Goal: Task Accomplishment & Management: Manage account settings

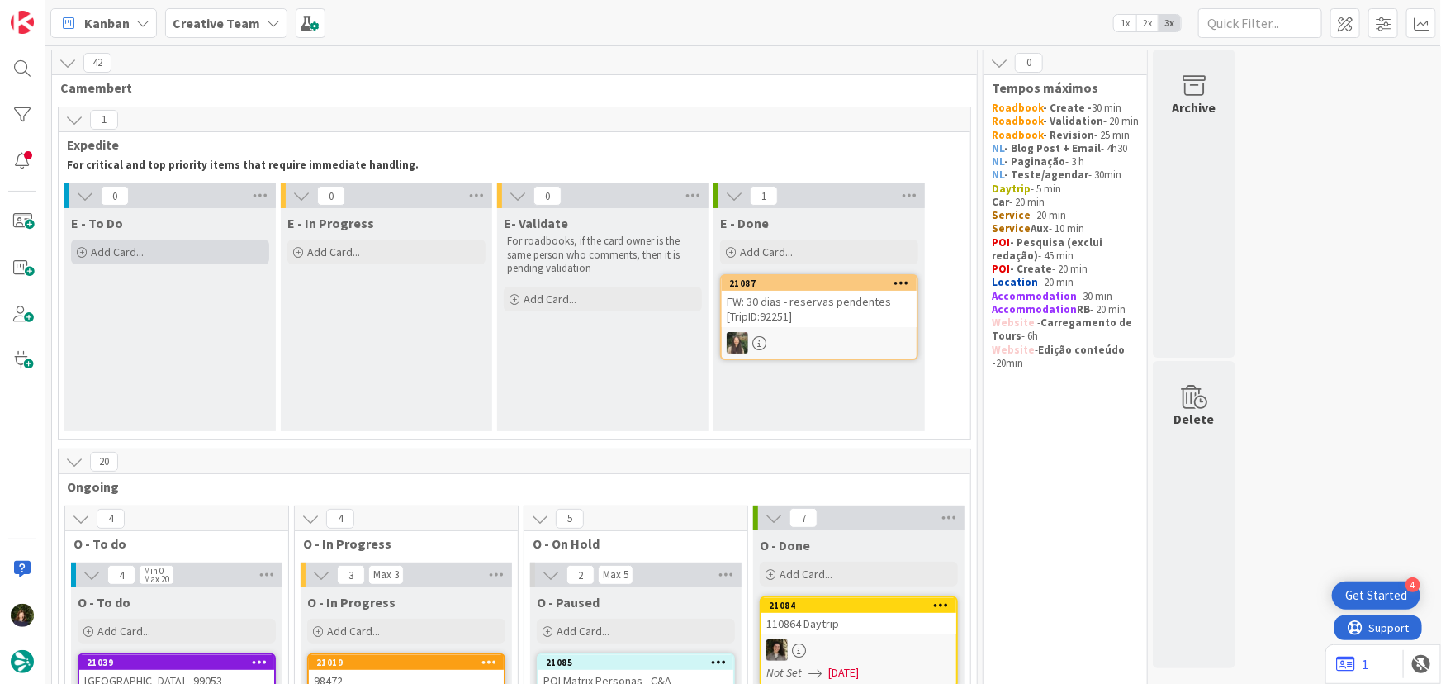
click at [157, 252] on div "Add Card..." at bounding box center [170, 251] width 198 height 25
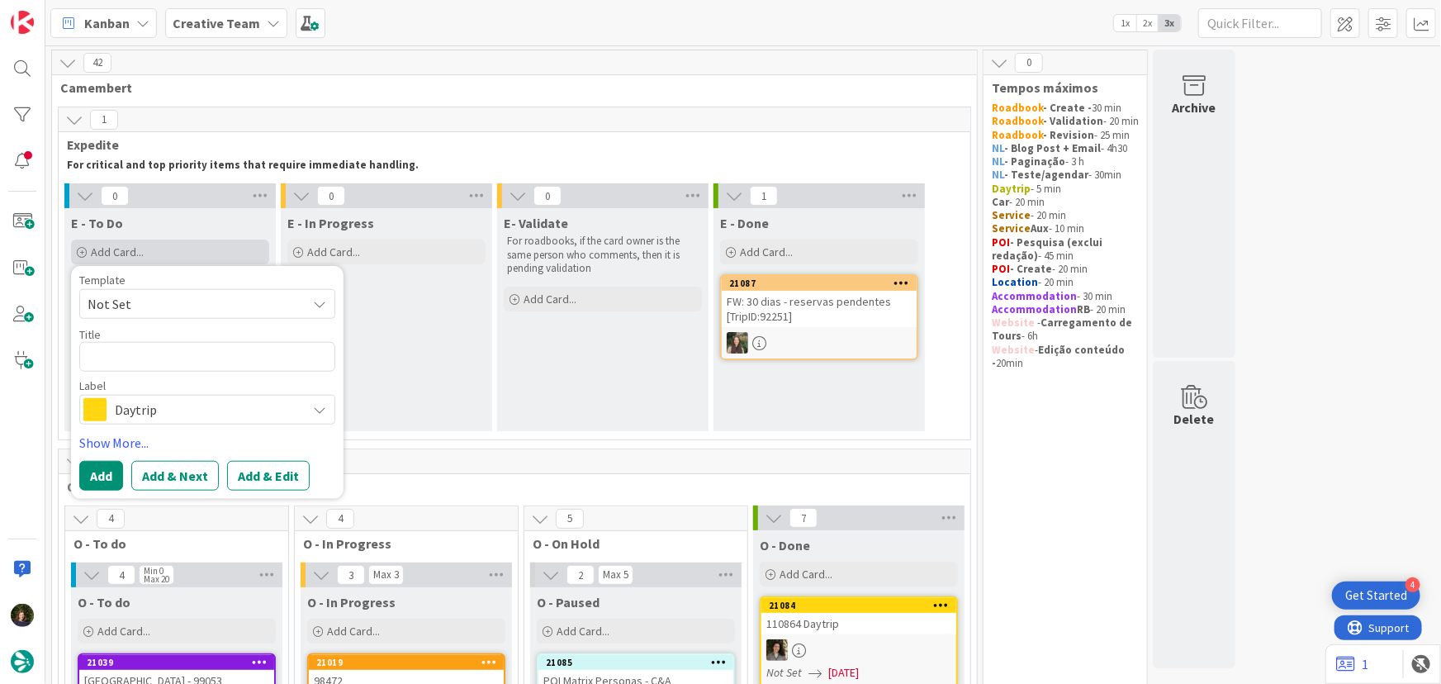
type textarea "x"
type textarea "8"
type textarea "x"
type textarea "81"
type textarea "x"
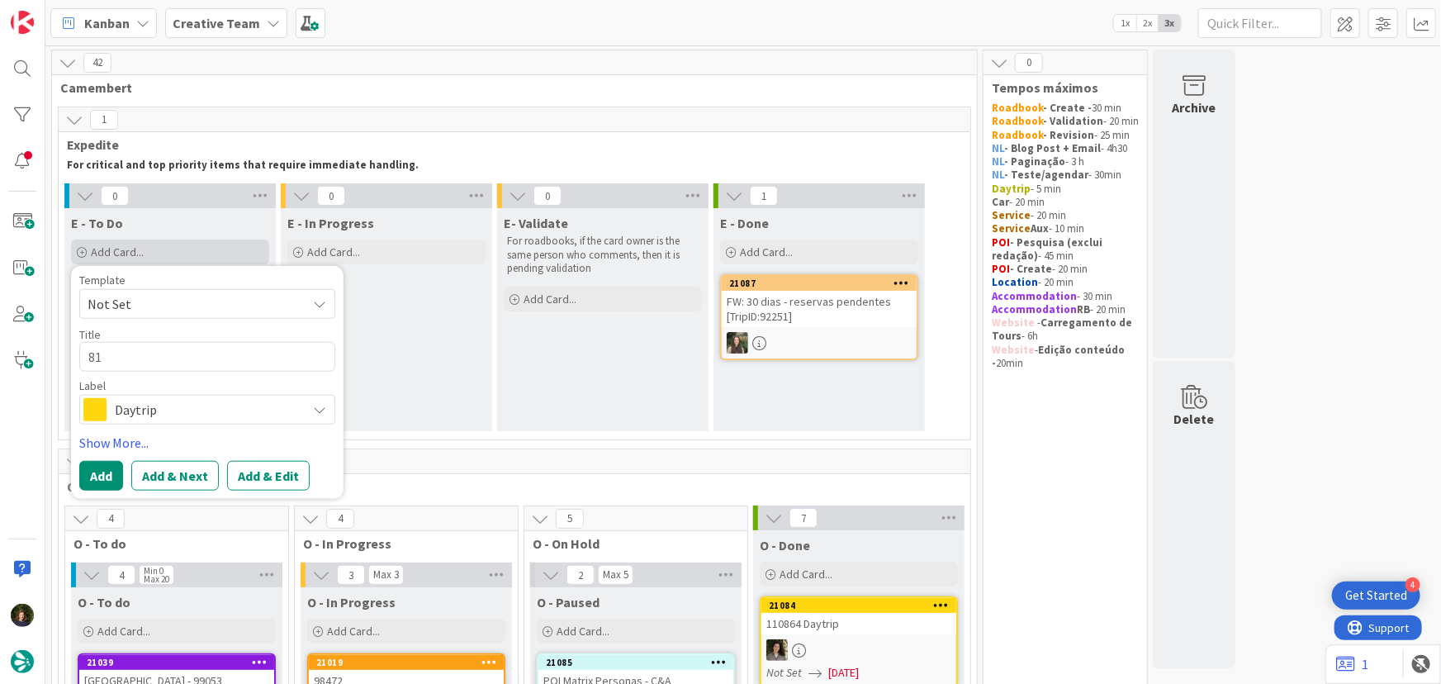
type textarea "819"
type textarea "x"
type textarea "8193"
type textarea "x"
type textarea "81939"
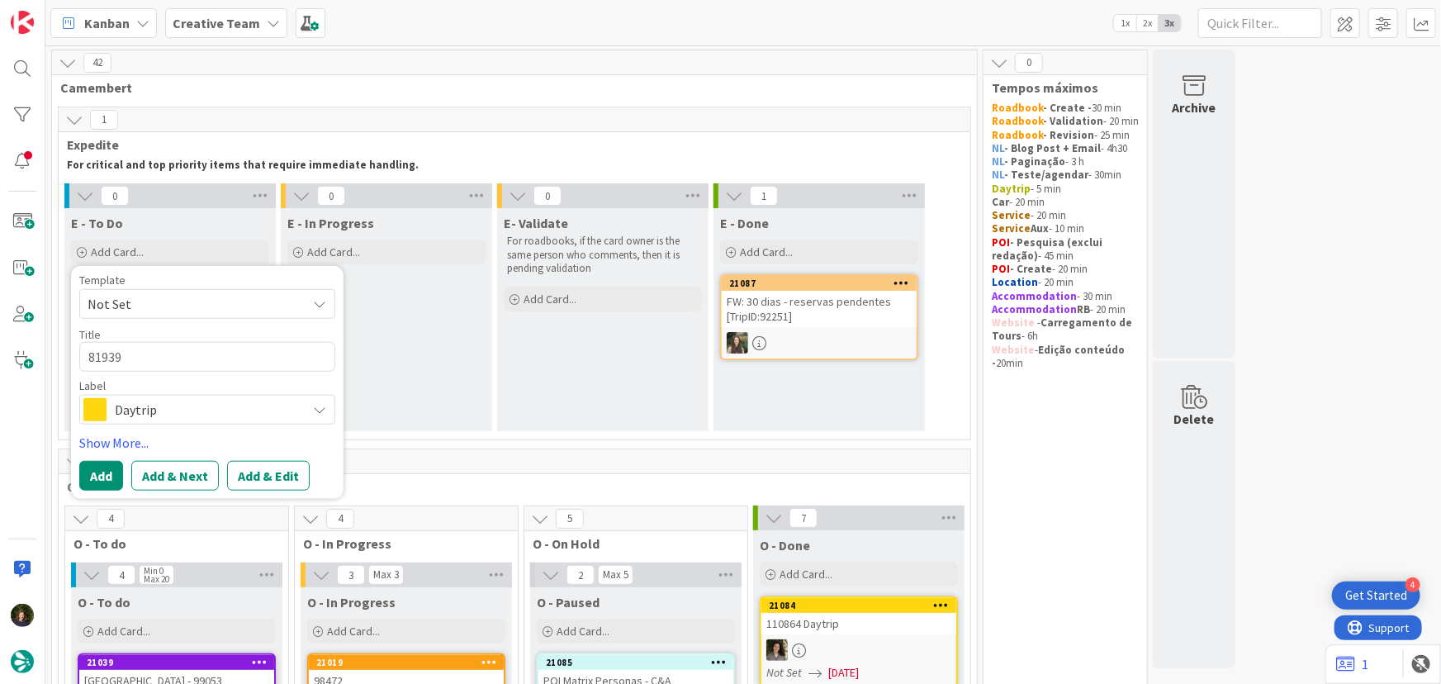
click at [168, 414] on span "Daytrip" at bounding box center [206, 409] width 183 height 23
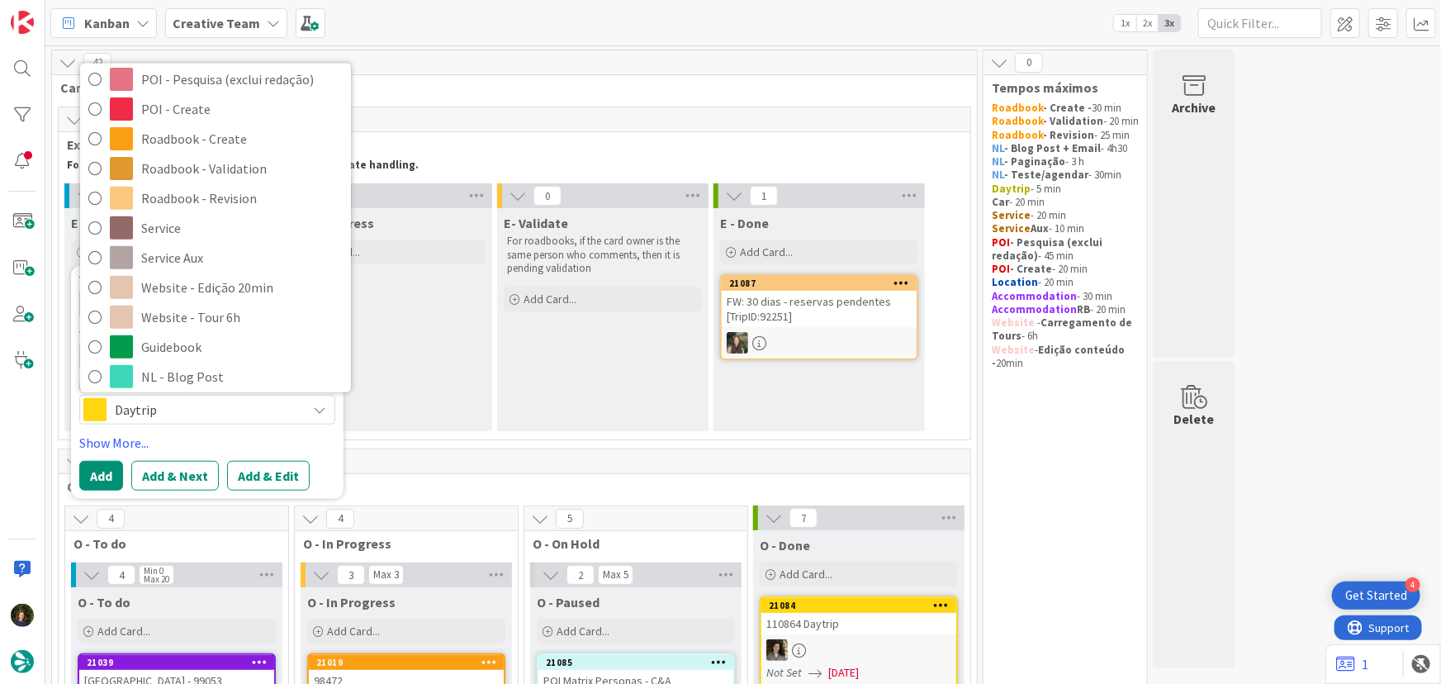
scroll to position [300, 0]
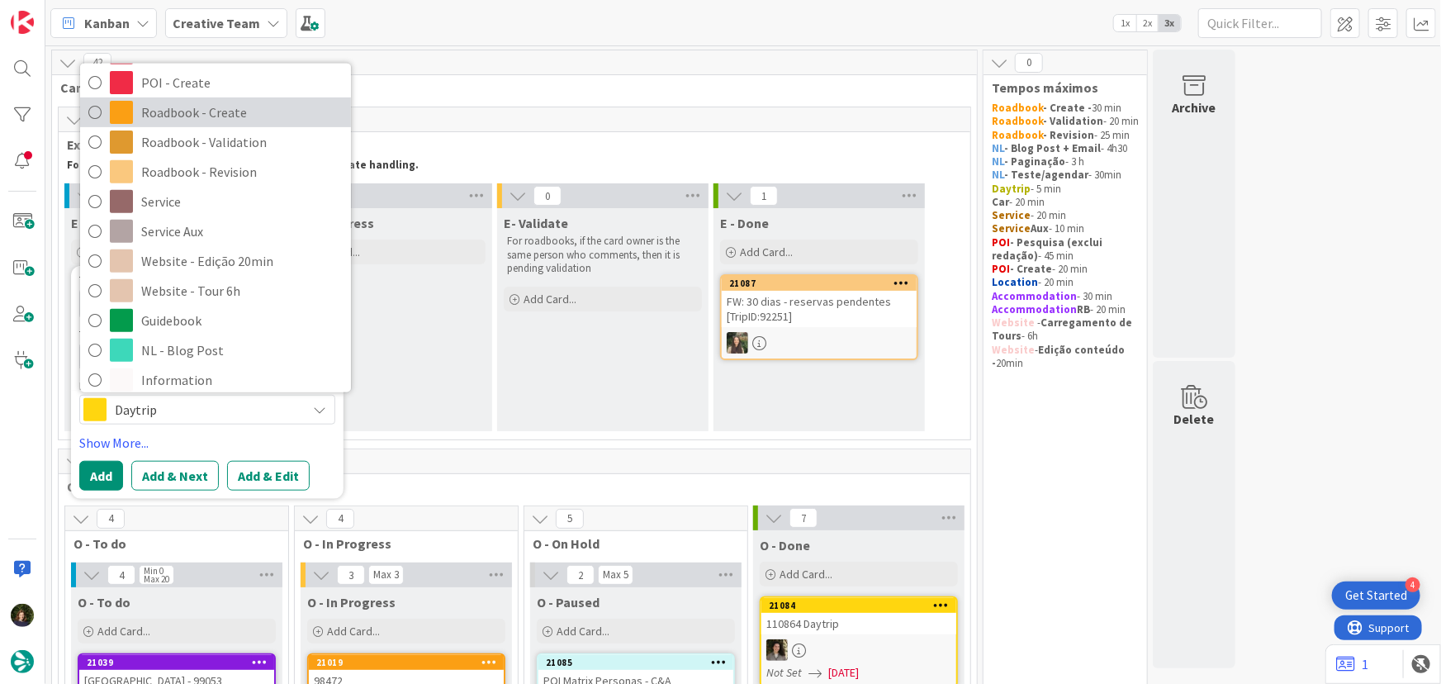
click at [186, 117] on span "Roadbook - Create" at bounding box center [241, 112] width 201 height 25
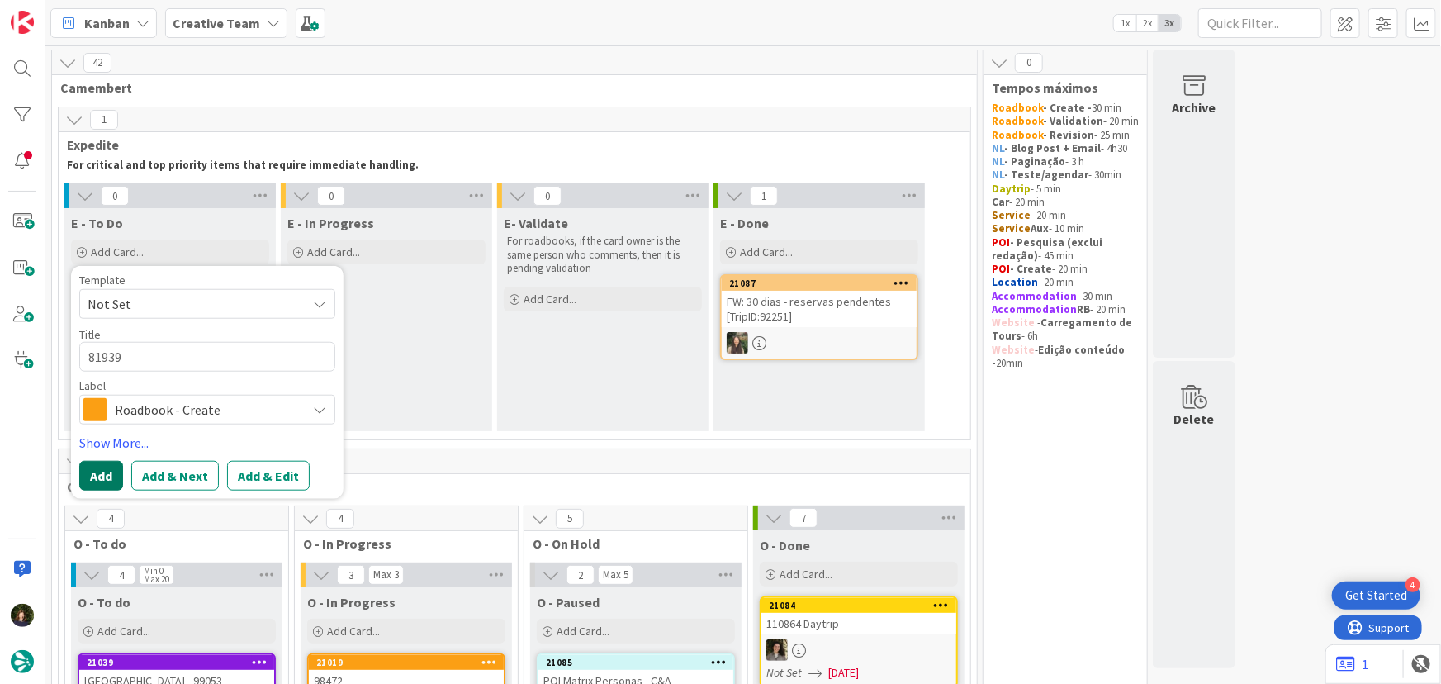
click at [88, 475] on button "Add" at bounding box center [101, 476] width 44 height 30
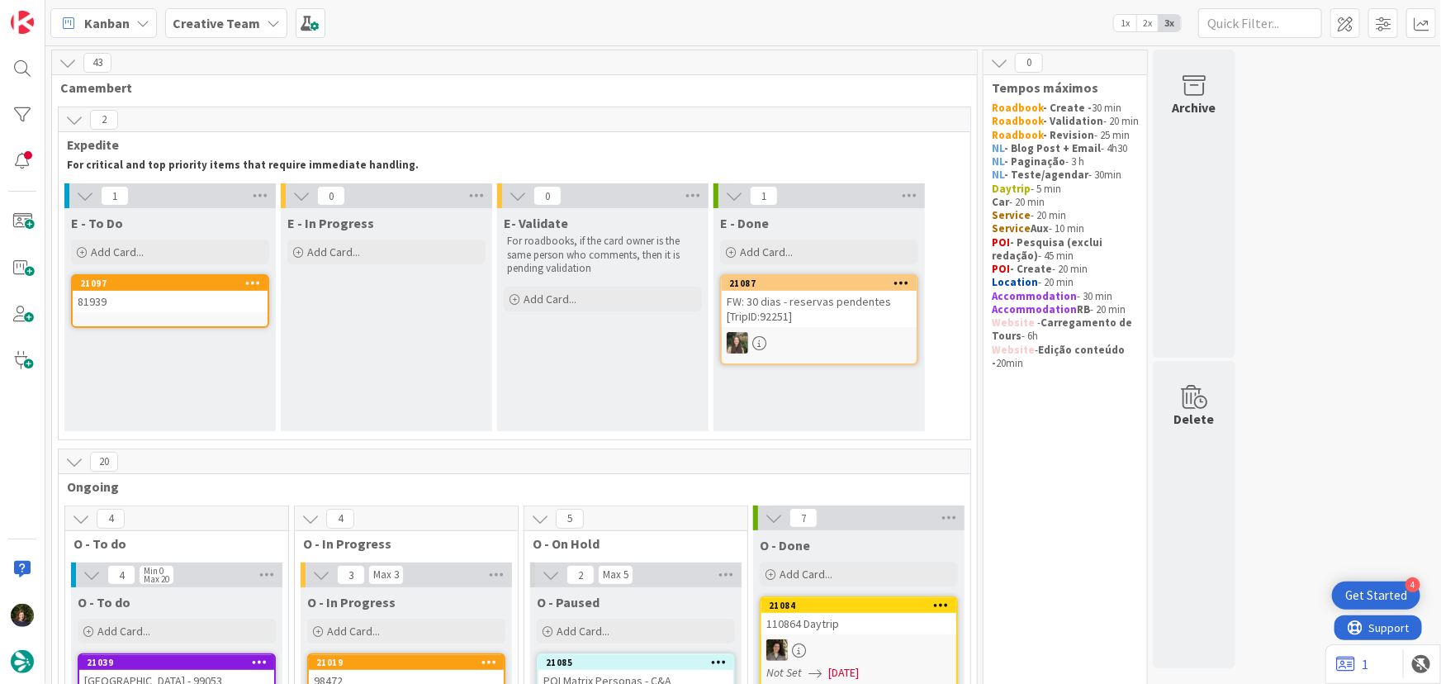
click at [159, 256] on div "Add Card..." at bounding box center [170, 251] width 198 height 25
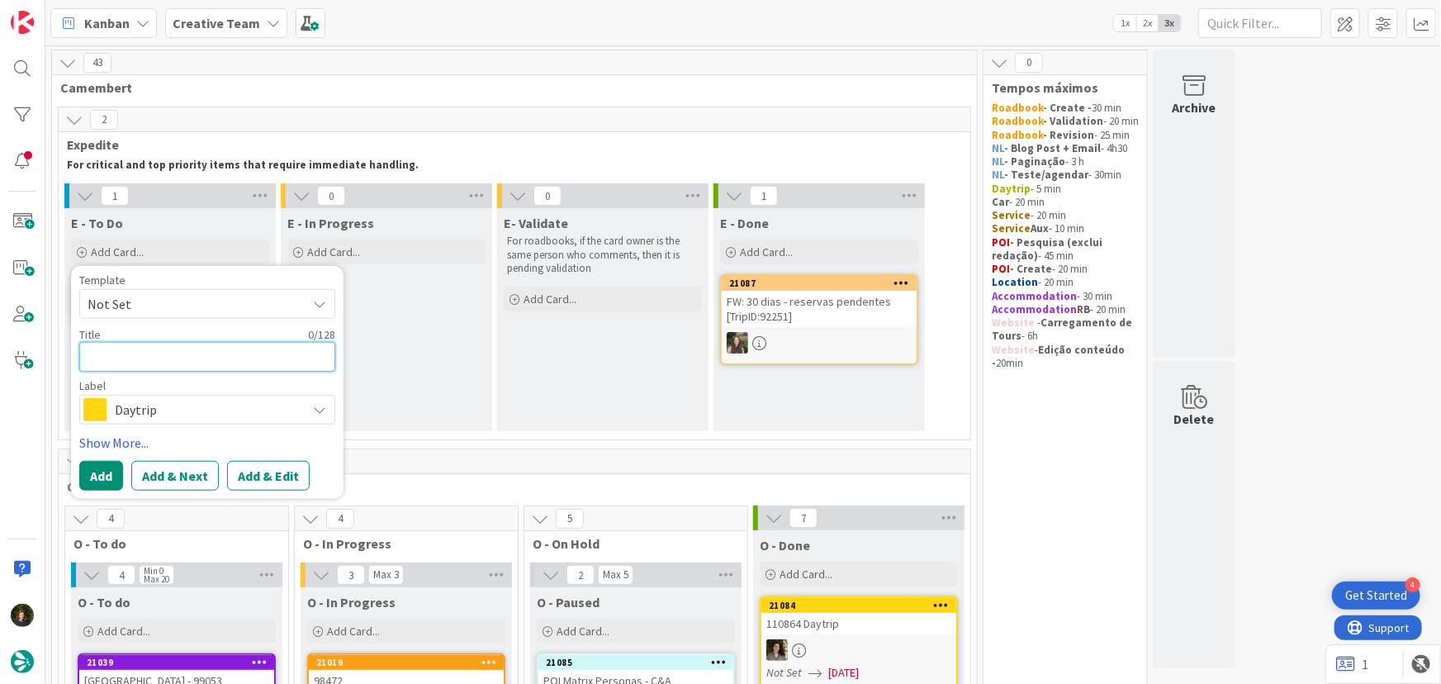
type textarea "x"
type textarea "9"
type textarea "x"
type textarea "90"
type textarea "x"
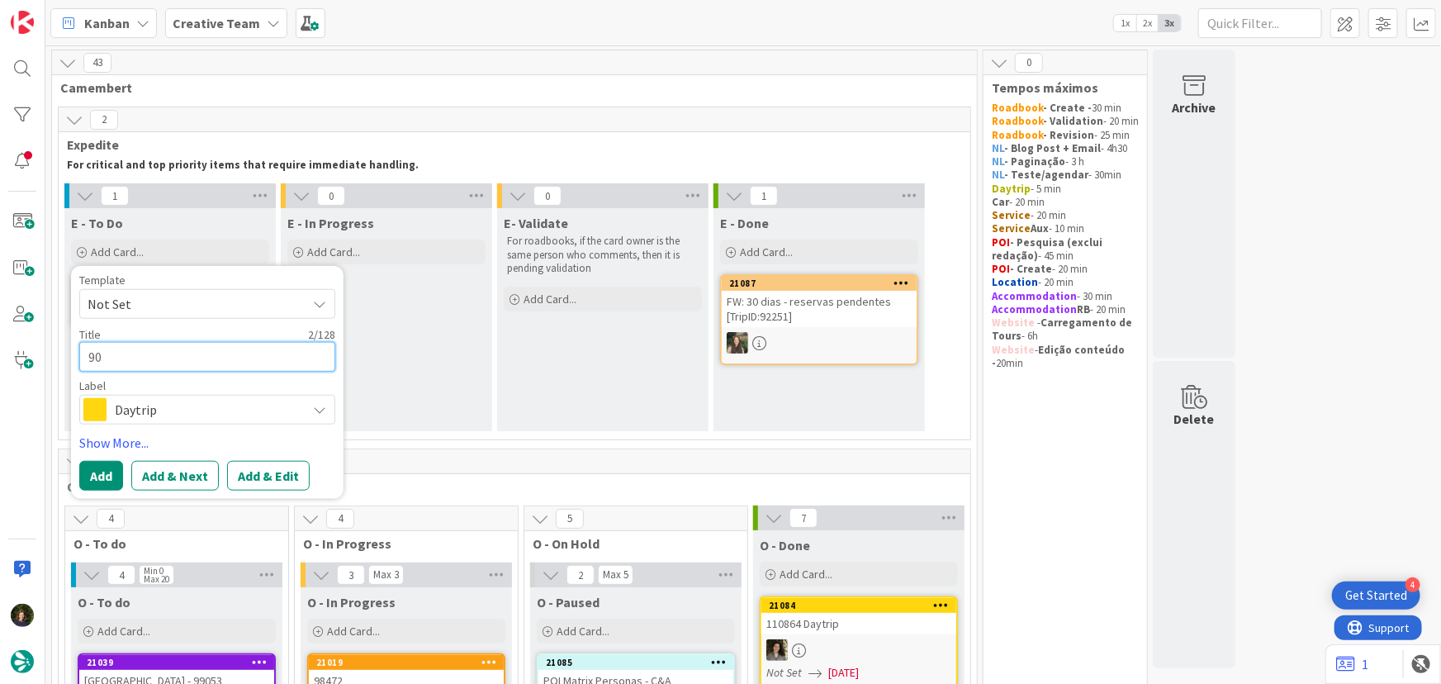
type textarea "902"
type textarea "x"
type textarea "9028"
type textarea "x"
type textarea "90287"
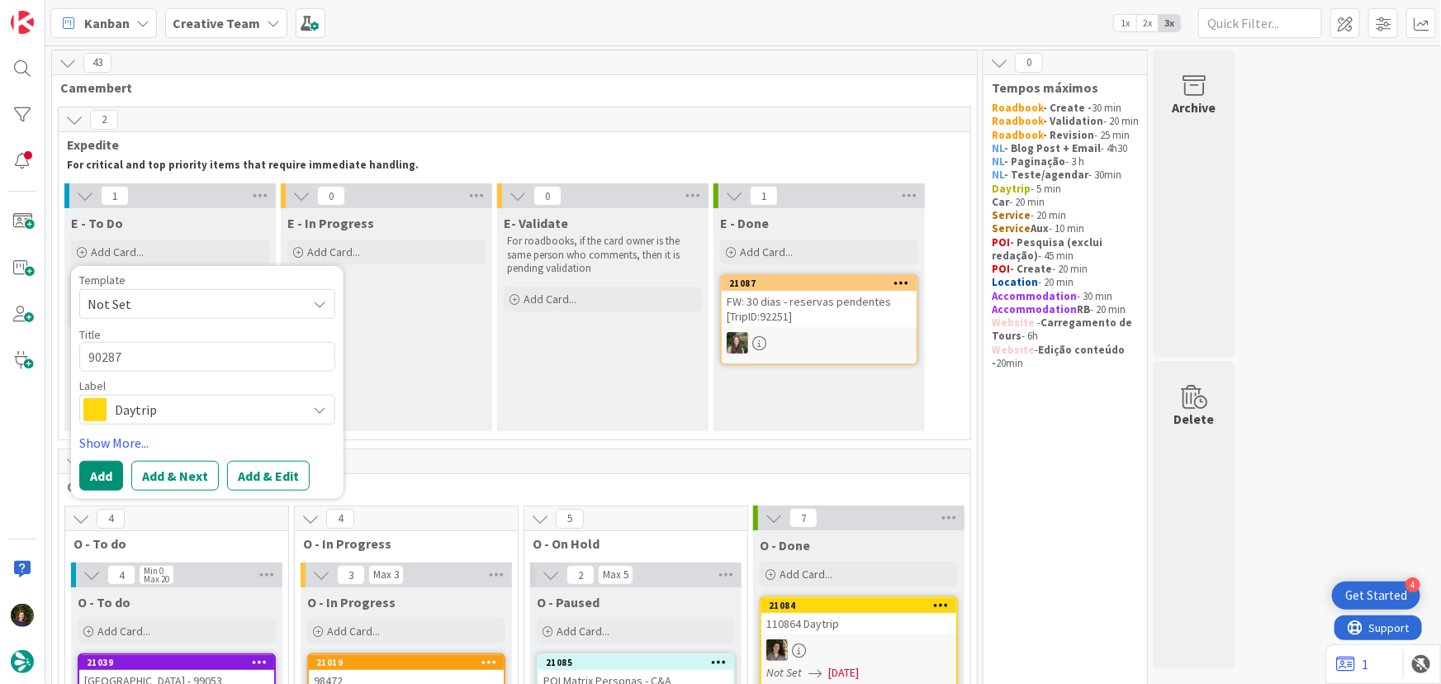
click at [168, 415] on span "Daytrip" at bounding box center [206, 409] width 183 height 23
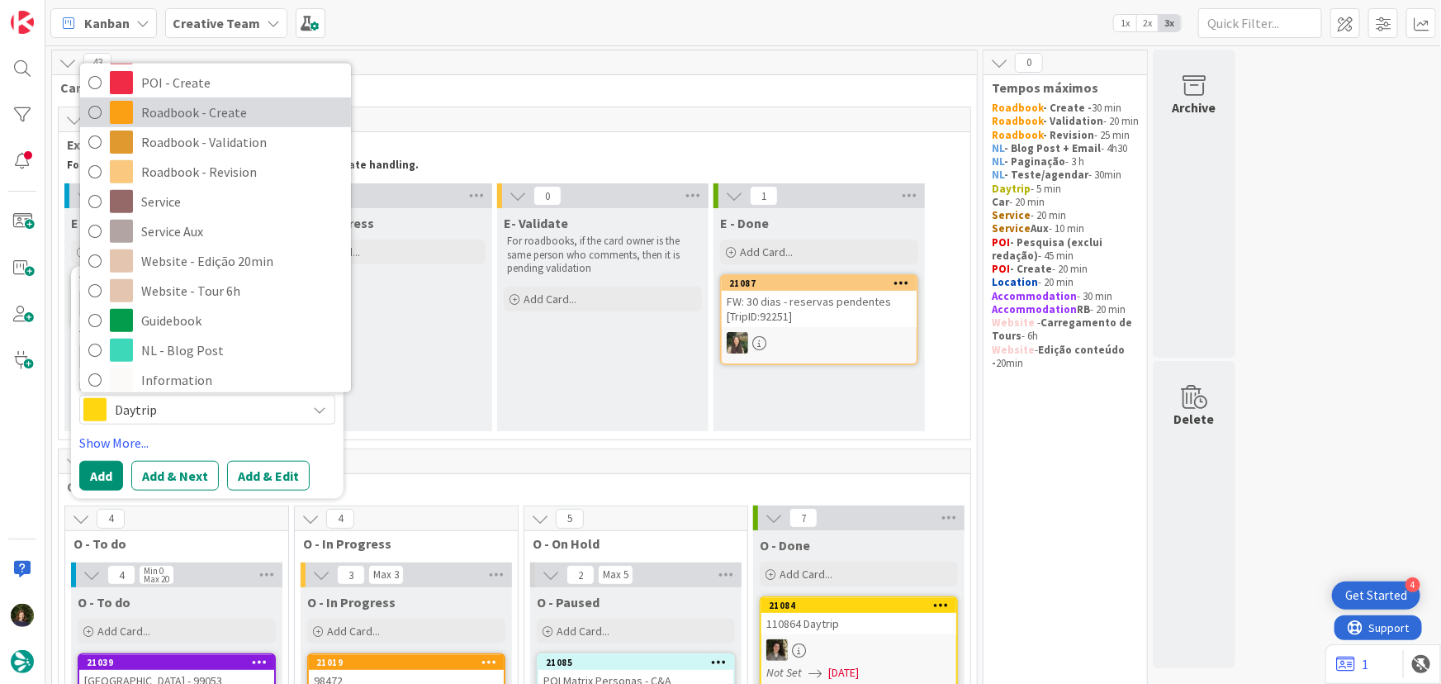
click at [201, 116] on span "Roadbook - Create" at bounding box center [241, 112] width 201 height 25
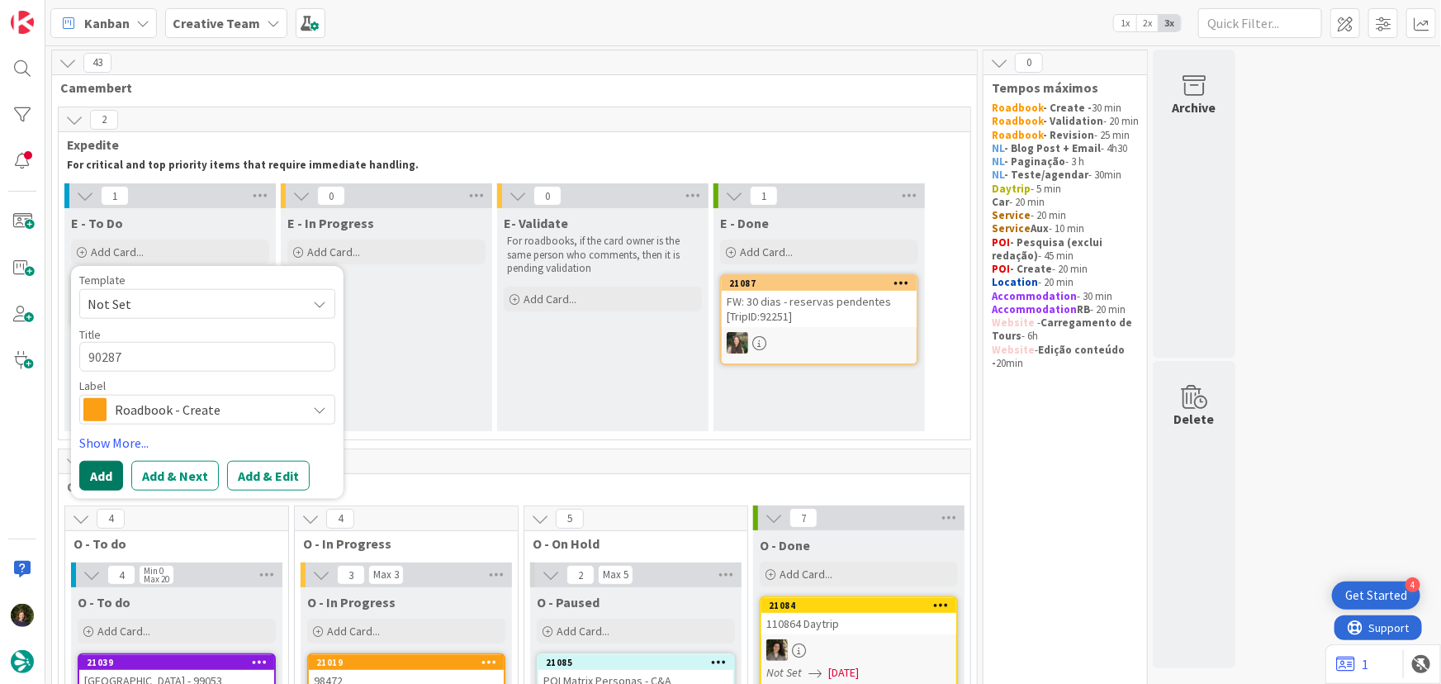
click at [98, 471] on button "Add" at bounding box center [101, 476] width 44 height 30
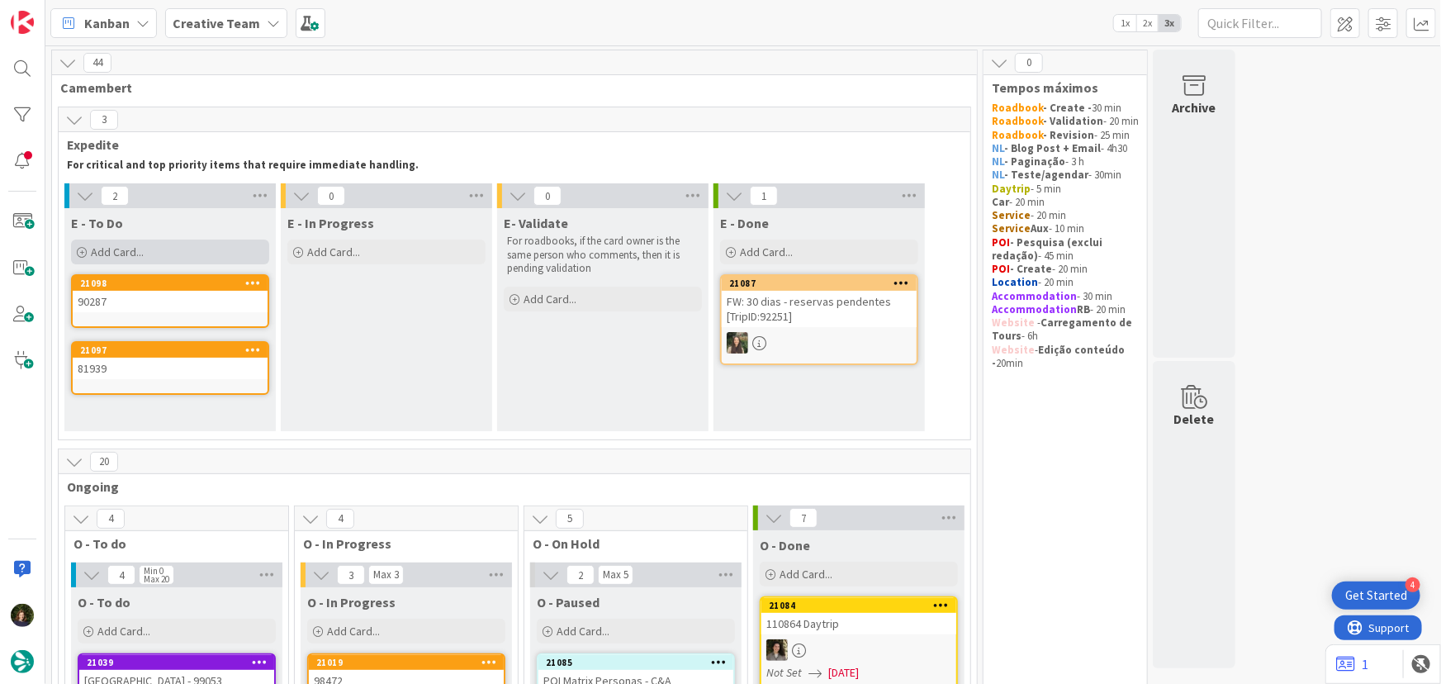
click at [151, 257] on div "Add Card..." at bounding box center [170, 251] width 198 height 25
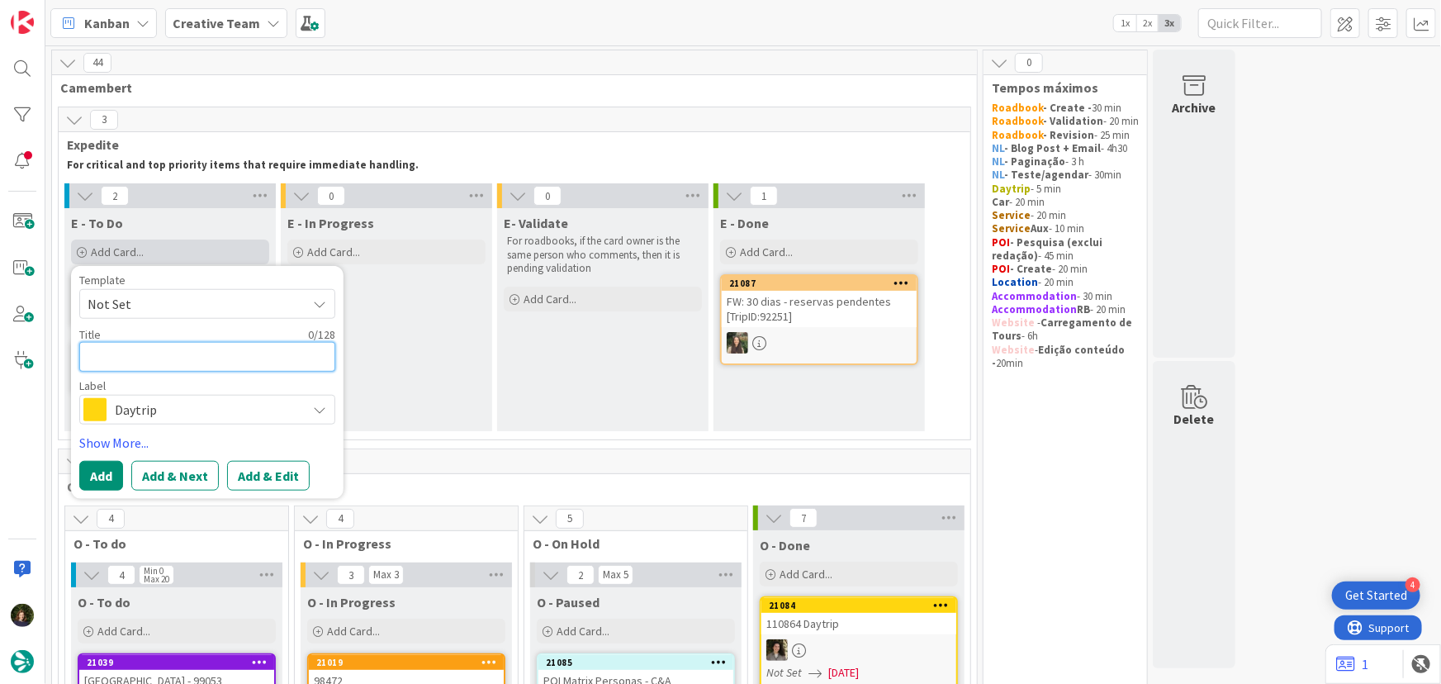
type textarea "x"
type textarea "1"
type textarea "x"
type textarea "10"
type textarea "x"
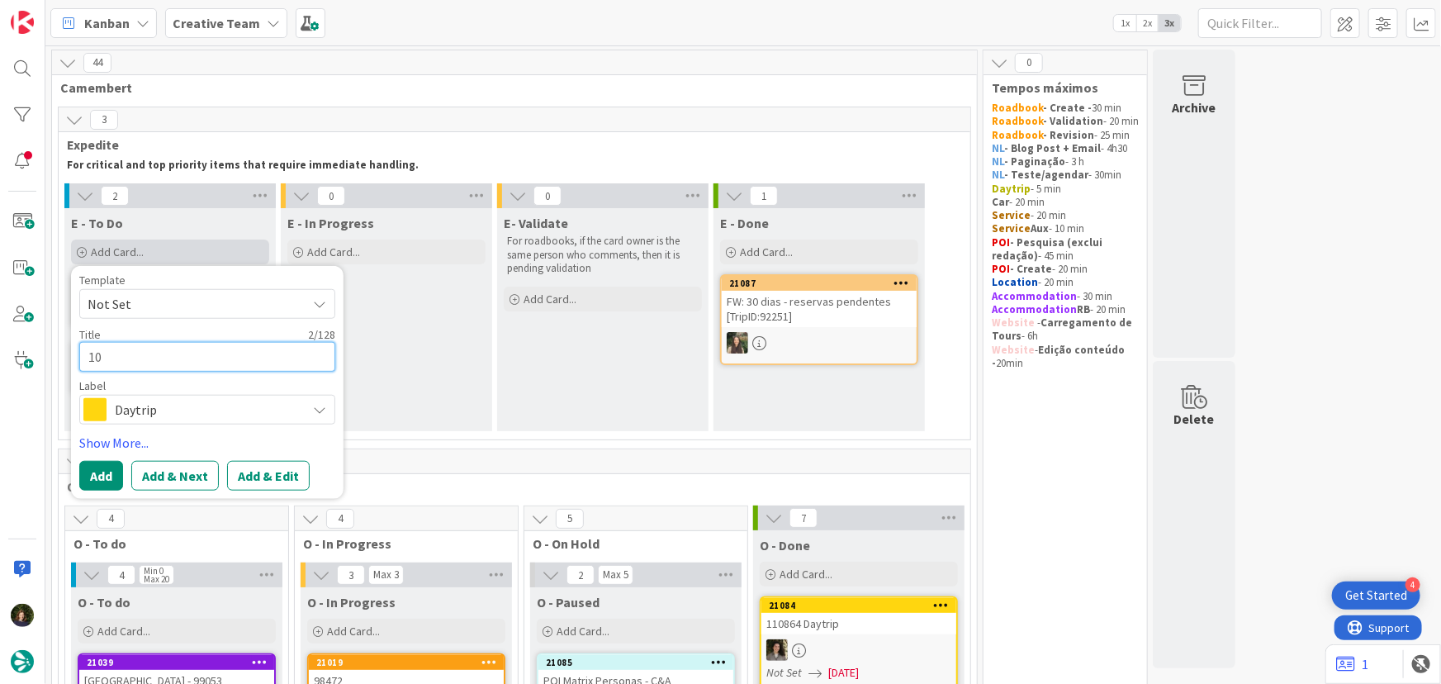
type textarea "103"
type textarea "x"
type textarea "1032"
type textarea "x"
type textarea "10324"
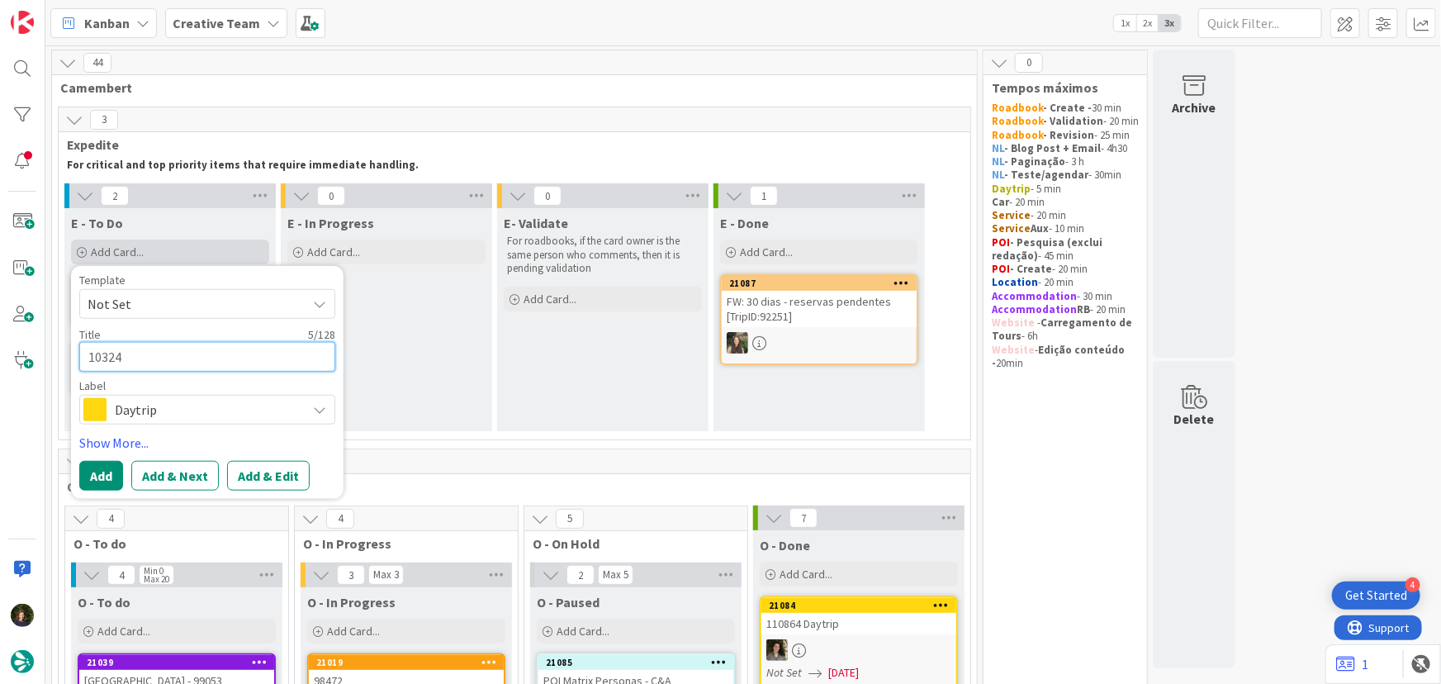
type textarea "x"
type textarea "103248"
click at [174, 405] on span "Daytrip" at bounding box center [206, 409] width 183 height 23
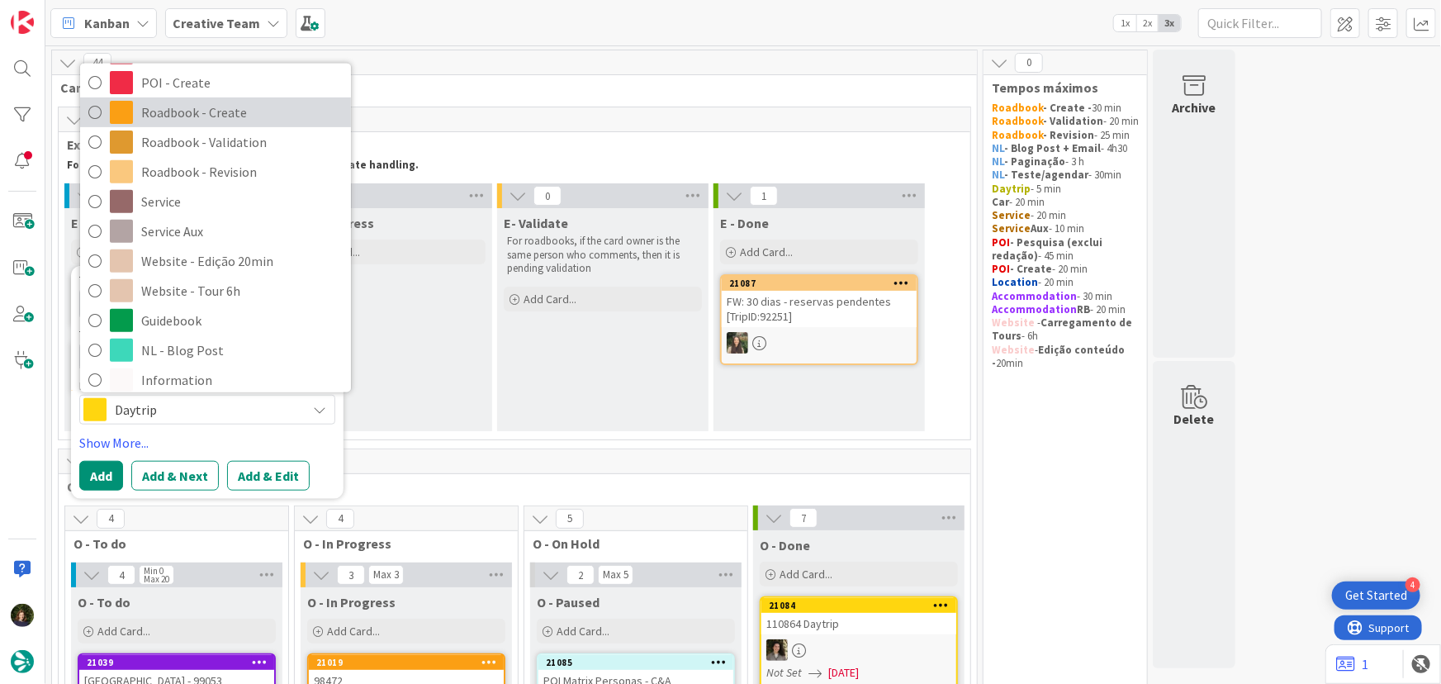
click at [194, 116] on span "Roadbook - Create" at bounding box center [241, 112] width 201 height 25
type textarea "x"
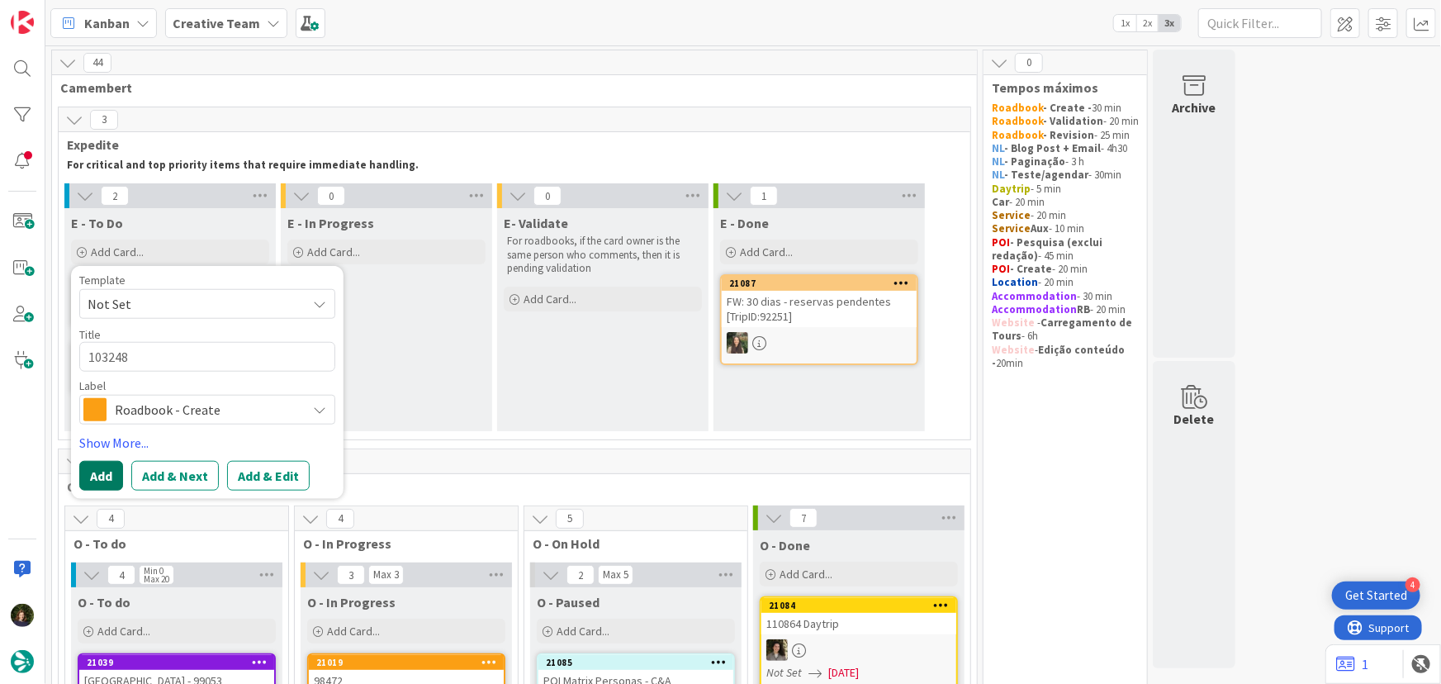
click at [101, 487] on button "Add" at bounding box center [101, 476] width 44 height 30
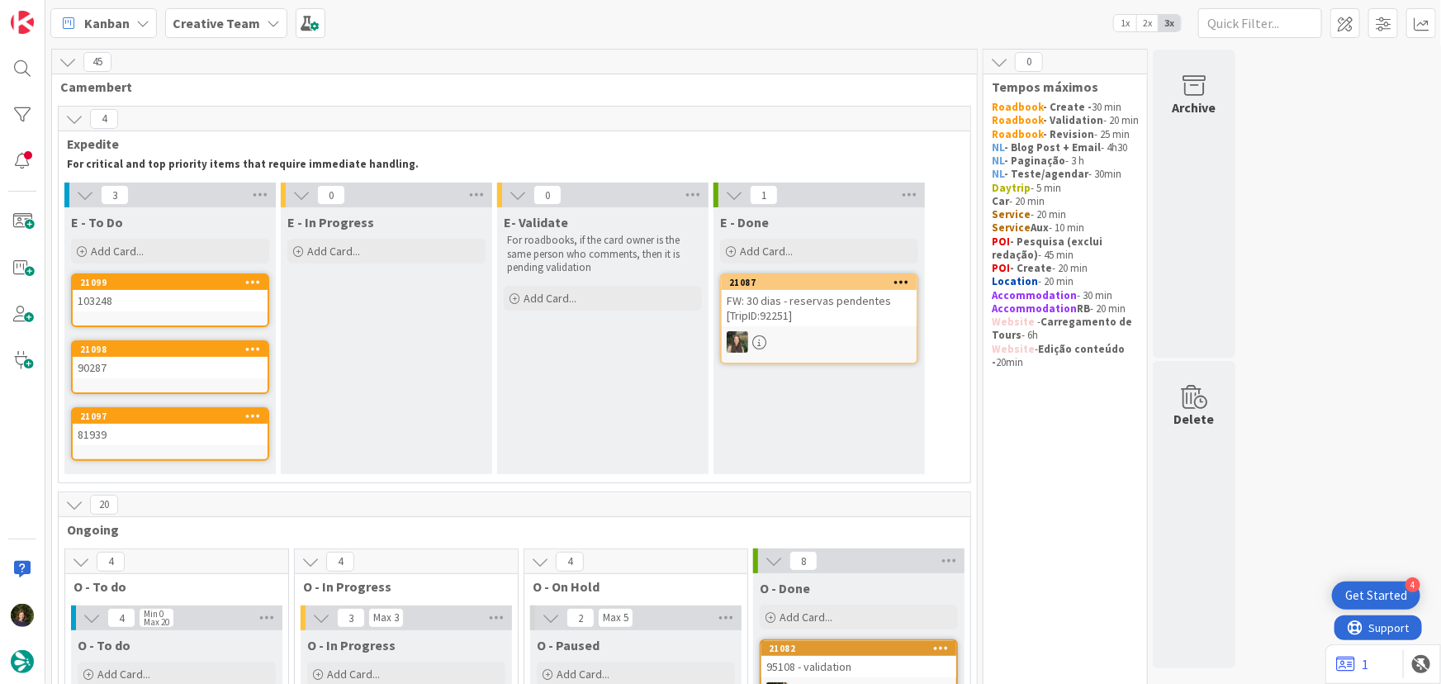
scroll to position [0, 0]
click at [168, 252] on div "Add Card..." at bounding box center [170, 251] width 198 height 25
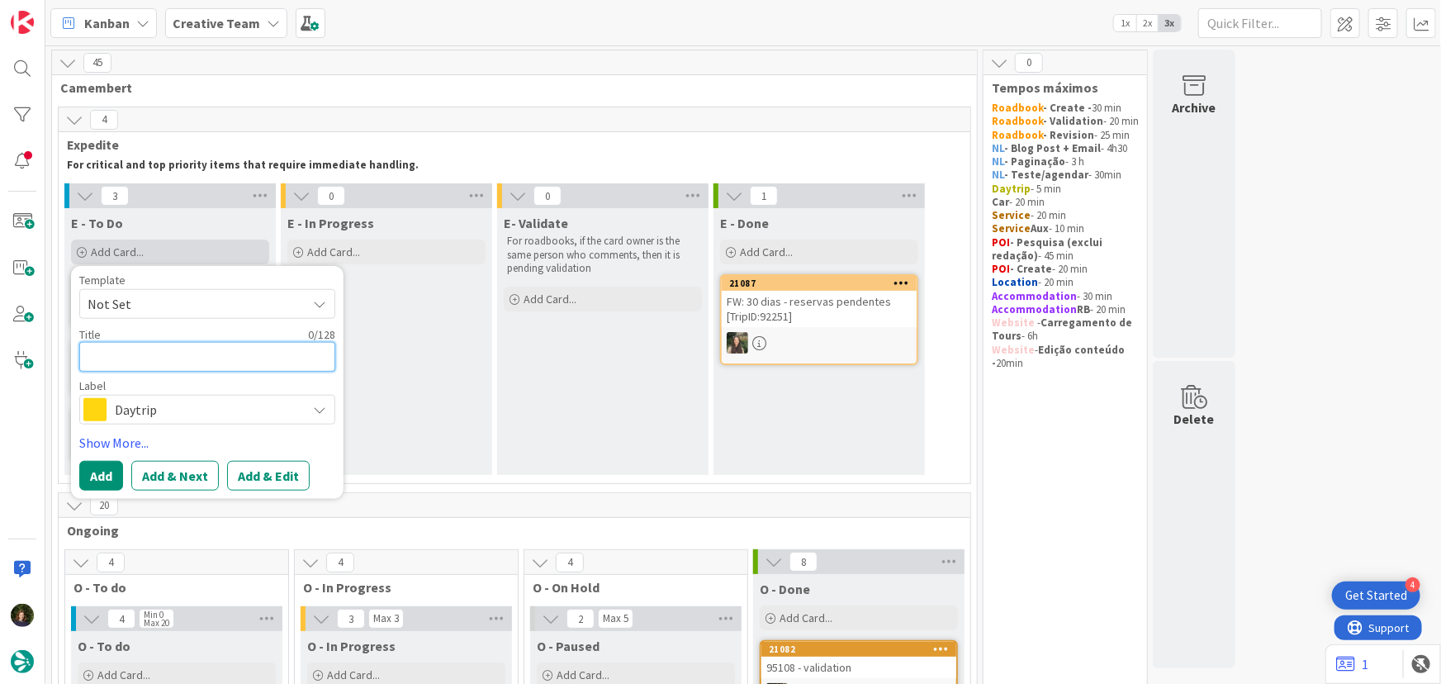
type textarea "7"
type textarea "x"
type textarea "77"
type textarea "x"
type textarea "773"
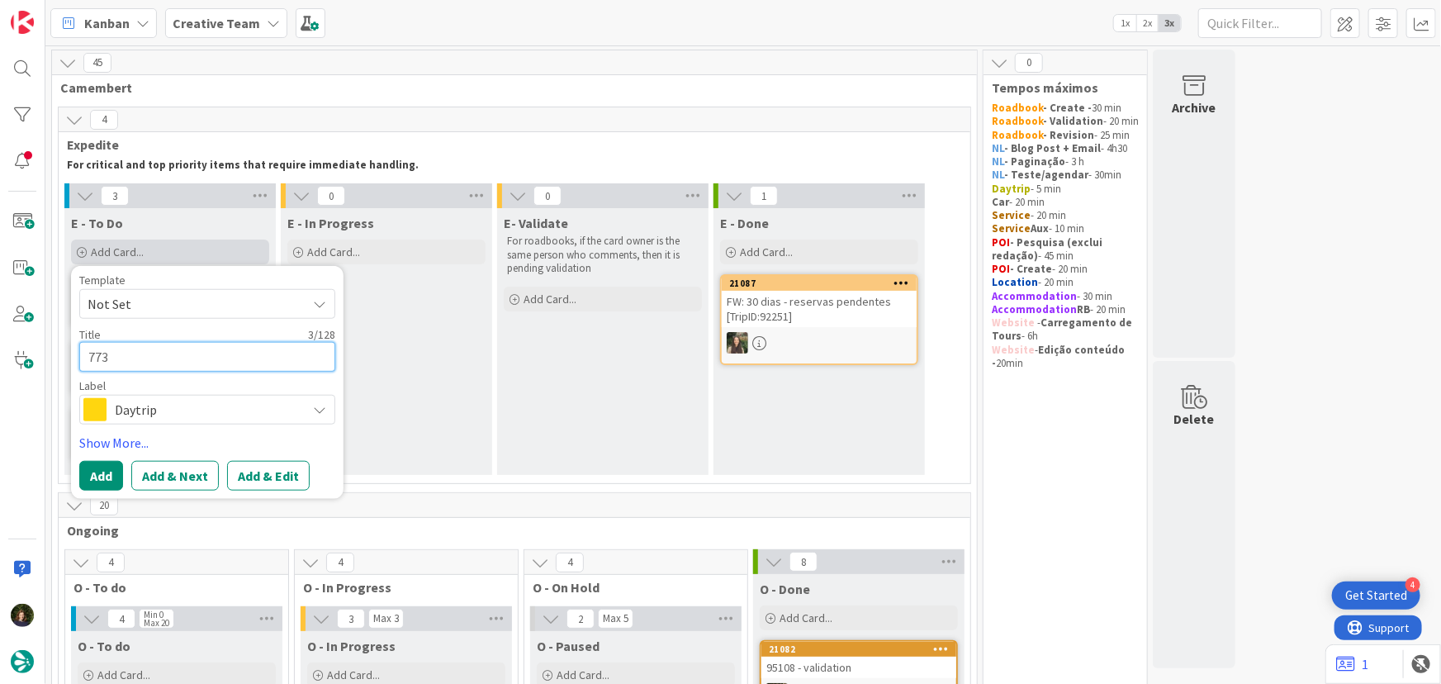
type textarea "x"
type textarea "7734"
type textarea "x"
type textarea "77342"
click at [147, 412] on span "Daytrip" at bounding box center [206, 409] width 183 height 23
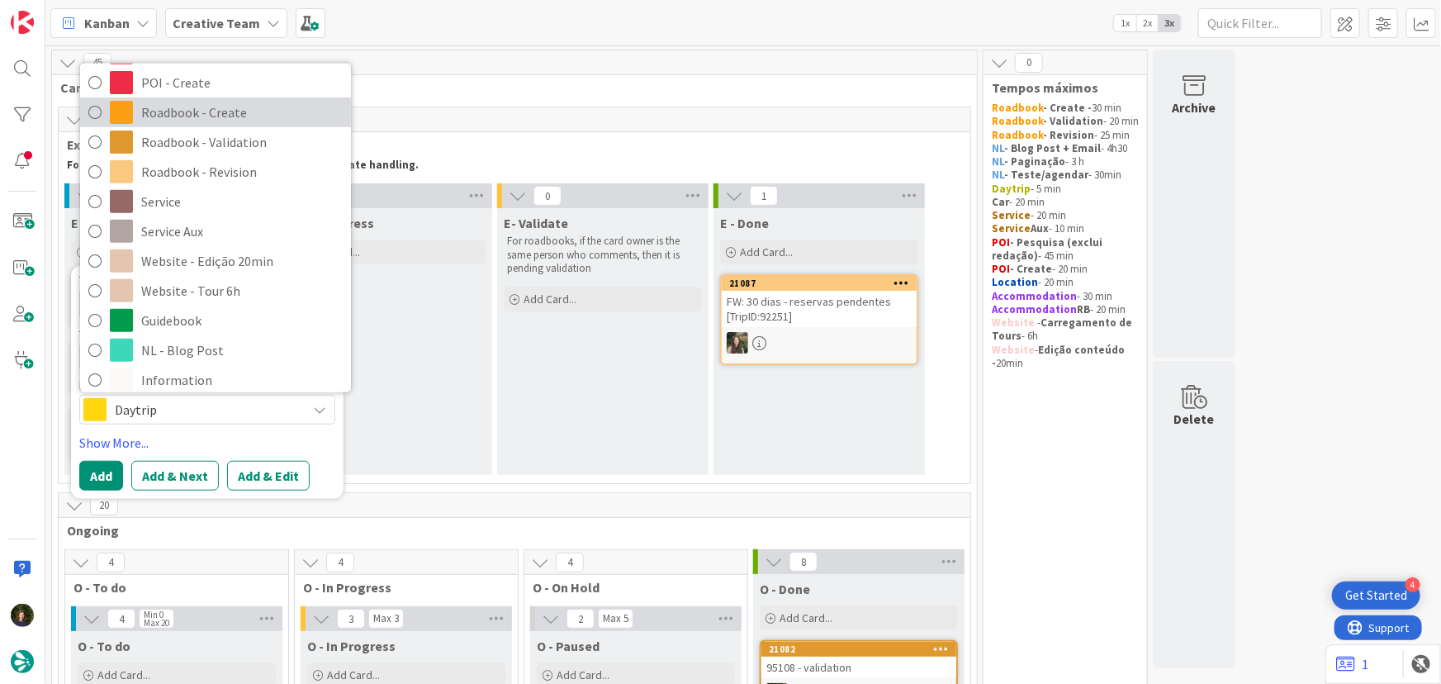
click at [211, 116] on span "Roadbook - Create" at bounding box center [241, 112] width 201 height 25
type textarea "x"
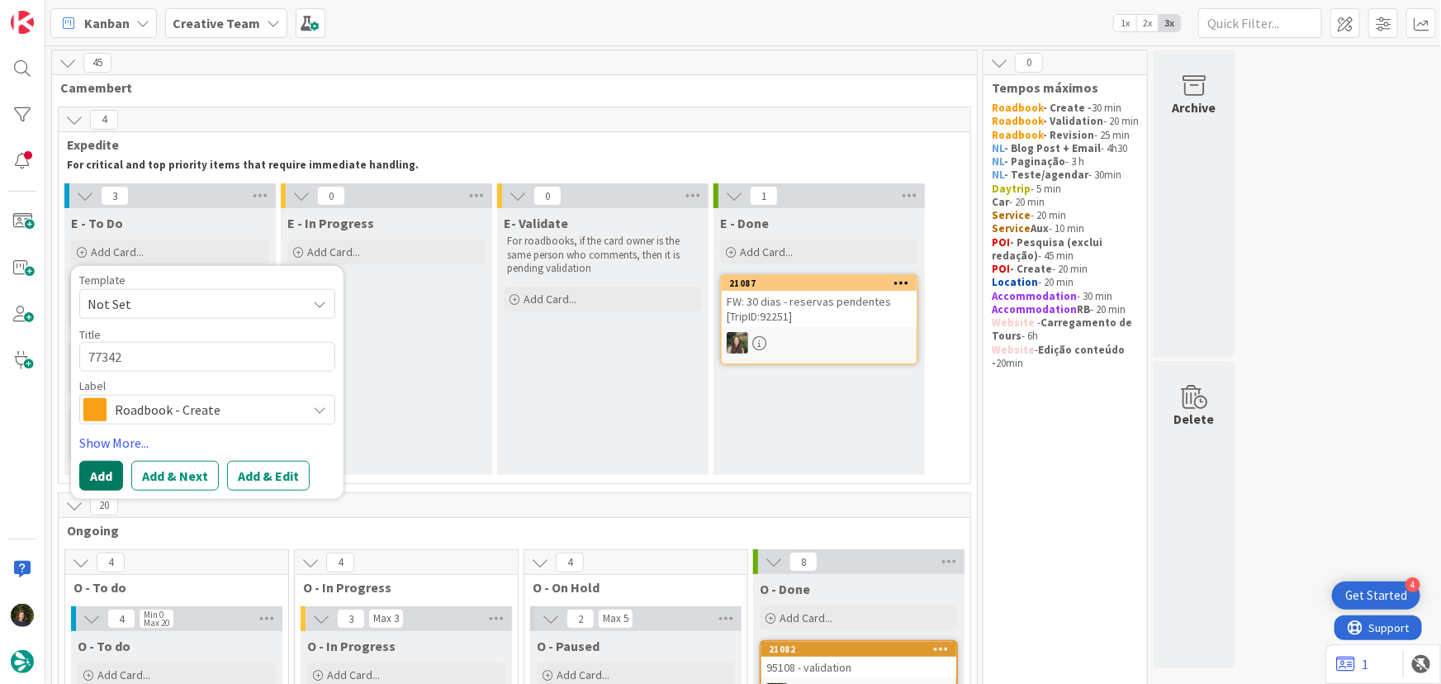
click at [106, 486] on button "Add" at bounding box center [101, 476] width 44 height 30
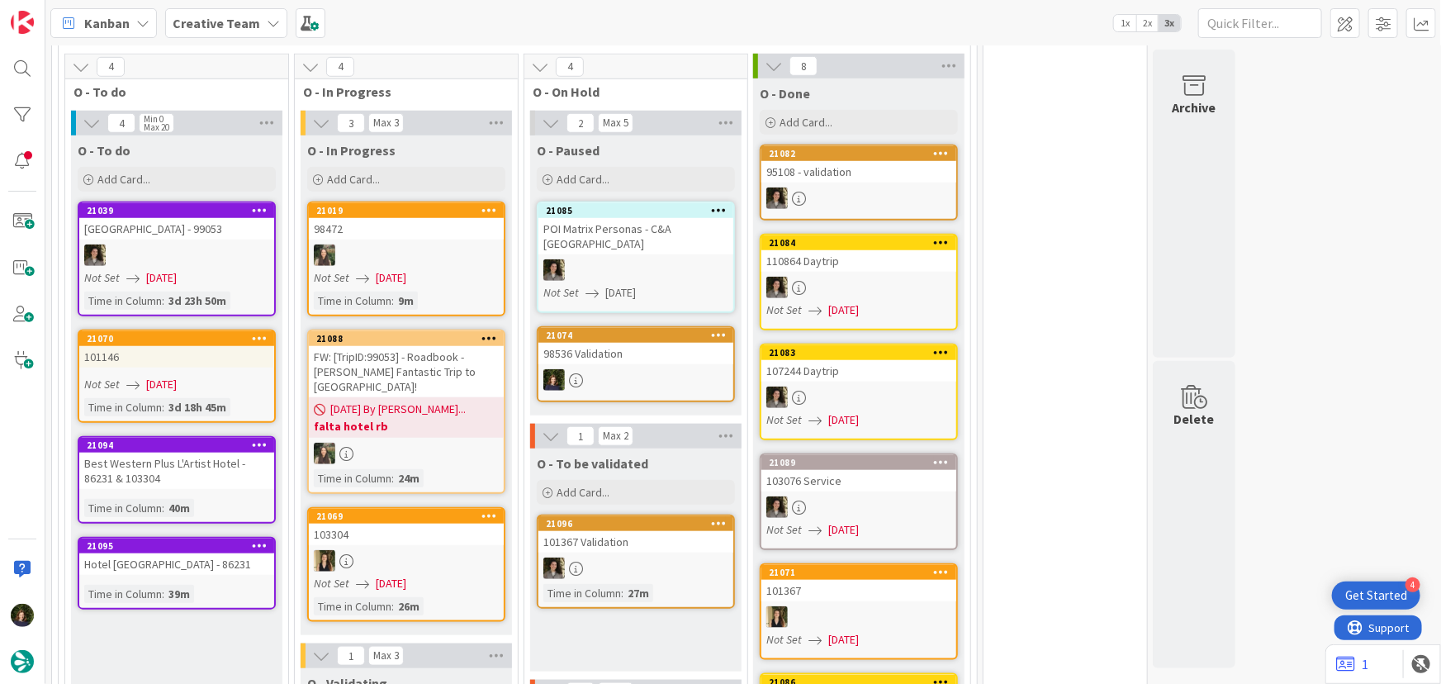
scroll to position [604, 0]
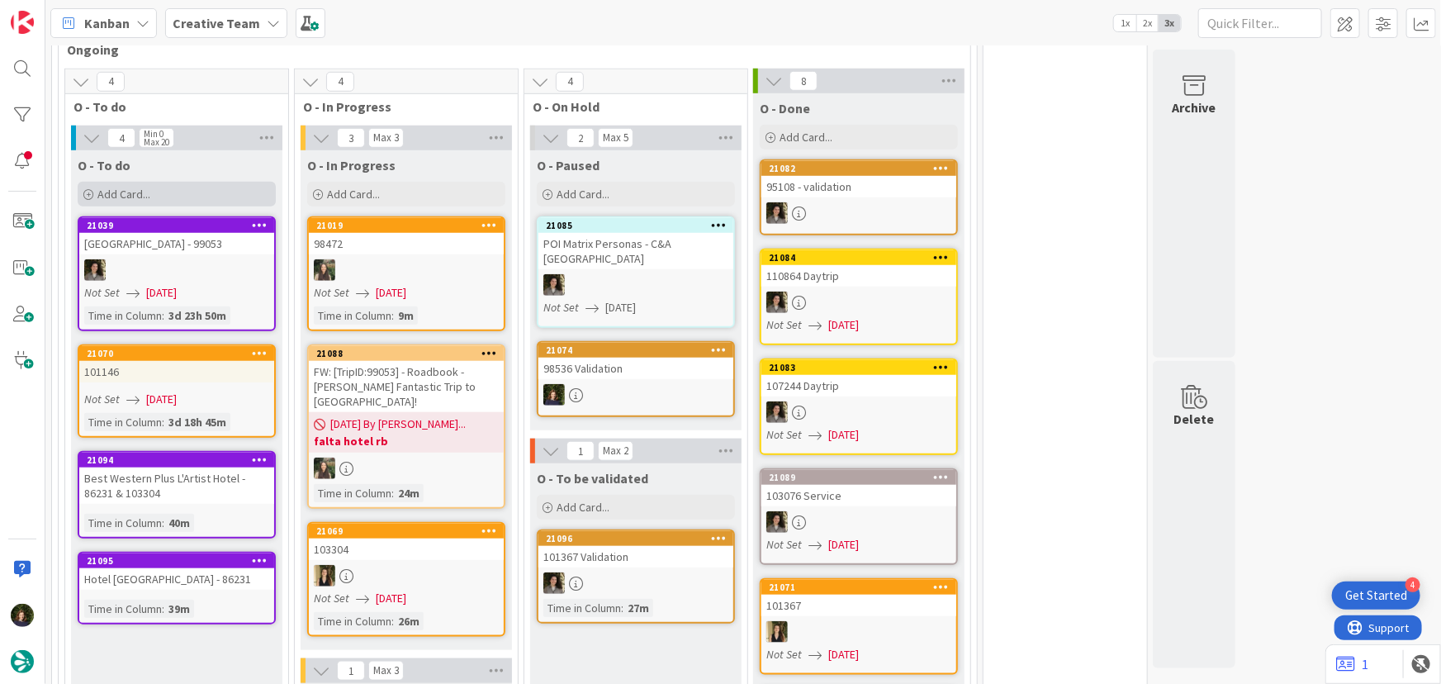
click at [169, 197] on div "Add Card..." at bounding box center [177, 194] width 198 height 25
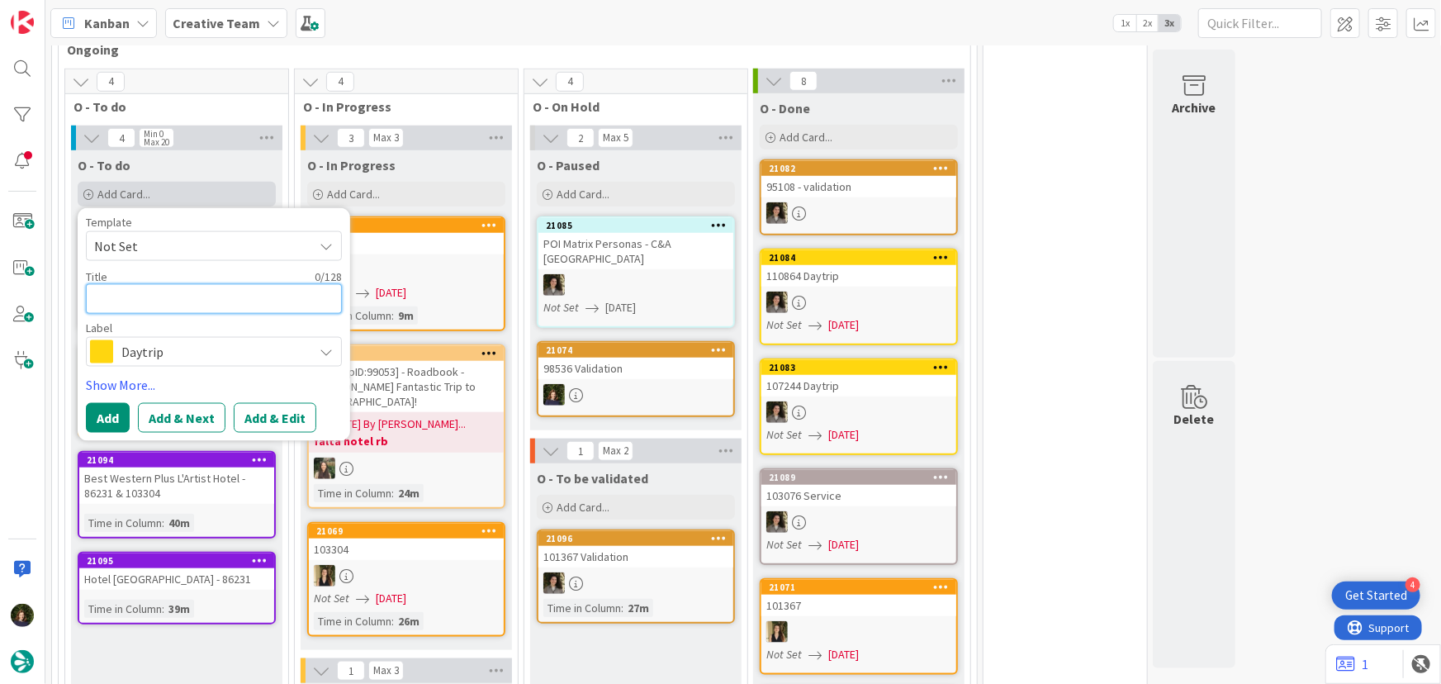
paste textarea "Hotel Porto Roca"
type textarea "Hotel Porto Roca"
type textarea "x"
type textarea "Hotel Porto Roca"
type textarea "x"
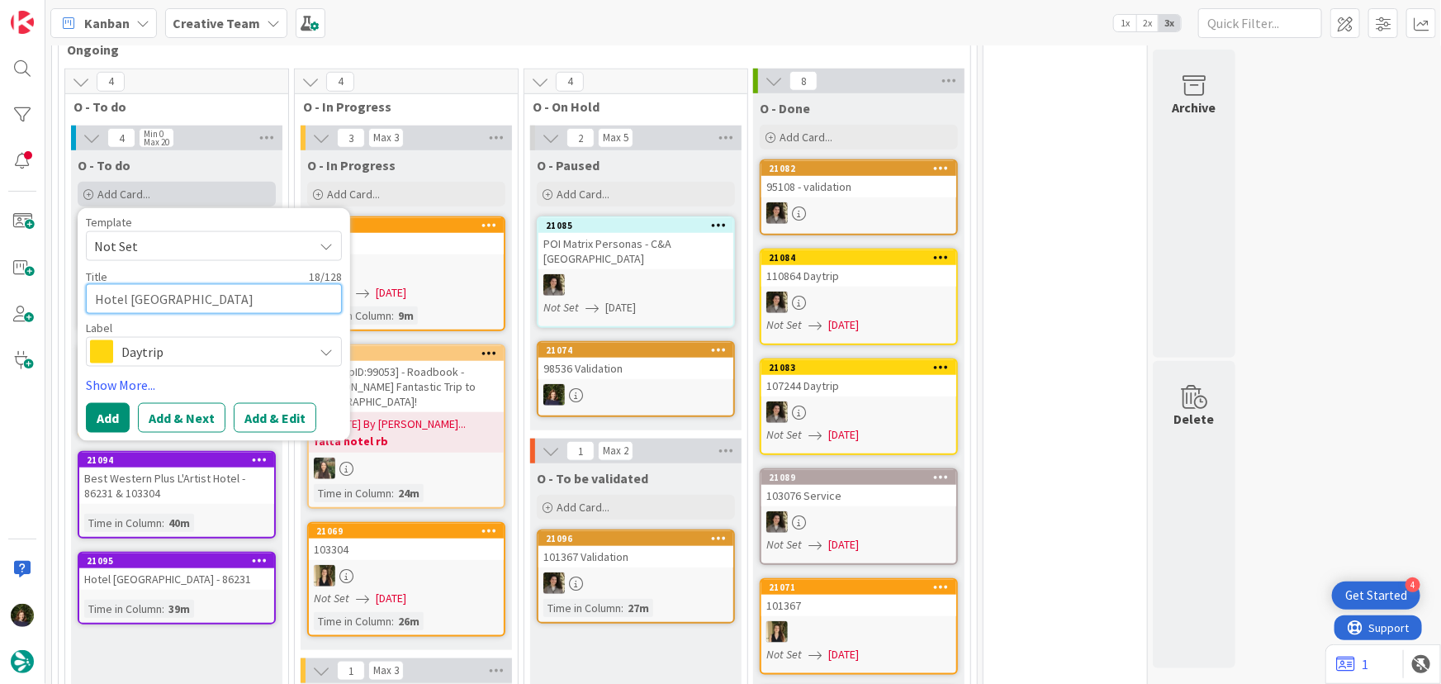
type textarea "Hotel Porto Roca -"
type textarea "x"
type textarea "Hotel Porto Roca -"
type textarea "x"
type textarea "Hotel Porto Roca - 1"
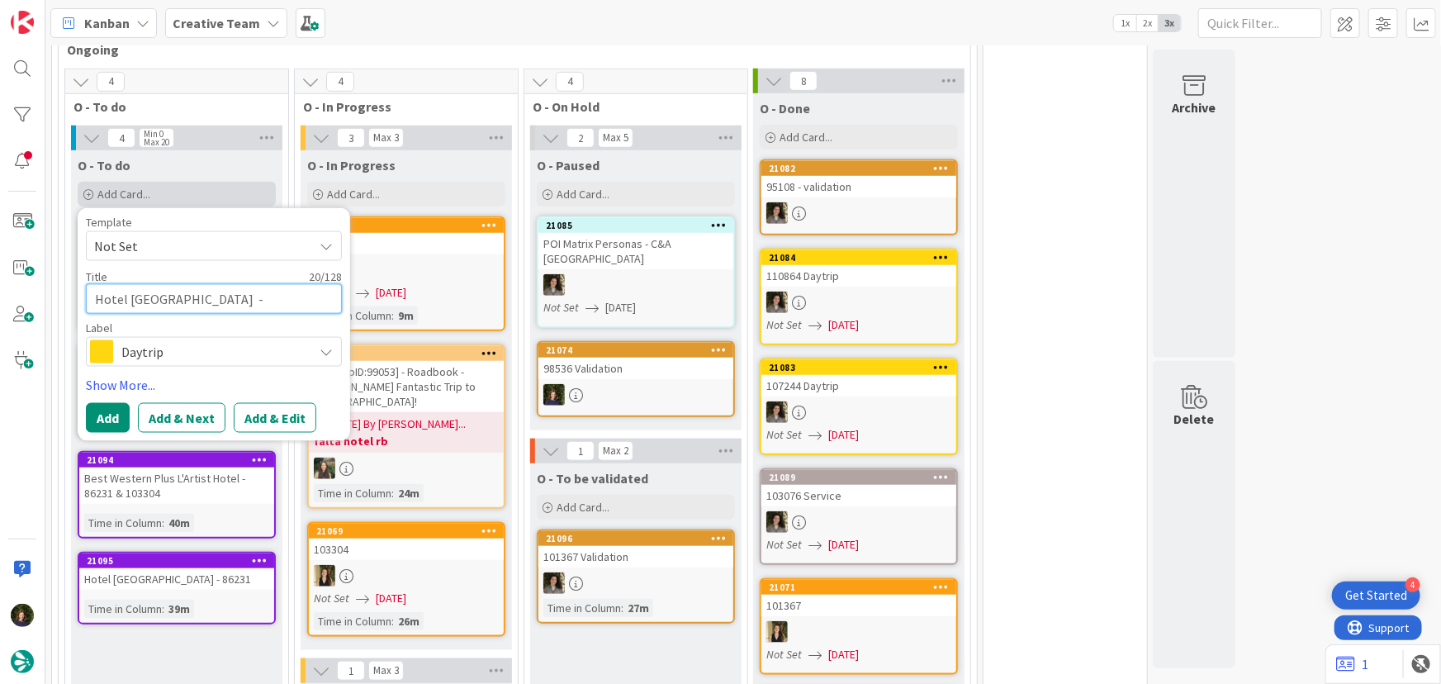
type textarea "x"
type textarea "Hotel Porto Roca - 11"
type textarea "x"
type textarea "Hotel Porto Roca - 1"
type textarea "x"
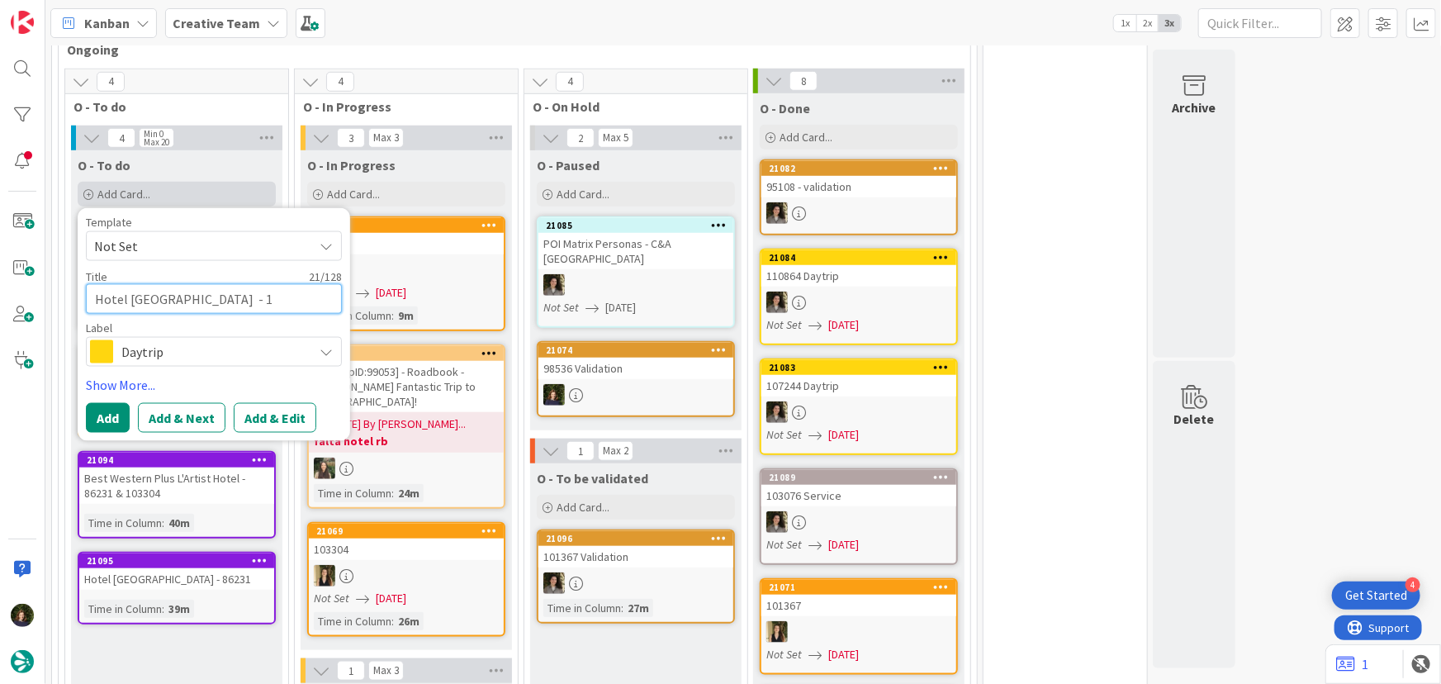
type textarea "Hotel Porto Roca - 10"
type textarea "x"
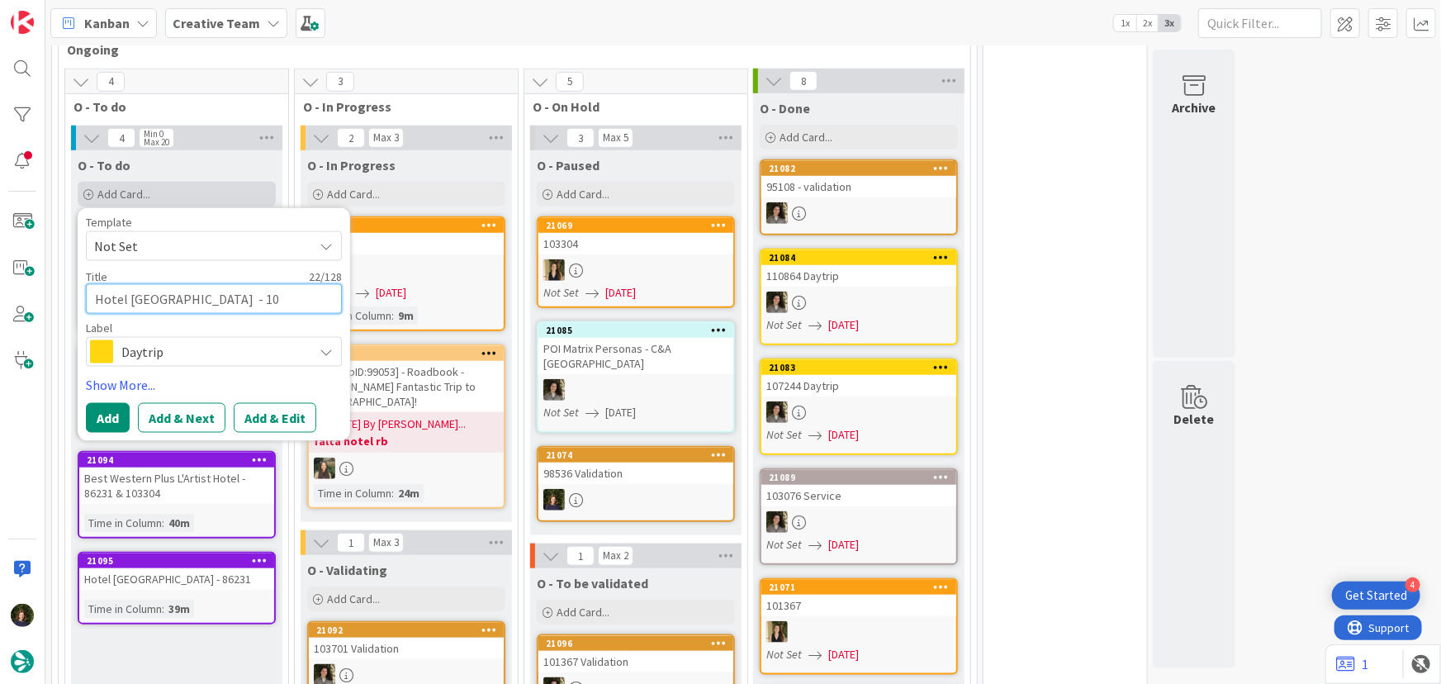
type textarea "Hotel Porto Roca - 101"
type textarea "x"
type textarea "Hotel Porto Roca - 1011"
type textarea "x"
type textarea "Hotel Porto Roca - 10114"
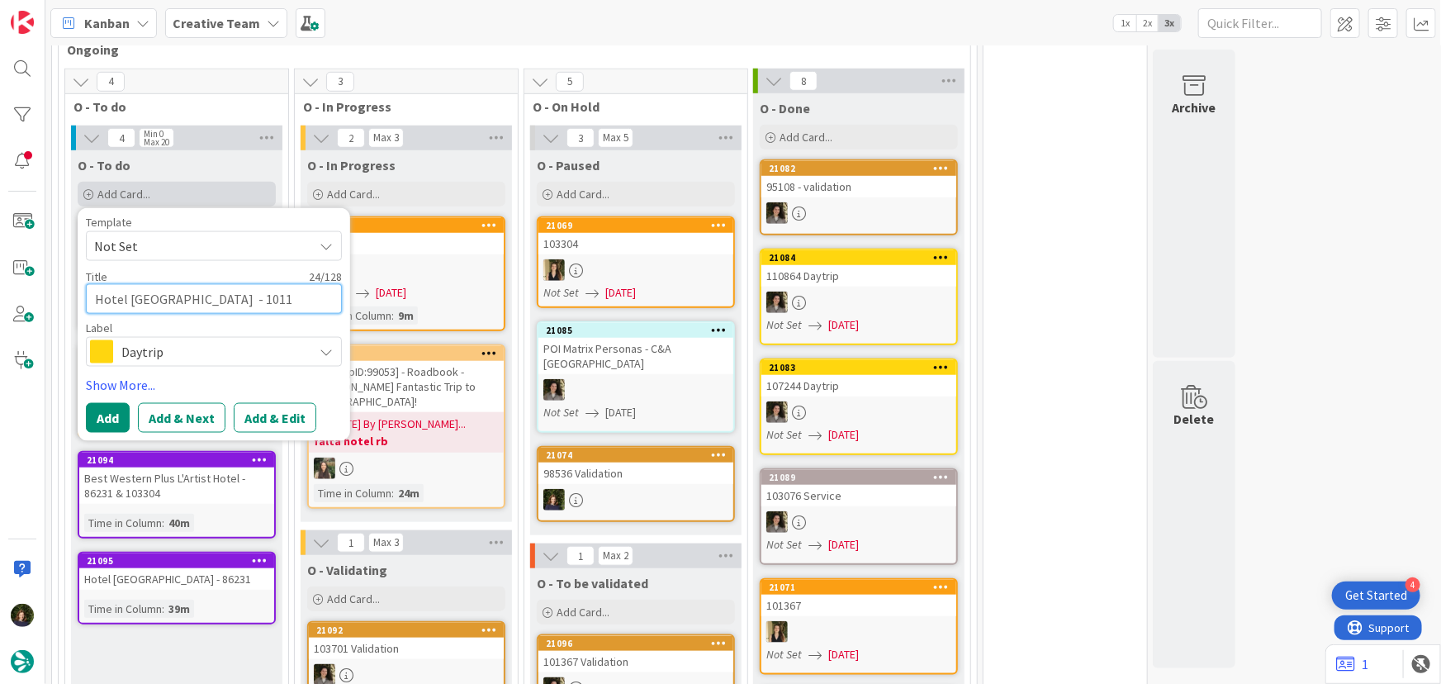
type textarea "x"
type textarea "Hotel Porto Roca - 101146"
type textarea "x"
type textarea "Hotel Porto Roca - 101146"
click at [160, 358] on span "Daytrip" at bounding box center [212, 351] width 183 height 23
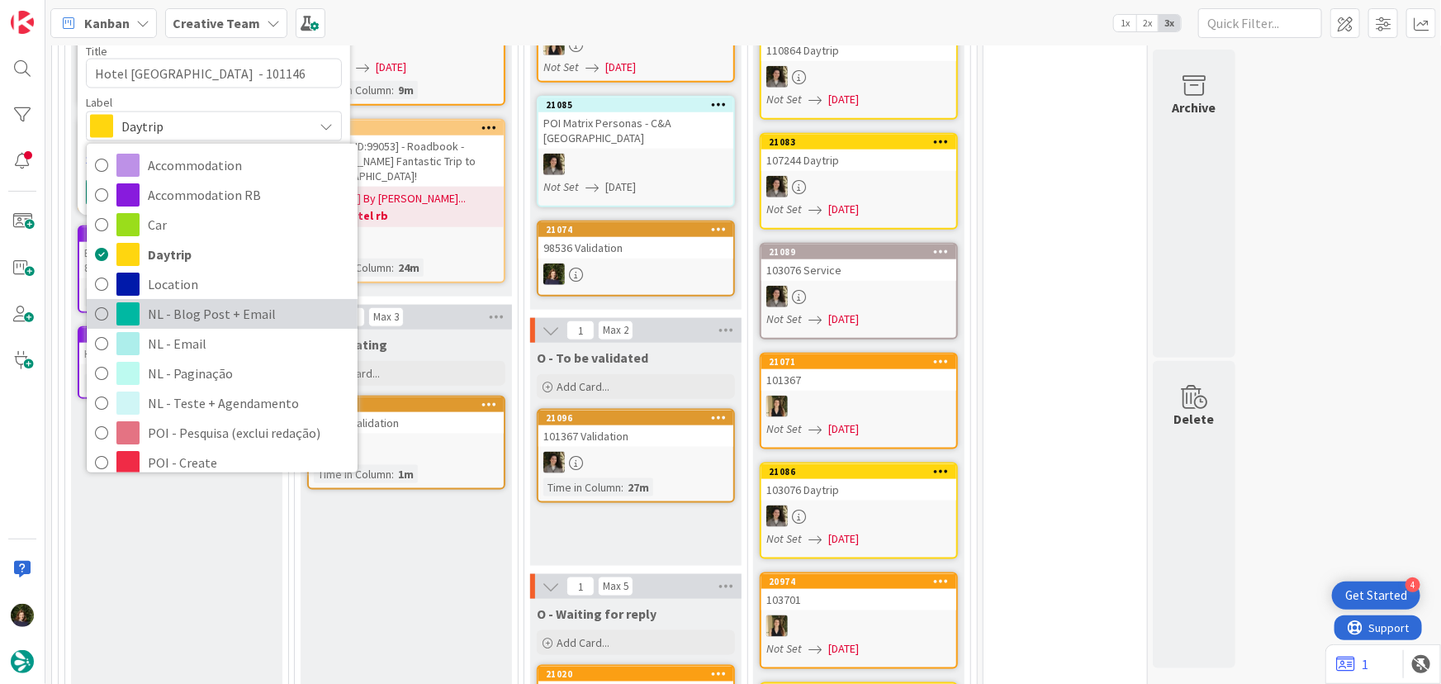
scroll to position [755, 0]
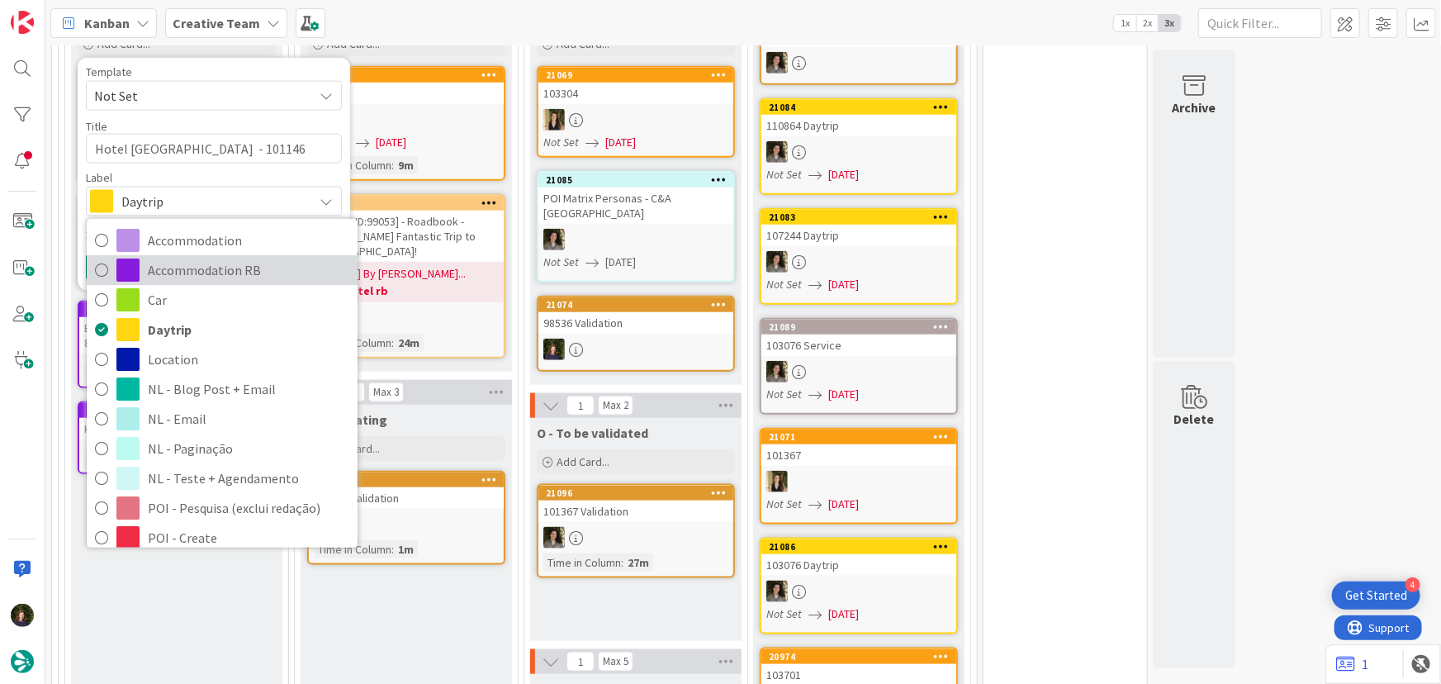
click at [192, 272] on span "Accommodation RB" at bounding box center [248, 270] width 201 height 25
type textarea "x"
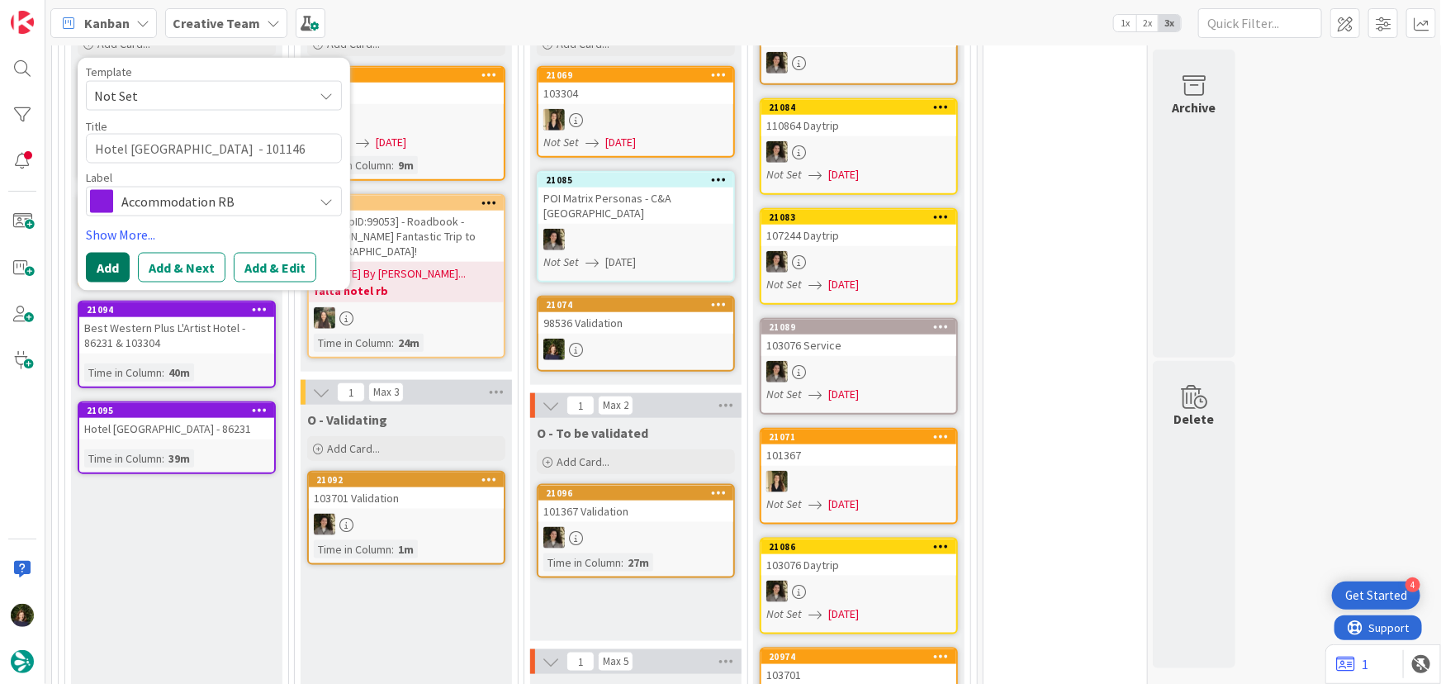
click at [105, 265] on button "Add" at bounding box center [108, 268] width 44 height 30
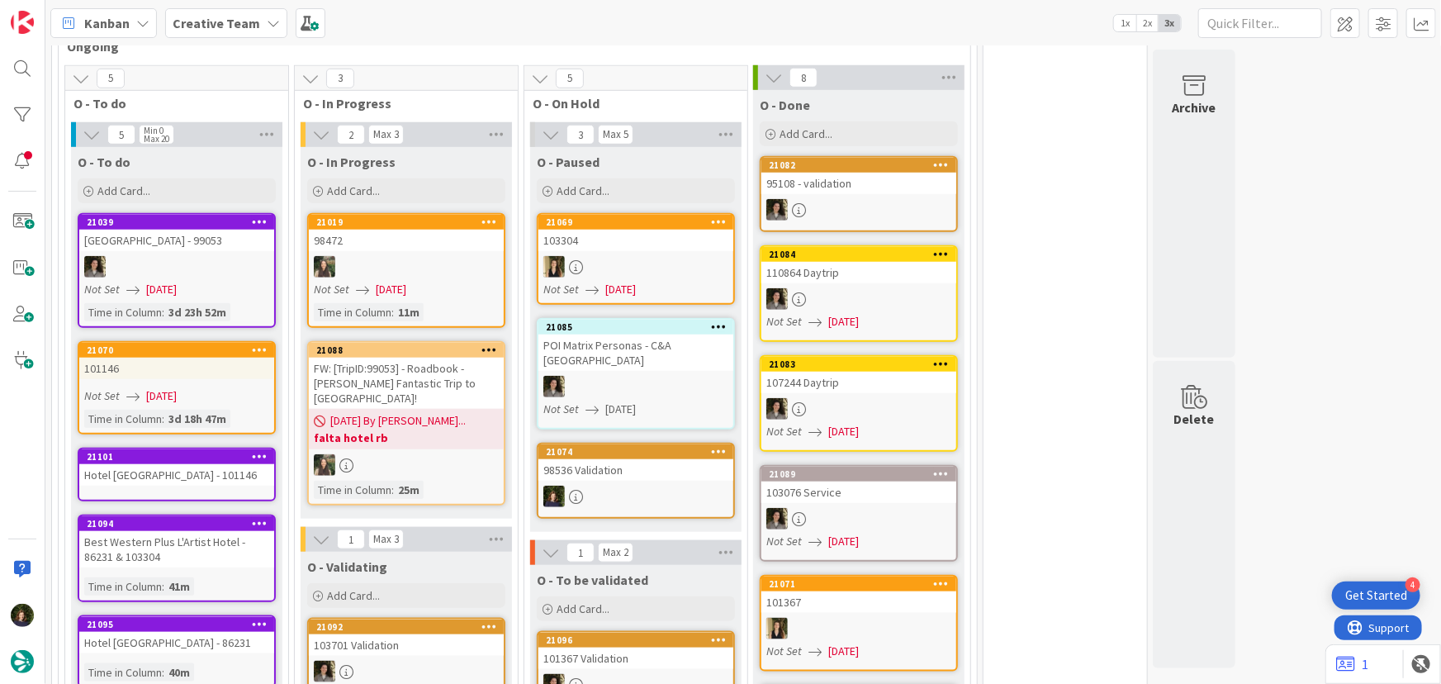
scroll to position [702, 0]
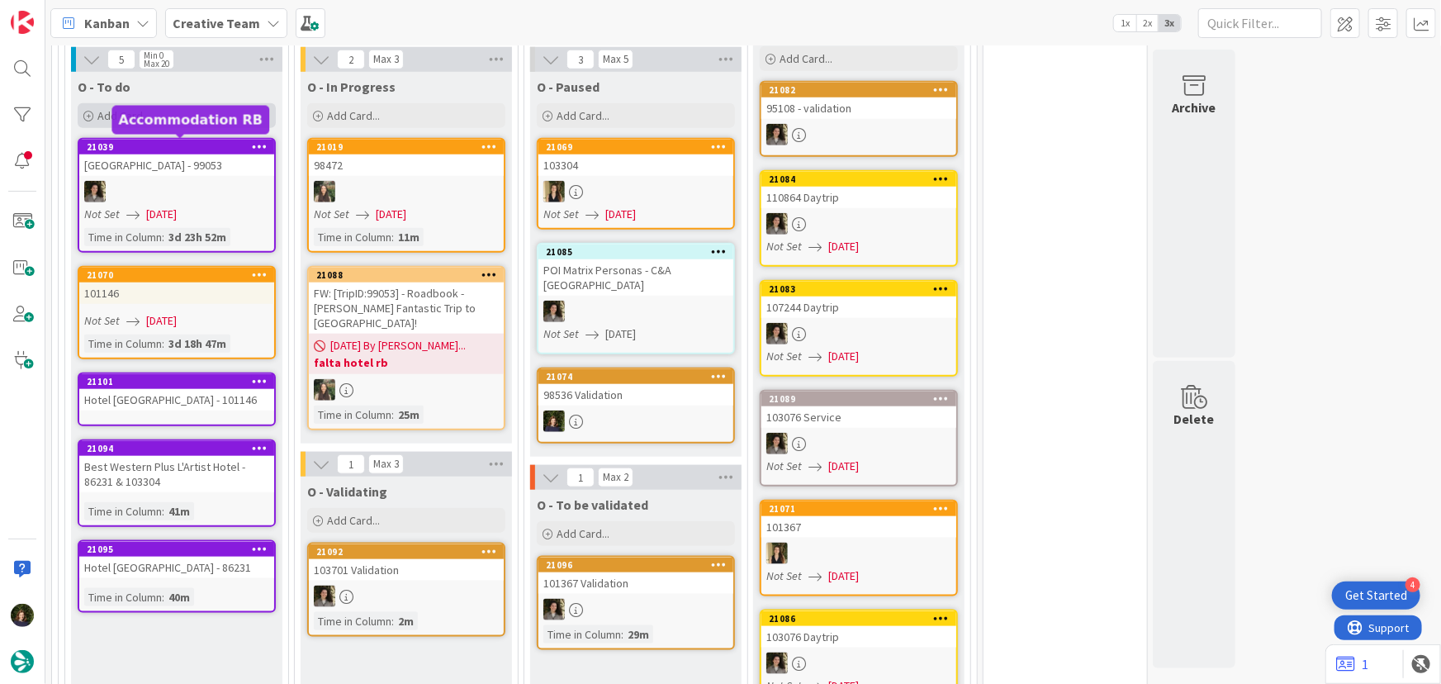
click at [137, 108] on span "Add Card..." at bounding box center [123, 115] width 53 height 15
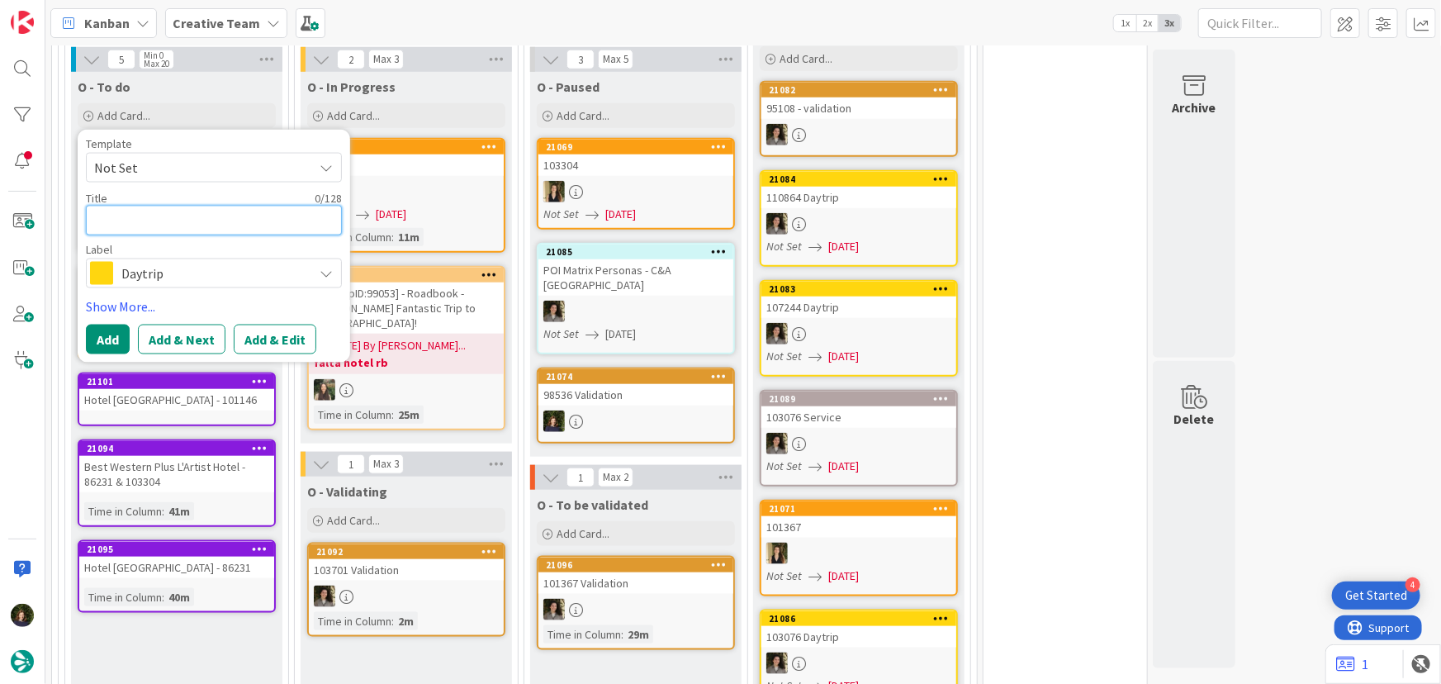
paste textarea "Leprince Hotel Spa"
type textarea "Leprince Hotel Spa"
type textarea "x"
type textarea "Leprince Hotel Spa"
type textarea "x"
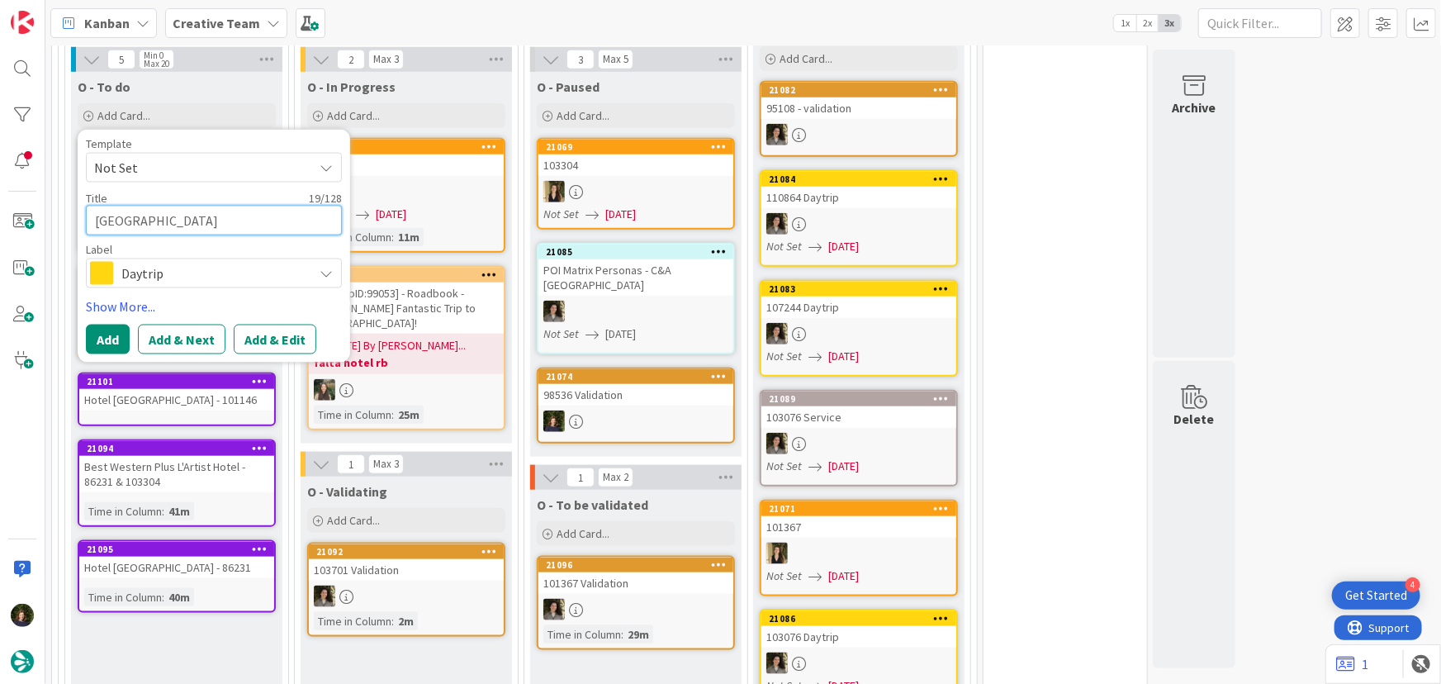
type textarea "Leprince Hotel Spa -"
type textarea "x"
type textarea "Leprince Hotel Spa -"
type textarea "x"
type textarea "Leprince Hotel Spa - 8"
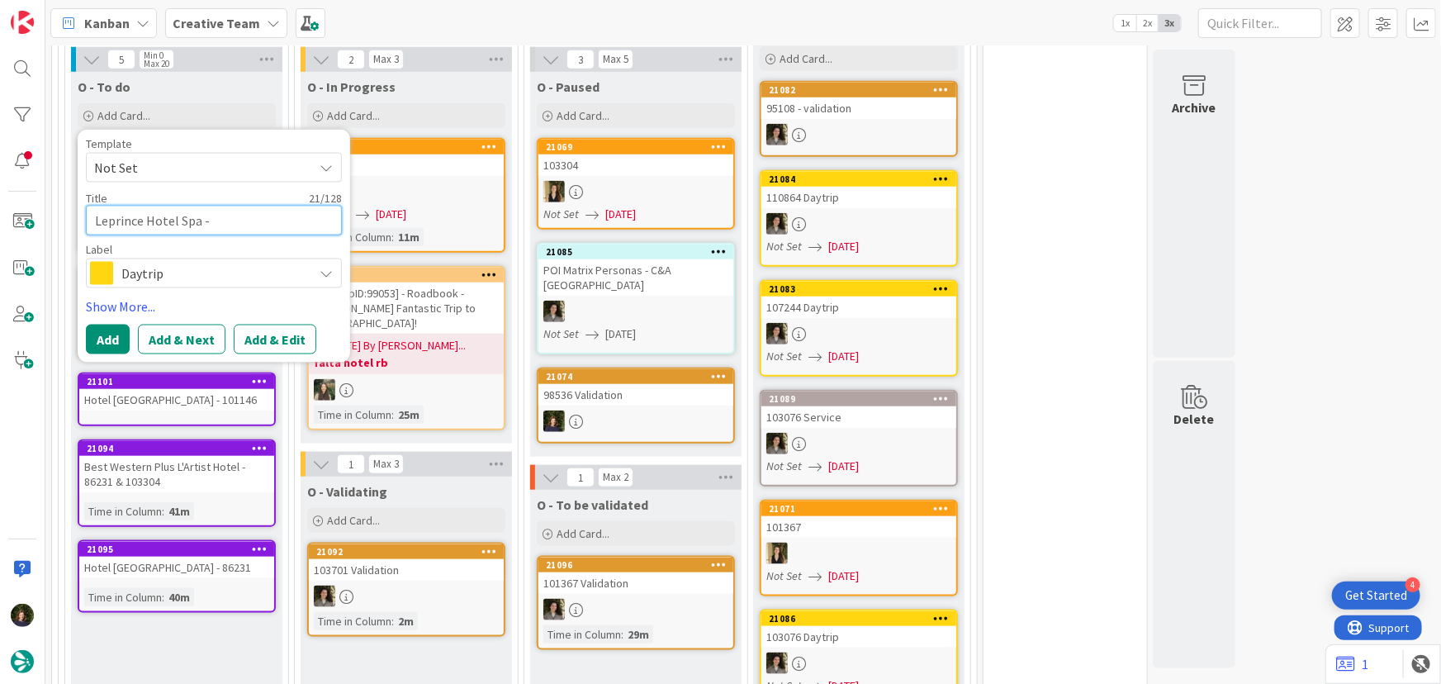
type textarea "x"
type textarea "Leprince Hotel Spa - 86"
type textarea "x"
type textarea "Leprince Hotel Spa - 862"
type textarea "x"
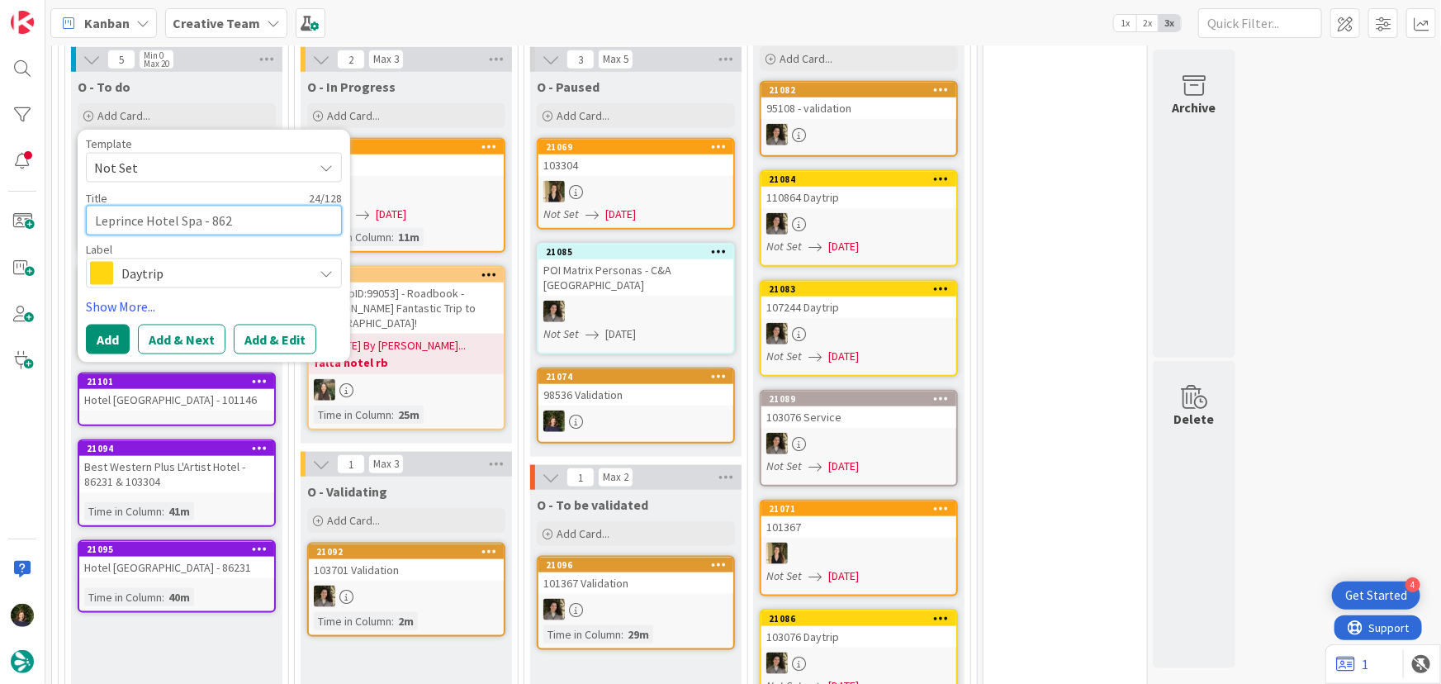
type textarea "Leprince Hotel Spa - 8623"
type textarea "x"
type textarea "Leprince Hotel Spa - 86231"
type textarea "x"
type textarea "Leprince Hotel Spa - 86231"
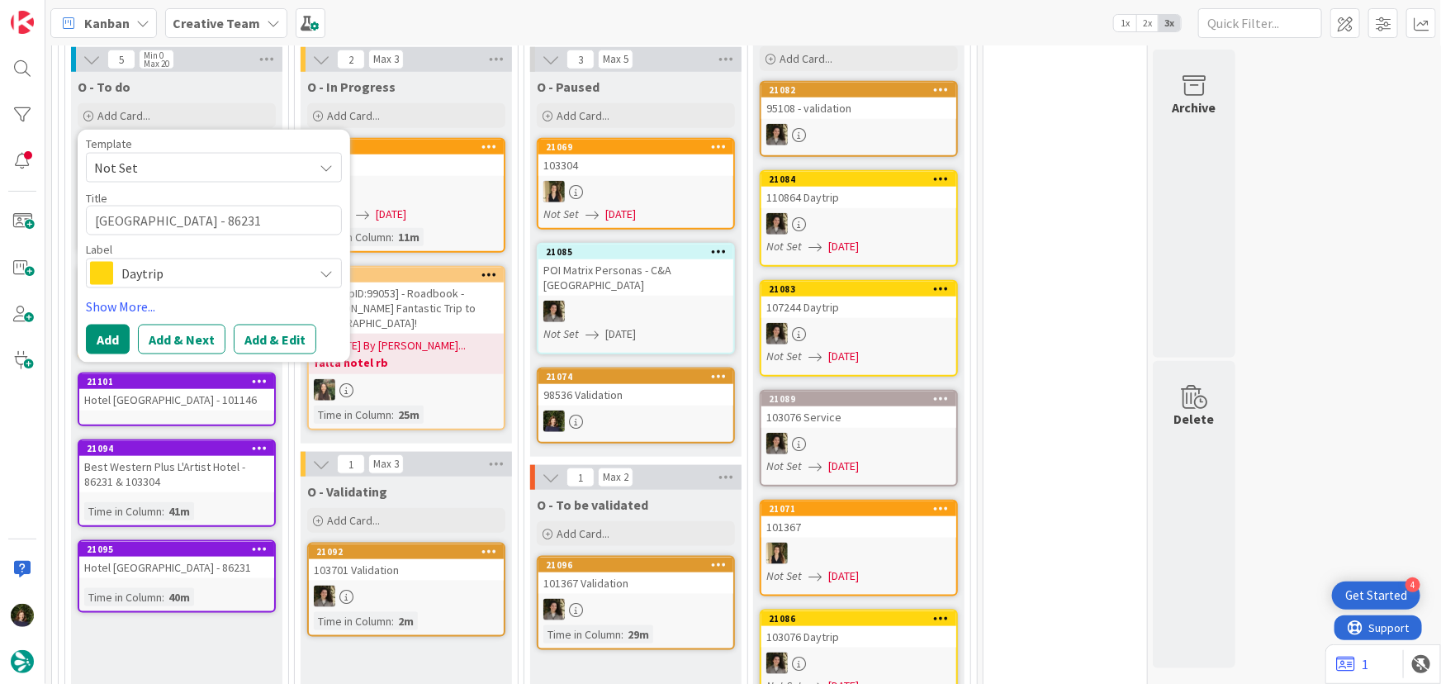
click at [124, 273] on span "Daytrip" at bounding box center [212, 273] width 183 height 23
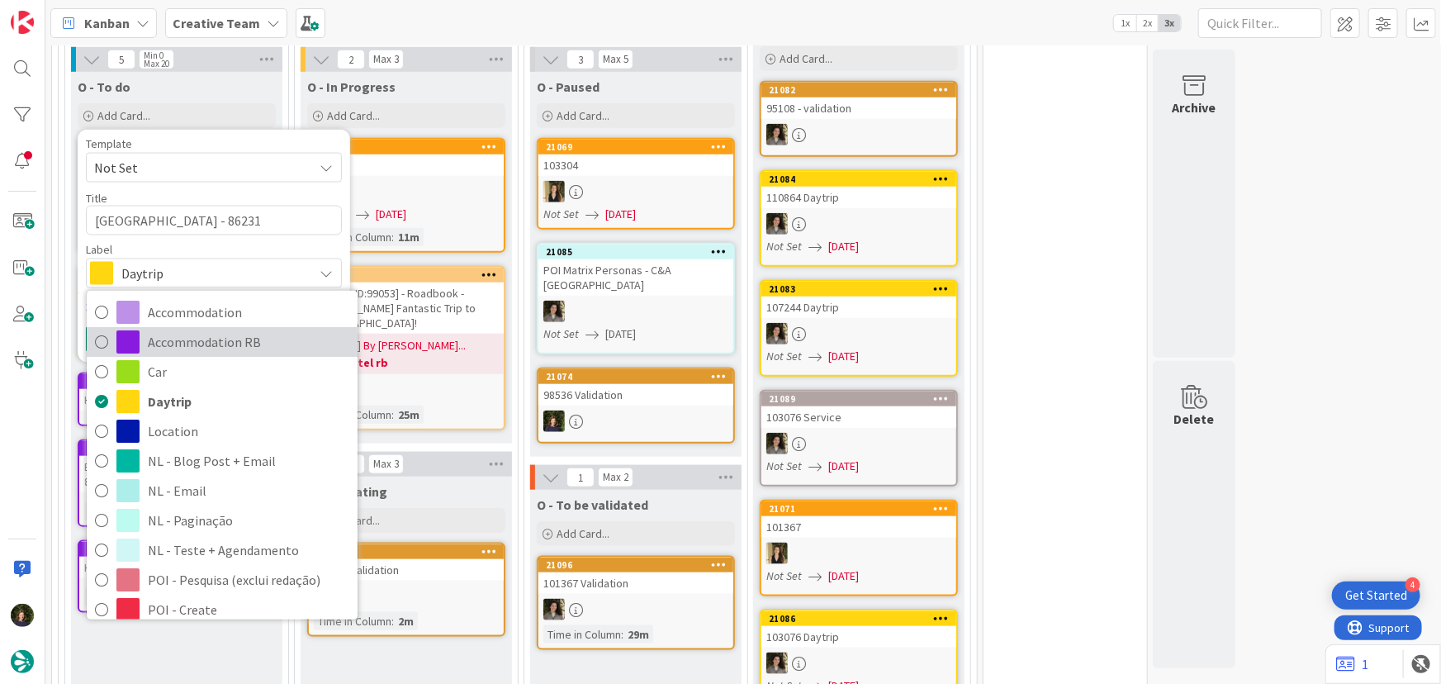
click at [211, 344] on span "Accommodation RB" at bounding box center [248, 341] width 201 height 25
type textarea "x"
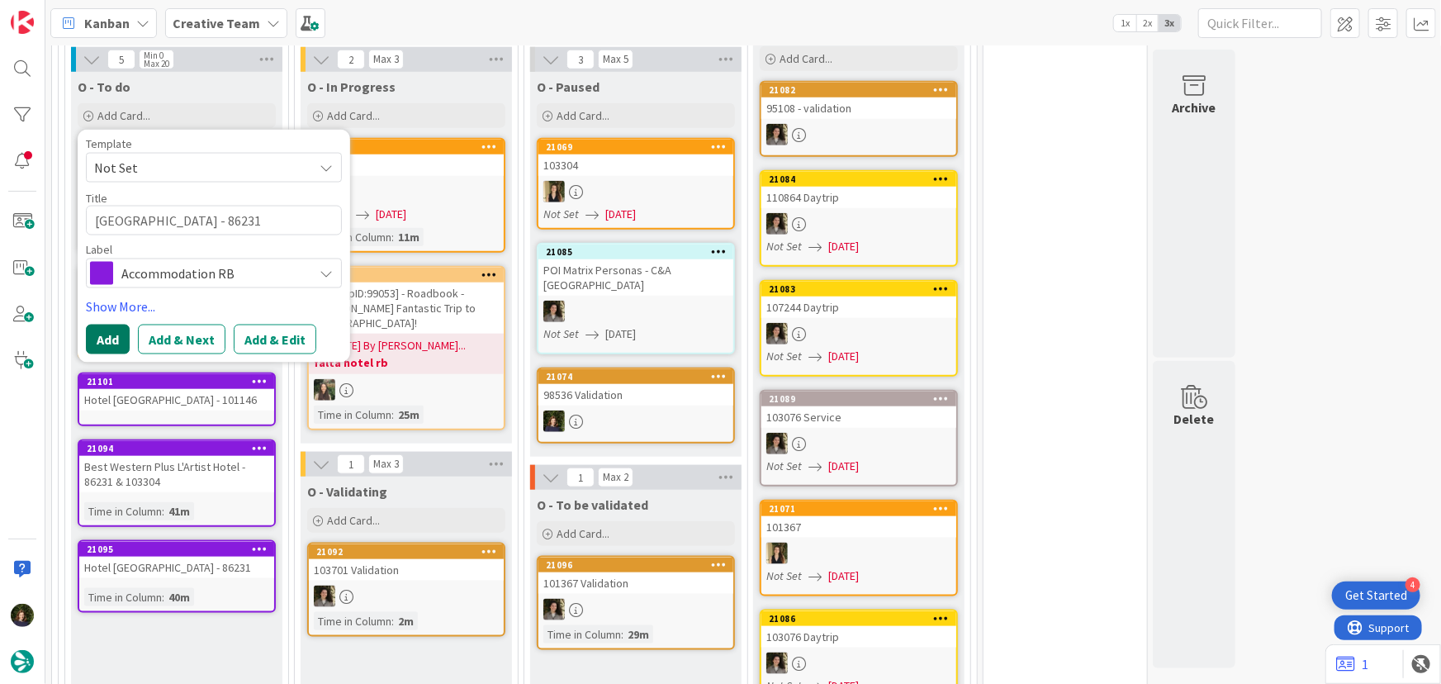
click at [107, 333] on button "Add" at bounding box center [108, 340] width 44 height 30
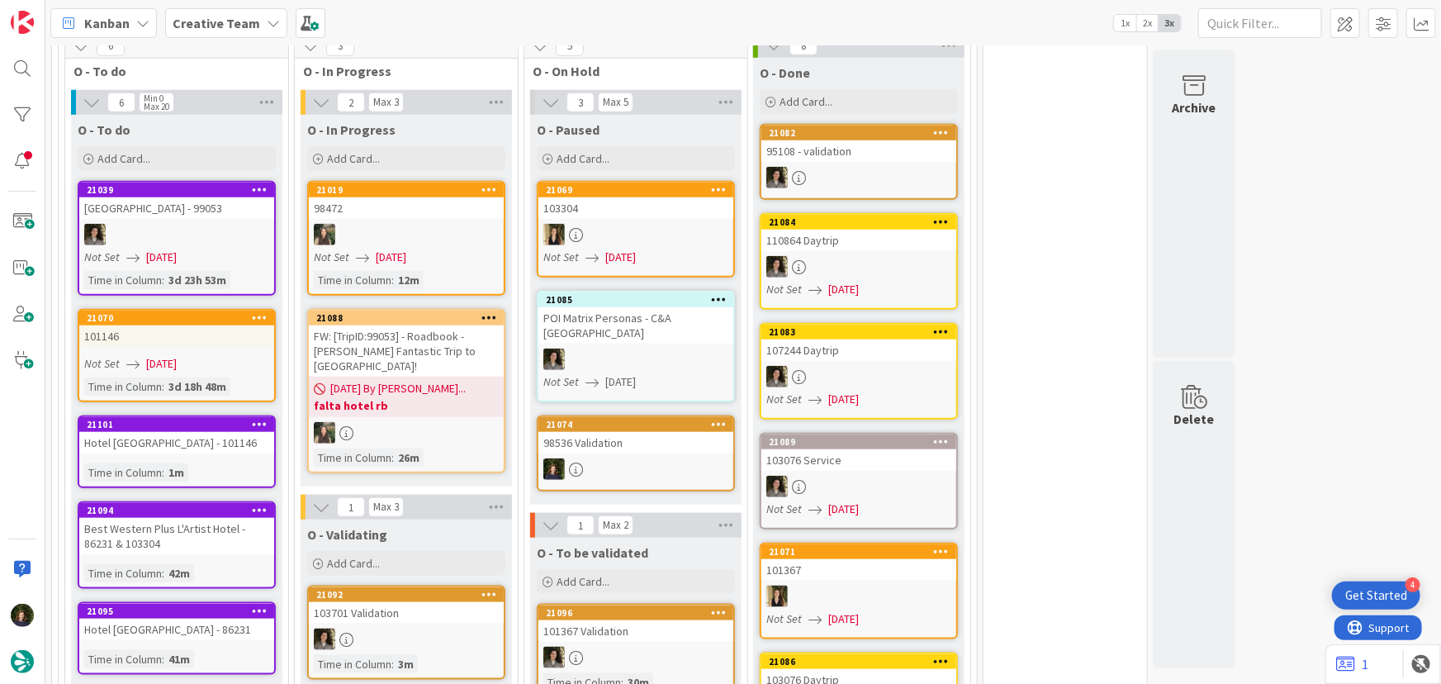
scroll to position [633, 0]
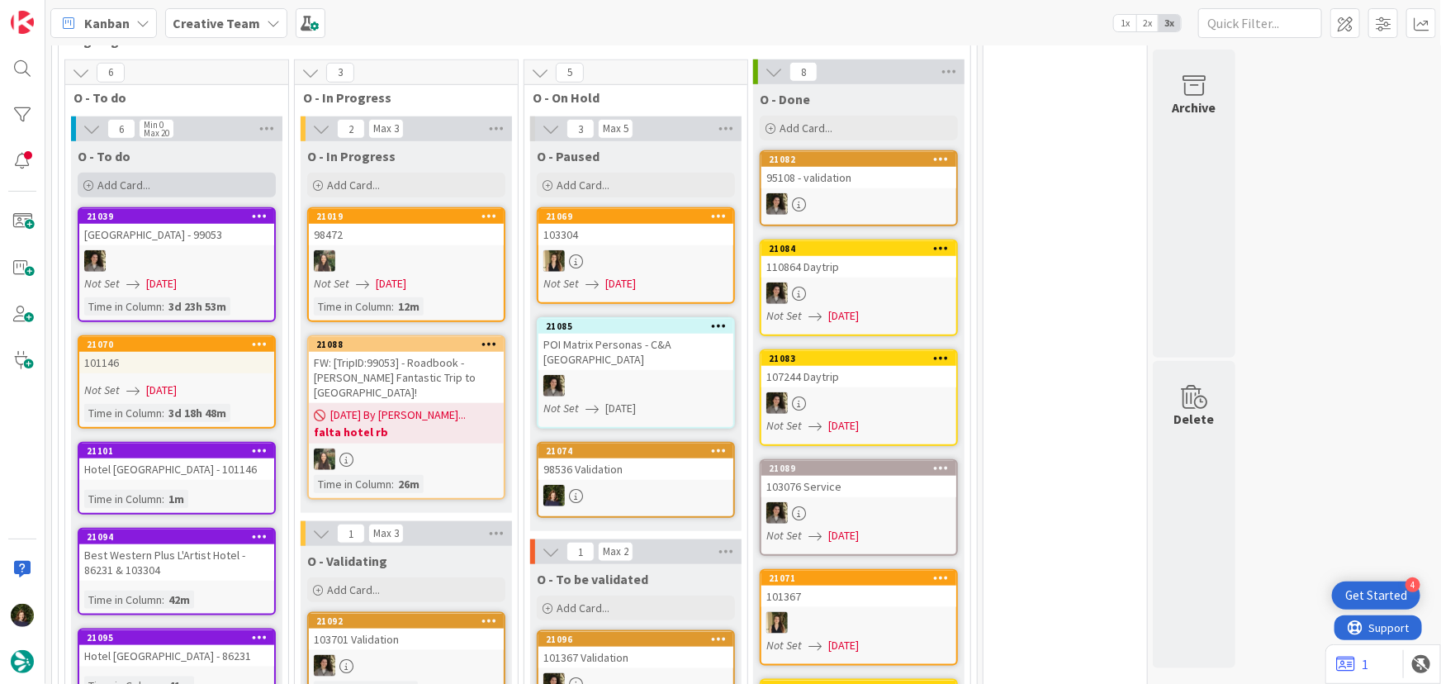
drag, startPoint x: 189, startPoint y: 206, endPoint x: 185, endPoint y: 179, distance: 26.7
click at [185, 179] on div "Add Card..." at bounding box center [177, 185] width 198 height 25
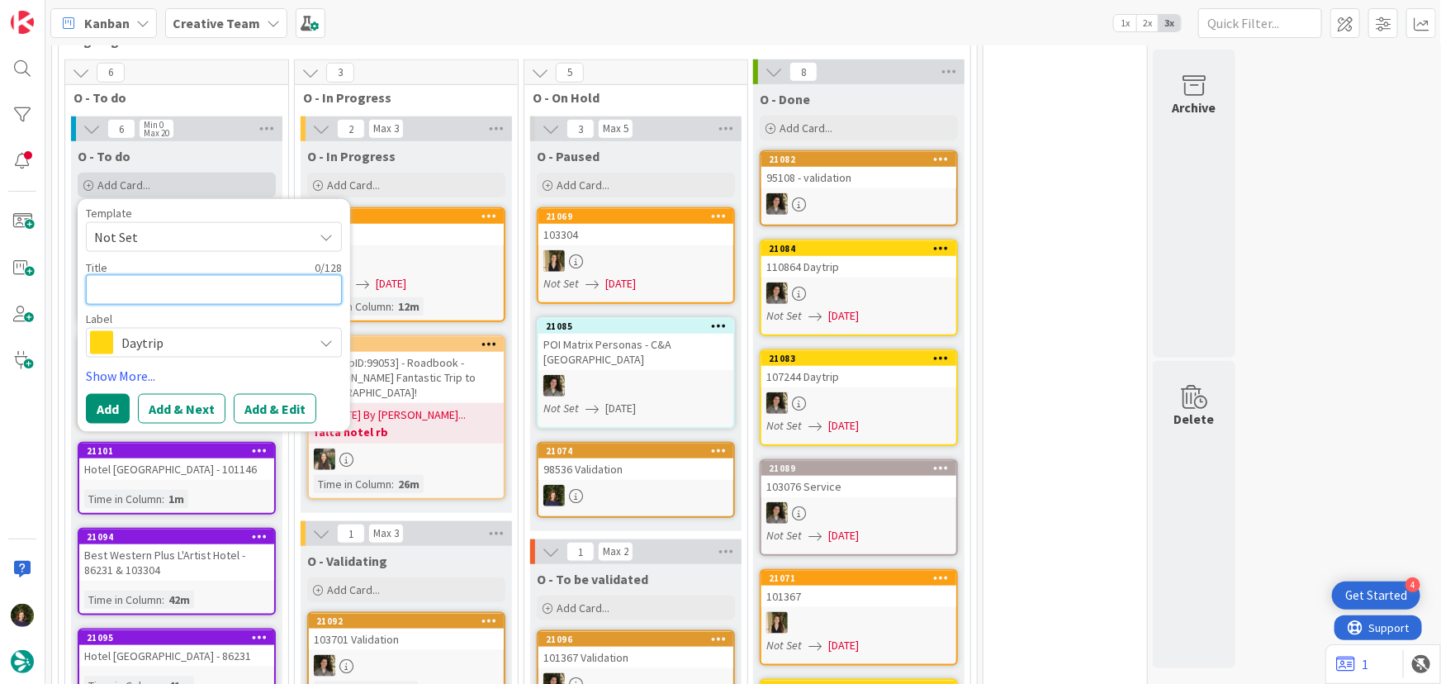
paste textarea "Palazzo Del Duca"
type textarea "Palazzo Del Duca"
type textarea "x"
type textarea "Palazzo Del Duca"
type textarea "x"
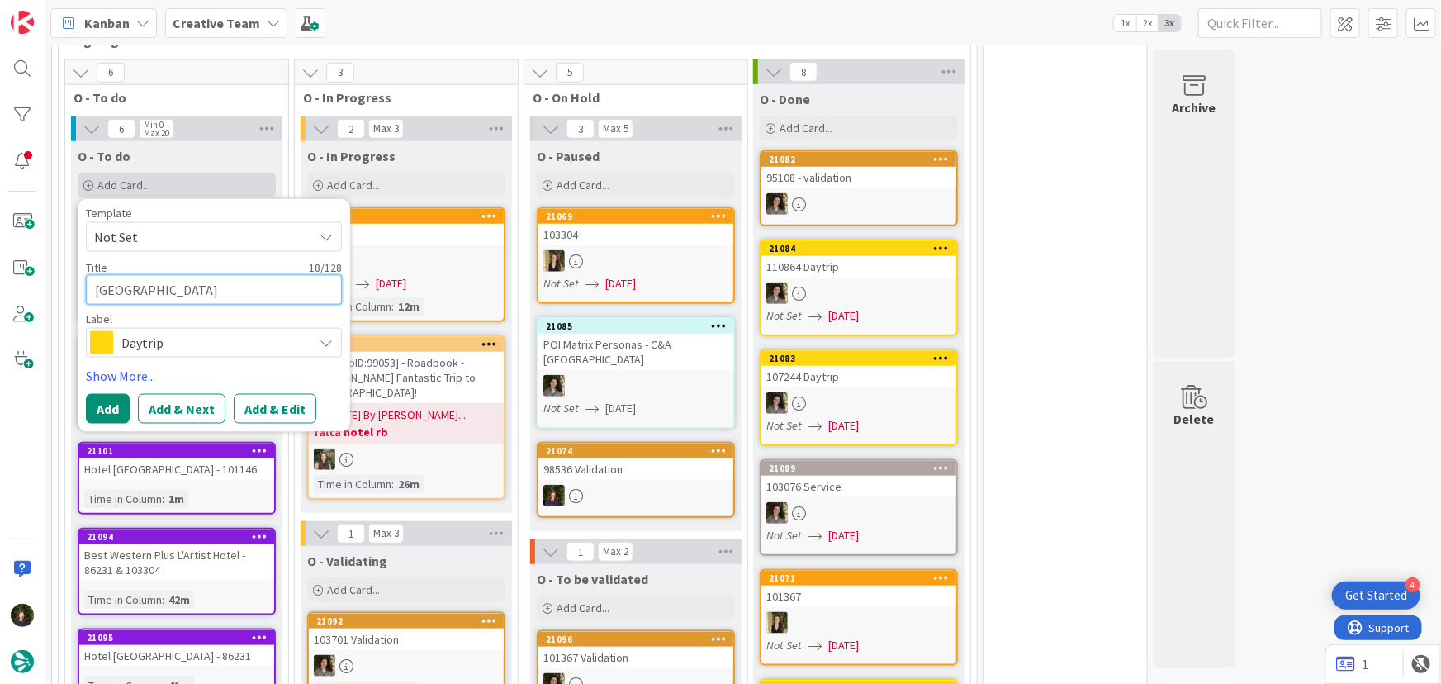
type textarea "Palazzo Del Duca -"
type textarea "x"
type textarea "Palazzo Del Duca -"
type textarea "x"
type textarea "Palazzo Del Duca - 1"
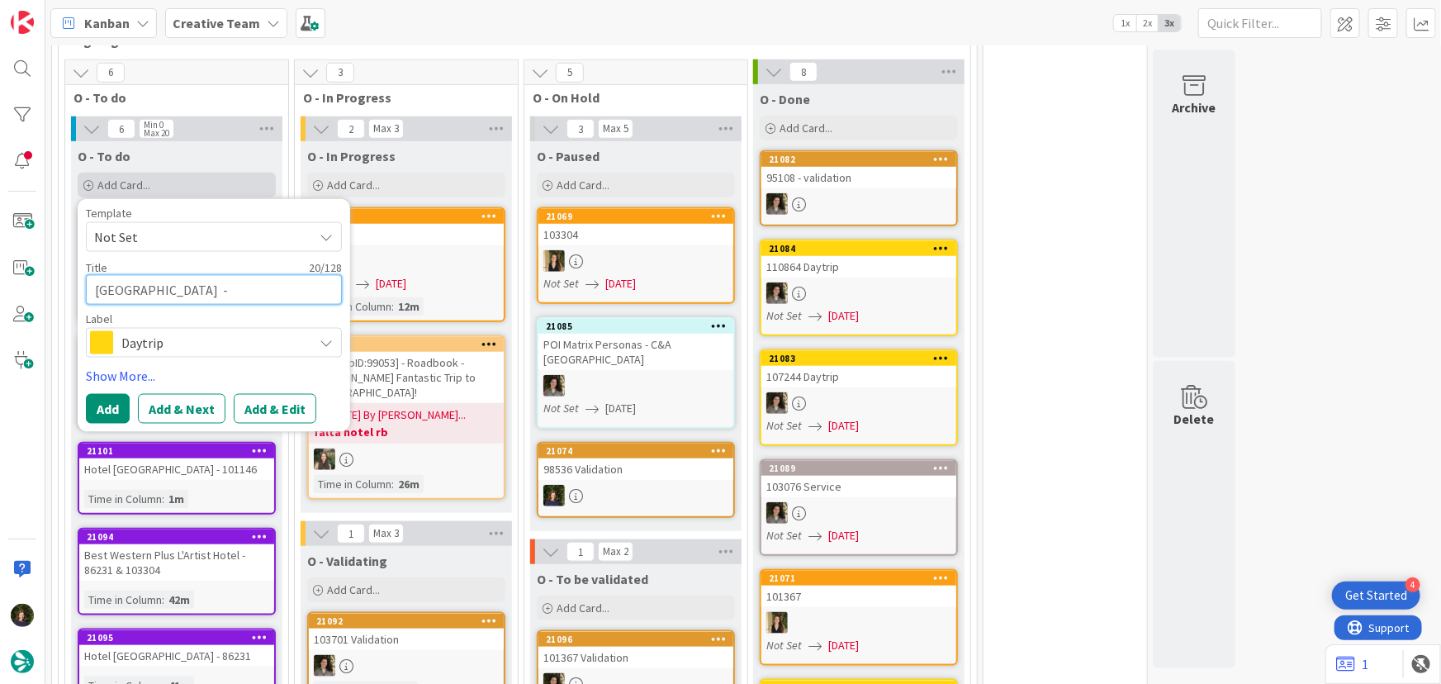
type textarea "x"
type textarea "Palazzo Del Duca - 10"
type textarea "x"
type textarea "Palazzo Del Duca - 101"
type textarea "x"
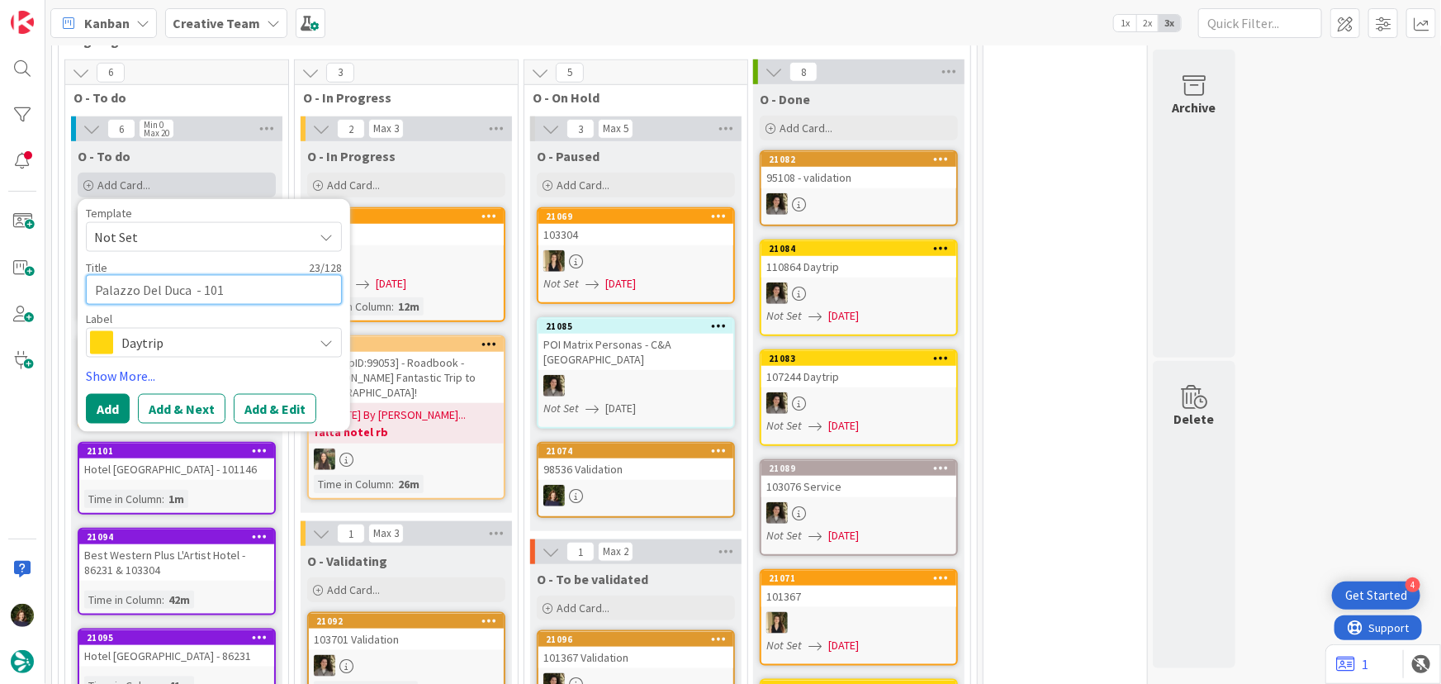
type textarea "Palazzo Del Duca - 1011"
type textarea "x"
type textarea "Palazzo Del Duca - 10114"
type textarea "x"
type textarea "Palazzo Del Duca - 101146"
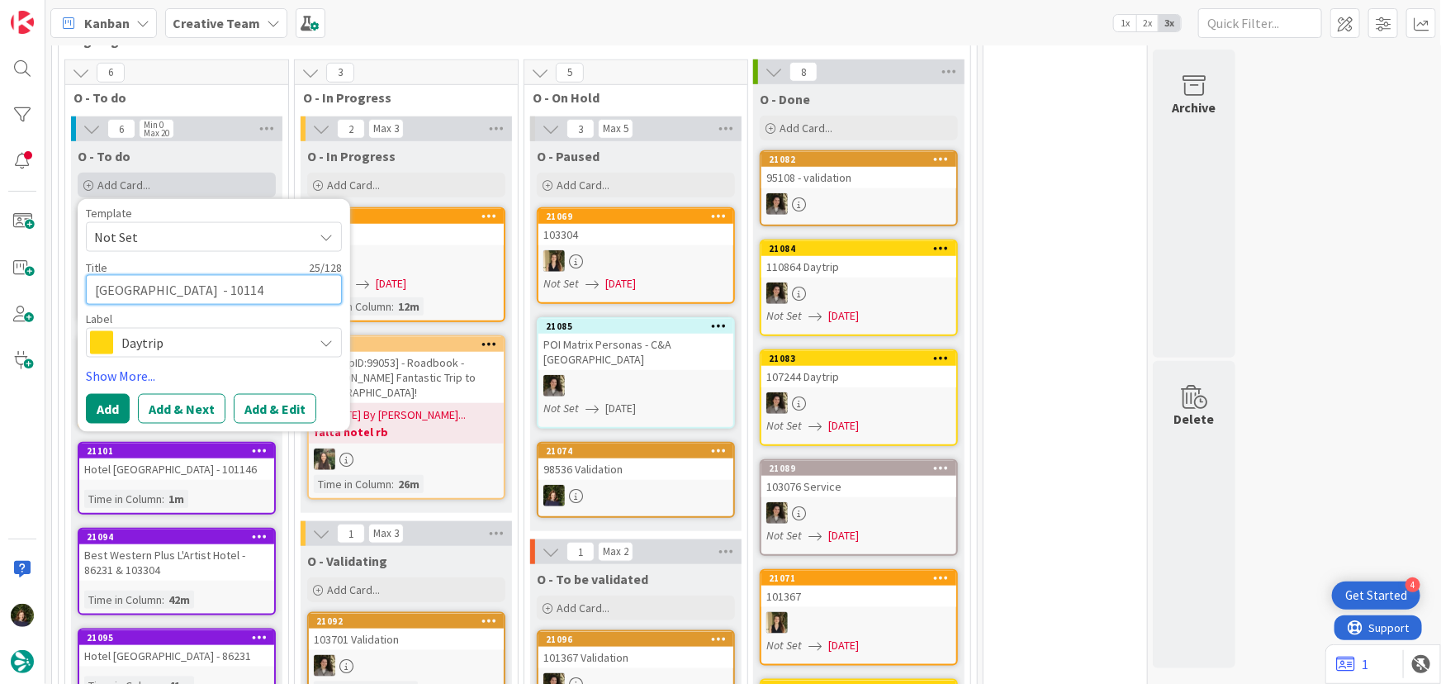
type textarea "x"
type textarea "Palazzo Del Duca - 101146"
click at [200, 334] on span "Daytrip" at bounding box center [212, 342] width 183 height 23
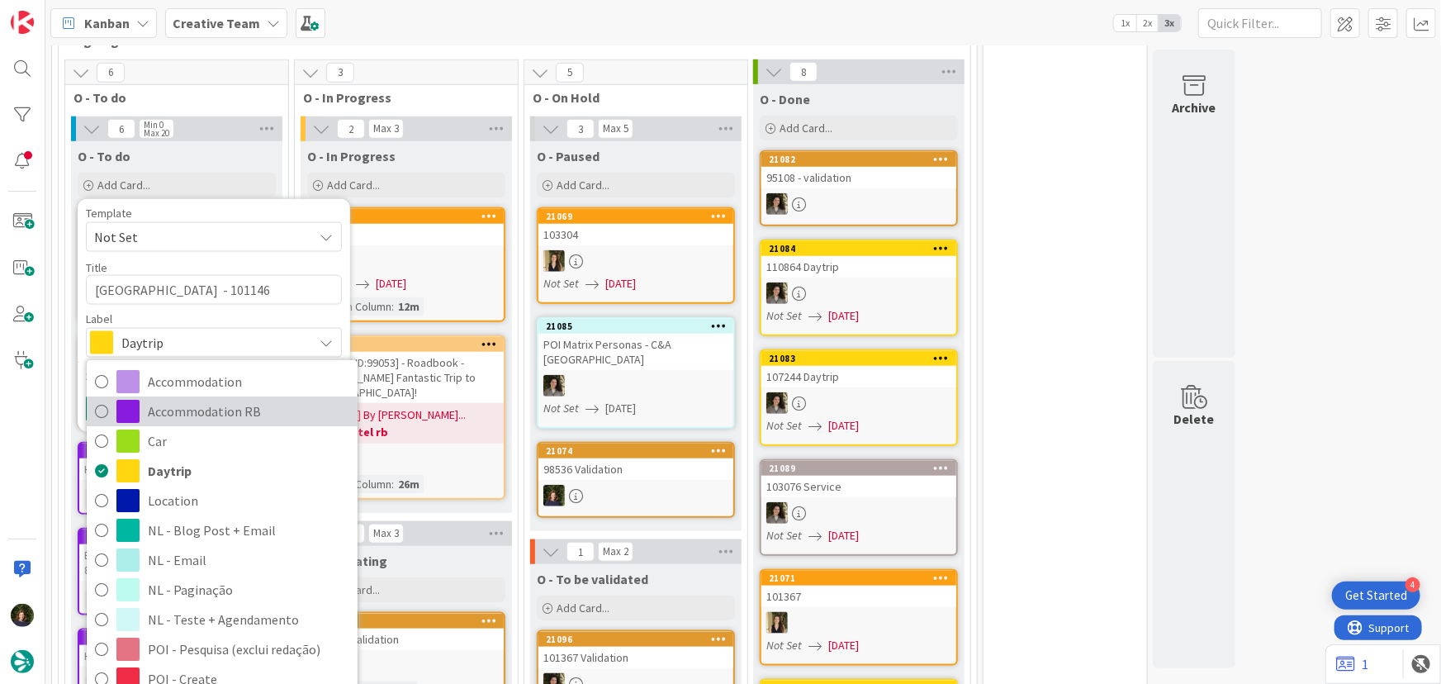
click at [190, 413] on span "Accommodation RB" at bounding box center [248, 411] width 201 height 25
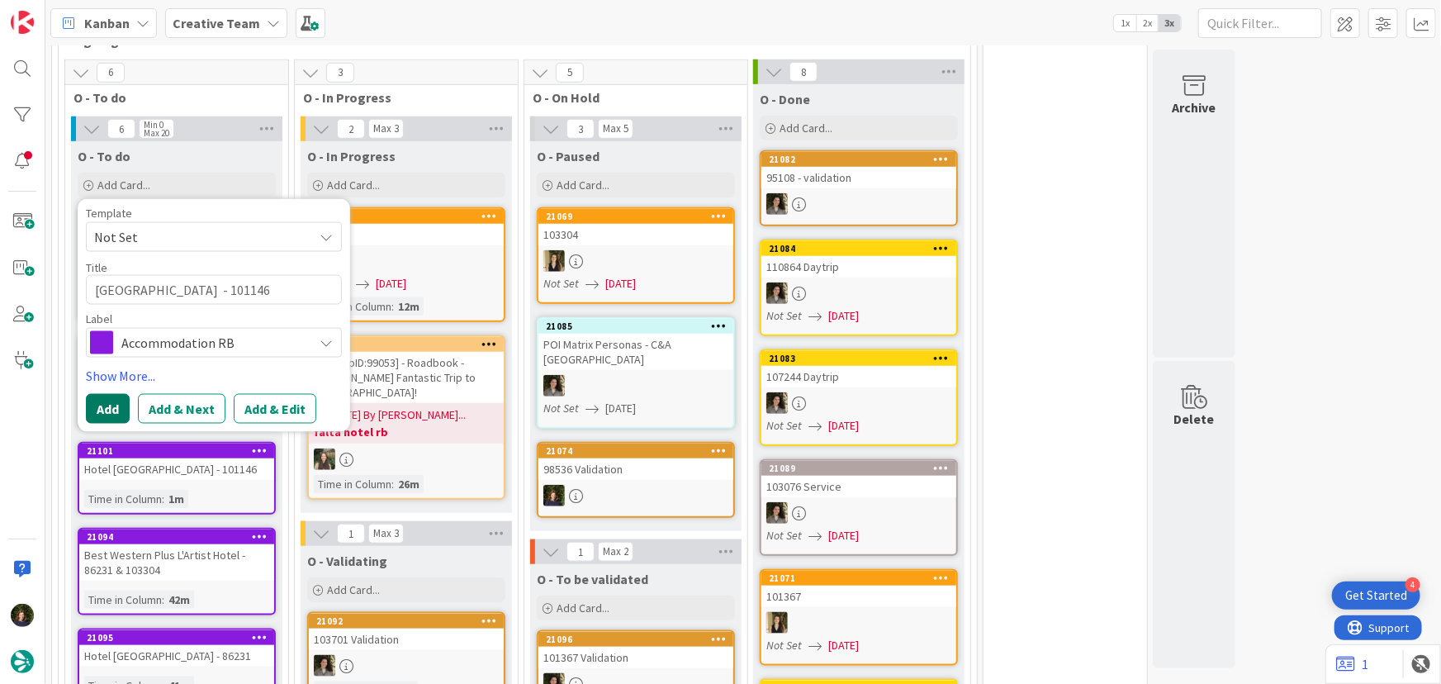
click at [95, 412] on button "Add" at bounding box center [108, 409] width 44 height 30
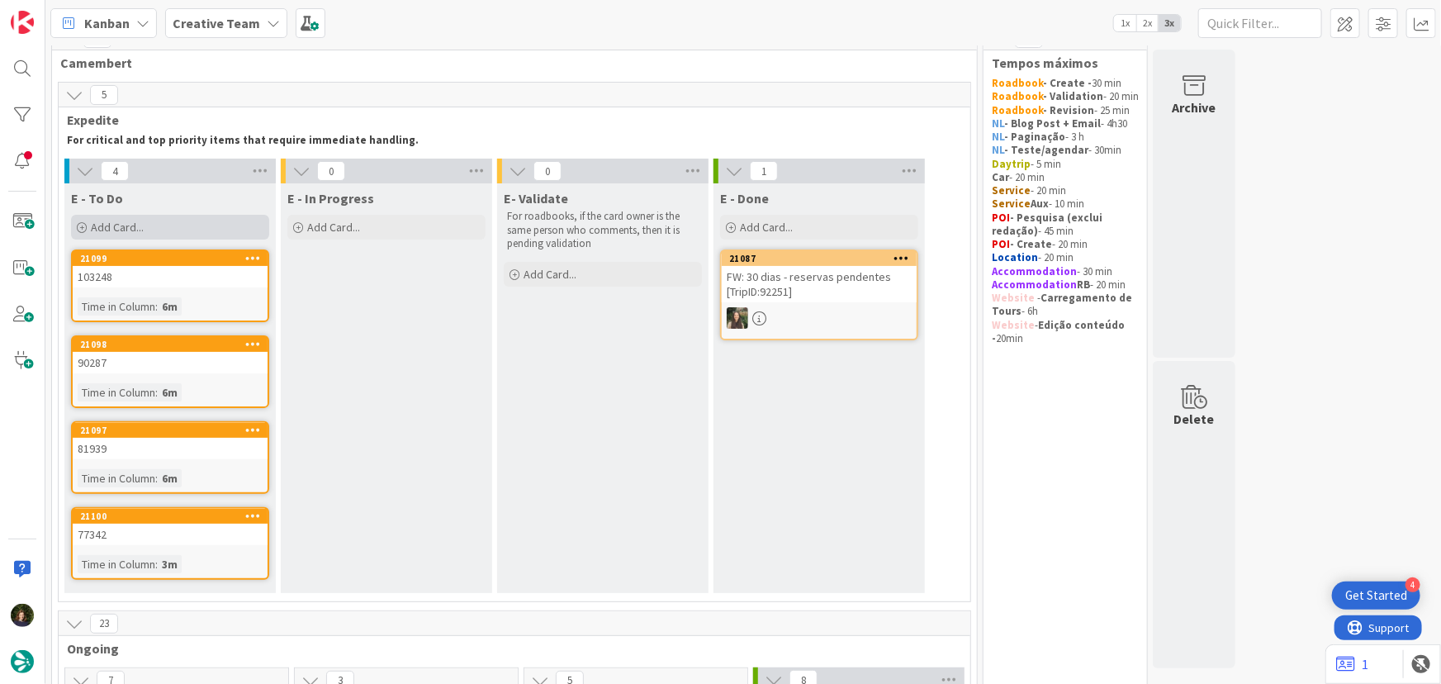
scroll to position [0, 0]
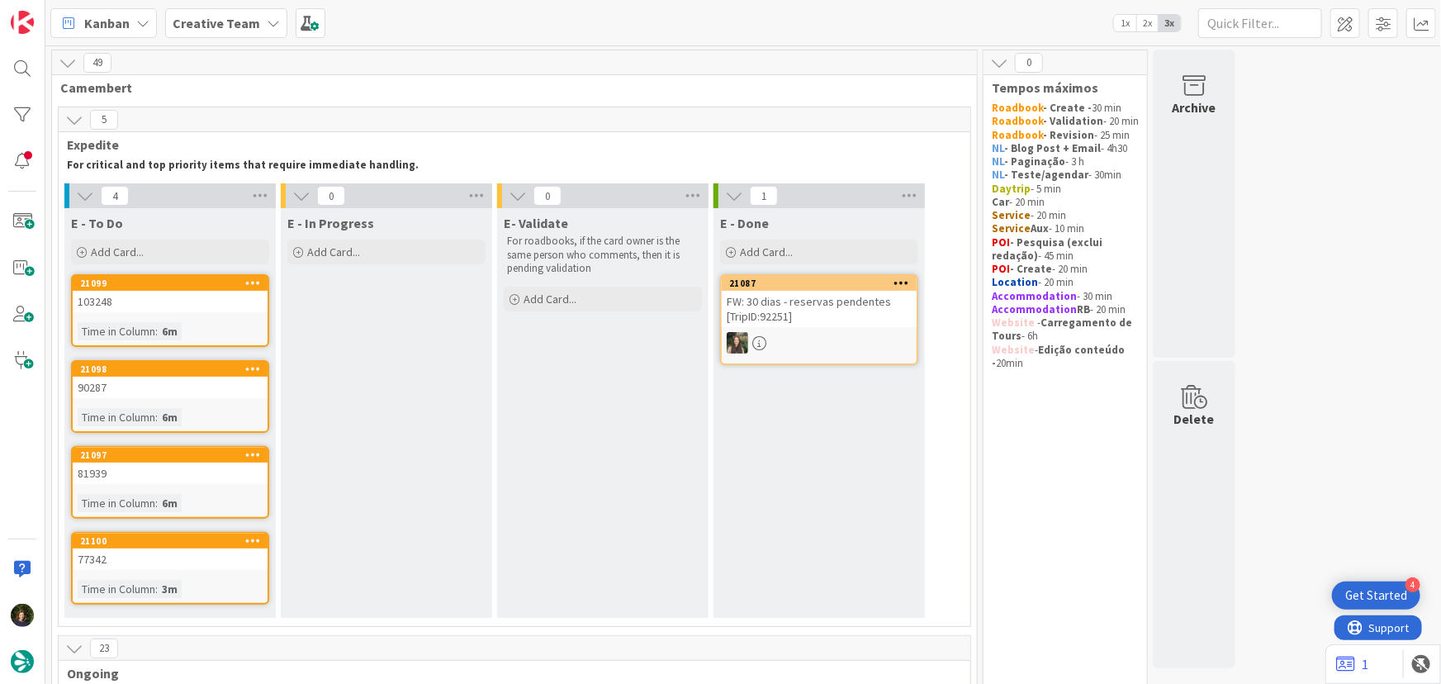
click at [245, 18] on b "Creative Team" at bounding box center [217, 23] width 88 height 17
click at [240, 200] on h4 "Creative Team - Análise" at bounding box center [281, 196] width 194 height 17
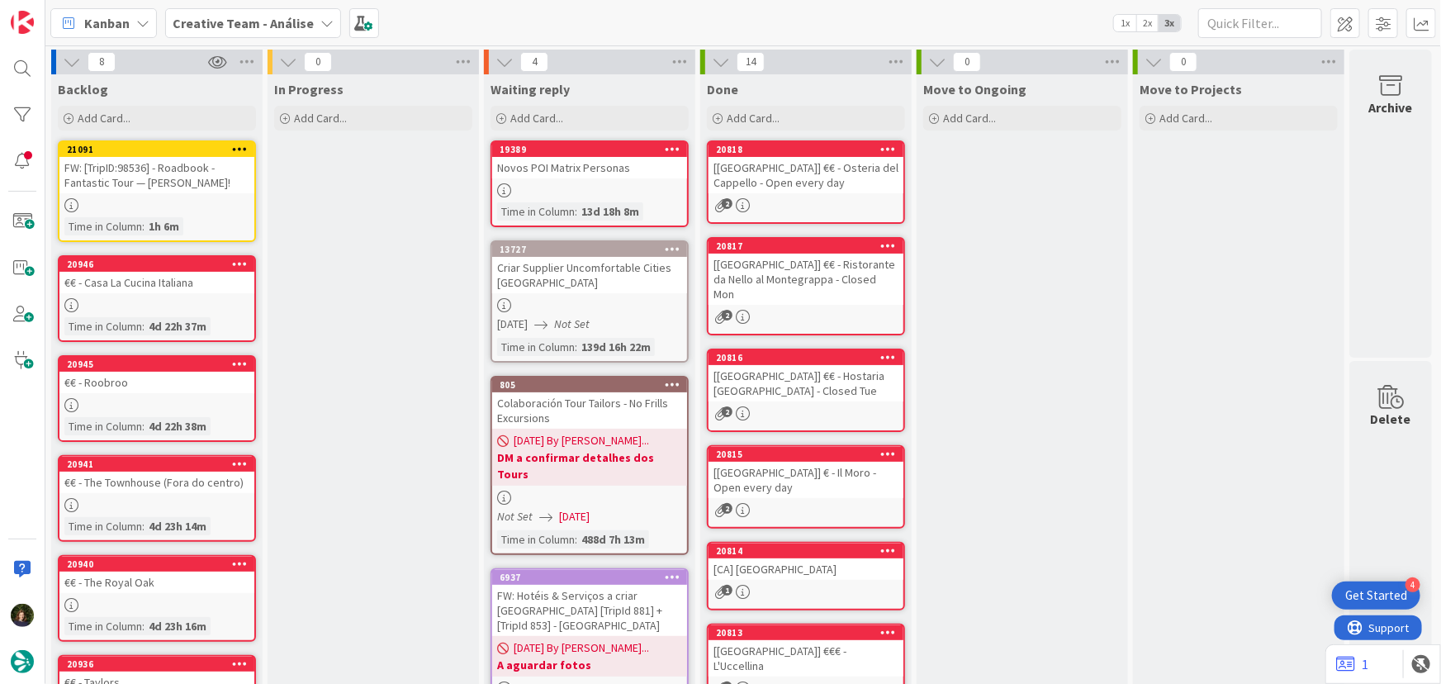
click at [157, 193] on div "FW: [TripID:98536] - Roadbook - Fantastic Tour — Garry Ronald Wayling!" at bounding box center [156, 175] width 195 height 36
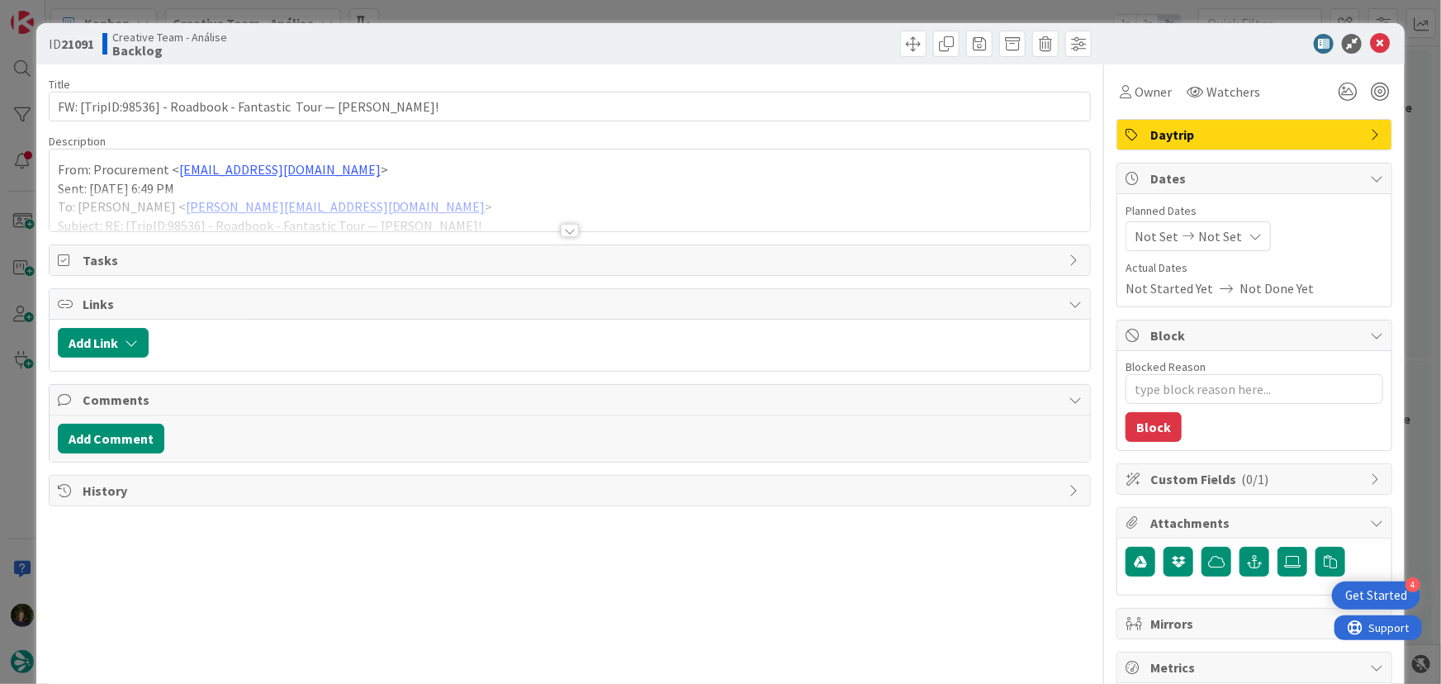
click at [565, 230] on div at bounding box center [570, 230] width 18 height 13
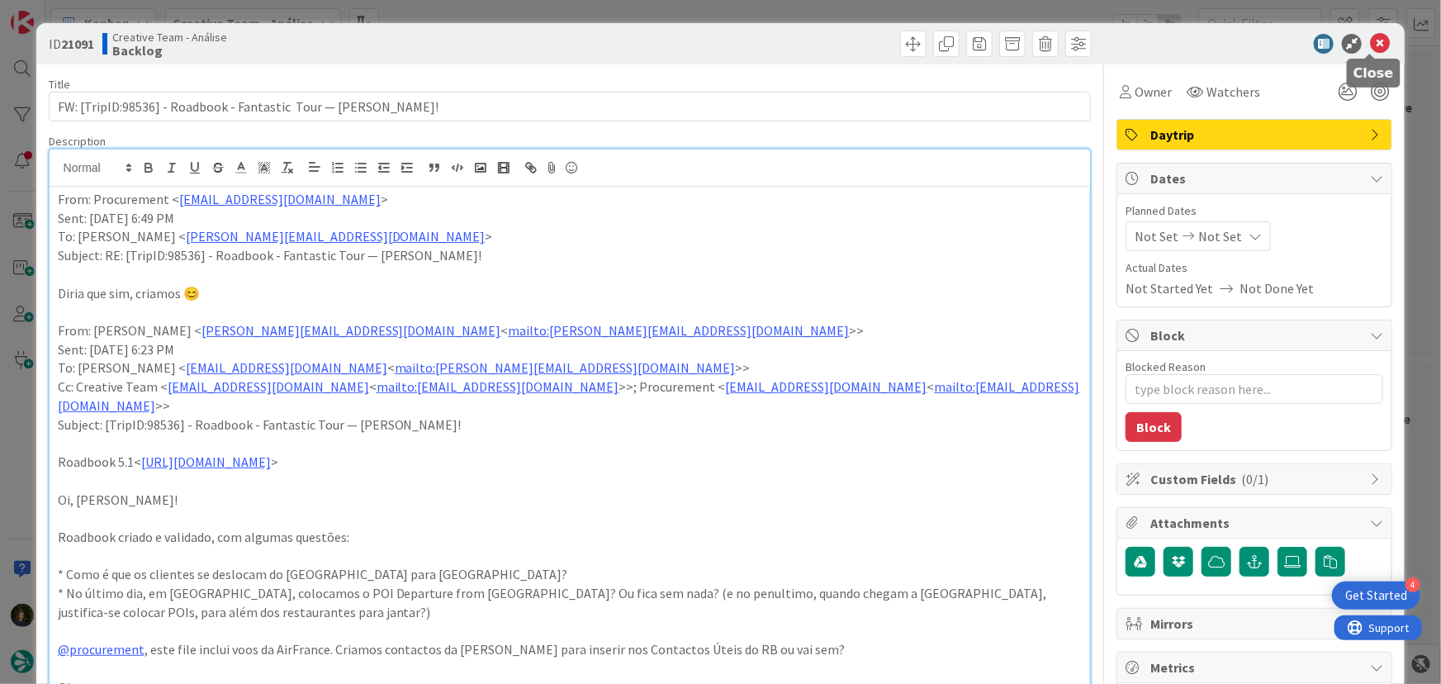
click at [1370, 49] on icon at bounding box center [1380, 44] width 20 height 20
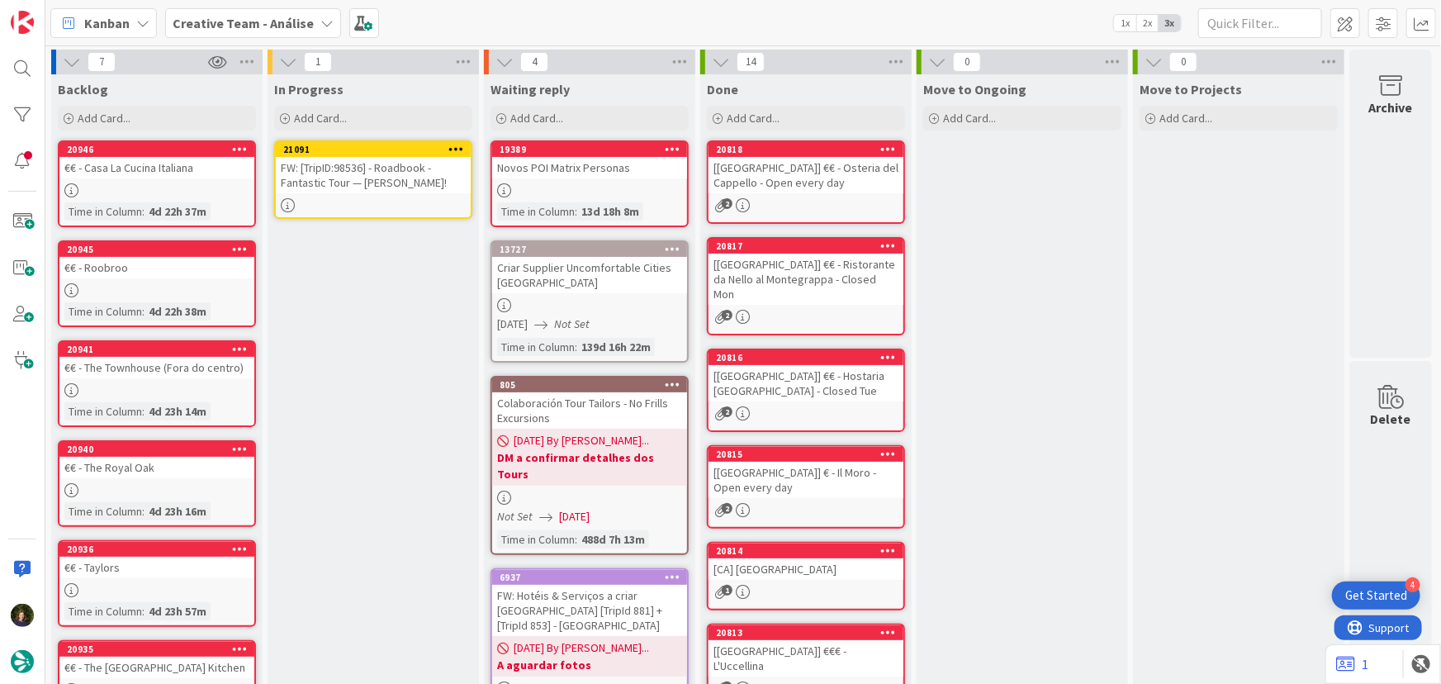
click at [371, 193] on div "FW: [TripID:98536] - Roadbook - Fantastic Tour — Garry Ronald Wayling!" at bounding box center [373, 175] width 195 height 36
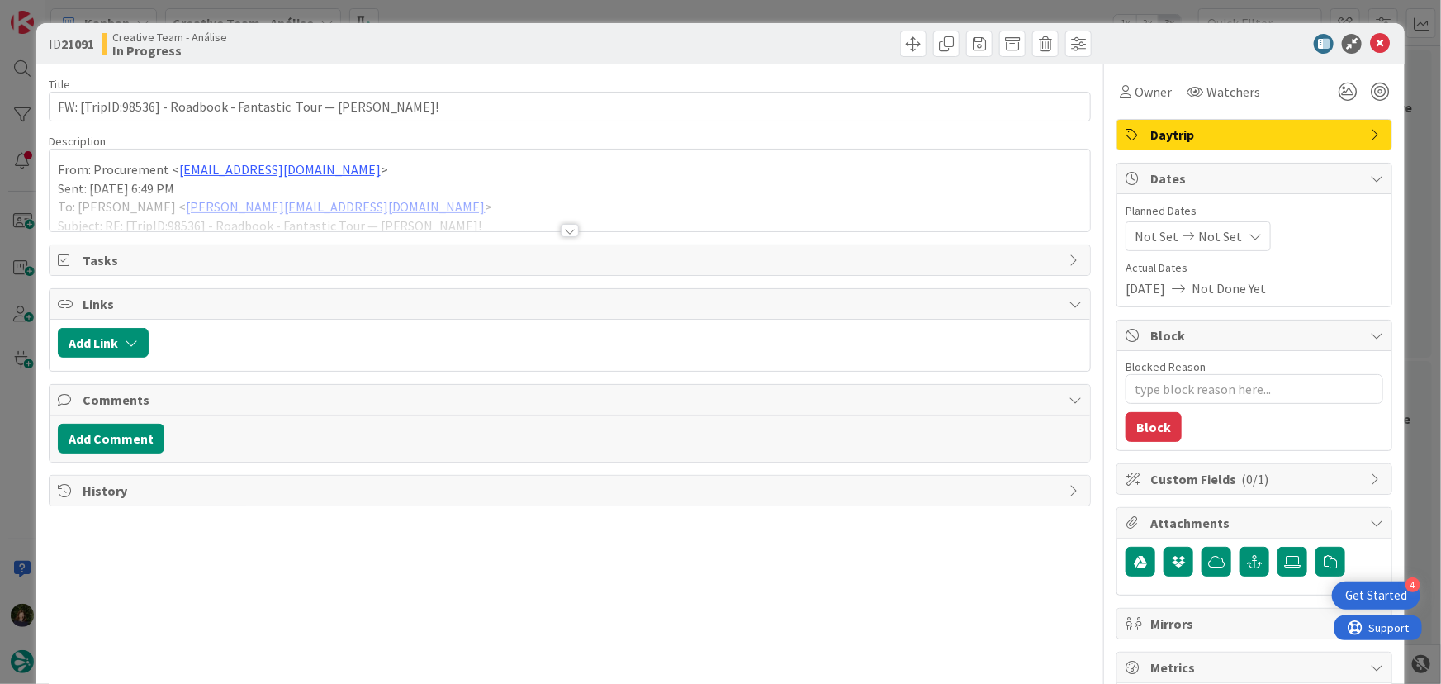
click at [1194, 145] on div "Daytrip" at bounding box center [1254, 135] width 274 height 30
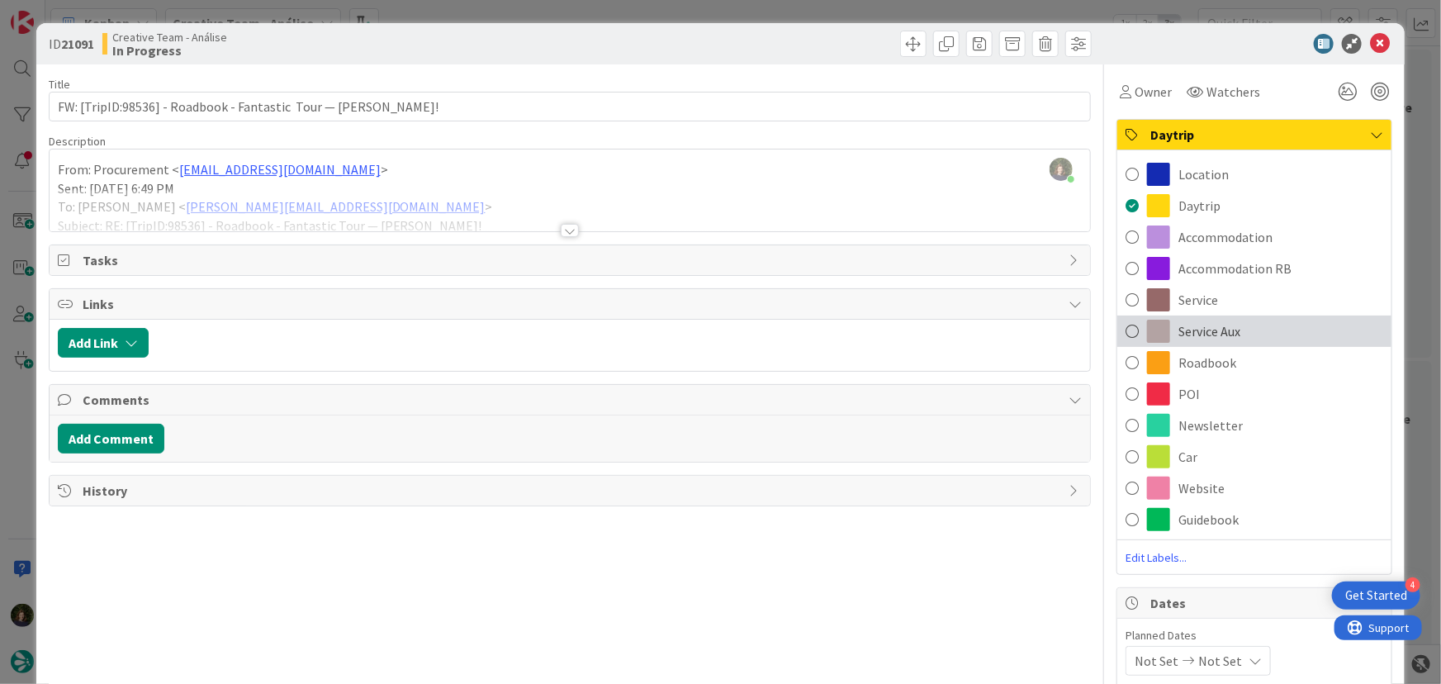
click at [1239, 330] on div "Service Aux" at bounding box center [1254, 330] width 274 height 31
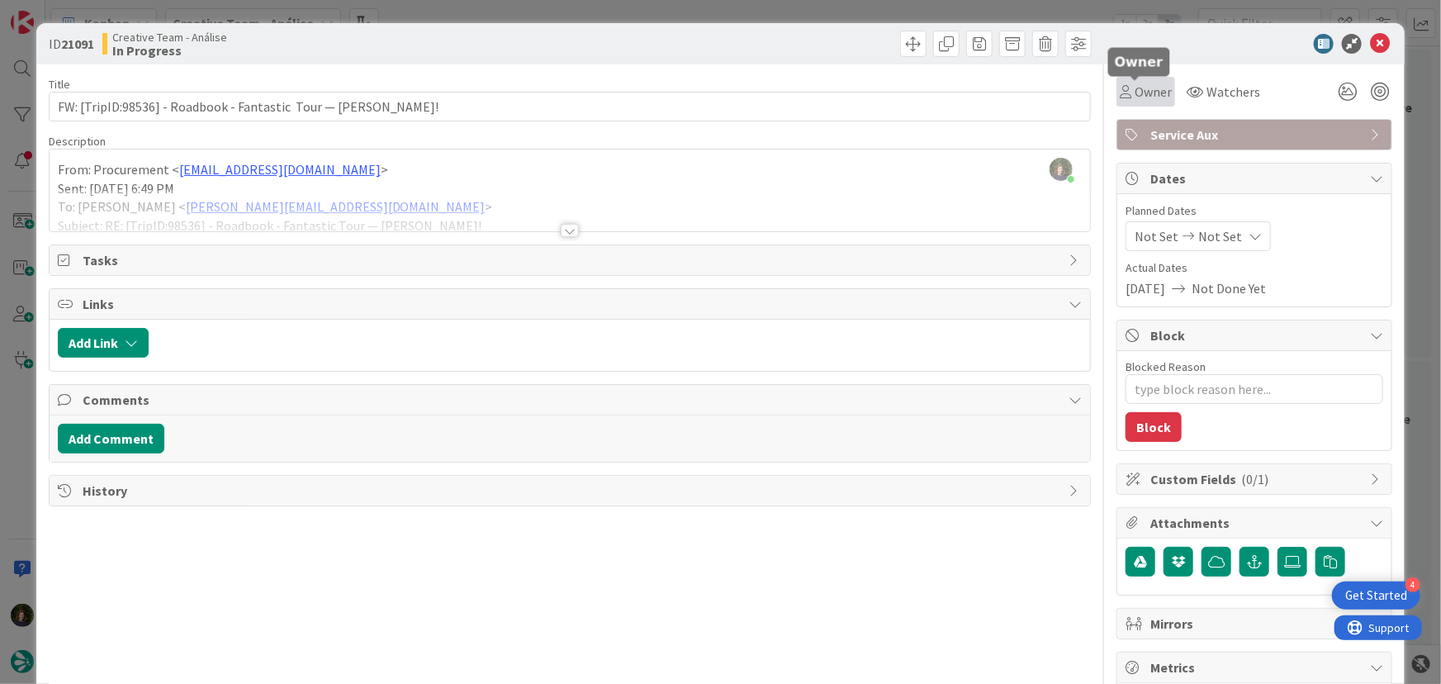
click at [1148, 91] on span "Owner" at bounding box center [1153, 92] width 37 height 20
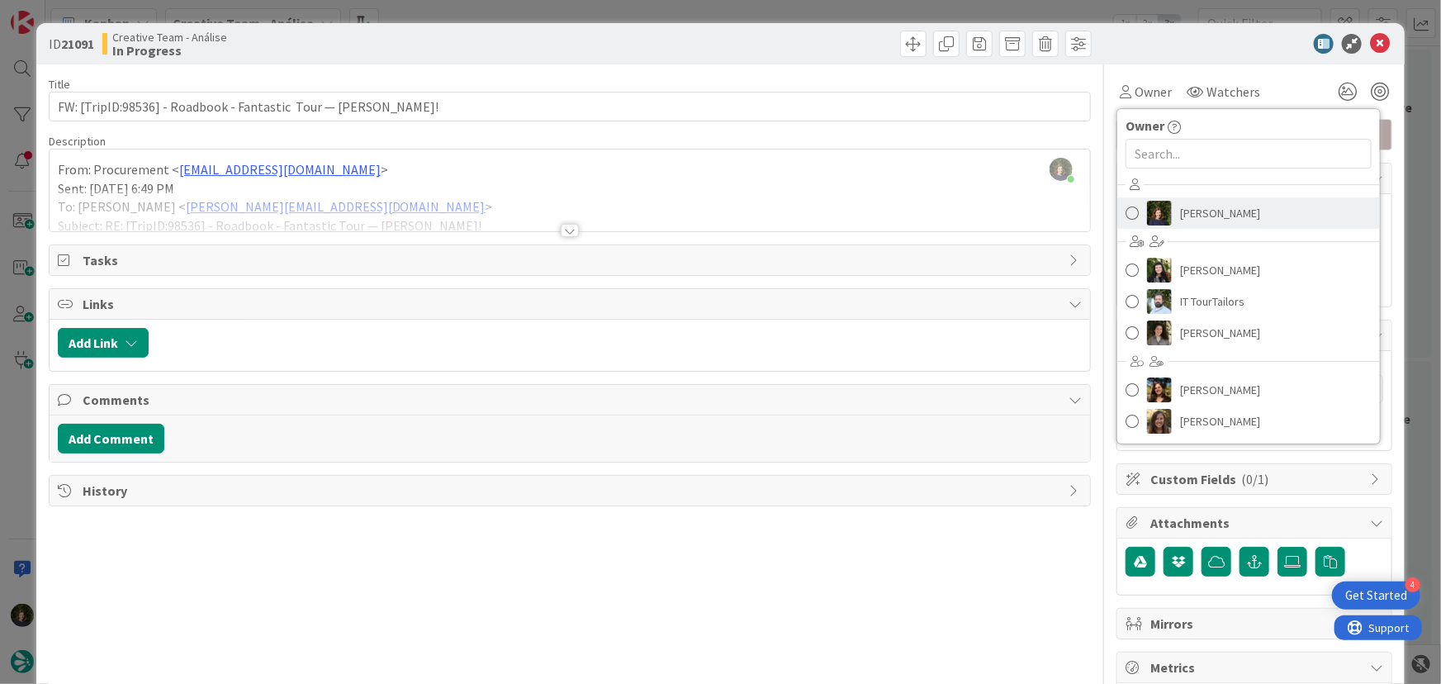
click at [1193, 211] on span "Margarida Carvalho" at bounding box center [1220, 213] width 80 height 25
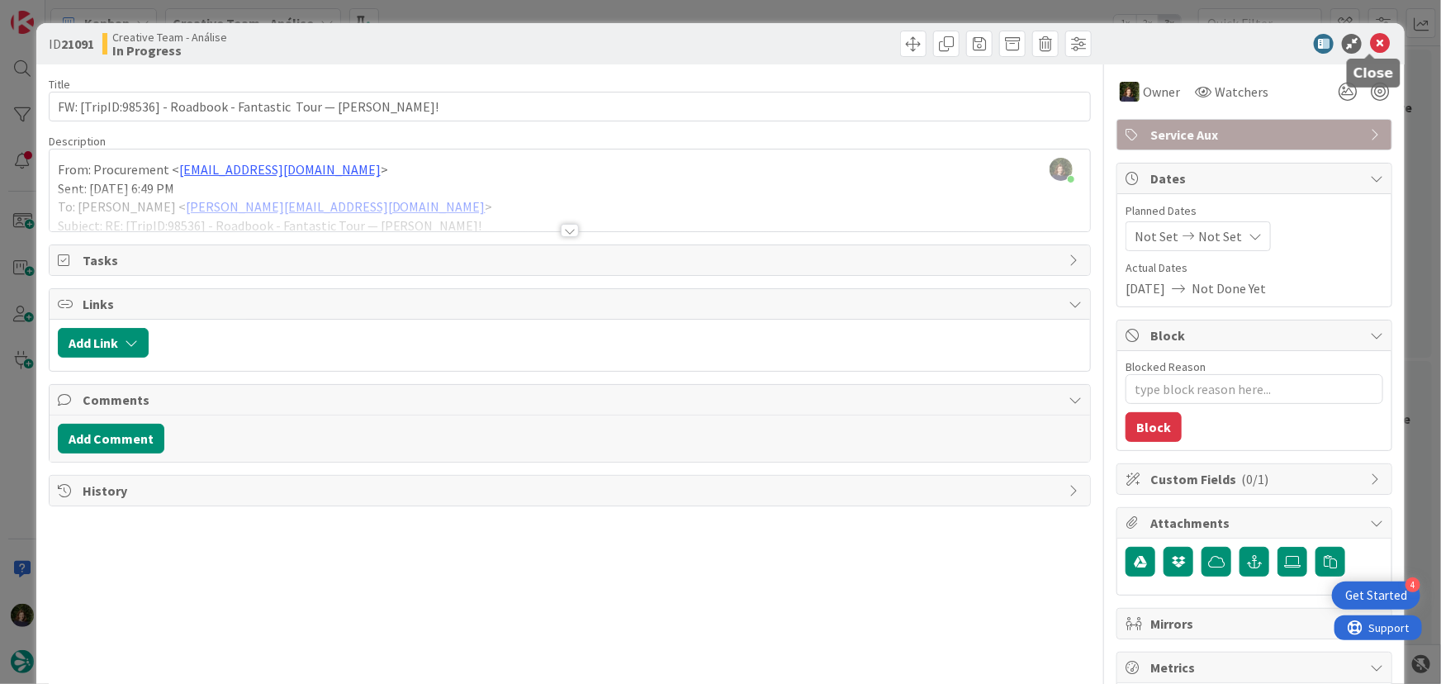
click at [1373, 44] on icon at bounding box center [1380, 44] width 20 height 20
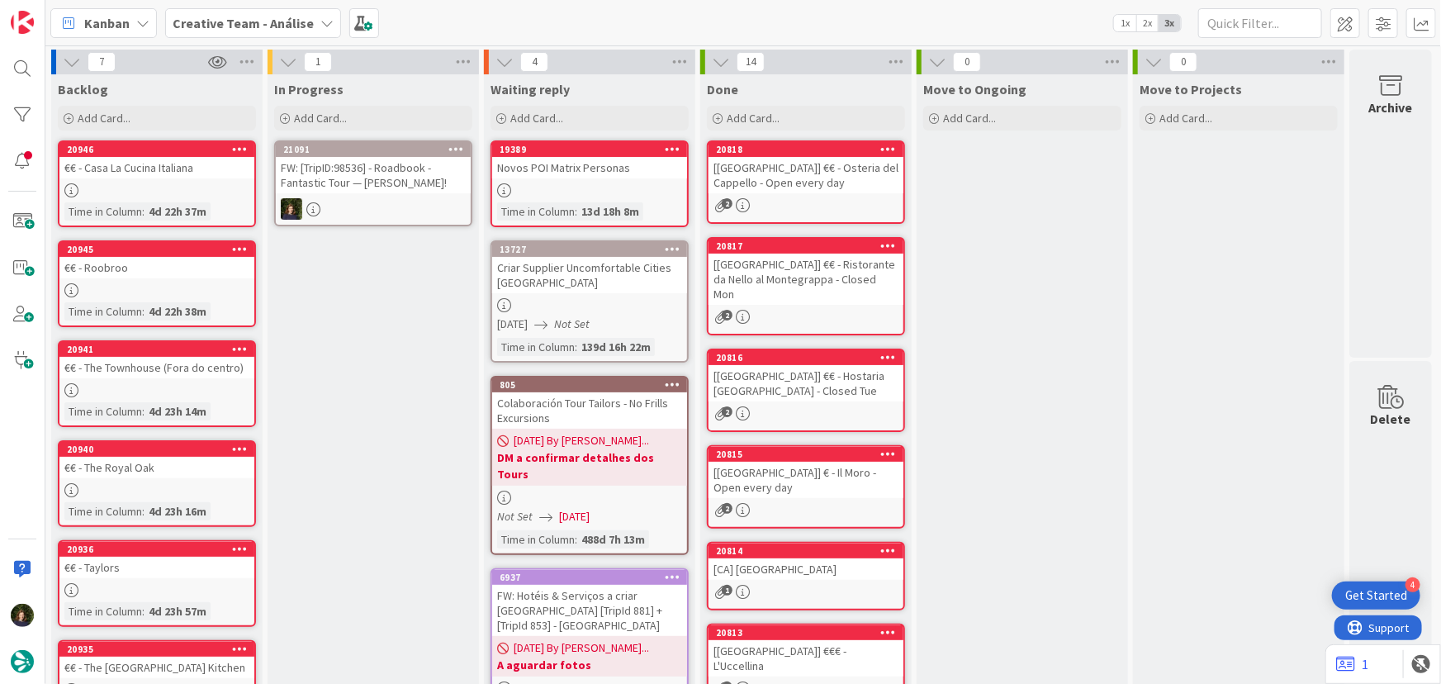
click at [450, 147] on icon at bounding box center [456, 149] width 16 height 12
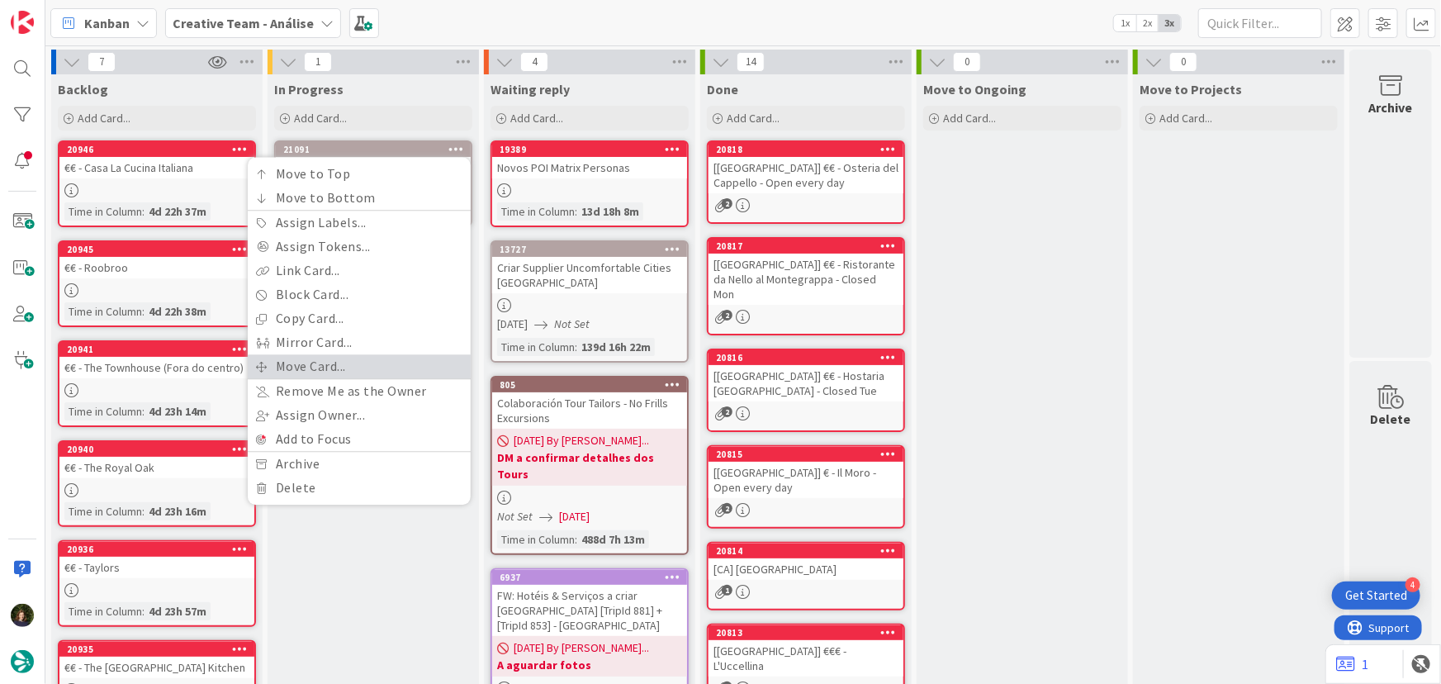
click at [378, 362] on link "Move Card..." at bounding box center [359, 366] width 223 height 24
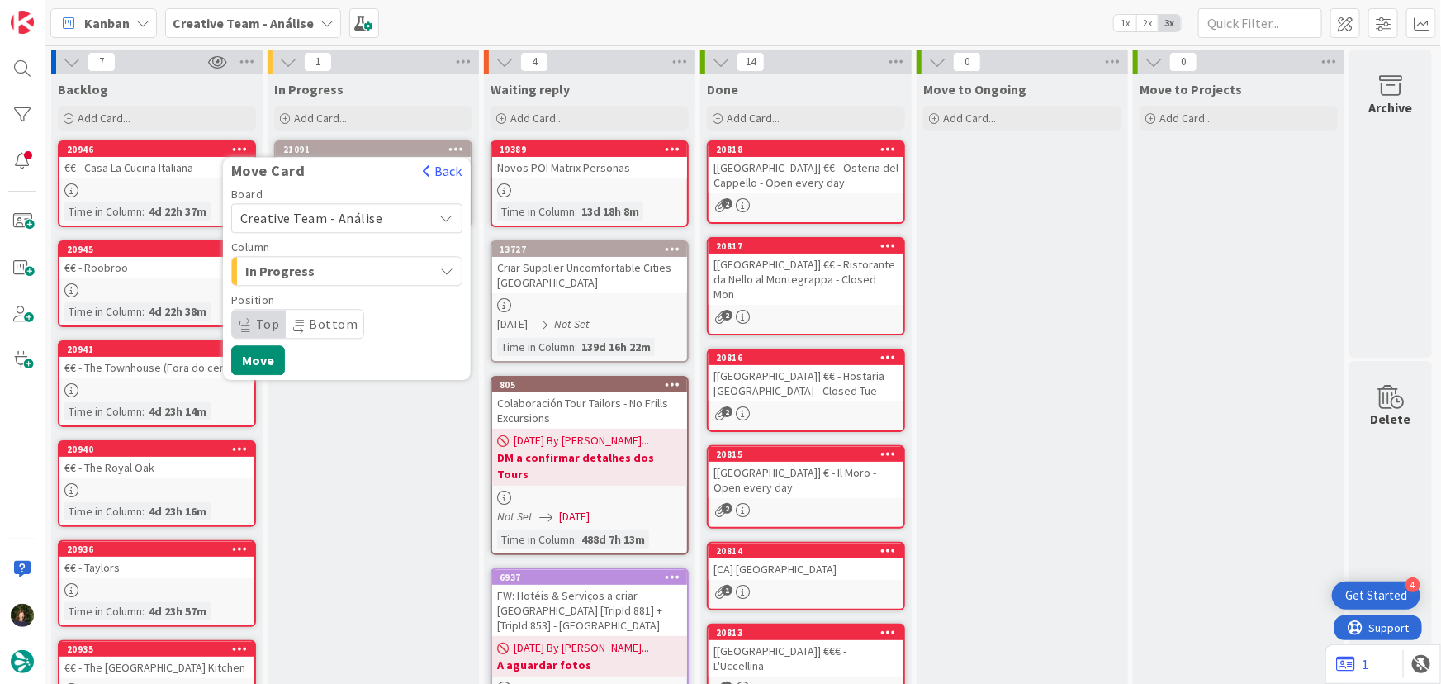
click at [387, 215] on span "Creative Team - Análise" at bounding box center [332, 217] width 185 height 23
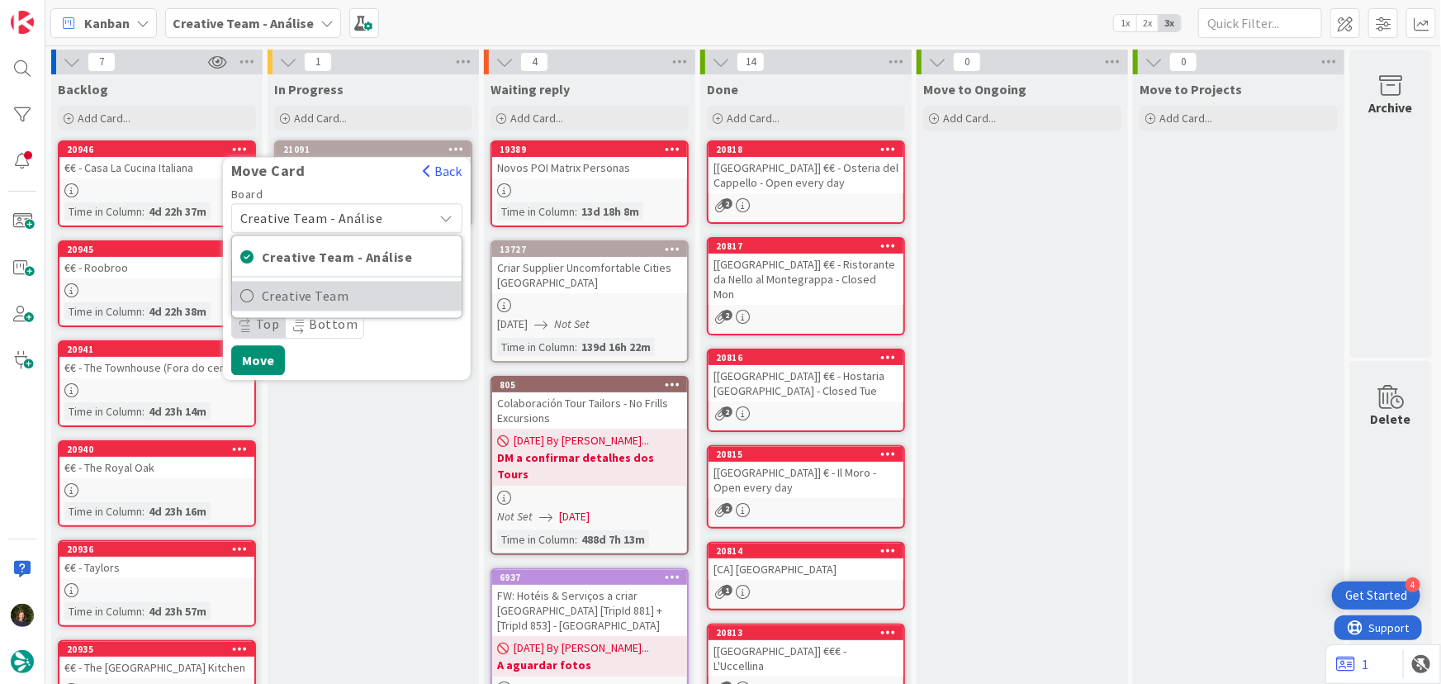
click at [408, 295] on span "Creative Team" at bounding box center [358, 296] width 192 height 25
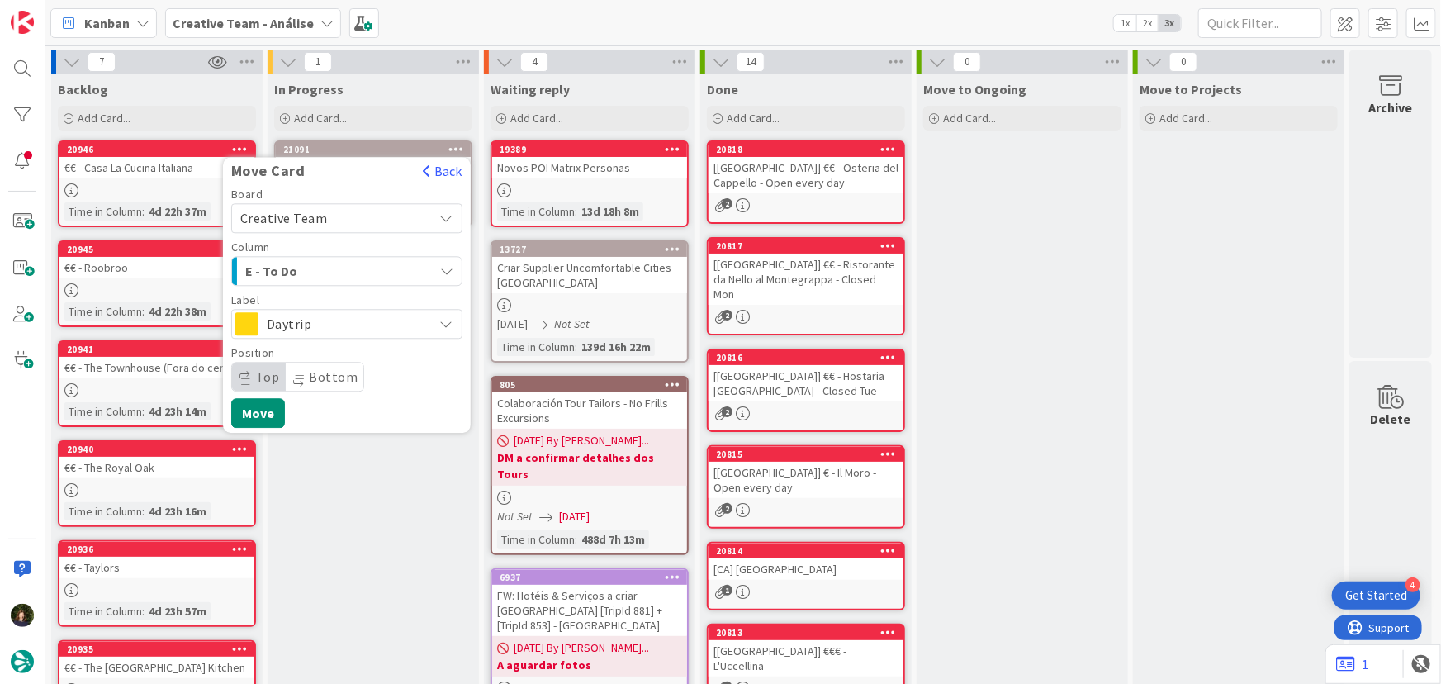
click at [392, 268] on div "E - To Do" at bounding box center [337, 271] width 192 height 26
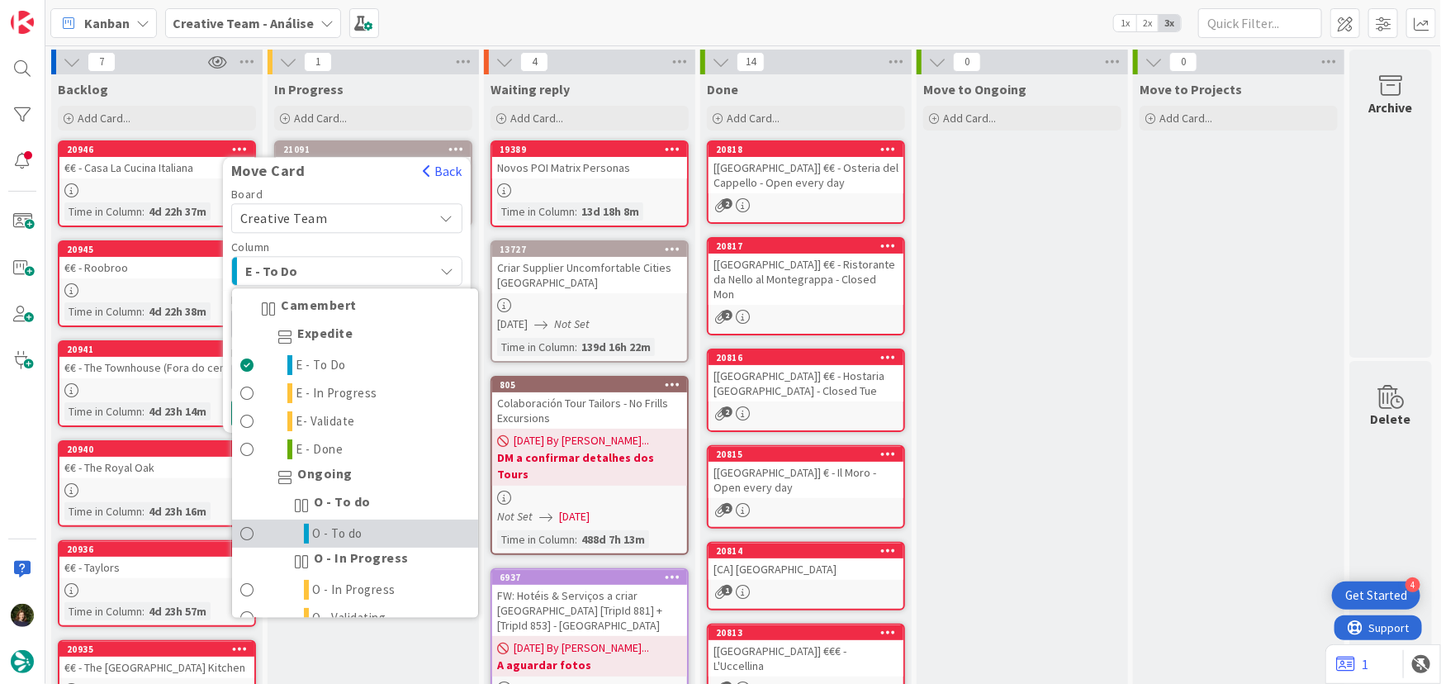
click at [395, 533] on link "O - To do" at bounding box center [355, 534] width 246 height 28
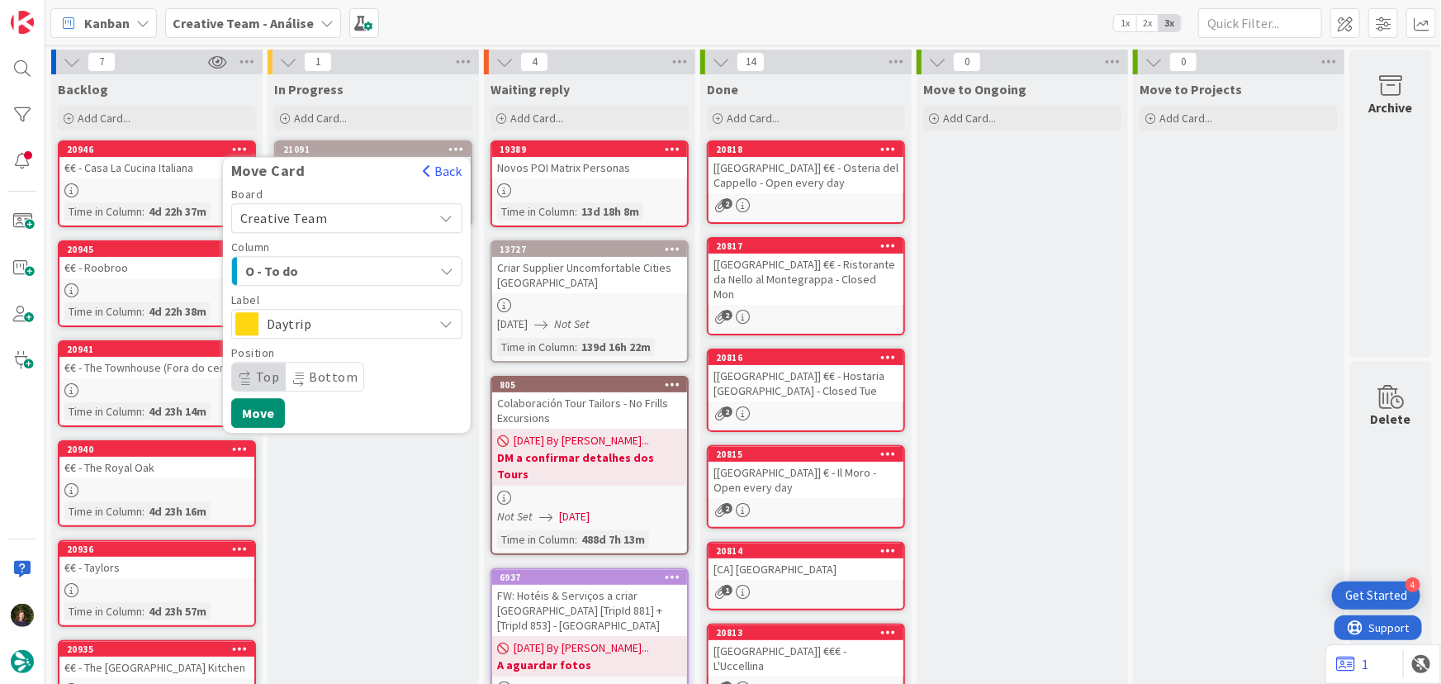
click at [400, 321] on span "Daytrip" at bounding box center [346, 323] width 159 height 23
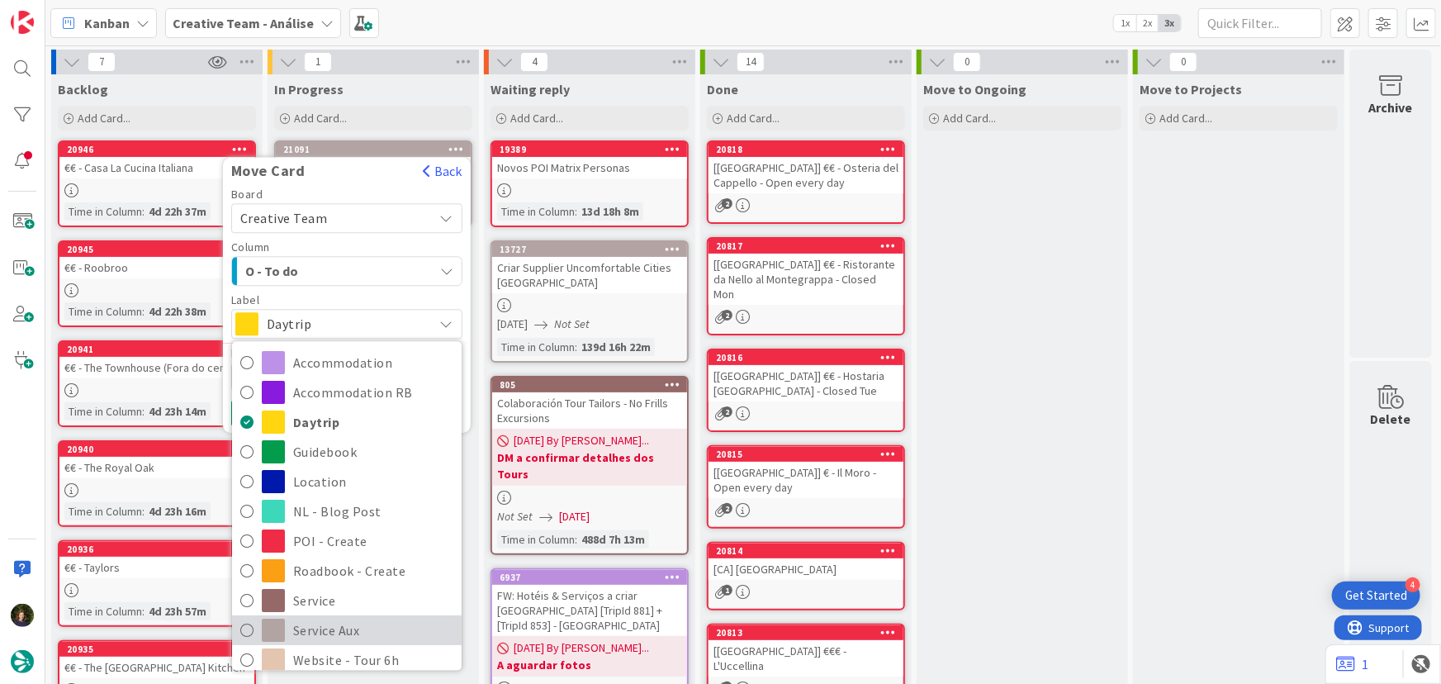
click at [388, 629] on span "Service Aux" at bounding box center [373, 630] width 160 height 25
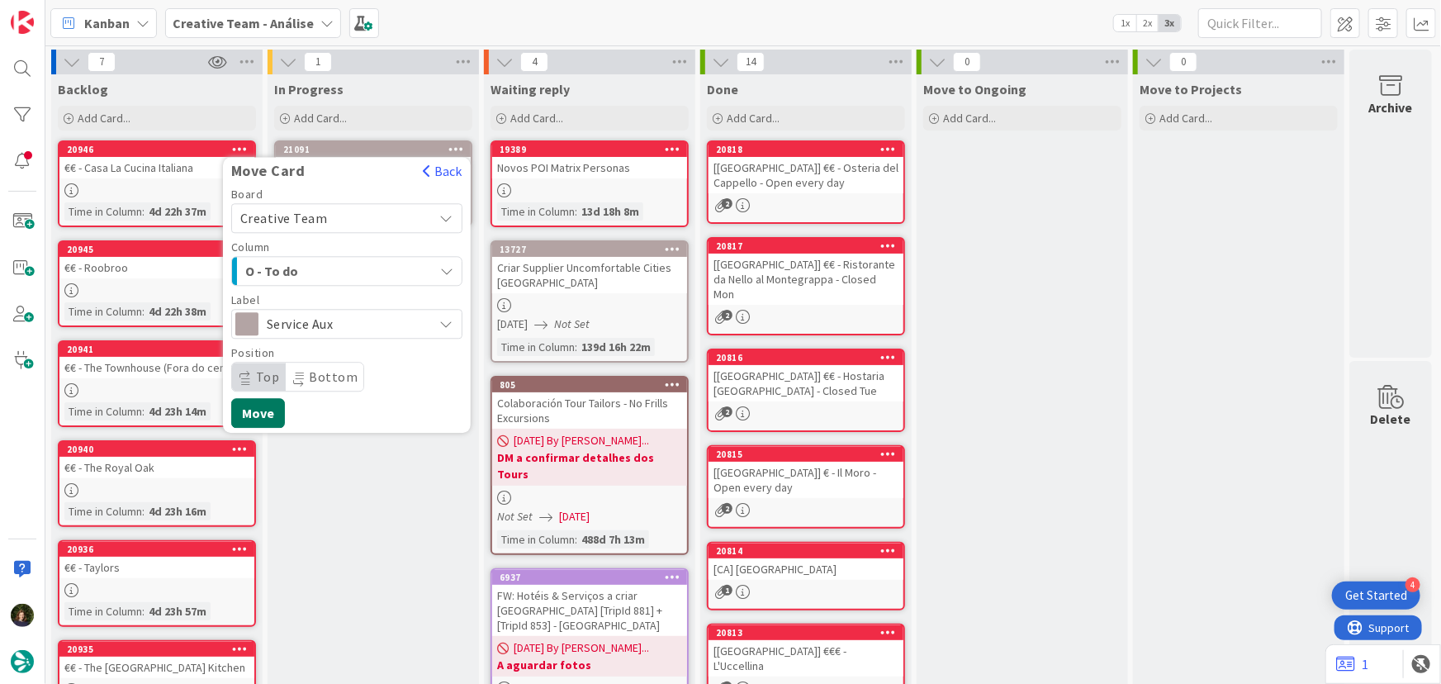
click at [260, 418] on button "Move" at bounding box center [258, 413] width 54 height 30
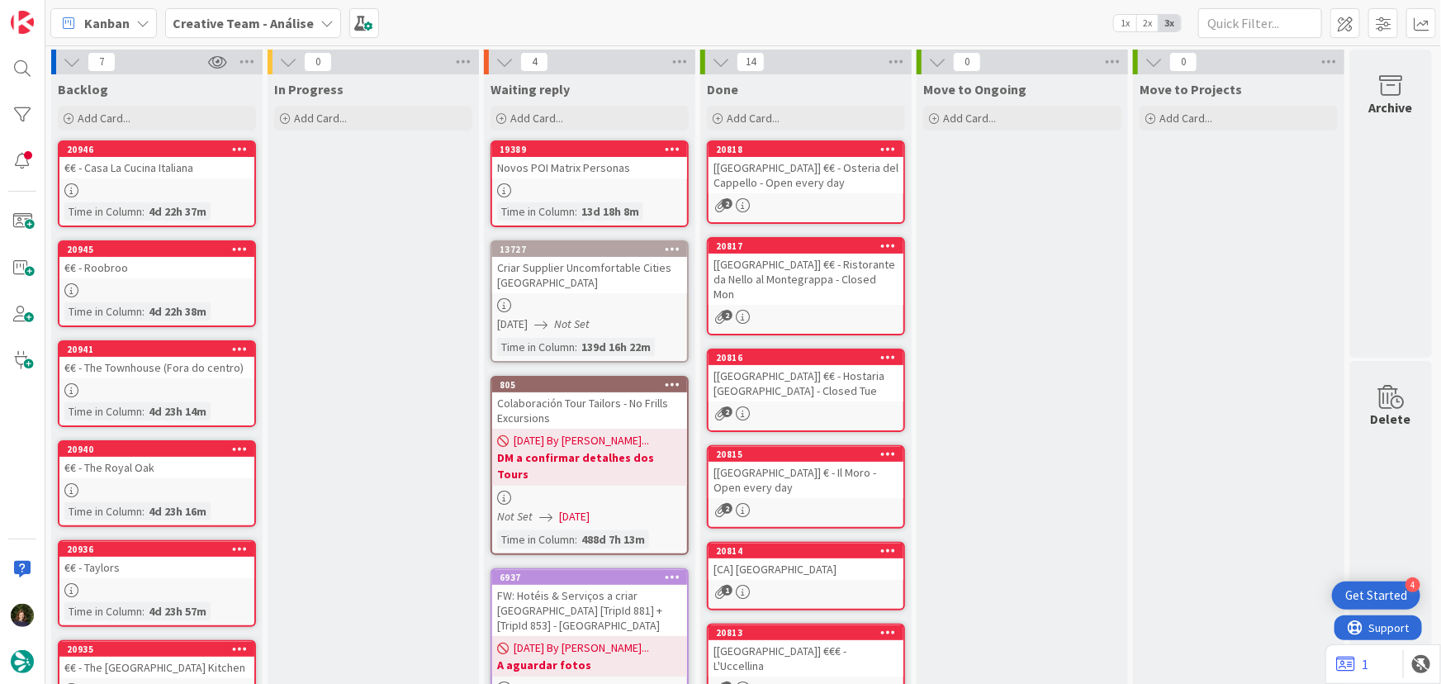
click at [249, 24] on b "Creative Team - Análise" at bounding box center [243, 23] width 141 height 17
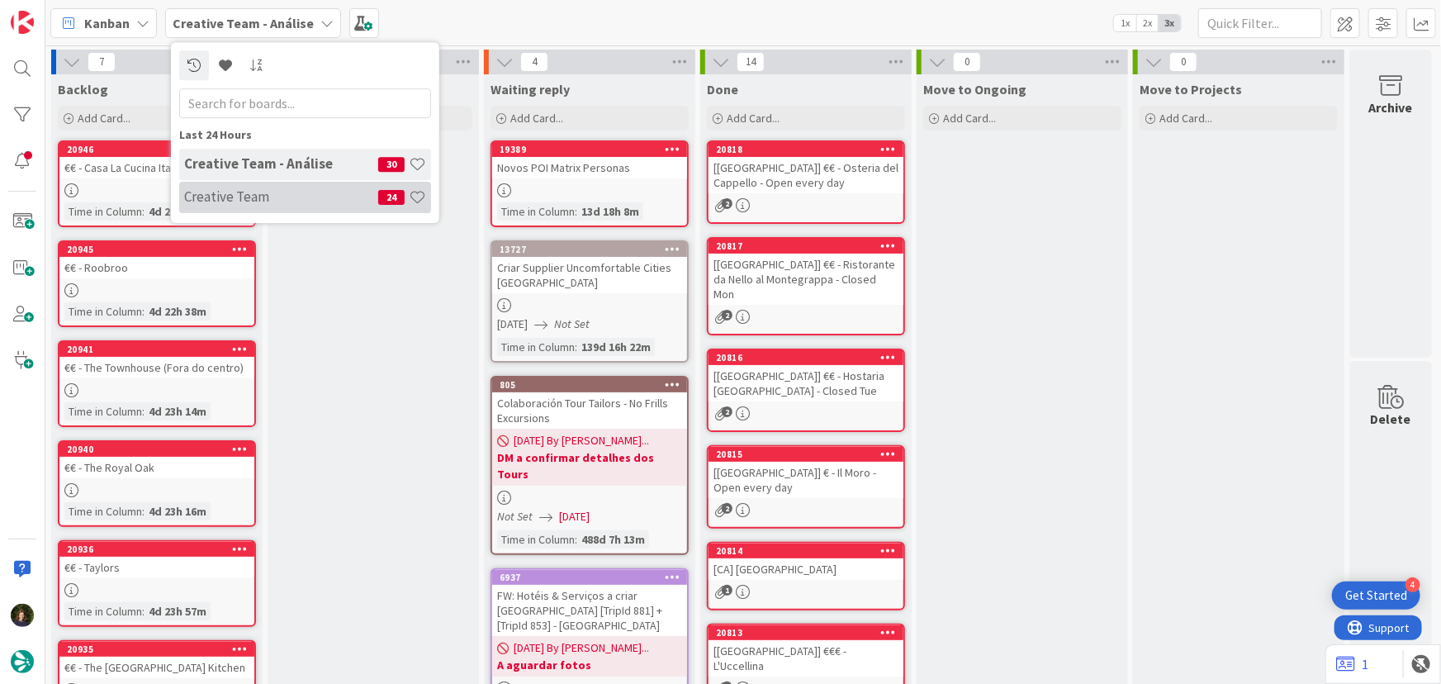
click at [281, 189] on h4 "Creative Team" at bounding box center [281, 196] width 194 height 17
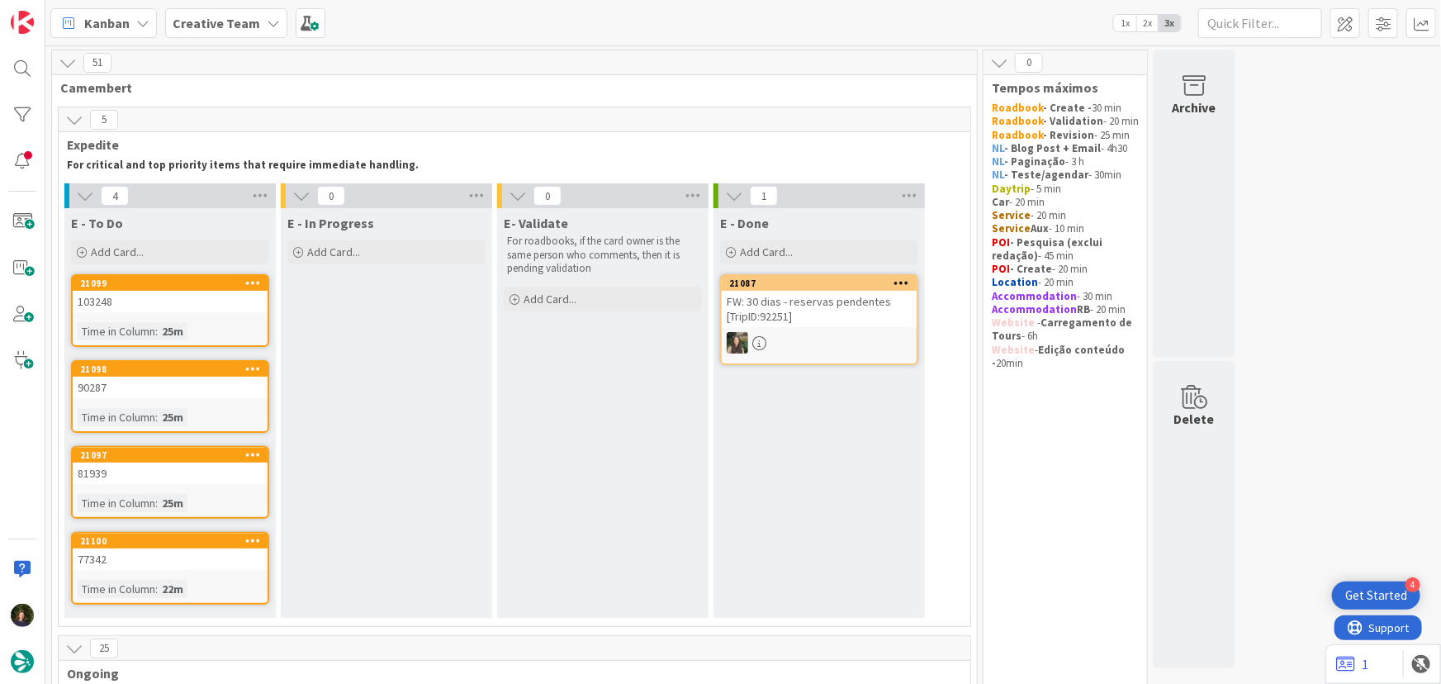
click at [249, 15] on b "Creative Team" at bounding box center [217, 23] width 88 height 17
click at [269, 192] on h4 "Creative Team - Análise" at bounding box center [281, 196] width 194 height 17
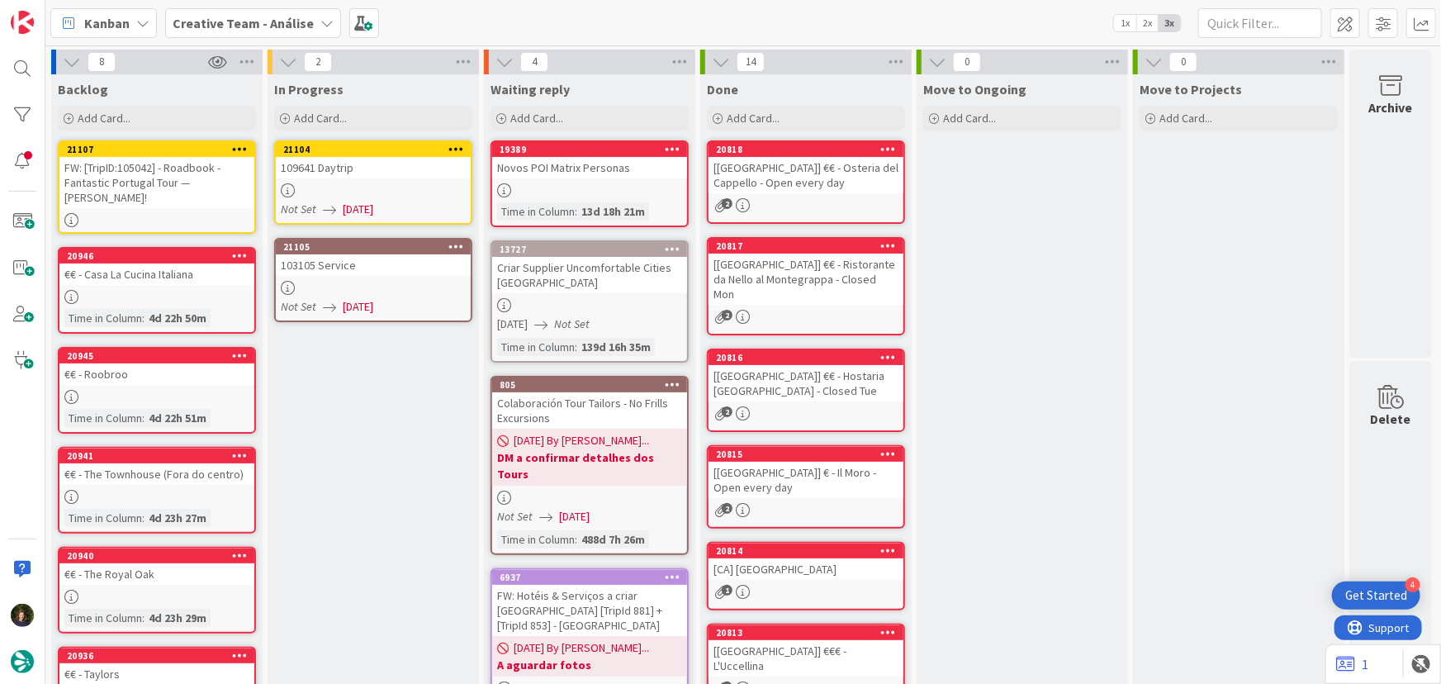
click at [378, 281] on div at bounding box center [373, 288] width 195 height 14
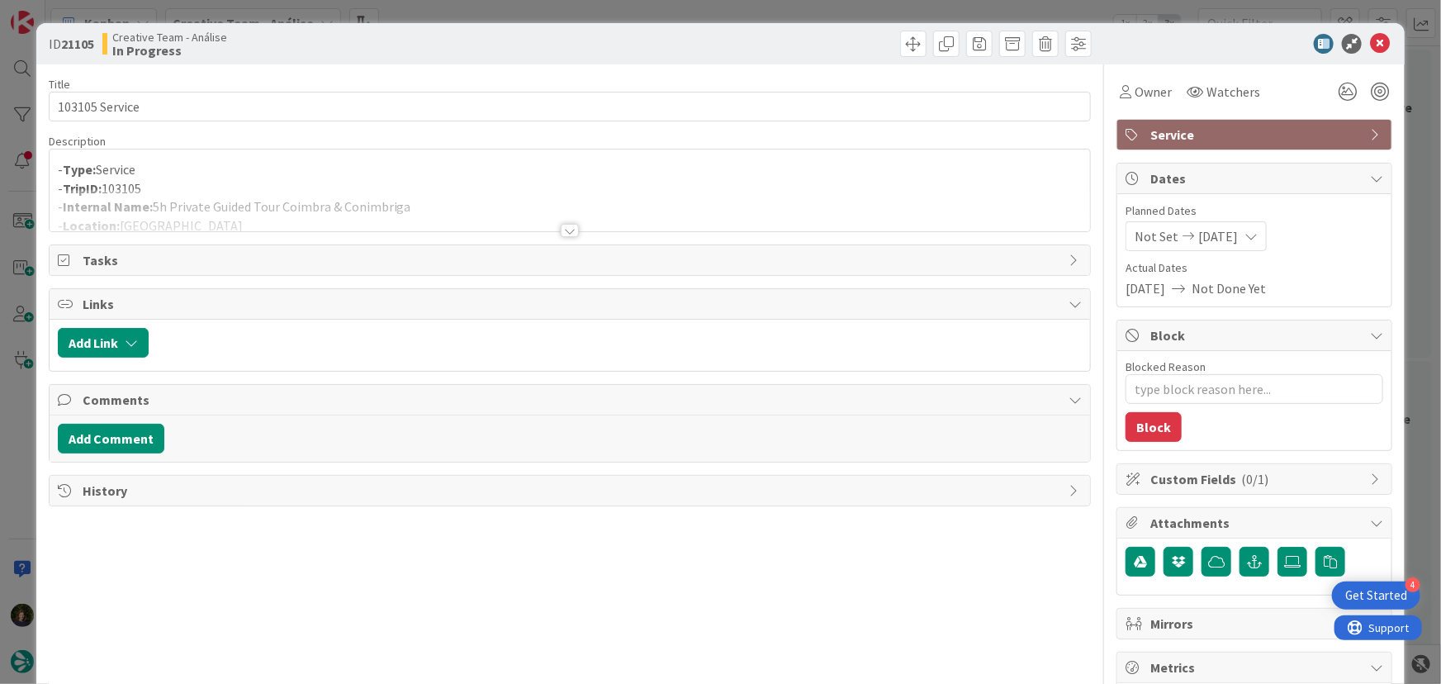
click at [561, 229] on div at bounding box center [570, 230] width 18 height 13
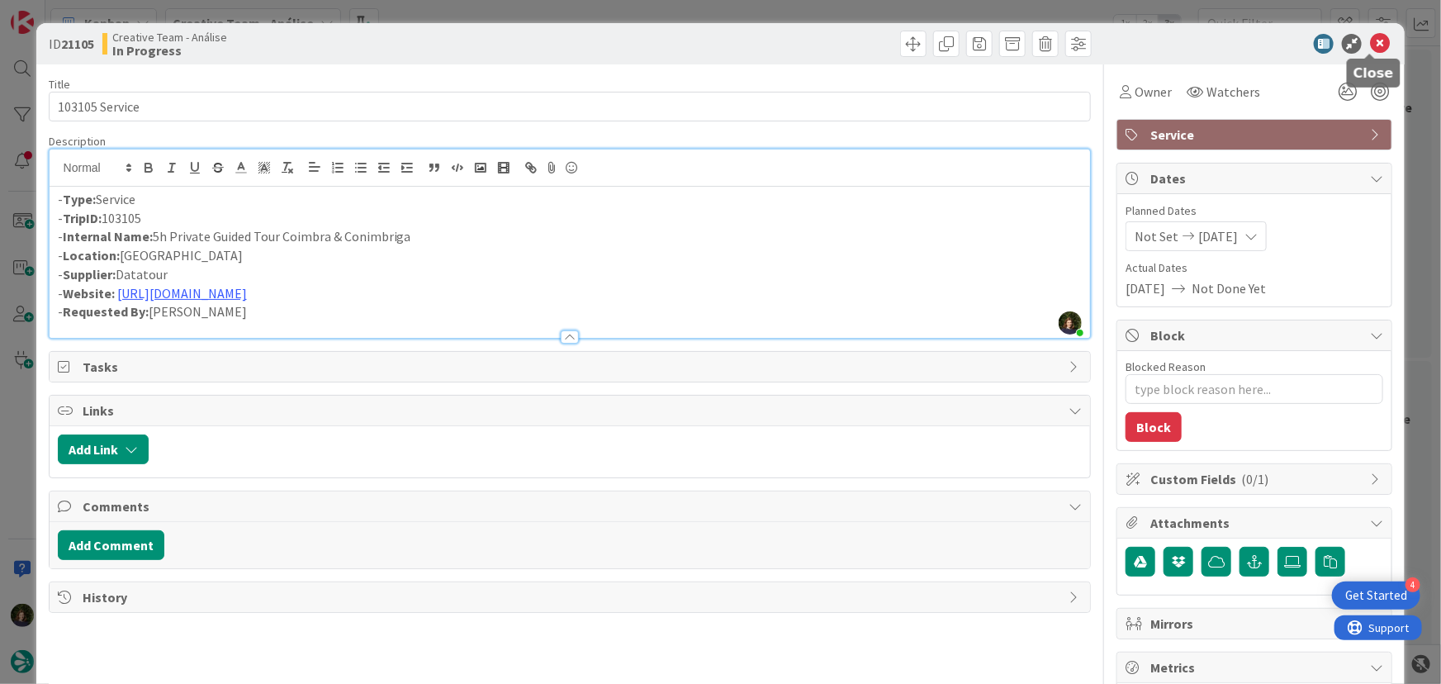
click at [1370, 45] on icon at bounding box center [1380, 44] width 20 height 20
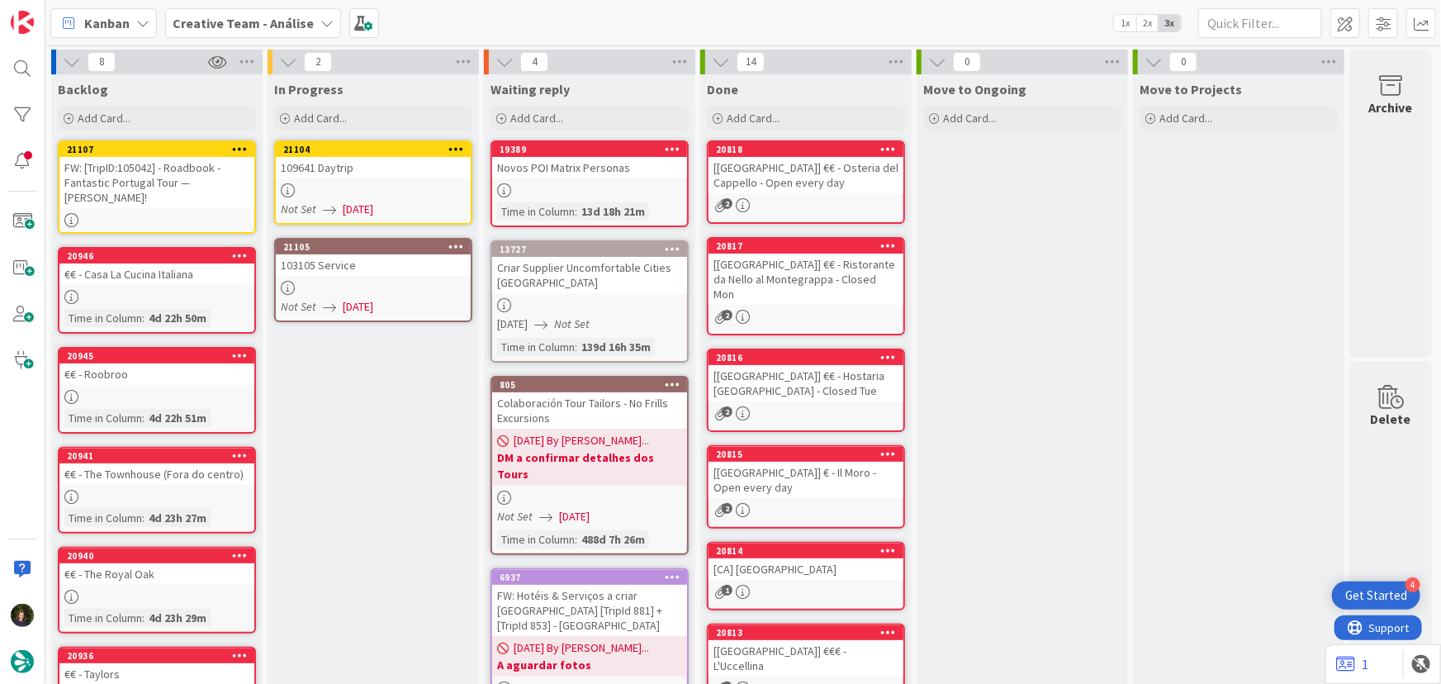
click at [415, 181] on link "21104 109641 Daytrip Not Set 18/08/2025" at bounding box center [373, 182] width 198 height 84
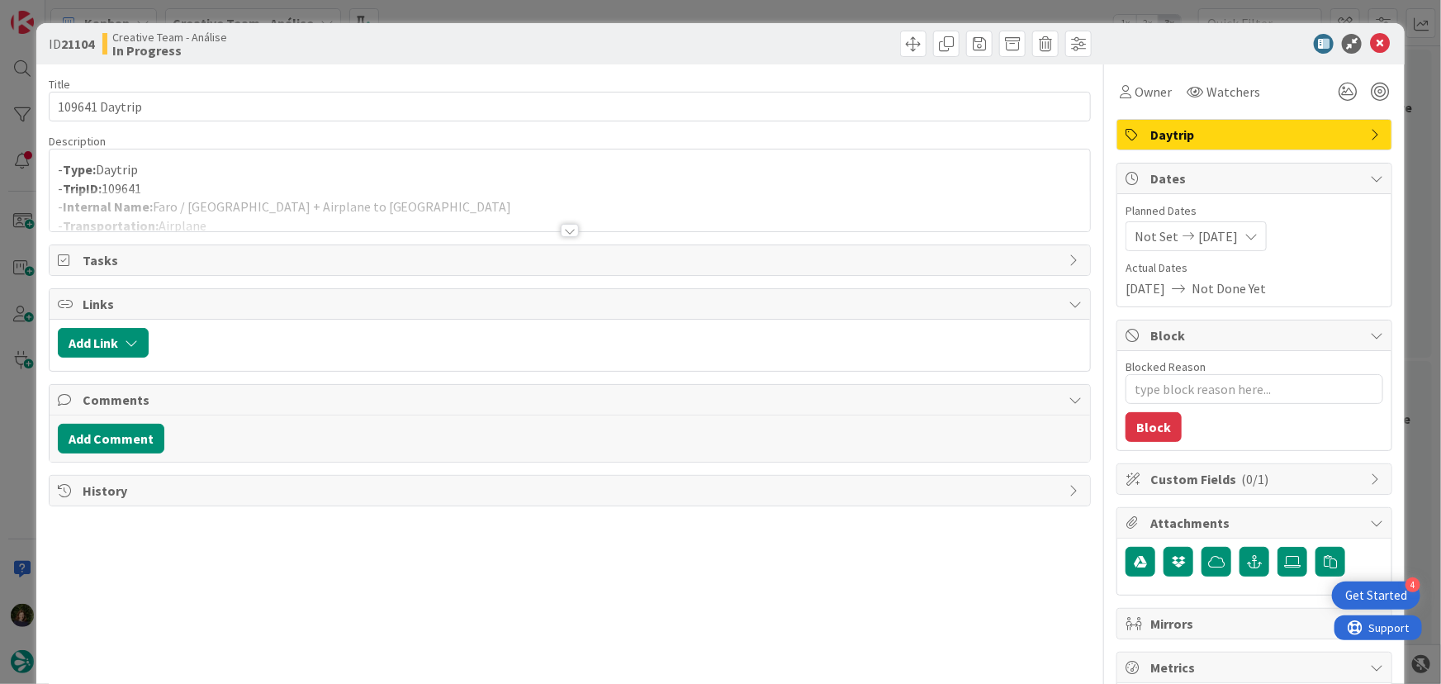
click at [568, 231] on div at bounding box center [570, 230] width 18 height 13
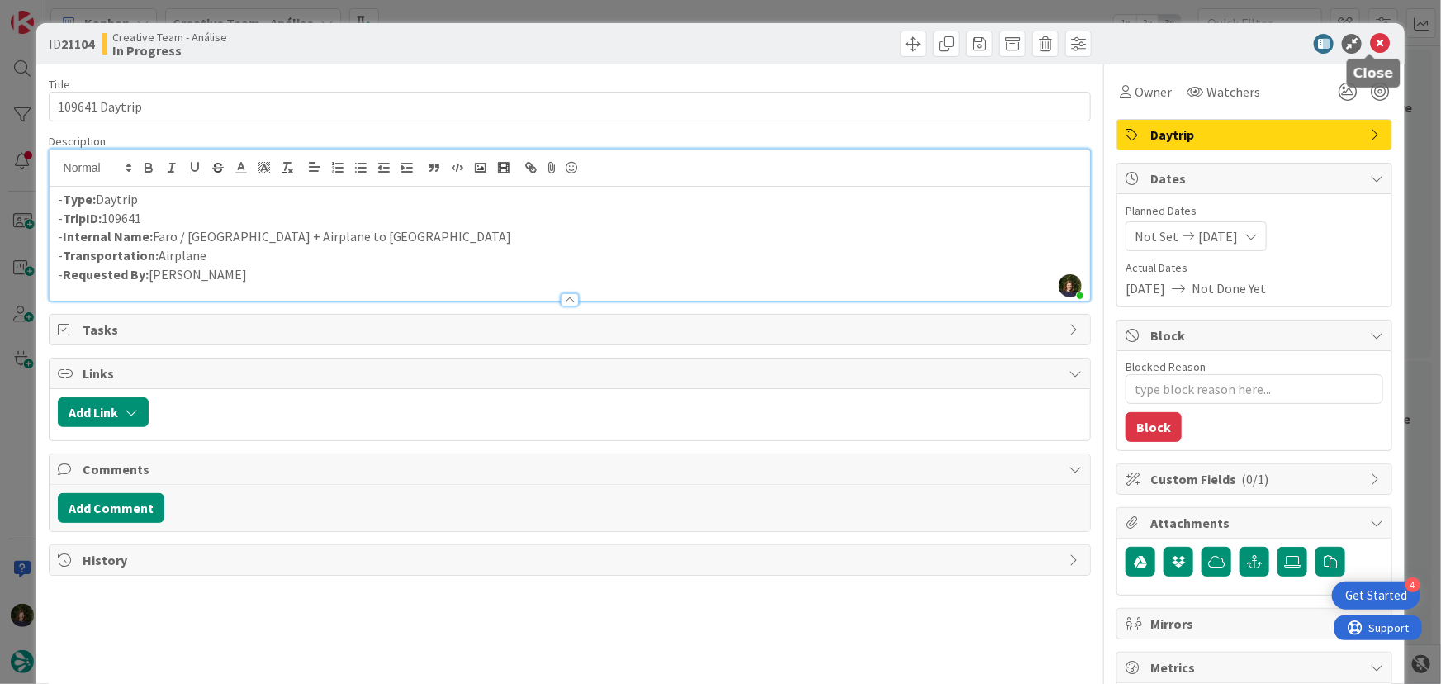
click at [1370, 49] on icon at bounding box center [1380, 44] width 20 height 20
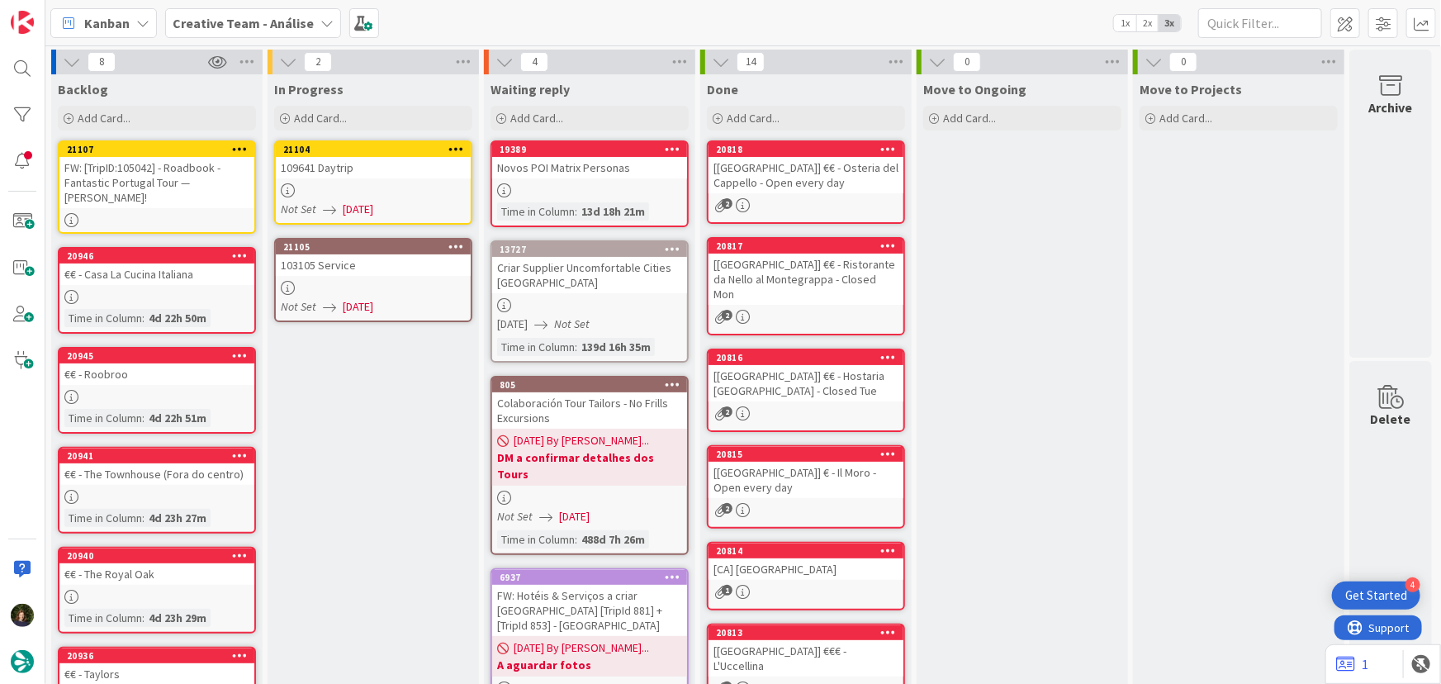
click at [460, 148] on icon at bounding box center [456, 149] width 16 height 12
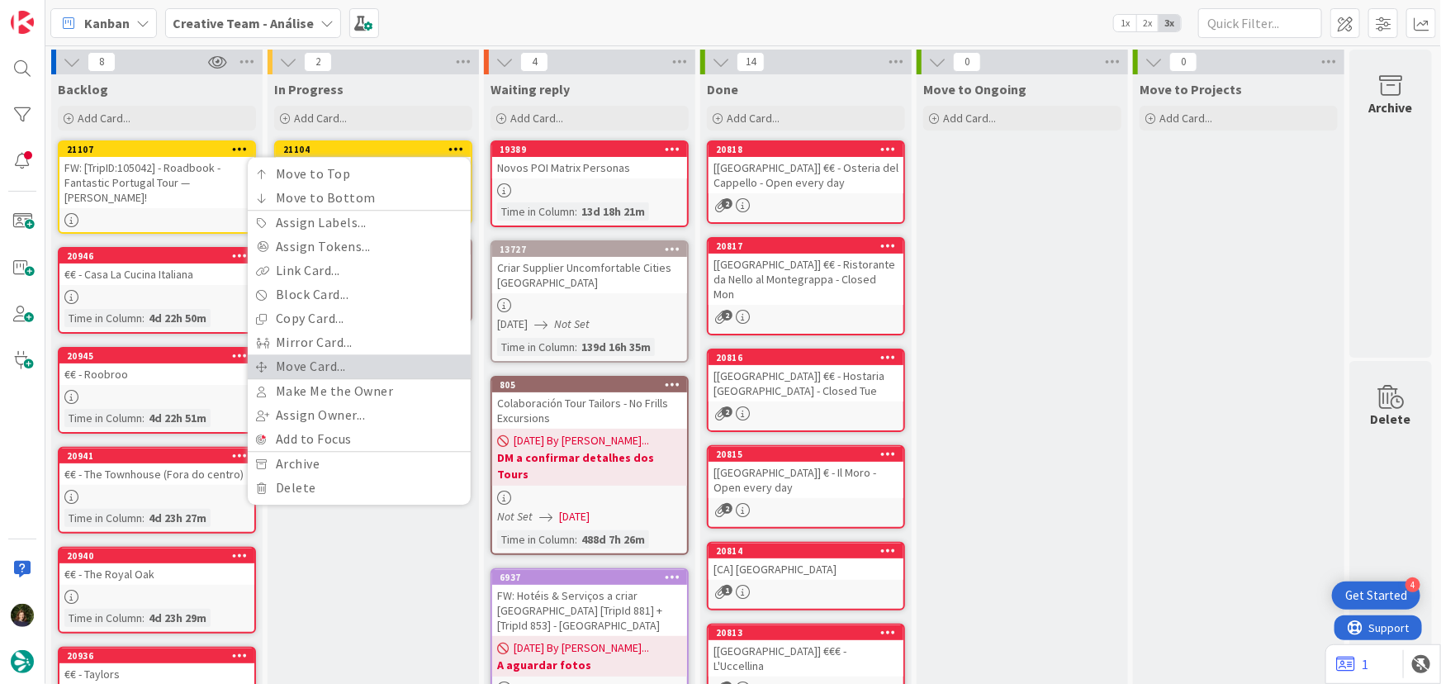
click at [378, 366] on link "Move Card..." at bounding box center [359, 366] width 223 height 24
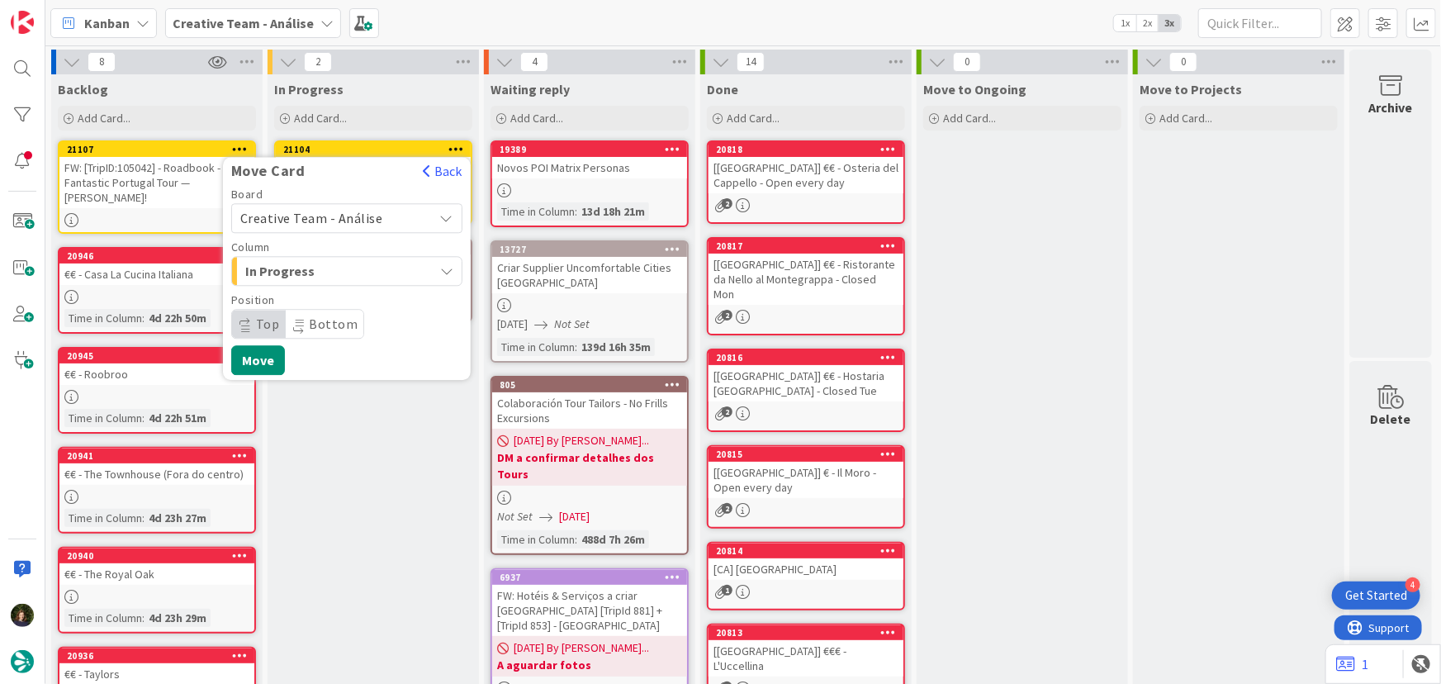
click at [389, 216] on span "Creative Team - Análise" at bounding box center [332, 217] width 185 height 23
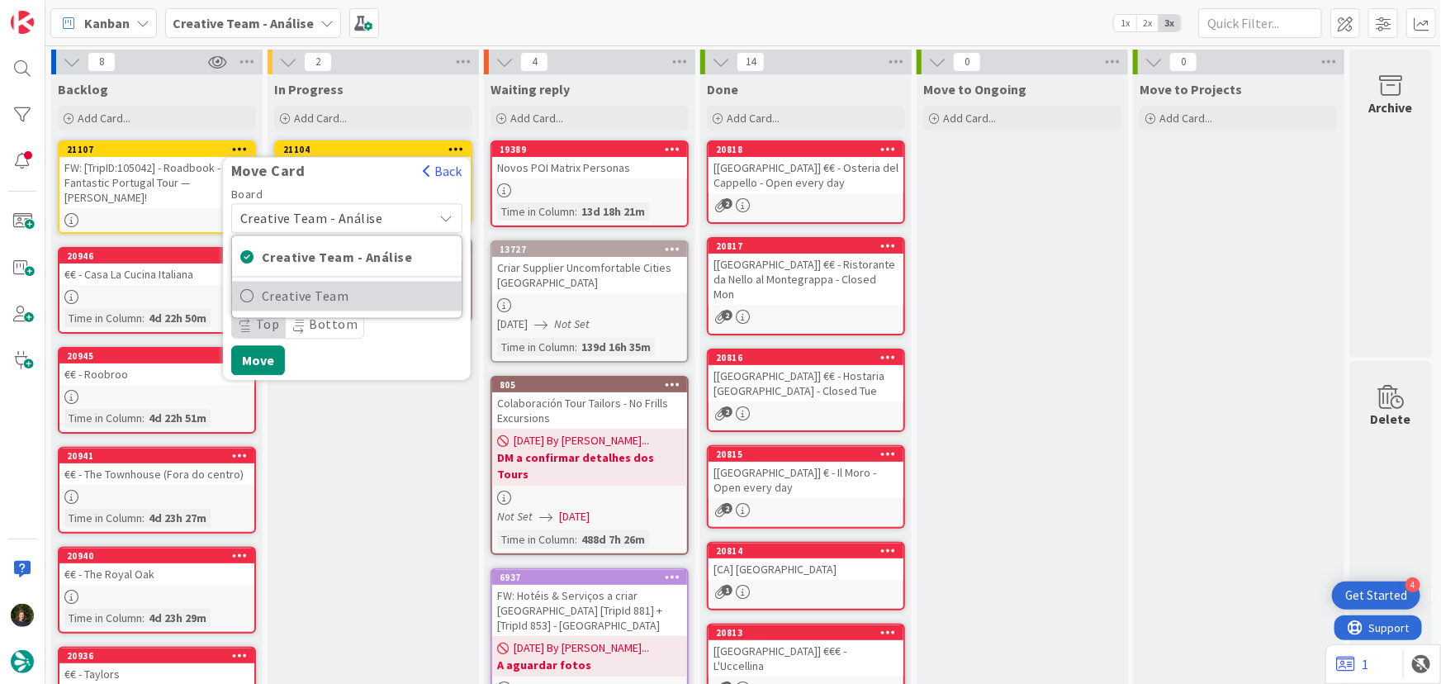
click at [399, 306] on span "Creative Team" at bounding box center [358, 296] width 192 height 25
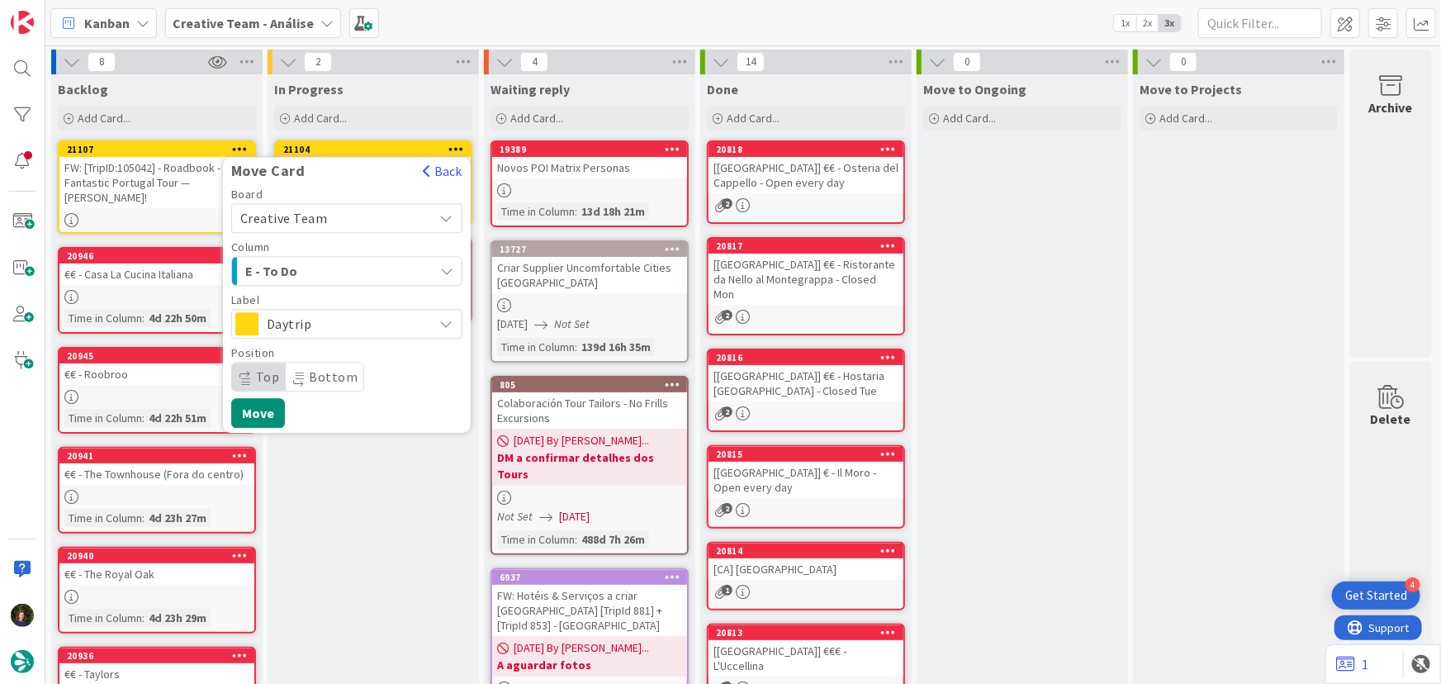
click at [386, 266] on div "E - To Do" at bounding box center [337, 271] width 192 height 26
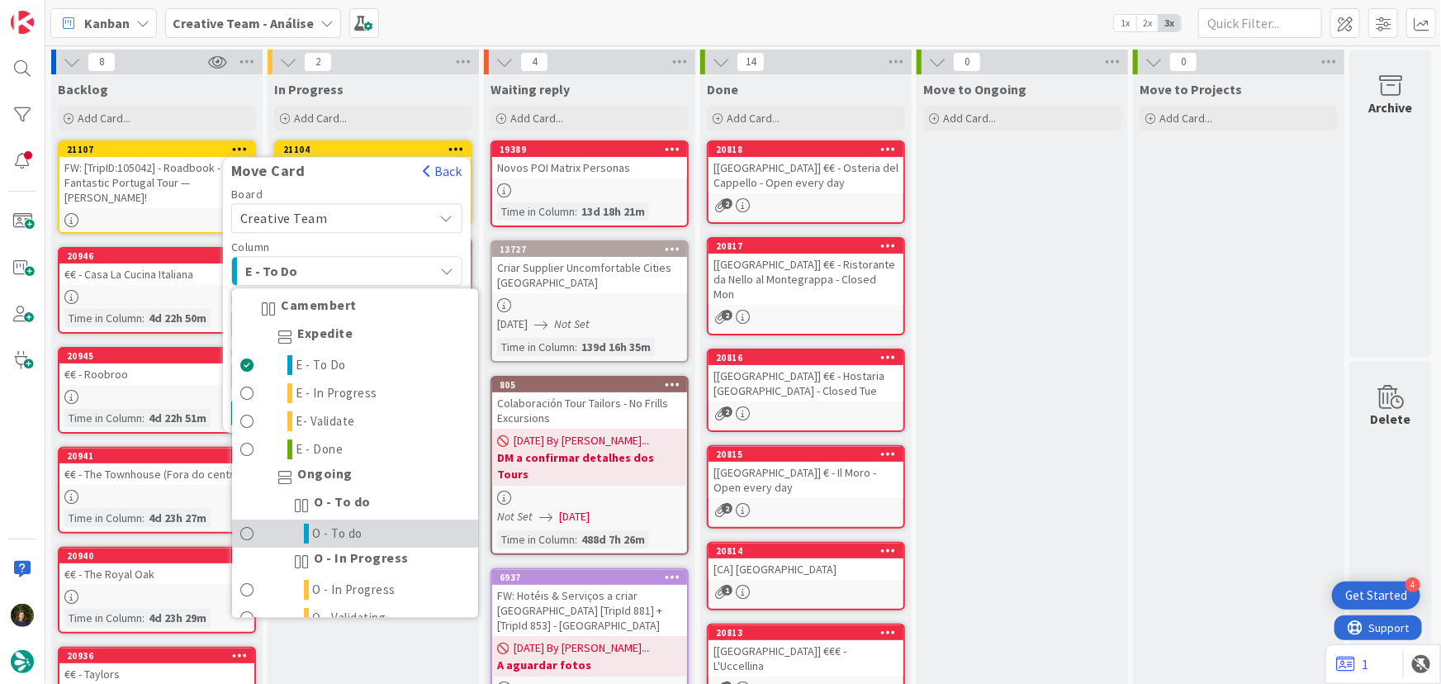
click at [387, 532] on link "O - To do" at bounding box center [355, 534] width 246 height 28
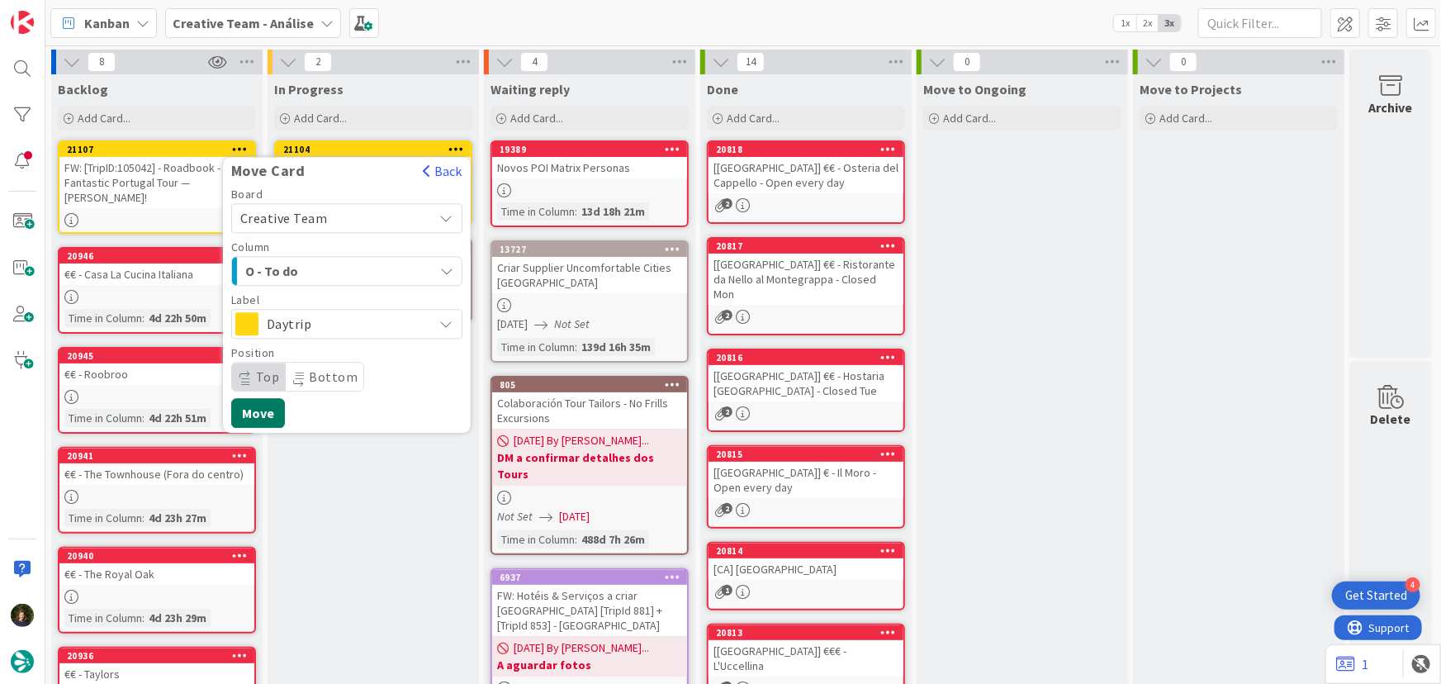
click at [272, 412] on button "Move" at bounding box center [258, 413] width 54 height 30
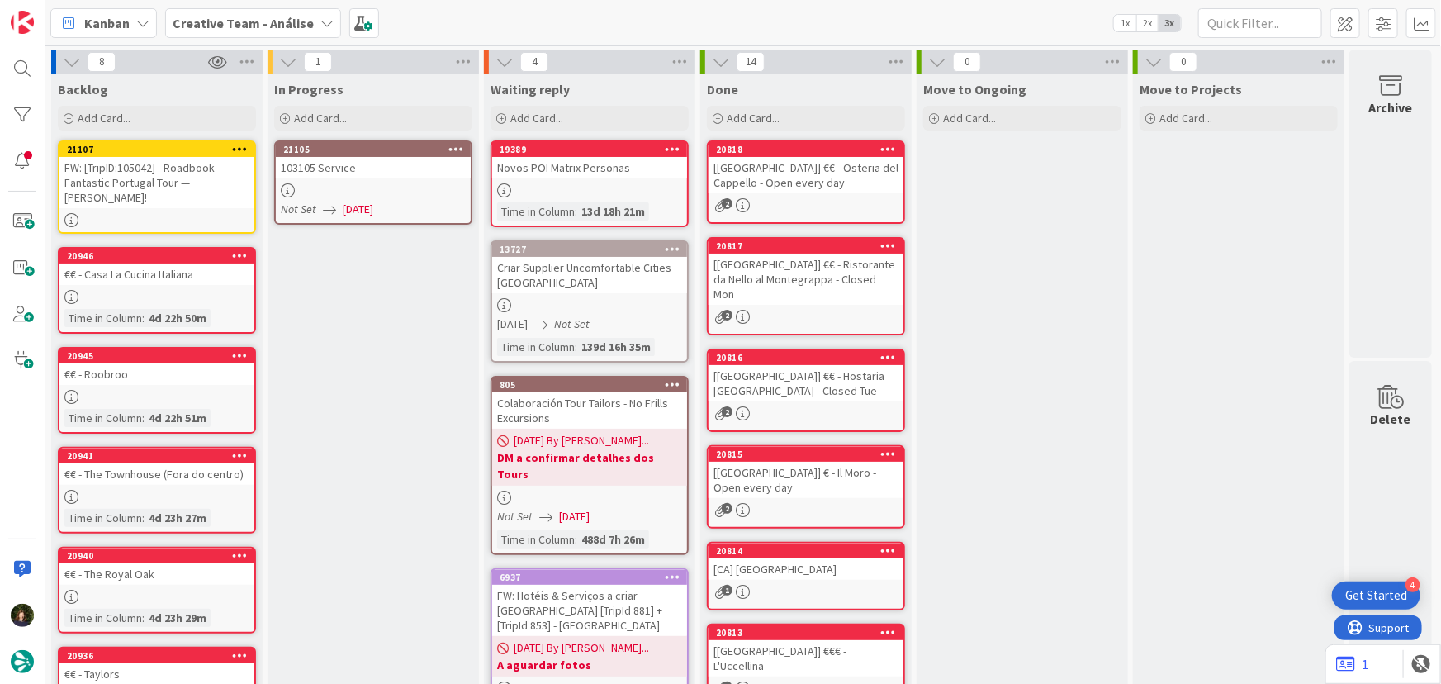
click at [168, 179] on div "FW: [TripID:105042] - Roadbook - Fantastic Portugal Tour — Doreen Harvey!" at bounding box center [156, 182] width 195 height 51
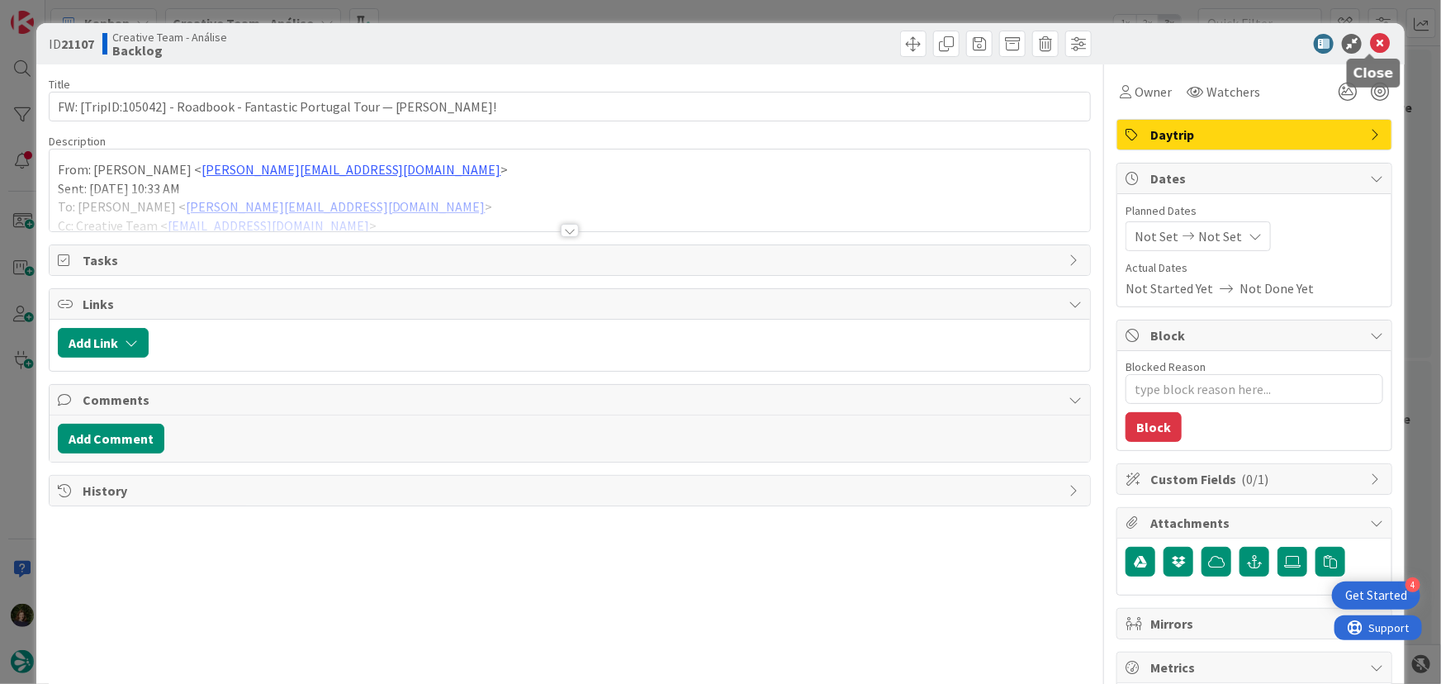
click at [1370, 41] on icon at bounding box center [1380, 44] width 20 height 20
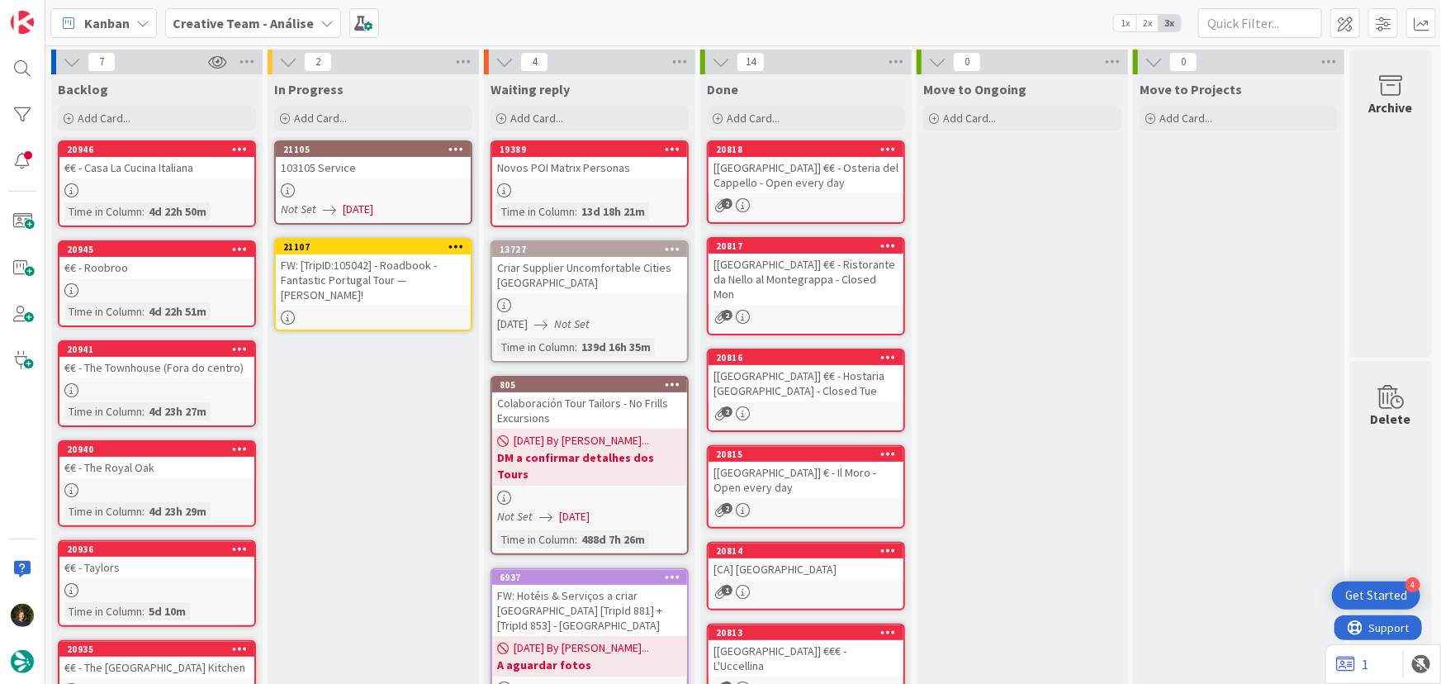
click at [457, 248] on icon at bounding box center [456, 246] width 16 height 12
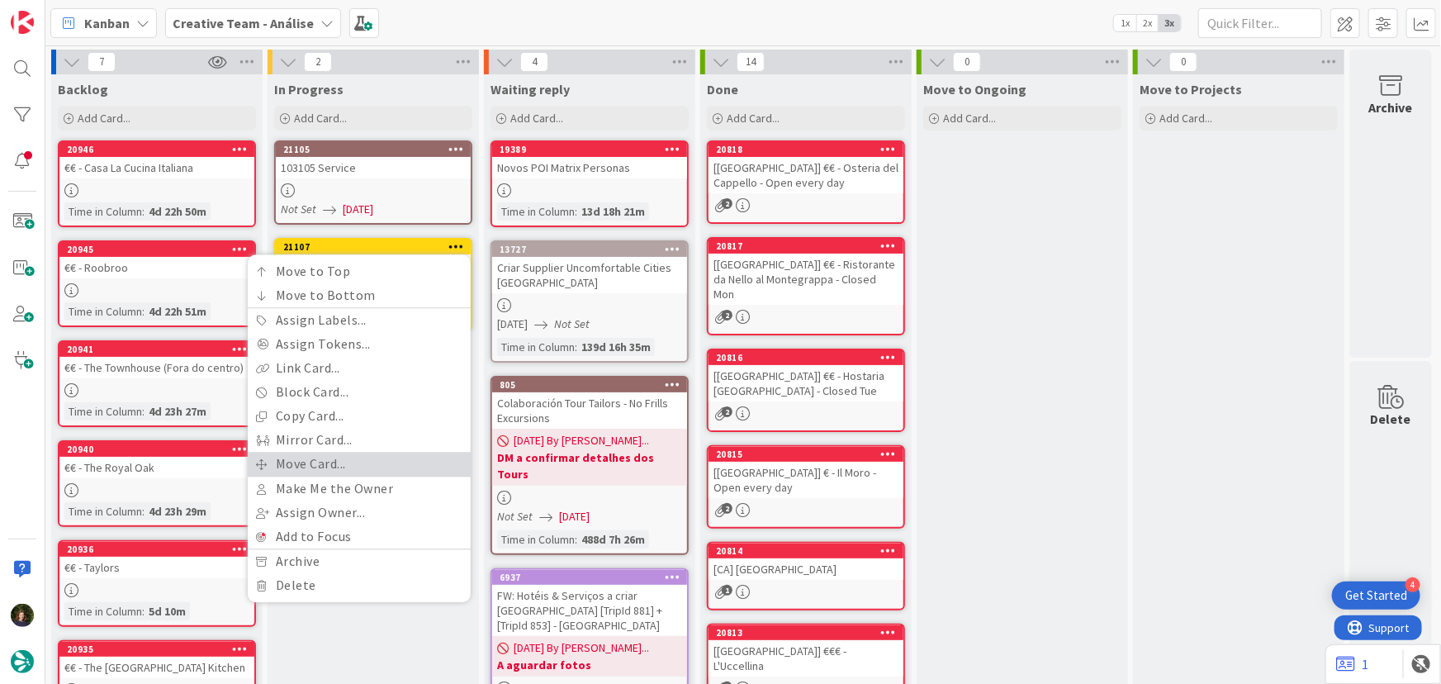
click at [424, 453] on link "Move Card..." at bounding box center [359, 464] width 223 height 24
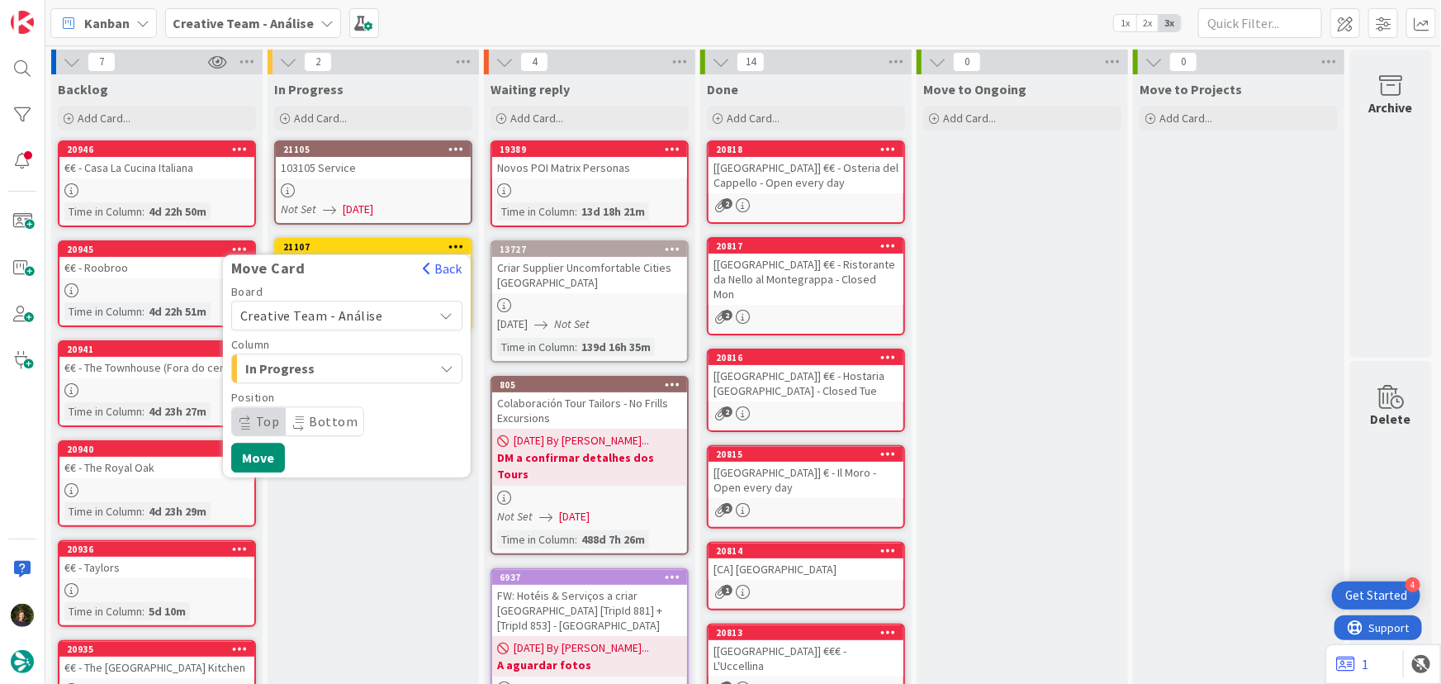
click at [374, 313] on span "Creative Team - Análise" at bounding box center [311, 315] width 143 height 17
click at [399, 391] on span "Creative Team" at bounding box center [358, 393] width 192 height 25
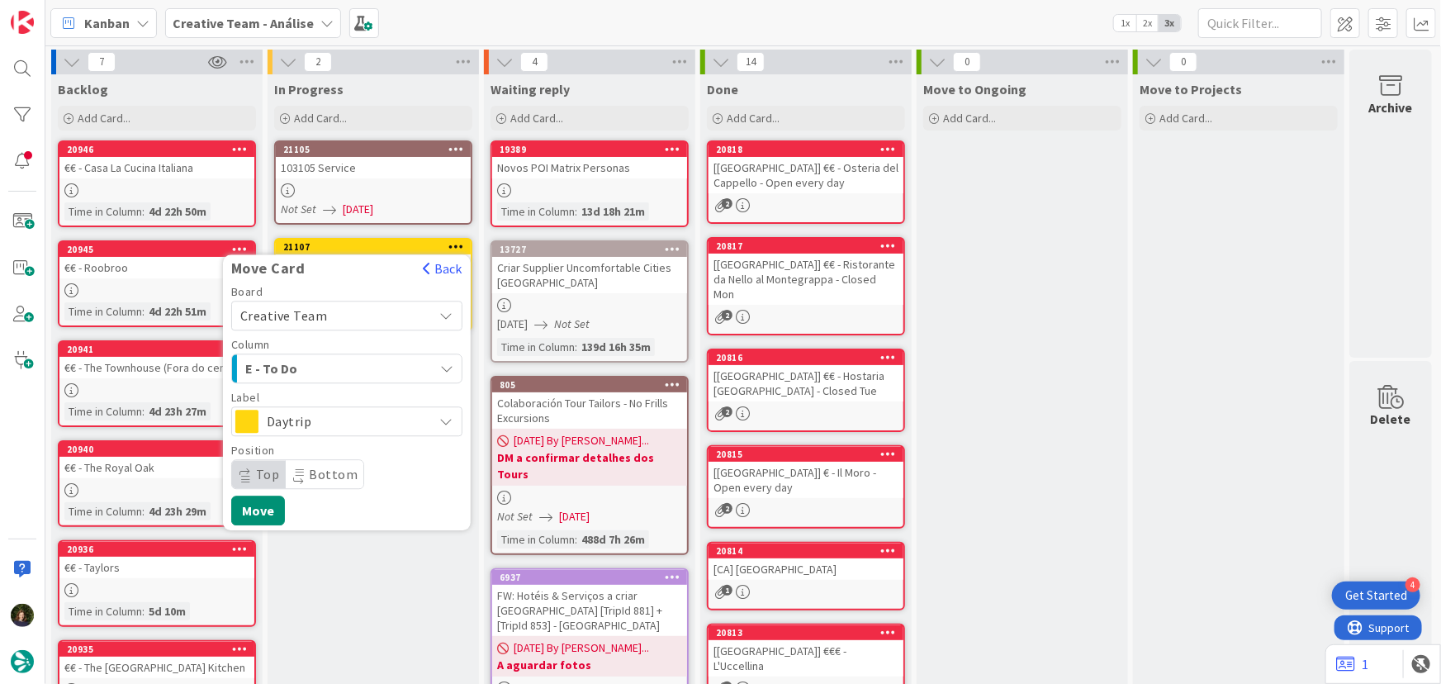
click at [381, 358] on div "E - To Do" at bounding box center [337, 368] width 192 height 26
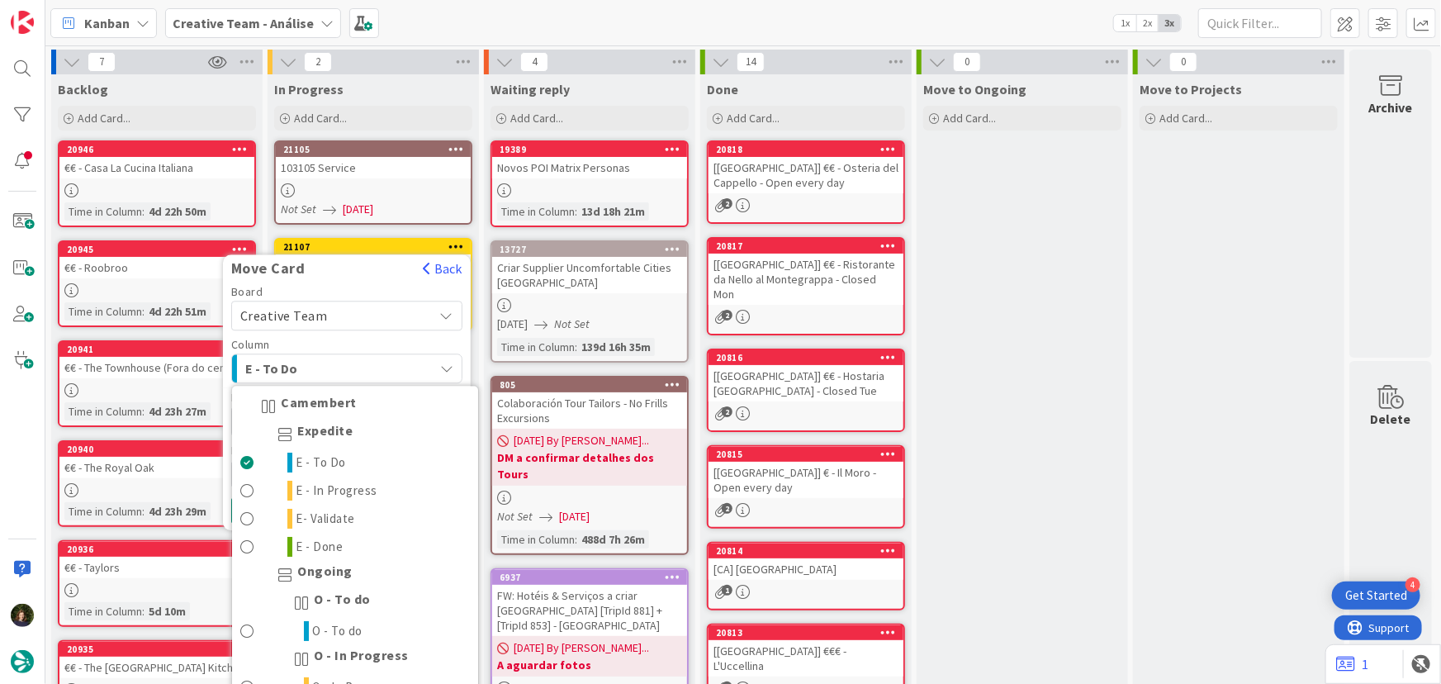
click at [381, 358] on div "E - To Do" at bounding box center [337, 368] width 192 height 26
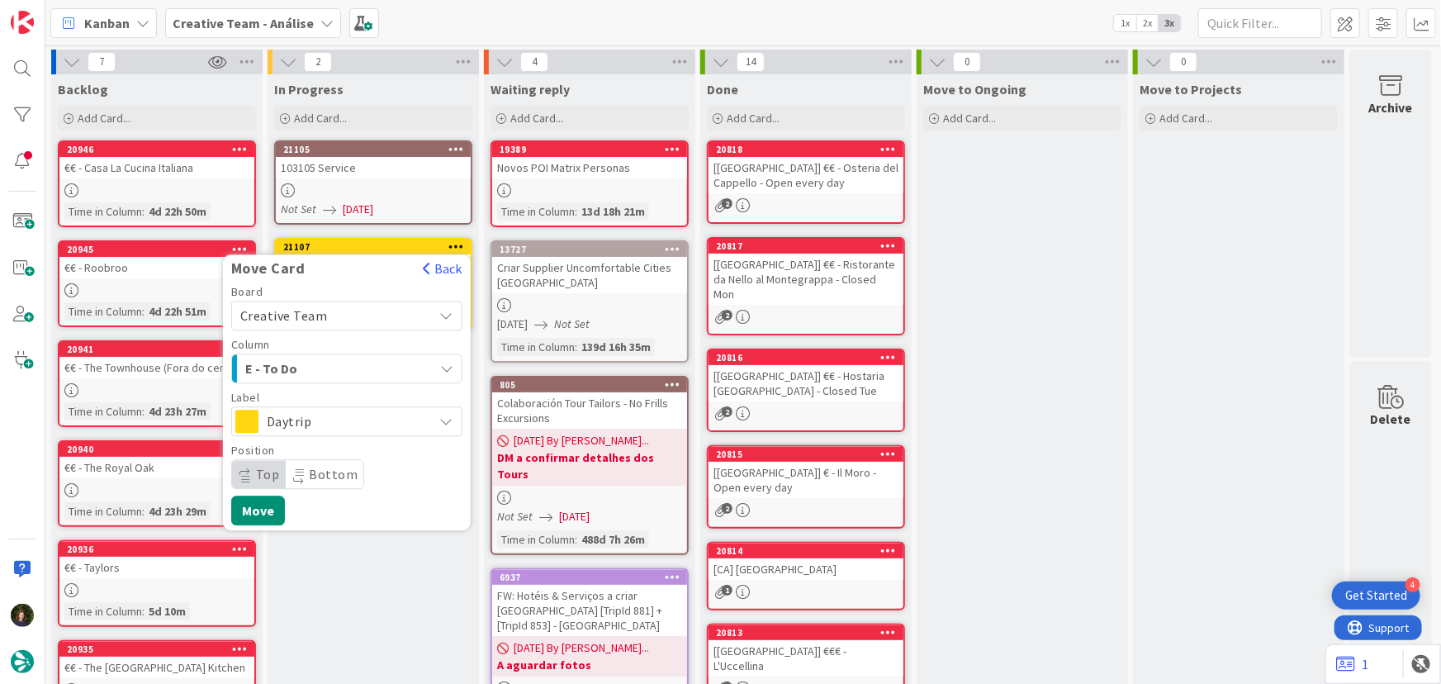
click at [407, 415] on span "Daytrip" at bounding box center [346, 421] width 159 height 23
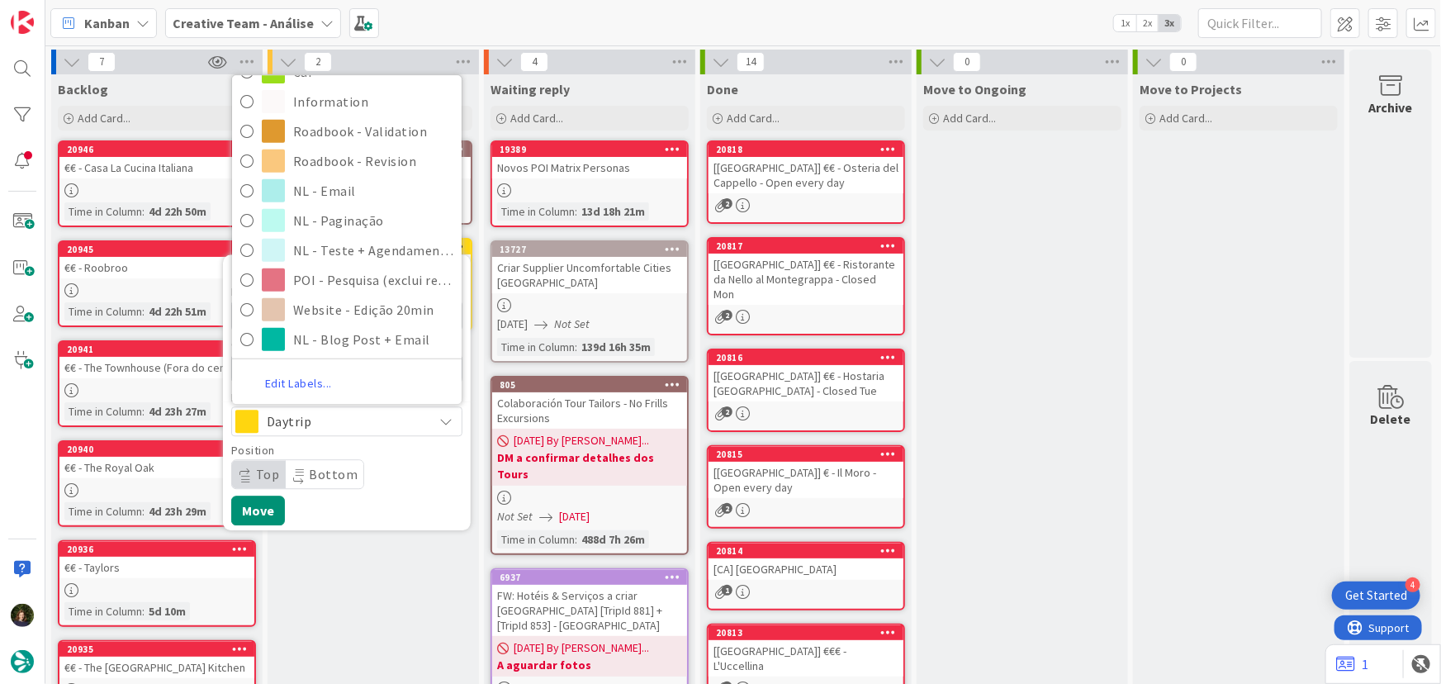
scroll to position [201, 0]
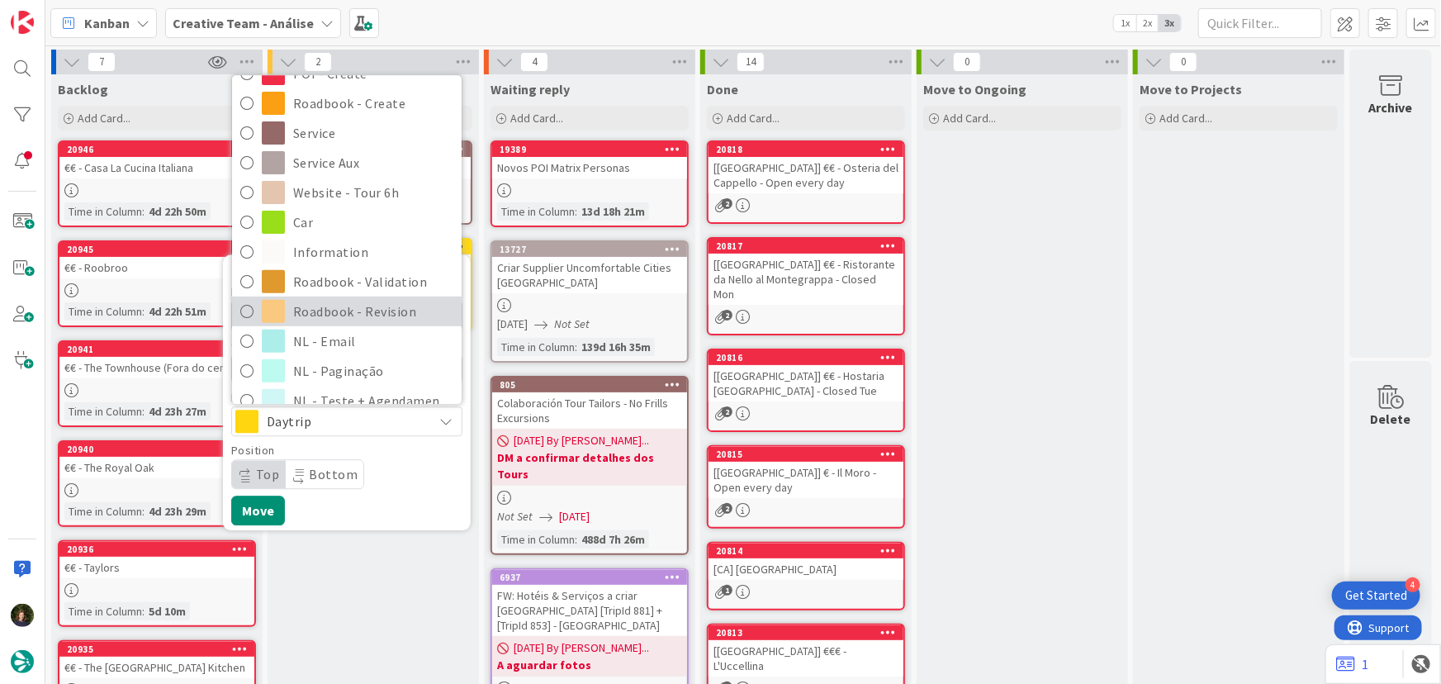
click at [353, 315] on span "Roadbook - Revision" at bounding box center [373, 311] width 160 height 25
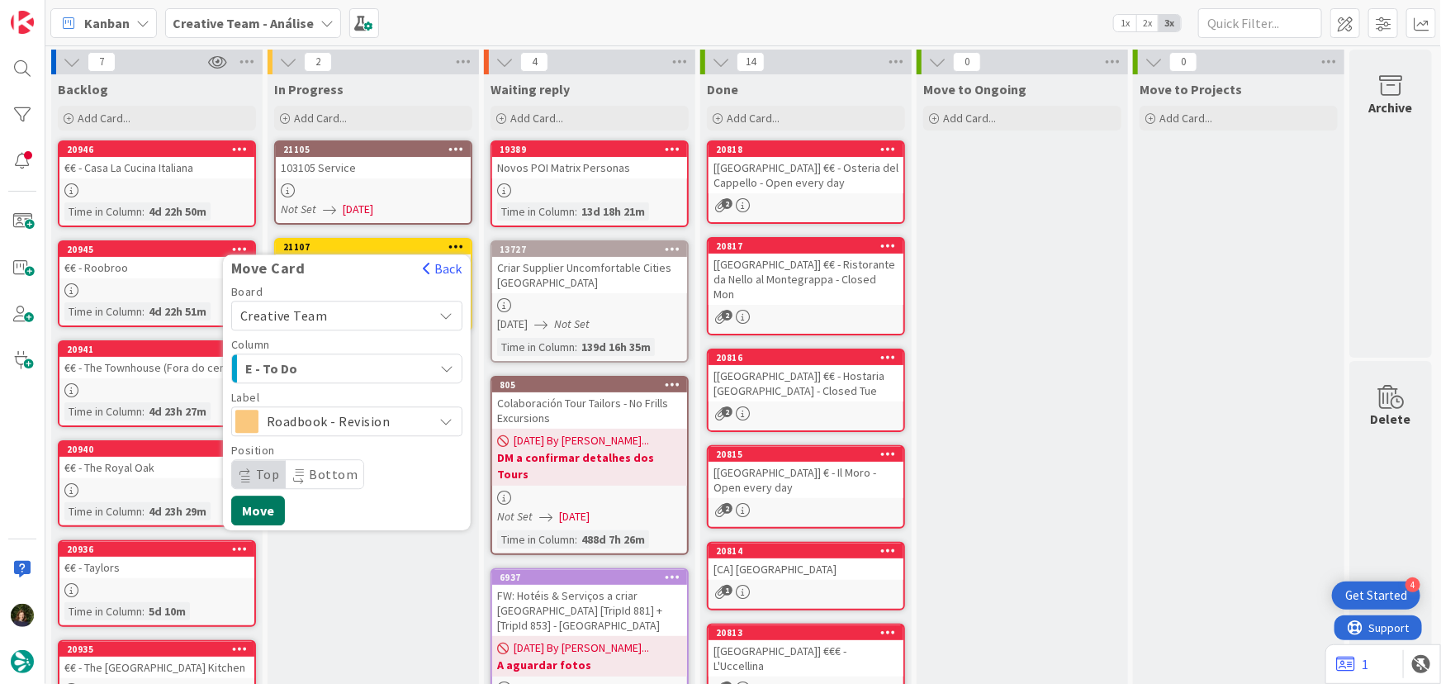
click at [260, 515] on button "Move" at bounding box center [258, 510] width 54 height 30
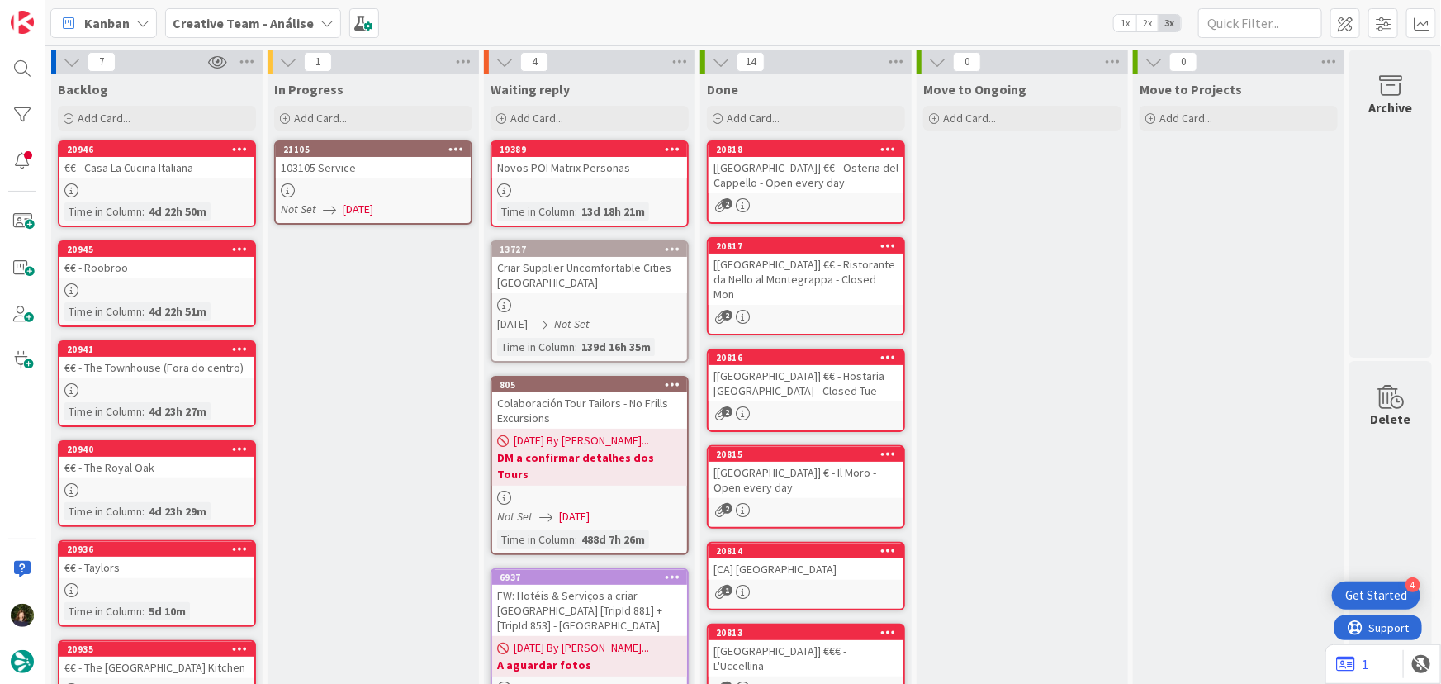
click at [204, 21] on b "Creative Team - Análise" at bounding box center [243, 23] width 141 height 17
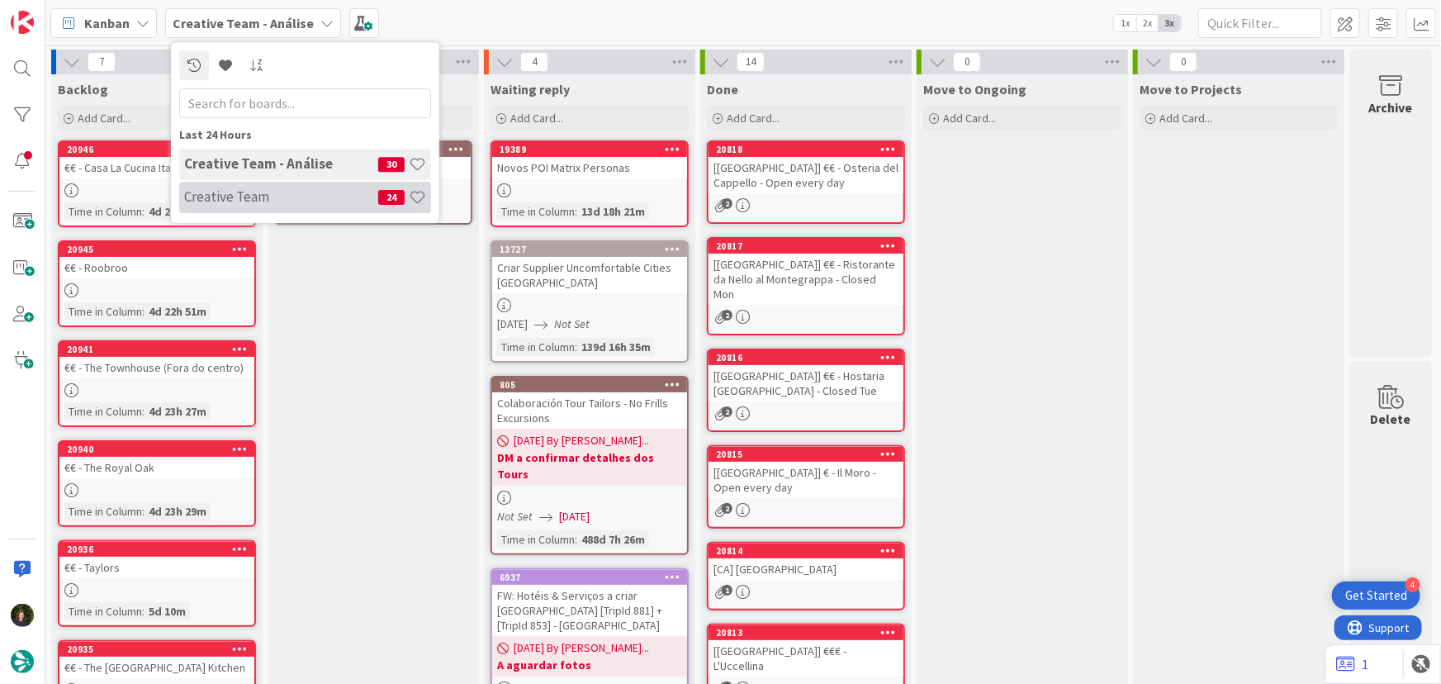
click at [235, 197] on h4 "Creative Team" at bounding box center [281, 196] width 194 height 17
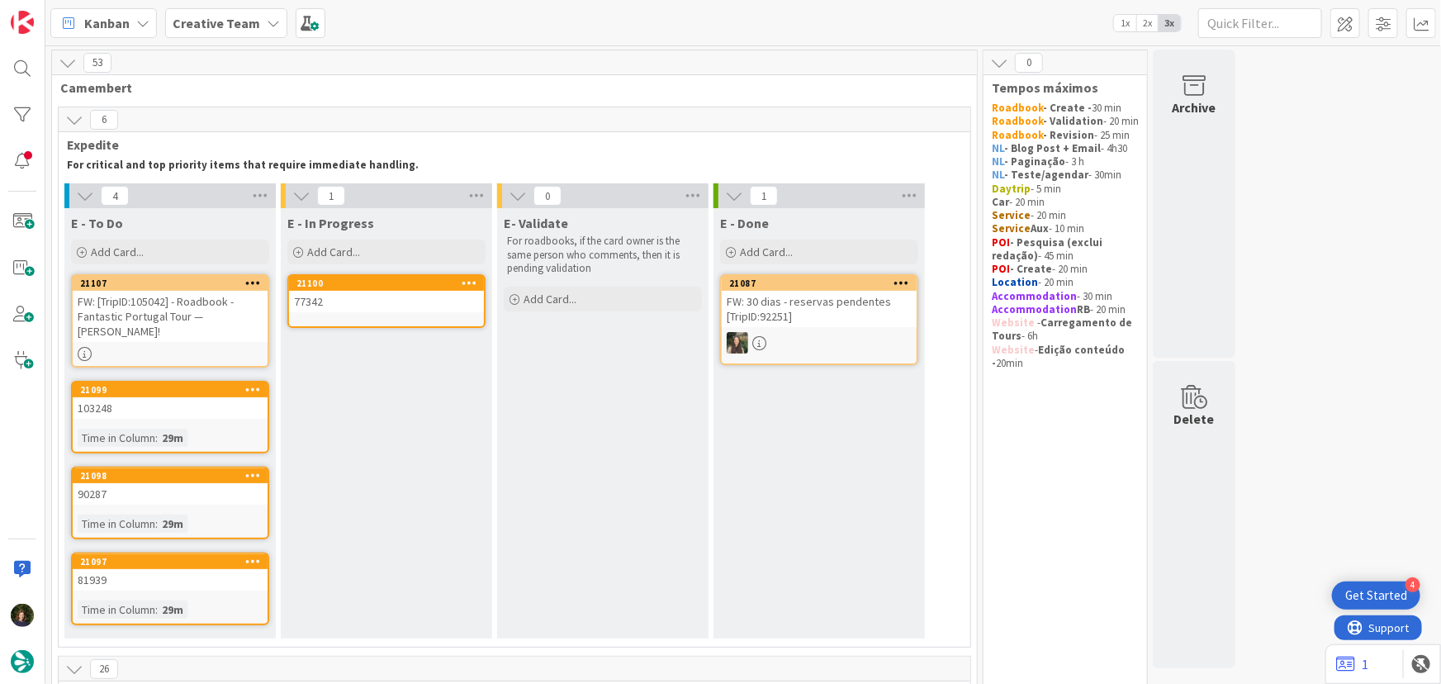
click at [377, 312] on link "21100 77342" at bounding box center [386, 301] width 198 height 54
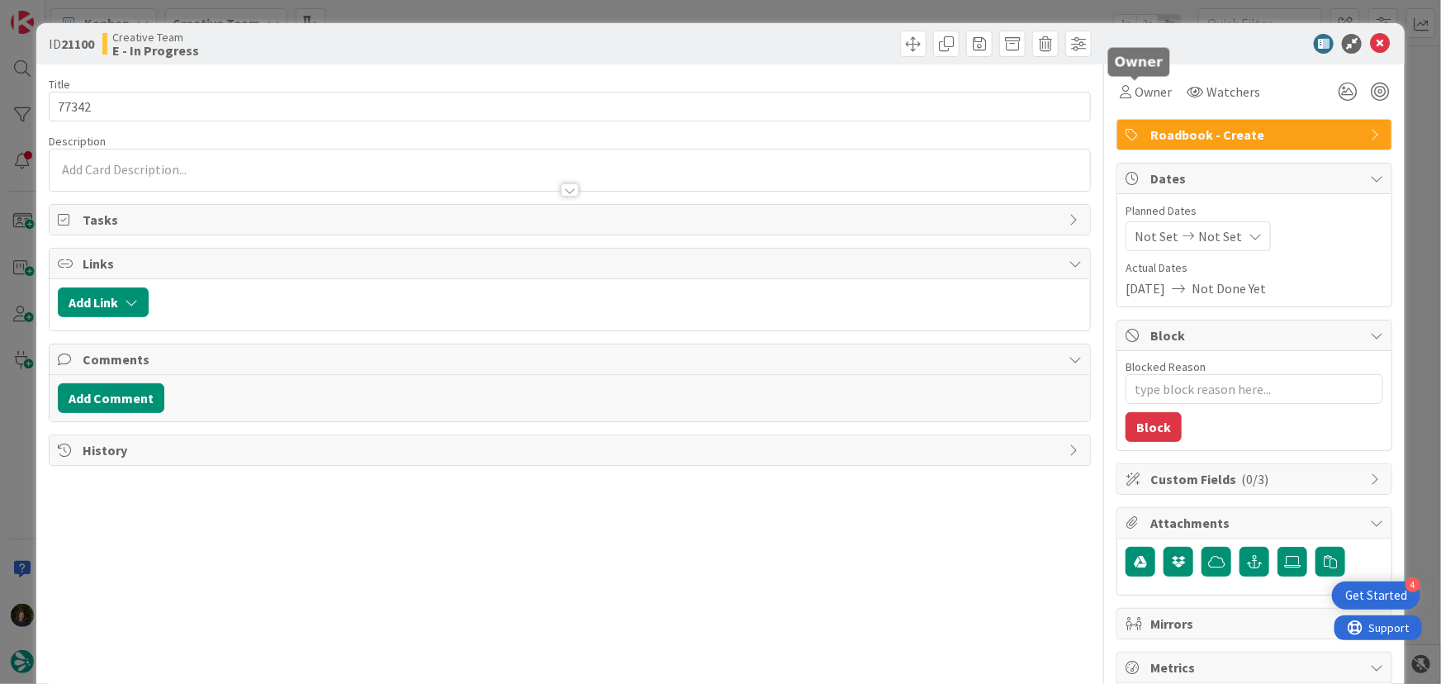
drag, startPoint x: 1140, startPoint y: 95, endPoint x: 1144, endPoint y: 107, distance: 13.1
click at [1140, 95] on span "Owner" at bounding box center [1153, 92] width 37 height 20
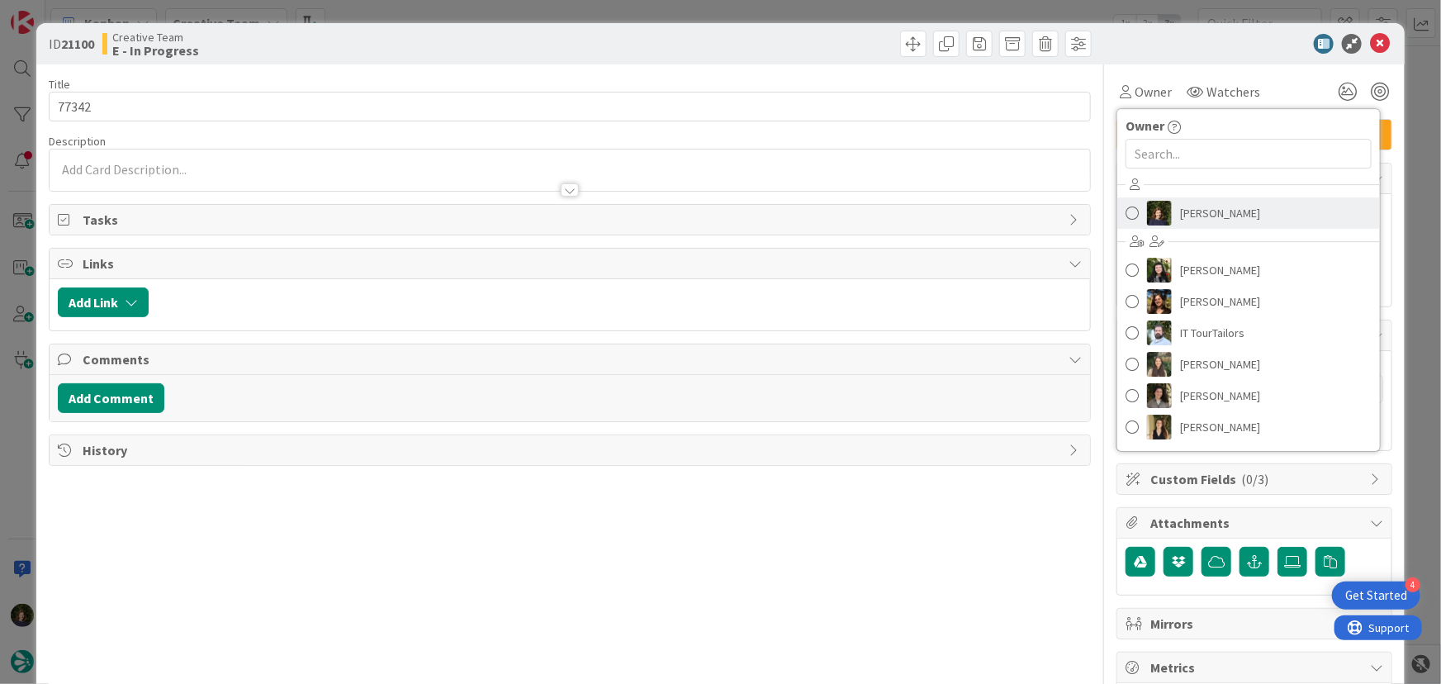
click at [1183, 206] on span "Margarida Carvalho" at bounding box center [1220, 213] width 80 height 25
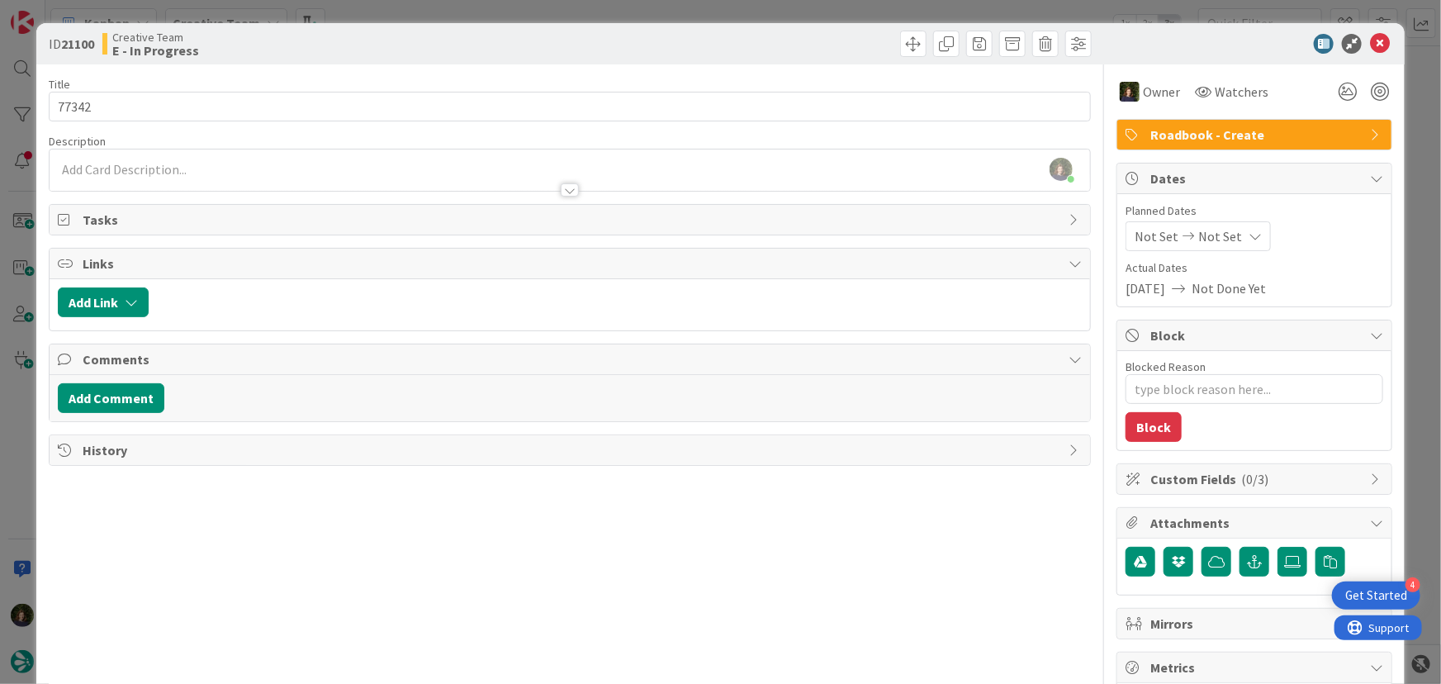
type textarea "x"
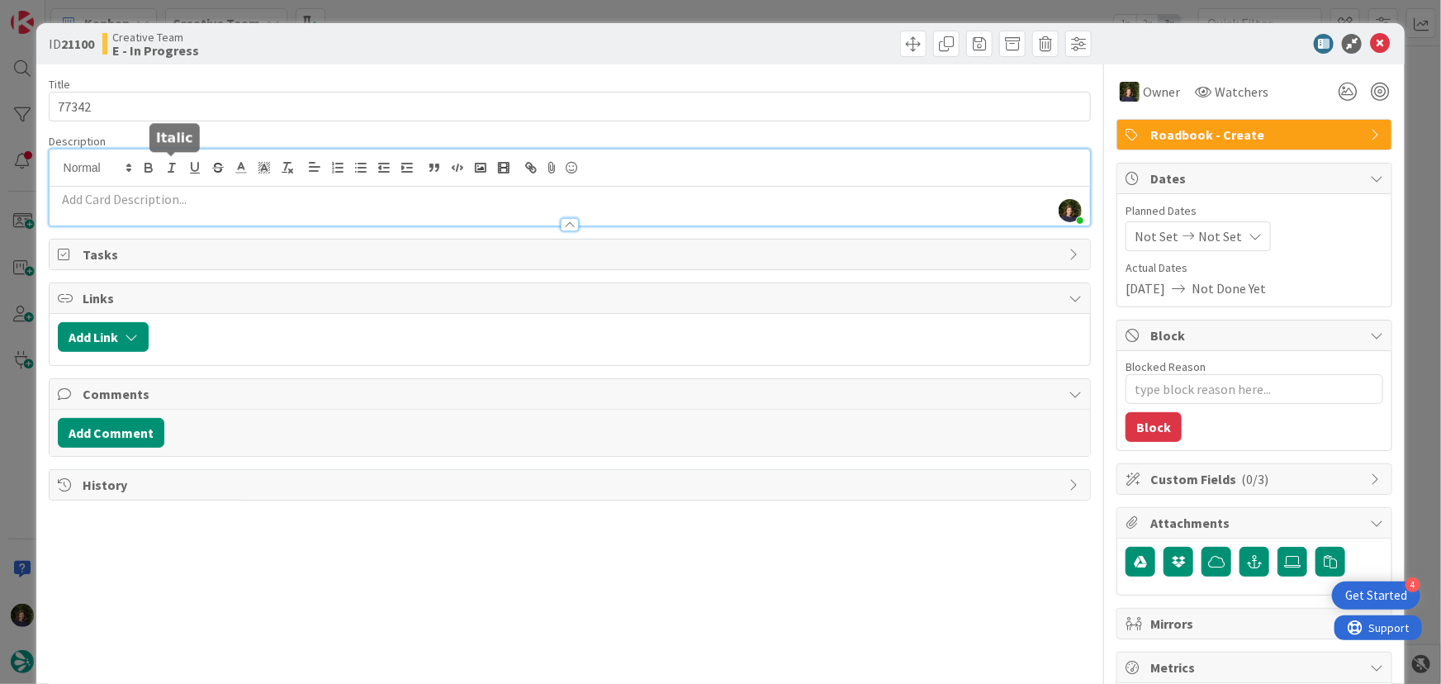
click at [172, 167] on div "Margarida Carvalho joined 7 m ago" at bounding box center [570, 187] width 1041 height 76
paste div
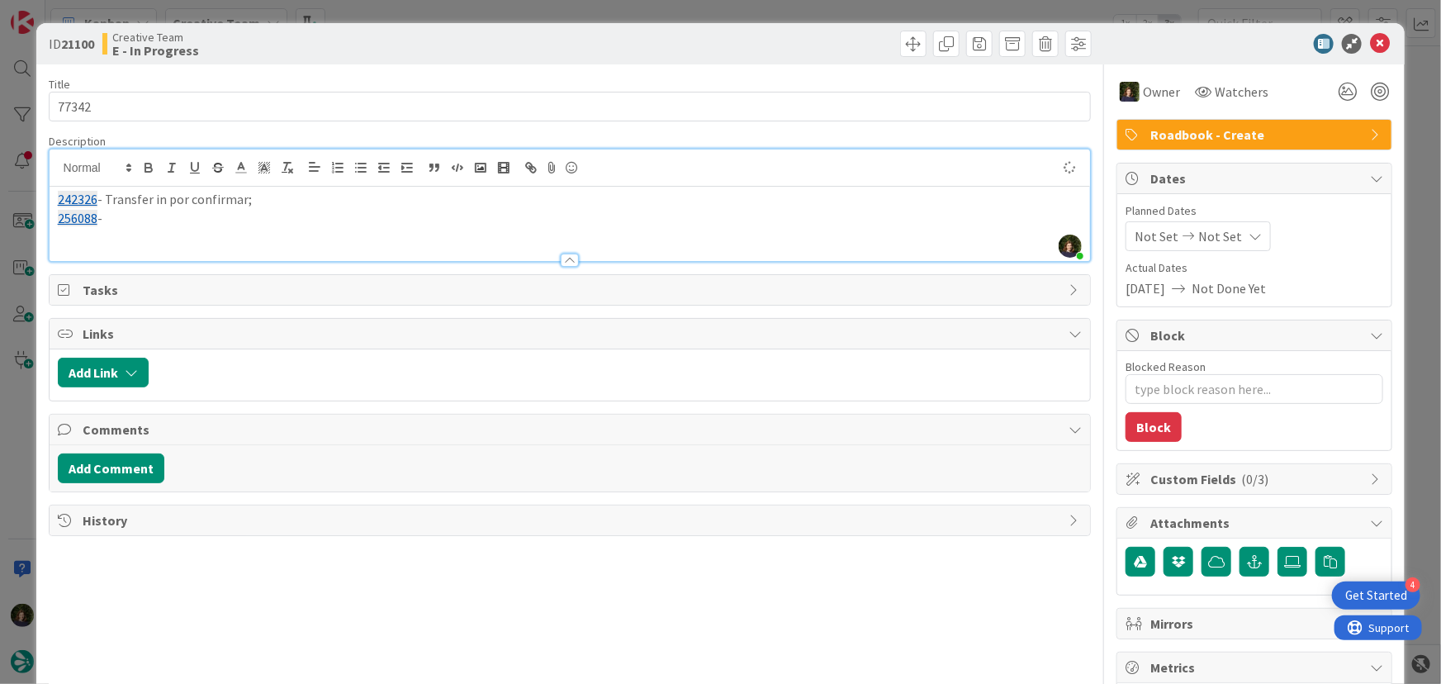
click at [135, 216] on p "256088 -" at bounding box center [570, 218] width 1025 height 19
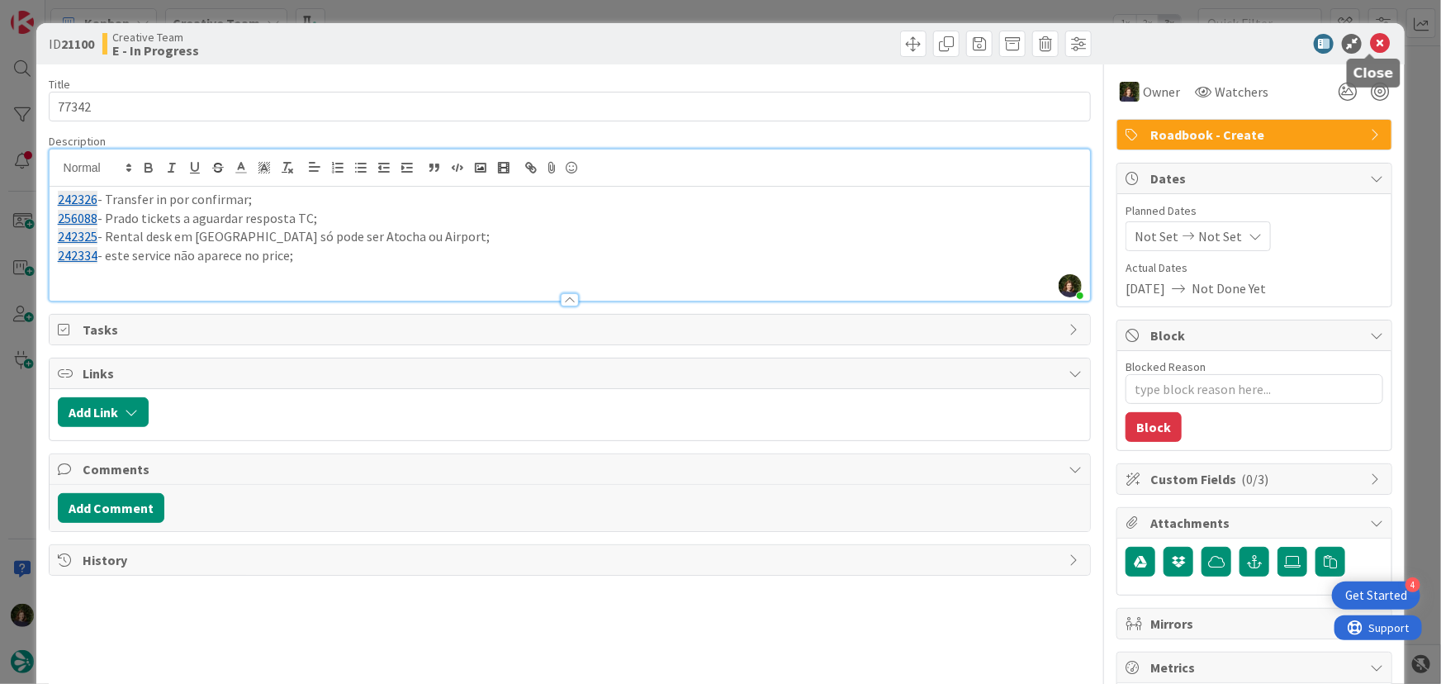
click at [1375, 43] on icon at bounding box center [1380, 44] width 20 height 20
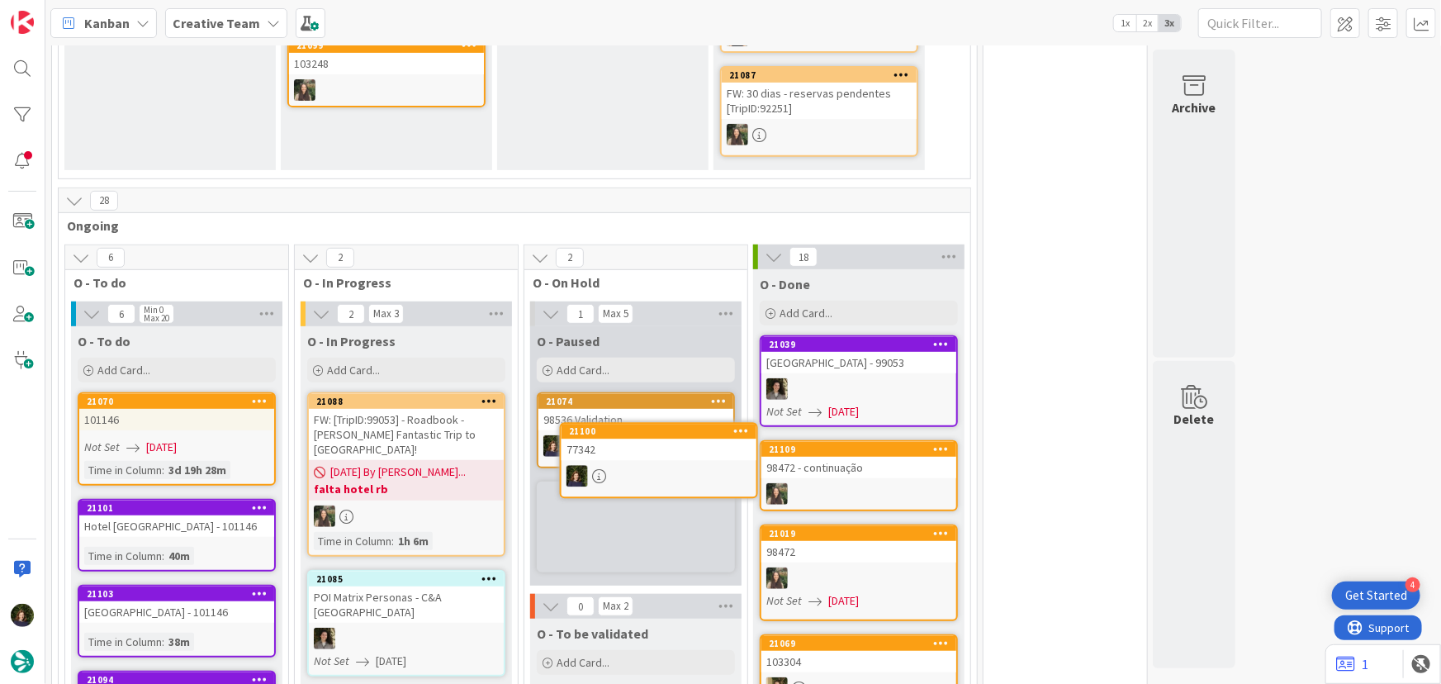
scroll to position [324, 0]
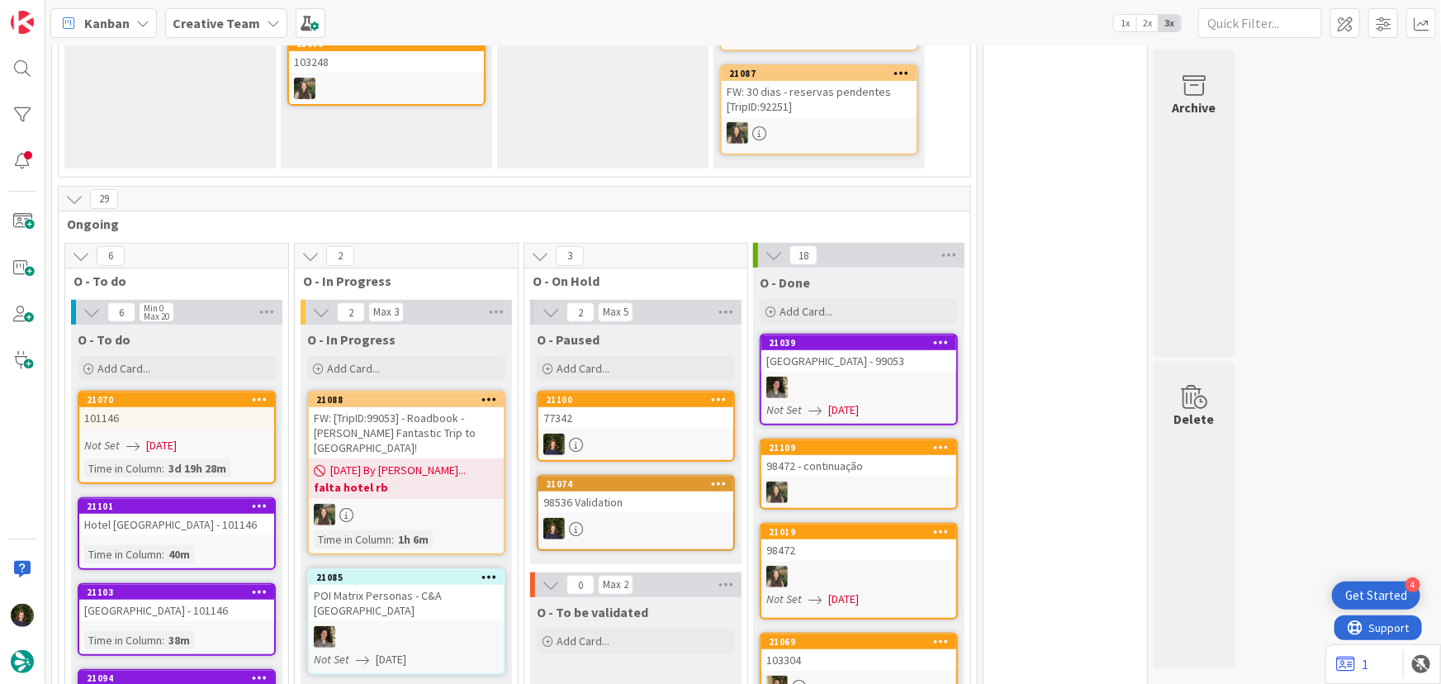
click at [631, 504] on div "98536 Validation" at bounding box center [635, 501] width 195 height 21
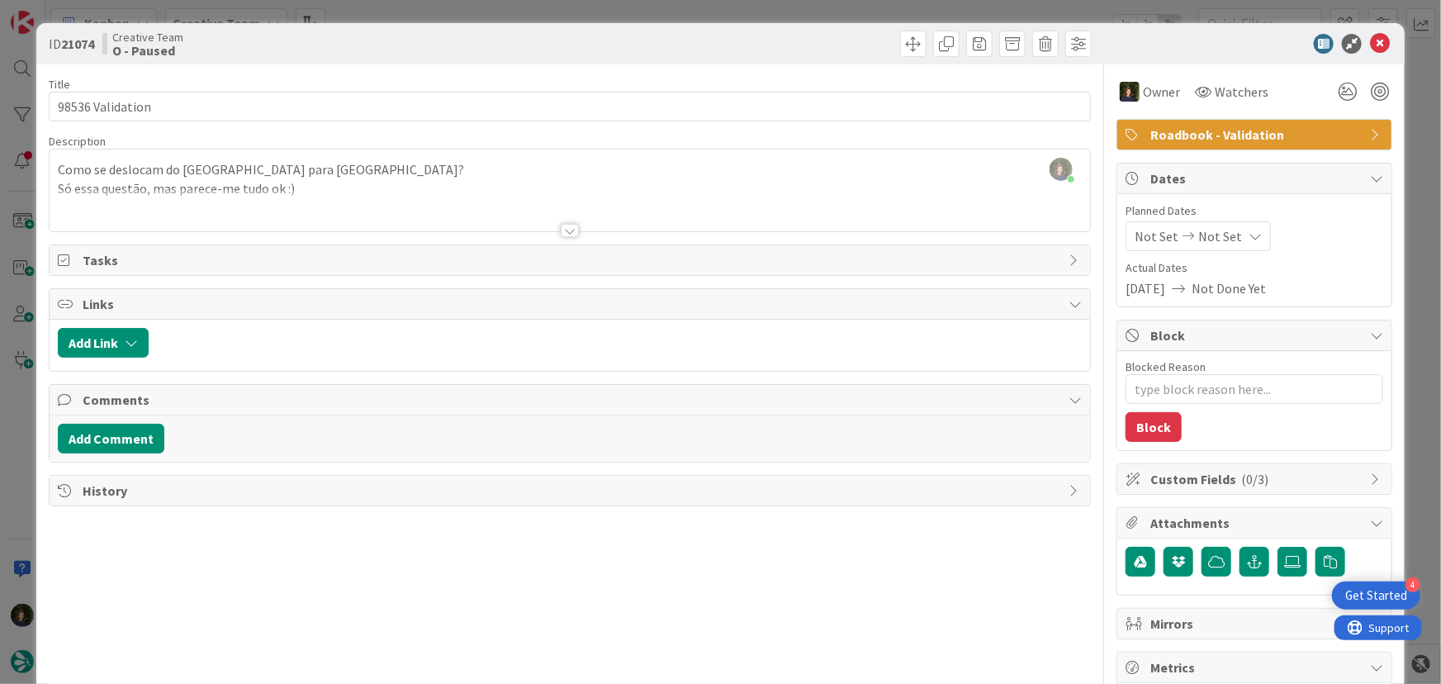
click at [561, 230] on div at bounding box center [570, 230] width 18 height 13
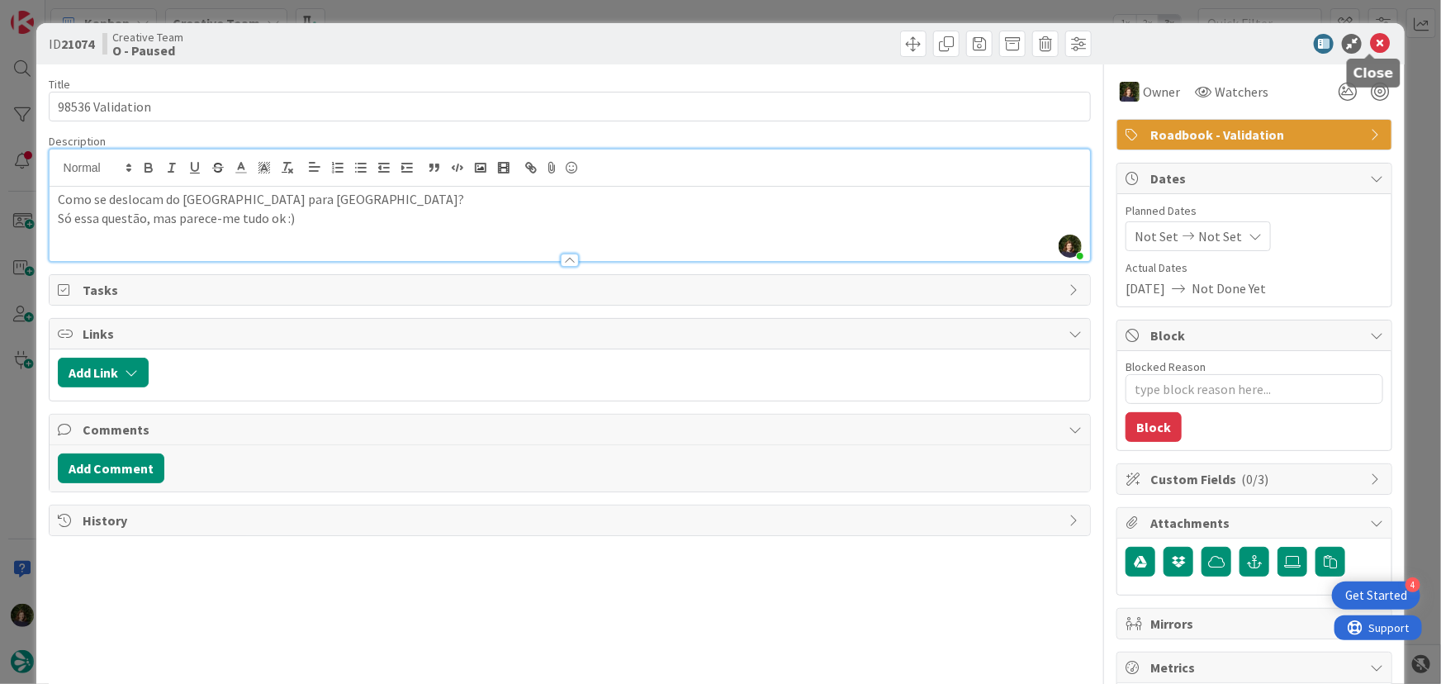
click at [1370, 46] on icon at bounding box center [1380, 44] width 20 height 20
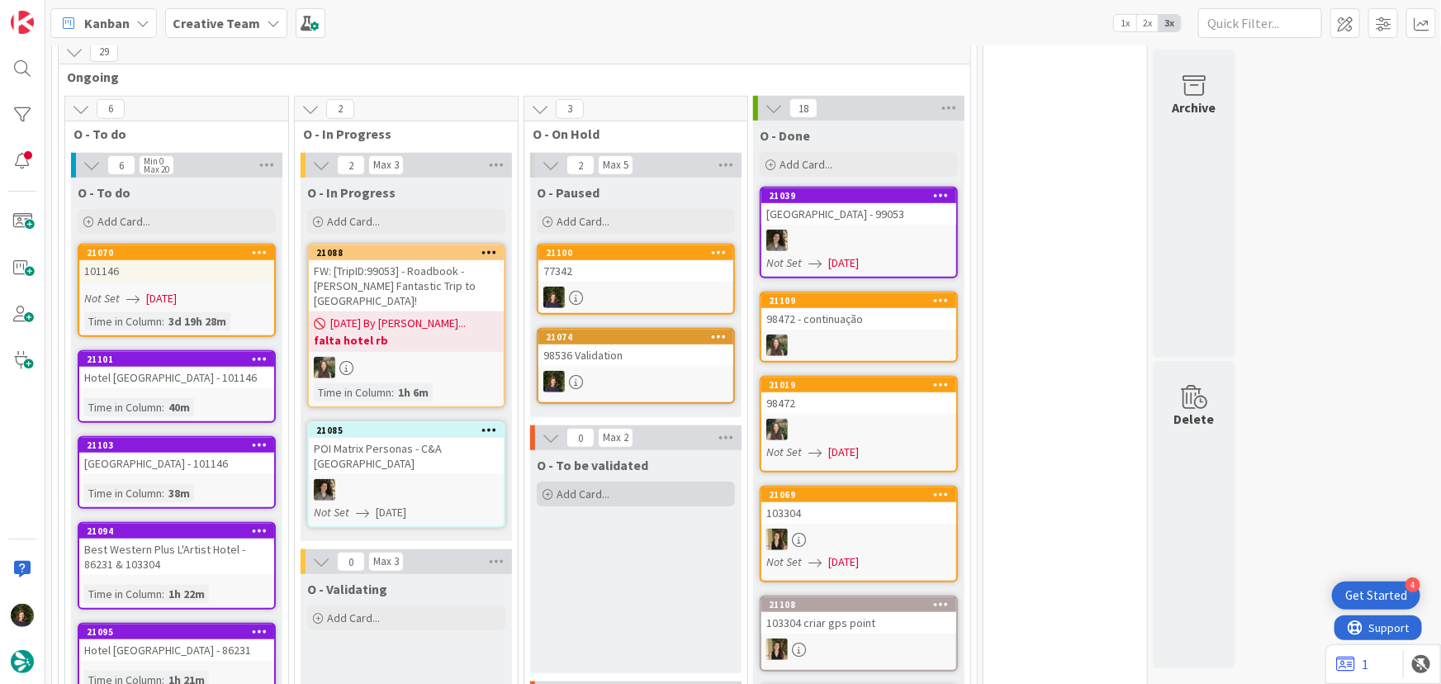
scroll to position [474, 0]
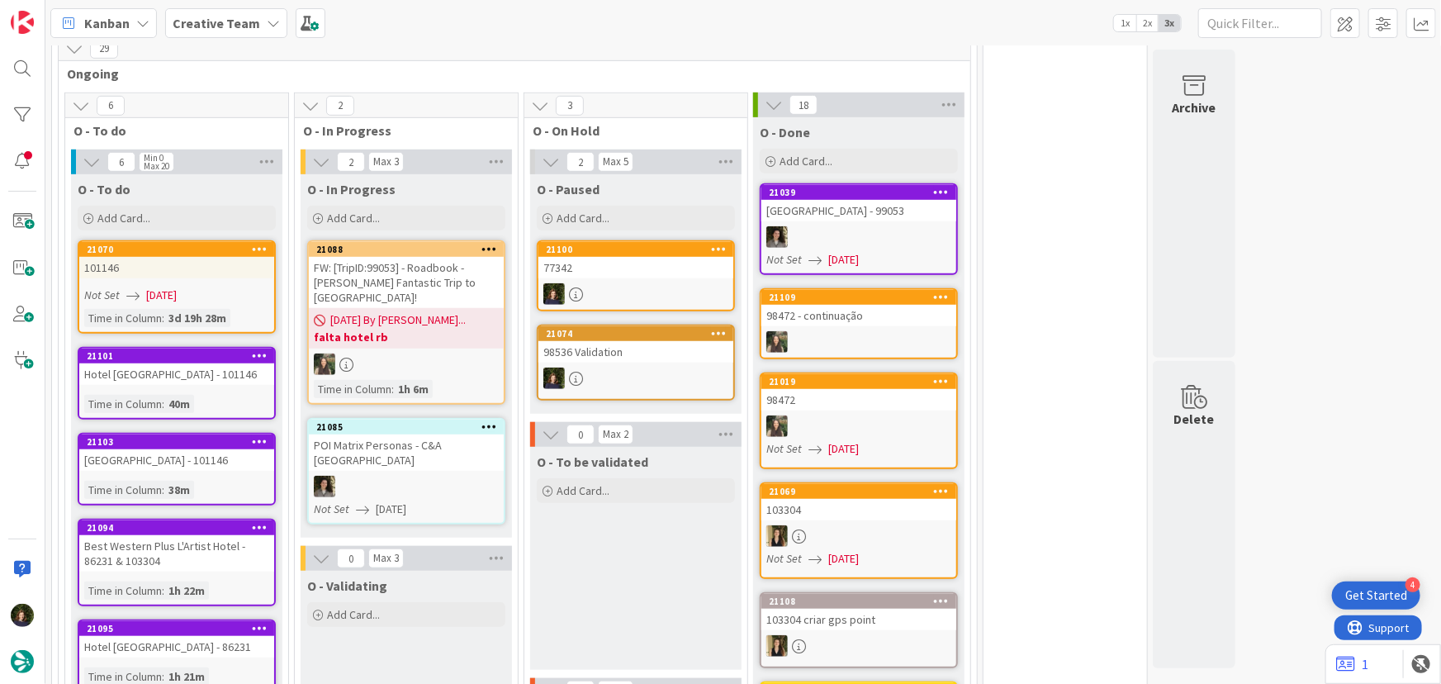
click at [638, 359] on div "98536 Validation" at bounding box center [635, 351] width 195 height 21
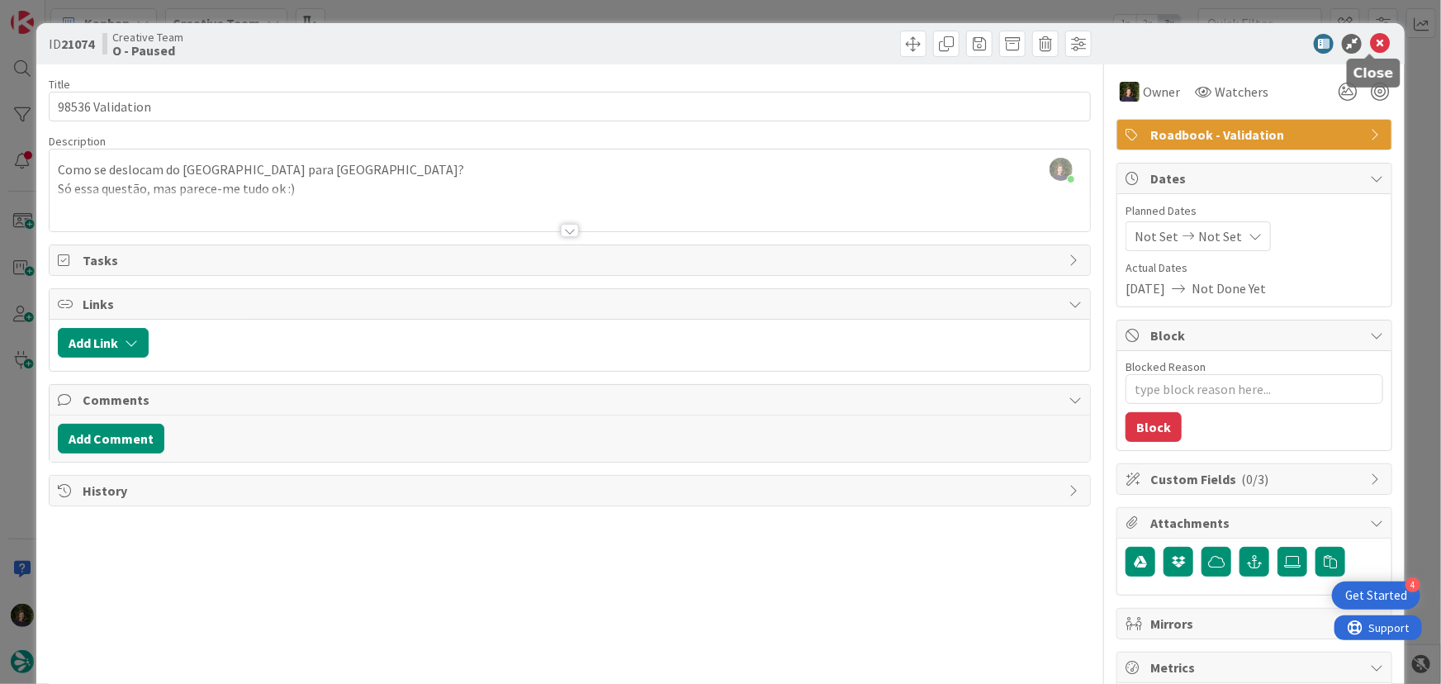
click at [1370, 38] on icon at bounding box center [1380, 44] width 20 height 20
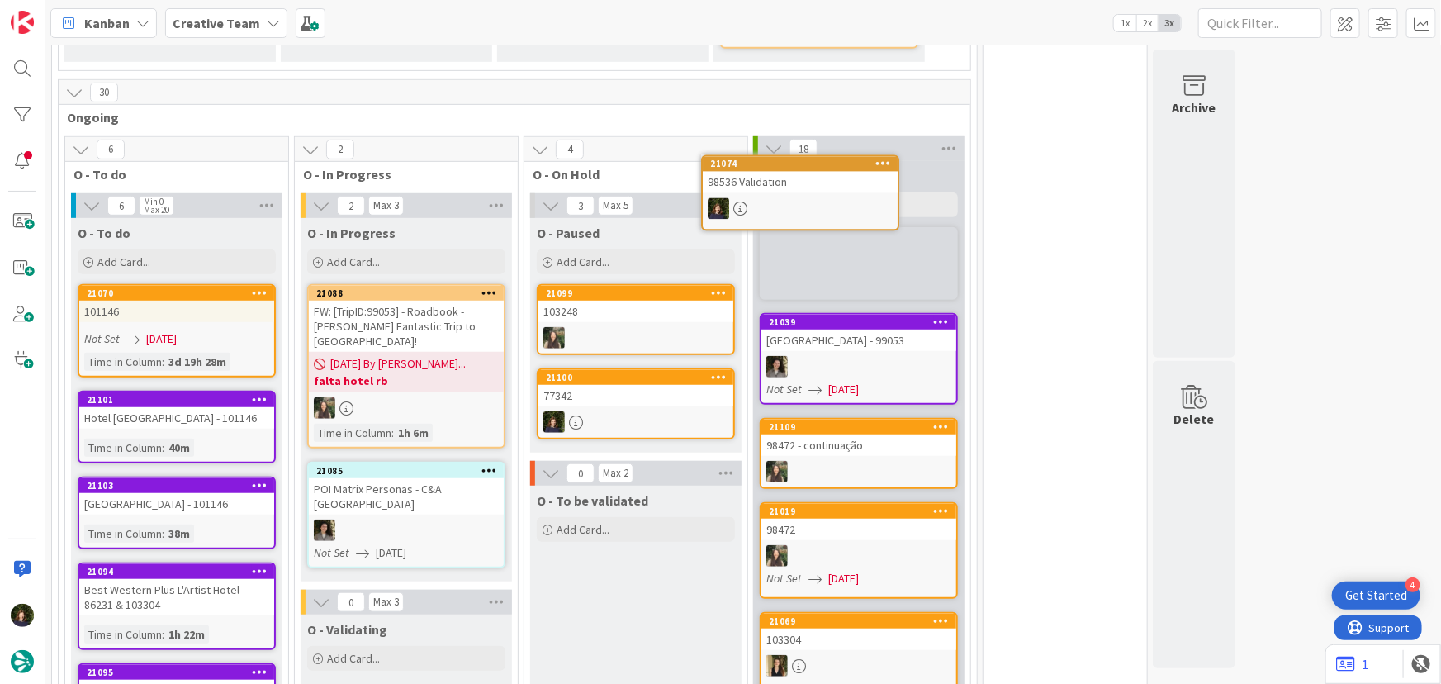
scroll to position [397, 0]
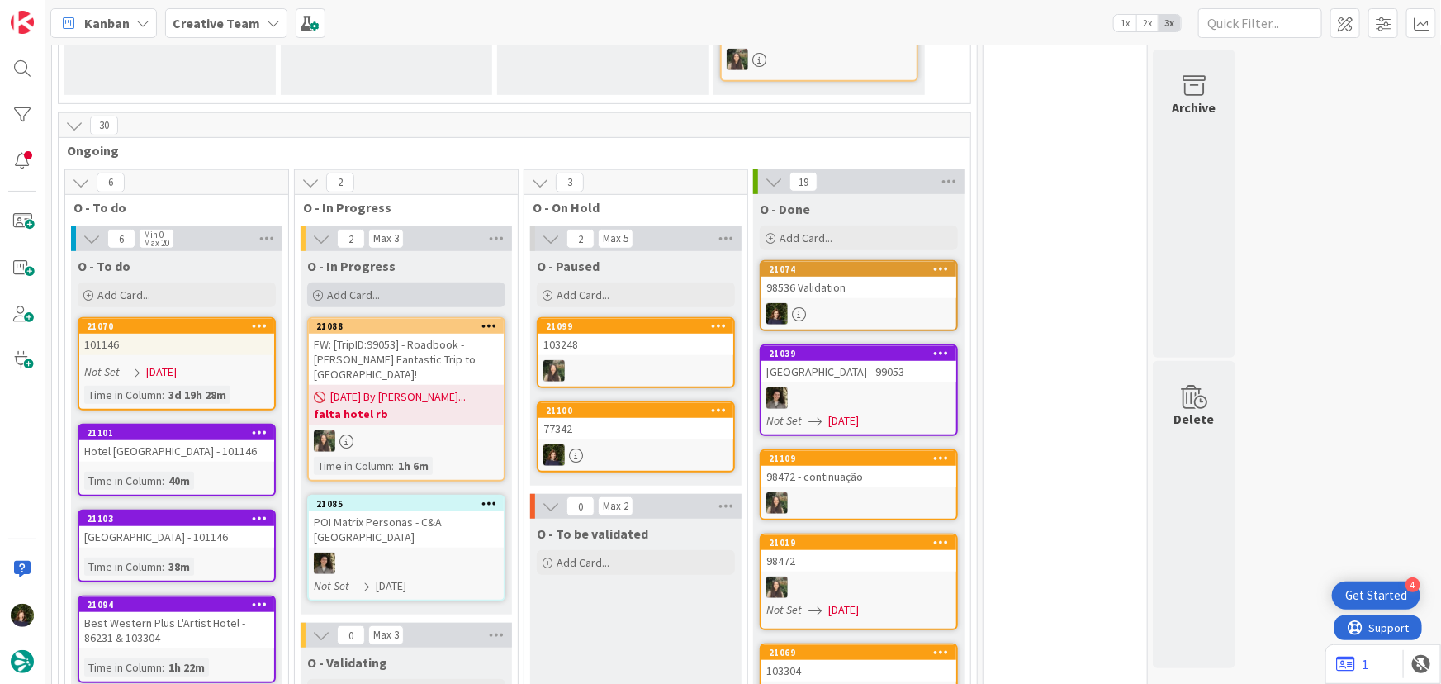
click at [390, 294] on div "Add Card..." at bounding box center [406, 294] width 198 height 25
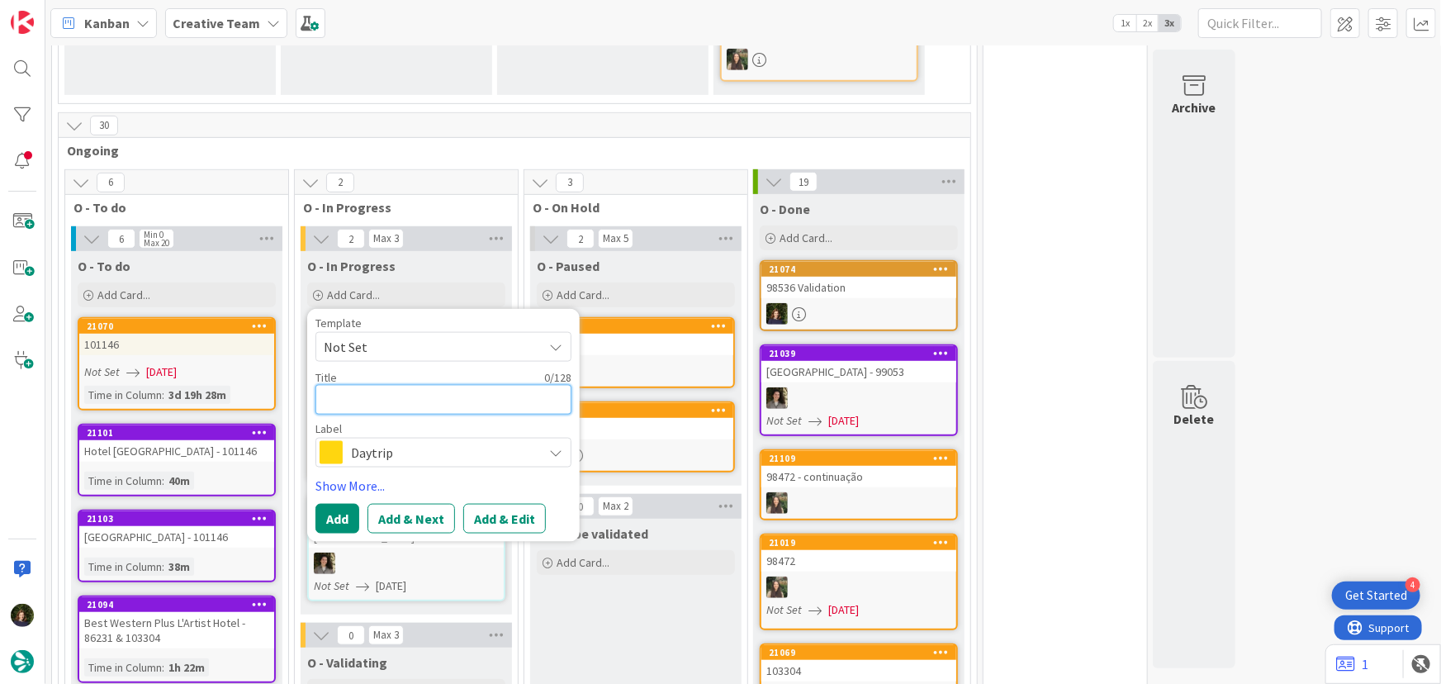
type textarea "x"
type textarea "B"
type textarea "x"
type textarea "Bu"
type textarea "x"
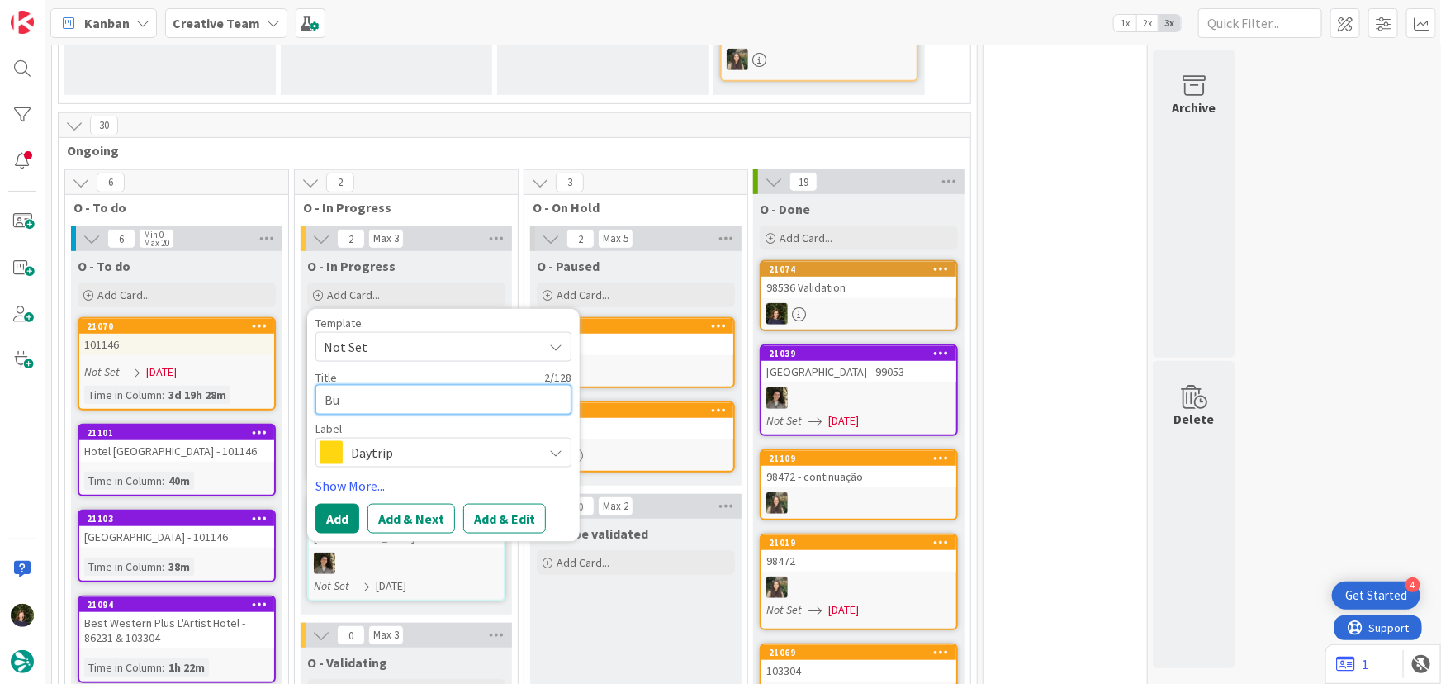
type textarea "Bur"
type textarea "x"
type textarea "Burg"
type textarea "x"
type textarea "Burgs"
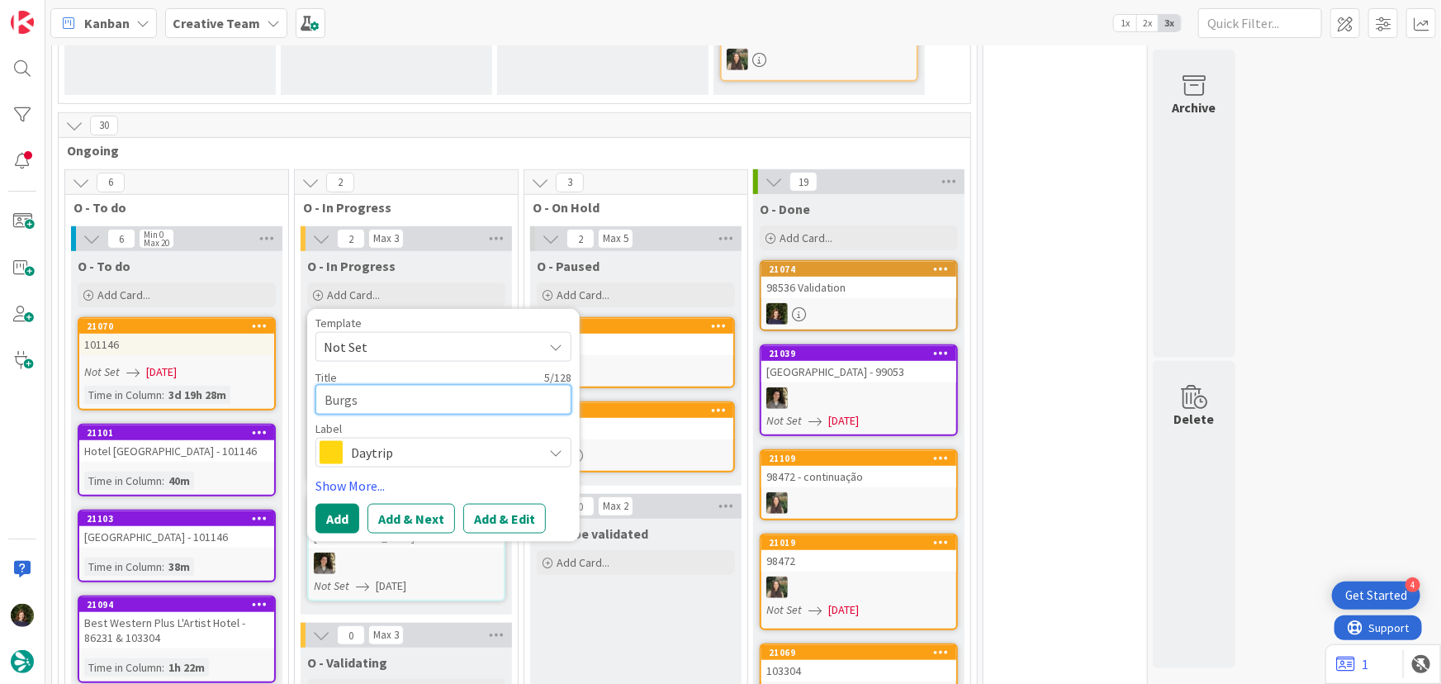
type textarea "x"
type textarea "Burg"
type textarea "x"
type textarea "Burgo"
type textarea "x"
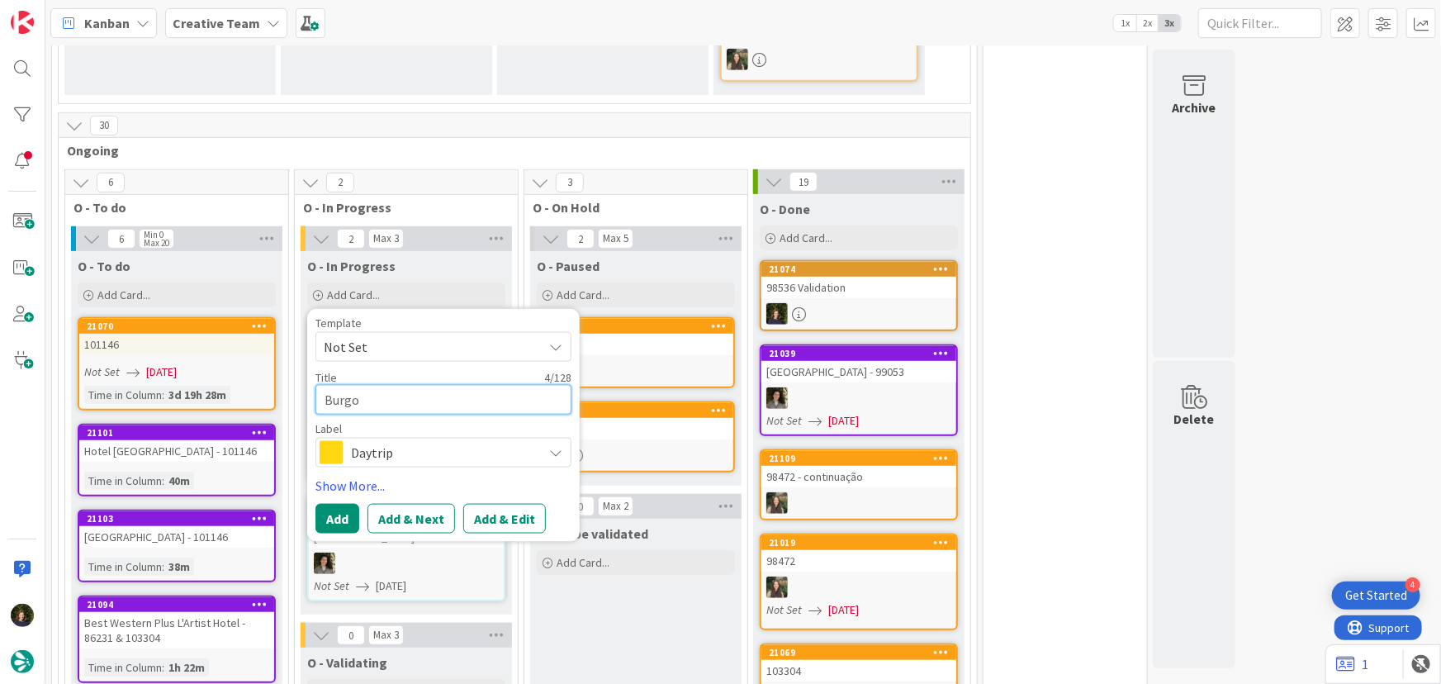
type textarea "Burgos"
type textarea "x"
type textarea "Burgos"
type textarea "x"
type textarea "Burgos /"
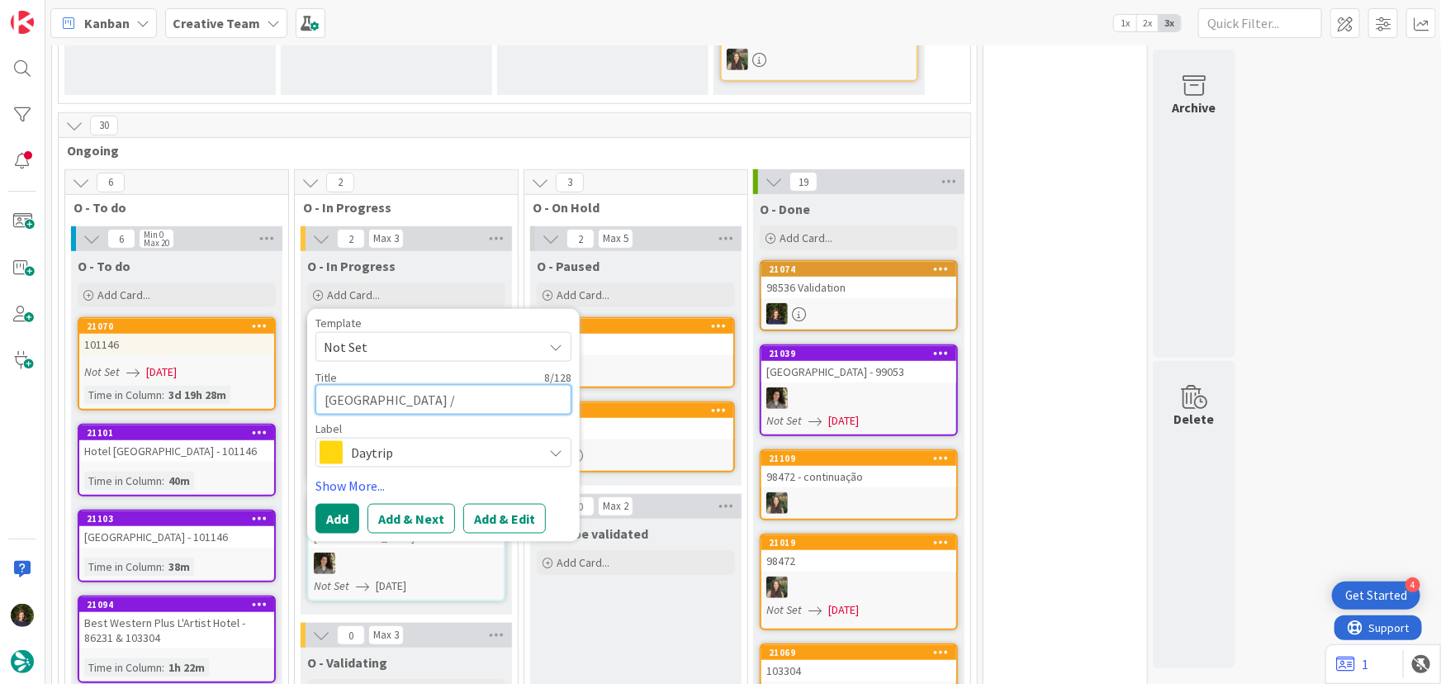
type textarea "x"
type textarea "Burgos /"
type textarea "x"
type textarea "Burgos / H"
type textarea "x"
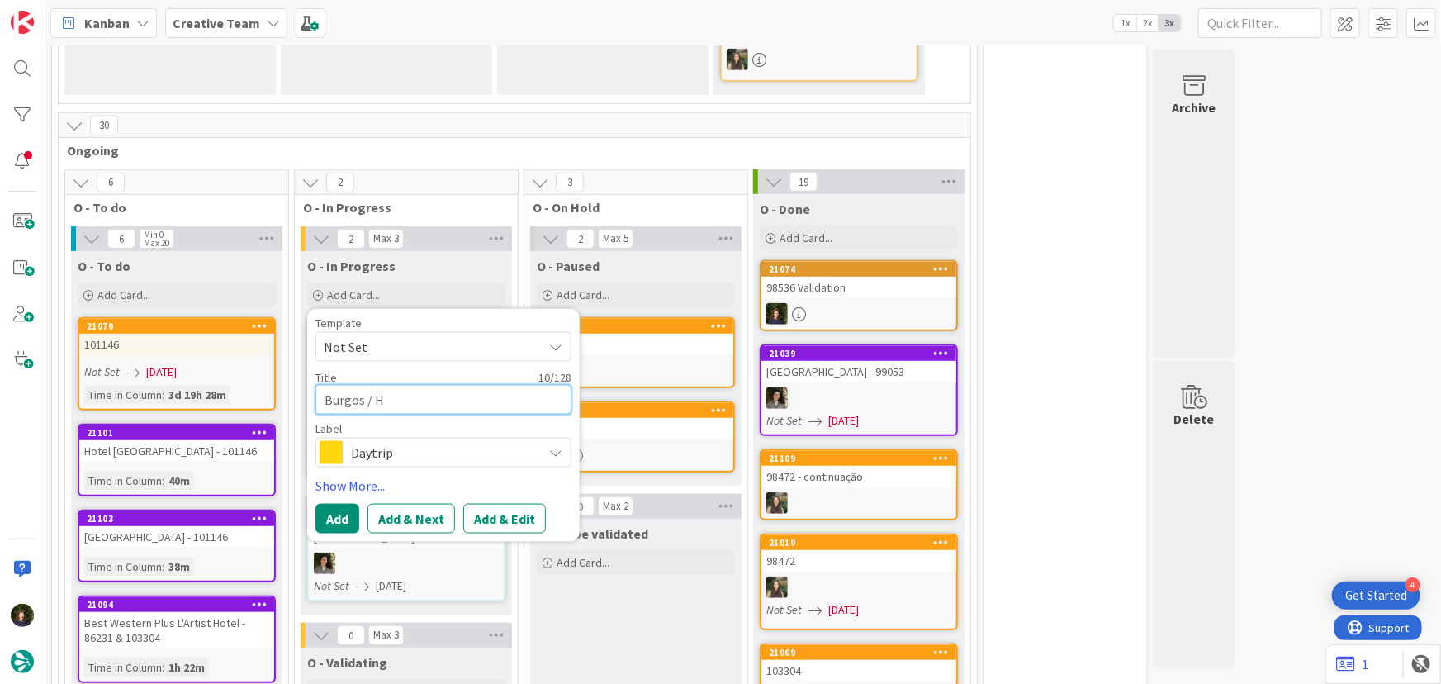
type textarea "Burgos / Ho"
type textarea "x"
type textarea "Burgos / Hon"
type textarea "x"
type textarea "Burgos / Hond"
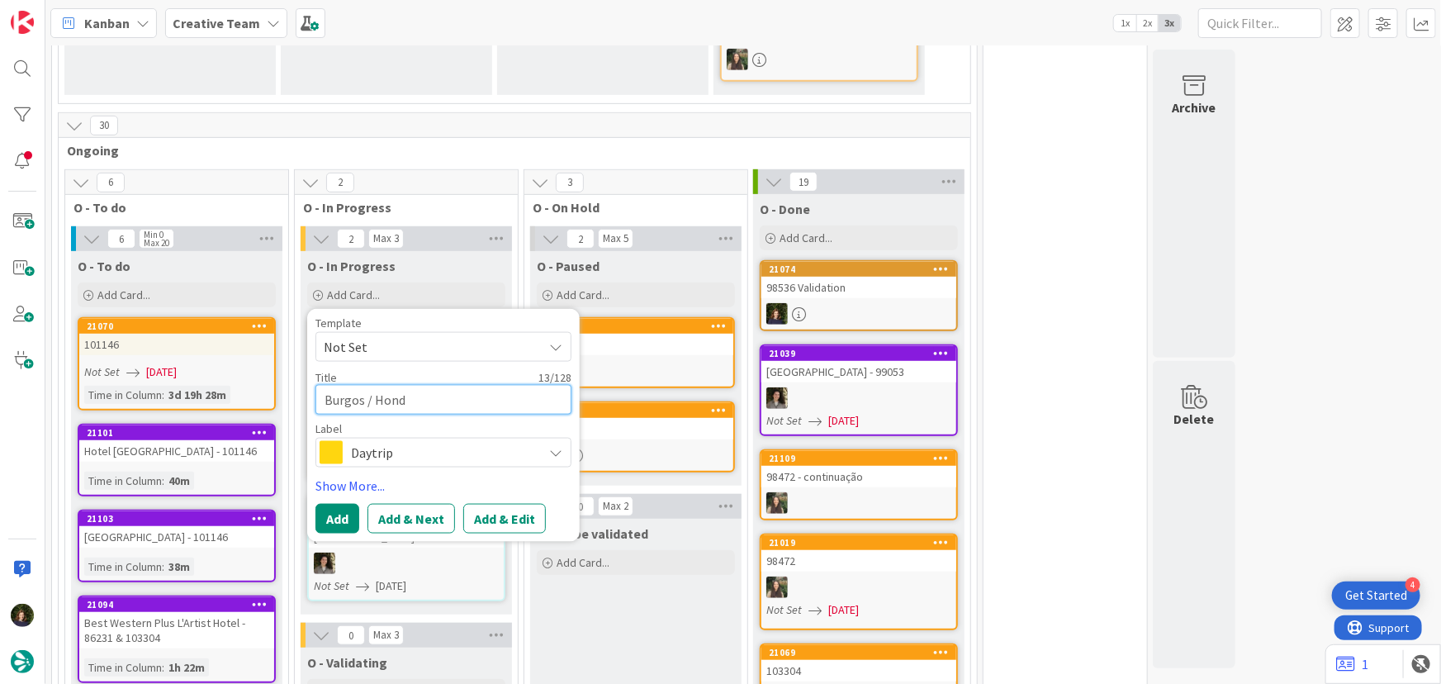
type textarea "x"
type textarea "Burgos / Honda"
type textarea "x"
type textarea "Burgos / Hondar"
type textarea "x"
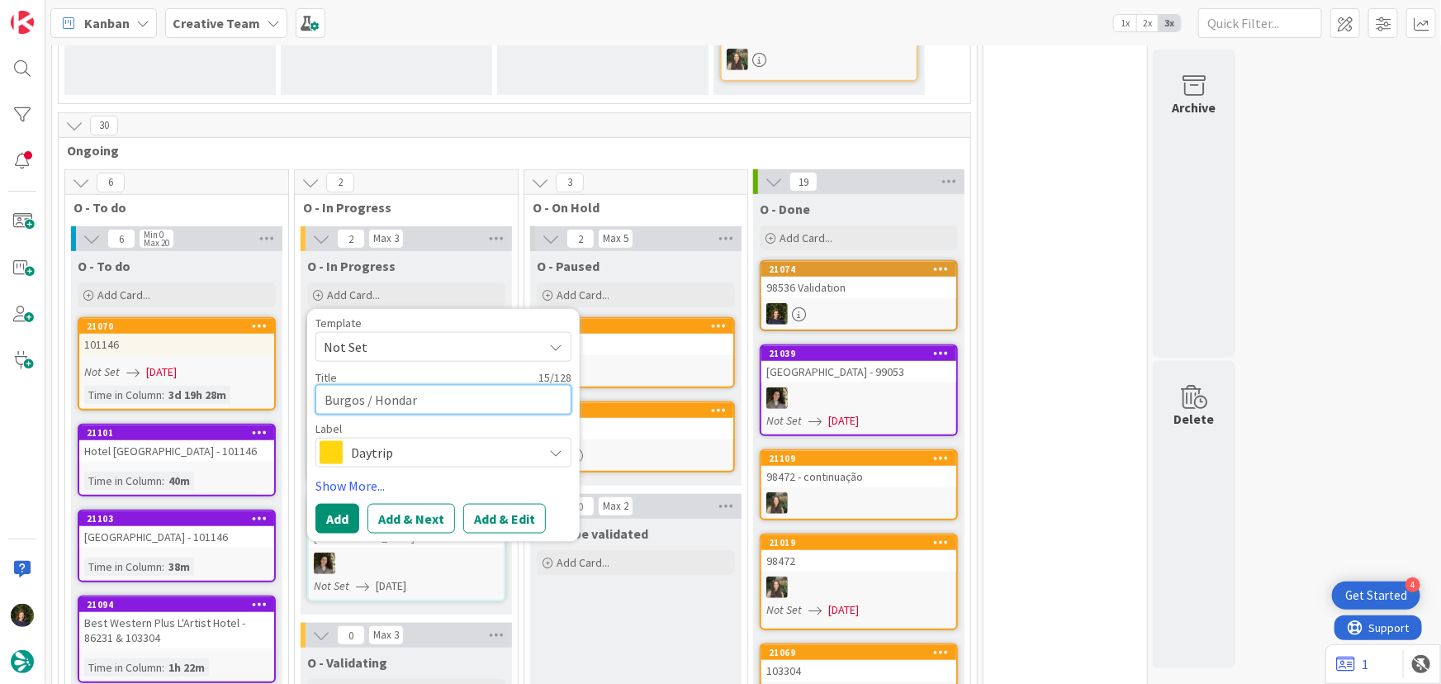
type textarea "Burgos / Hondarr"
type textarea "x"
type textarea "Burgos / Hondarri"
type textarea "x"
type textarea "Burgos / Hondarrib"
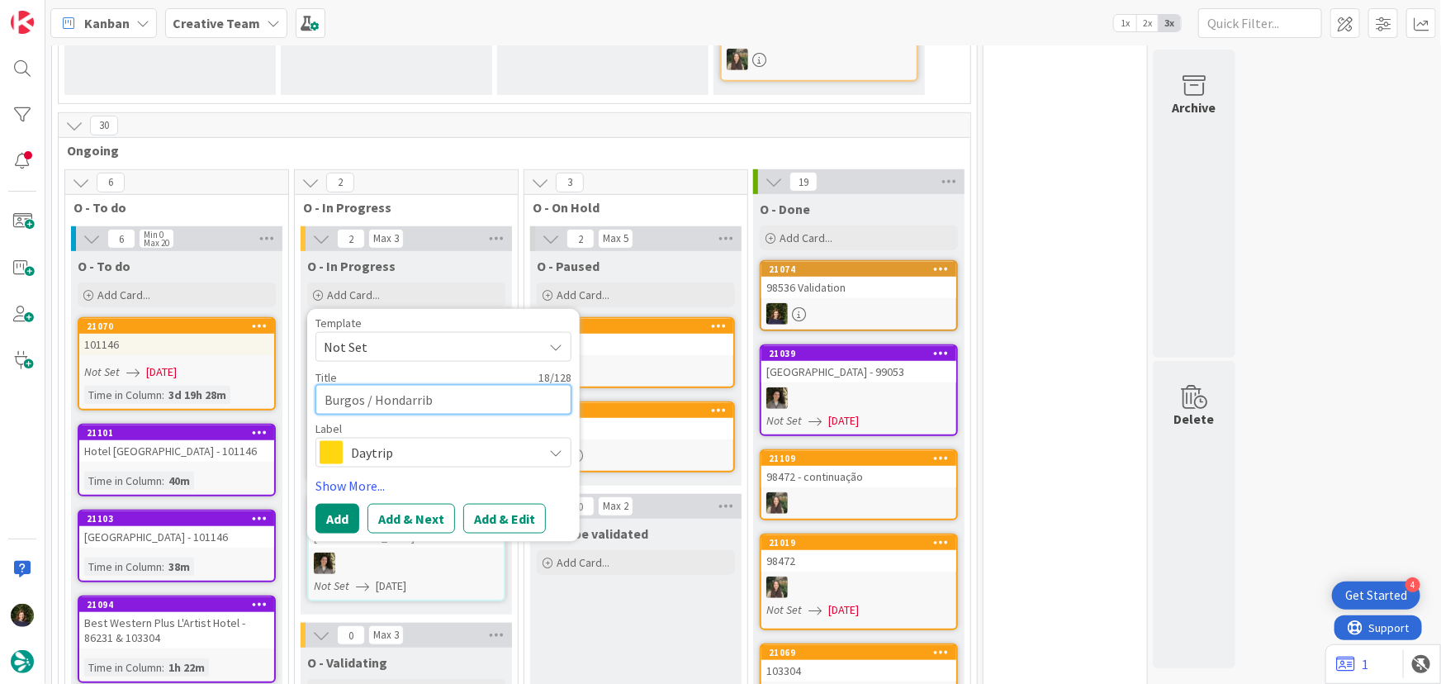
type textarea "x"
type textarea "Burgos / Hondarribi"
type textarea "x"
type textarea "Burgos / Hondarribia"
type textarea "x"
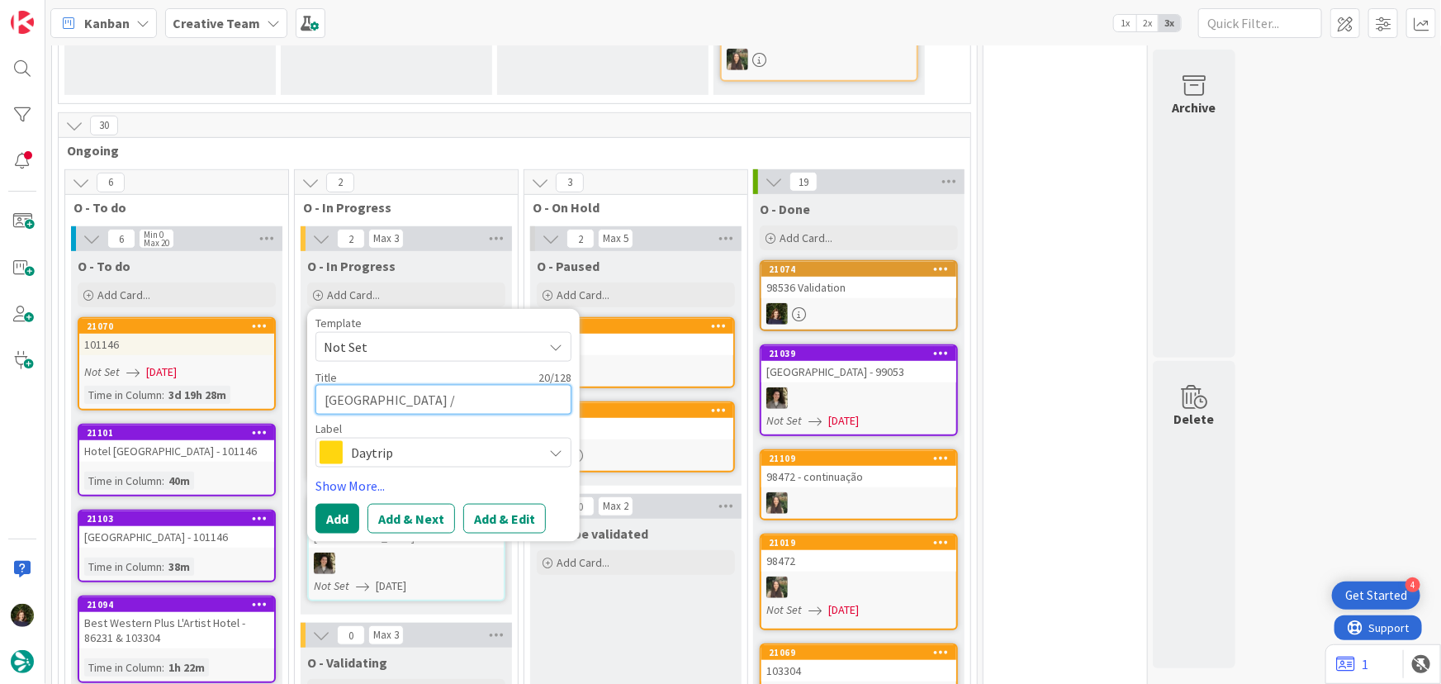
type textarea "Burgos / Hondarribia"
type textarea "x"
type textarea "Burgos / Hondarribia /"
type textarea "x"
type textarea "Burgos / Hondarribia /"
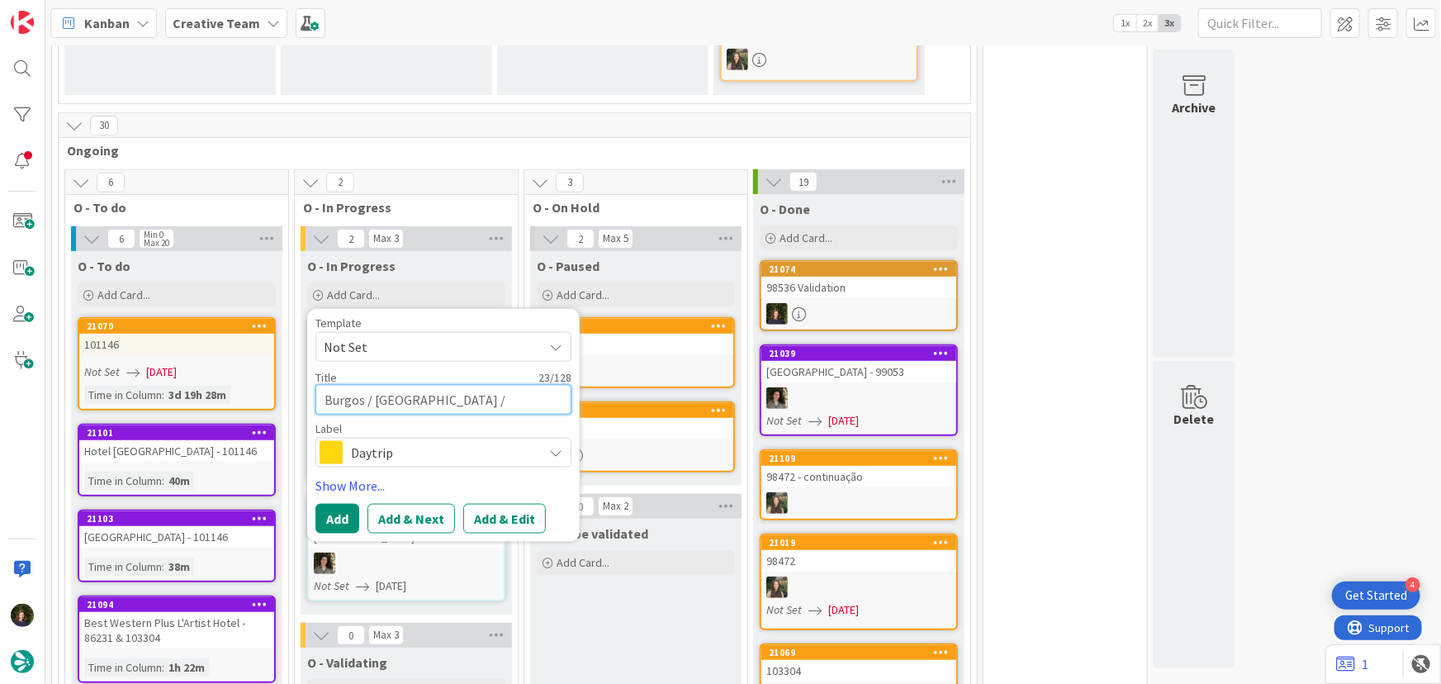
type textarea "x"
type textarea "Burgos / Hondarribia / s"
type textarea "x"
type textarea "Burgos / Hondarribia / sa"
type textarea "x"
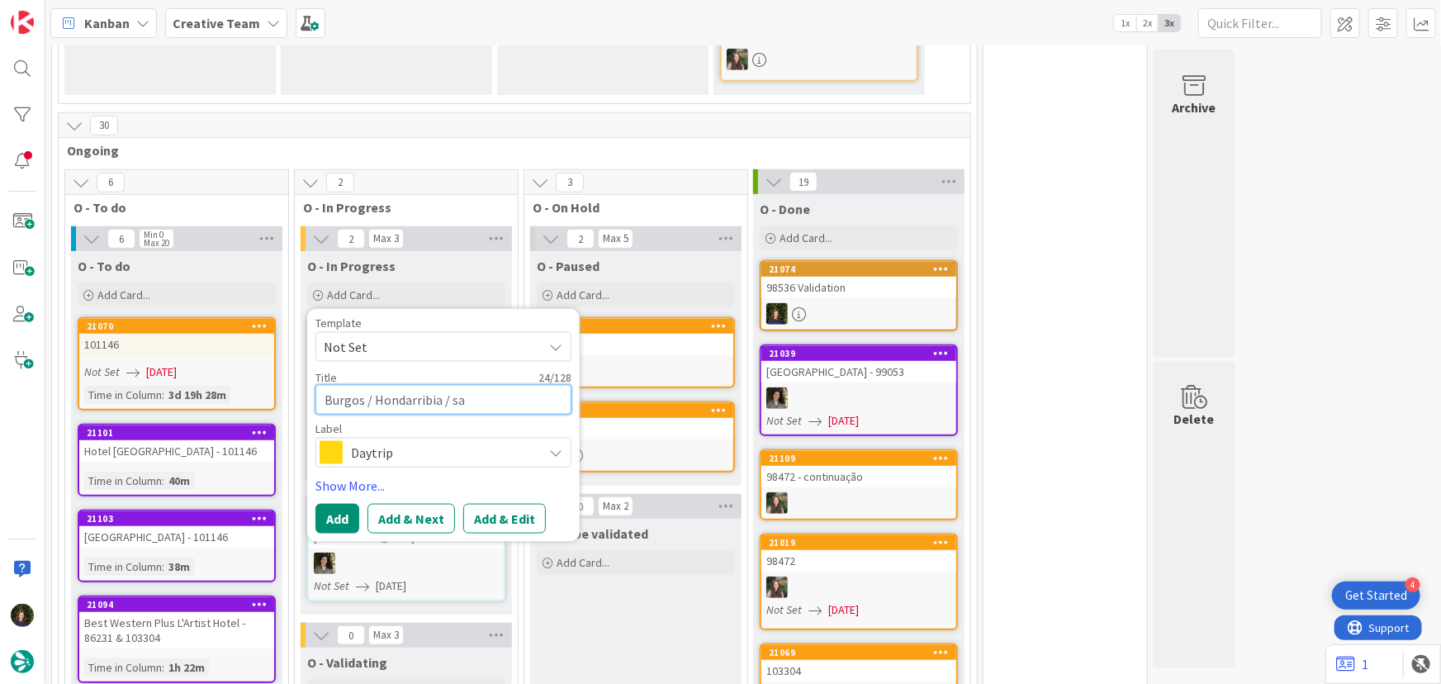
type textarea "Burgos / Hondarribia / san"
type textarea "x"
type textarea "Burgos / Hondarribia / san"
type textarea "x"
type textarea "Burgos / Hondarribia / san S"
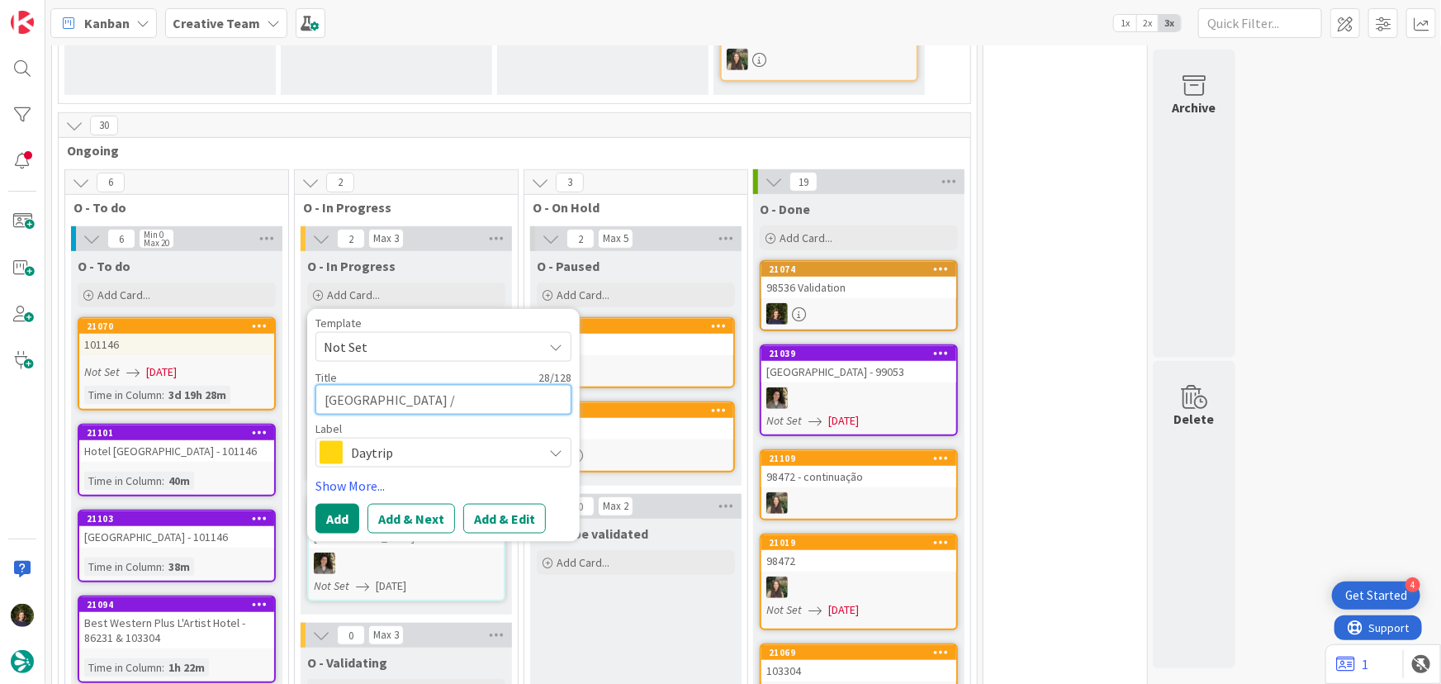
type textarea "x"
type textarea "Burgos / Hondarribia / san Se"
type textarea "x"
type textarea "Burgos / Hondarribia / san Seb"
type textarea "x"
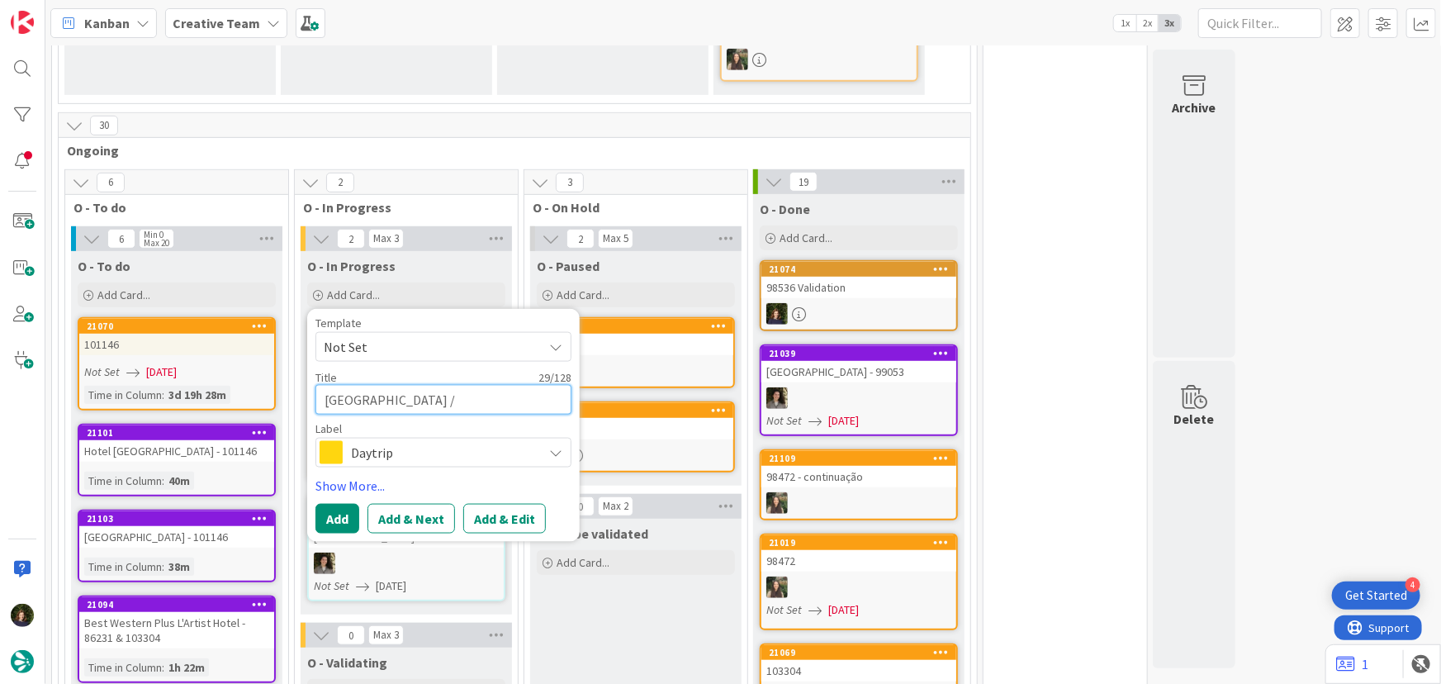
type textarea "Burgos / Hondarribia / san Seba"
type textarea "x"
type textarea "Burgos / Hondarribia / san Sebas"
type textarea "x"
type textarea "Burgos / Hondarribia / san Sebast"
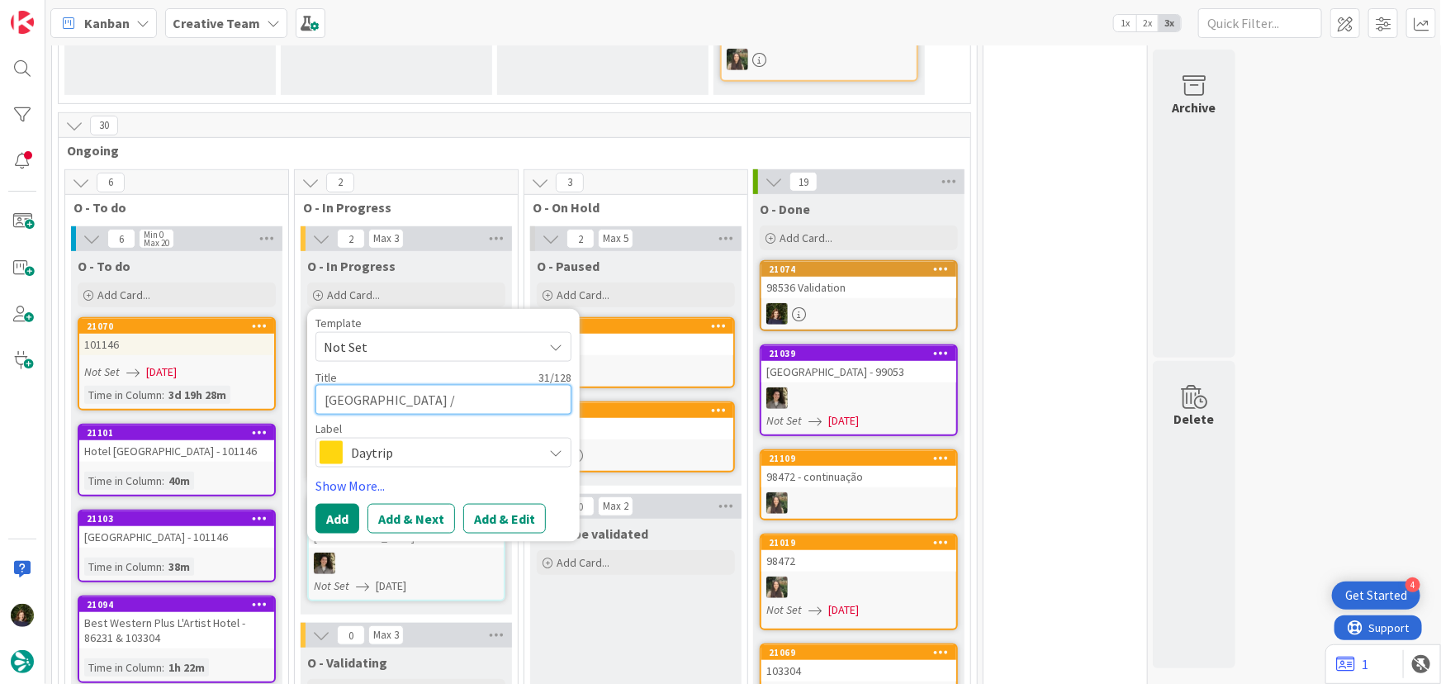
type textarea "x"
type textarea "Burgos / Hondarribia / san Sebasti"
type textarea "x"
type textarea "Burgos / Hondarribia / san Sebastia"
type textarea "x"
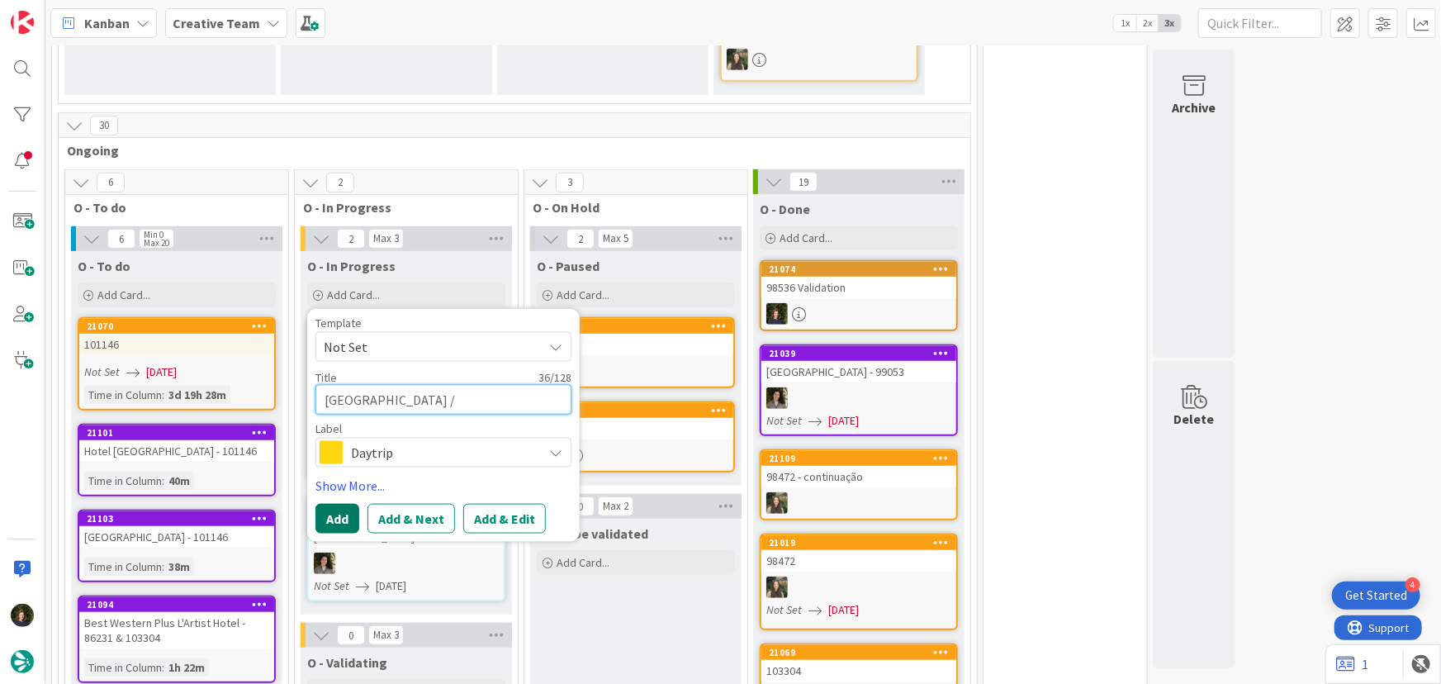
type textarea "Burgos / Hondarribia / san Sebastian"
click at [343, 515] on button "Add" at bounding box center [337, 519] width 44 height 30
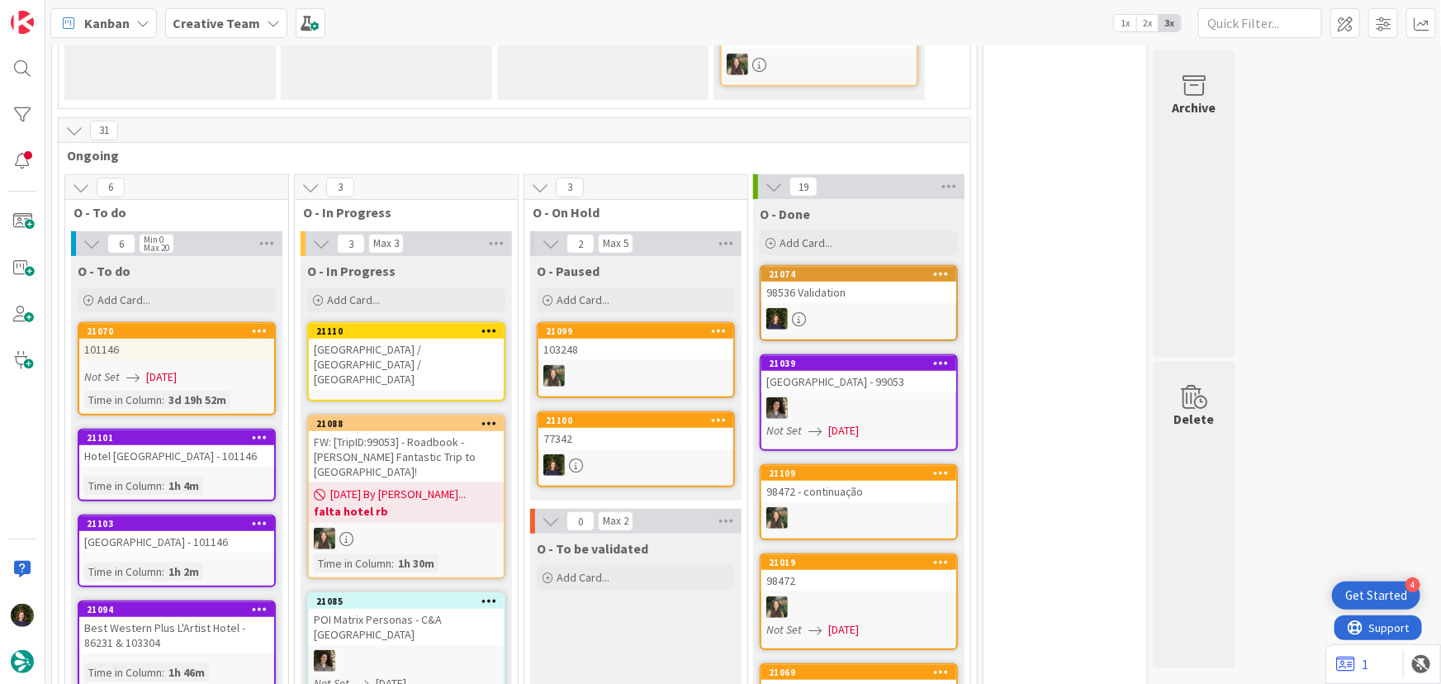
click at [397, 354] on div "Burgos / Hondarribia / san Sebastian" at bounding box center [406, 364] width 195 height 51
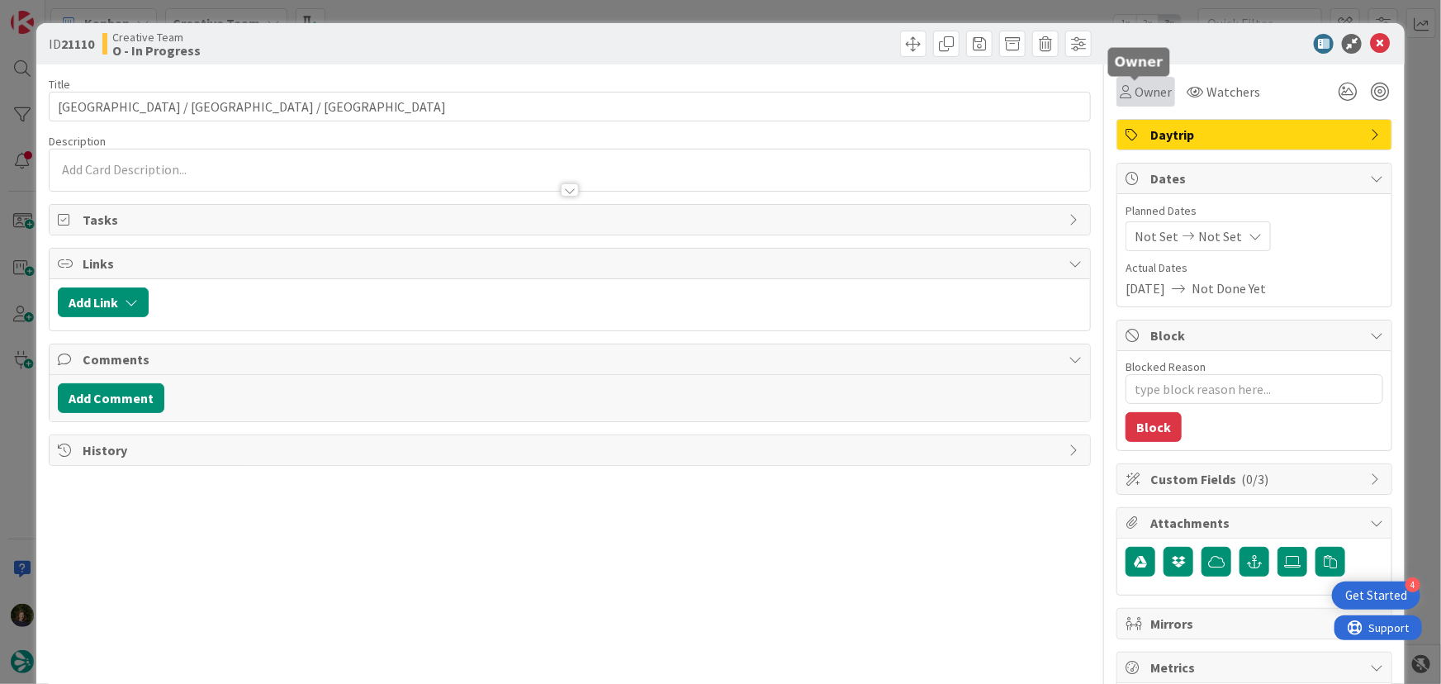
click at [1145, 89] on span "Owner" at bounding box center [1153, 92] width 37 height 20
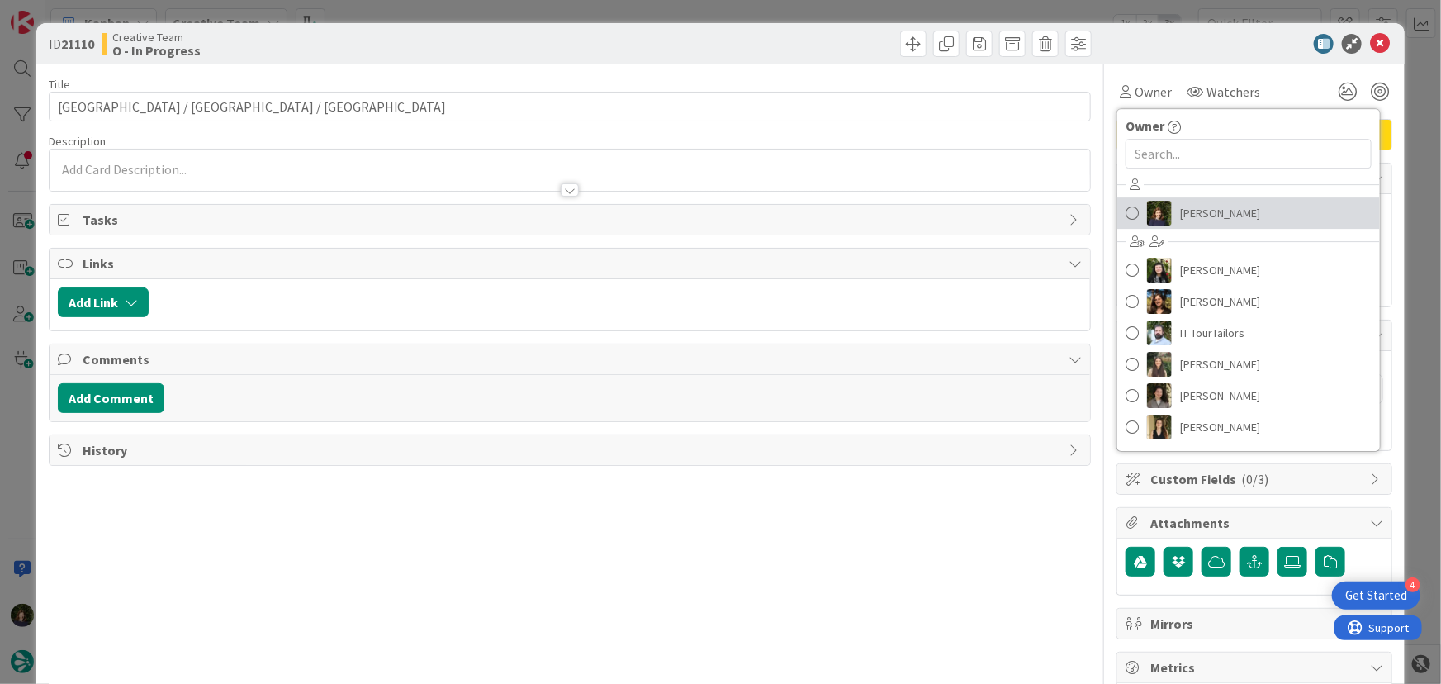
click at [1180, 221] on span "Margarida Carvalho" at bounding box center [1220, 213] width 80 height 25
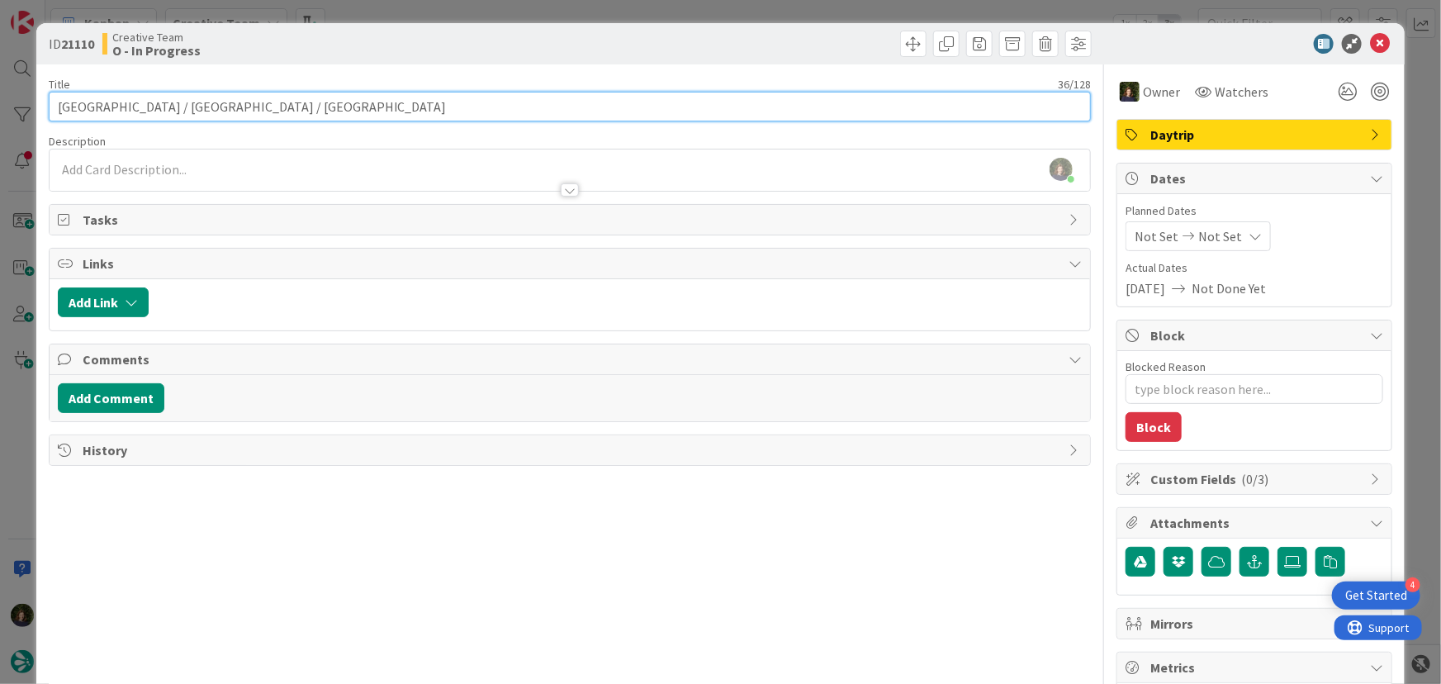
drag, startPoint x: 272, startPoint y: 103, endPoint x: 52, endPoint y: 105, distance: 219.7
click at [52, 105] on input "Burgos / Hondarribia / san Sebastian" at bounding box center [570, 107] width 1043 height 30
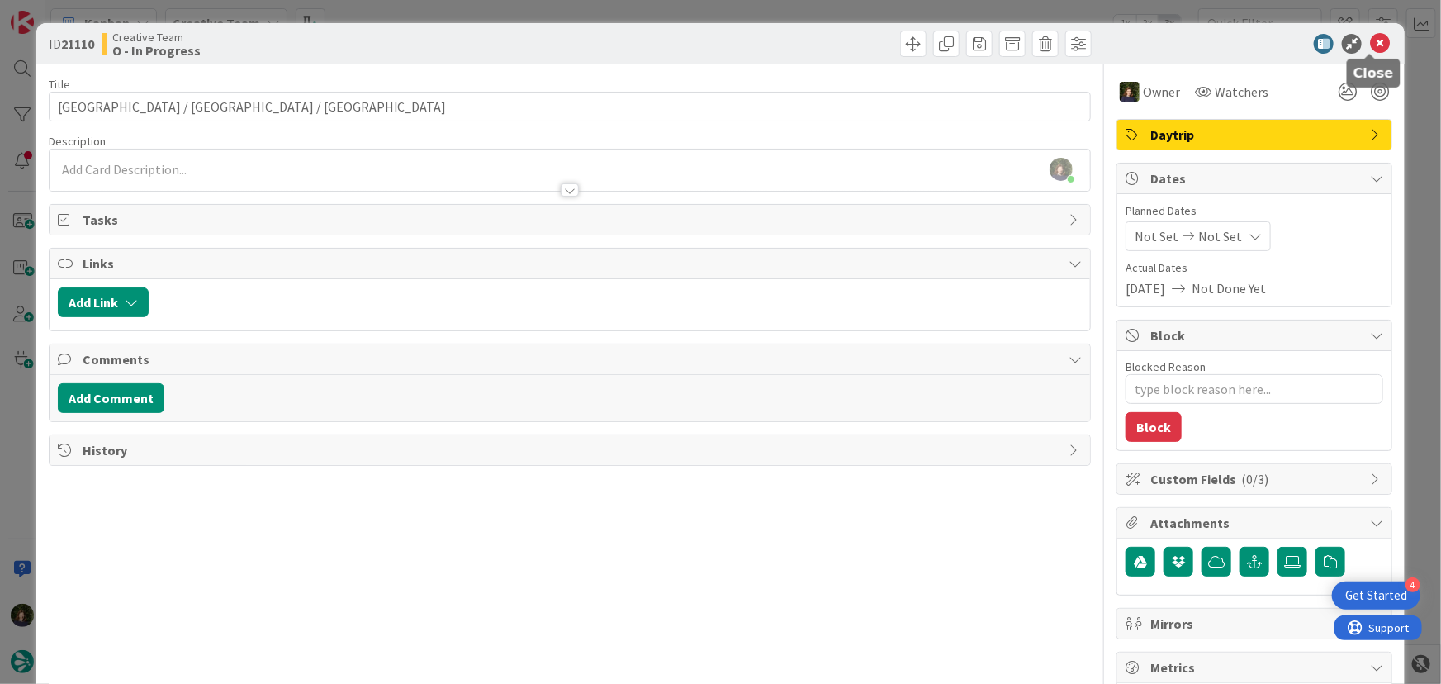
click at [1382, 40] on div "ID 21110 Creative Team O - In Progress" at bounding box center [720, 43] width 1369 height 41
click at [1370, 46] on icon at bounding box center [1380, 44] width 20 height 20
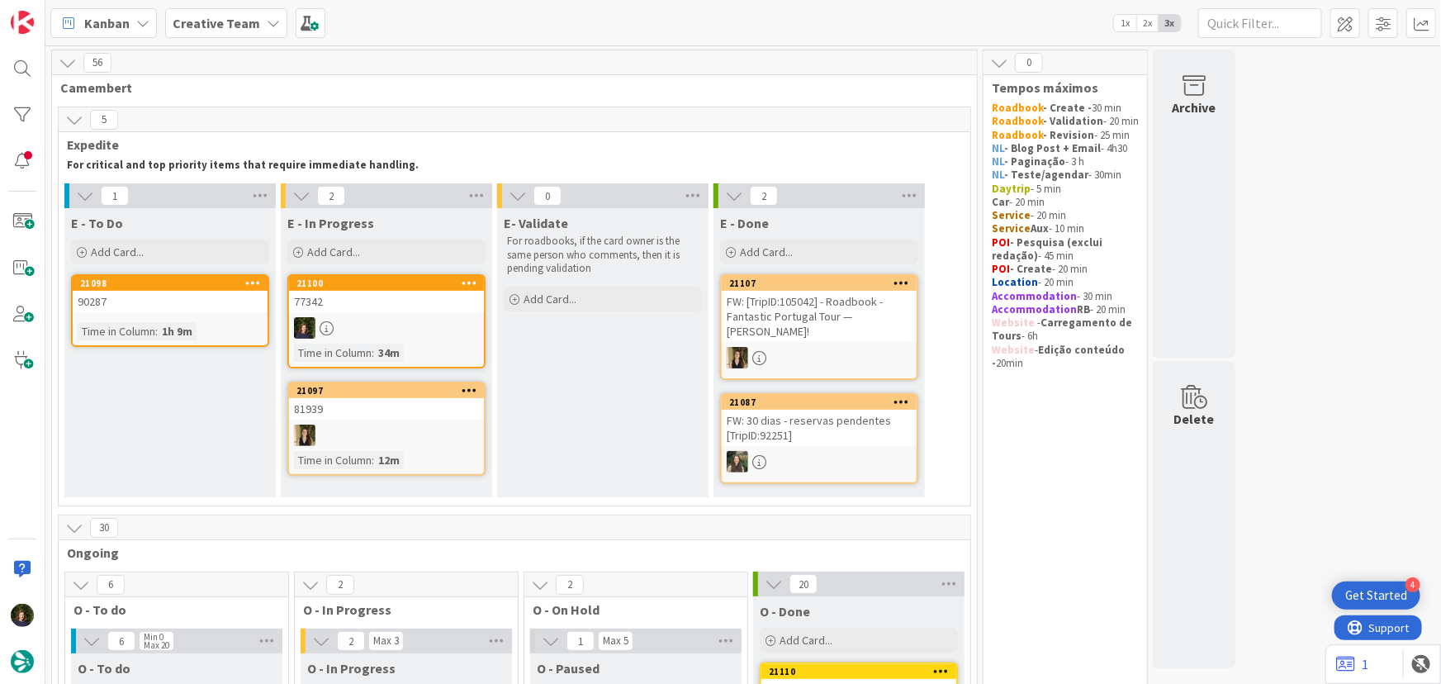
click at [375, 306] on div "77342" at bounding box center [386, 301] width 195 height 21
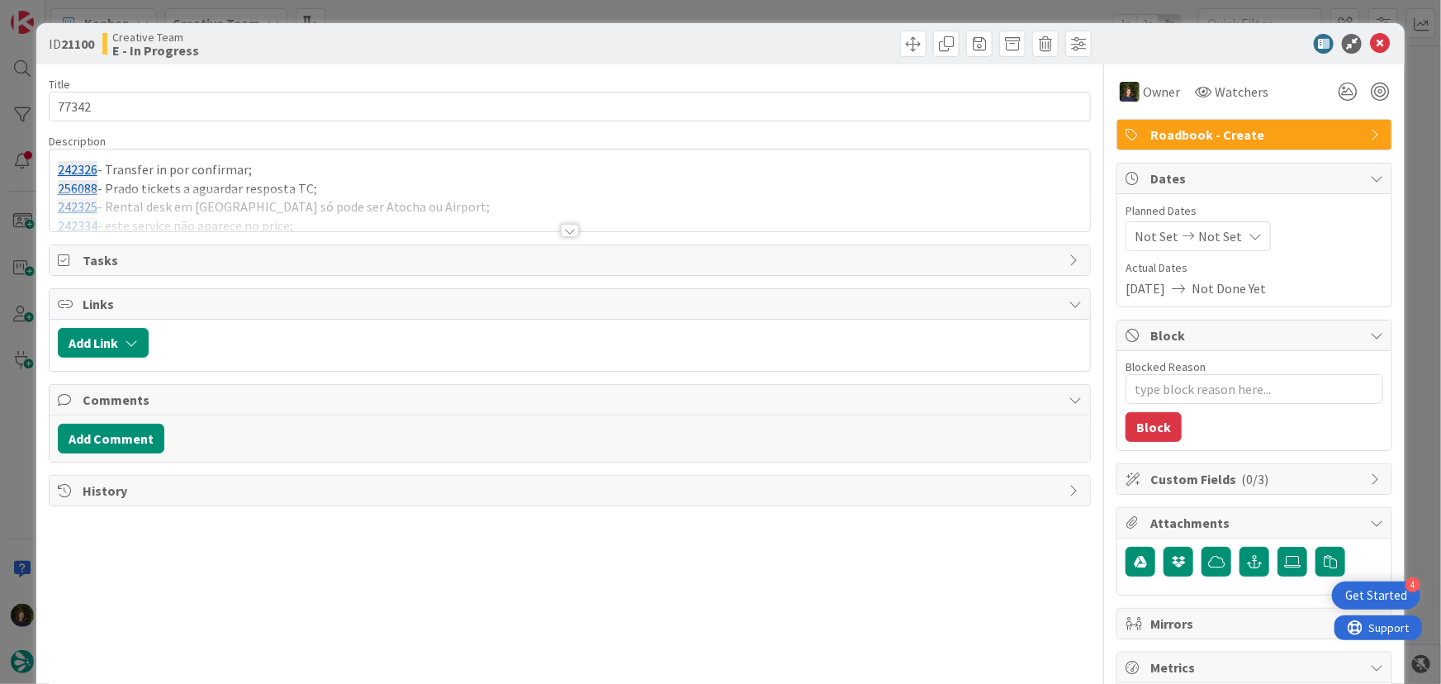
click at [570, 231] on div at bounding box center [570, 230] width 18 height 13
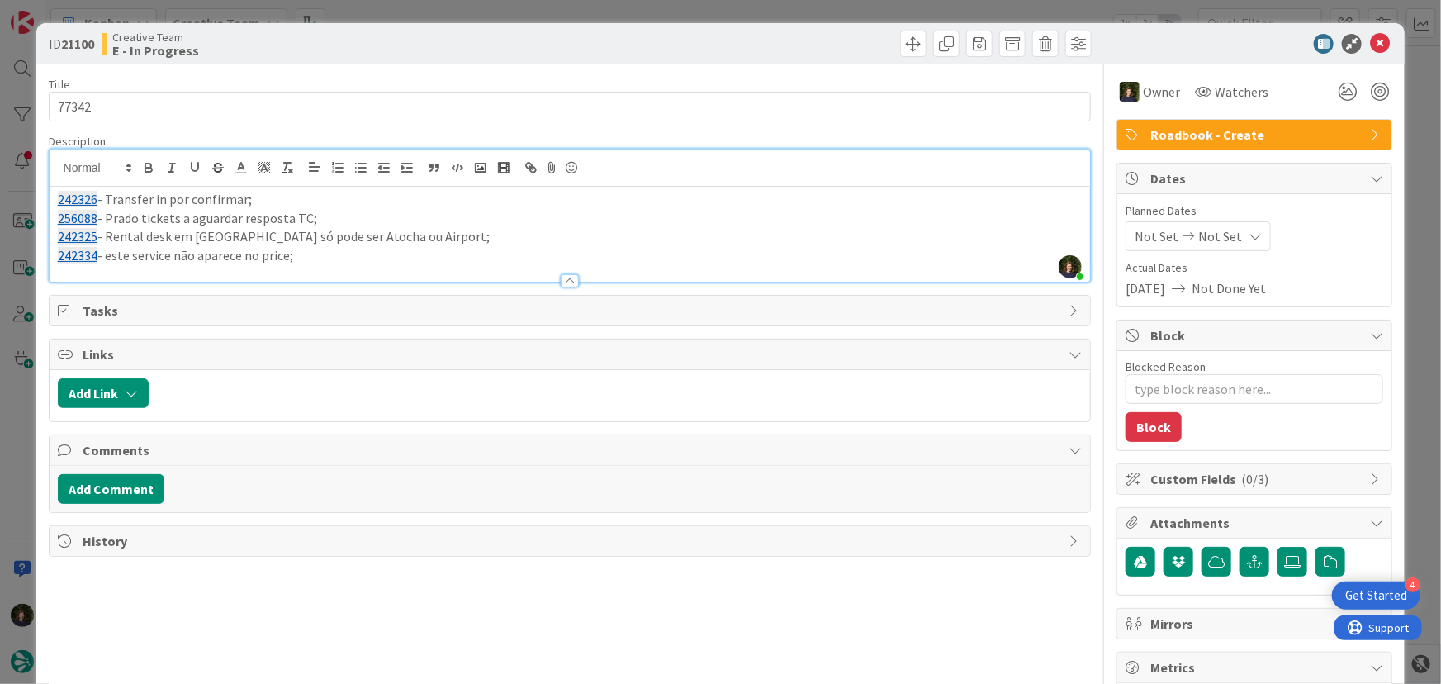
drag, startPoint x: 317, startPoint y: 261, endPoint x: 43, endPoint y: 253, distance: 274.2
click at [43, 253] on div "ID 21100 Creative Team E - In Progress Title 5 / 128 77342 Description Margarid…" at bounding box center [720, 500] width 1369 height 954
type textarea "x"
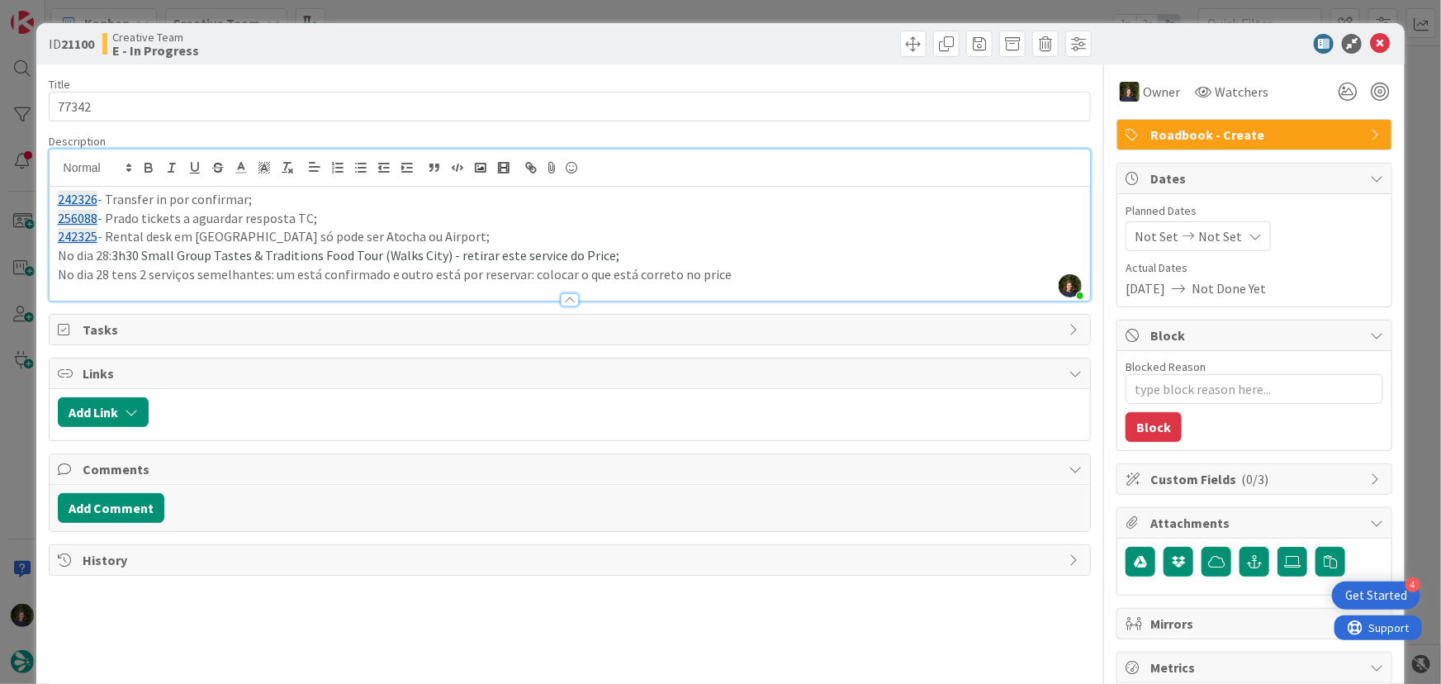
click at [264, 272] on p "No dia 28 tens 2 serviços semelhantes: um está confirmado e outro está por rese…" at bounding box center [570, 274] width 1025 height 19
click at [838, 277] on p "No dia 28 tens 2 serviços, ambos com Sagrada Família: um está confirmado e outr…" at bounding box center [570, 274] width 1025 height 19
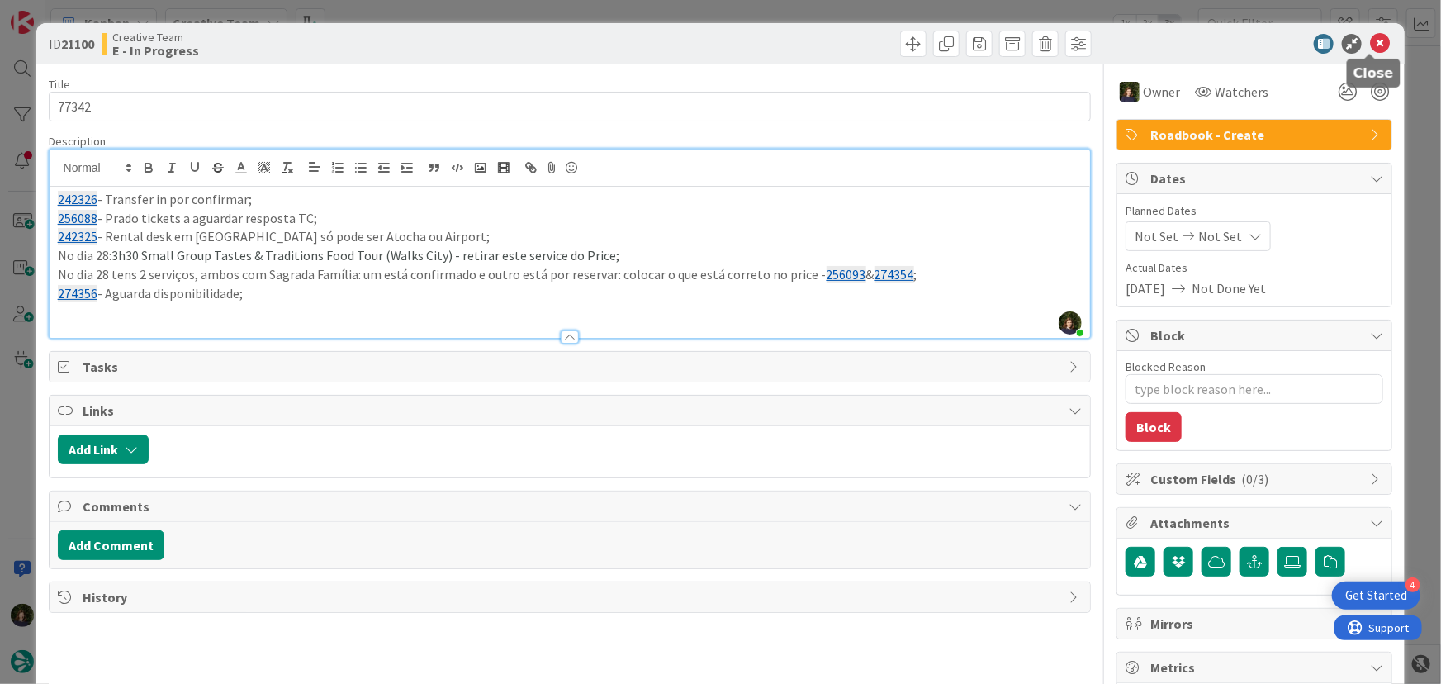
click at [1374, 39] on icon at bounding box center [1380, 44] width 20 height 20
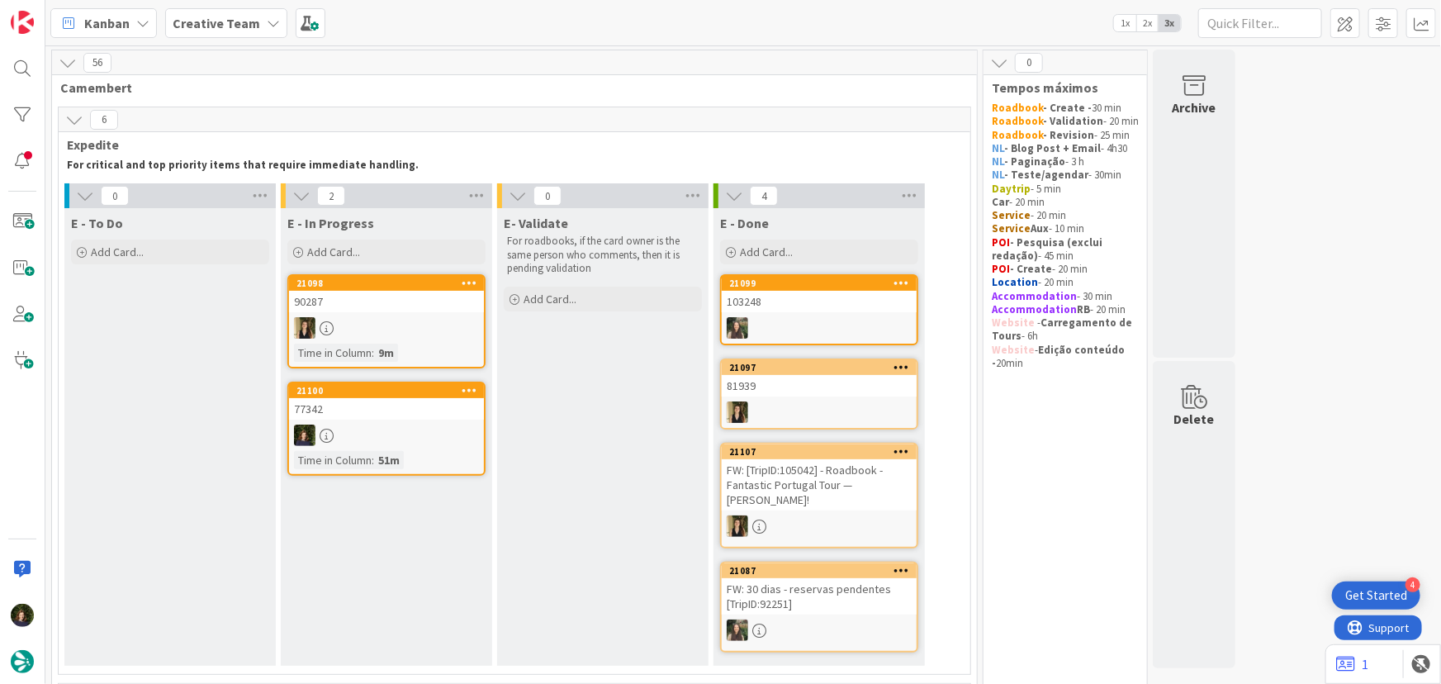
click at [229, 21] on b "Creative Team" at bounding box center [217, 23] width 88 height 17
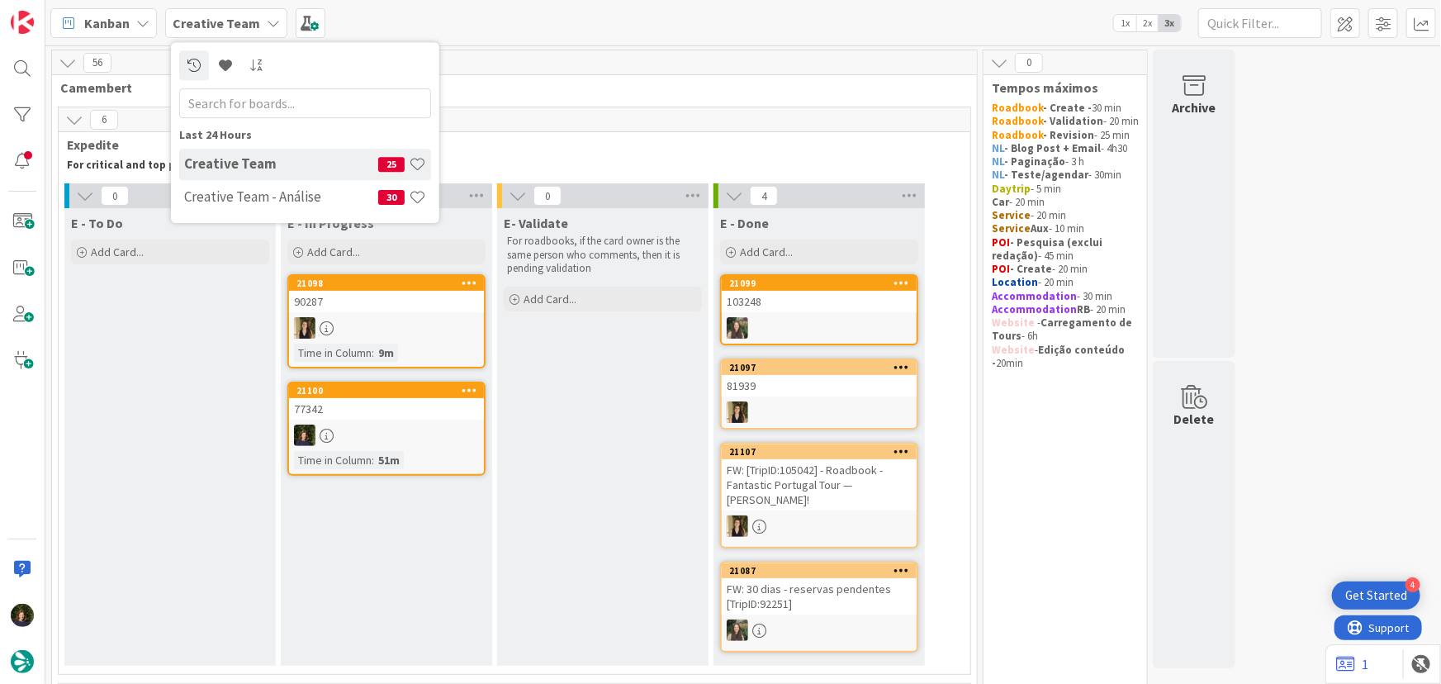
click at [247, 215] on div "Last 24 Hours Creative Team 25 Creative Team - Análise 30" at bounding box center [305, 132] width 268 height 181
click at [247, 197] on h4 "Creative Team - Análise" at bounding box center [281, 196] width 194 height 17
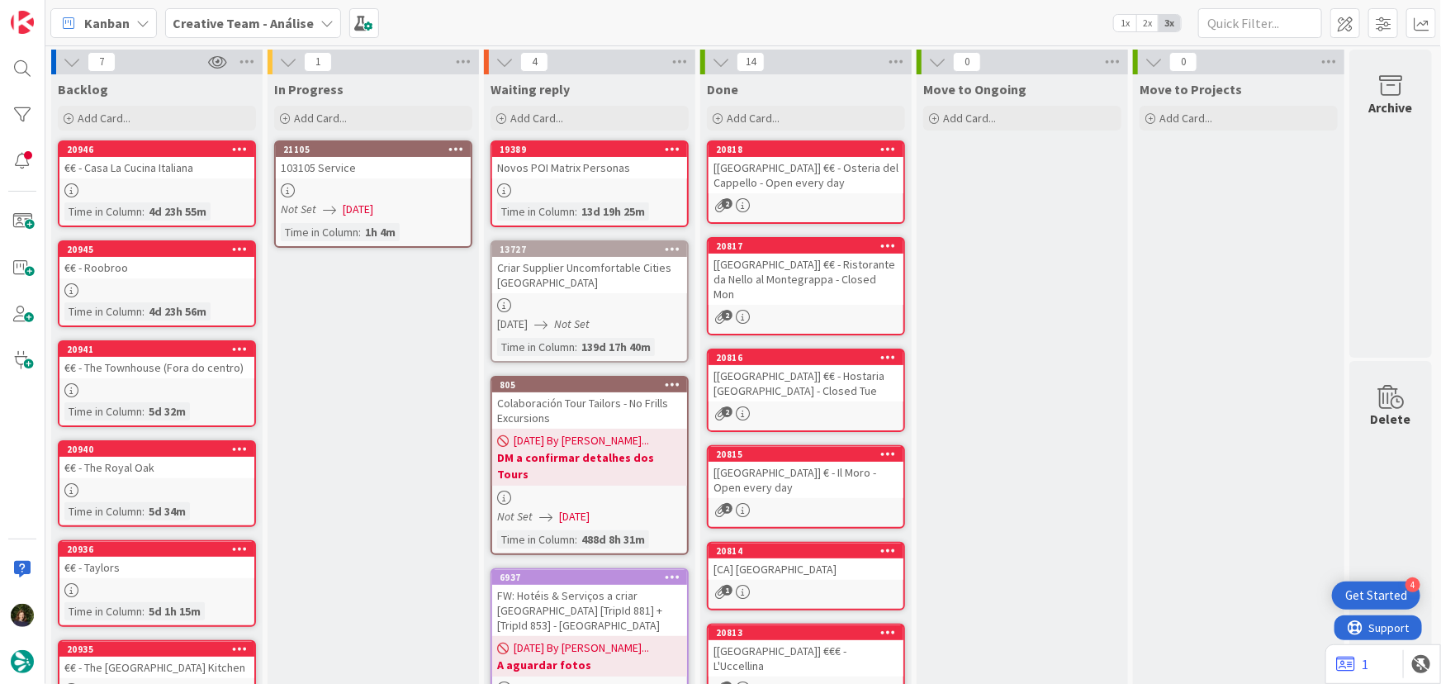
click at [361, 176] on div "103105 Service" at bounding box center [373, 167] width 195 height 21
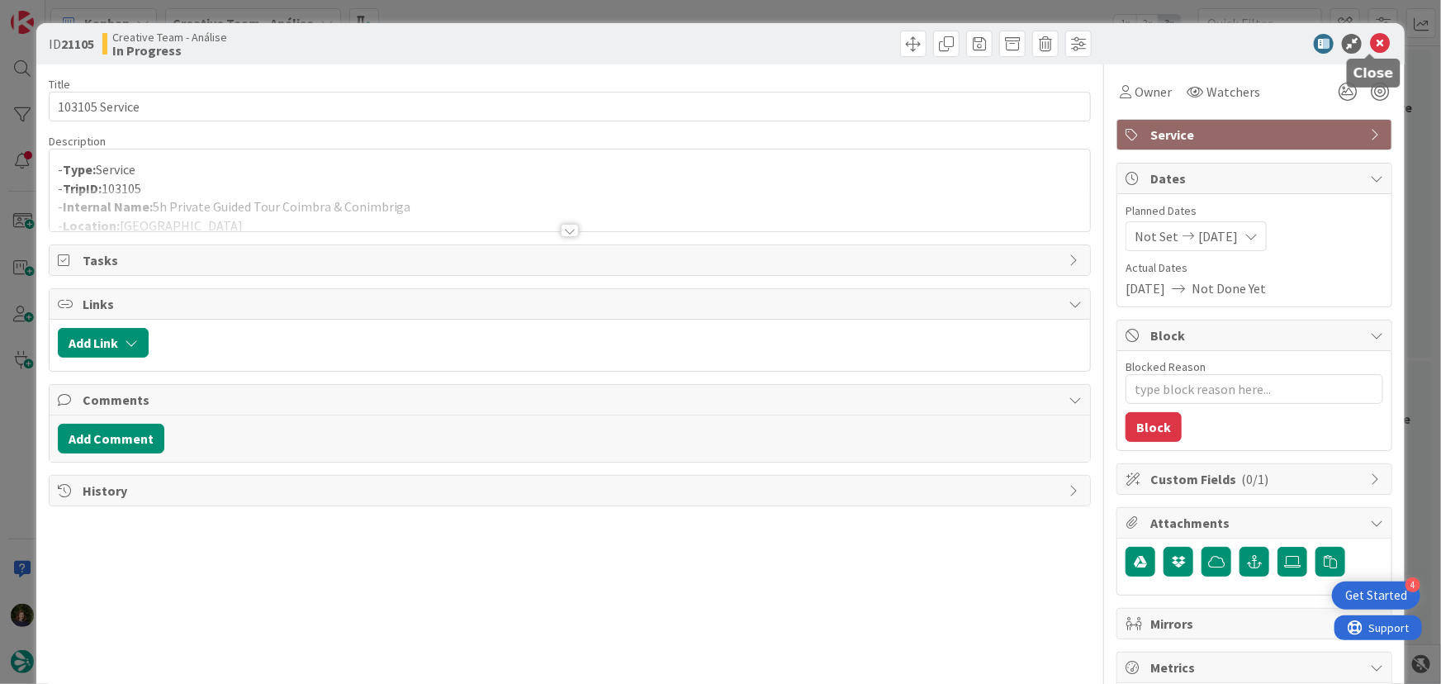
click at [1372, 44] on icon at bounding box center [1380, 44] width 20 height 20
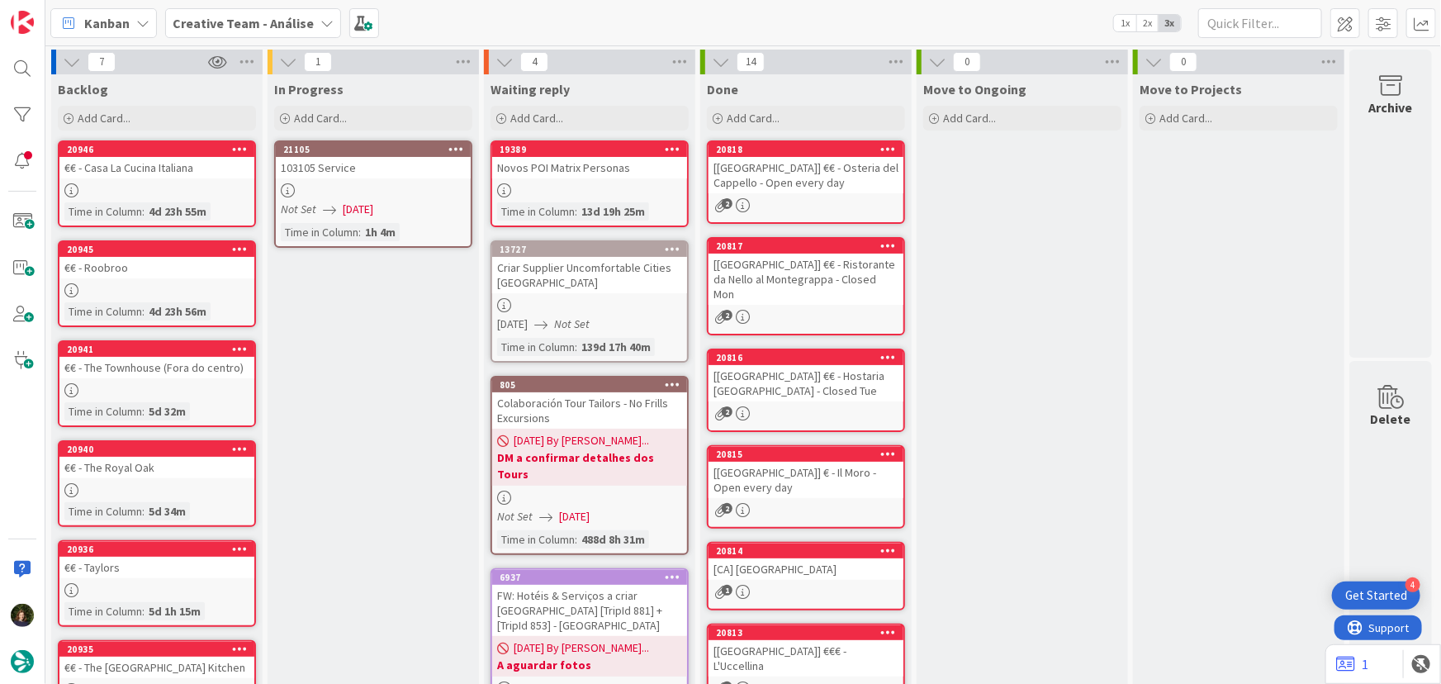
click at [460, 150] on icon at bounding box center [456, 149] width 16 height 12
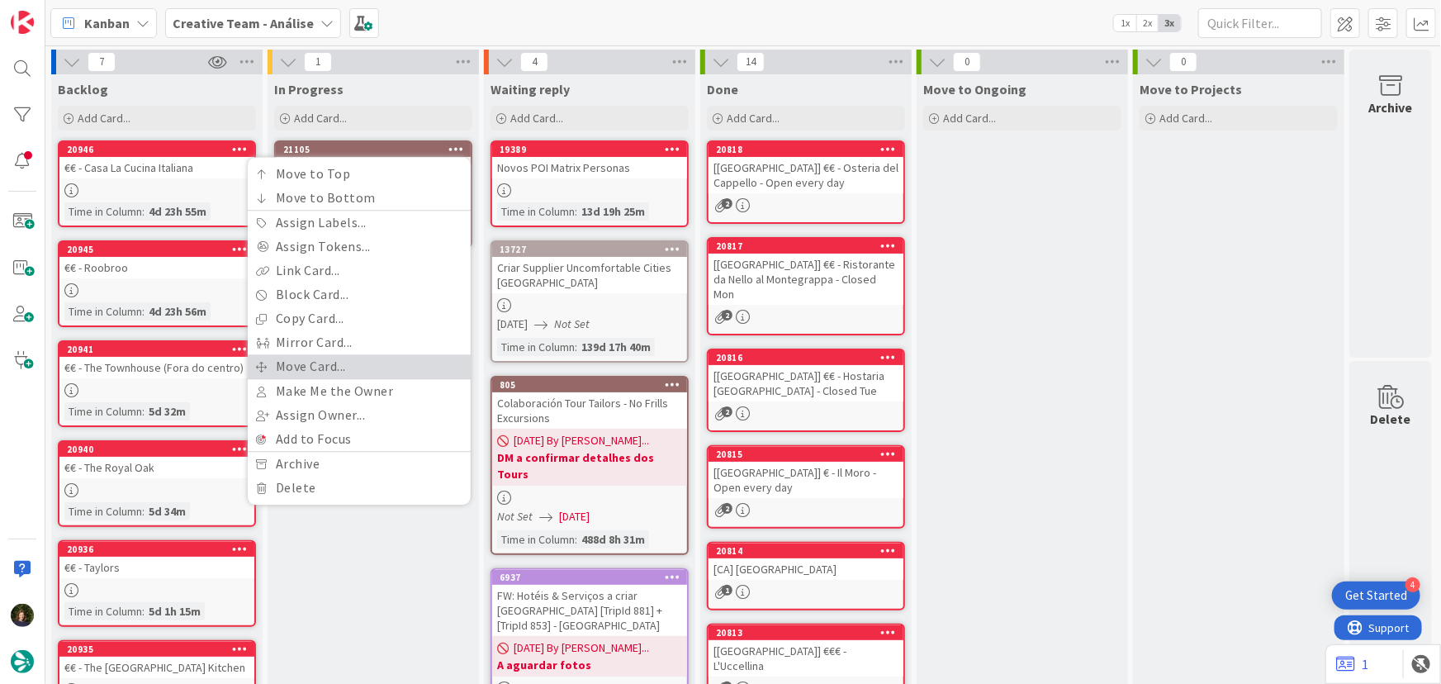
click at [387, 362] on link "Move Card..." at bounding box center [359, 366] width 223 height 24
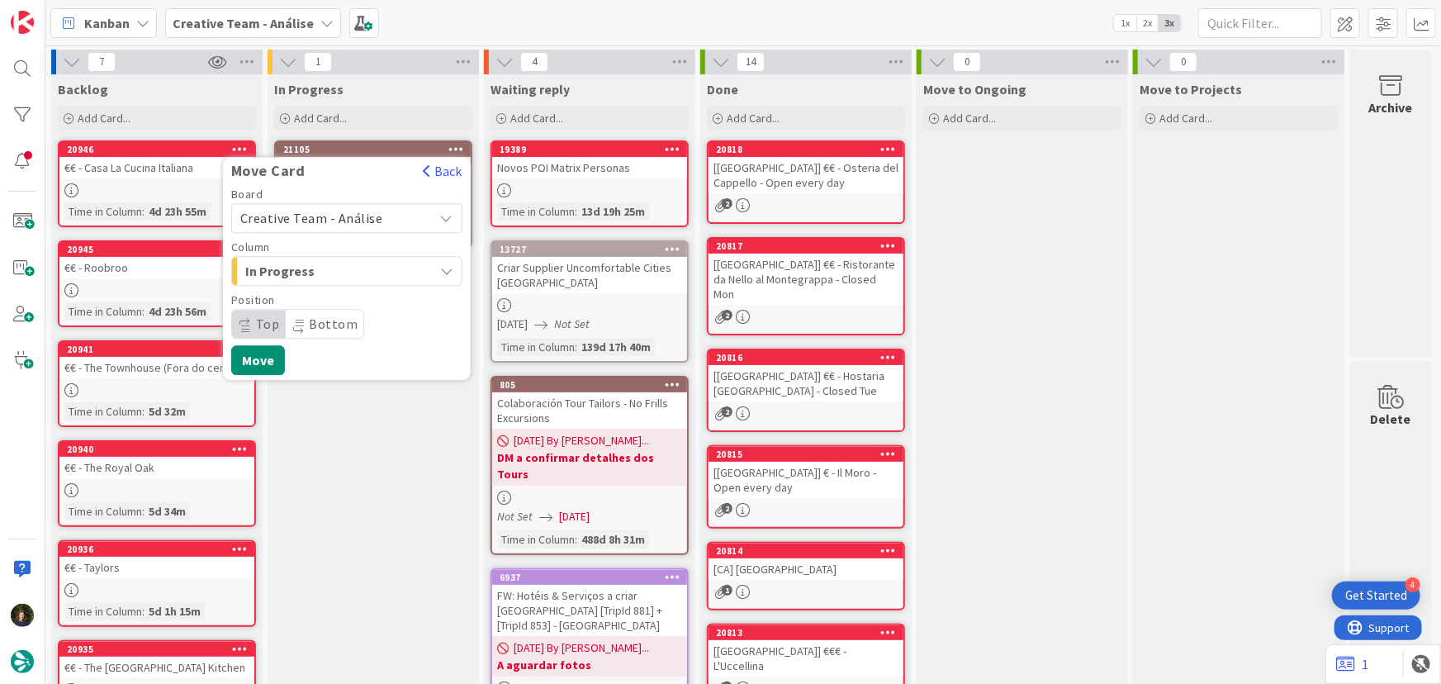
click at [347, 210] on span "Creative Team - Análise" at bounding box center [311, 218] width 143 height 17
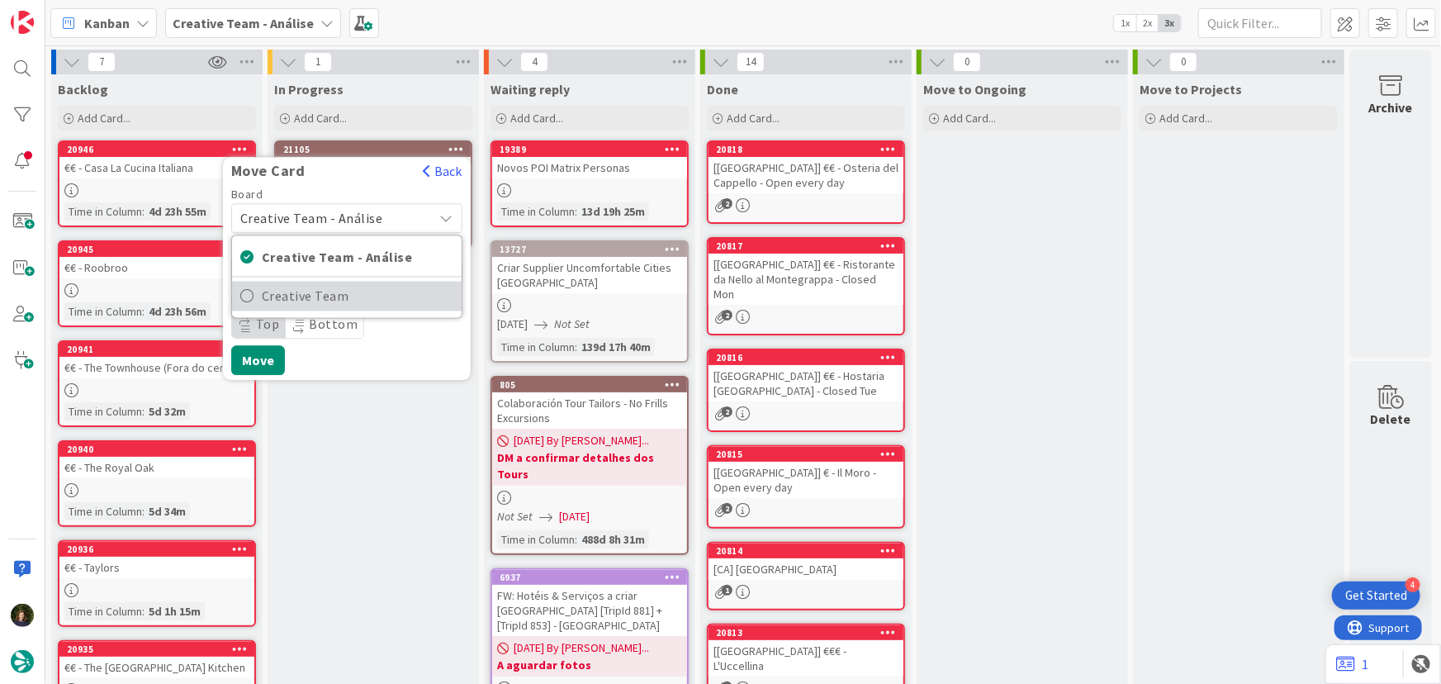
click at [362, 309] on link "Creative Team" at bounding box center [347, 297] width 230 height 30
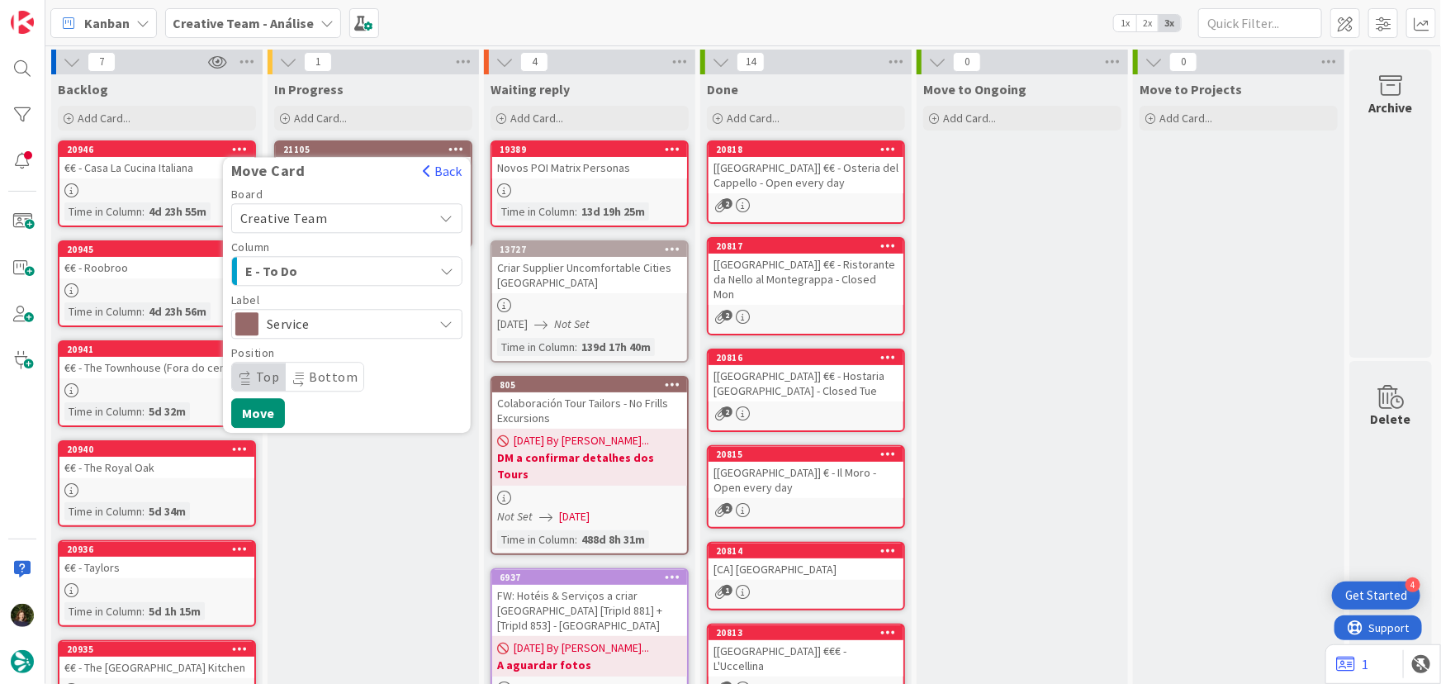
click at [382, 264] on div "E - To Do" at bounding box center [337, 271] width 192 height 26
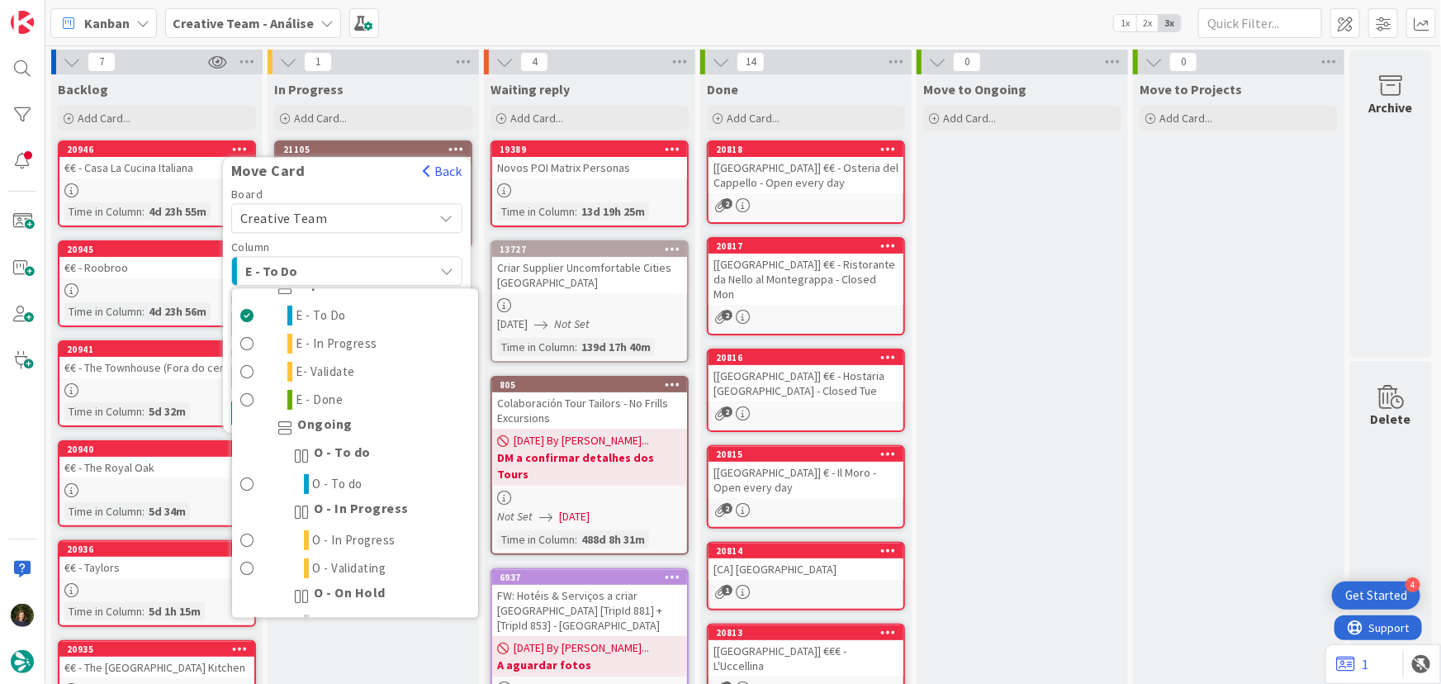
scroll to position [74, 0]
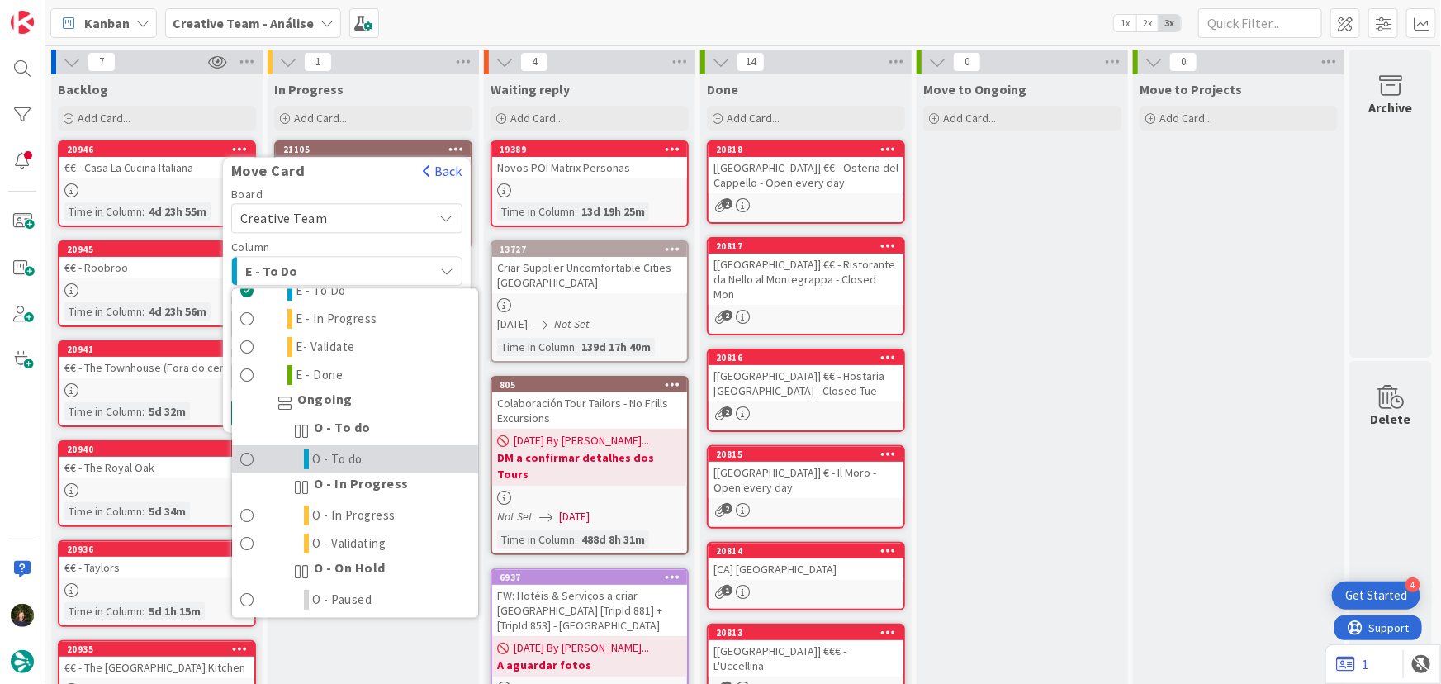
click at [366, 449] on link "O - To do" at bounding box center [355, 460] width 246 height 28
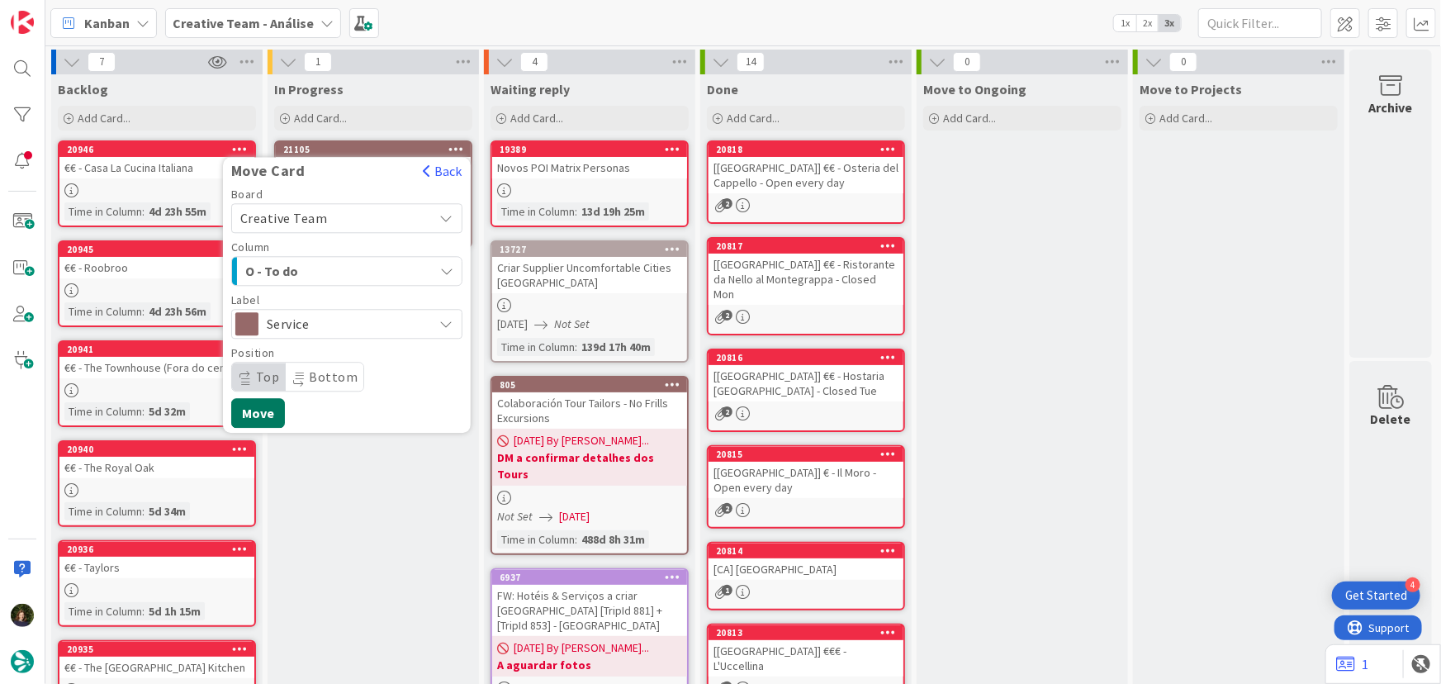
click at [261, 415] on button "Move" at bounding box center [258, 413] width 54 height 30
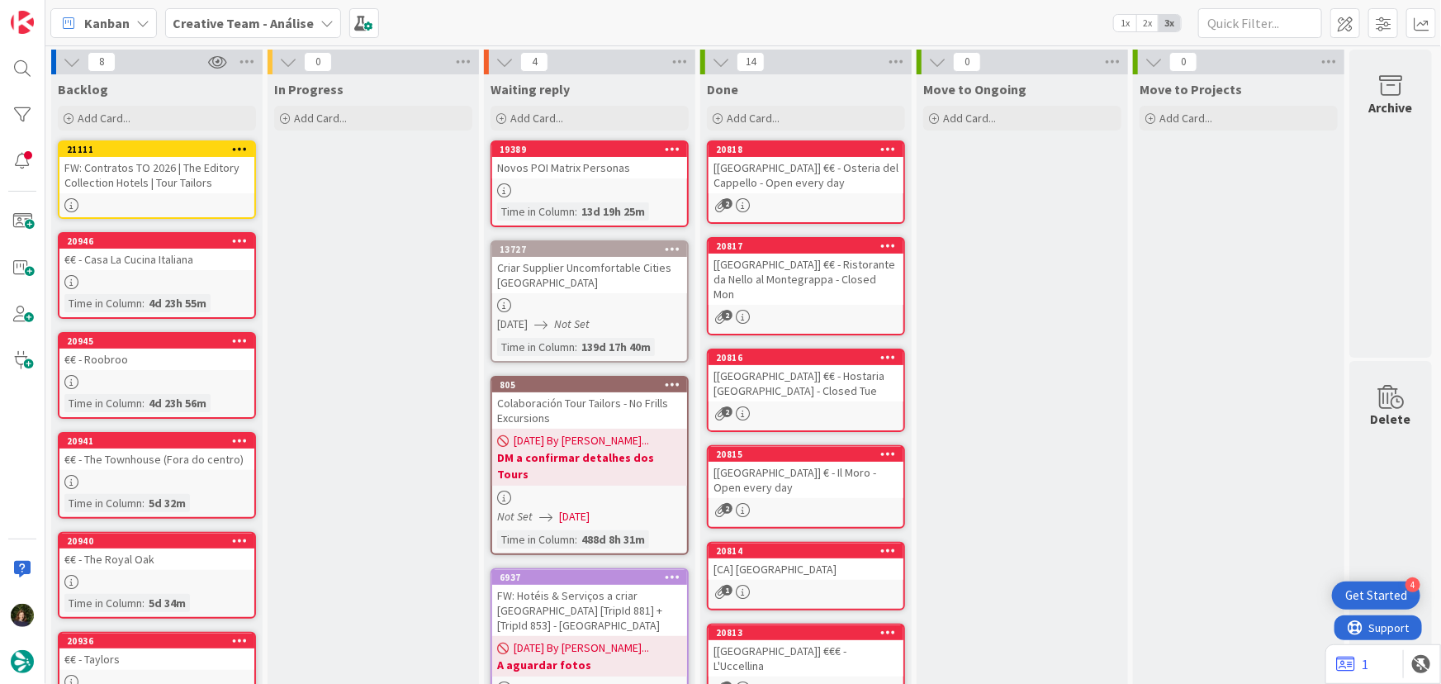
click at [241, 19] on b "Creative Team - Análise" at bounding box center [243, 23] width 141 height 17
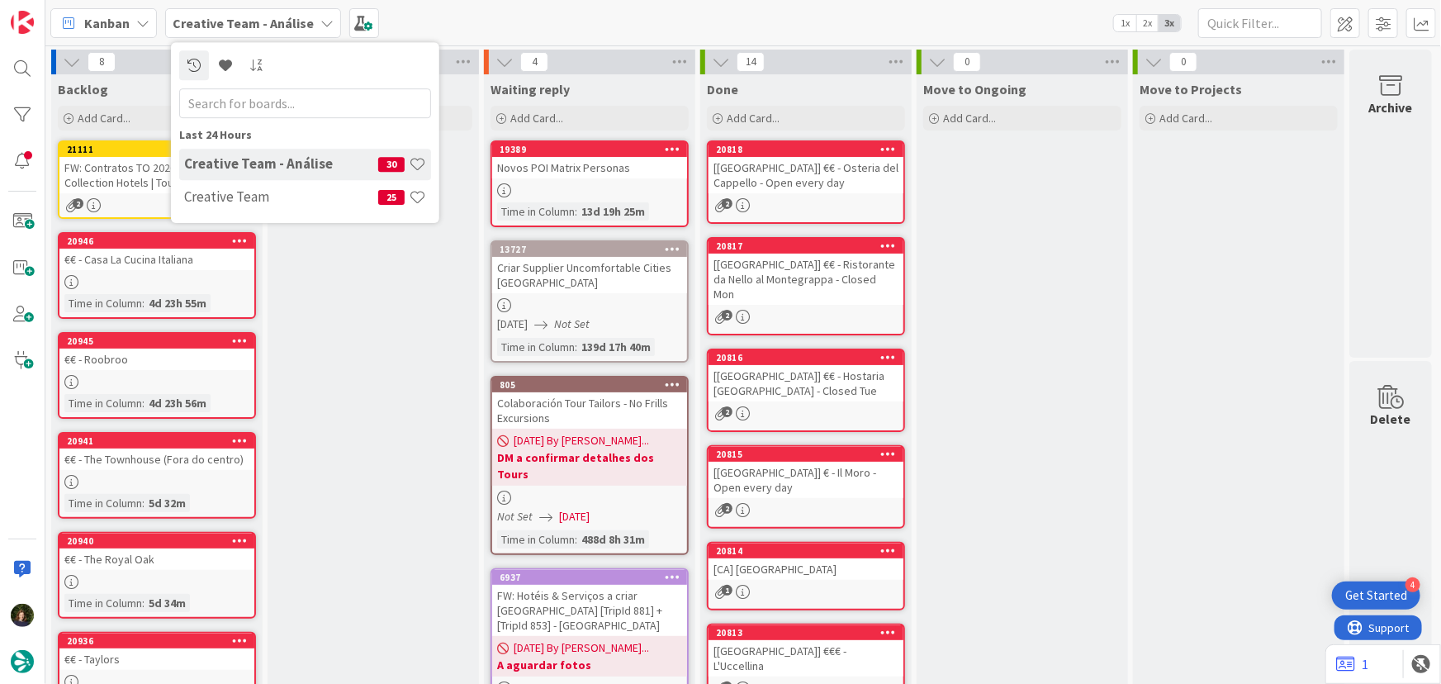
click at [232, 18] on b "Creative Team - Análise" at bounding box center [243, 23] width 141 height 17
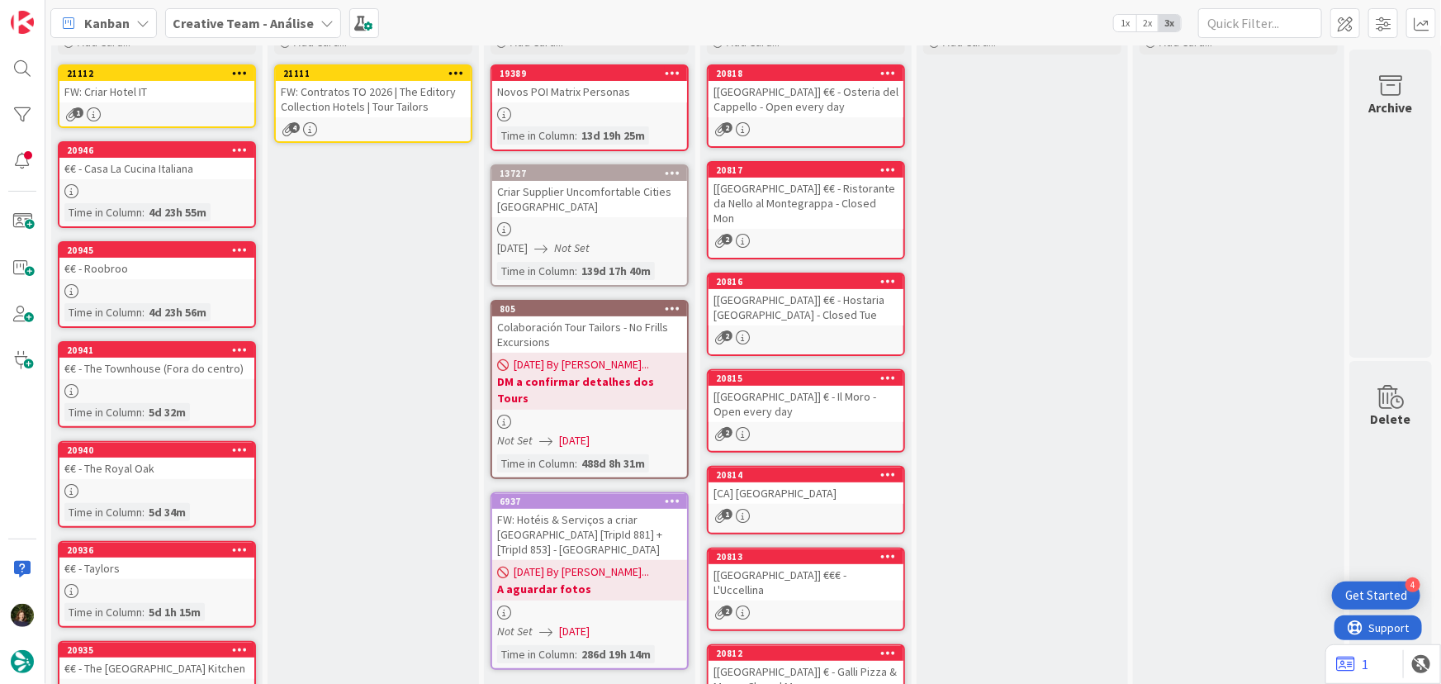
scroll to position [0, 0]
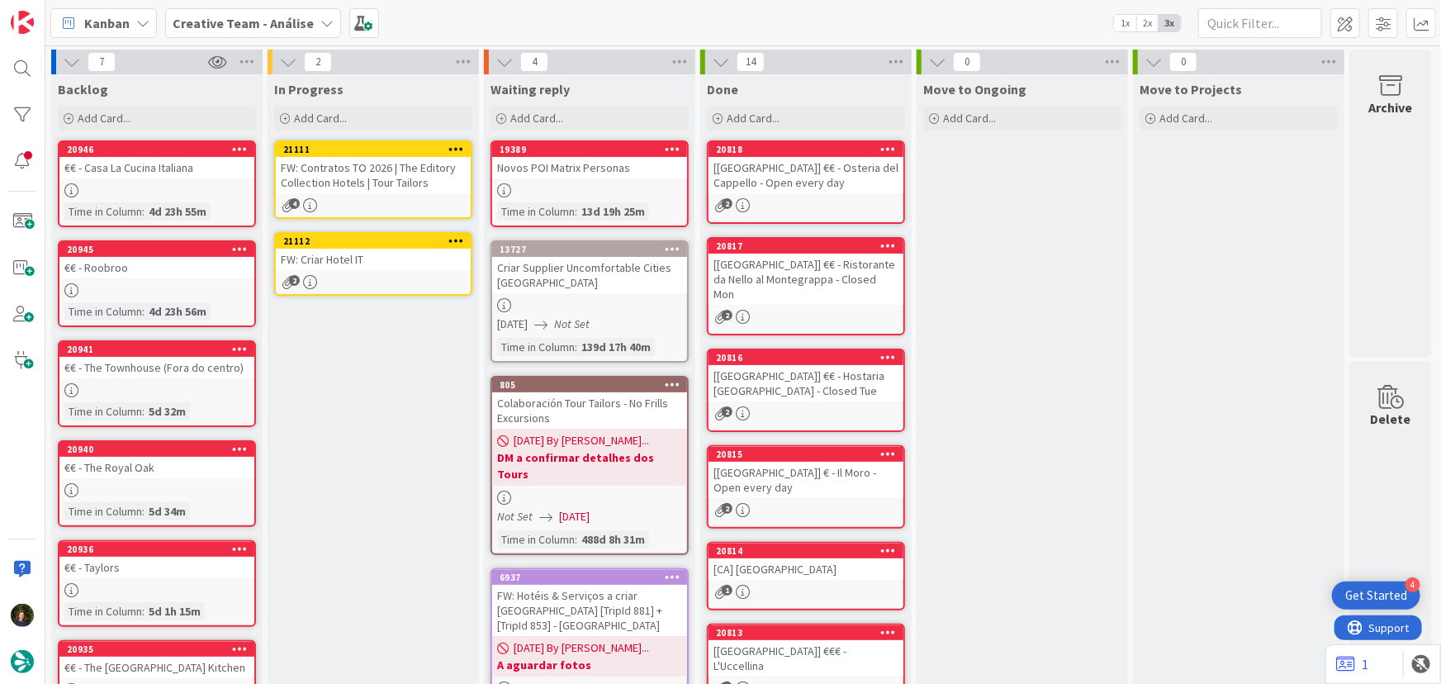
drag, startPoint x: 257, startPoint y: 31, endPoint x: 257, endPoint y: 48, distance: 16.5
click at [258, 31] on span "Creative Team - Análise" at bounding box center [243, 23] width 141 height 20
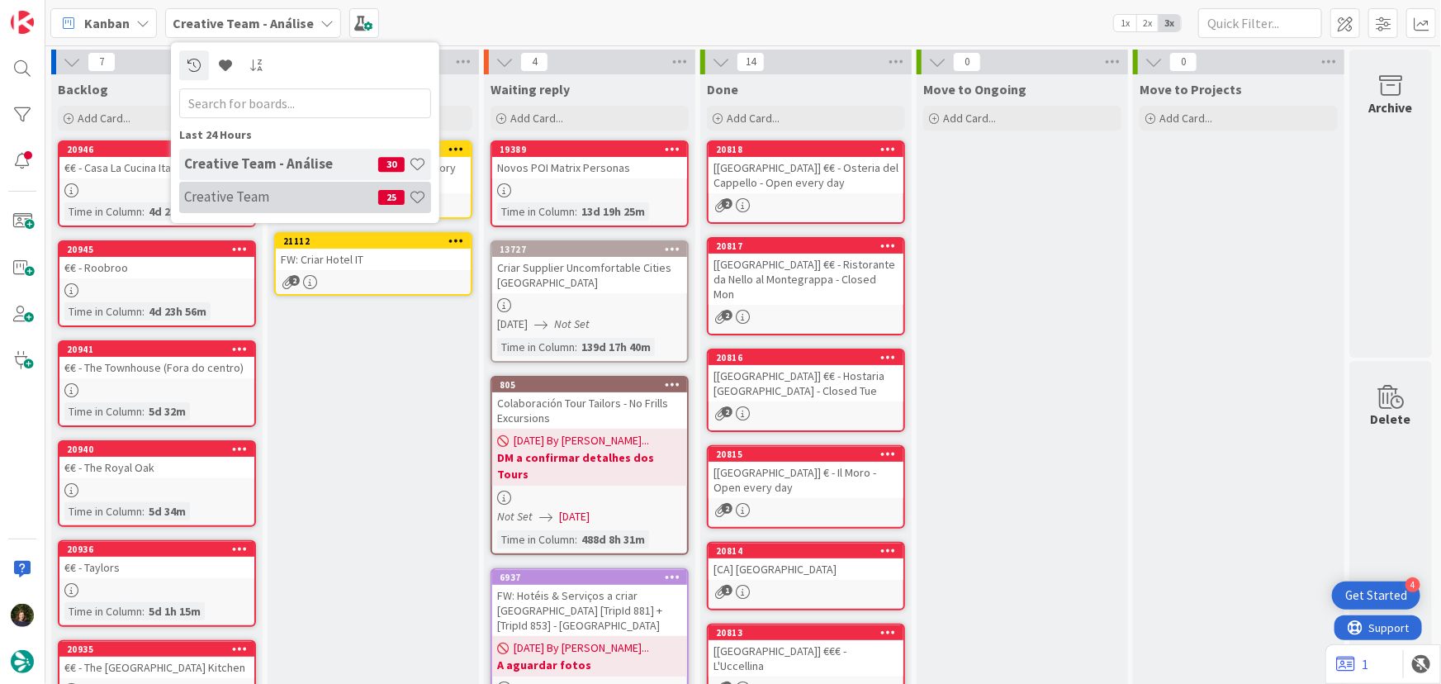
click at [267, 202] on h4 "Creative Team" at bounding box center [281, 196] width 194 height 17
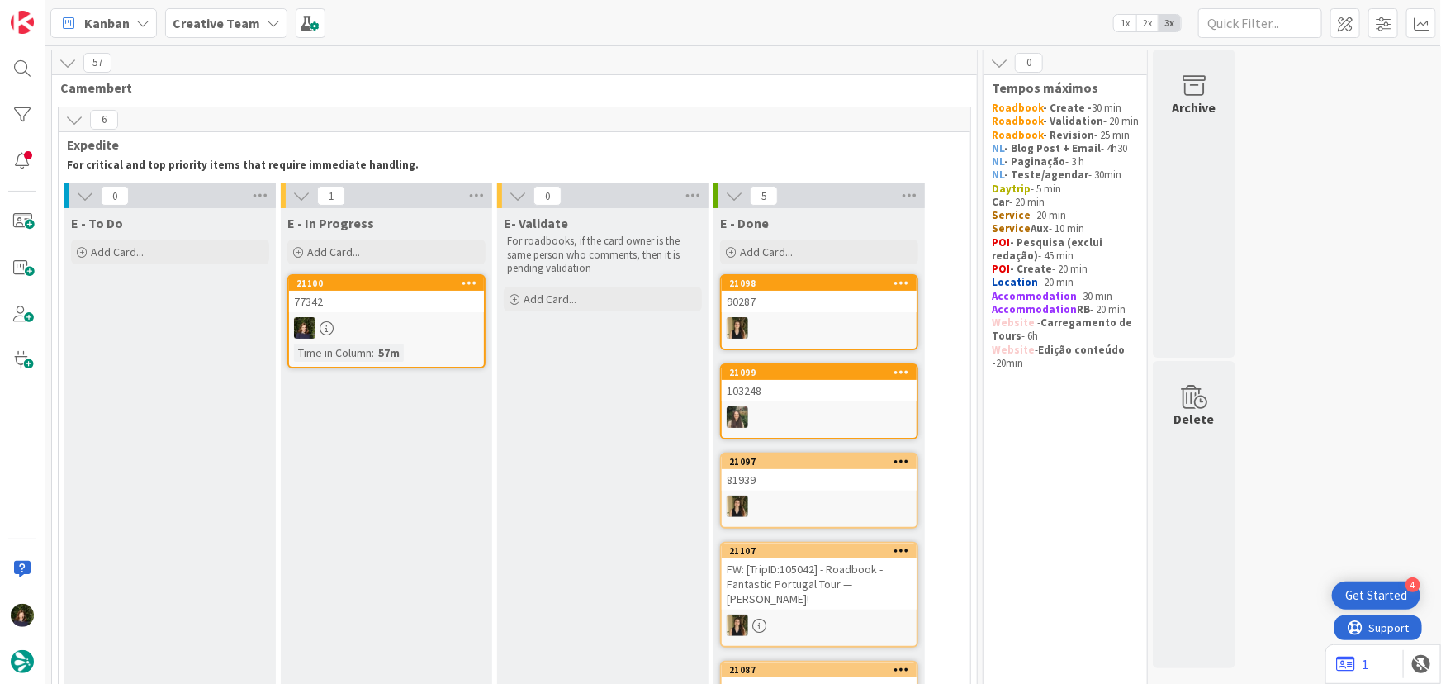
click at [354, 302] on div "77342" at bounding box center [386, 301] width 195 height 21
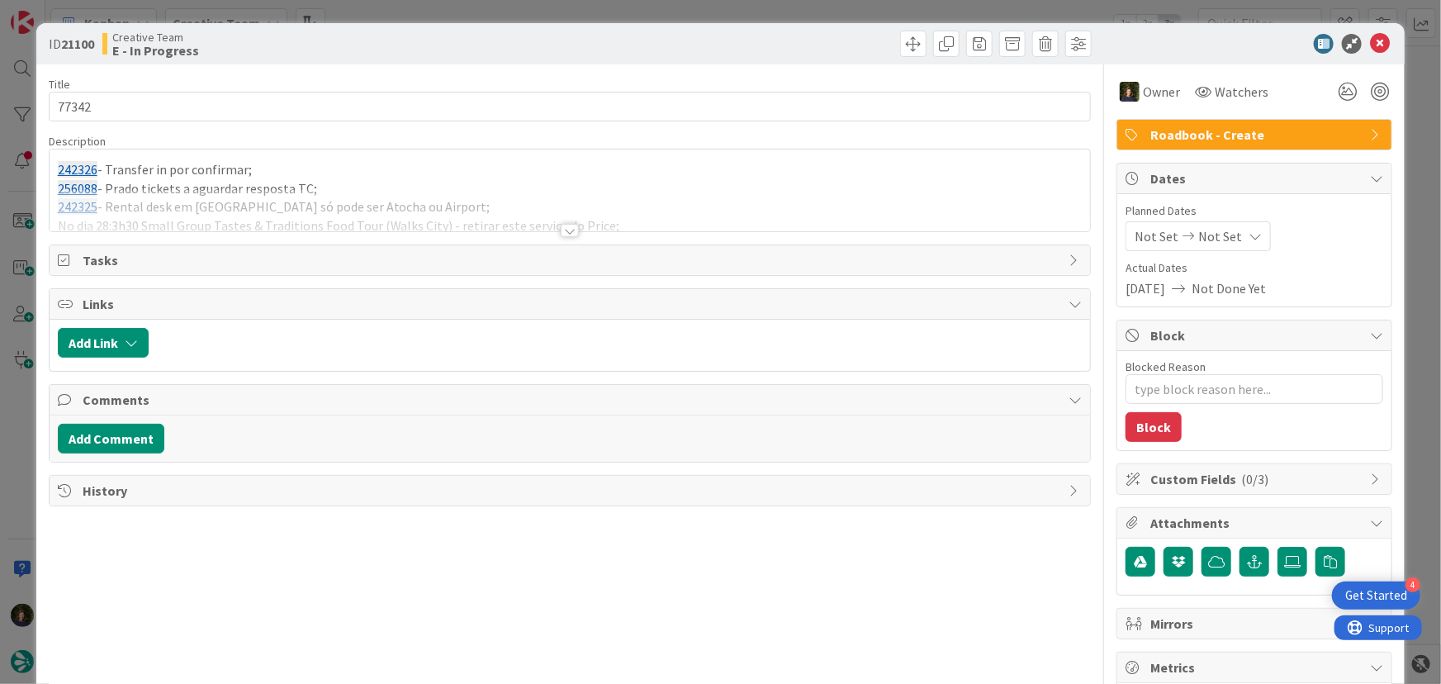
type textarea "x"
click at [561, 226] on div at bounding box center [570, 230] width 18 height 13
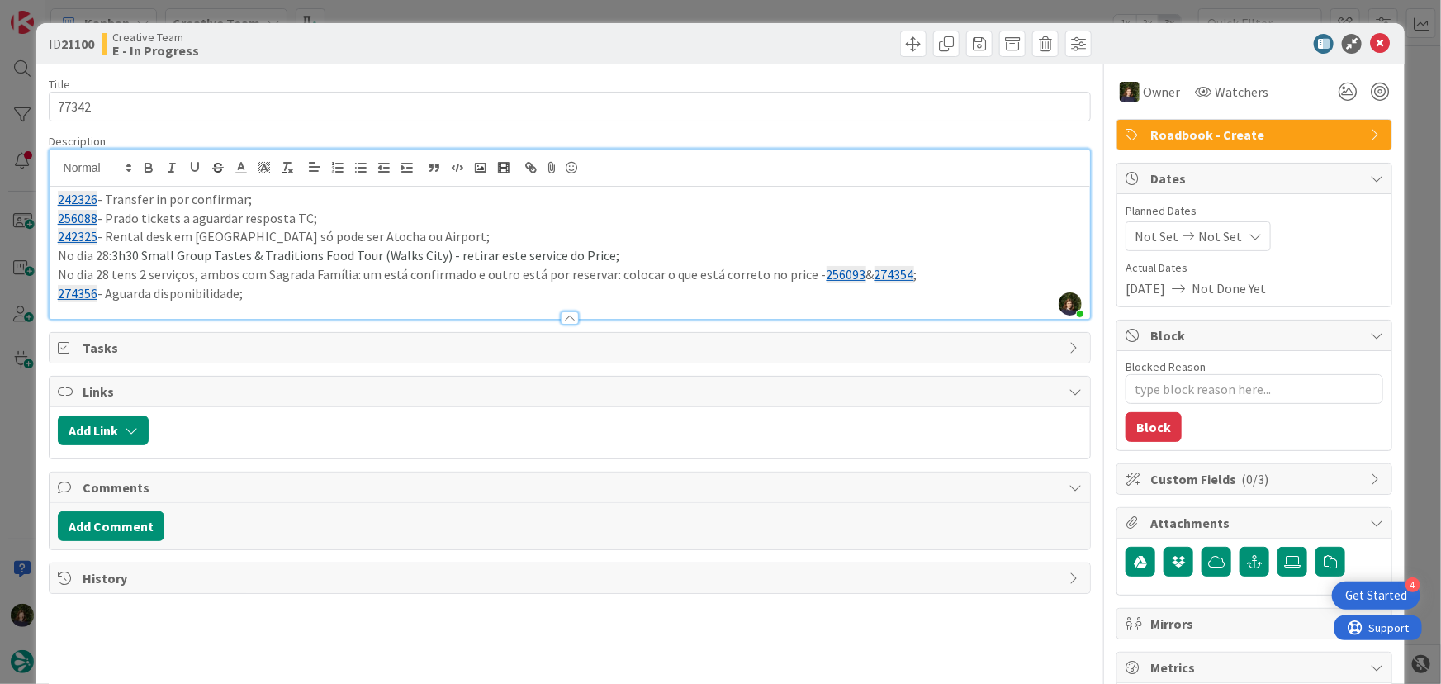
click at [289, 293] on p "274356 - Aguarda disponibilidade;" at bounding box center [570, 293] width 1025 height 19
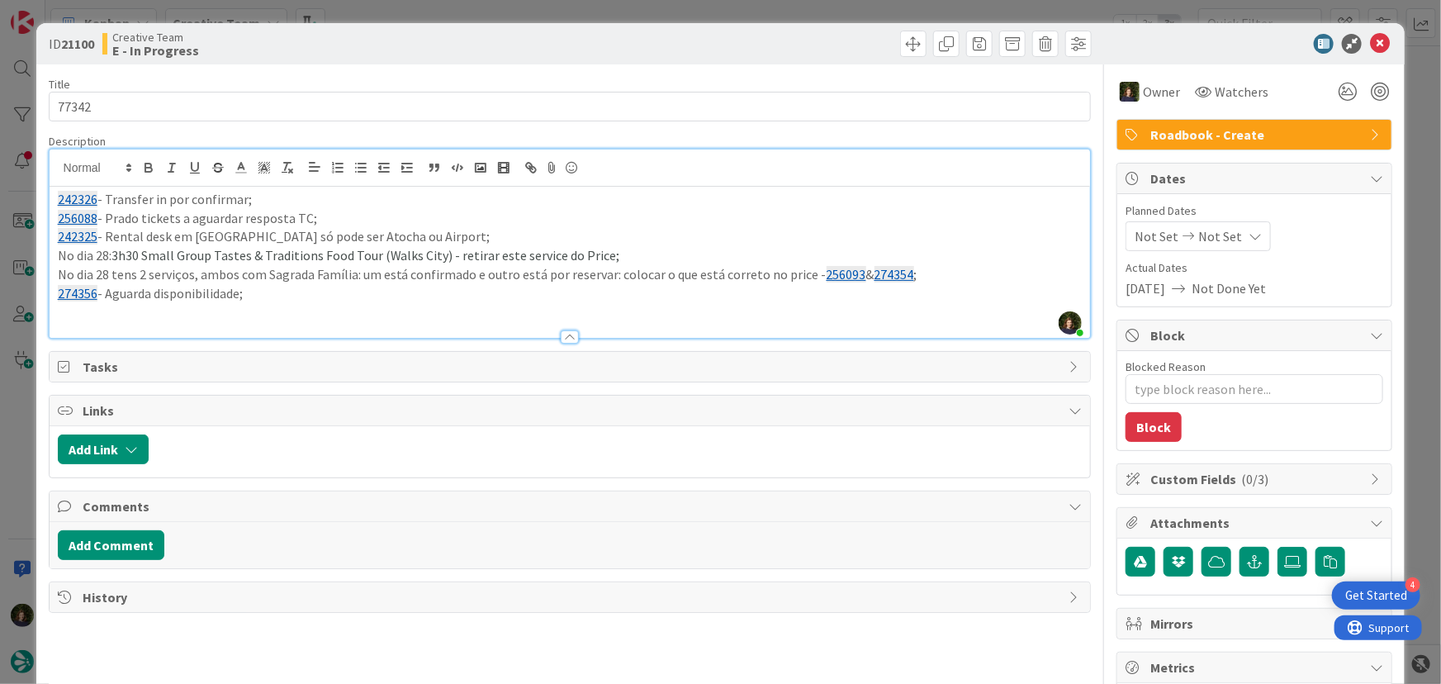
paste div
drag, startPoint x: 182, startPoint y: 315, endPoint x: 50, endPoint y: 197, distance: 176.6
click at [50, 197] on div "242326 - Transfer in por confirmar; 256088 - Prado tickets a aguardar resposta …" at bounding box center [570, 262] width 1041 height 151
copy div "242326 - Transfer in por confirmar; 256088 - Prado tickets a aguardar resposta …"
click at [1370, 45] on icon at bounding box center [1380, 44] width 20 height 20
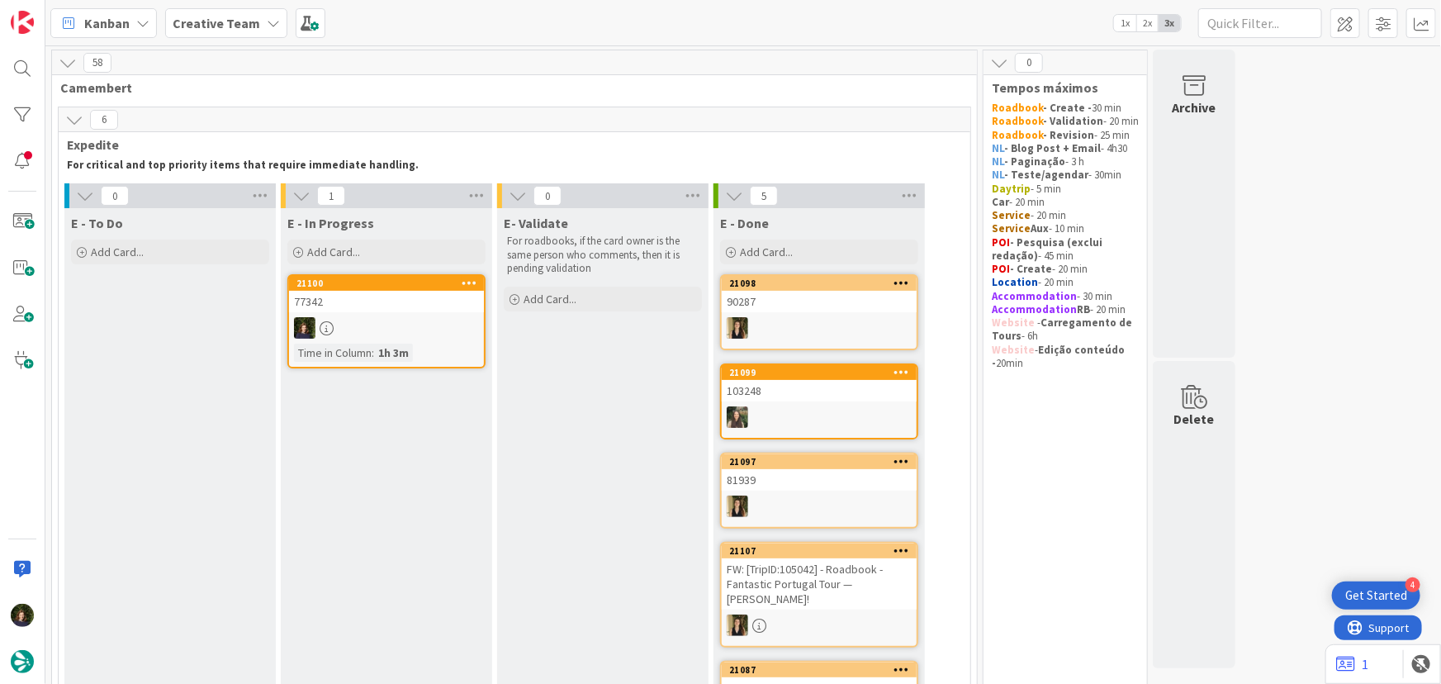
click at [482, 280] on div at bounding box center [469, 283] width 30 height 12
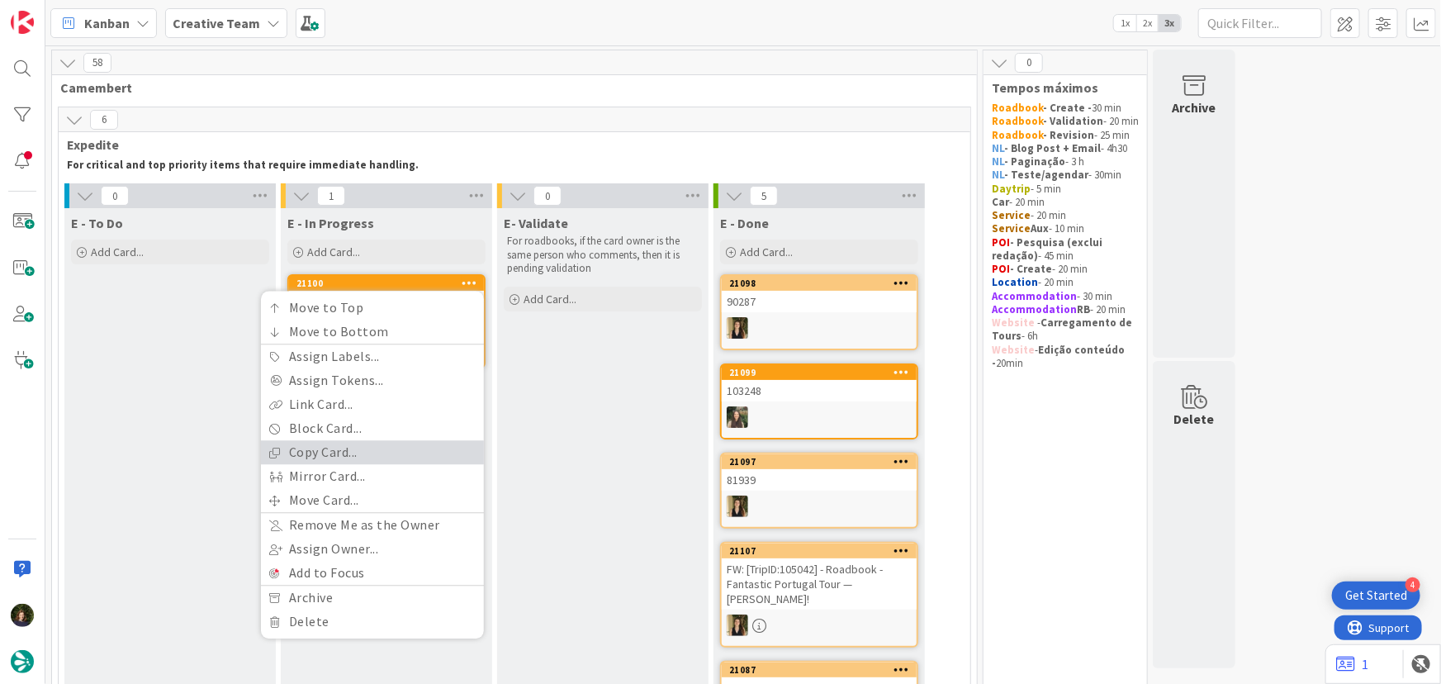
click at [372, 448] on link "Copy Card..." at bounding box center [372, 453] width 223 height 24
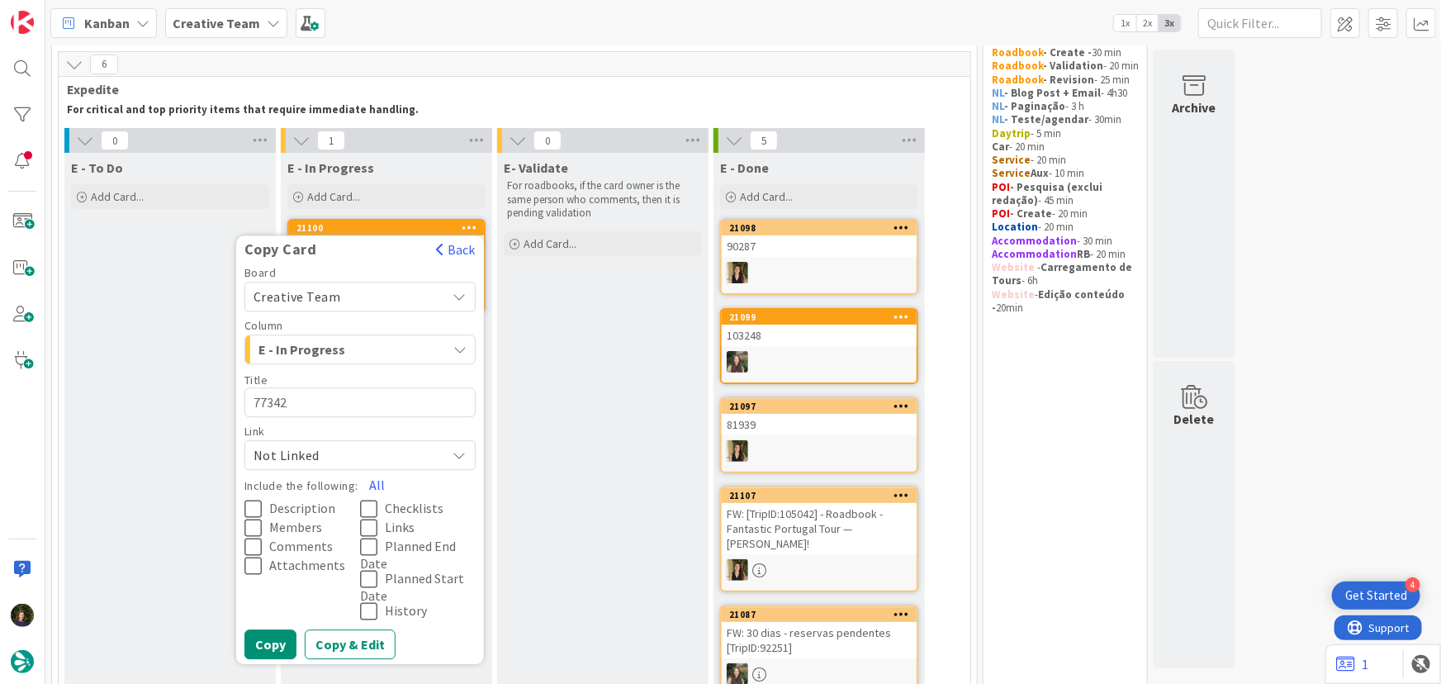
scroll to position [149, 0]
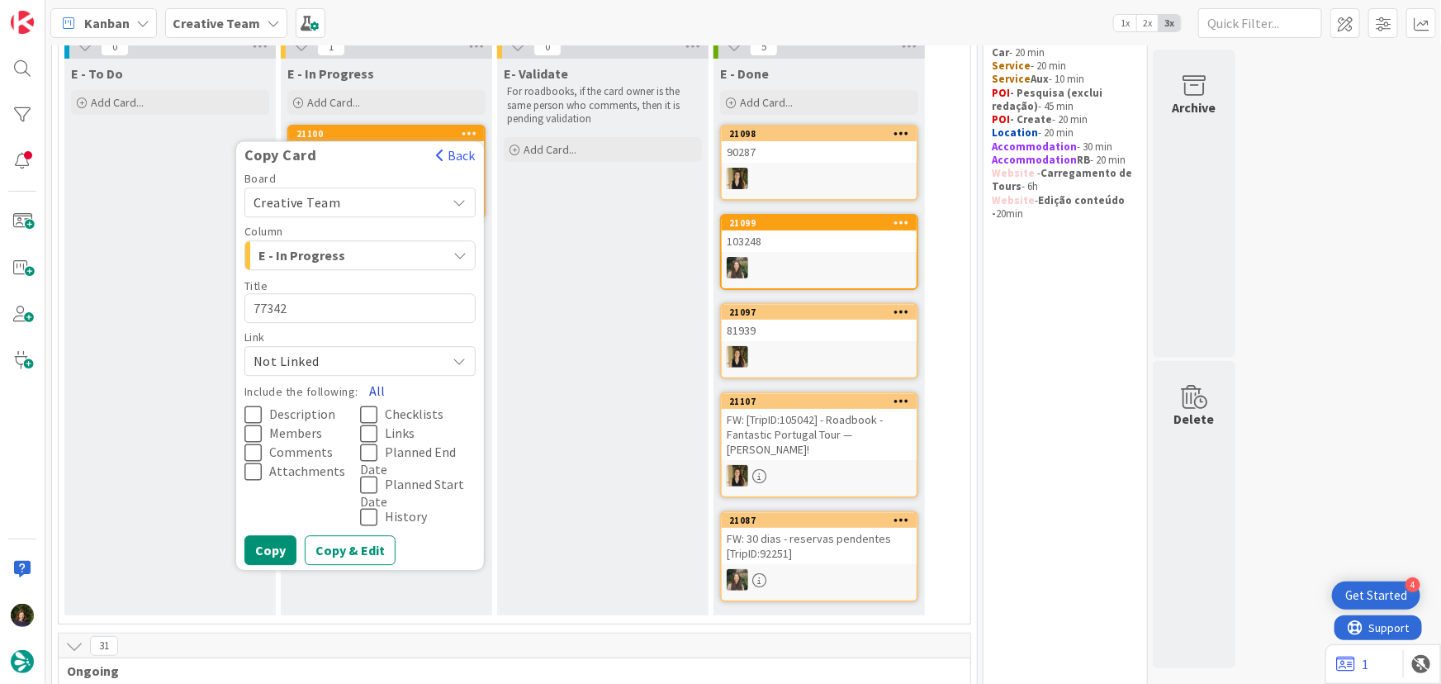
click at [386, 388] on button "All" at bounding box center [376, 392] width 37 height 30
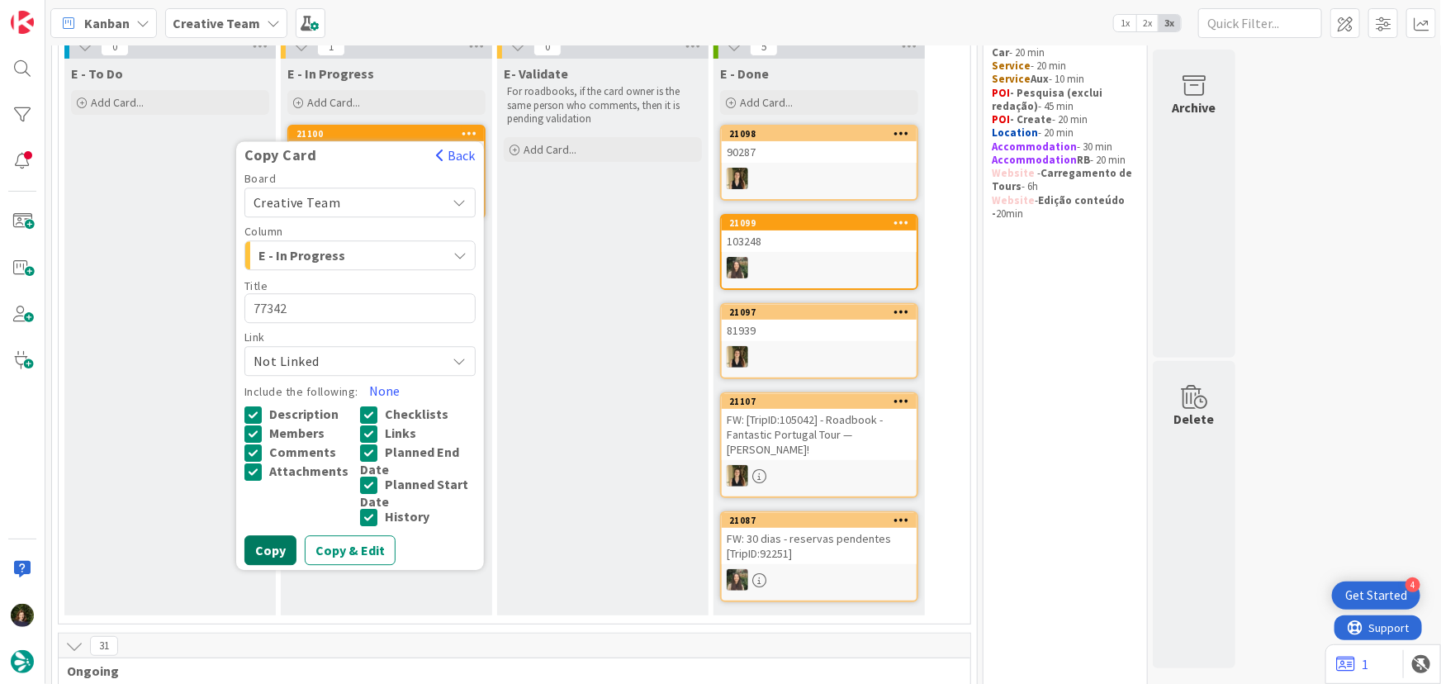
click at [271, 541] on button "Copy" at bounding box center [270, 551] width 52 height 30
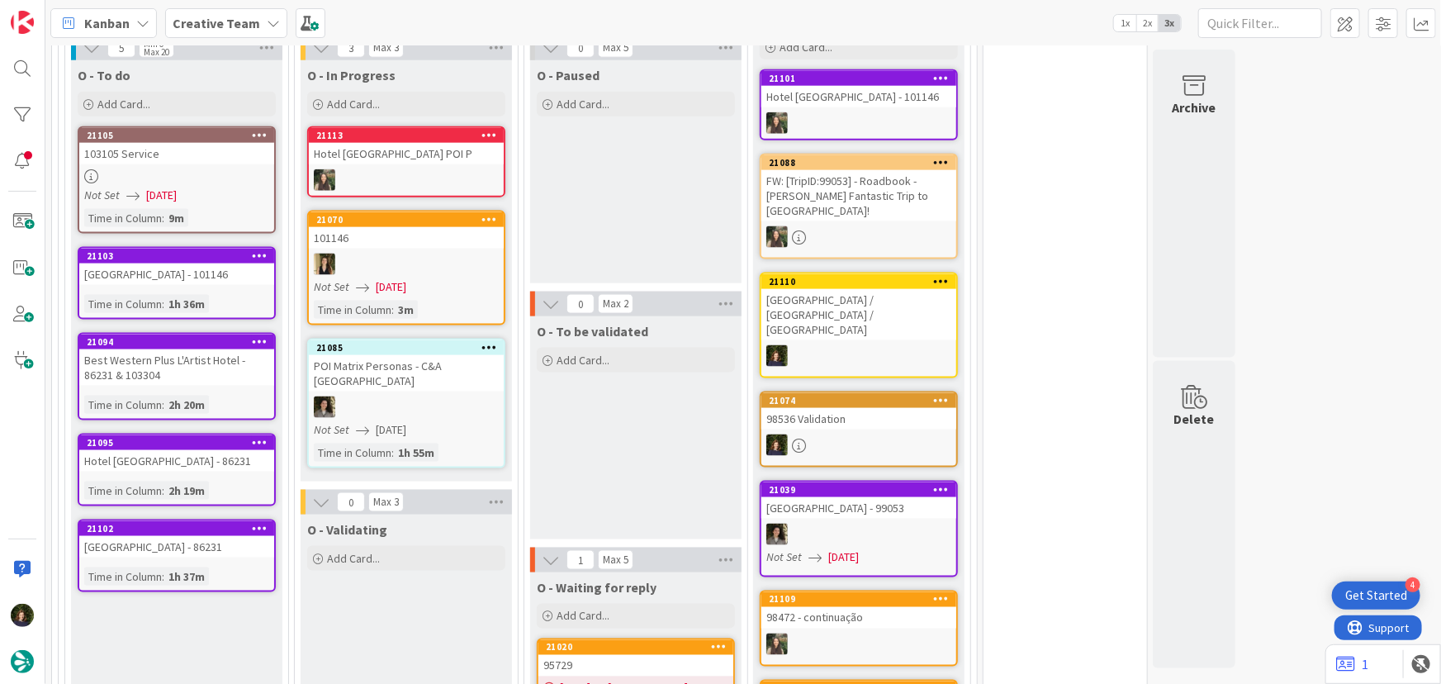
scroll to position [983, 0]
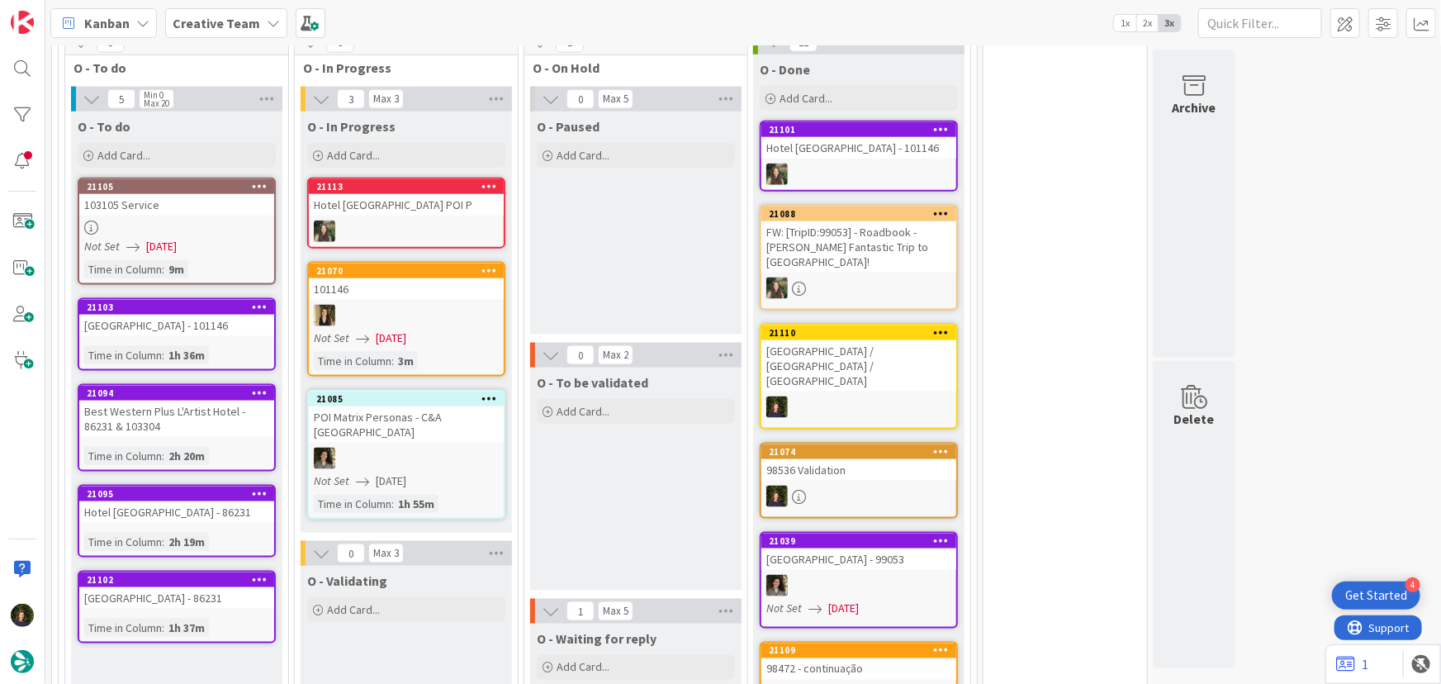
click at [249, 29] on b "Creative Team" at bounding box center [217, 23] width 88 height 17
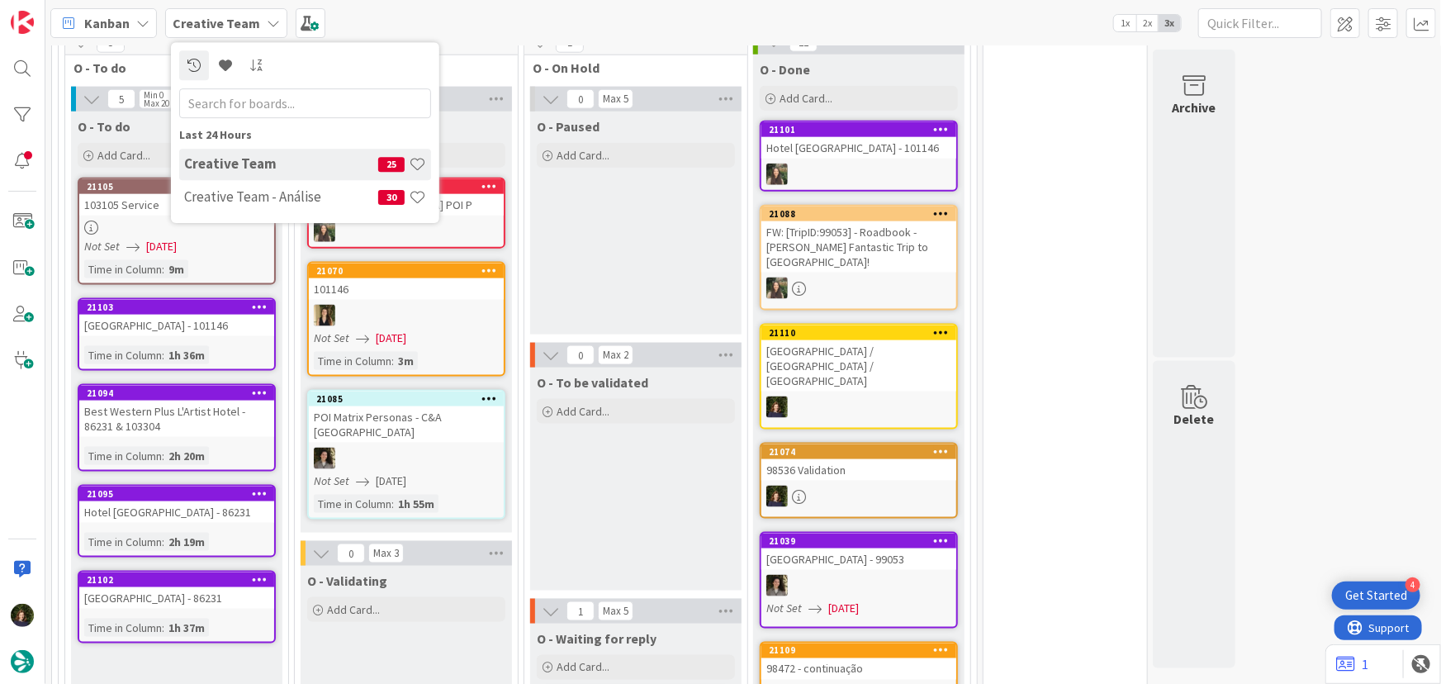
click at [242, 205] on div "Creative Team - Análise 30" at bounding box center [305, 197] width 252 height 31
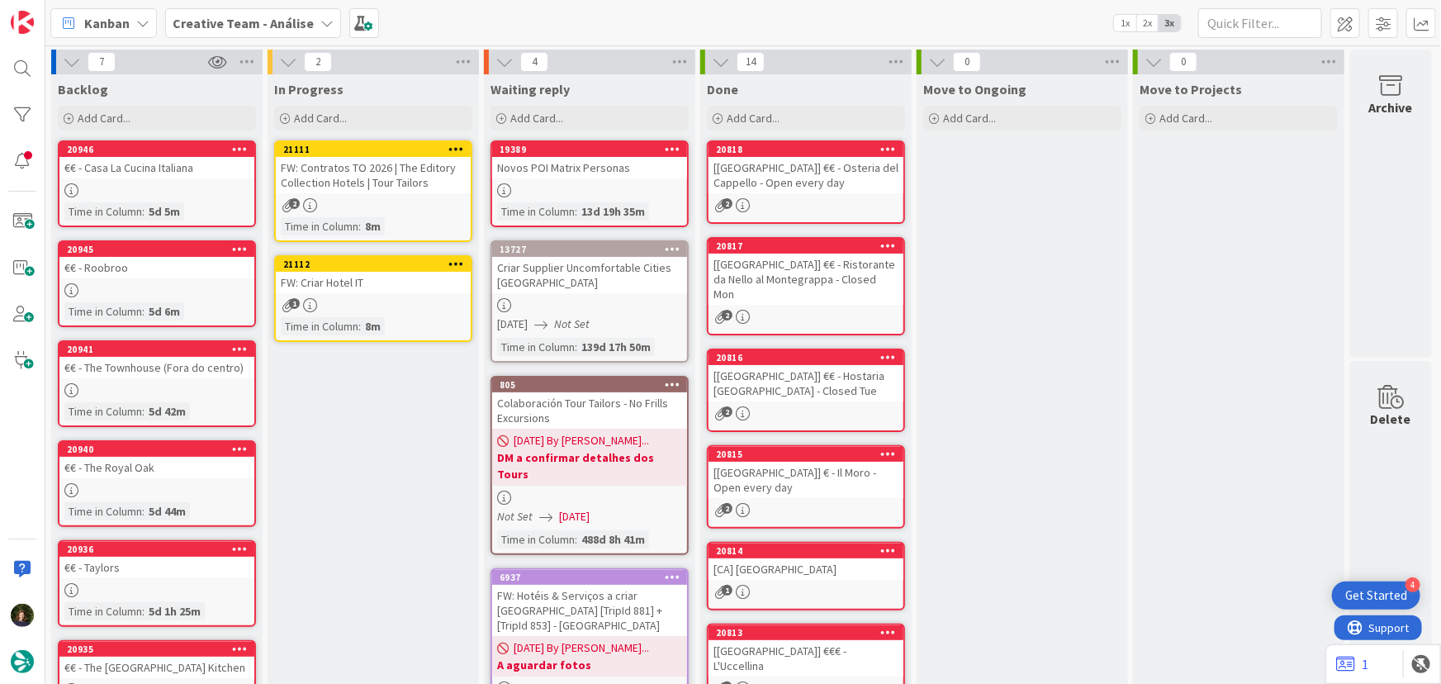
click at [454, 259] on icon at bounding box center [456, 264] width 16 height 12
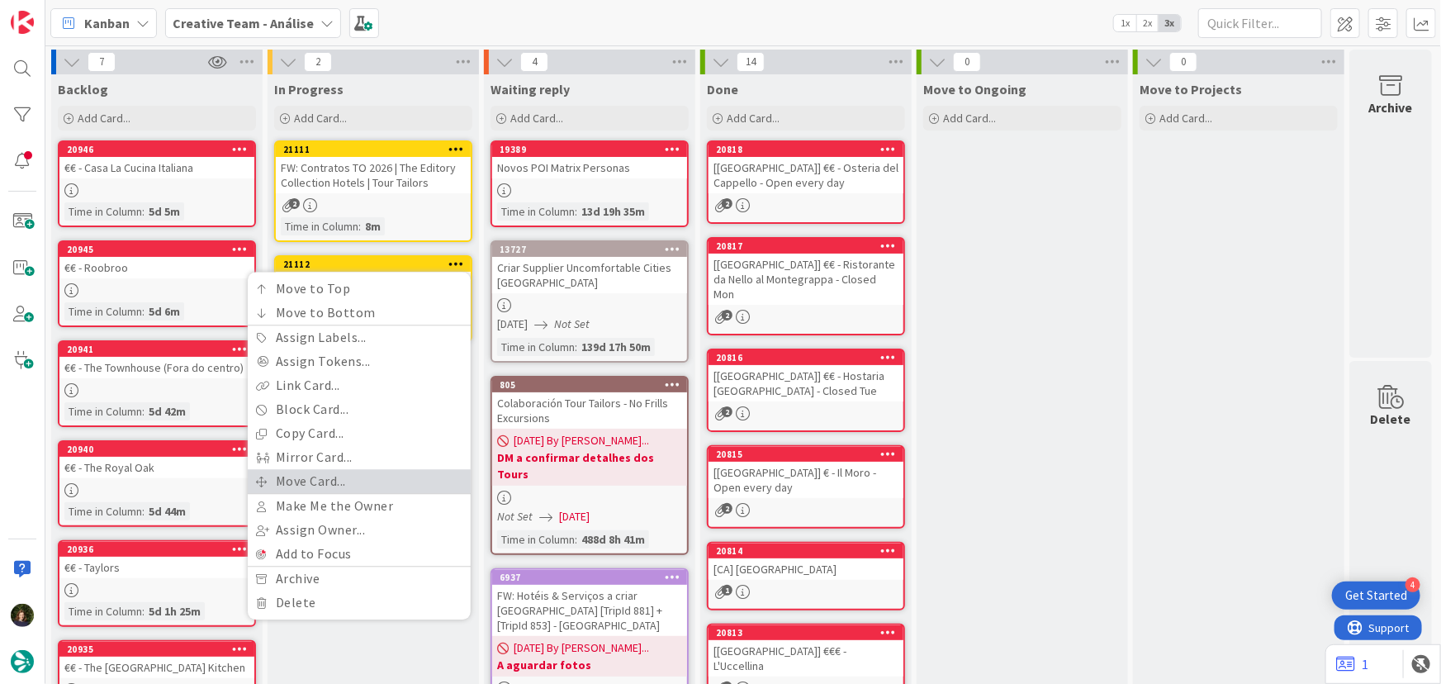
click at [401, 479] on link "Move Card..." at bounding box center [359, 481] width 223 height 24
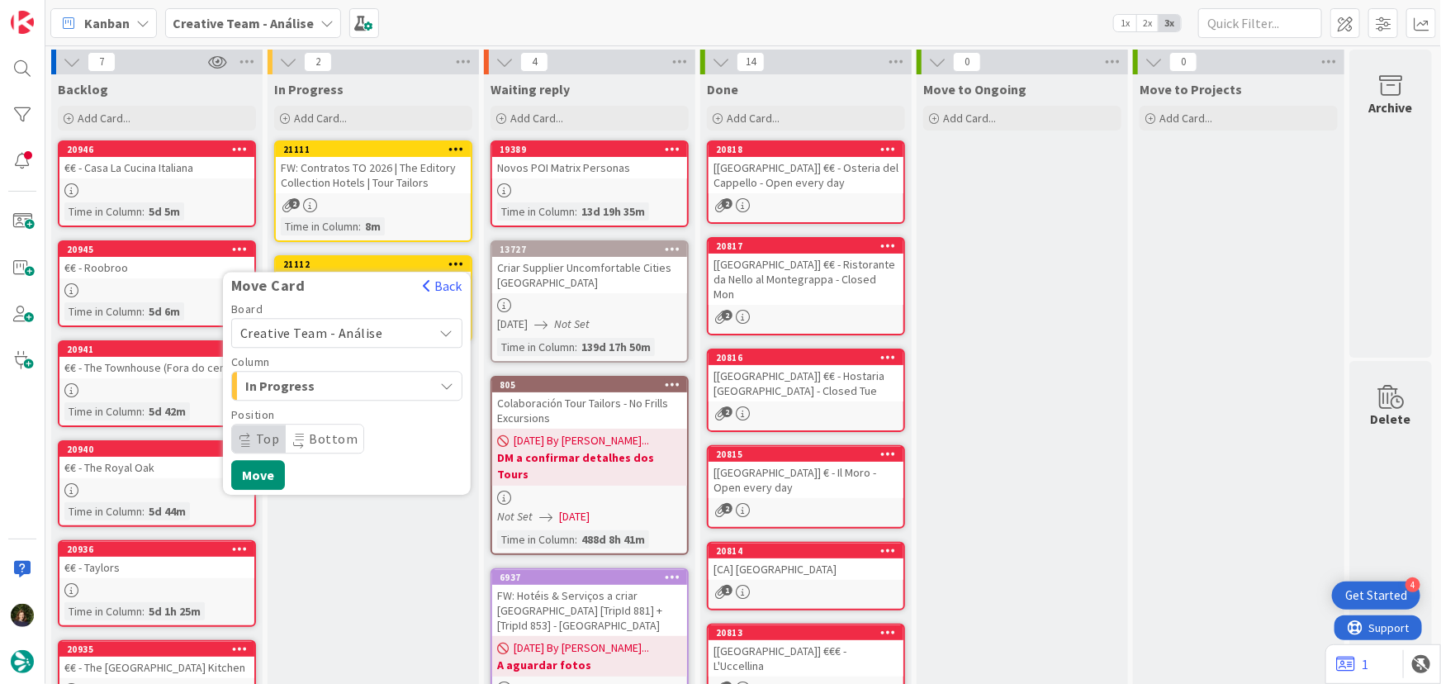
click at [362, 330] on span "Creative Team - Análise" at bounding box center [311, 333] width 143 height 17
click at [410, 404] on span "Creative Team" at bounding box center [358, 411] width 192 height 25
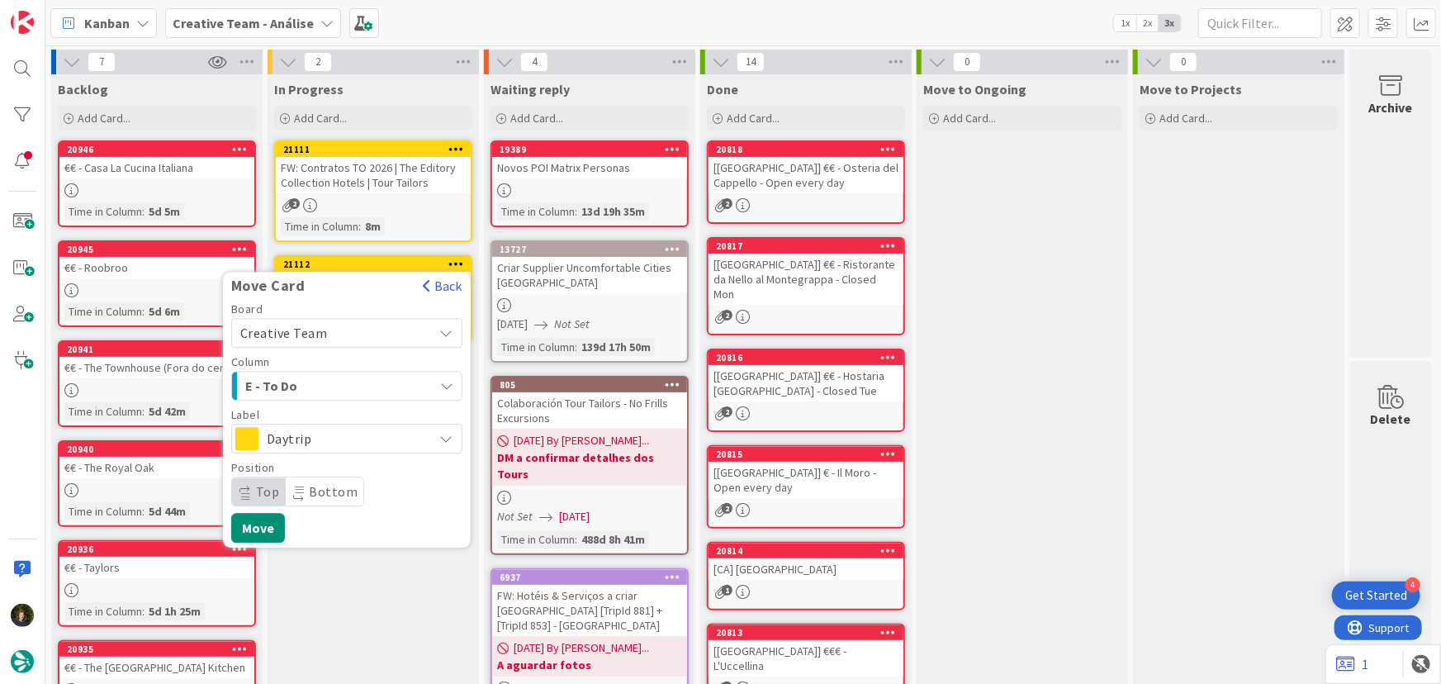
click at [358, 382] on span "E - To Do" at bounding box center [307, 385] width 124 height 21
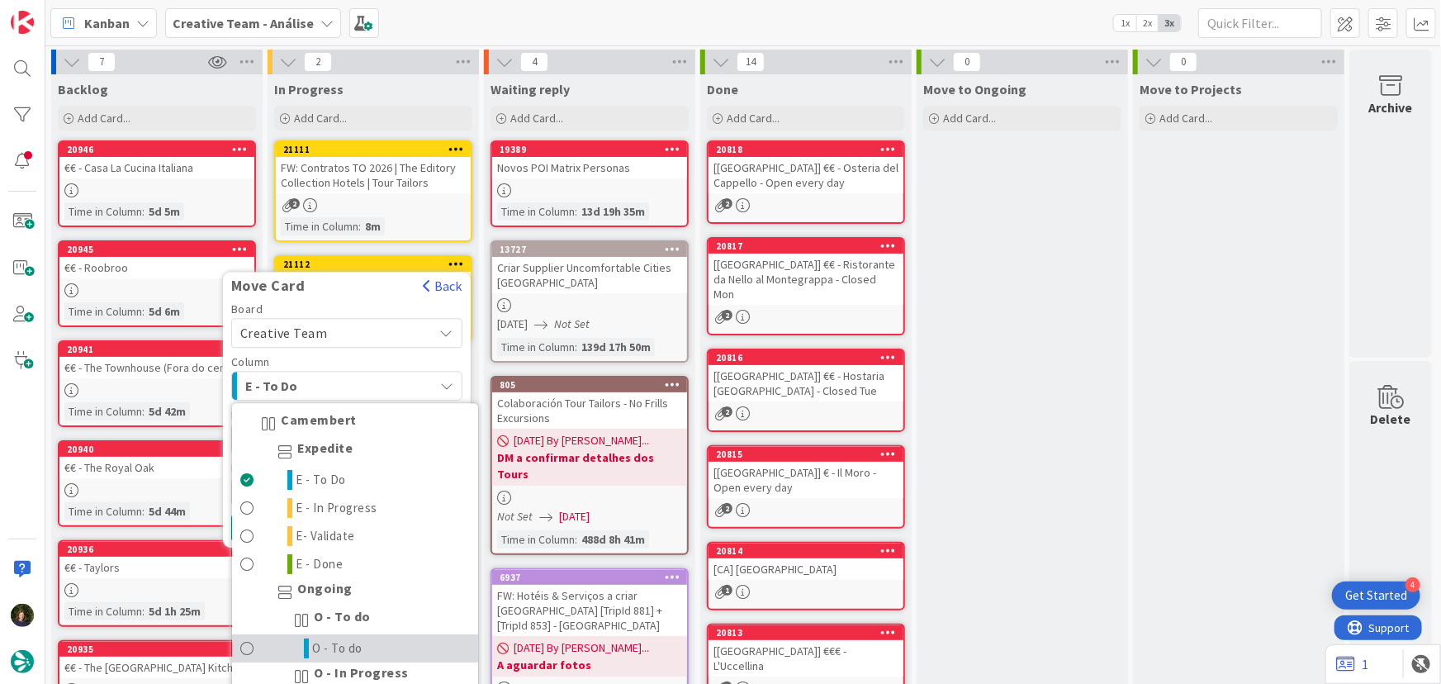
click at [367, 642] on link "O - To do" at bounding box center [355, 649] width 246 height 28
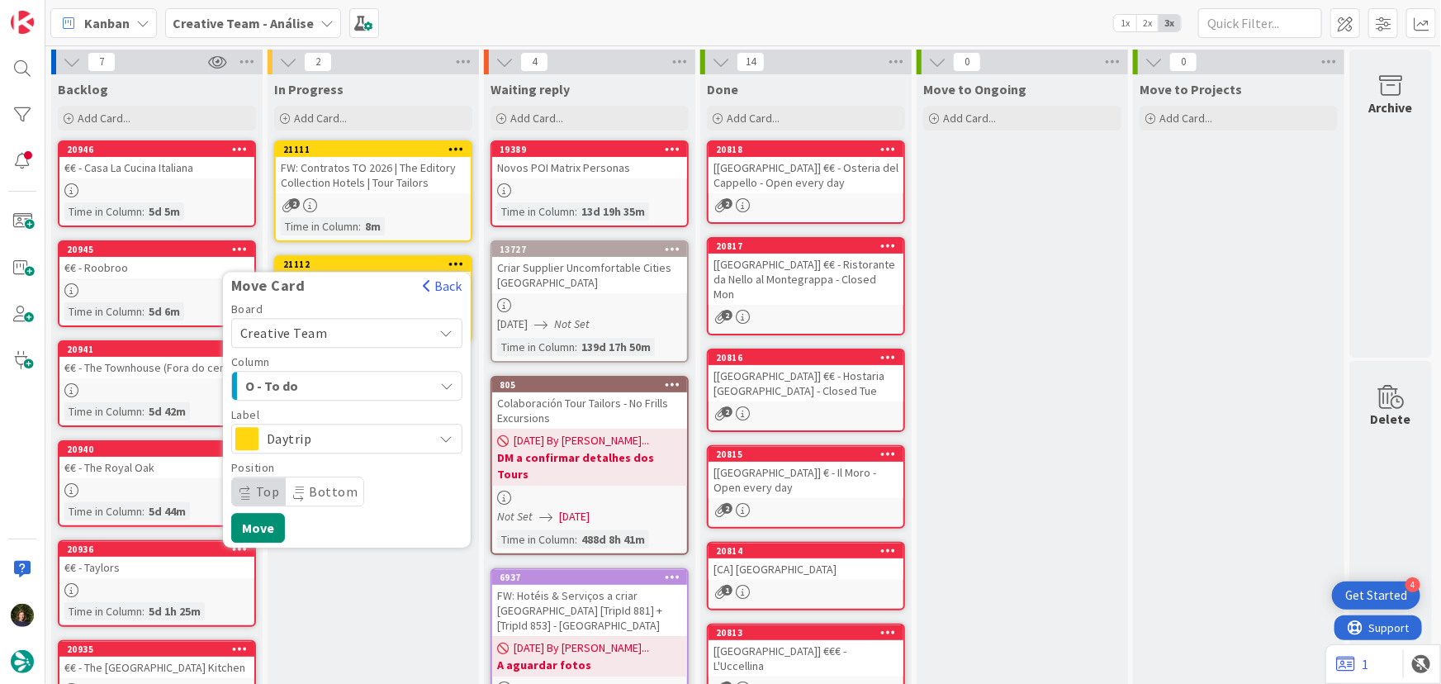
click at [343, 438] on span "Daytrip" at bounding box center [346, 438] width 159 height 23
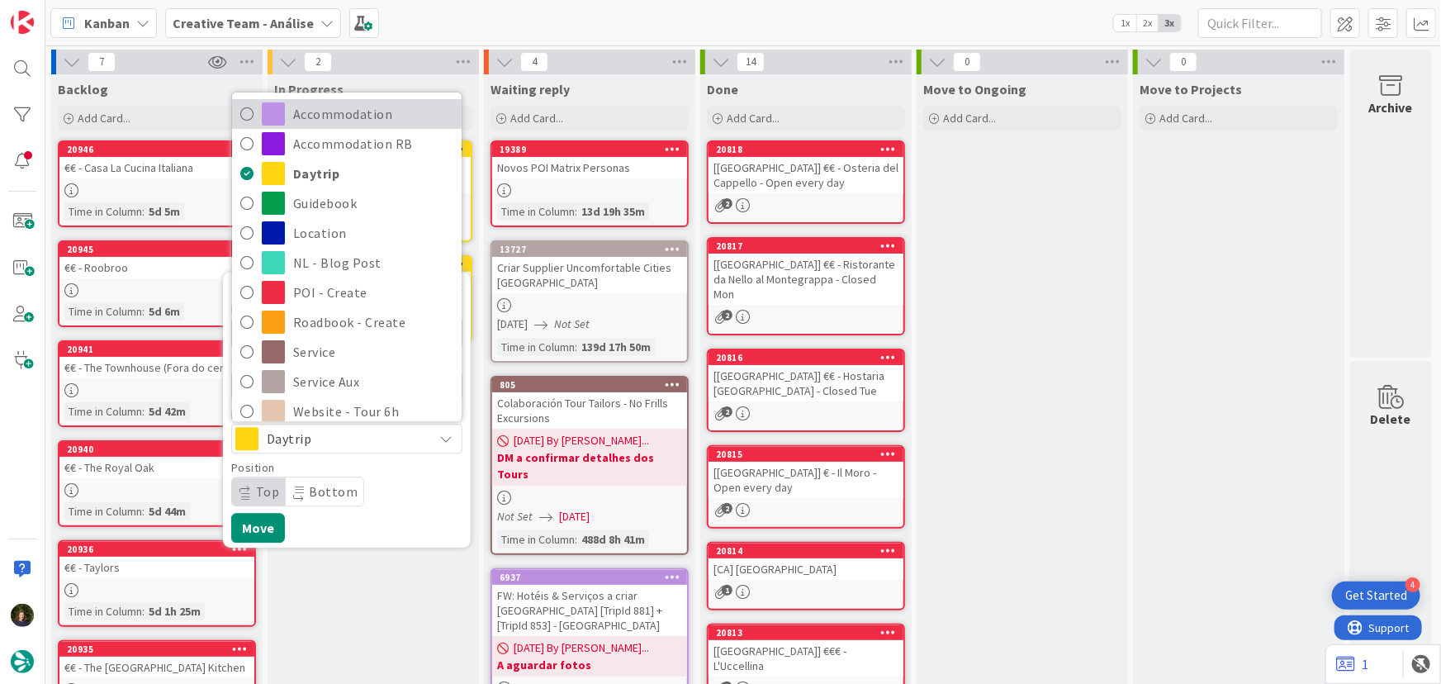
click at [346, 109] on span "Accommodation" at bounding box center [373, 114] width 160 height 25
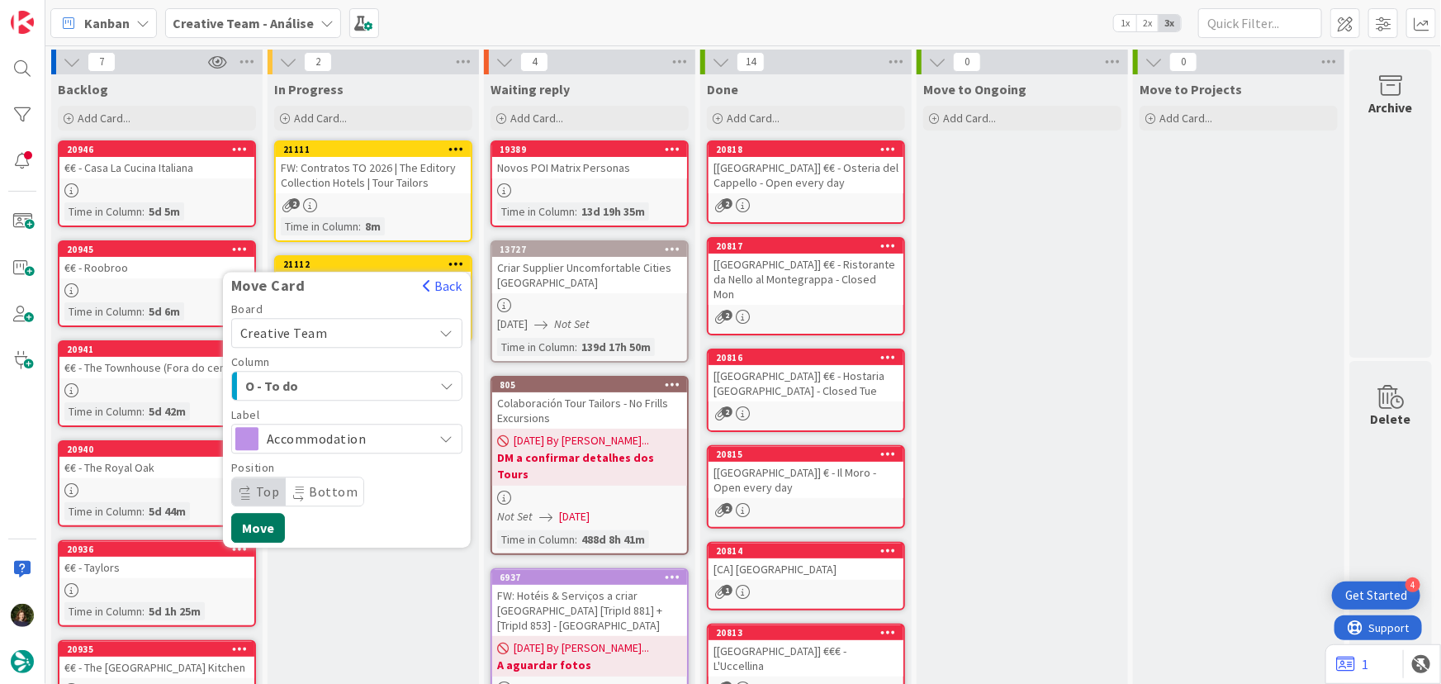
click at [265, 528] on button "Move" at bounding box center [258, 528] width 54 height 30
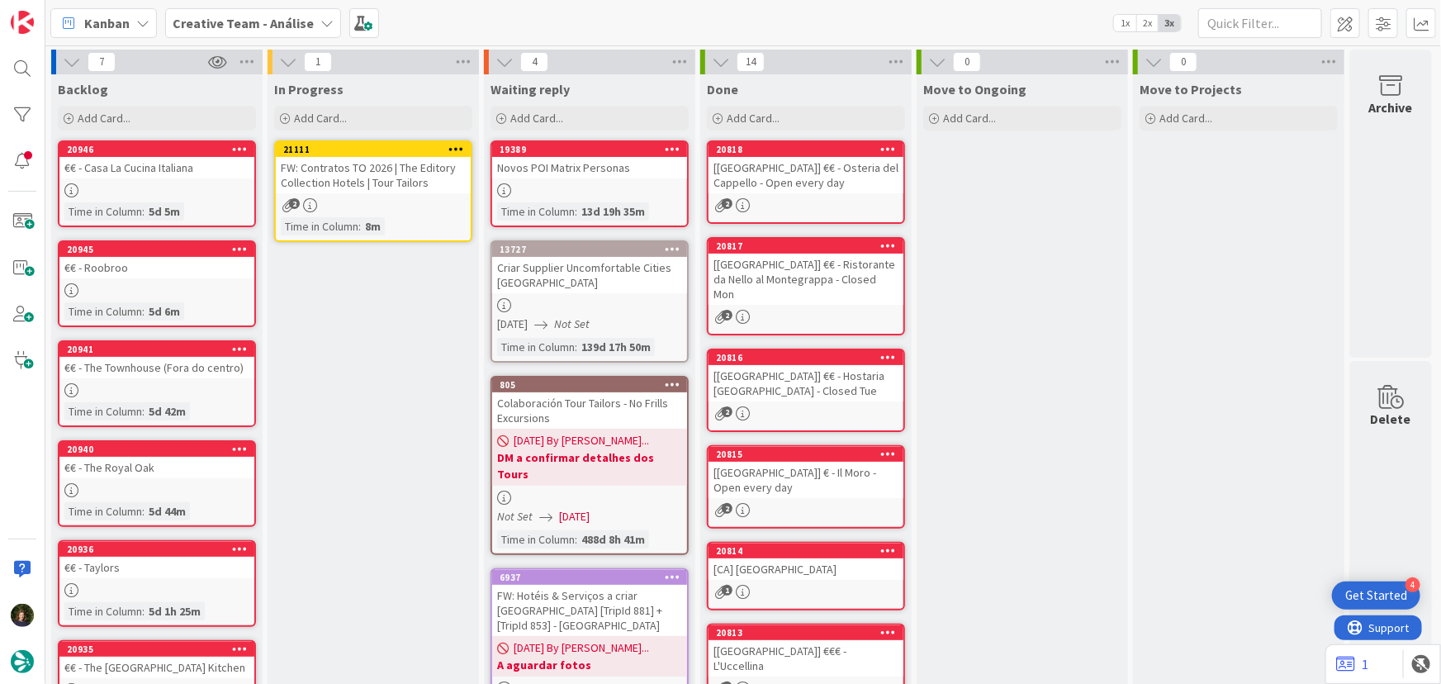
click at [454, 147] on icon at bounding box center [456, 149] width 16 height 12
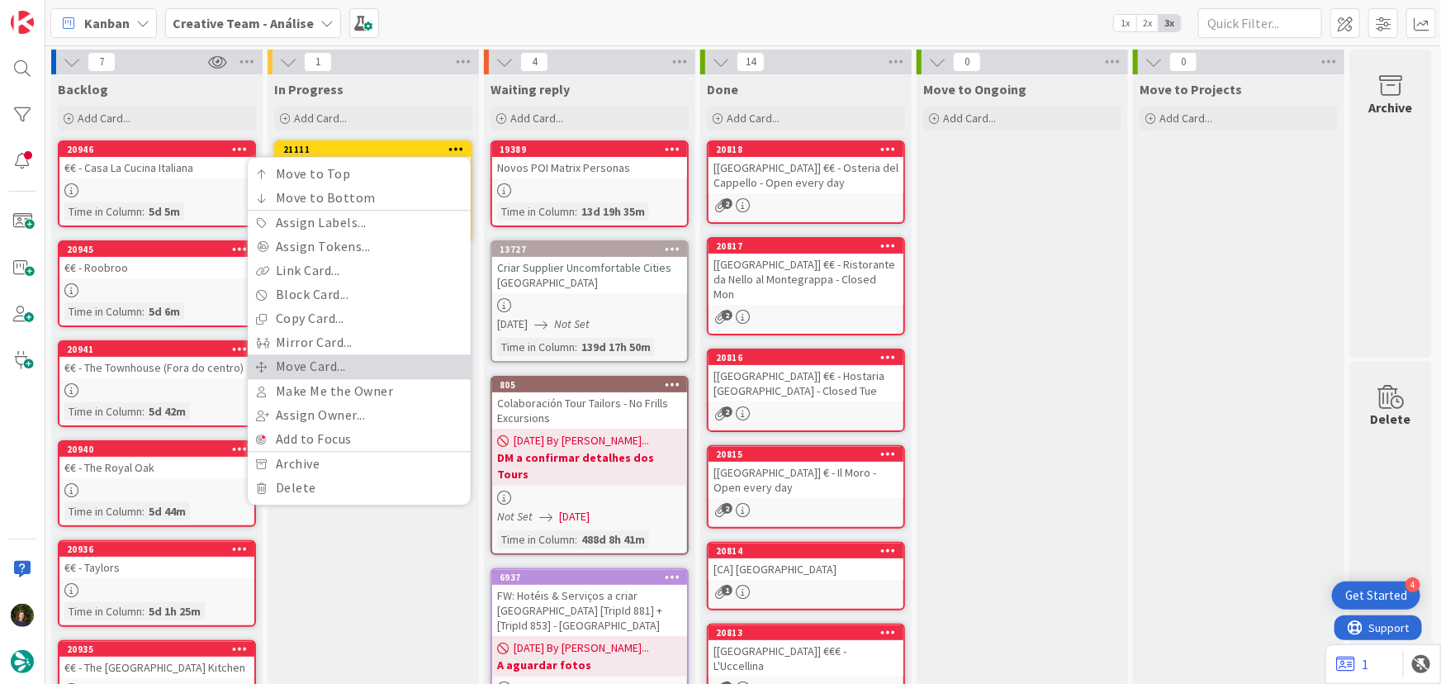
click at [390, 362] on link "Move Card..." at bounding box center [359, 366] width 223 height 24
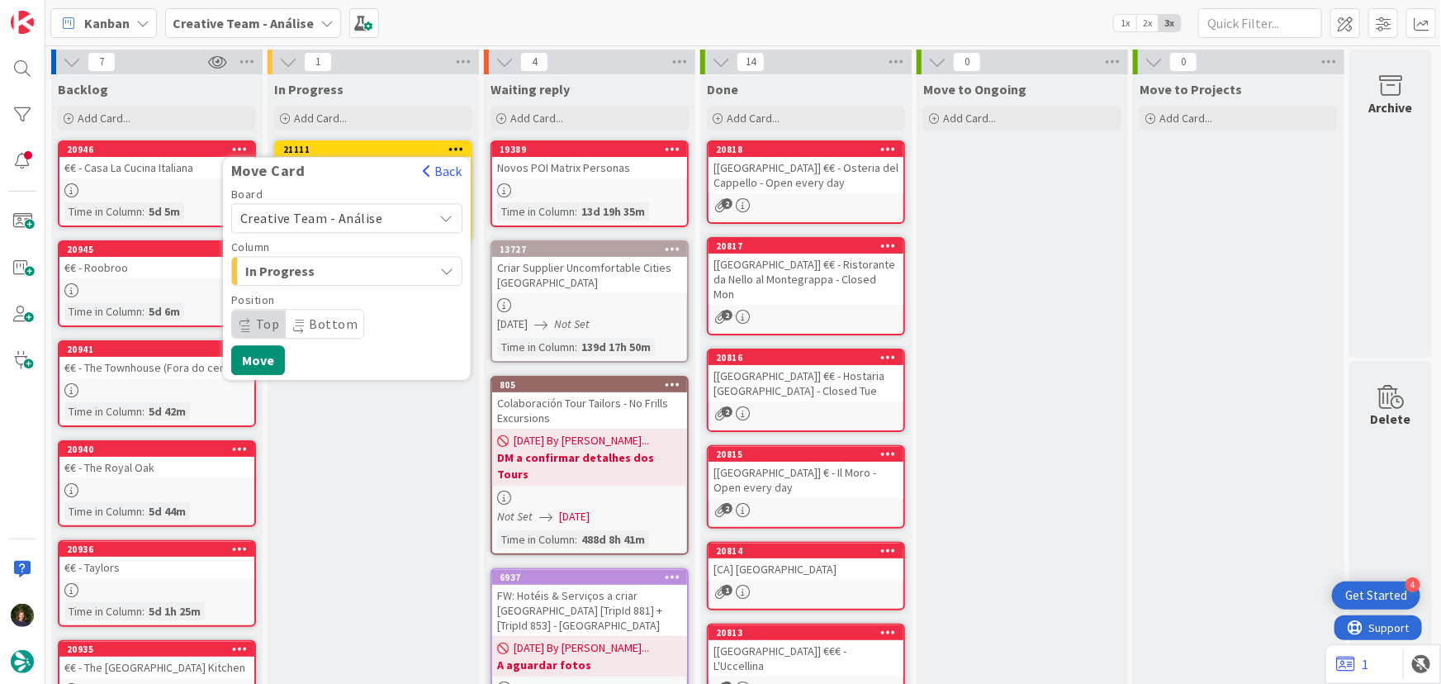
click at [339, 424] on div "In Progress Add Card... 21111 Move Card Back Board Creative Team - Análise Colu…" at bounding box center [373, 617] width 211 height 1087
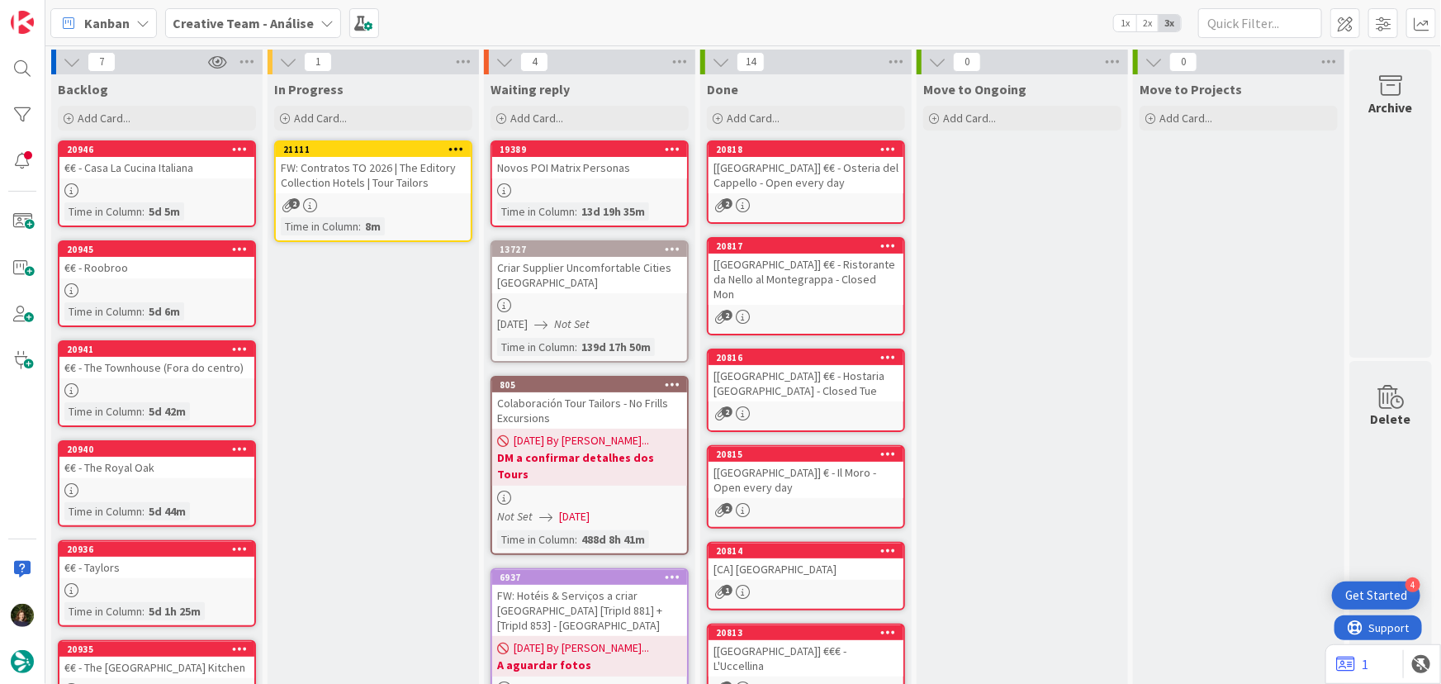
click at [362, 194] on link "21111 Move to Top Move to Bottom Assign Labels... Assign Tokens... Link Card...…" at bounding box center [373, 191] width 198 height 102
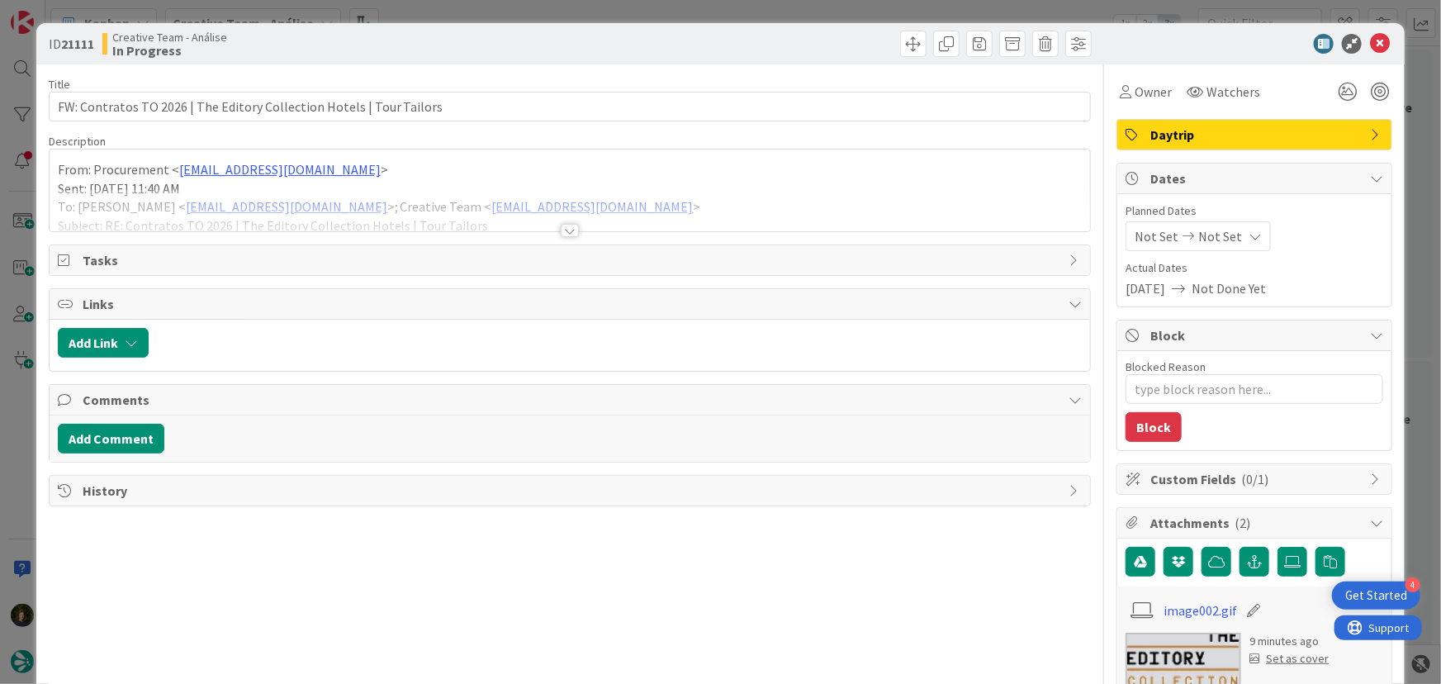
click at [561, 232] on div at bounding box center [570, 230] width 18 height 13
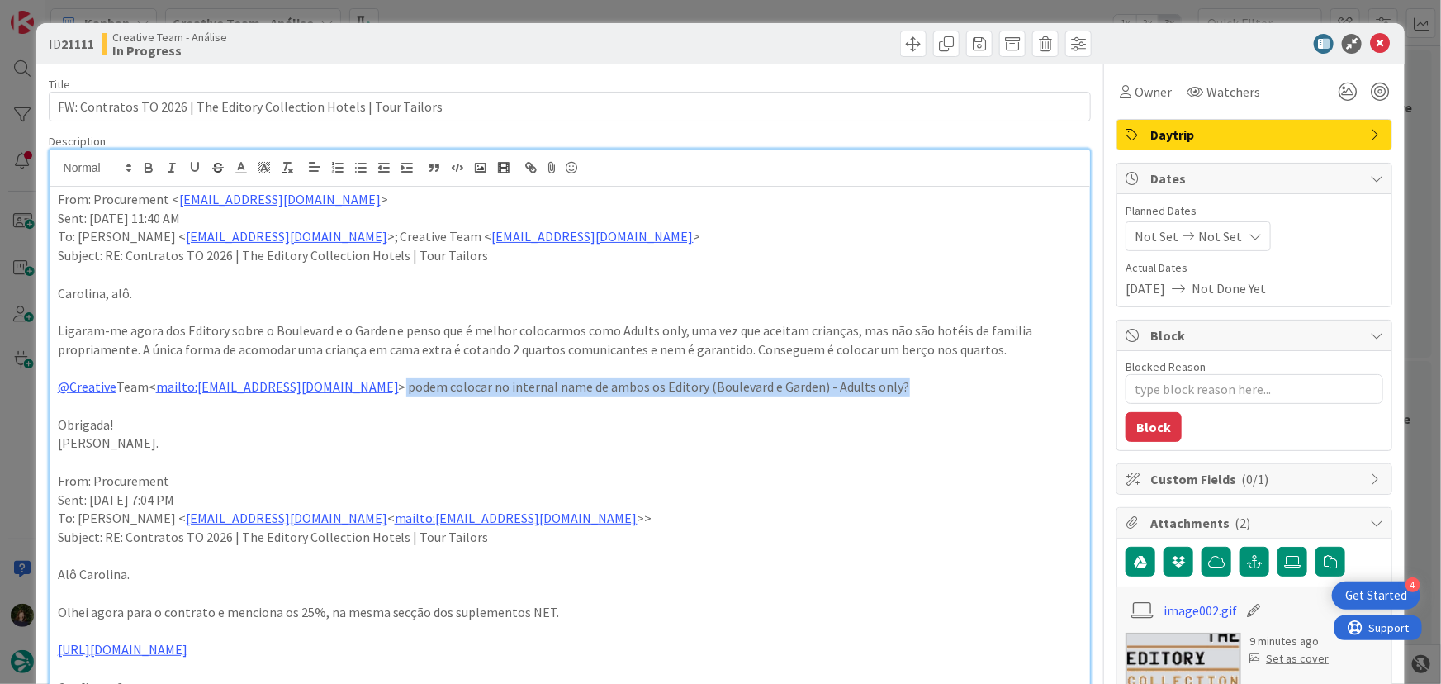
drag, startPoint x: 853, startPoint y: 381, endPoint x: 336, endPoint y: 384, distance: 516.9
click at [336, 384] on p "@Creative Team< mailto:Product@tourtailors.com > podem colocar no internal name…" at bounding box center [570, 386] width 1025 height 19
copy p "podem colocar no internal name de ambos os Editory (Boulevard e Garden) - Adult…"
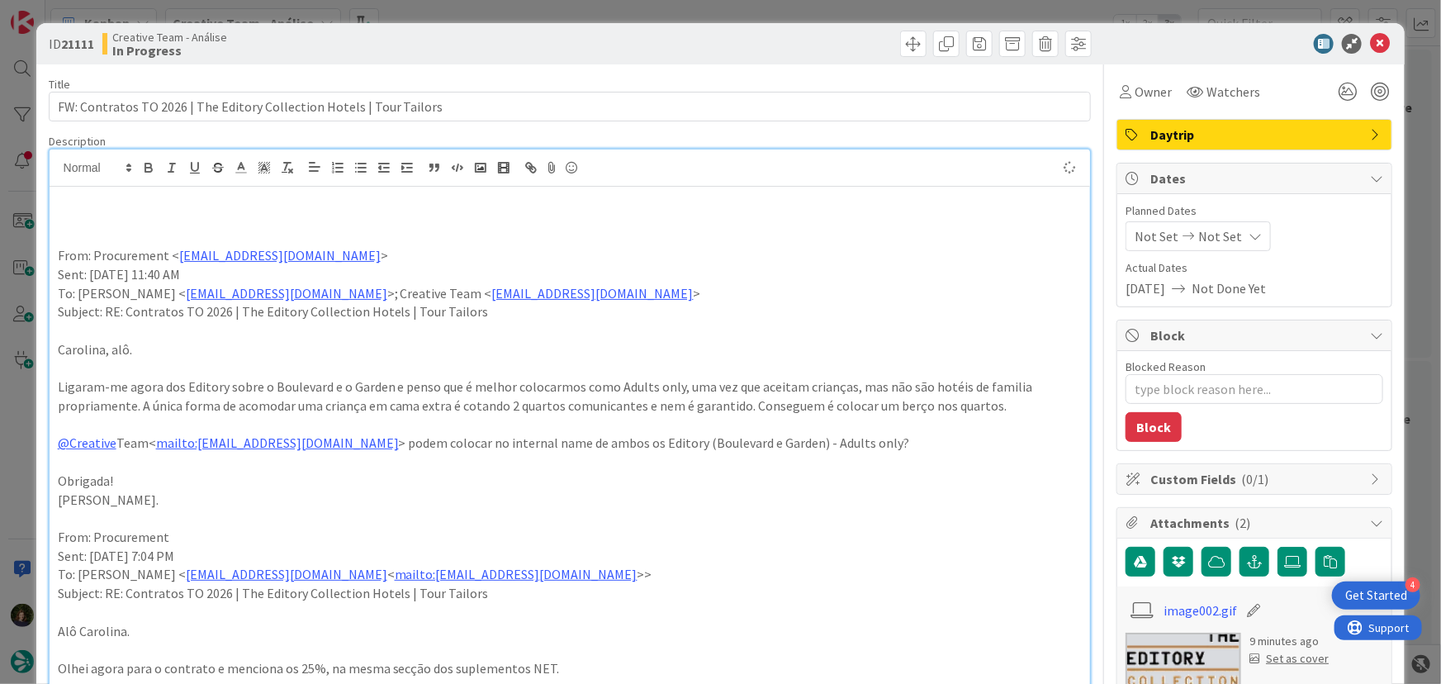
paste div
type textarea "x"
click at [107, 202] on p "podem colocar no internal name de ambos os Editory (Boulevard e Garden) - Adult…" at bounding box center [570, 199] width 1025 height 19
drag, startPoint x: 536, startPoint y: 201, endPoint x: 548, endPoint y: 194, distance: 14.0
click at [537, 197] on p "Colocar no internal name de ambos os Editory (Boulevard e Garden) - Adults only?" at bounding box center [570, 199] width 1025 height 19
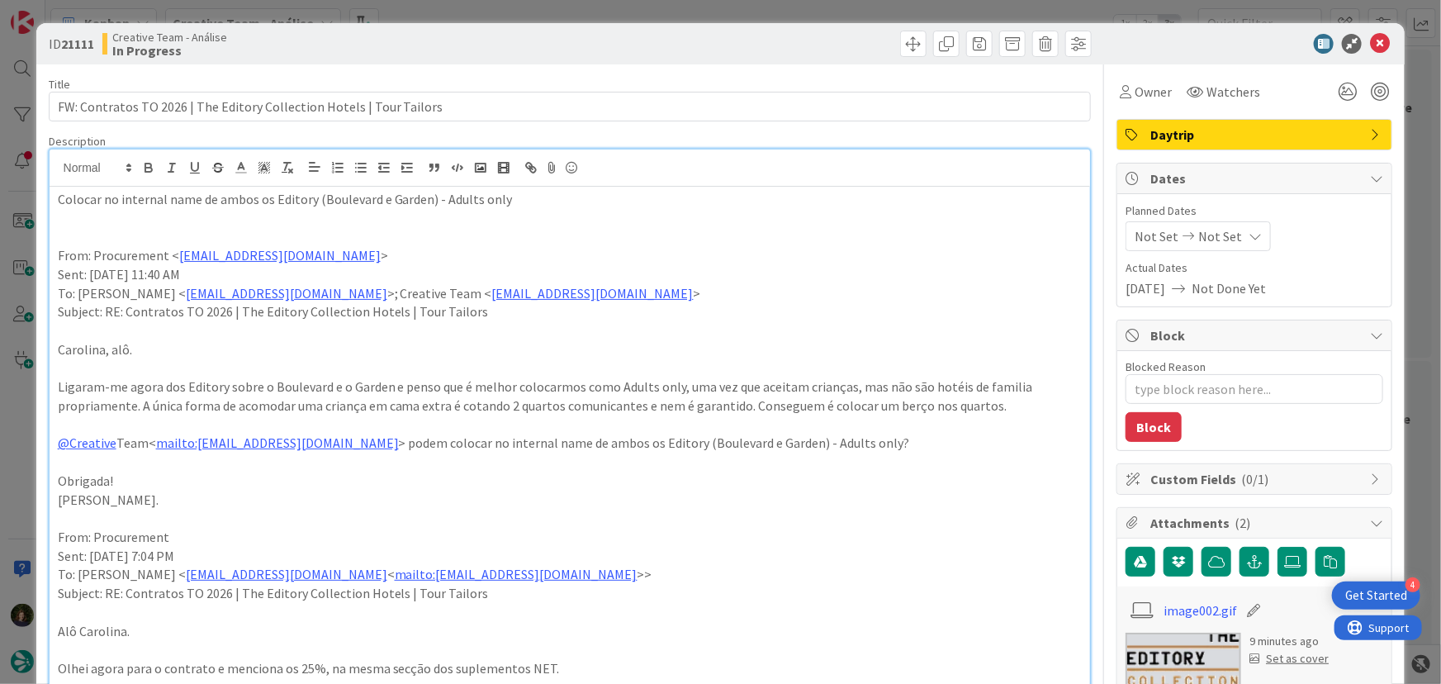
drag, startPoint x: 549, startPoint y: 194, endPoint x: 56, endPoint y: 203, distance: 493.0
click at [148, 160] on icon "button" at bounding box center [148, 167] width 15 height 15
click at [1230, 127] on span "Daytrip" at bounding box center [1255, 135] width 211 height 20
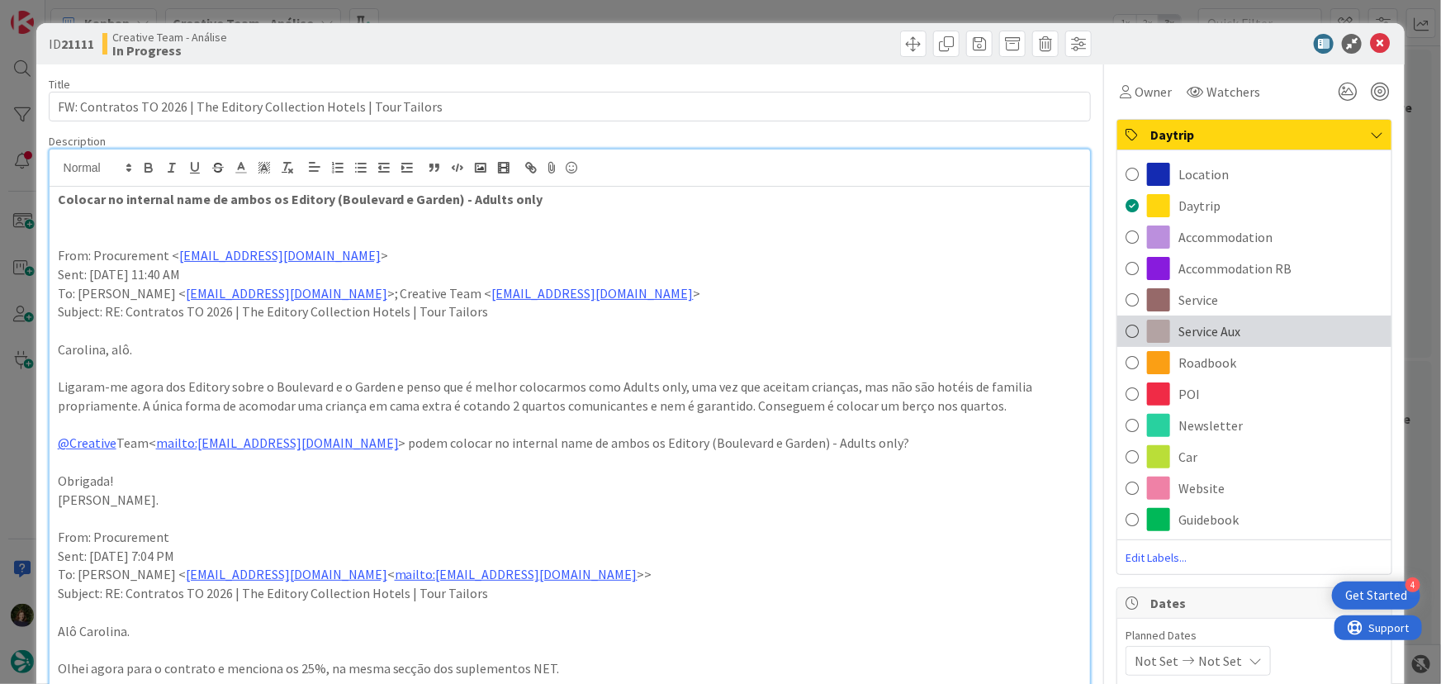
click at [1231, 334] on div "Service Aux" at bounding box center [1254, 330] width 274 height 31
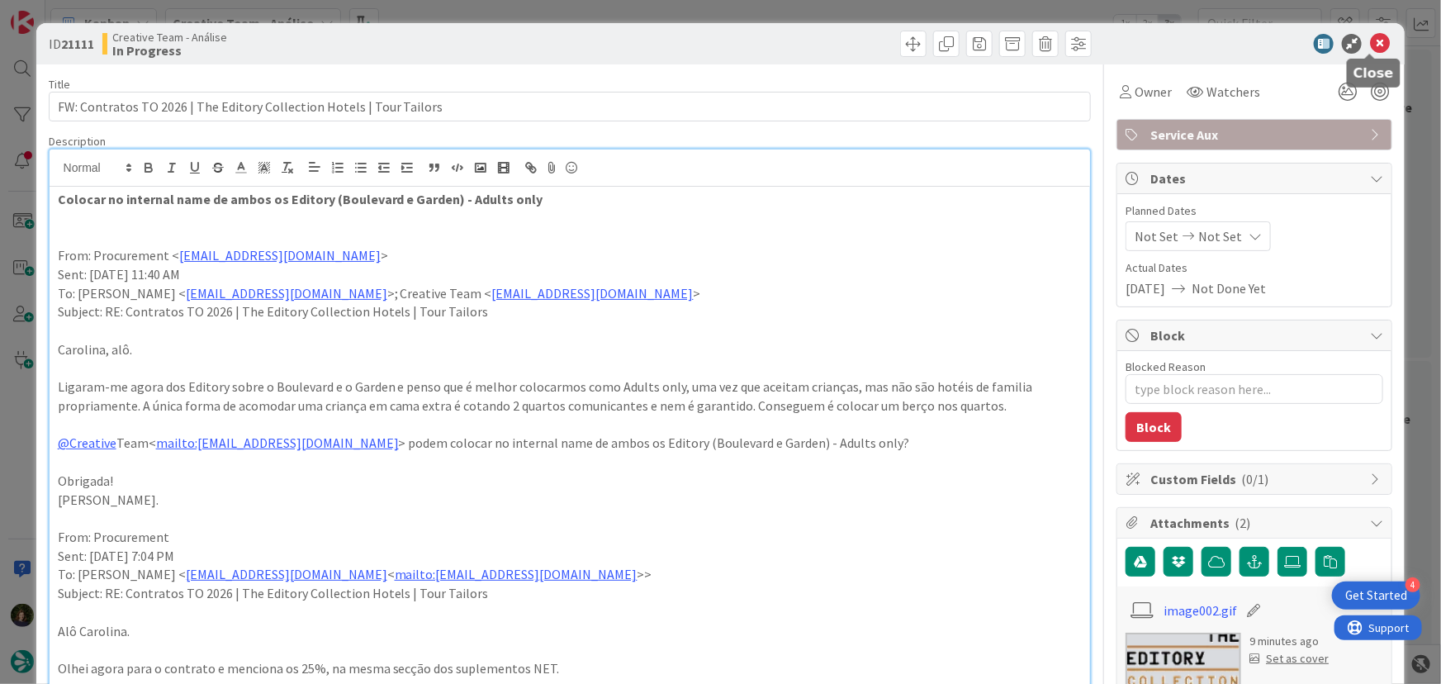
click at [1376, 39] on icon at bounding box center [1380, 44] width 20 height 20
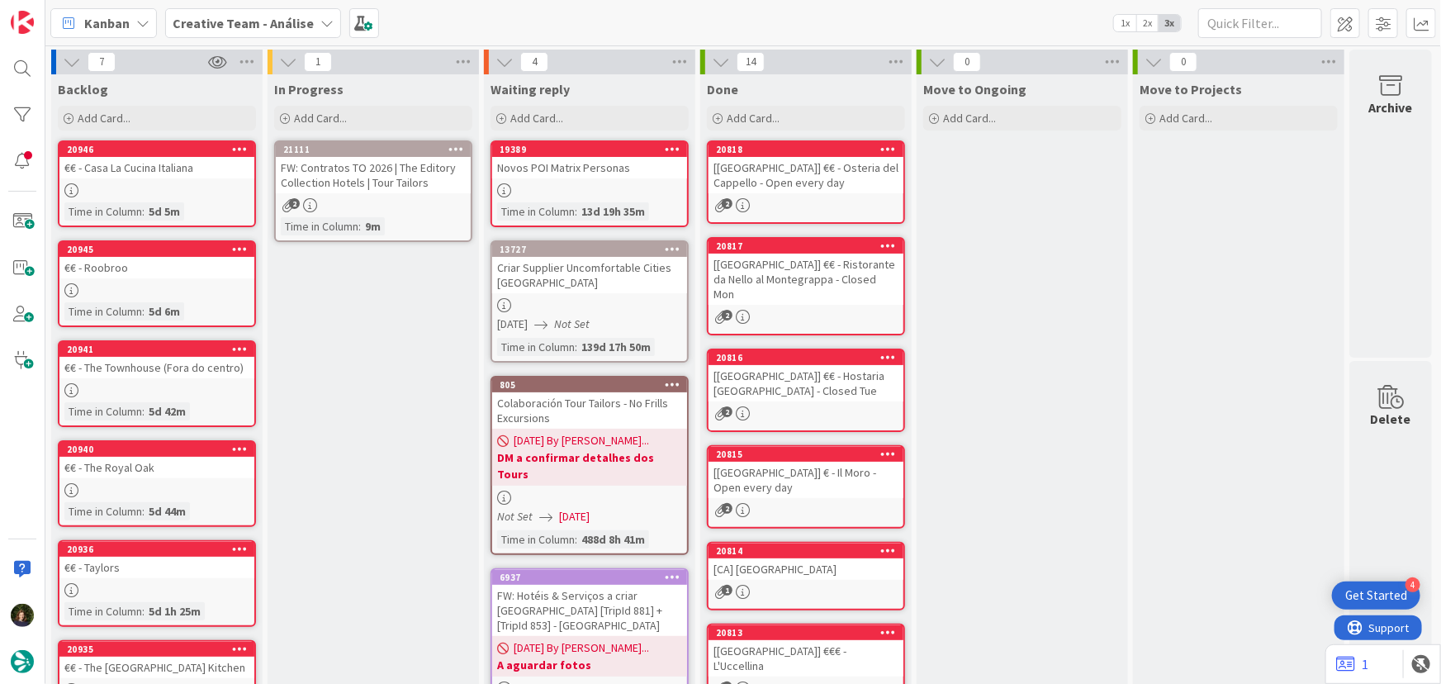
click at [456, 150] on icon at bounding box center [456, 149] width 16 height 12
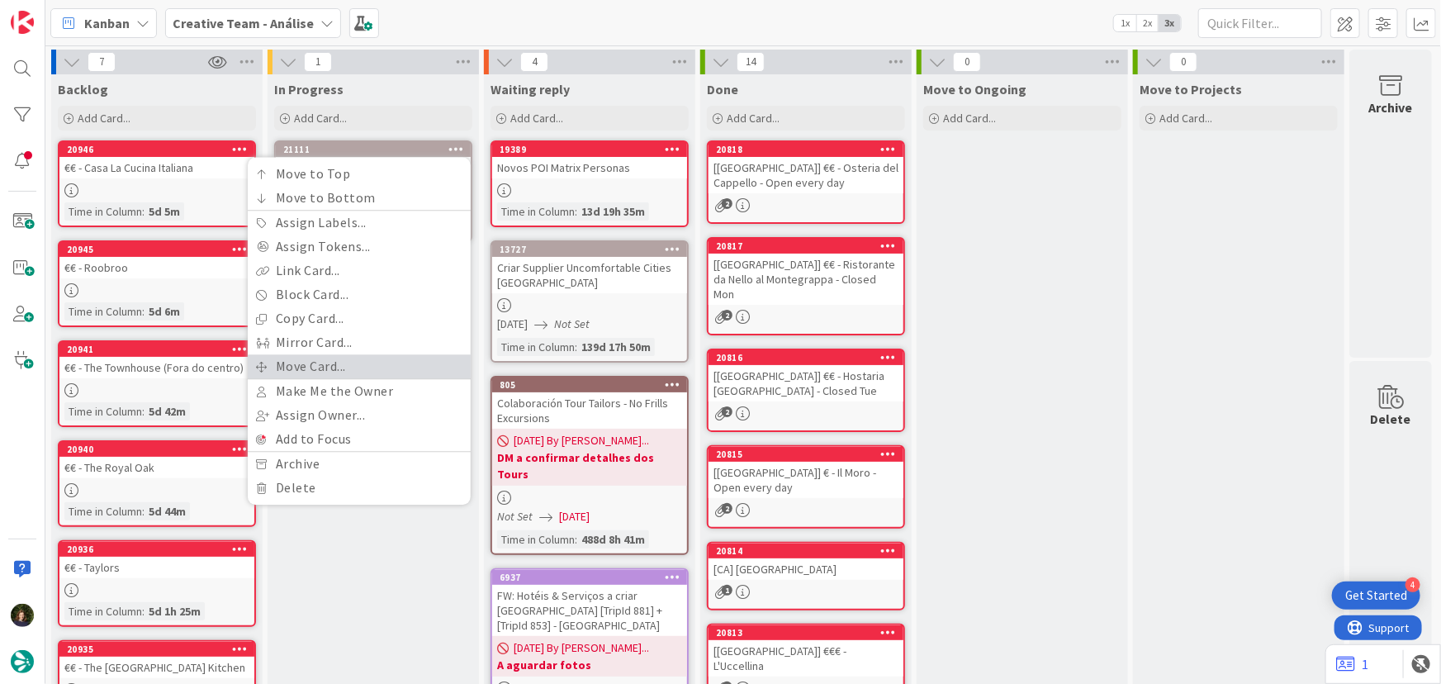
click at [400, 357] on link "Move Card..." at bounding box center [359, 366] width 223 height 24
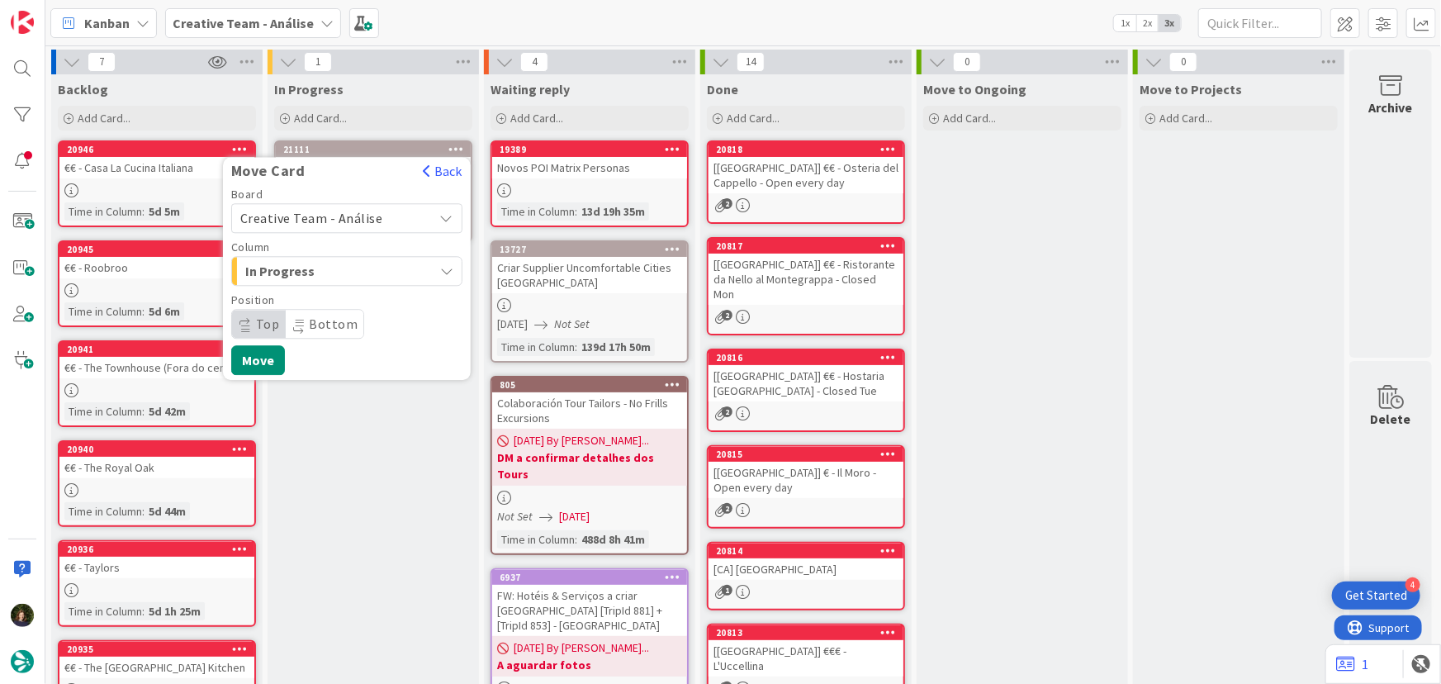
click at [398, 211] on span "Creative Team - Análise" at bounding box center [332, 217] width 185 height 23
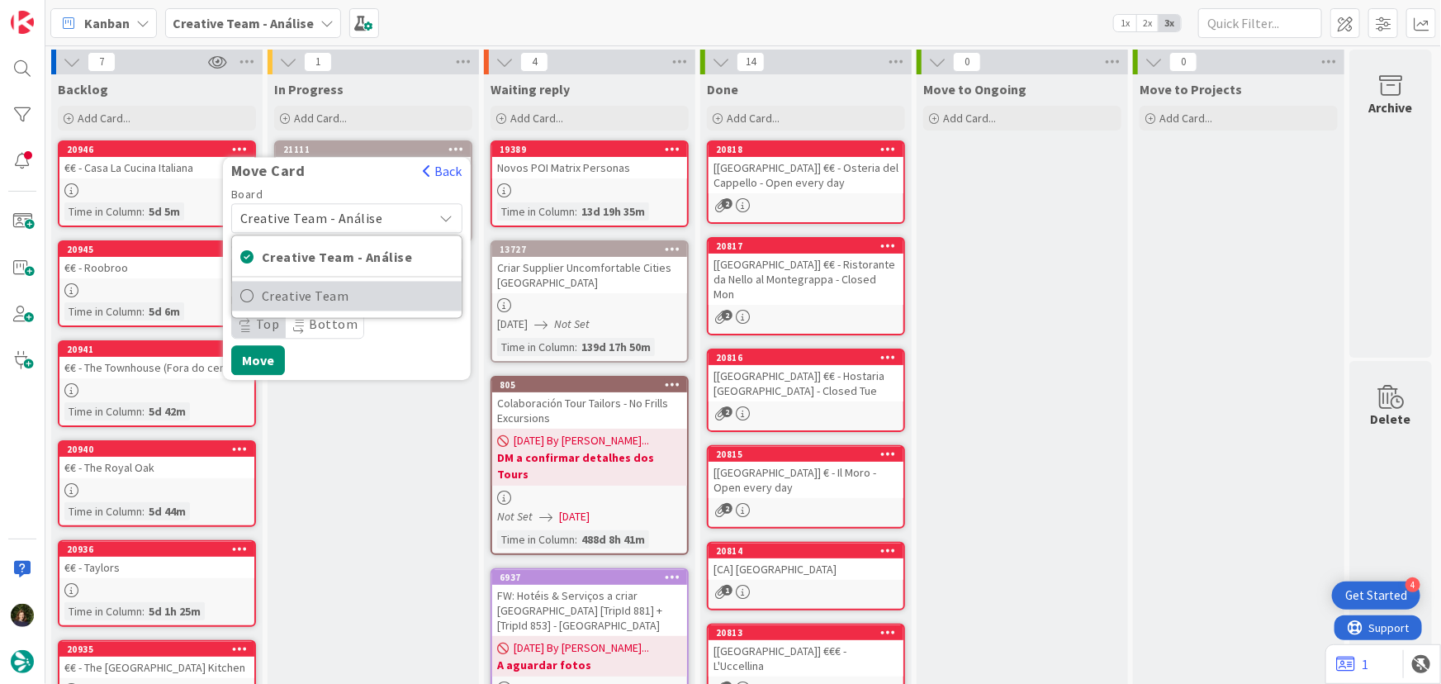
click at [410, 300] on span "Creative Team" at bounding box center [358, 296] width 192 height 25
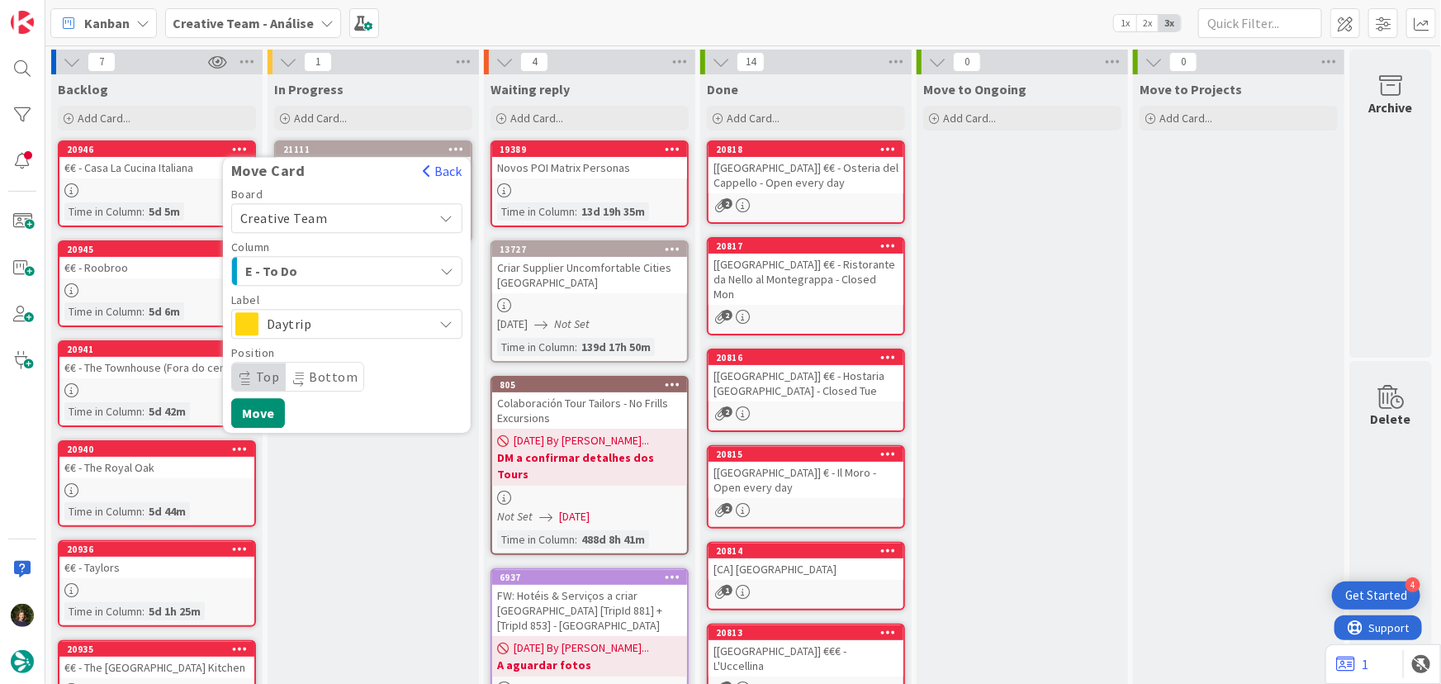
click at [372, 265] on div "E - To Do" at bounding box center [337, 271] width 192 height 26
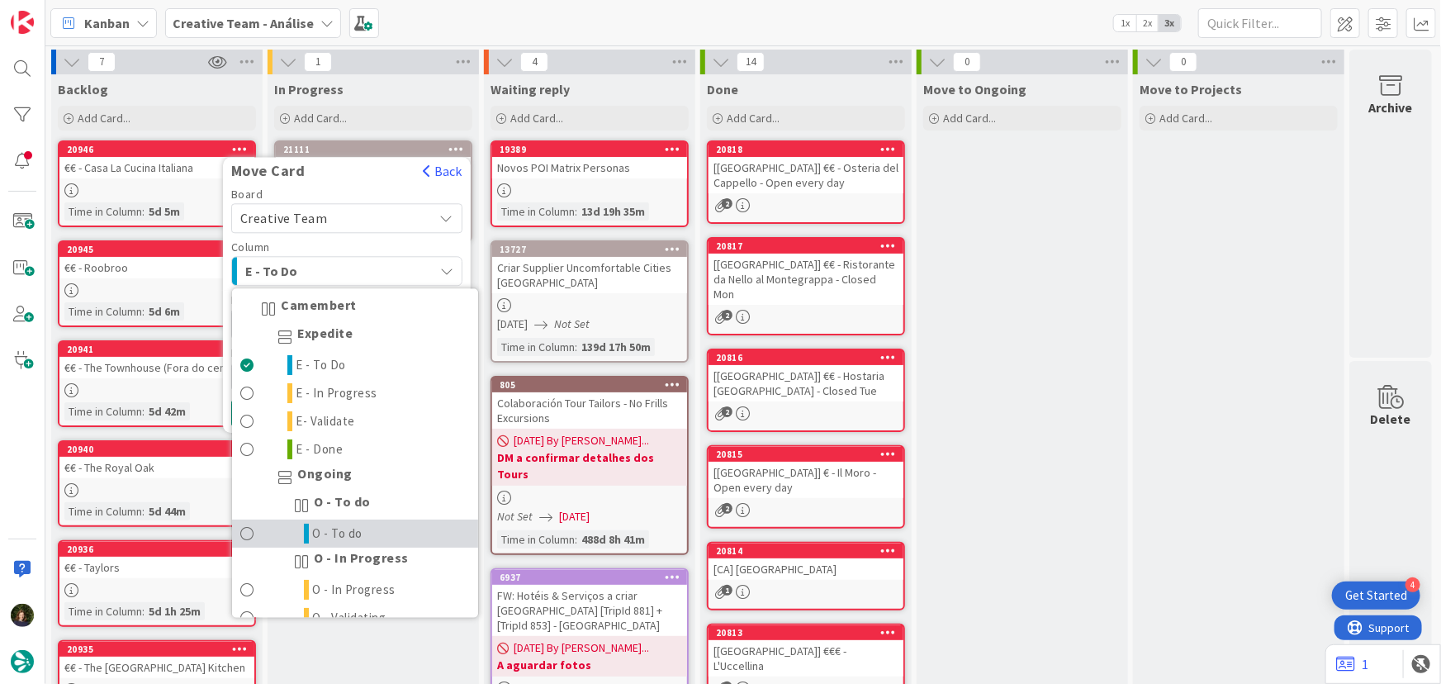
click at [381, 528] on link "O - To do" at bounding box center [355, 534] width 246 height 28
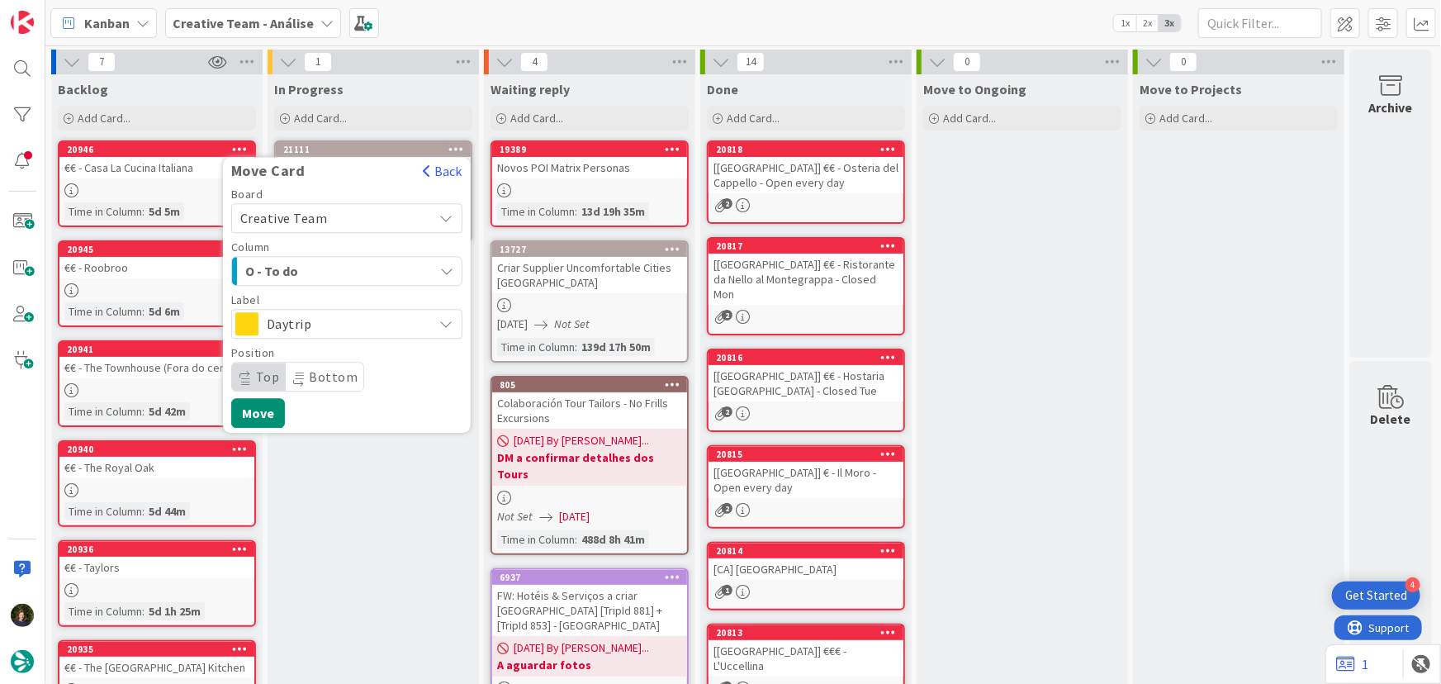
click at [381, 322] on span "Daytrip" at bounding box center [346, 323] width 159 height 23
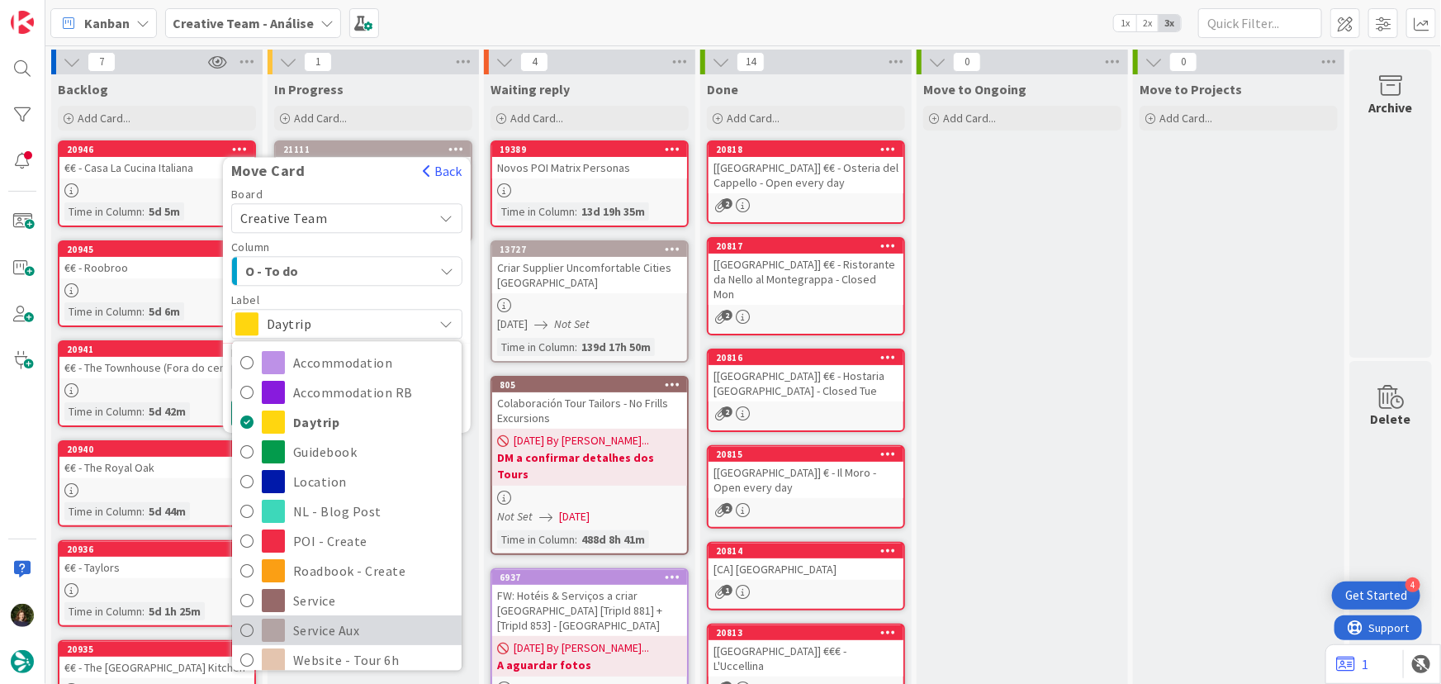
click at [359, 631] on span "Service Aux" at bounding box center [373, 630] width 160 height 25
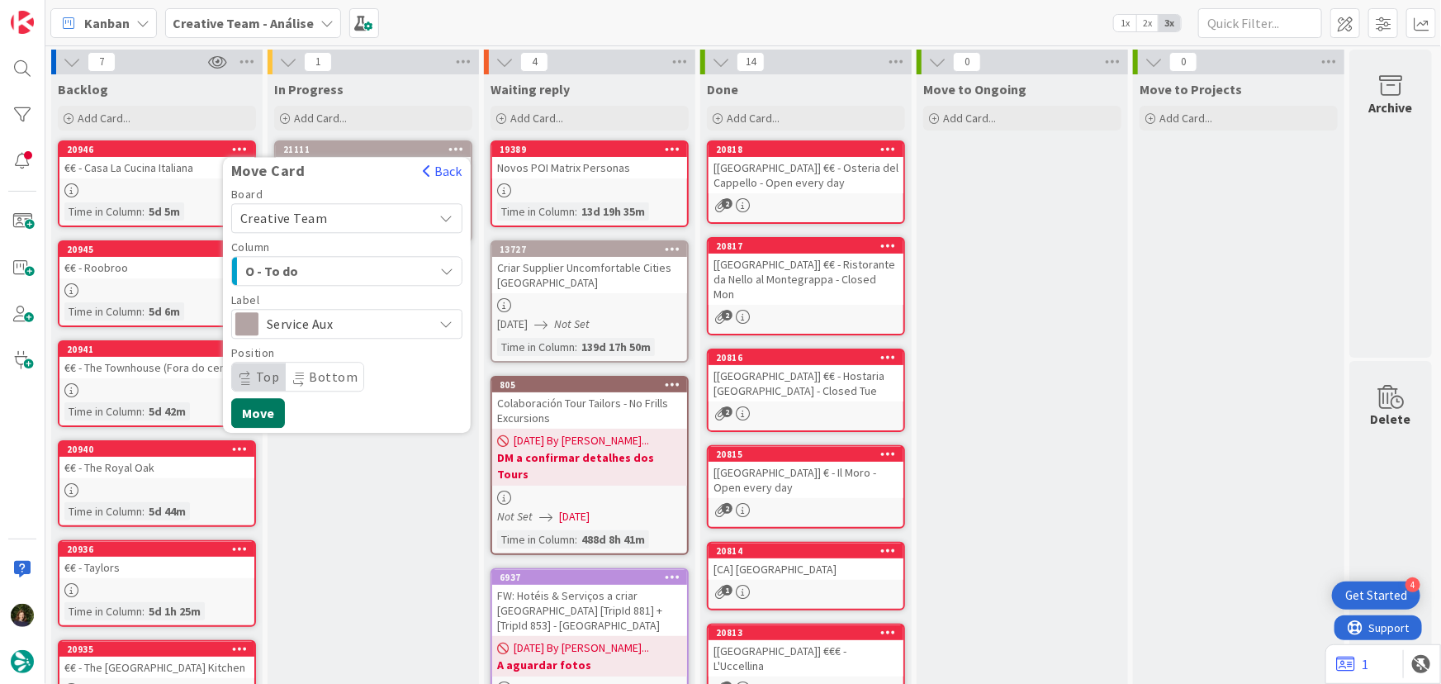
click at [264, 407] on button "Move" at bounding box center [258, 413] width 54 height 30
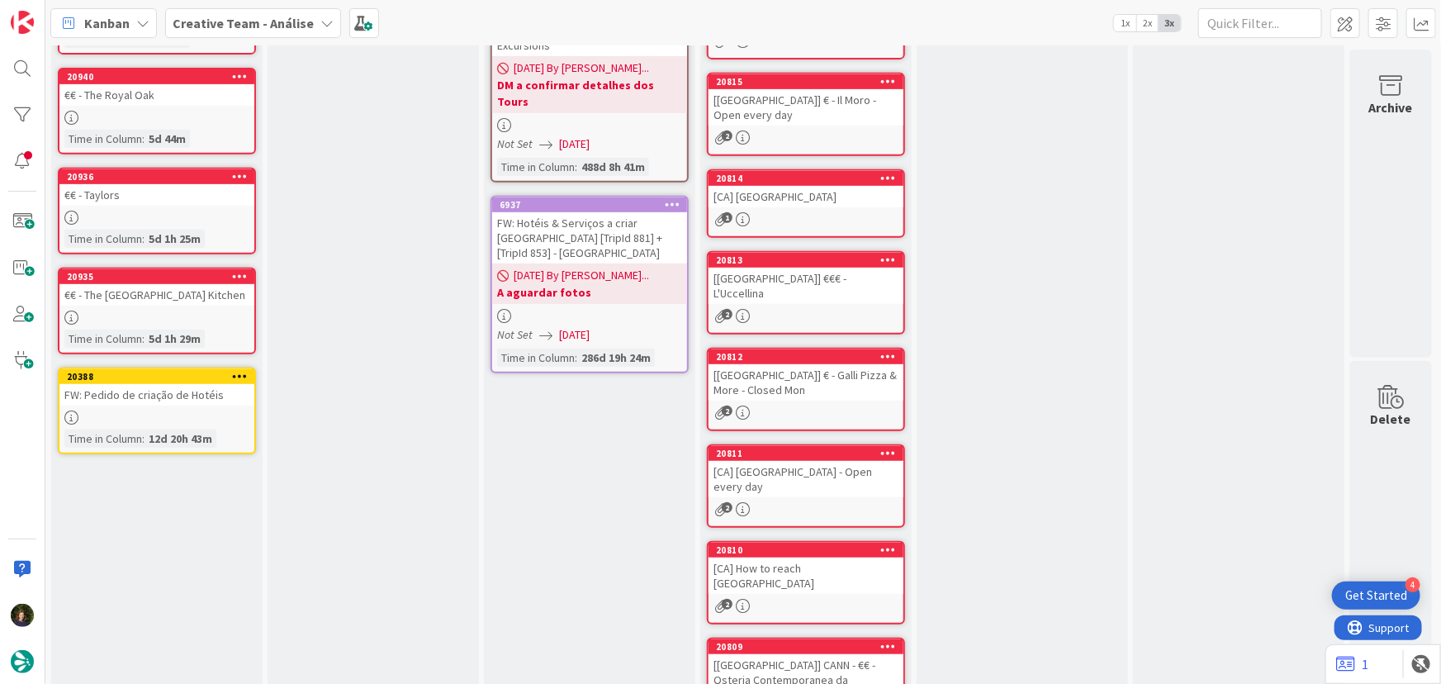
scroll to position [433, 0]
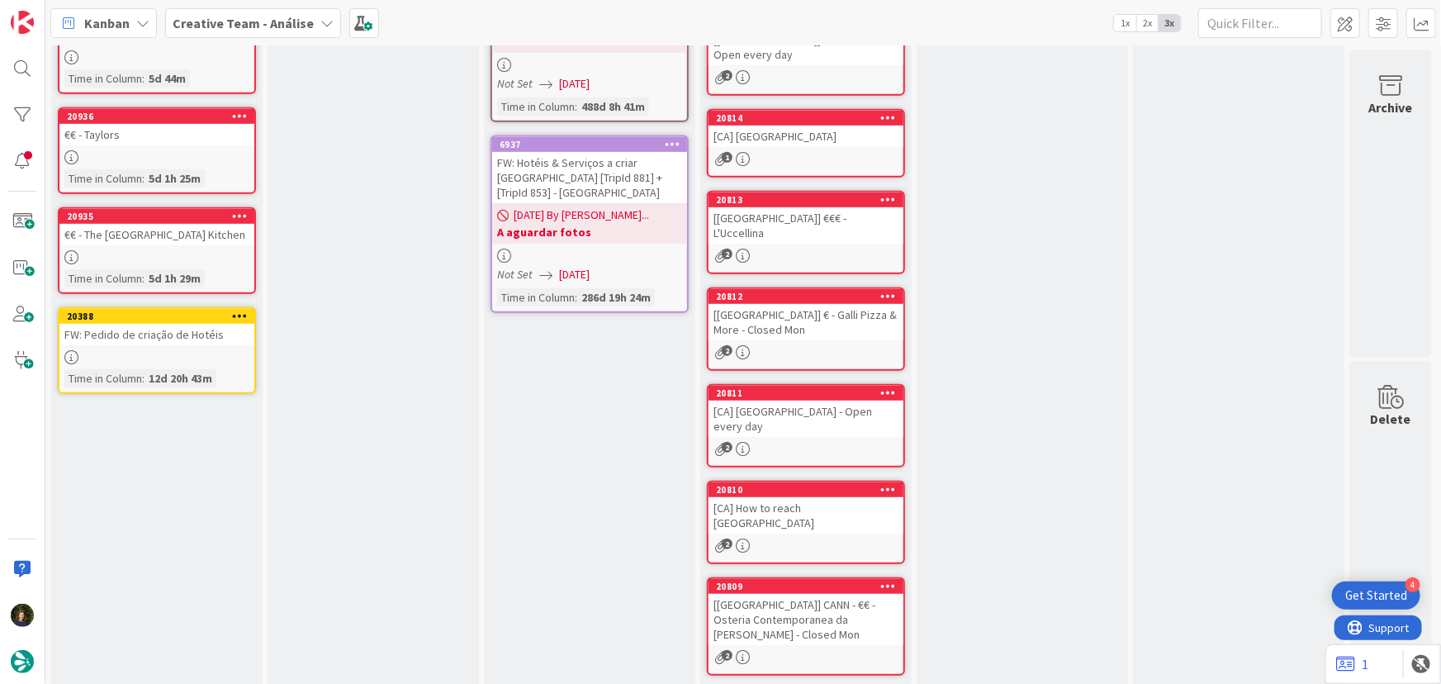
click at [234, 27] on b "Creative Team - Análise" at bounding box center [243, 23] width 141 height 17
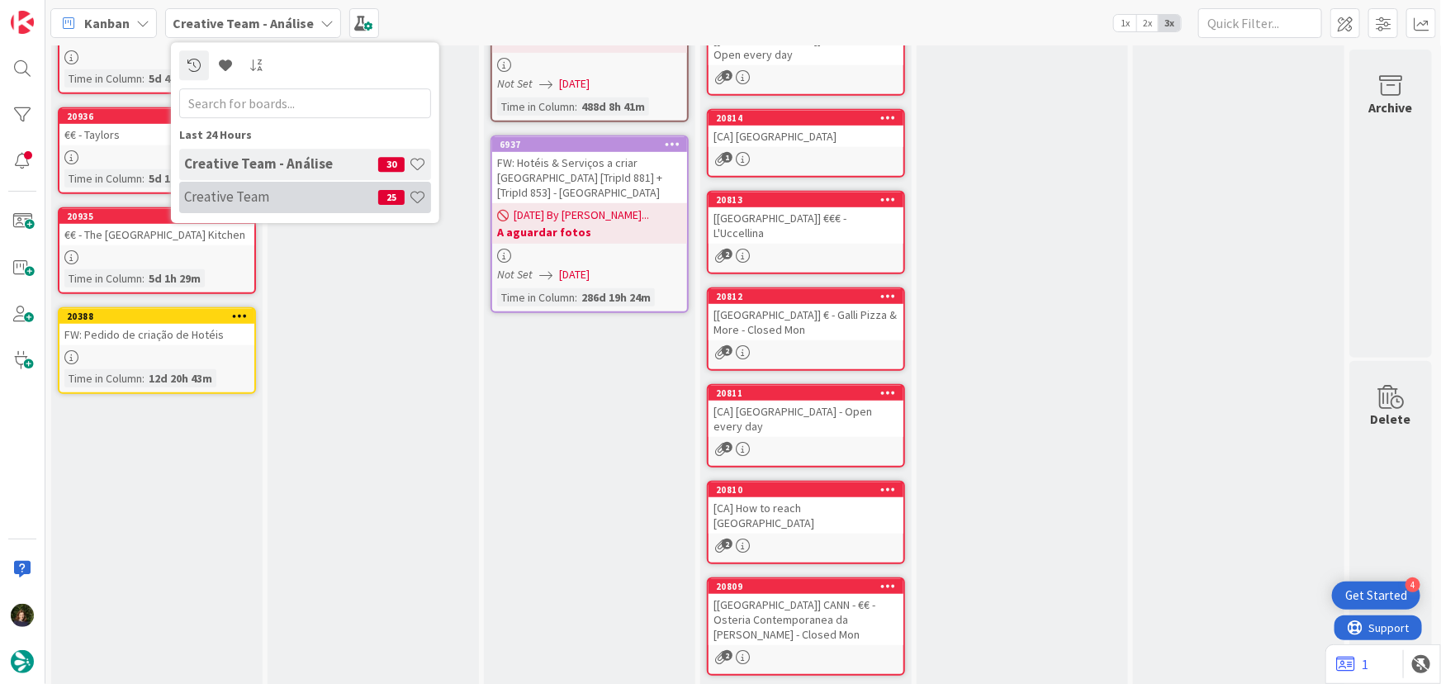
click at [282, 201] on h4 "Creative Team" at bounding box center [281, 196] width 194 height 17
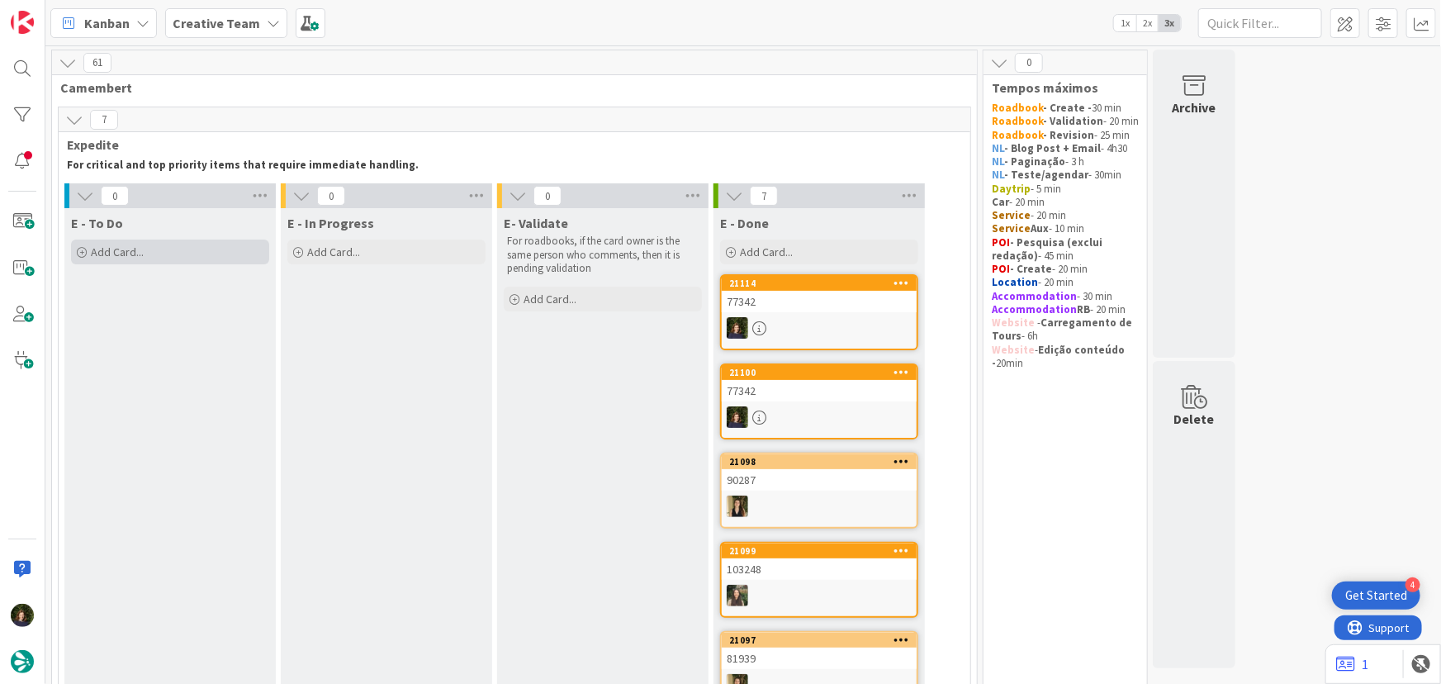
click at [161, 255] on div "Add Card..." at bounding box center [170, 251] width 198 height 25
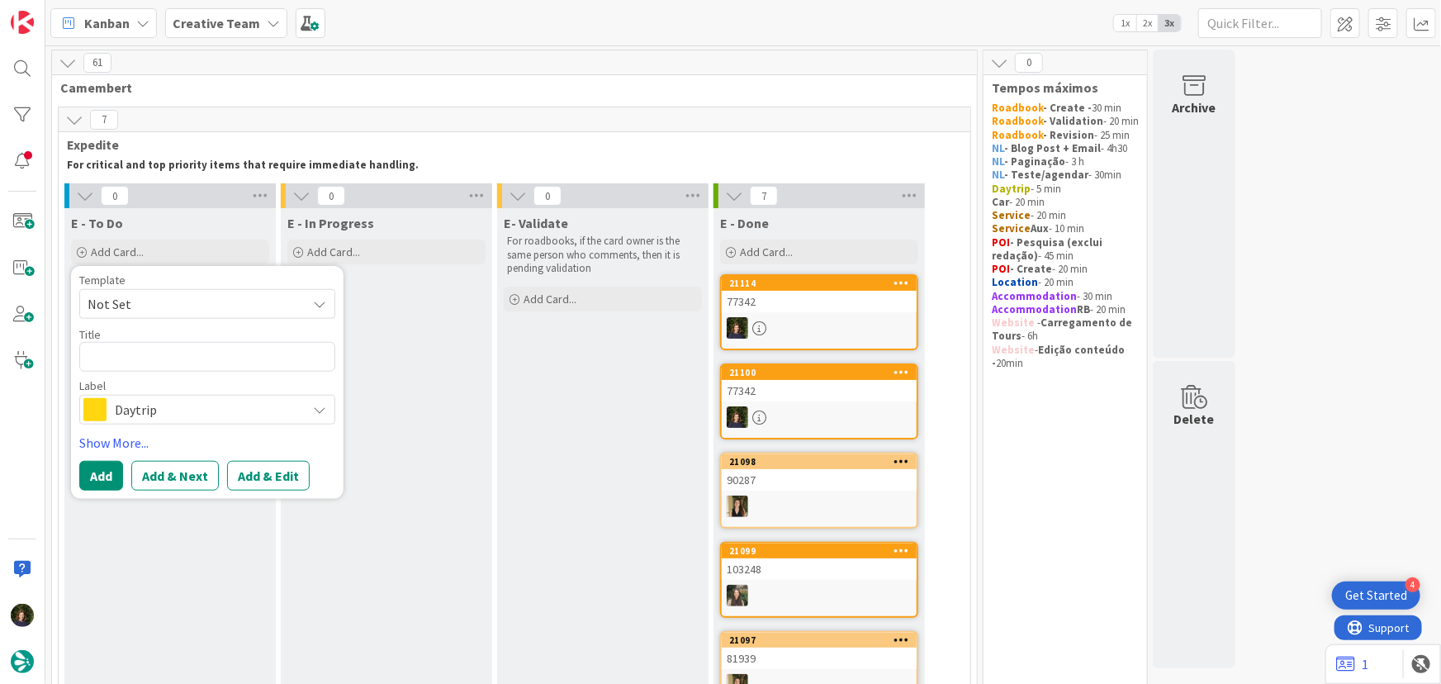
type textarea "x"
type textarea "109632"
type textarea "x"
type textarea "109632"
click at [178, 406] on span "Daytrip" at bounding box center [206, 409] width 183 height 23
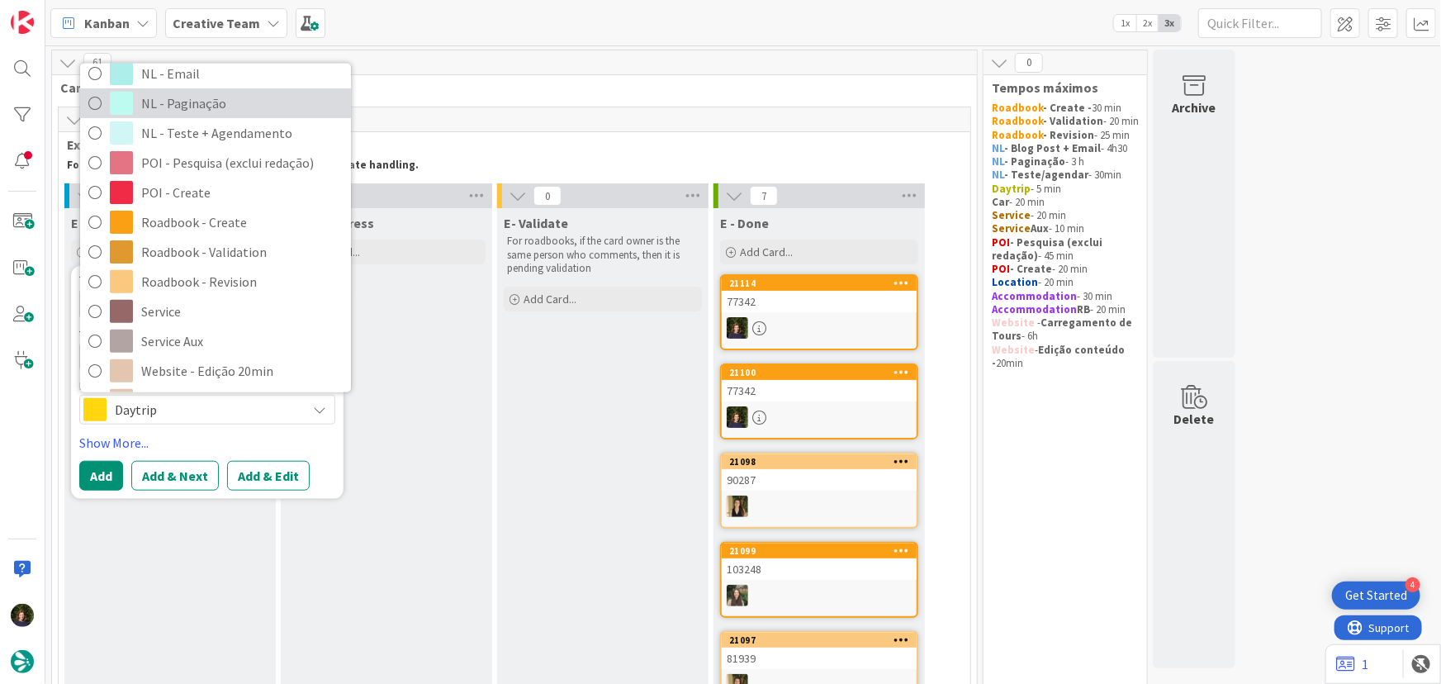
scroll to position [225, 0]
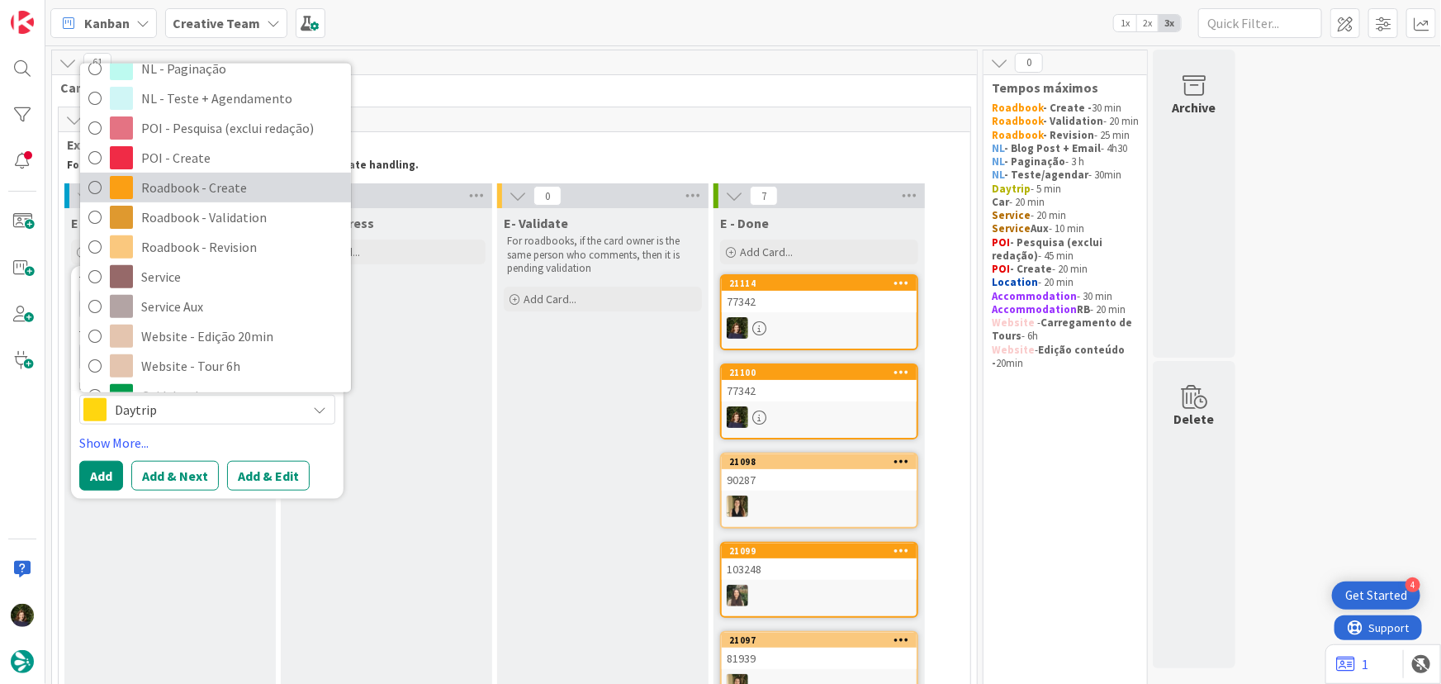
click at [179, 189] on span "Roadbook - Create" at bounding box center [241, 187] width 201 height 25
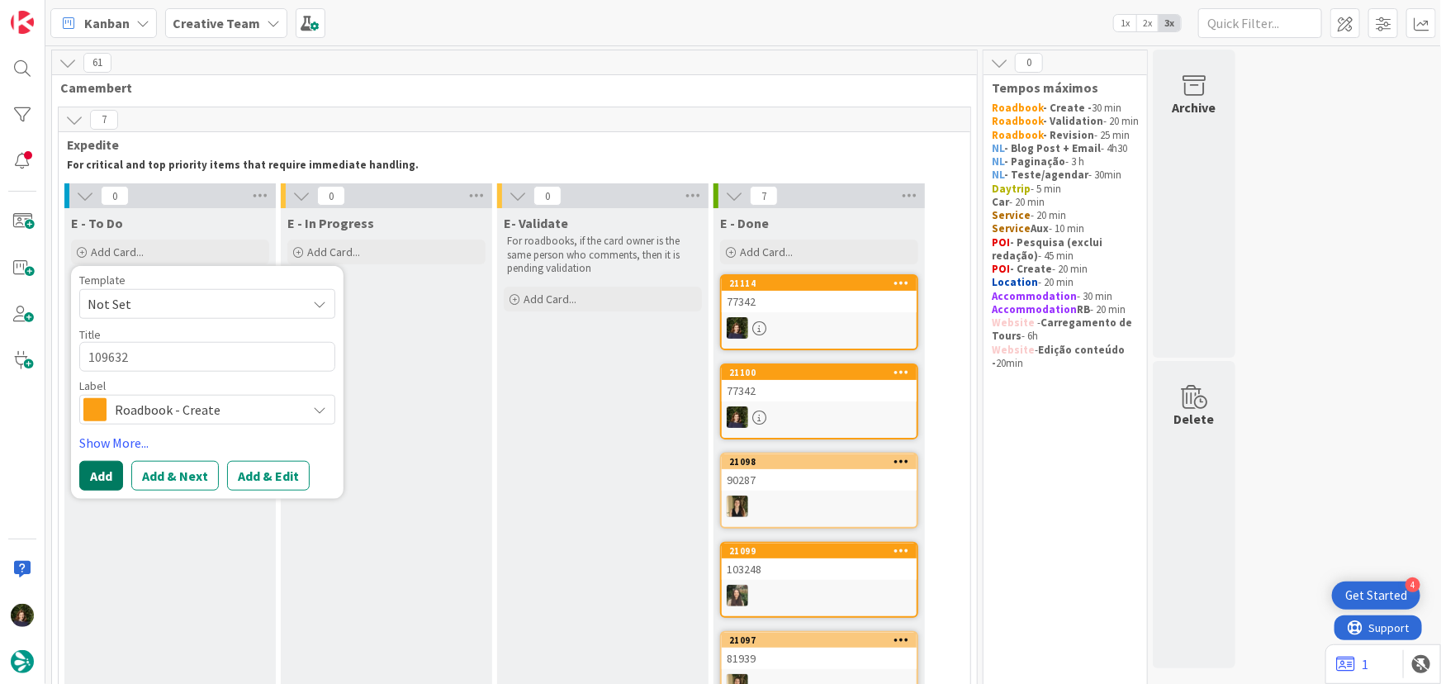
click at [93, 483] on button "Add" at bounding box center [101, 476] width 44 height 30
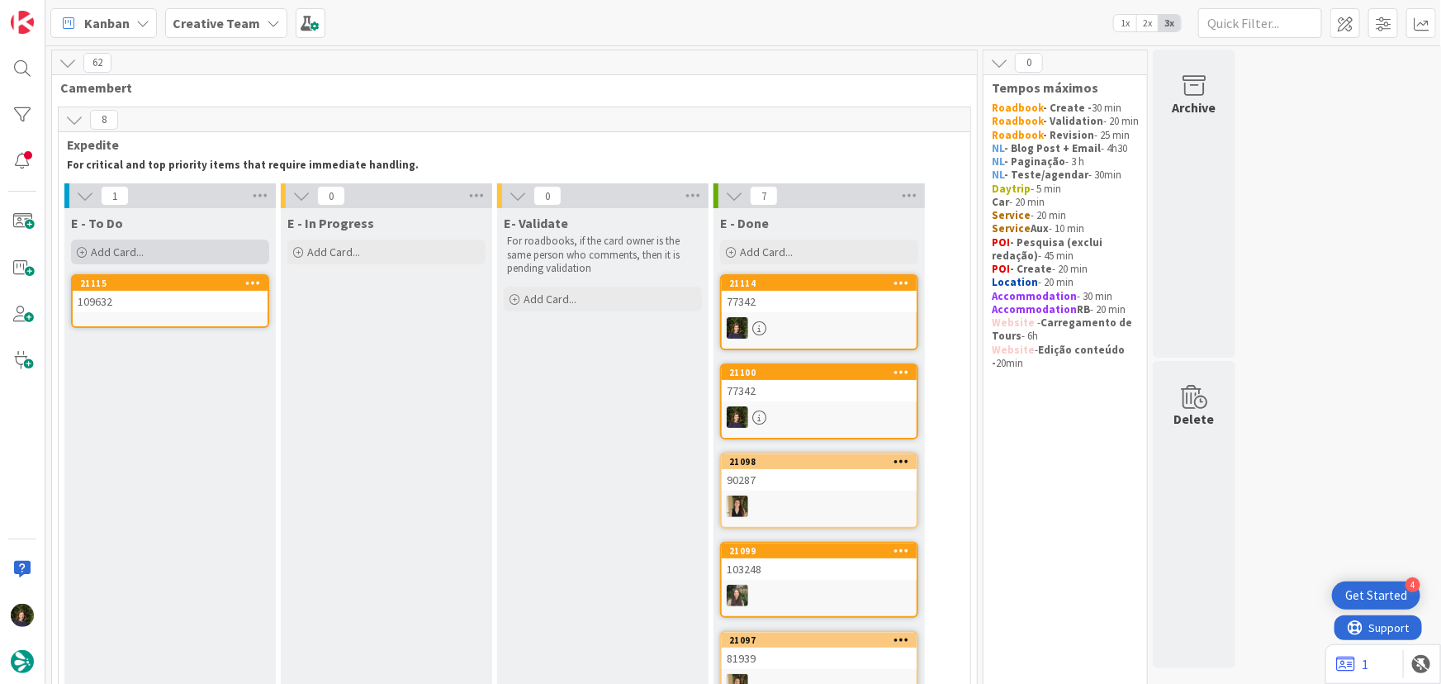
click at [134, 250] on span "Add Card..." at bounding box center [117, 251] width 53 height 15
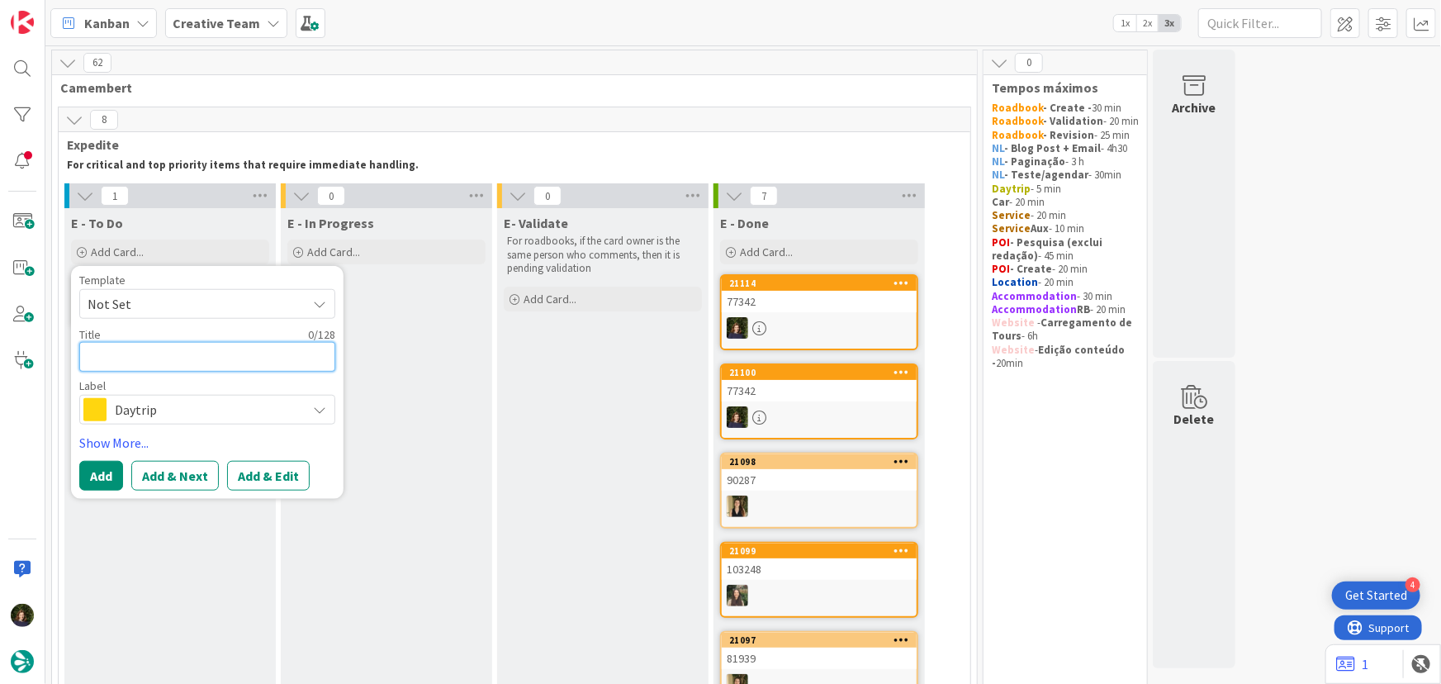
paste textarea "109802"
type textarea "x"
type textarea "109802"
click at [182, 412] on span "Daytrip" at bounding box center [206, 409] width 183 height 23
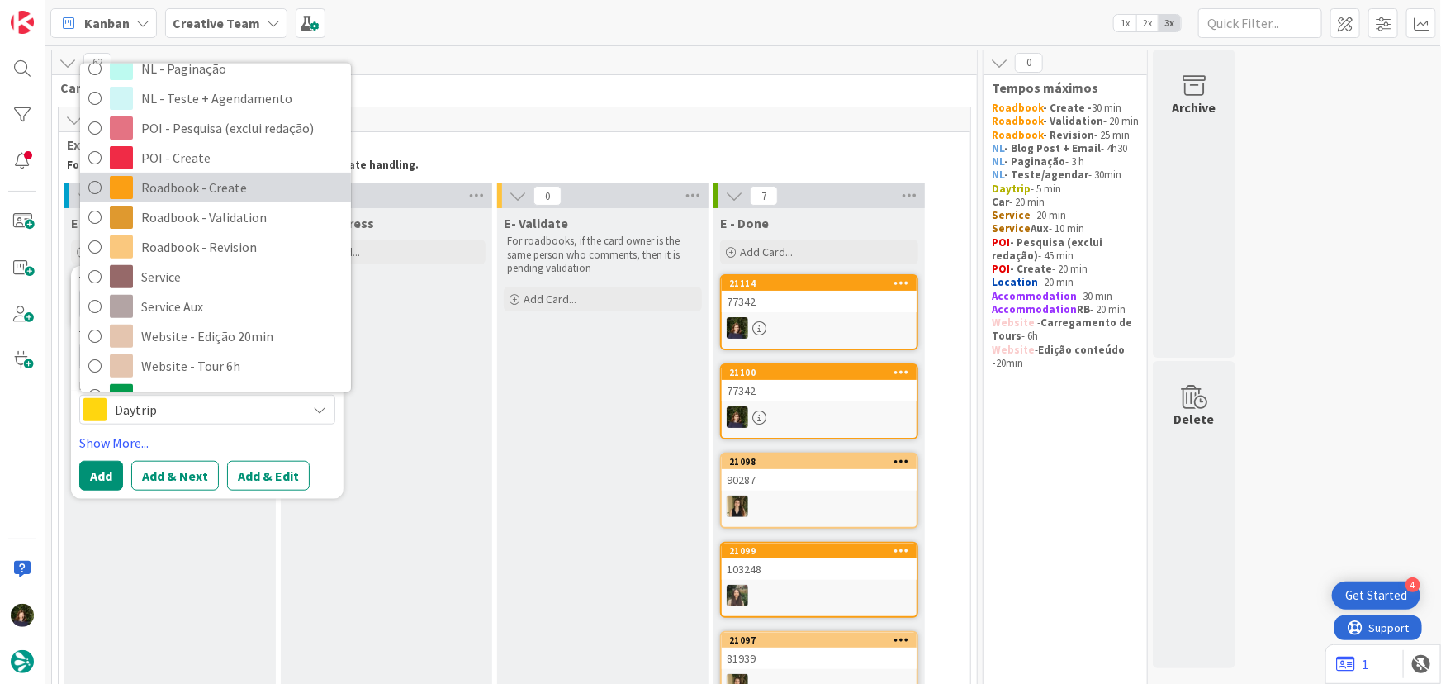
click at [164, 192] on span "Roadbook - Create" at bounding box center [241, 187] width 201 height 25
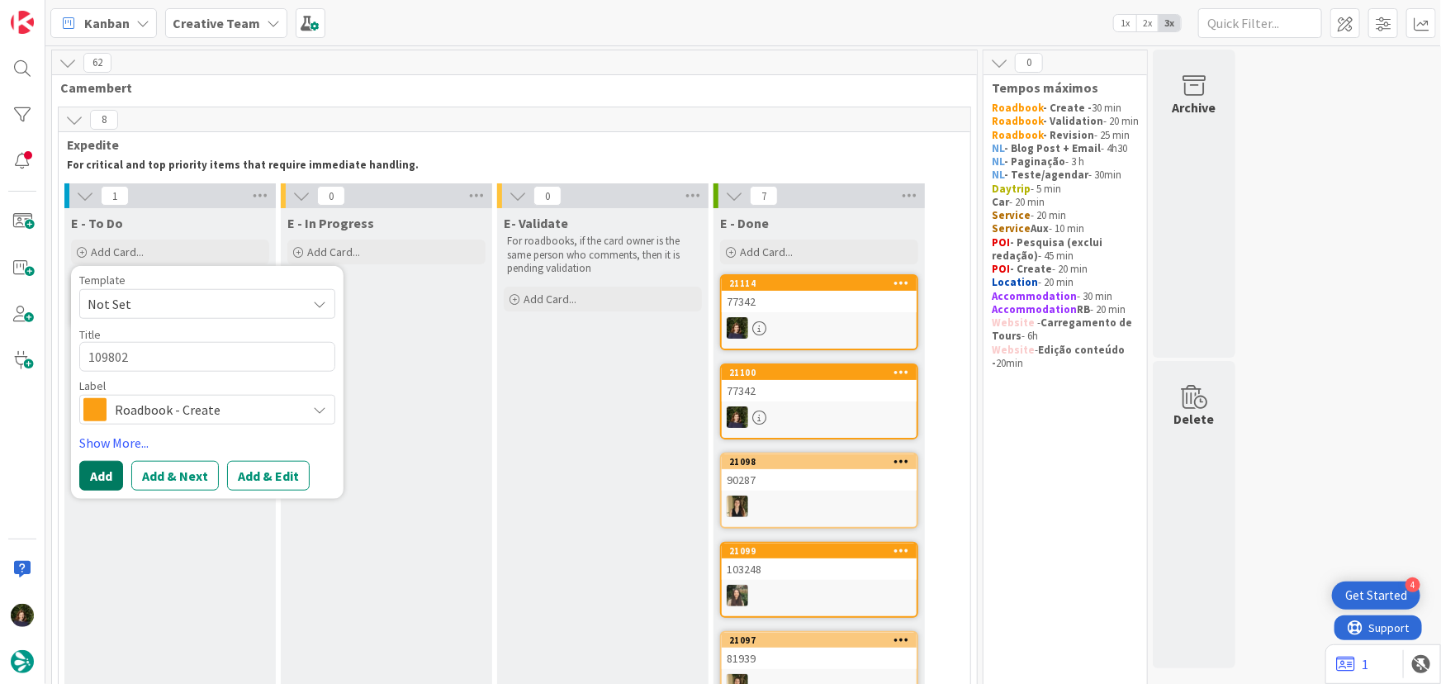
click at [88, 477] on button "Add" at bounding box center [101, 476] width 44 height 30
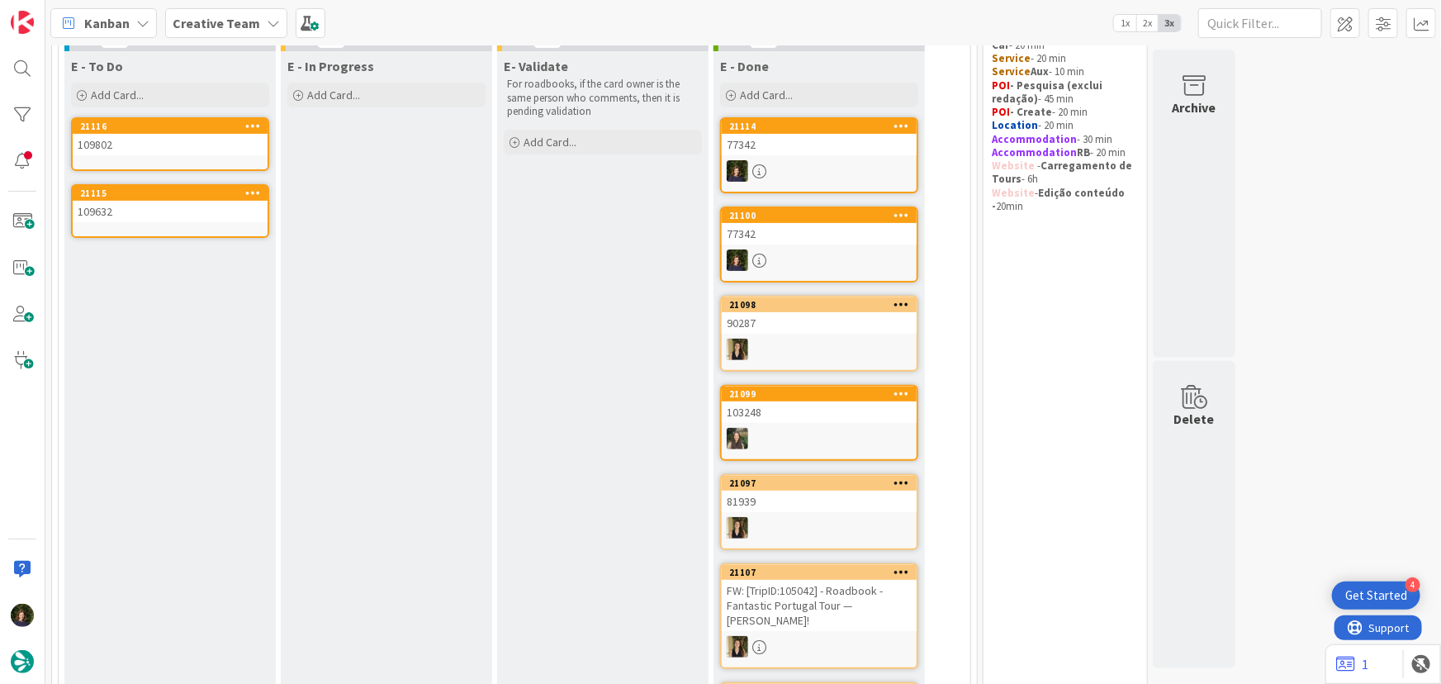
scroll to position [0, 0]
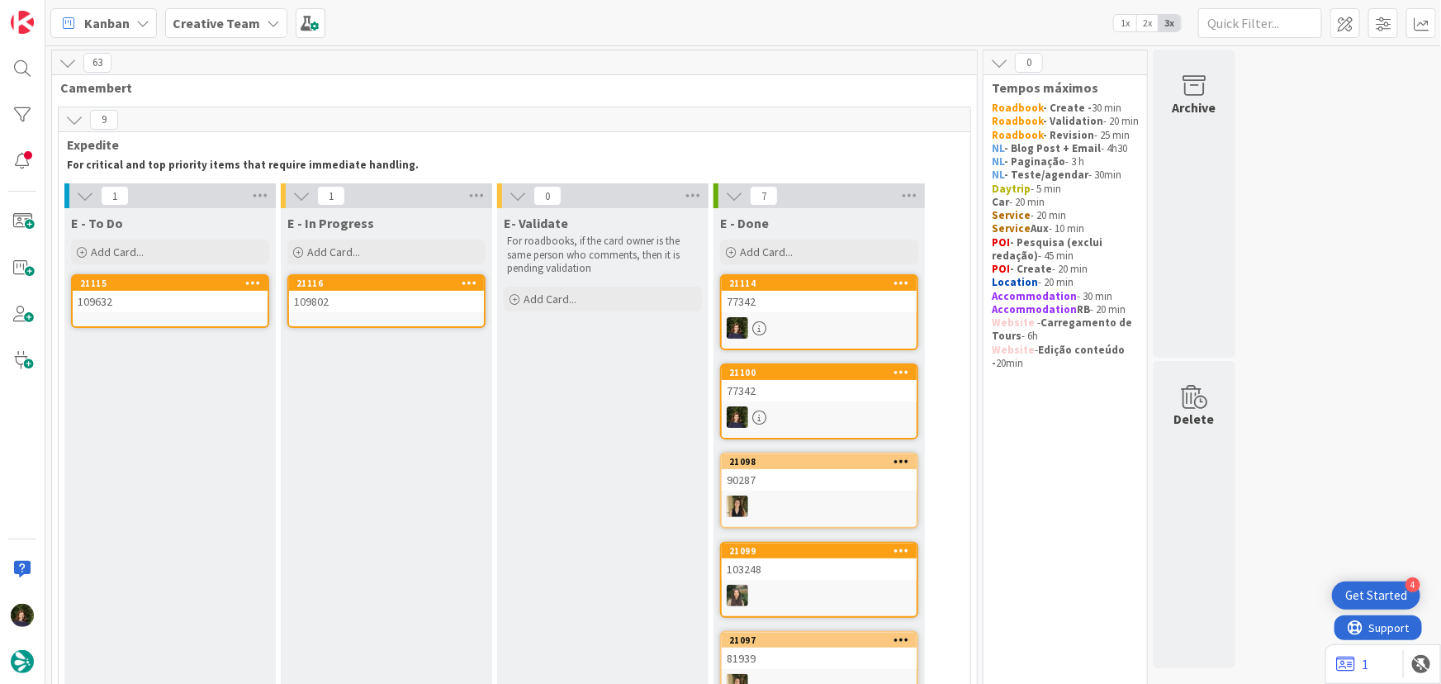
click at [383, 315] on link "21116 109802" at bounding box center [386, 301] width 198 height 54
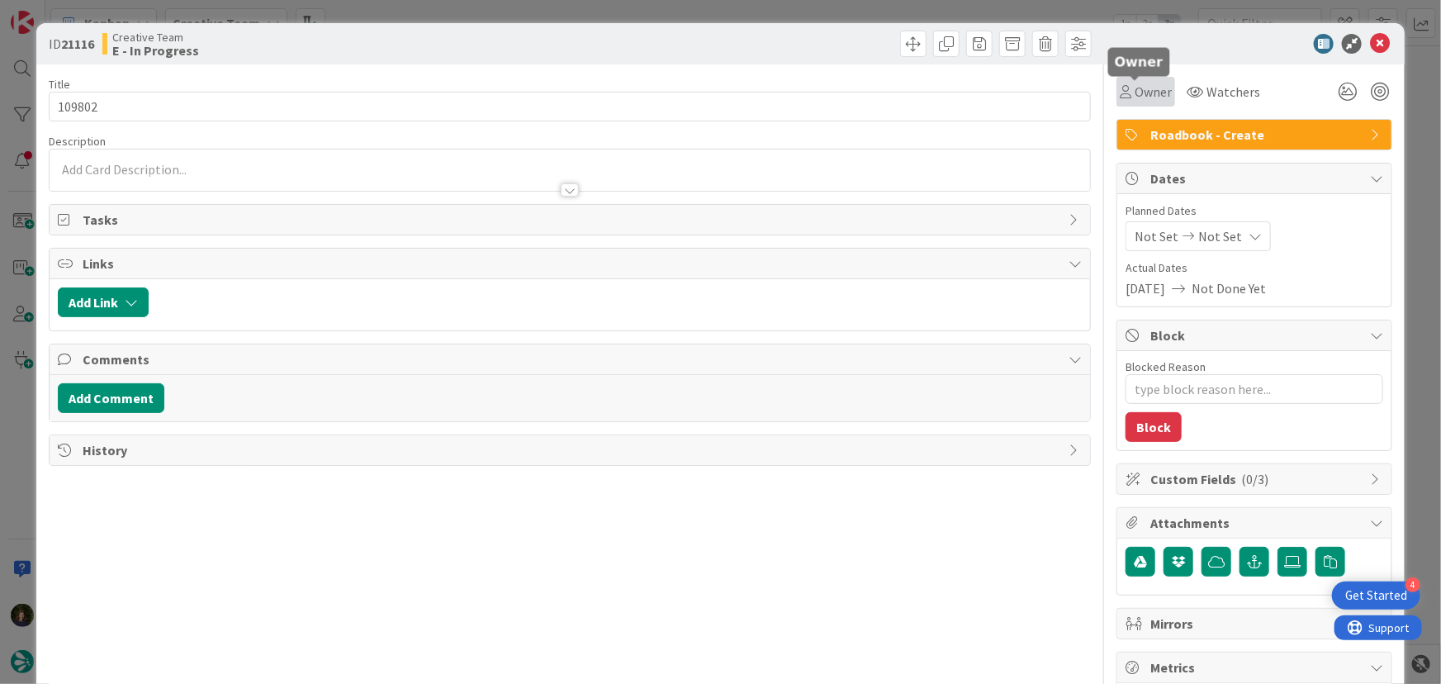
click at [1144, 92] on span "Owner" at bounding box center [1153, 92] width 37 height 20
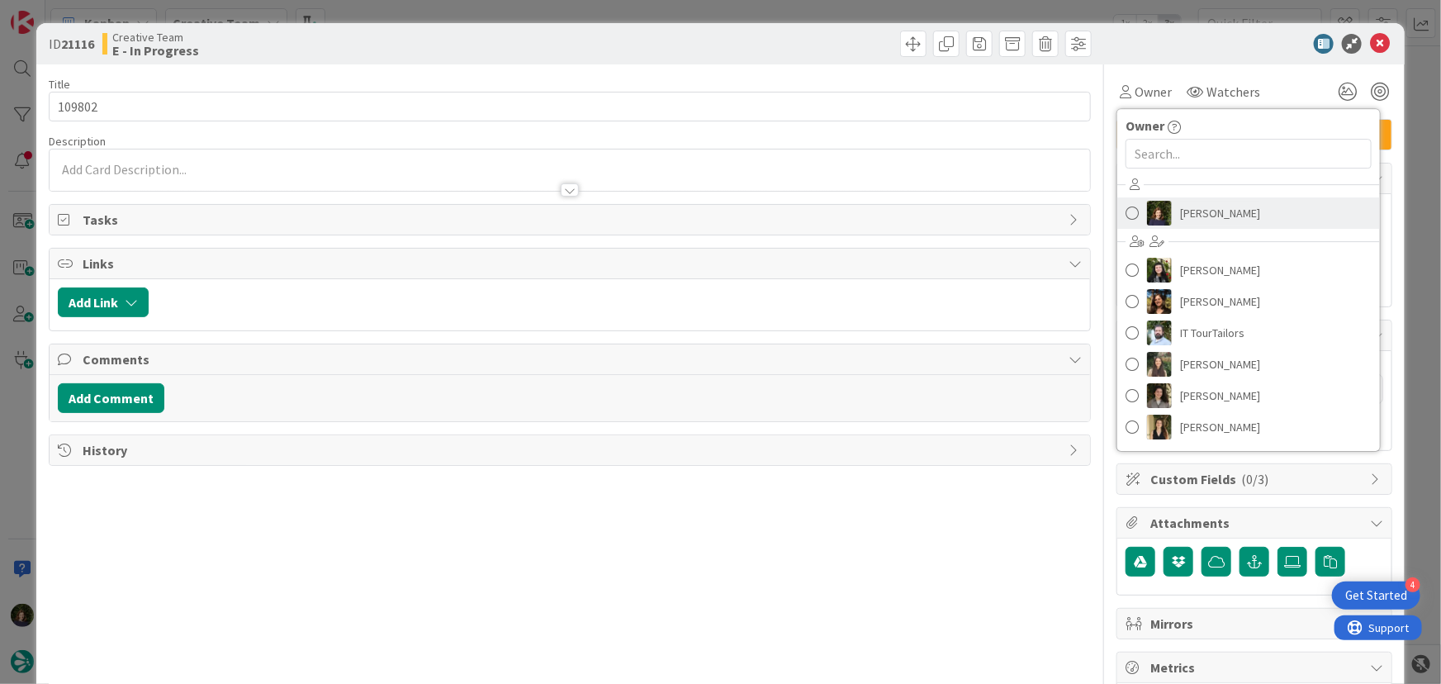
click at [1205, 206] on span "Margarida Carvalho" at bounding box center [1220, 213] width 80 height 25
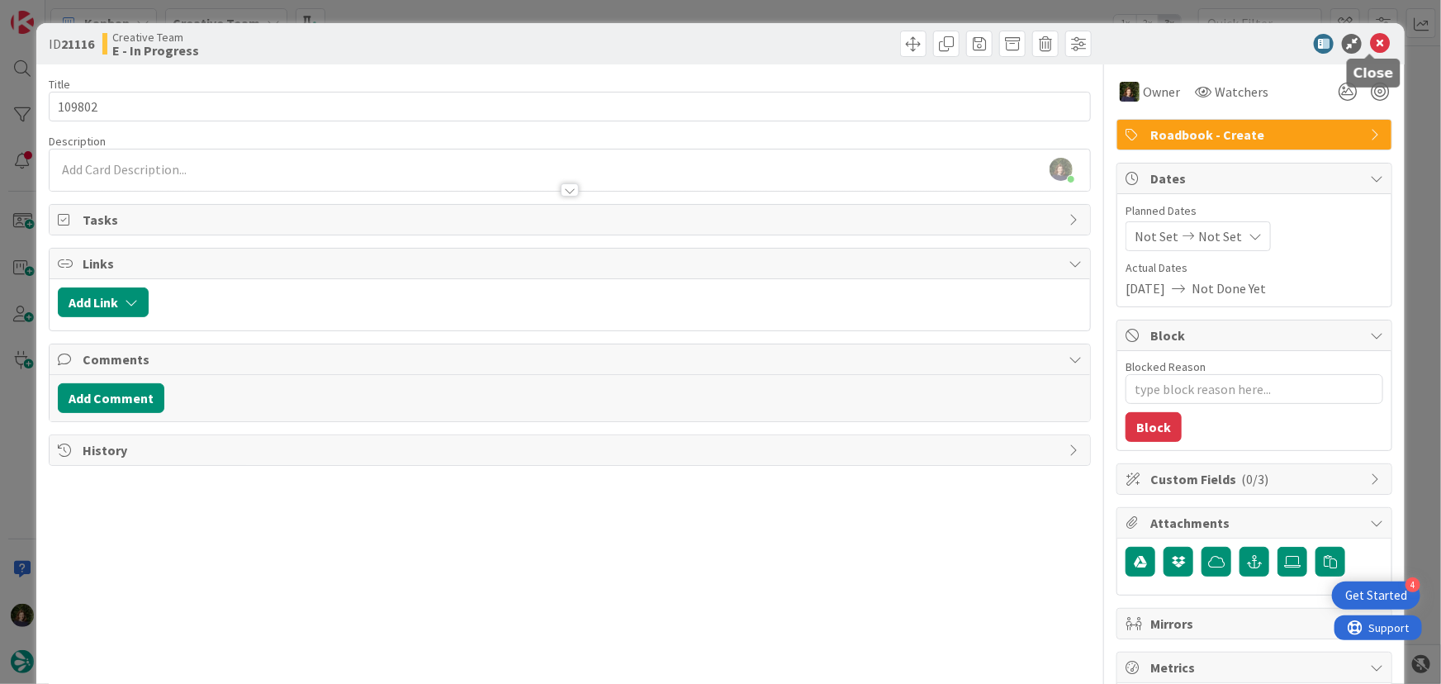
click at [1373, 41] on icon at bounding box center [1380, 44] width 20 height 20
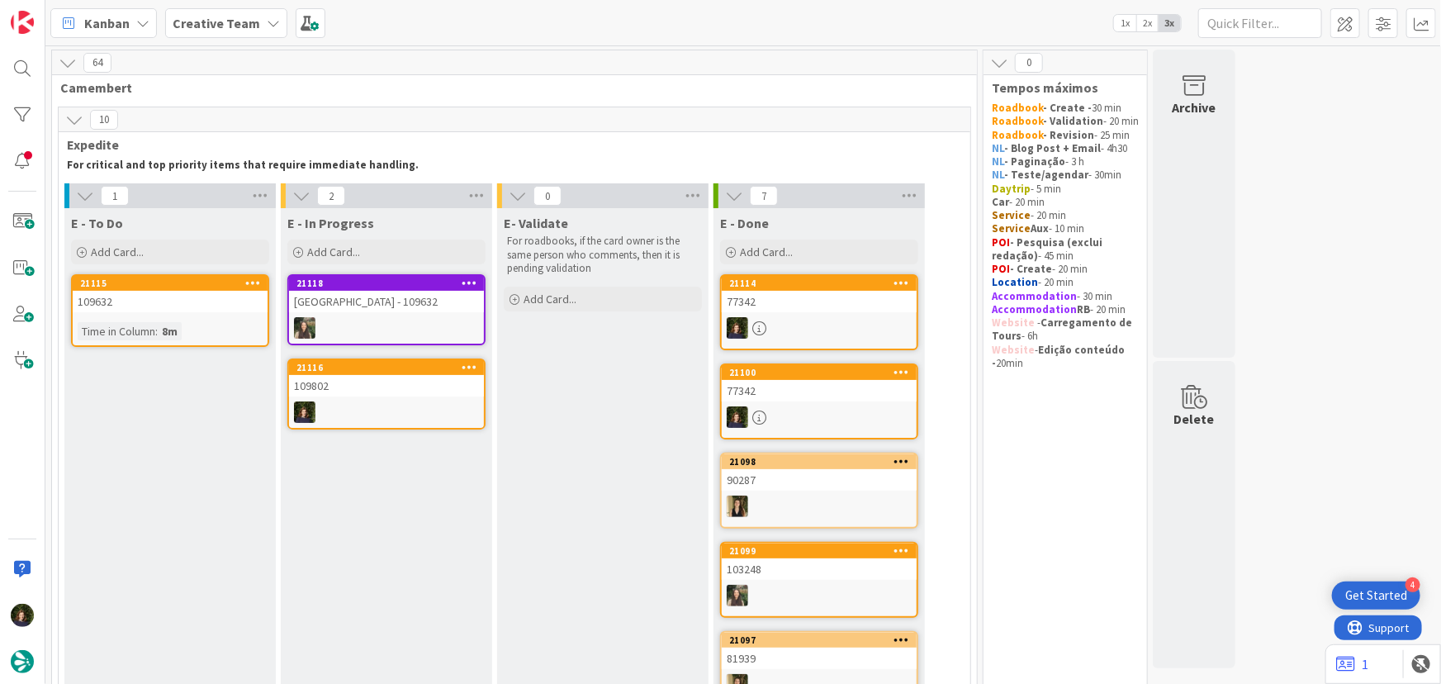
click at [248, 26] on b "Creative Team" at bounding box center [217, 23] width 88 height 17
click at [248, 195] on h4 "Creative Team - Análise" at bounding box center [281, 196] width 194 height 17
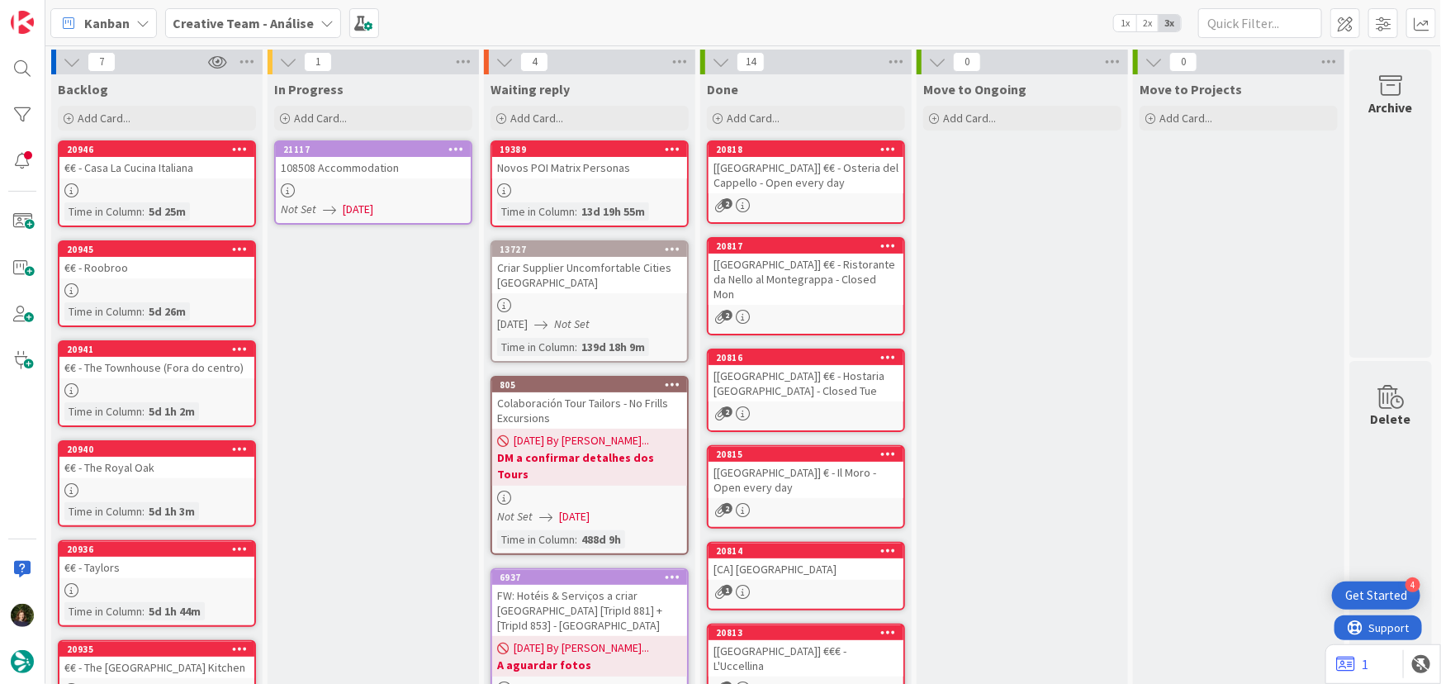
click at [460, 145] on icon at bounding box center [456, 149] width 16 height 12
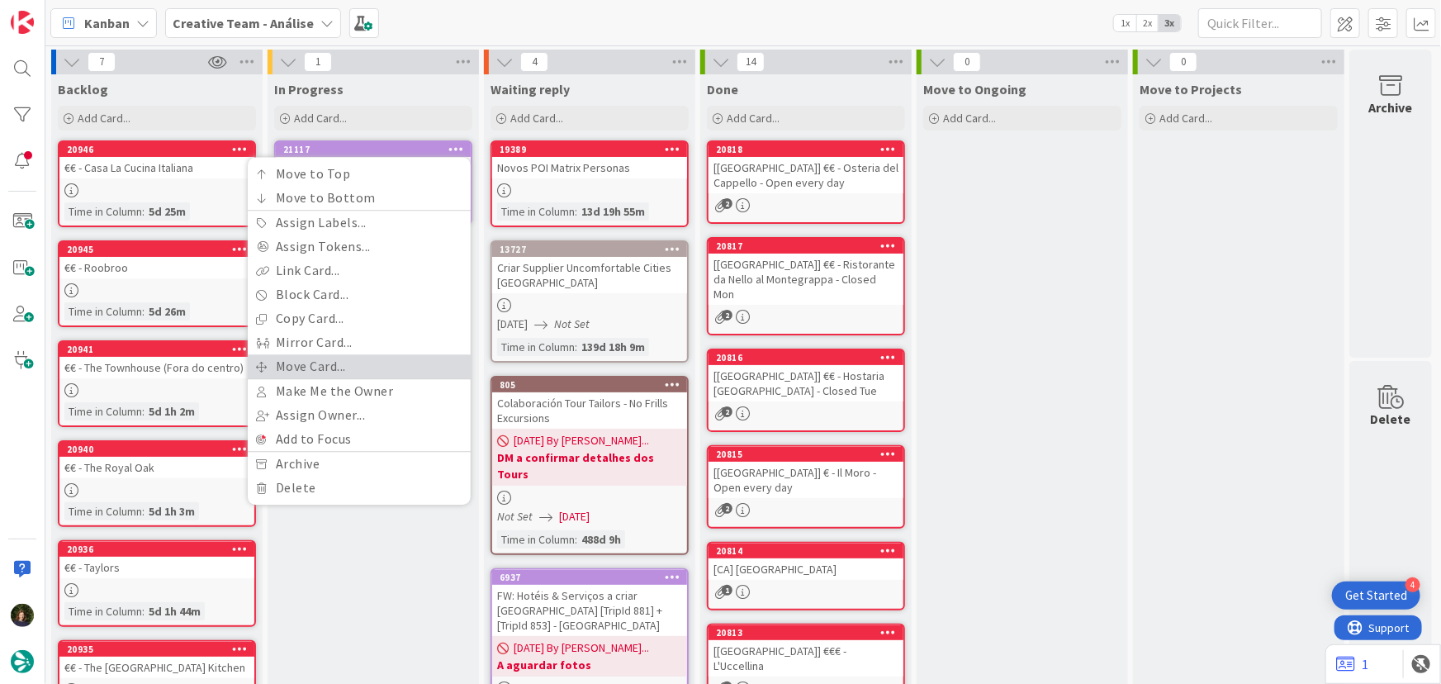
click at [414, 358] on link "Move Card..." at bounding box center [359, 366] width 223 height 24
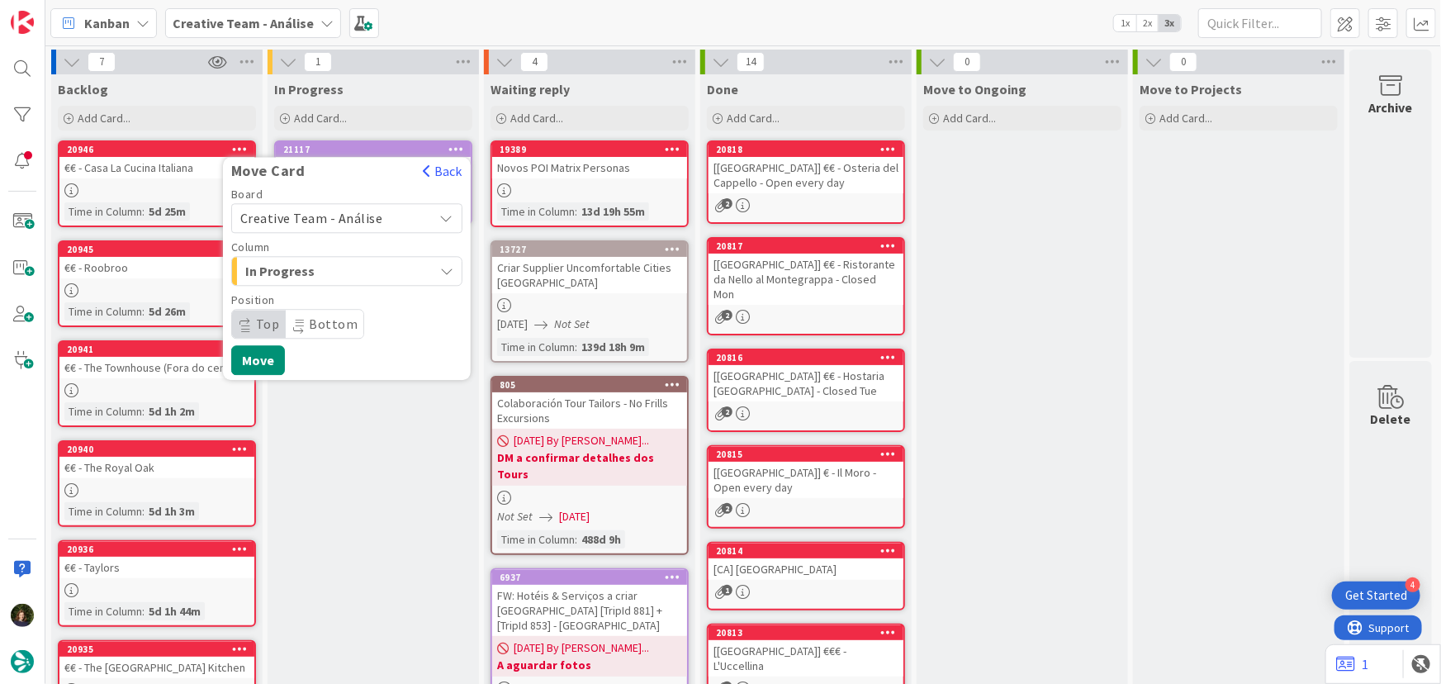
click at [394, 212] on span "Creative Team - Análise" at bounding box center [332, 217] width 185 height 23
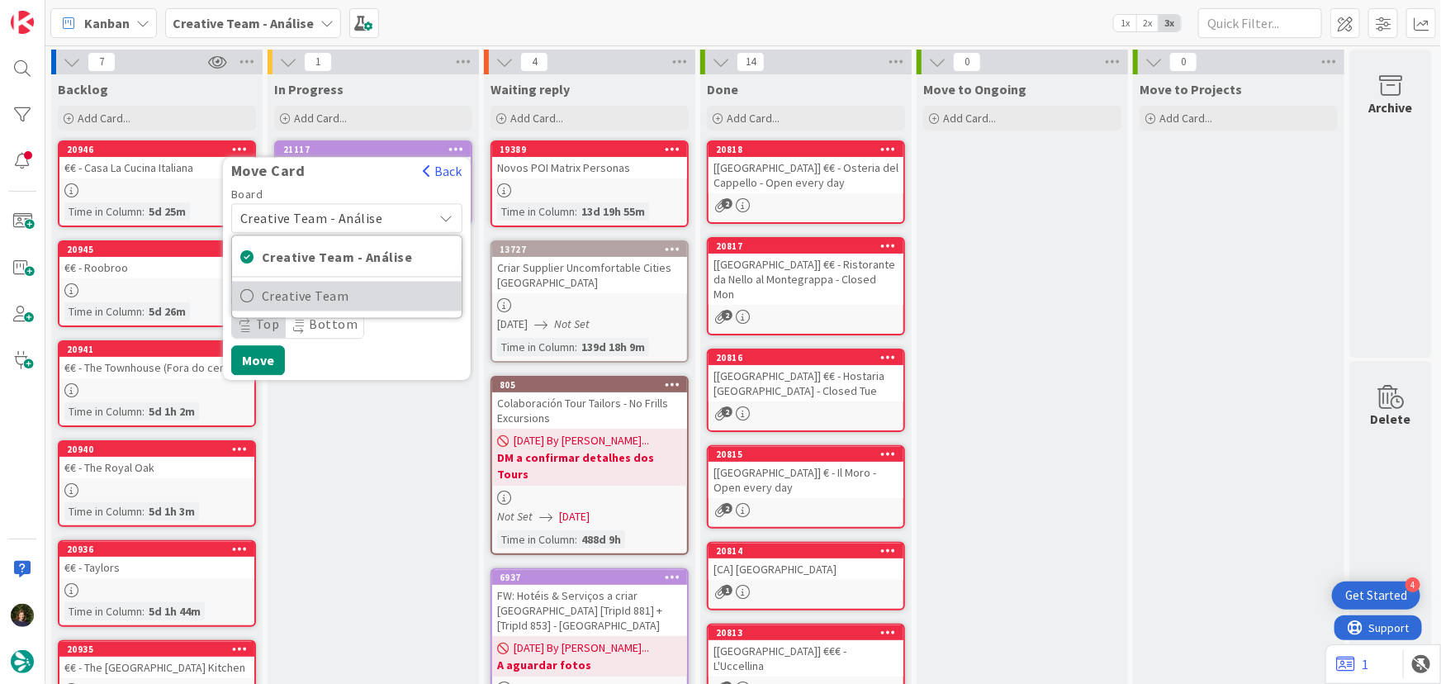
click at [391, 296] on span "Creative Team" at bounding box center [358, 296] width 192 height 25
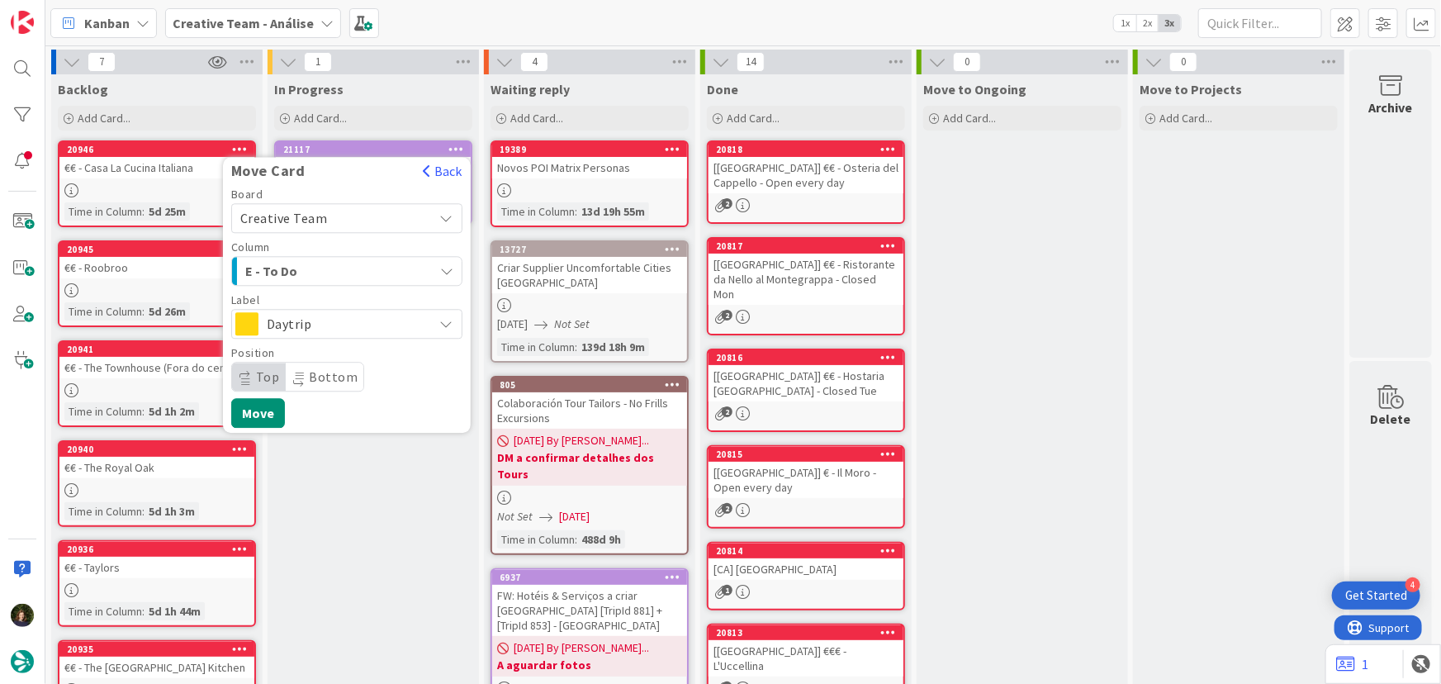
click at [375, 268] on div "E - To Do" at bounding box center [337, 271] width 192 height 26
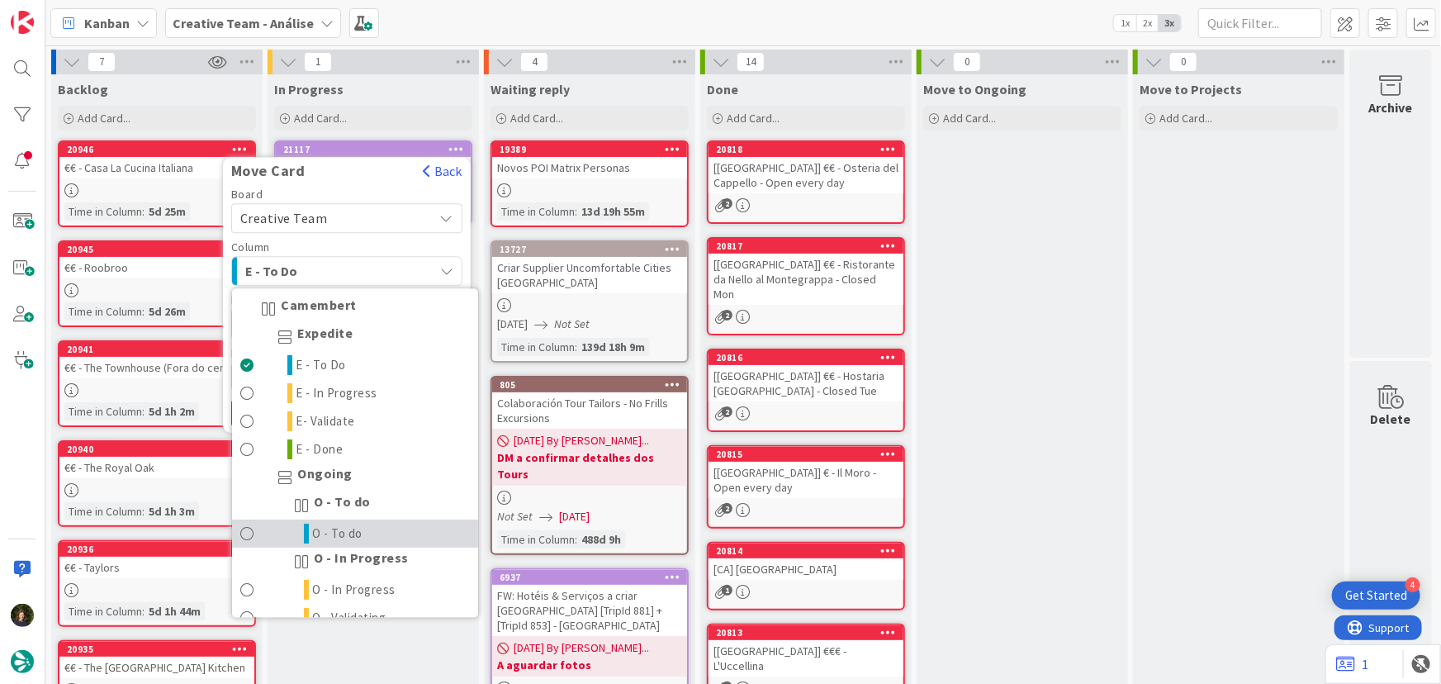
click at [436, 534] on link "O - To do" at bounding box center [355, 534] width 246 height 28
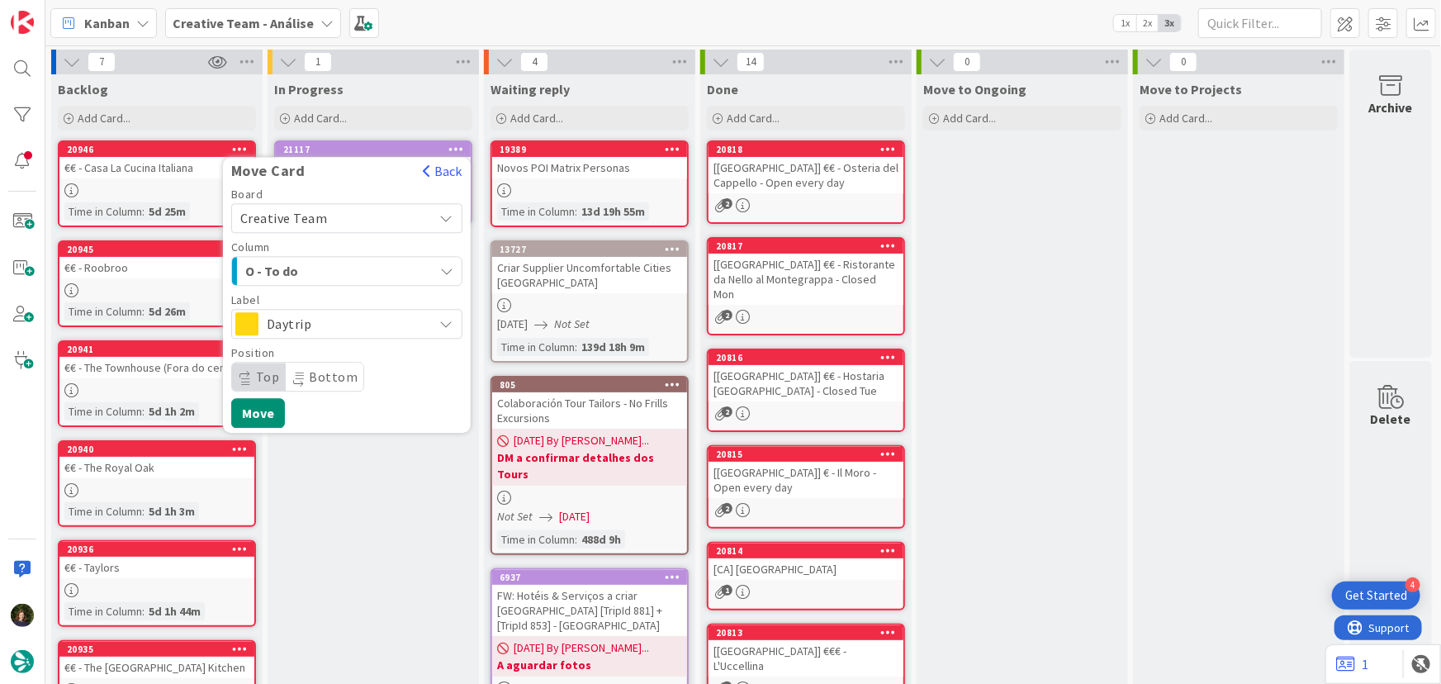
click at [384, 317] on span "Daytrip" at bounding box center [346, 323] width 159 height 23
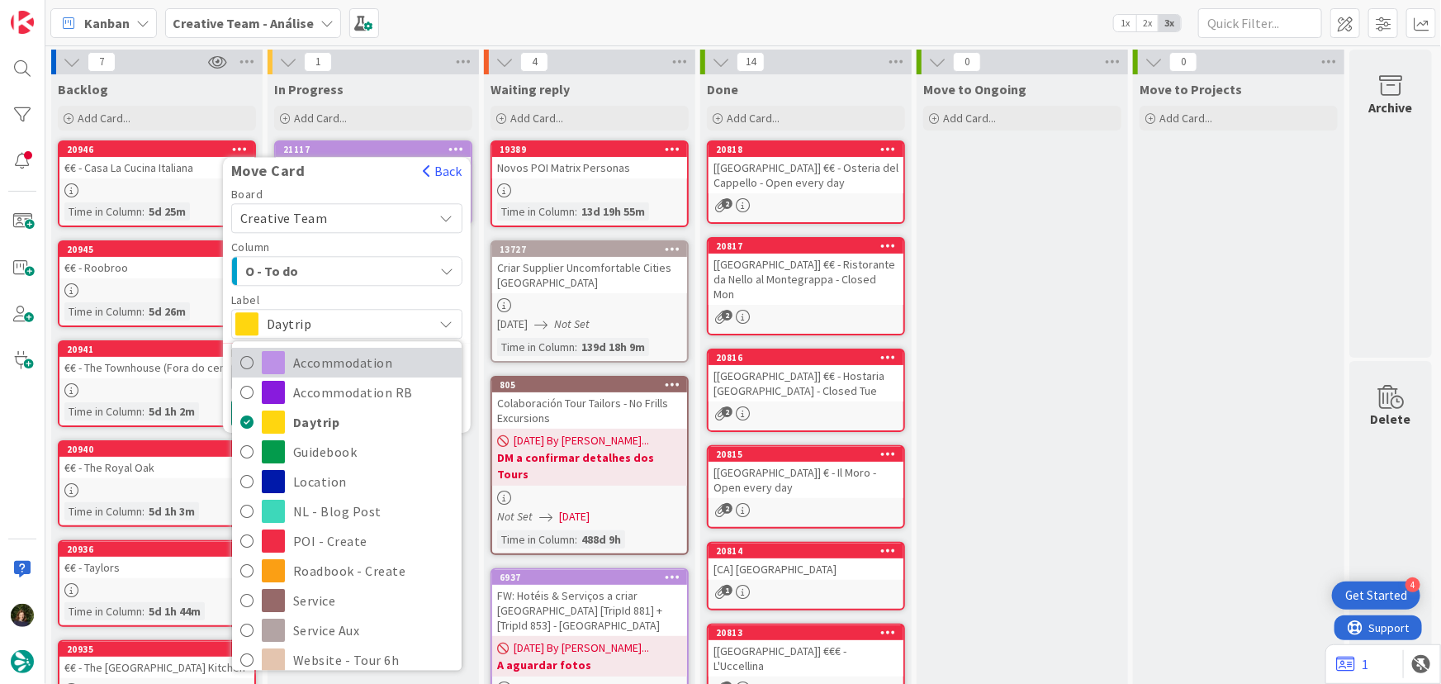
click at [341, 367] on span "Accommodation" at bounding box center [373, 363] width 160 height 25
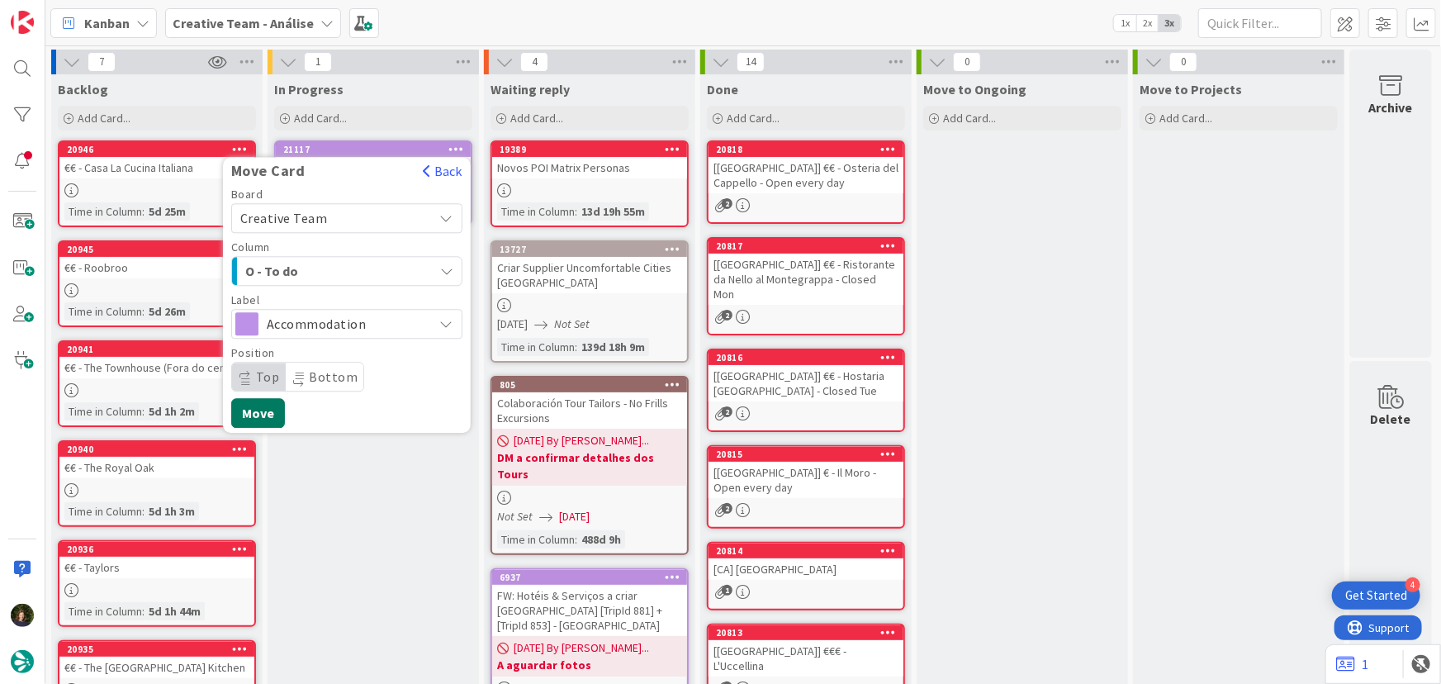
click at [274, 415] on button "Move" at bounding box center [258, 413] width 54 height 30
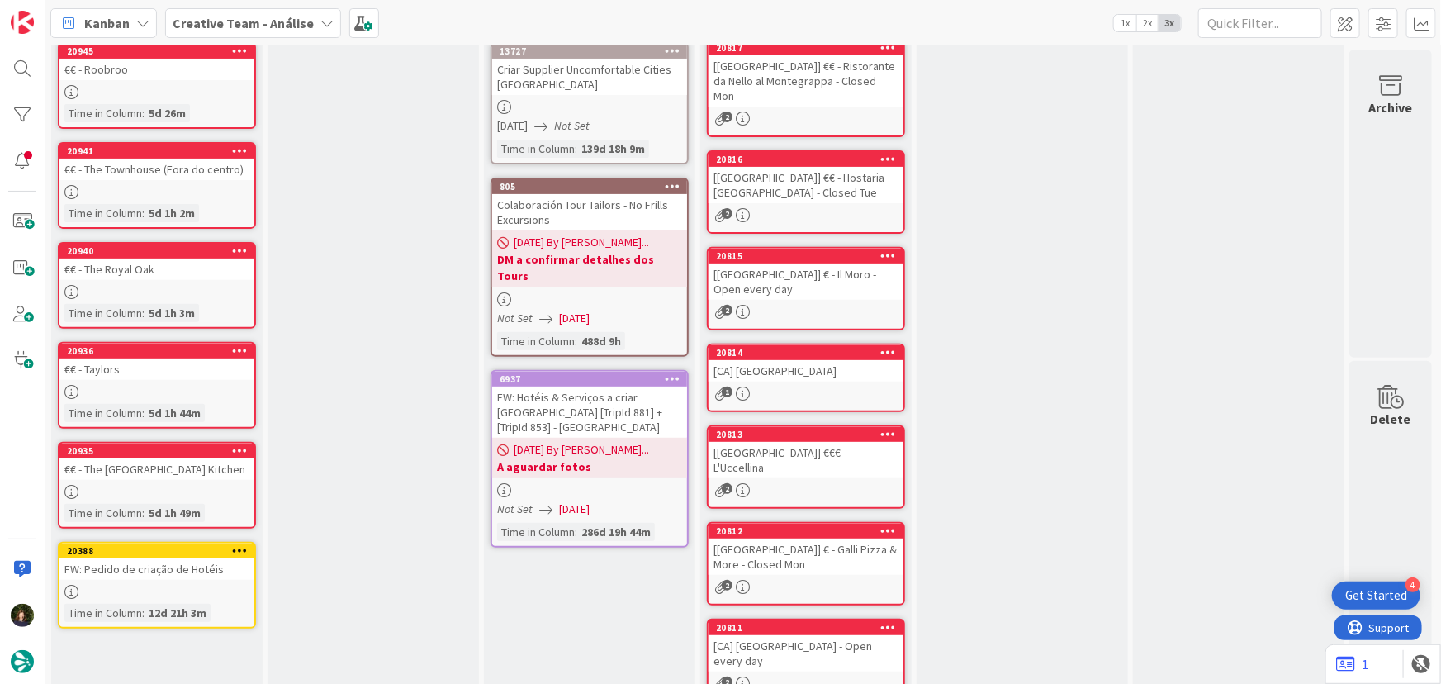
scroll to position [74, 0]
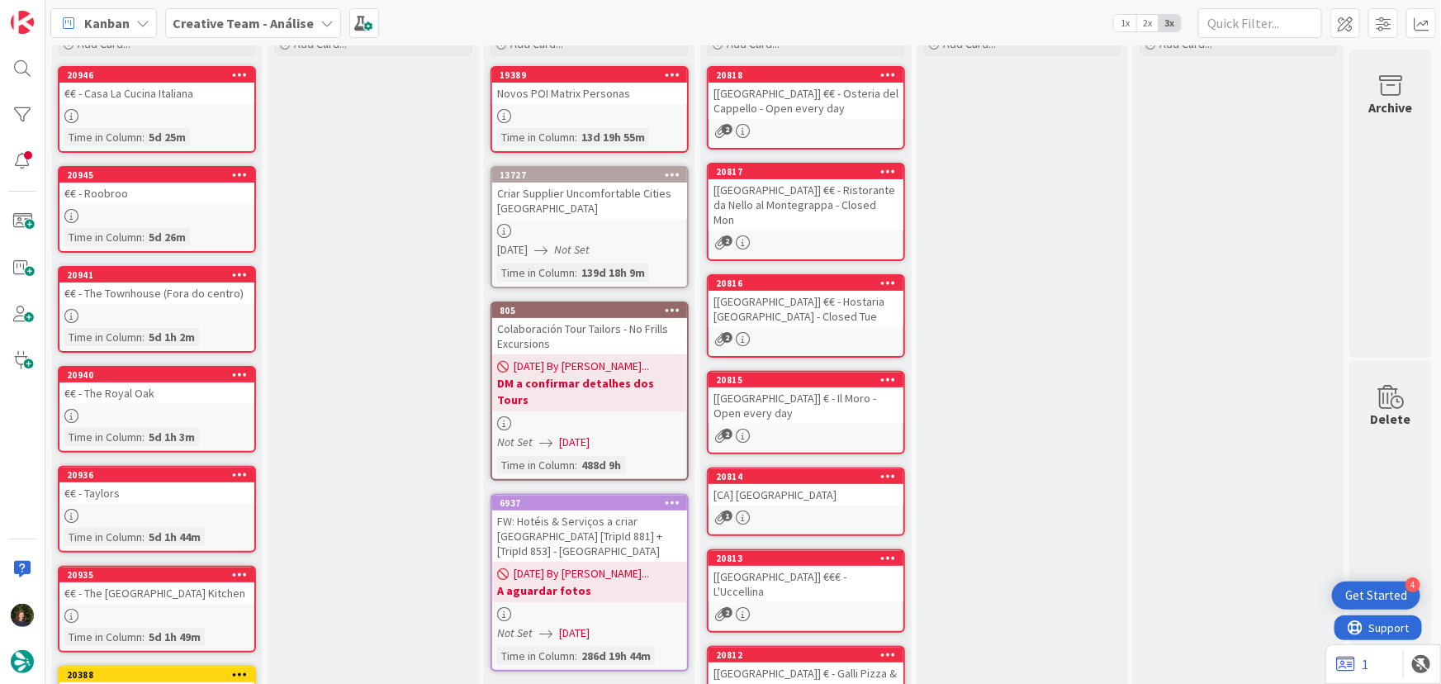
click at [266, 24] on b "Creative Team - Análise" at bounding box center [243, 23] width 141 height 17
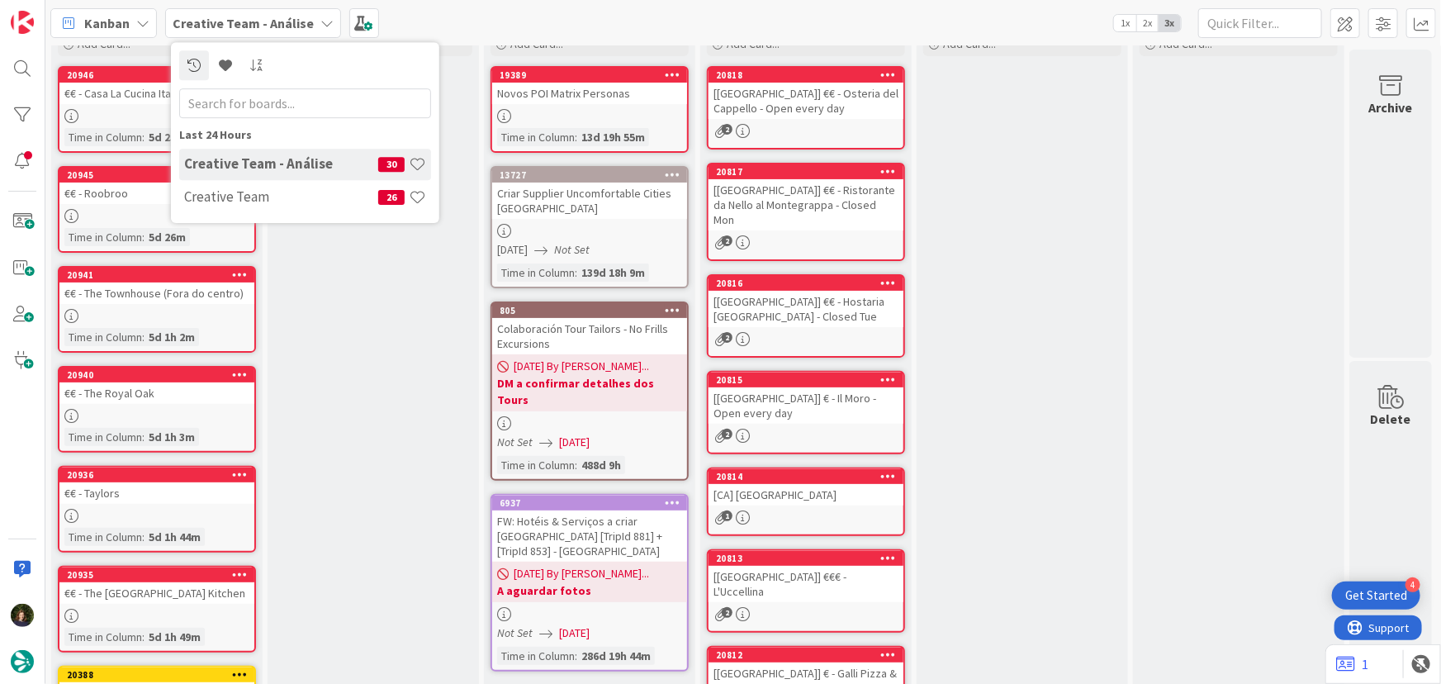
click at [286, 206] on div "Creative Team 26" at bounding box center [305, 197] width 252 height 31
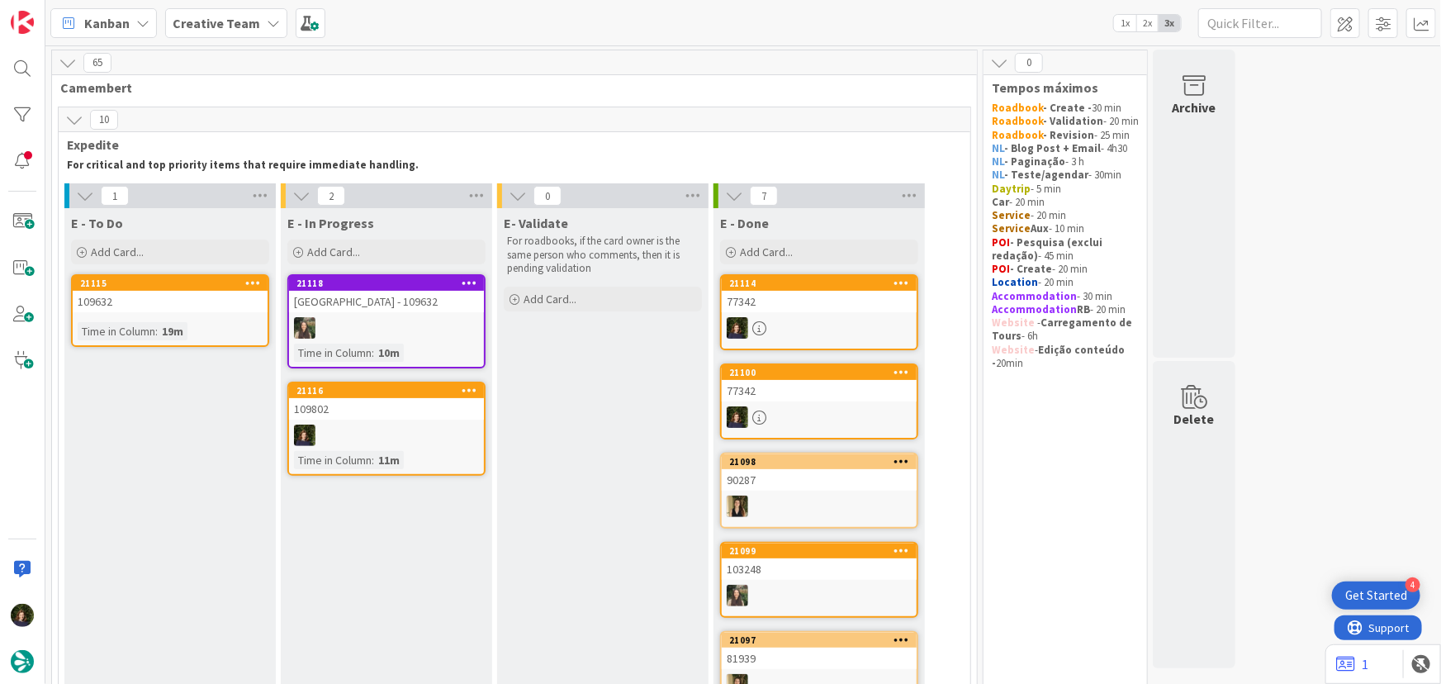
click at [391, 429] on div at bounding box center [386, 434] width 195 height 21
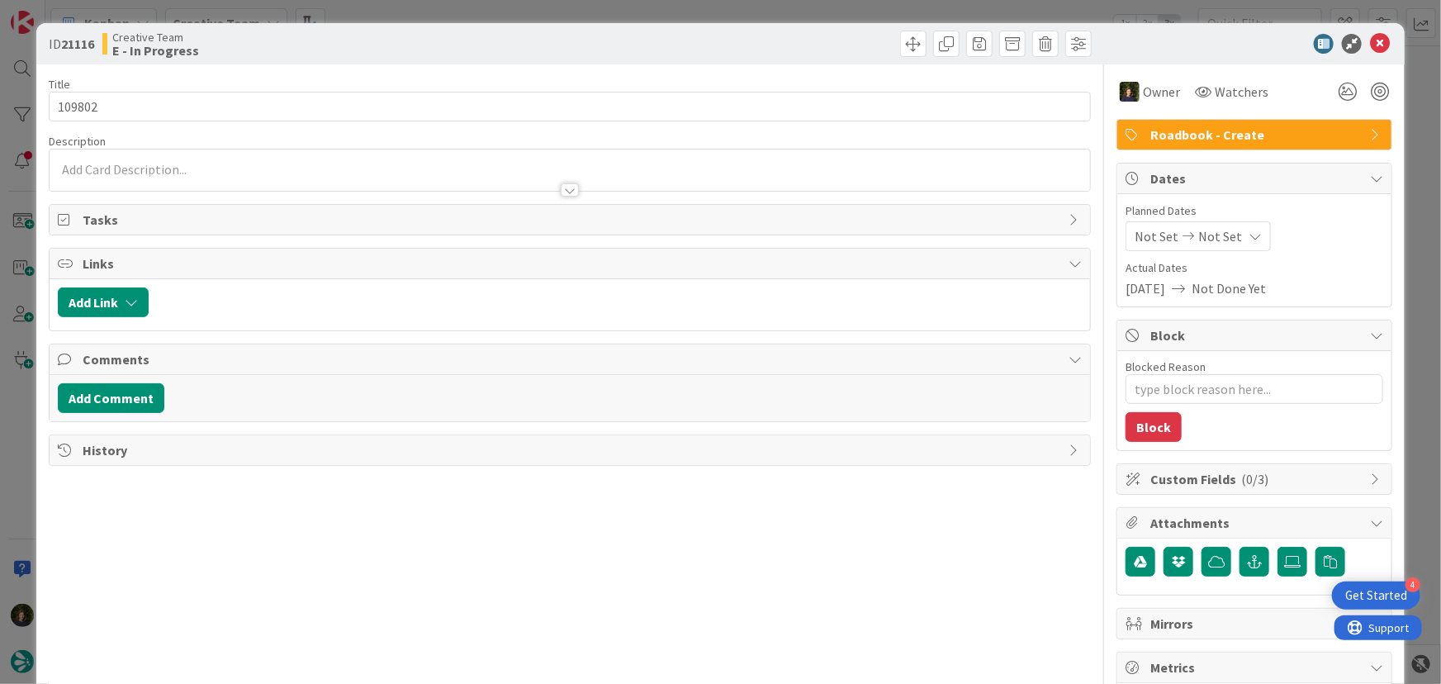
click at [103, 160] on p at bounding box center [570, 169] width 1025 height 19
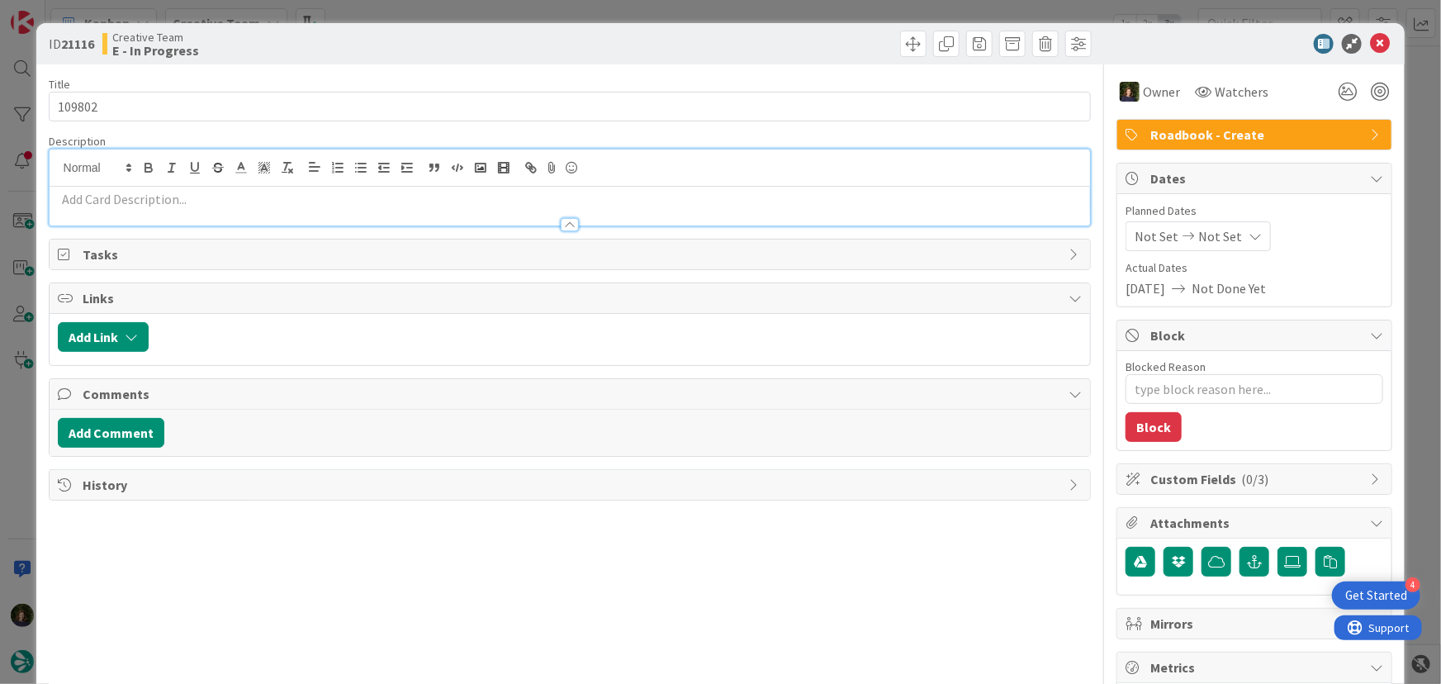
click at [92, 197] on p at bounding box center [570, 199] width 1025 height 19
paste div
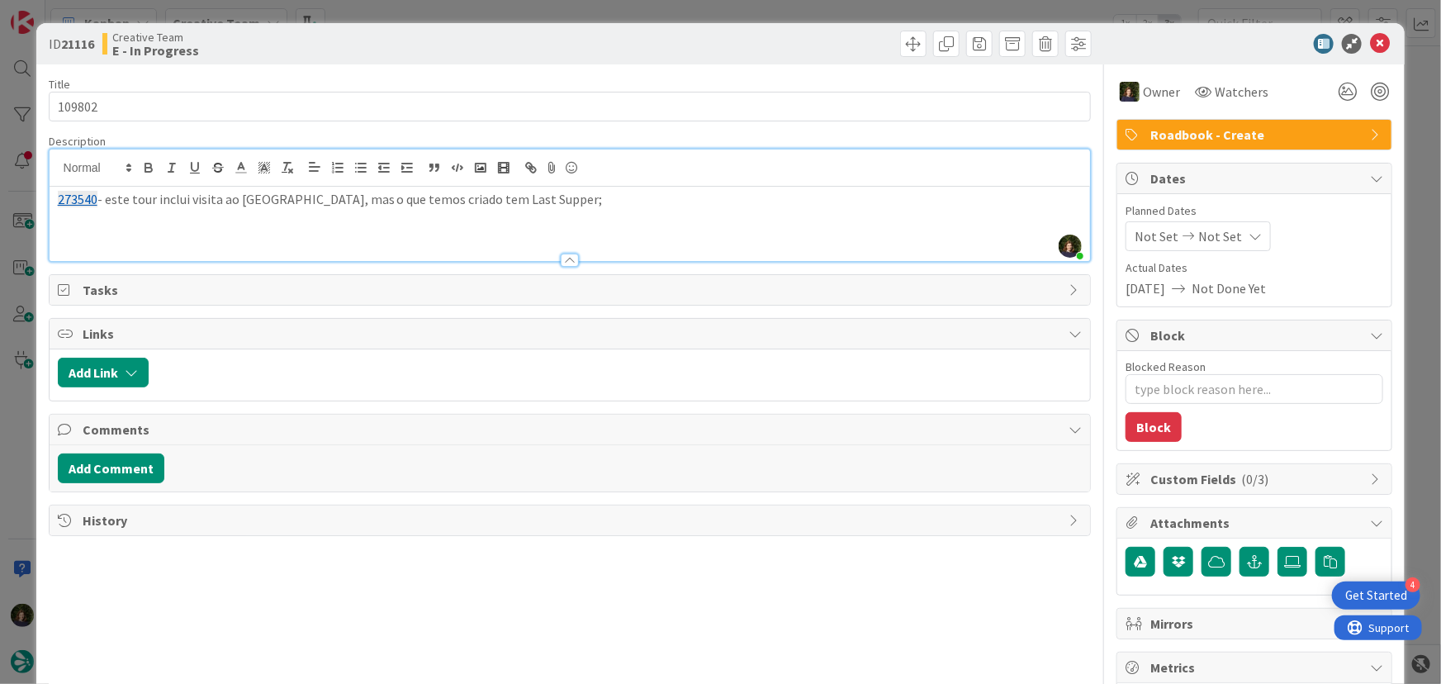
click at [514, 204] on p "273540 - este tour inclui visita ao La Scala, mas o que temos criado tem Last S…" at bounding box center [570, 199] width 1025 height 19
click at [681, 204] on p "273540 - este tour inclui visita ao La Scala, mas o que temos criado tem Last S…" at bounding box center [570, 199] width 1025 height 19
click at [1370, 49] on icon at bounding box center [1380, 44] width 20 height 20
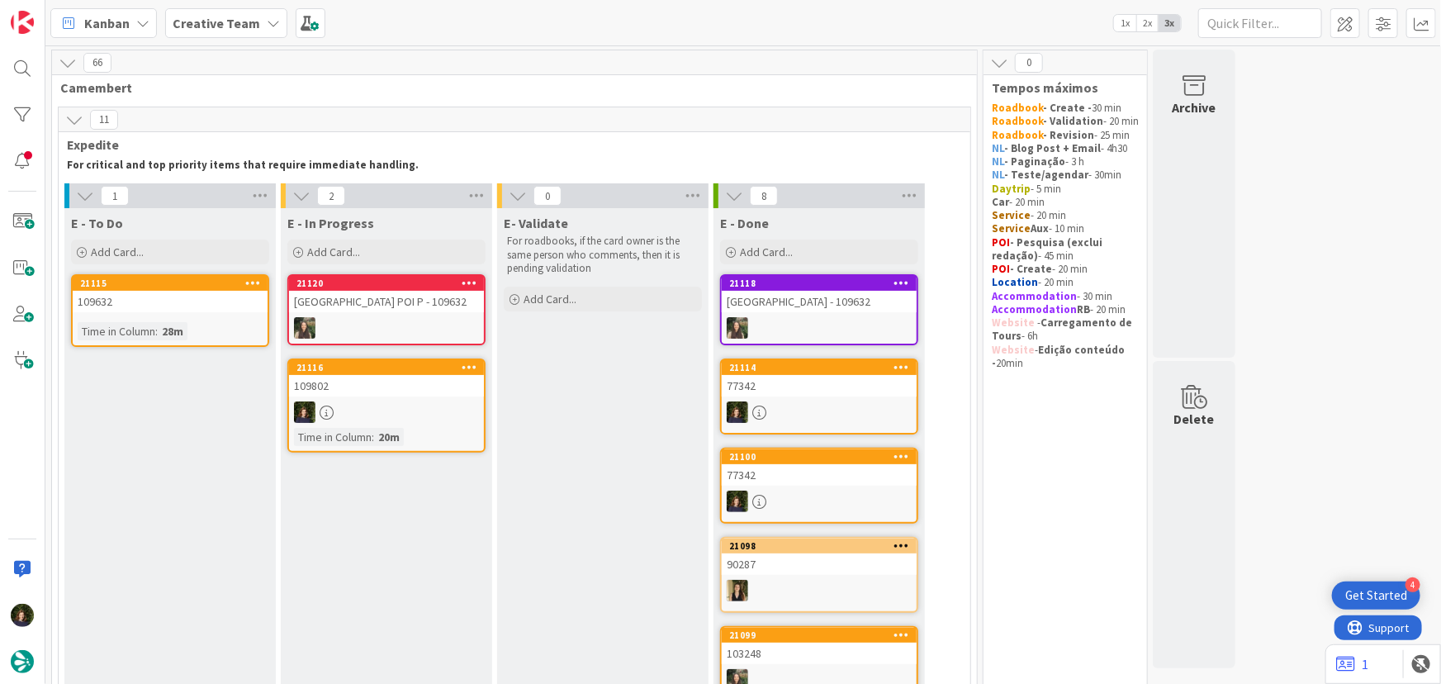
click at [236, 17] on b "Creative Team" at bounding box center [217, 23] width 88 height 17
click at [248, 200] on h4 "Creative Team - Análise" at bounding box center [281, 196] width 194 height 17
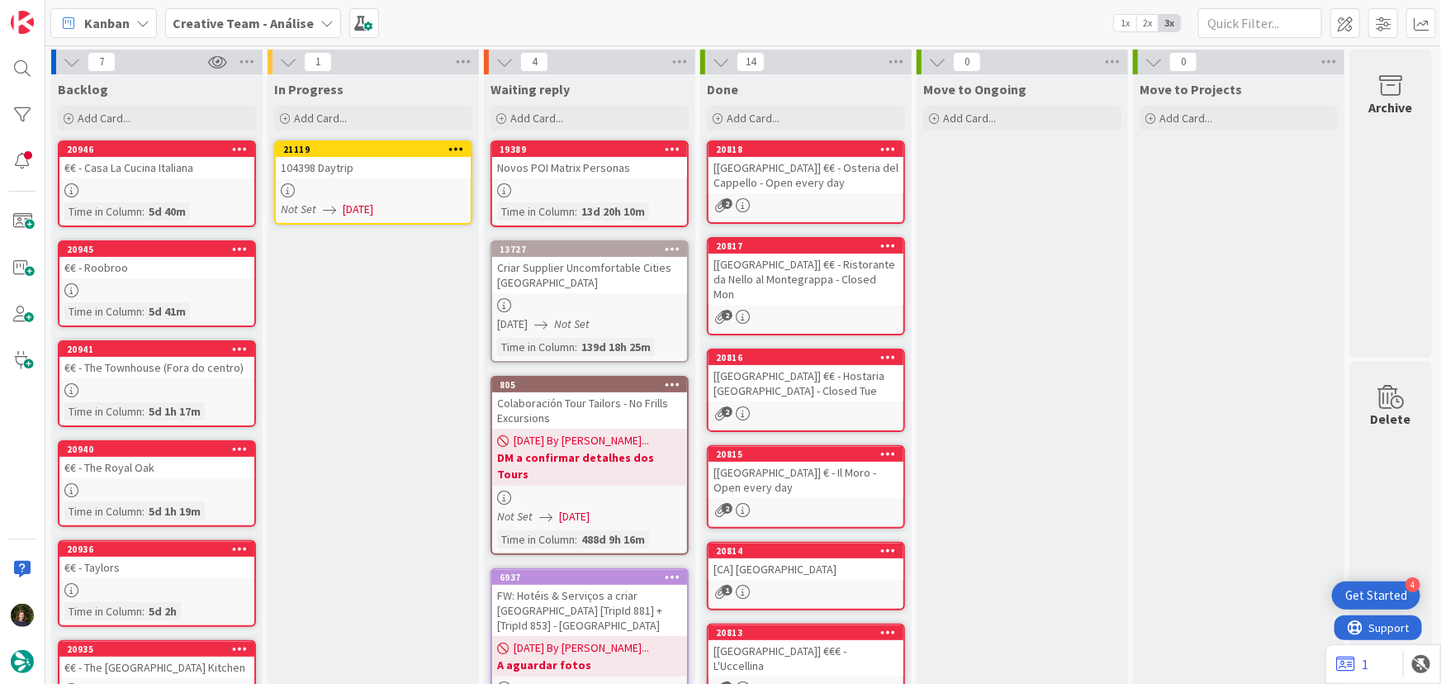
click at [341, 164] on div "104398 Daytrip" at bounding box center [373, 167] width 195 height 21
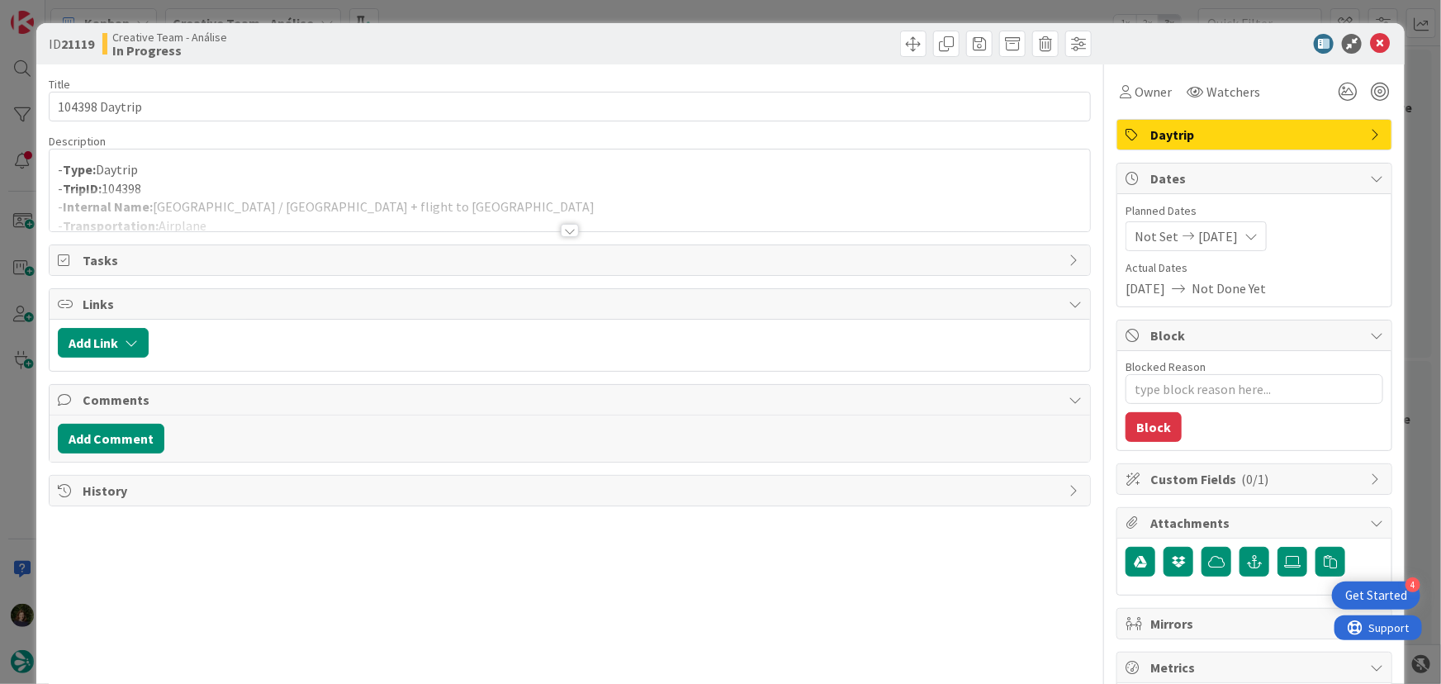
click at [561, 230] on div at bounding box center [570, 230] width 18 height 13
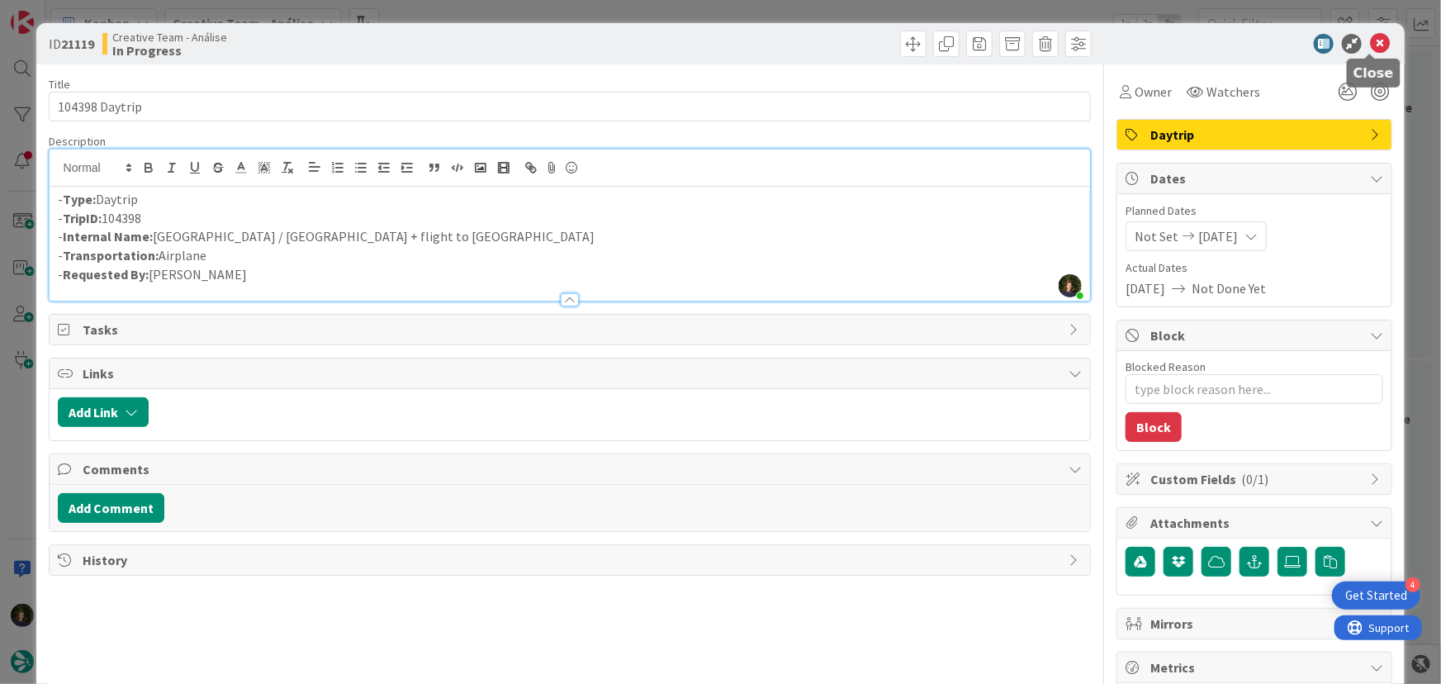
click at [1372, 45] on icon at bounding box center [1380, 44] width 20 height 20
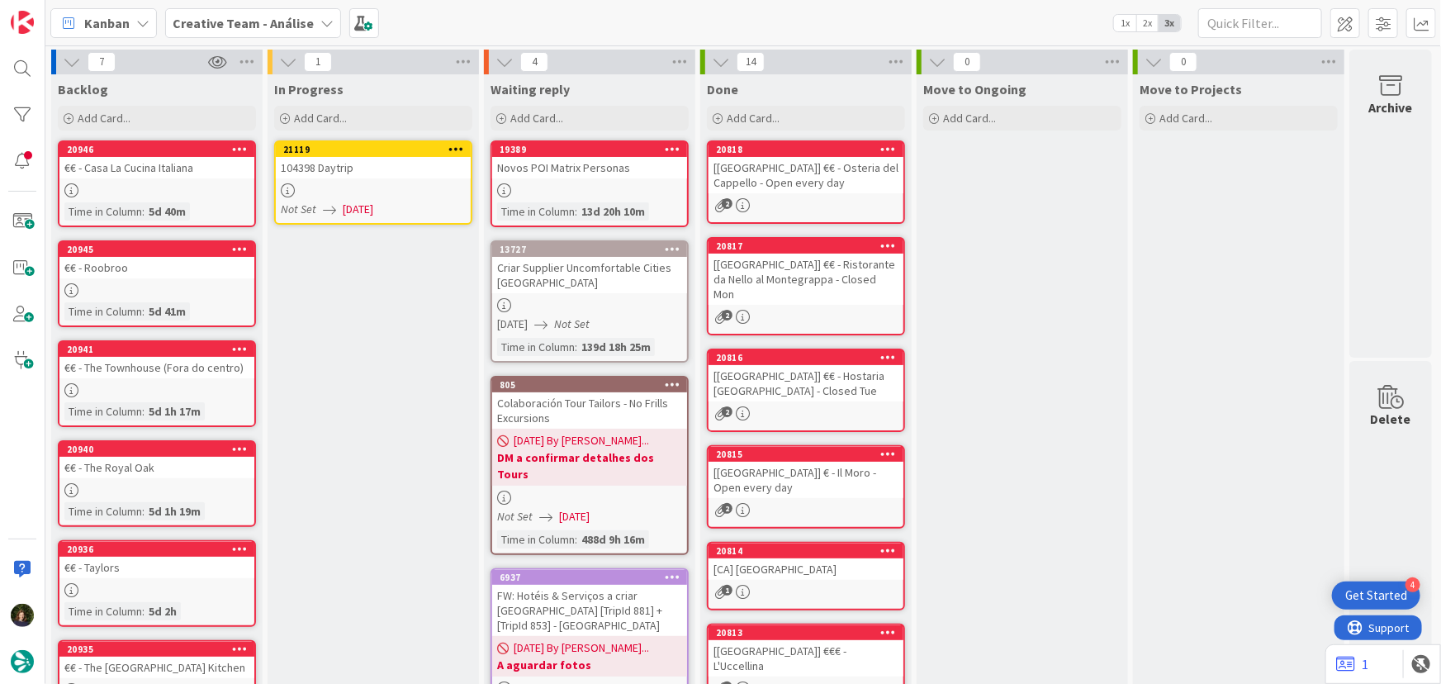
click at [310, 20] on div "Creative Team - Análise" at bounding box center [253, 23] width 176 height 30
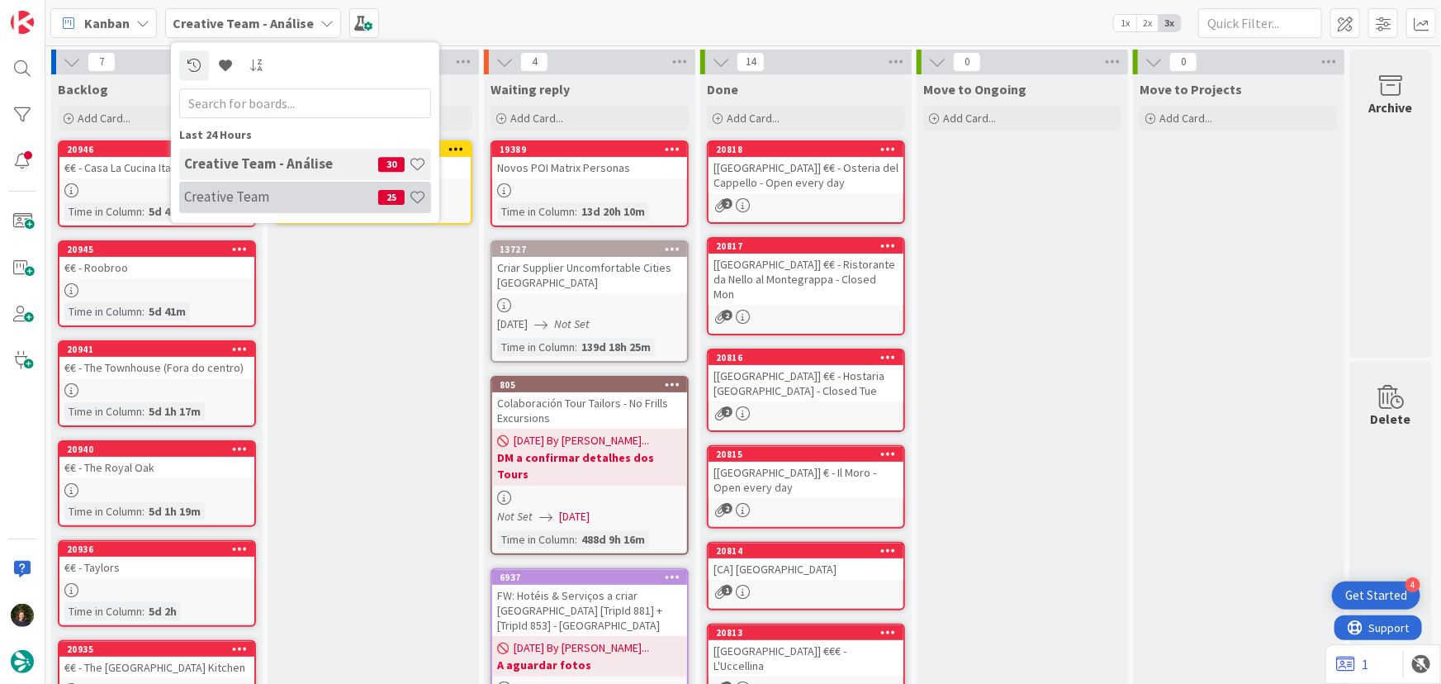
click at [282, 201] on h4 "Creative Team" at bounding box center [281, 196] width 194 height 17
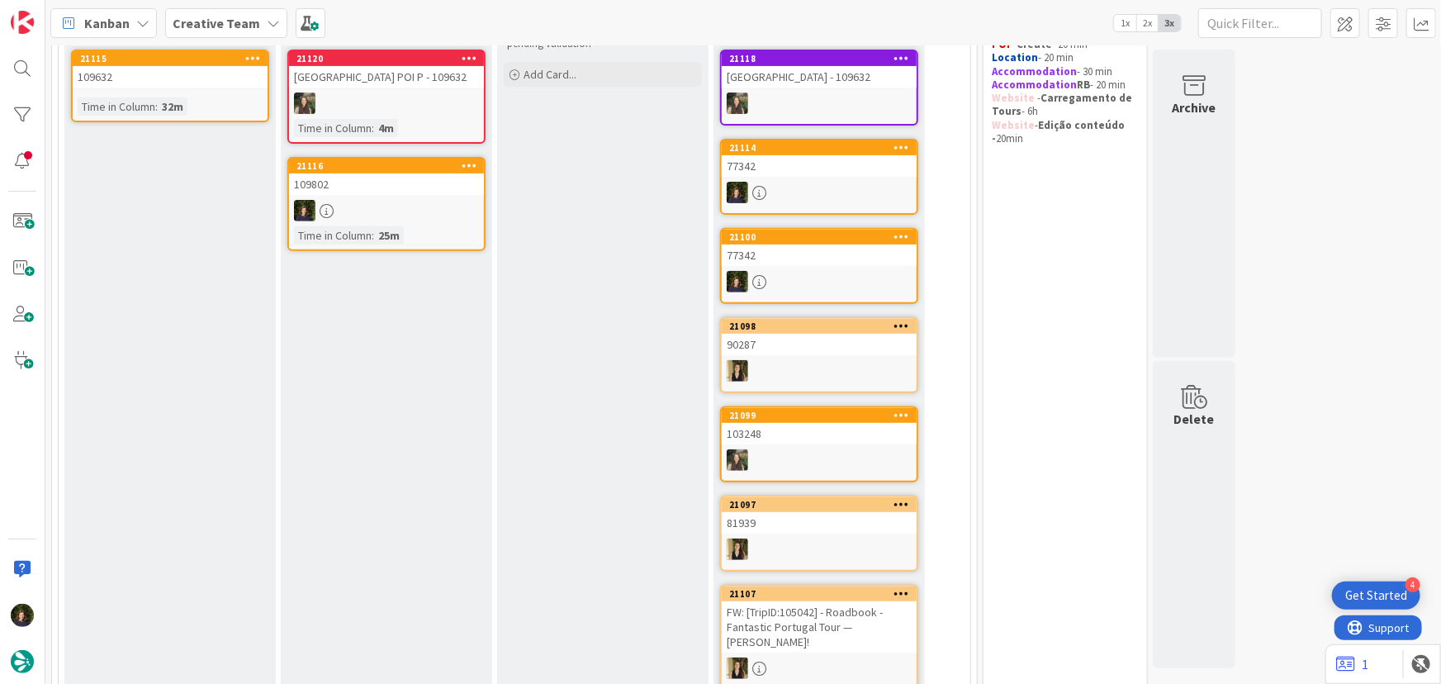
scroll to position [149, 0]
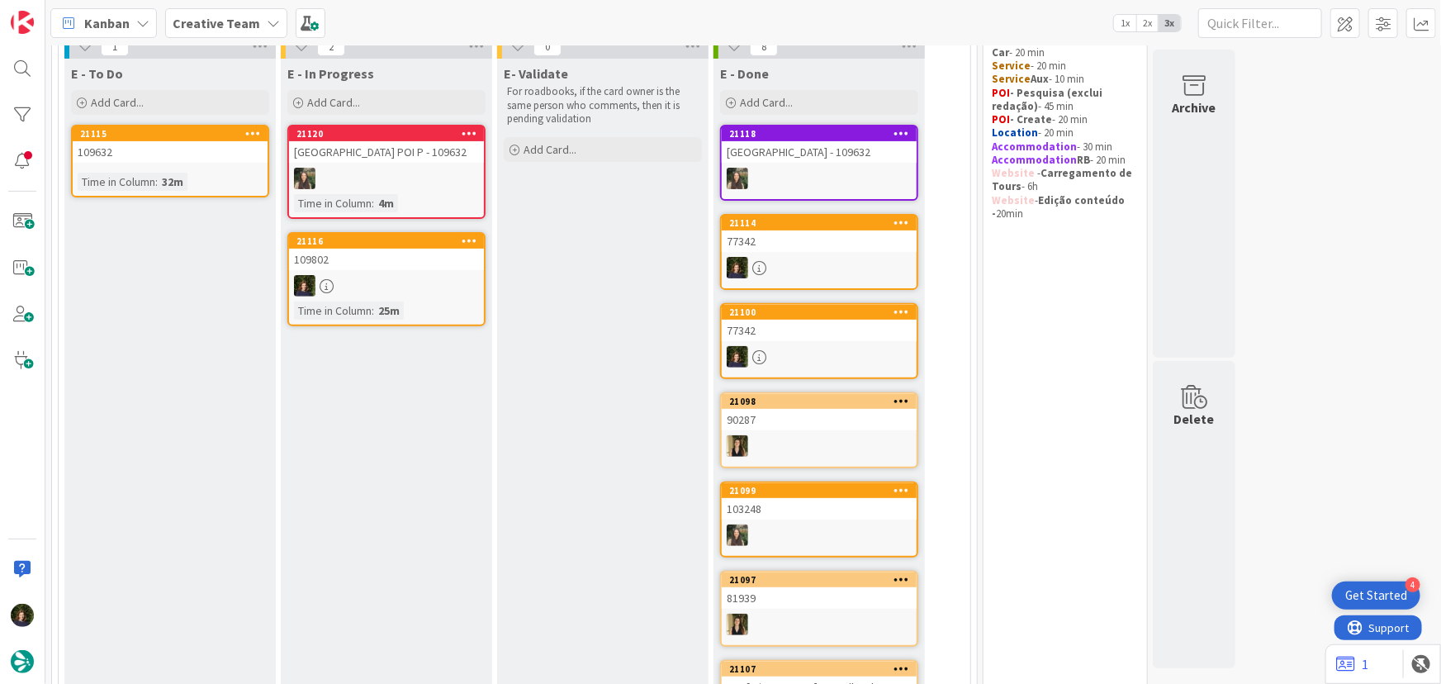
click at [358, 266] on div "109802" at bounding box center [386, 259] width 195 height 21
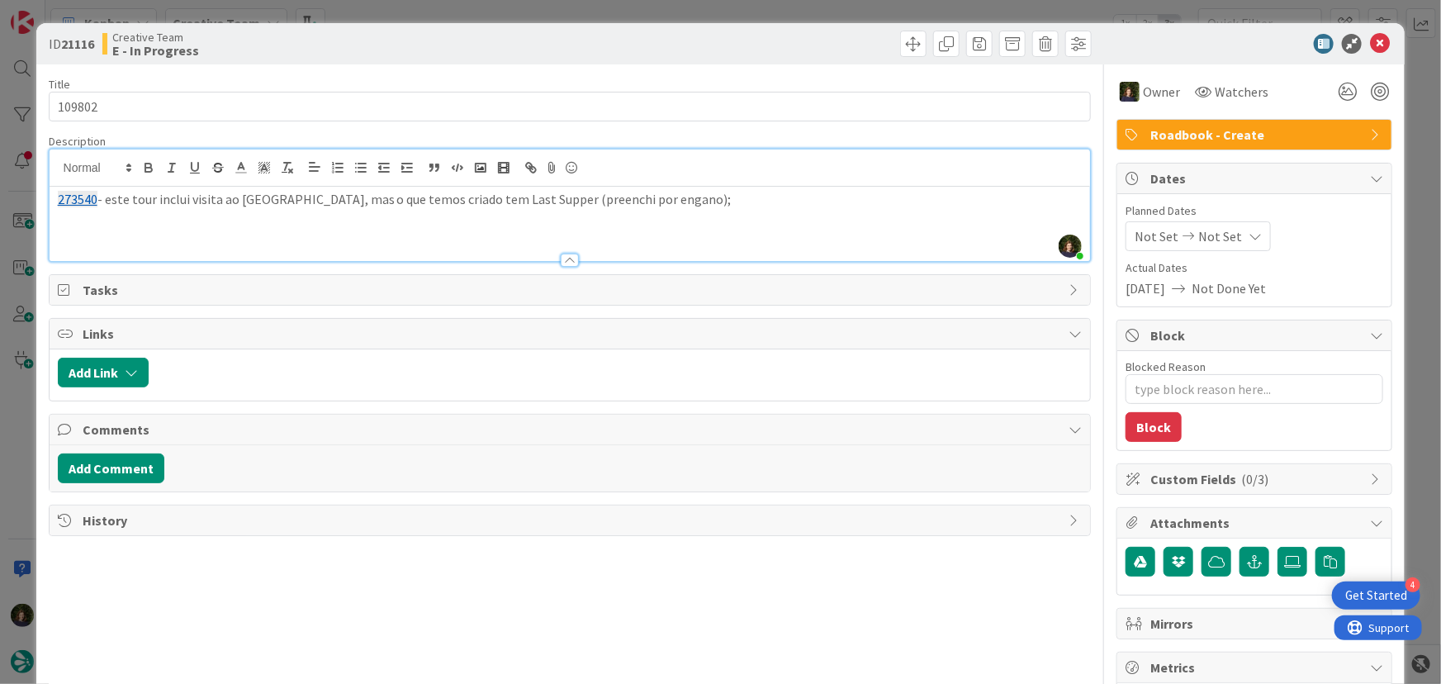
click at [708, 165] on div "Margarida Carvalho joined 15 m ago 273540 - este tour inclui visita ao La Scala…" at bounding box center [570, 204] width 1041 height 111
paste div
drag, startPoint x: 102, startPoint y: 223, endPoint x: 112, endPoint y: 223, distance: 9.9
click at [107, 223] on p "273550 - está por reservar;" at bounding box center [570, 218] width 1025 height 19
click at [330, 209] on p "273550 - transfer está por reservar;" at bounding box center [570, 218] width 1025 height 19
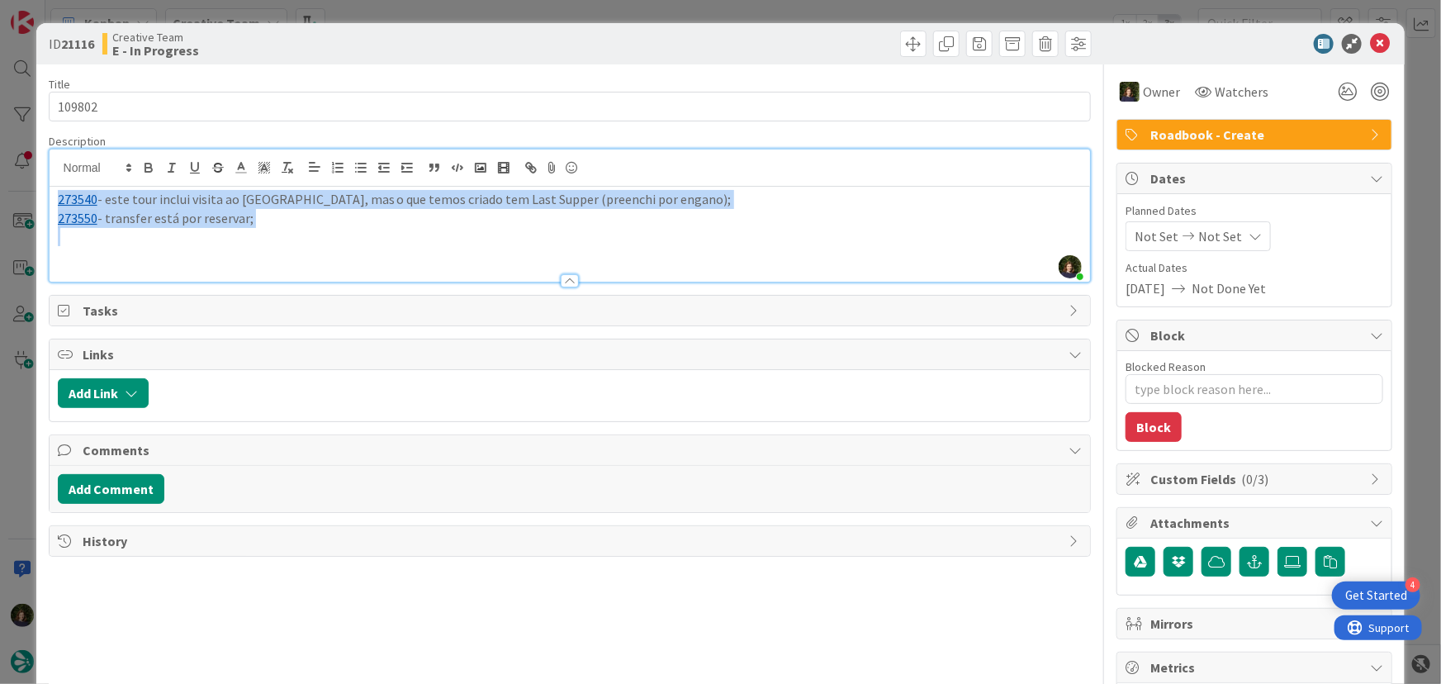
drag, startPoint x: 269, startPoint y: 226, endPoint x: 50, endPoint y: 204, distance: 220.0
click at [52, 203] on div "273540 - este tour inclui visita ao La Scala, mas o que temos criado tem Last S…" at bounding box center [570, 234] width 1041 height 95
copy div "273540 - este tour inclui visita ao La Scala, mas o que temos criado tem Last S…"
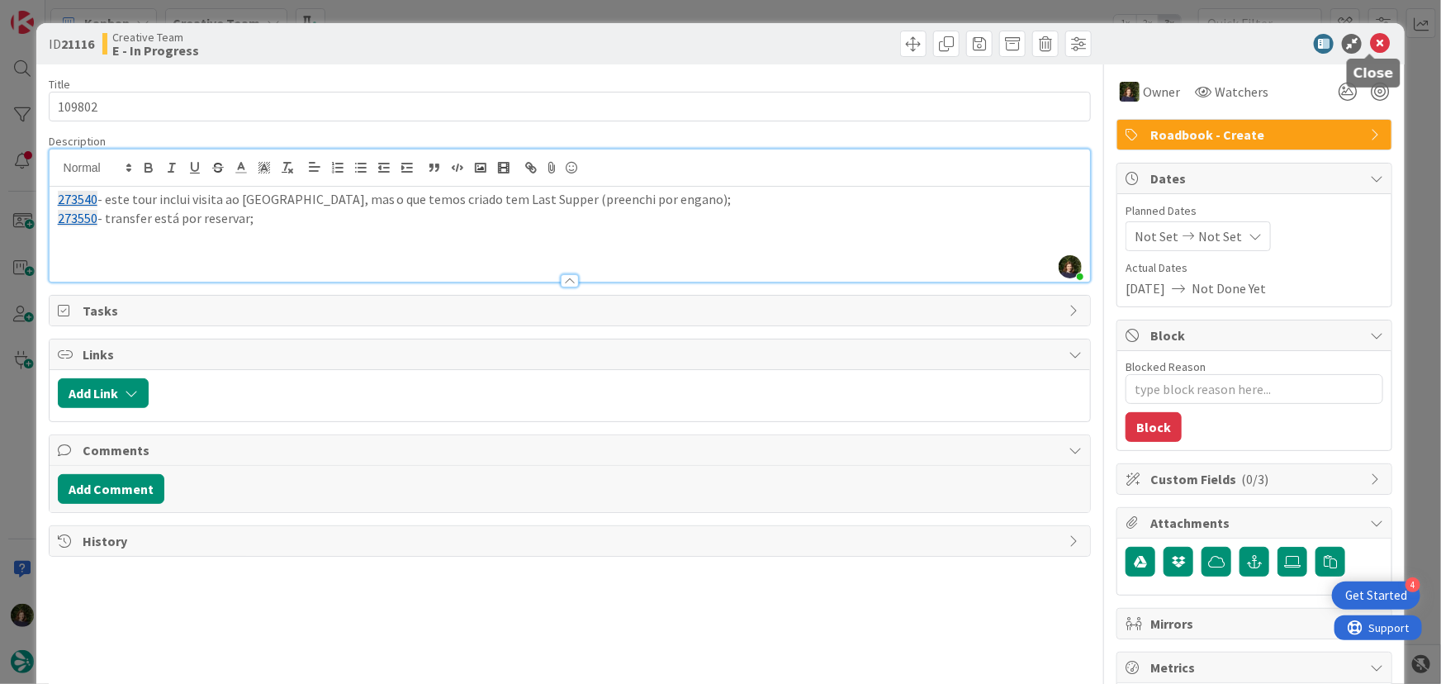
click at [1370, 40] on icon at bounding box center [1380, 44] width 20 height 20
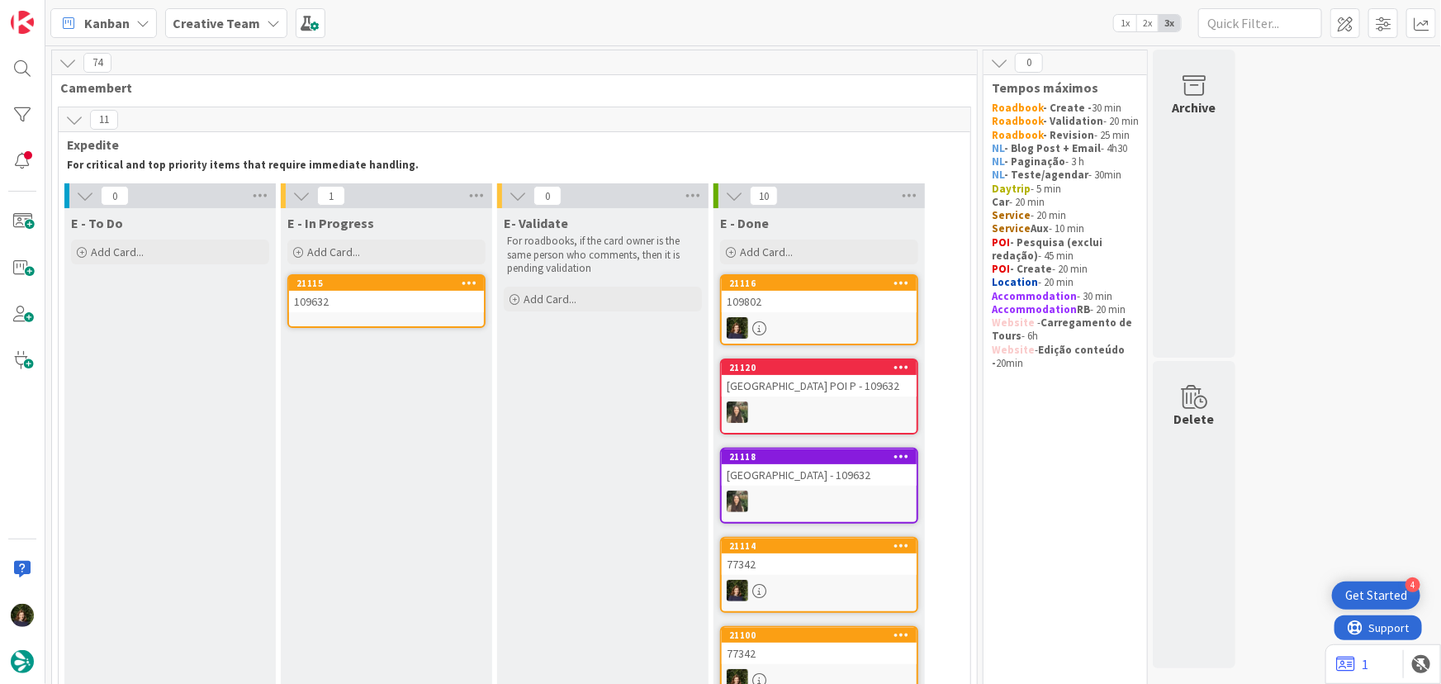
click at [402, 306] on div "109632" at bounding box center [386, 301] width 195 height 21
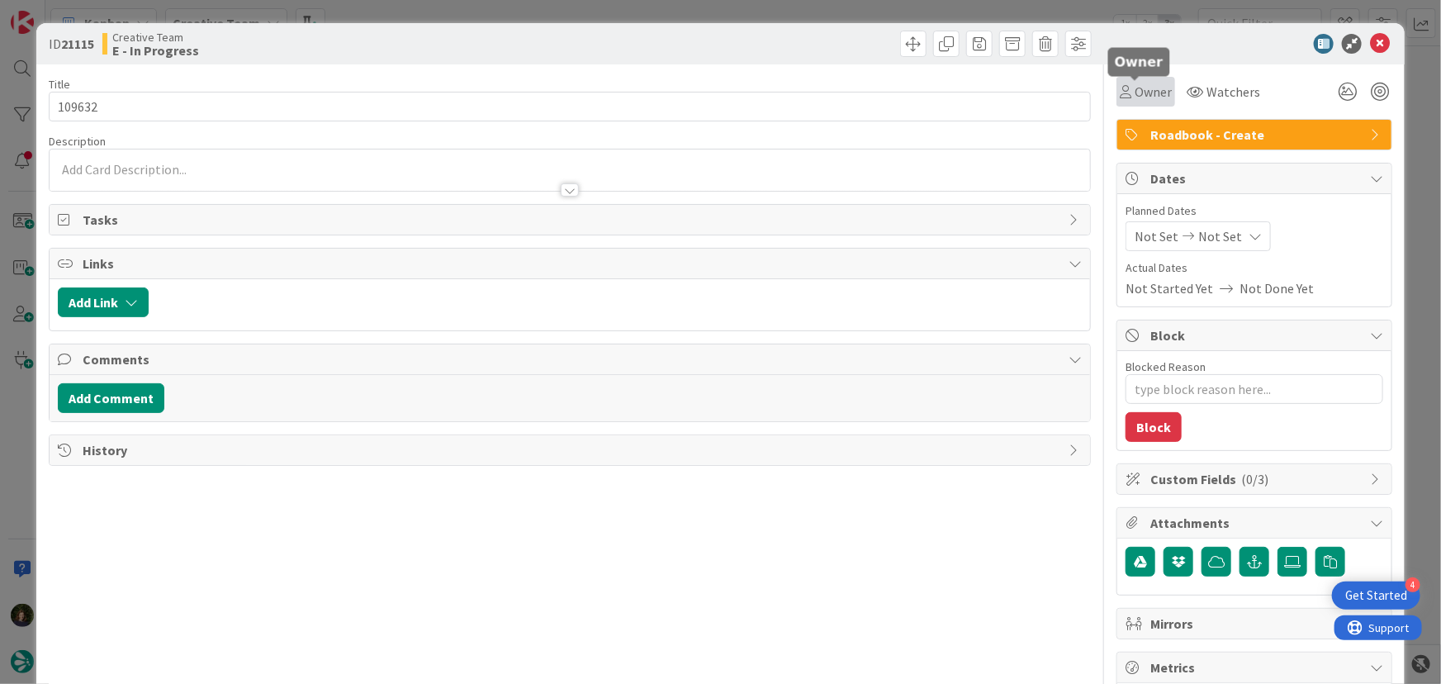
click at [1144, 91] on span "Owner" at bounding box center [1153, 92] width 37 height 20
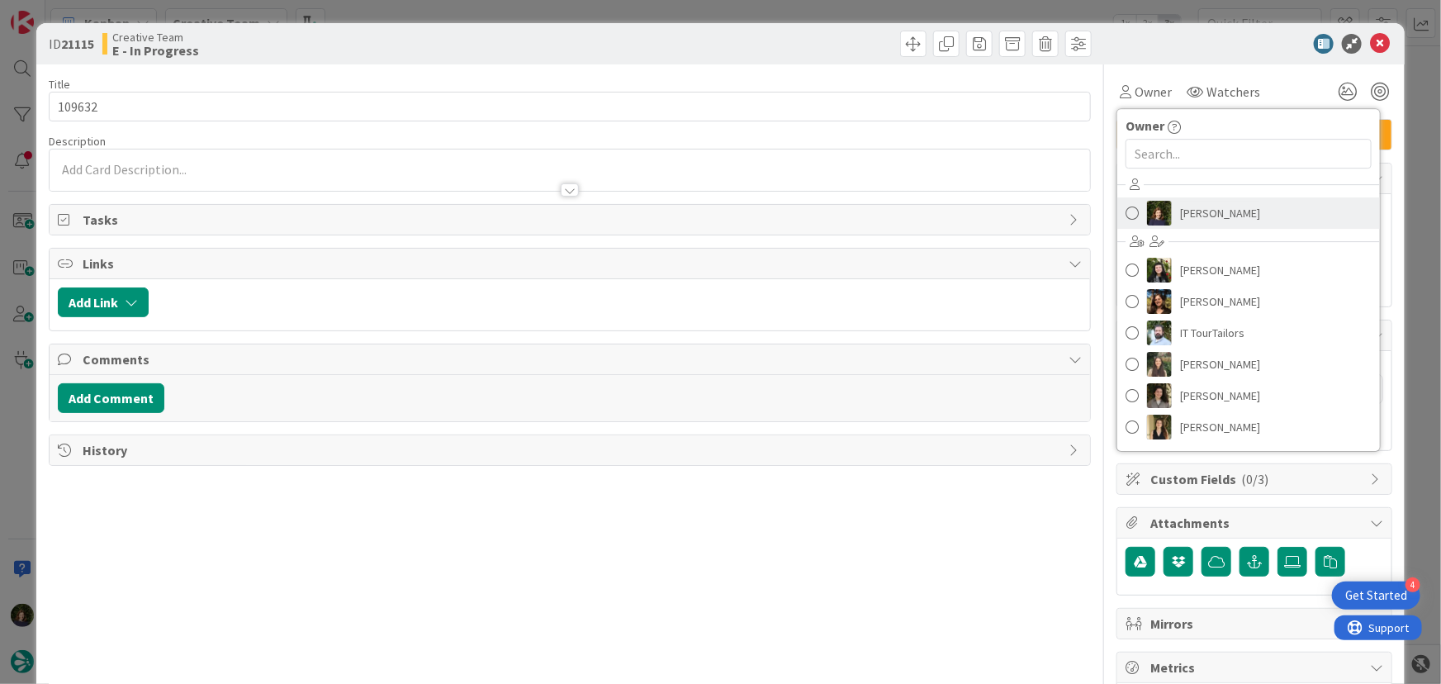
click at [1211, 208] on span "Margarida Carvalho" at bounding box center [1220, 213] width 80 height 25
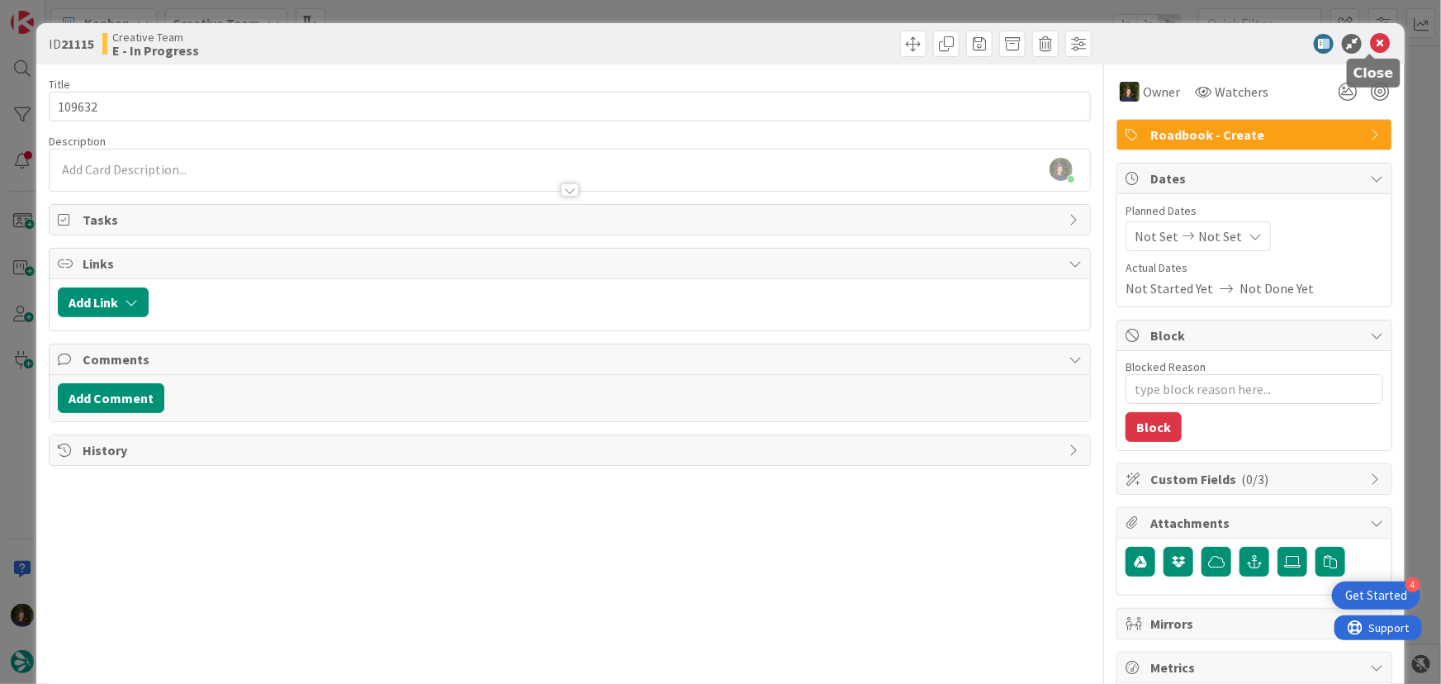
click at [1372, 44] on icon at bounding box center [1380, 44] width 20 height 20
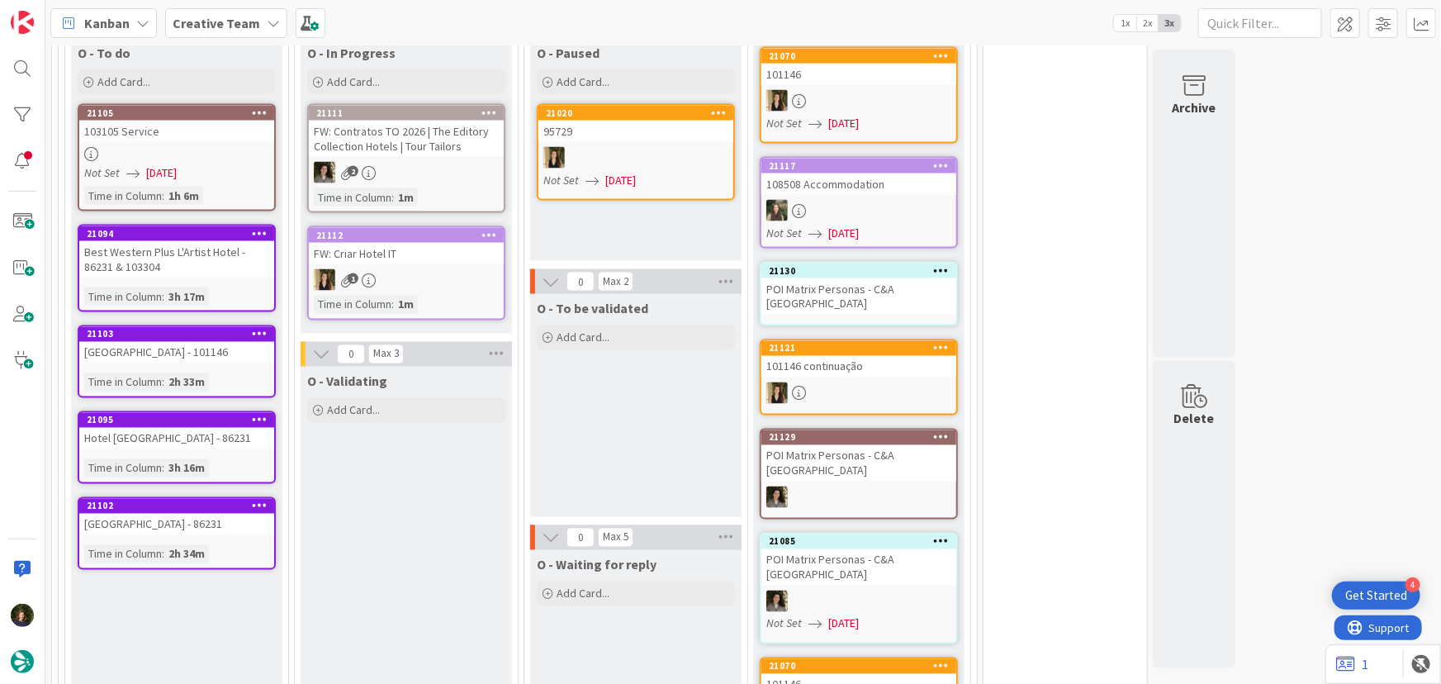
scroll to position [1201, 0]
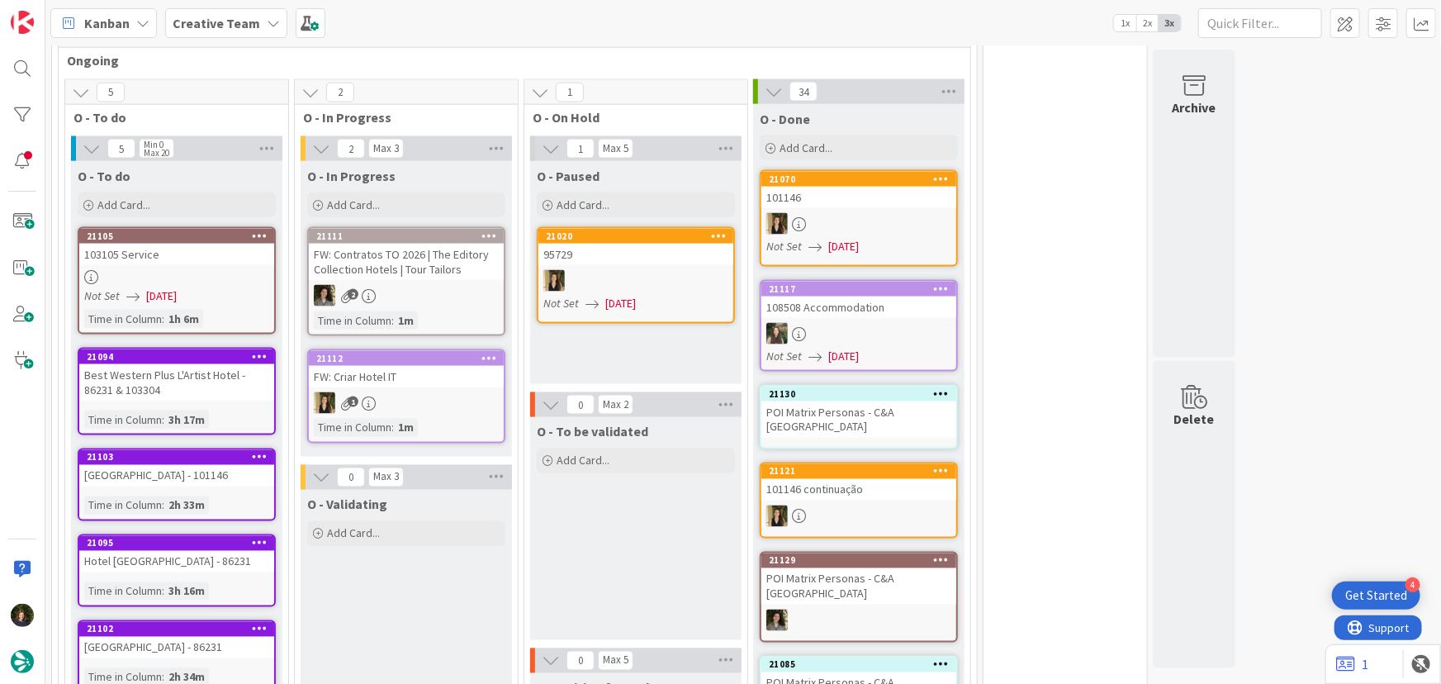
click at [256, 31] on div "Creative Team" at bounding box center [226, 23] width 122 height 30
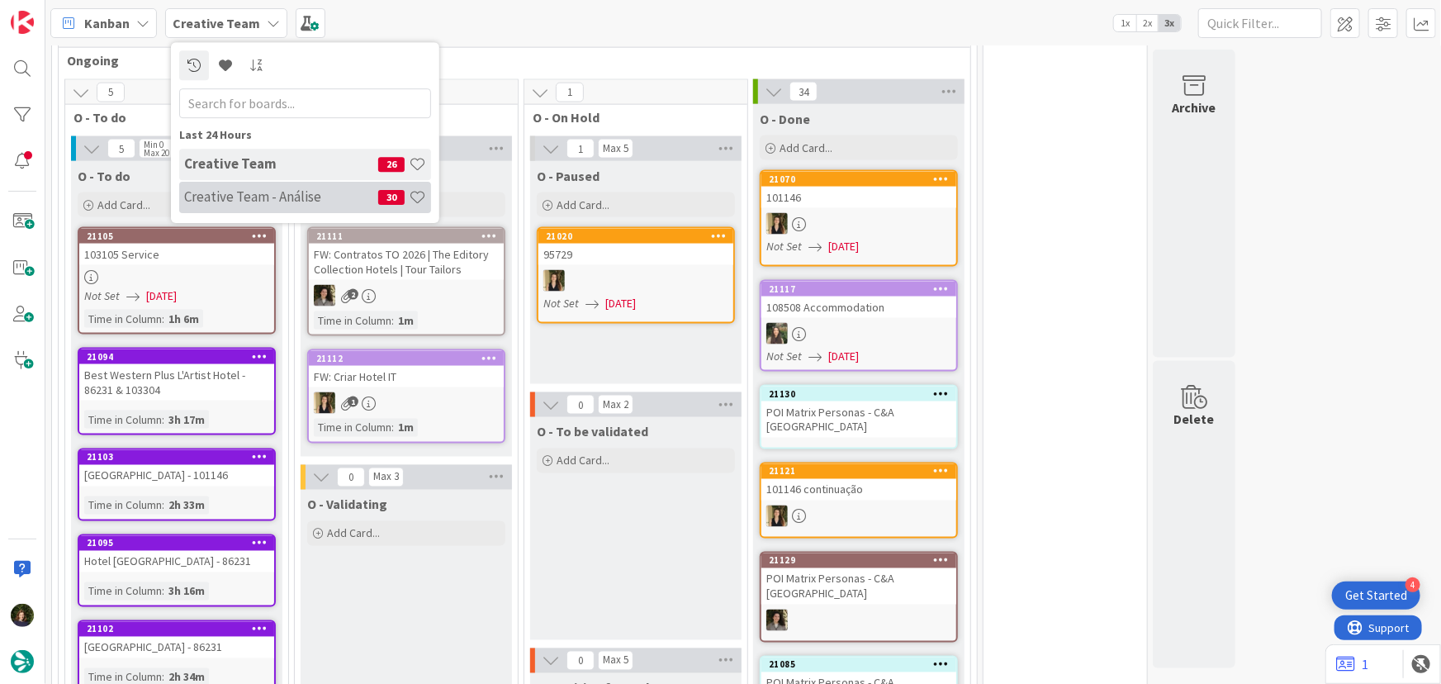
click at [255, 194] on h4 "Creative Team - Análise" at bounding box center [281, 196] width 194 height 17
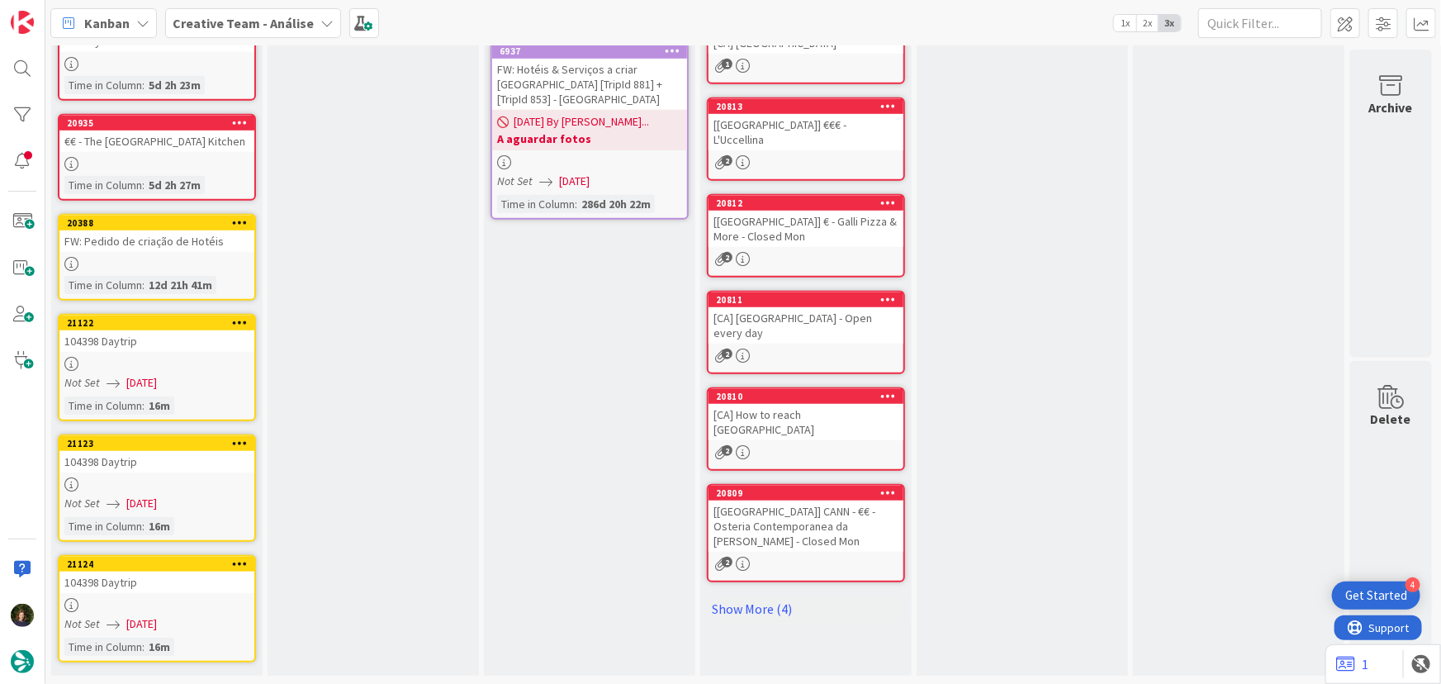
scroll to position [533, 0]
click at [151, 357] on div at bounding box center [156, 364] width 195 height 14
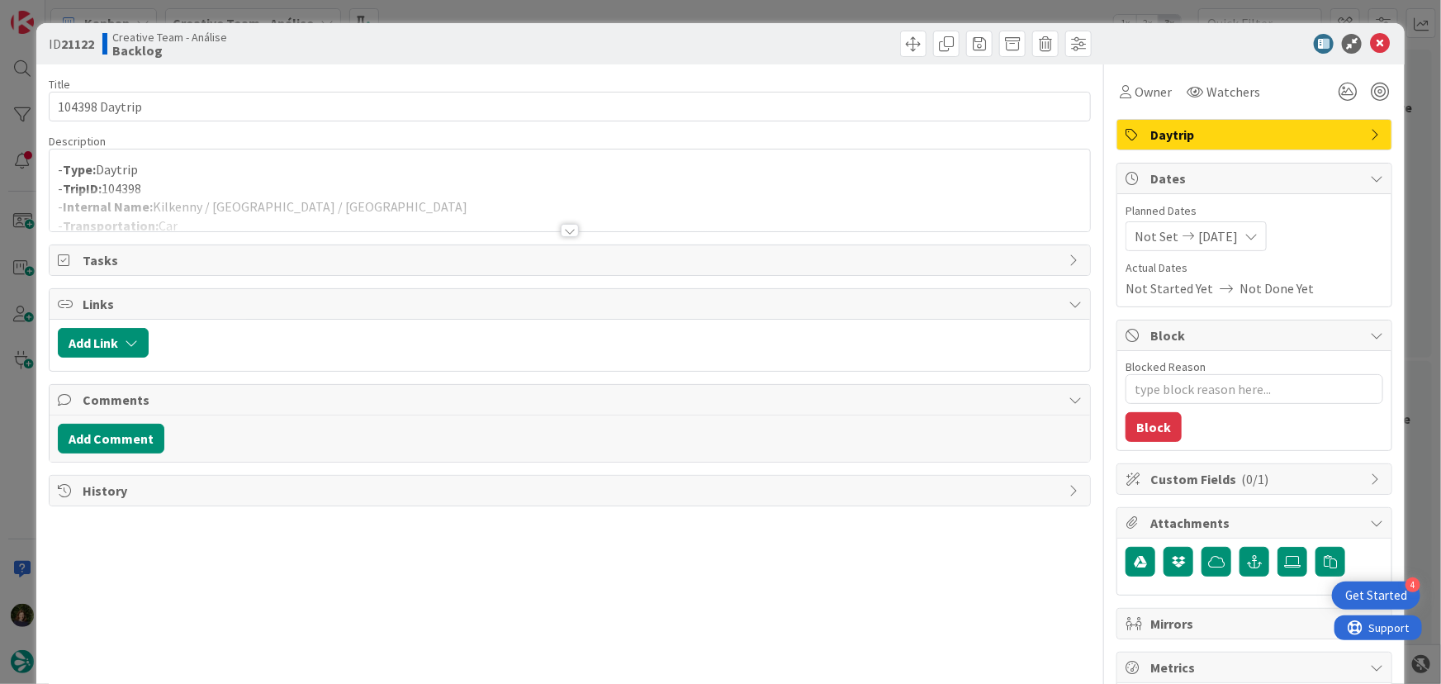
click at [570, 227] on div at bounding box center [570, 230] width 18 height 13
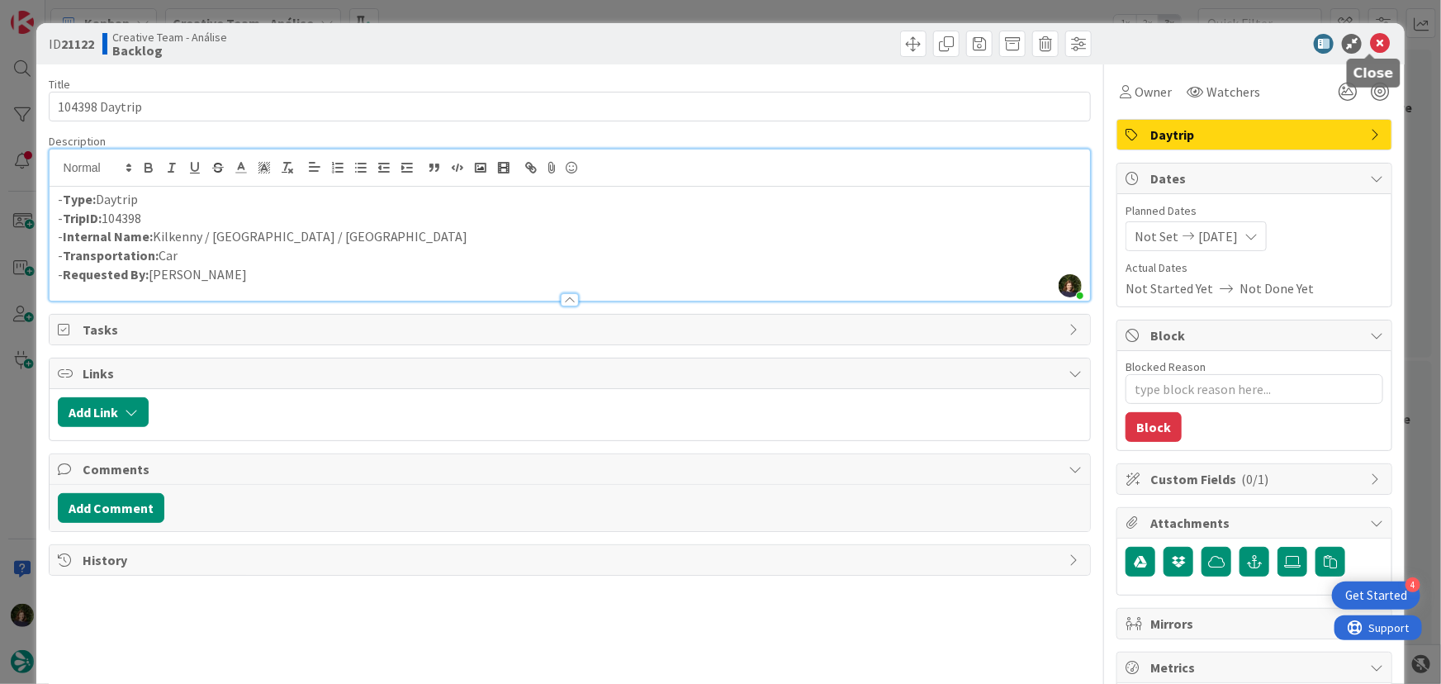
click at [1372, 41] on icon at bounding box center [1380, 44] width 20 height 20
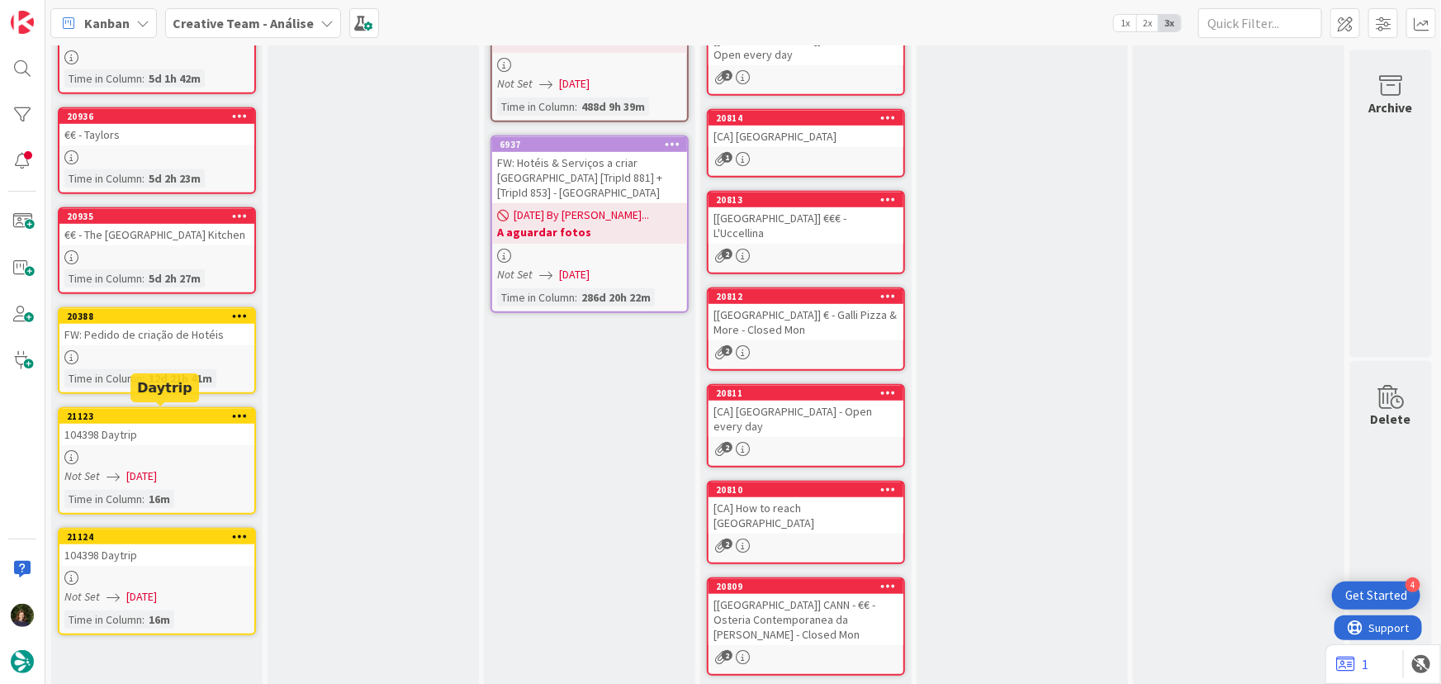
click at [160, 443] on link "21123 104398 Daytrip Not Set 18/08/2025 Time in Column : 16m" at bounding box center [157, 460] width 198 height 107
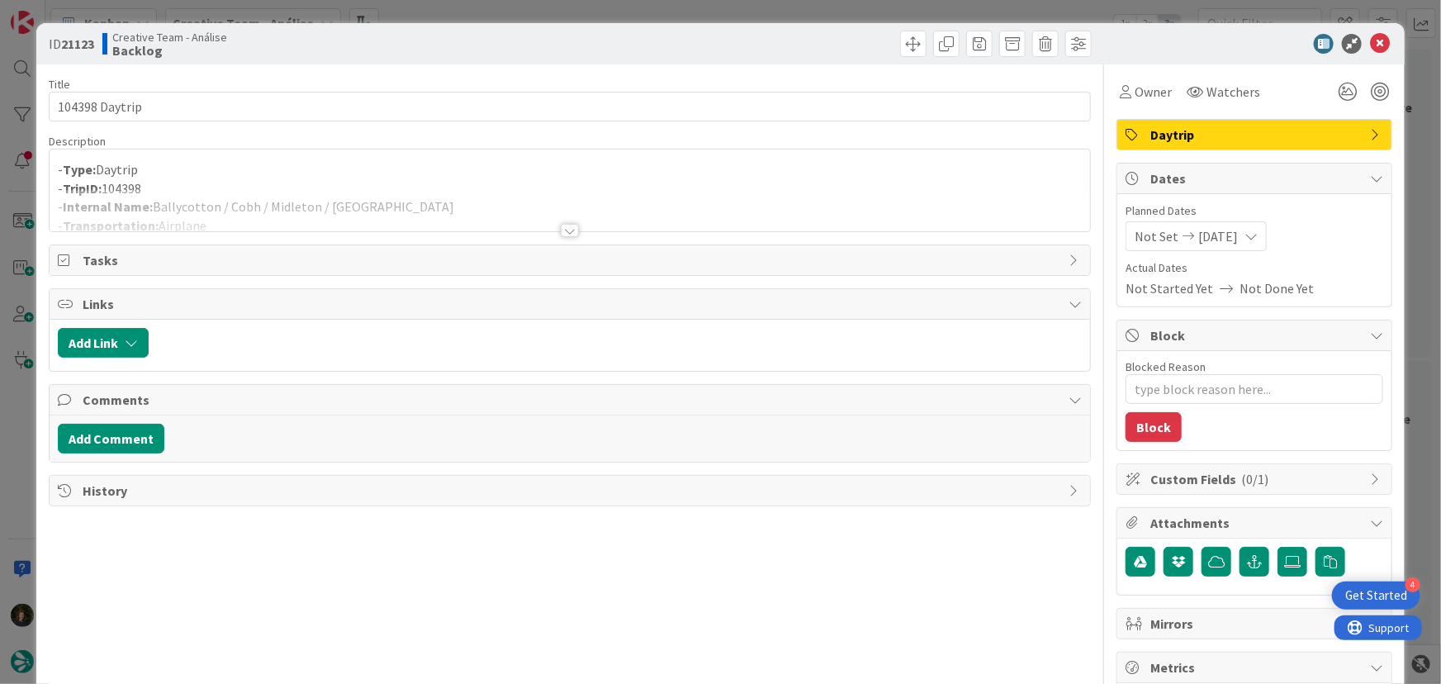
click at [566, 228] on div at bounding box center [570, 230] width 18 height 13
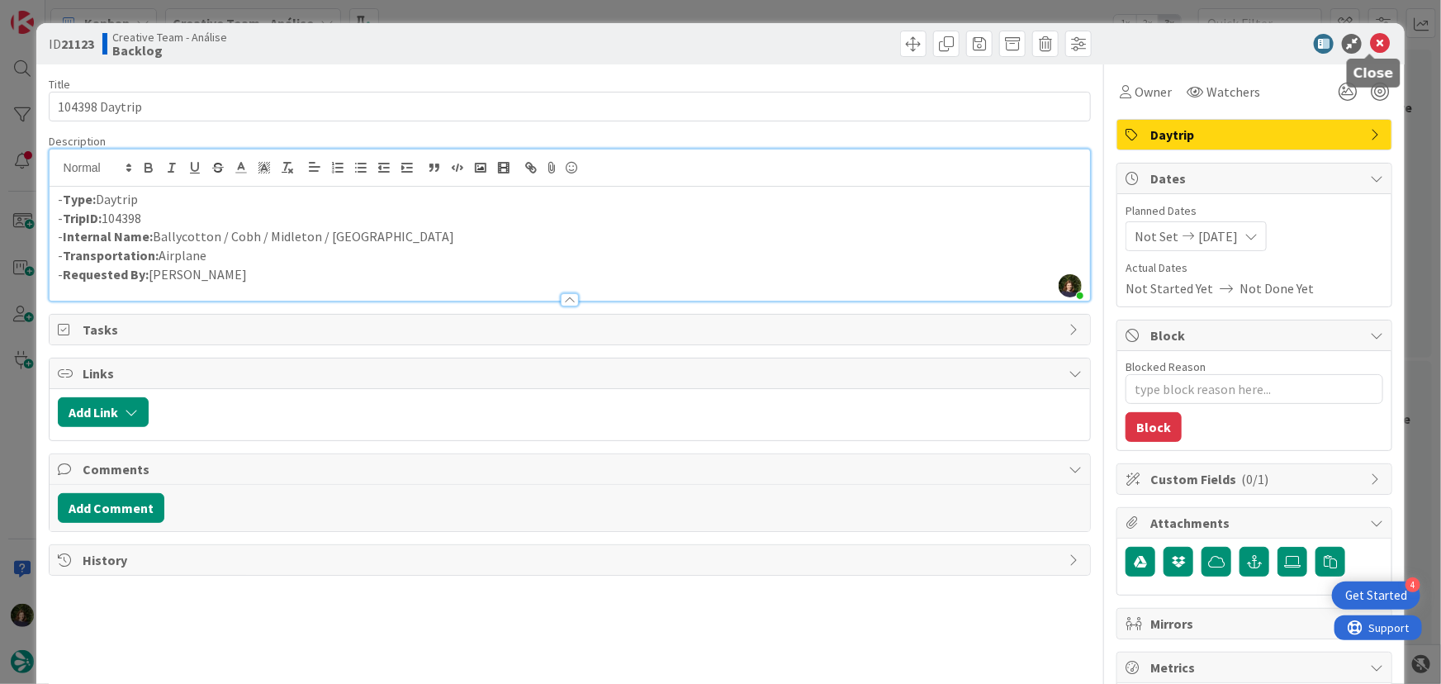
click at [1376, 46] on icon at bounding box center [1380, 44] width 20 height 20
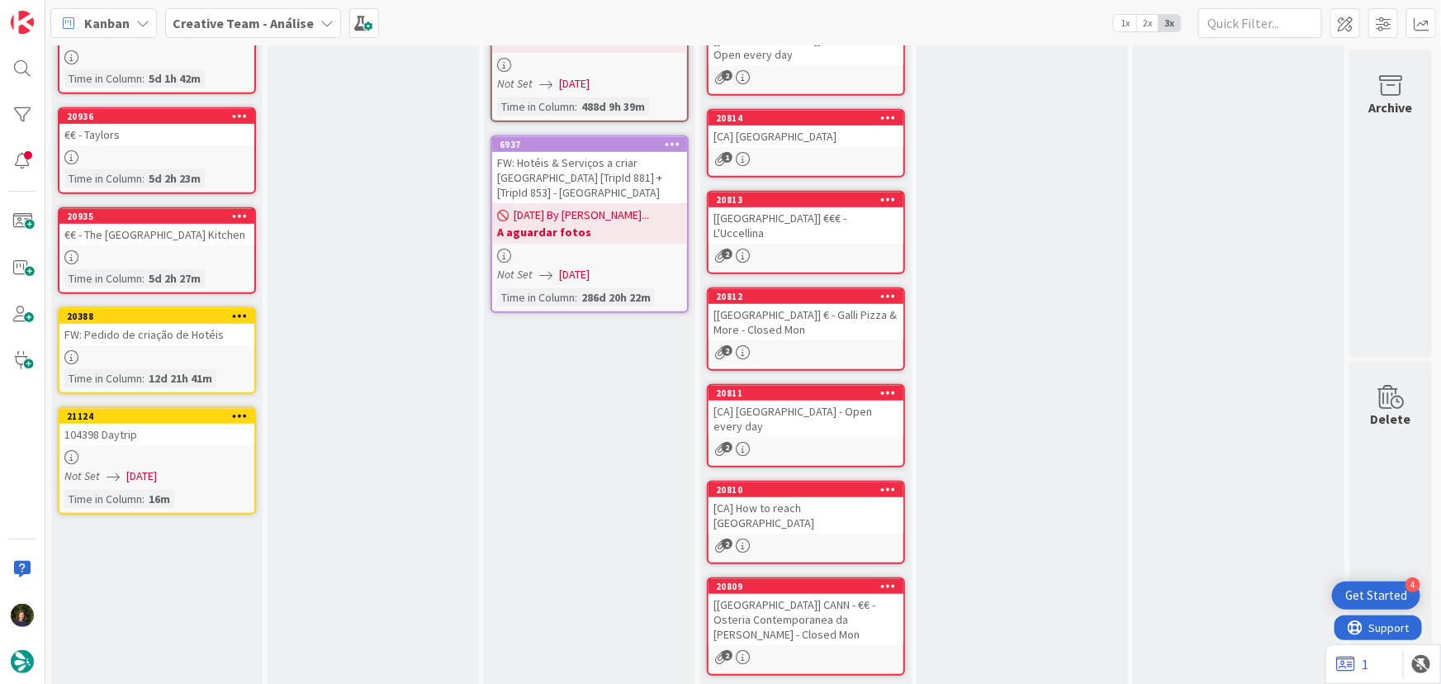
click at [121, 456] on div at bounding box center [156, 457] width 195 height 14
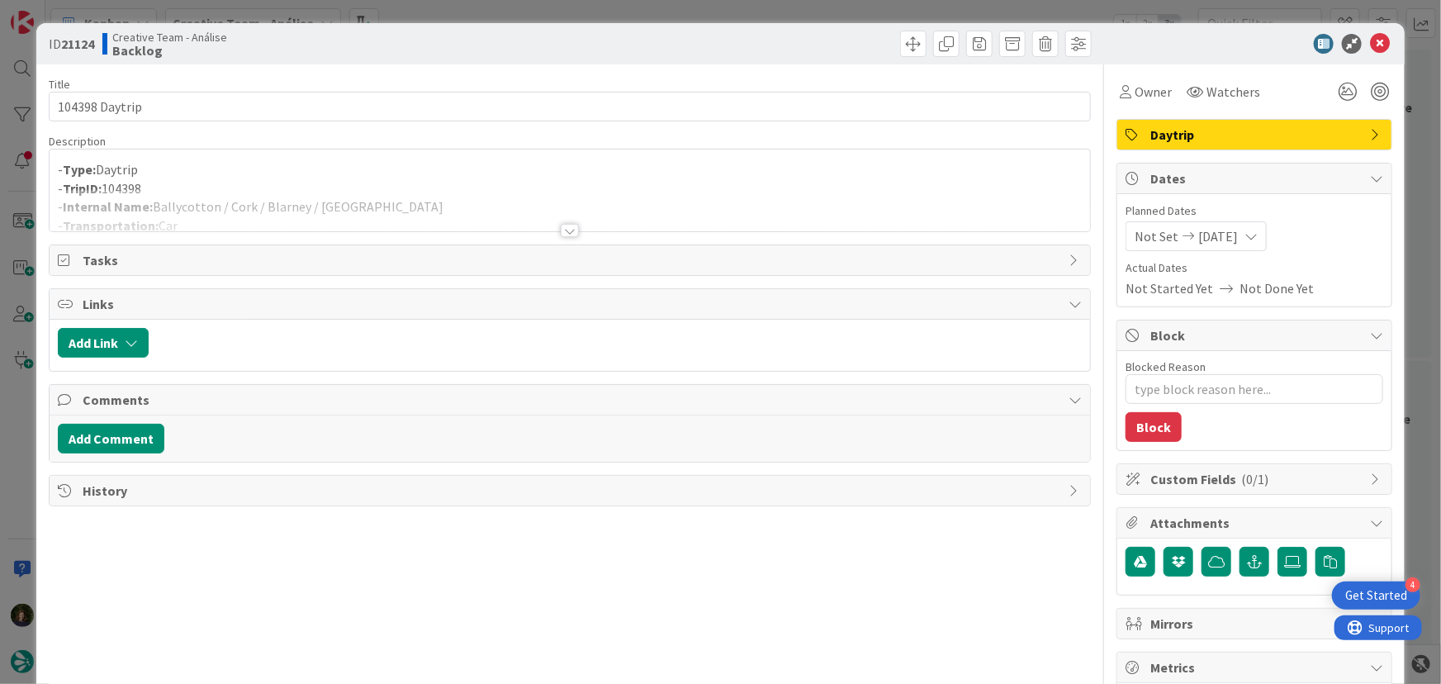
click at [565, 229] on div at bounding box center [570, 230] width 18 height 13
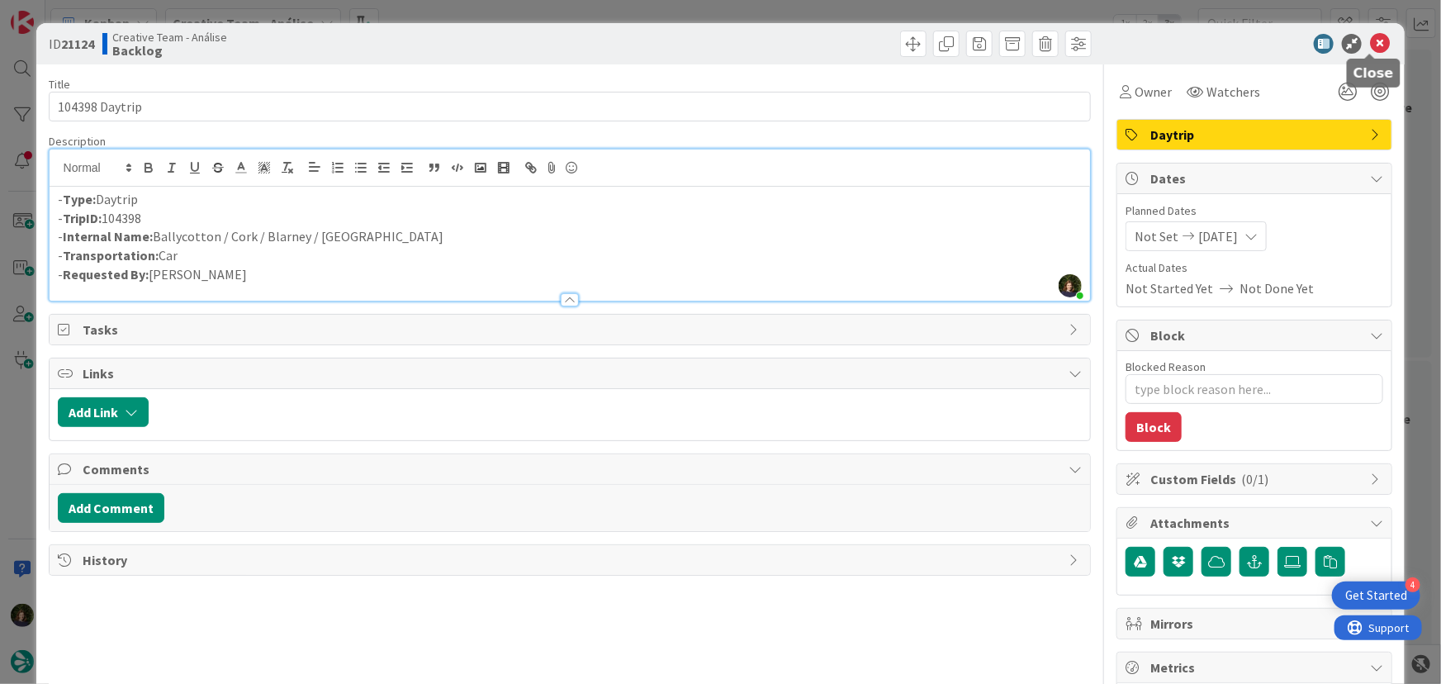
click at [1370, 43] on icon at bounding box center [1380, 44] width 20 height 20
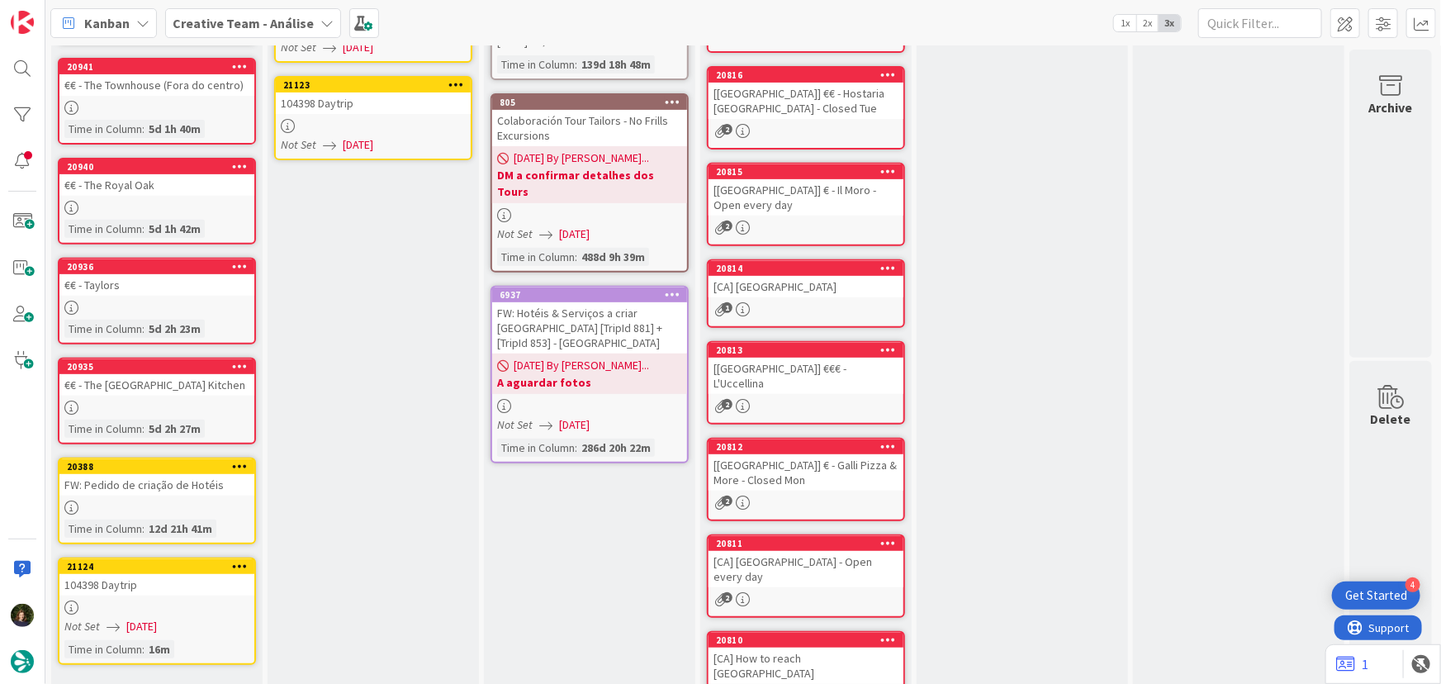
click at [146, 600] on div at bounding box center [156, 607] width 195 height 14
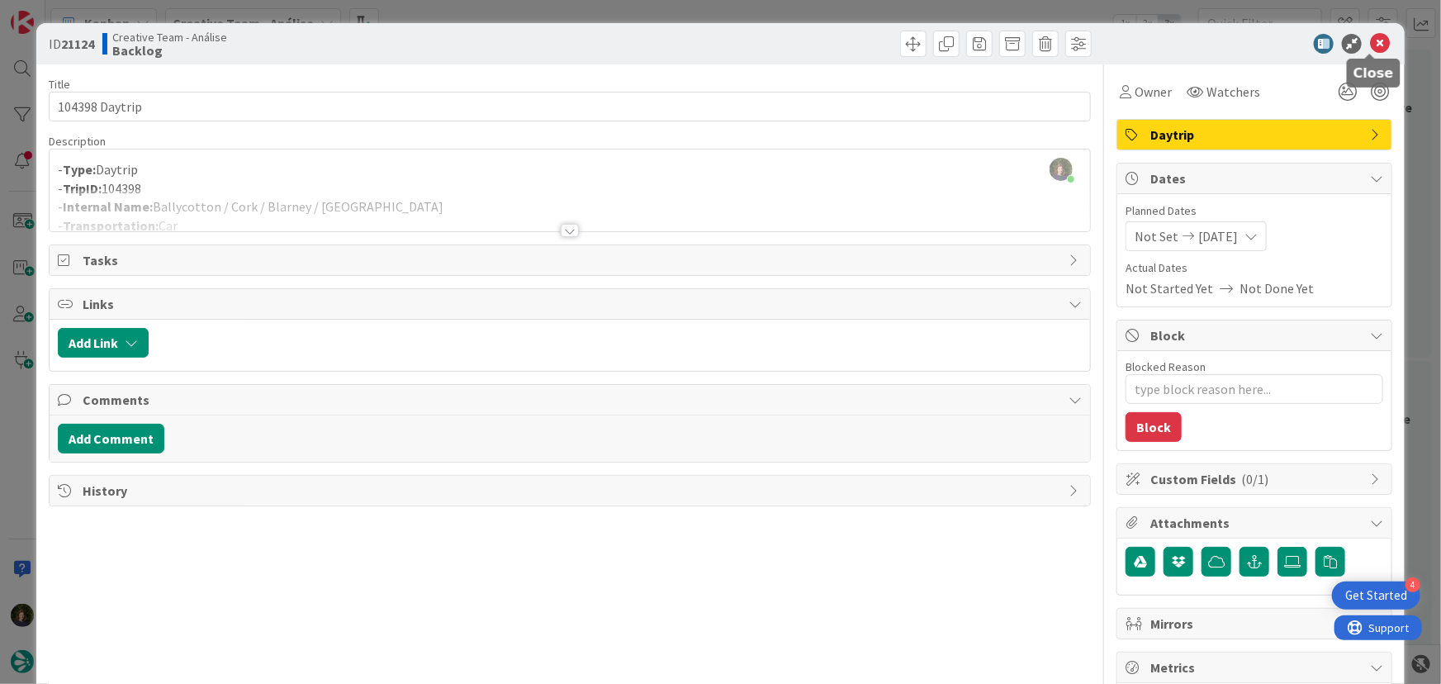
click at [1370, 43] on icon at bounding box center [1380, 44] width 20 height 20
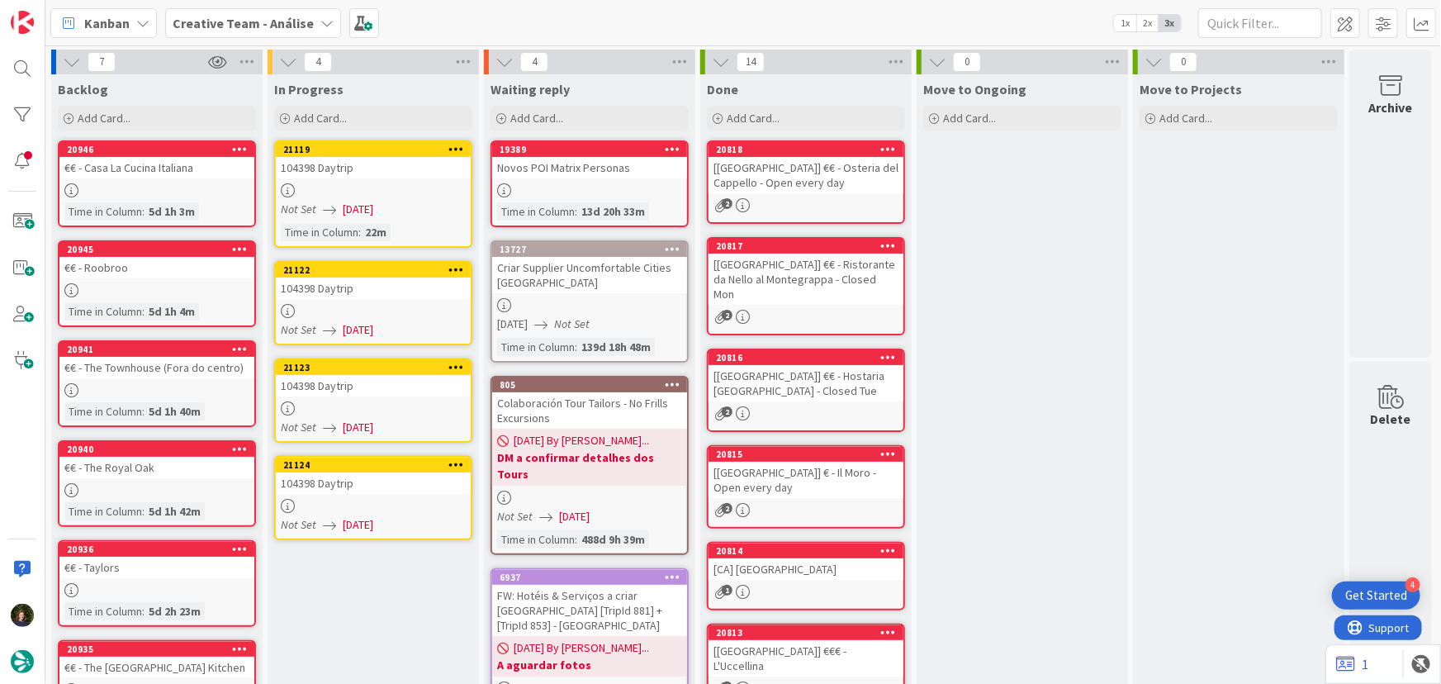
click at [380, 177] on div "104398 Daytrip" at bounding box center [373, 167] width 195 height 21
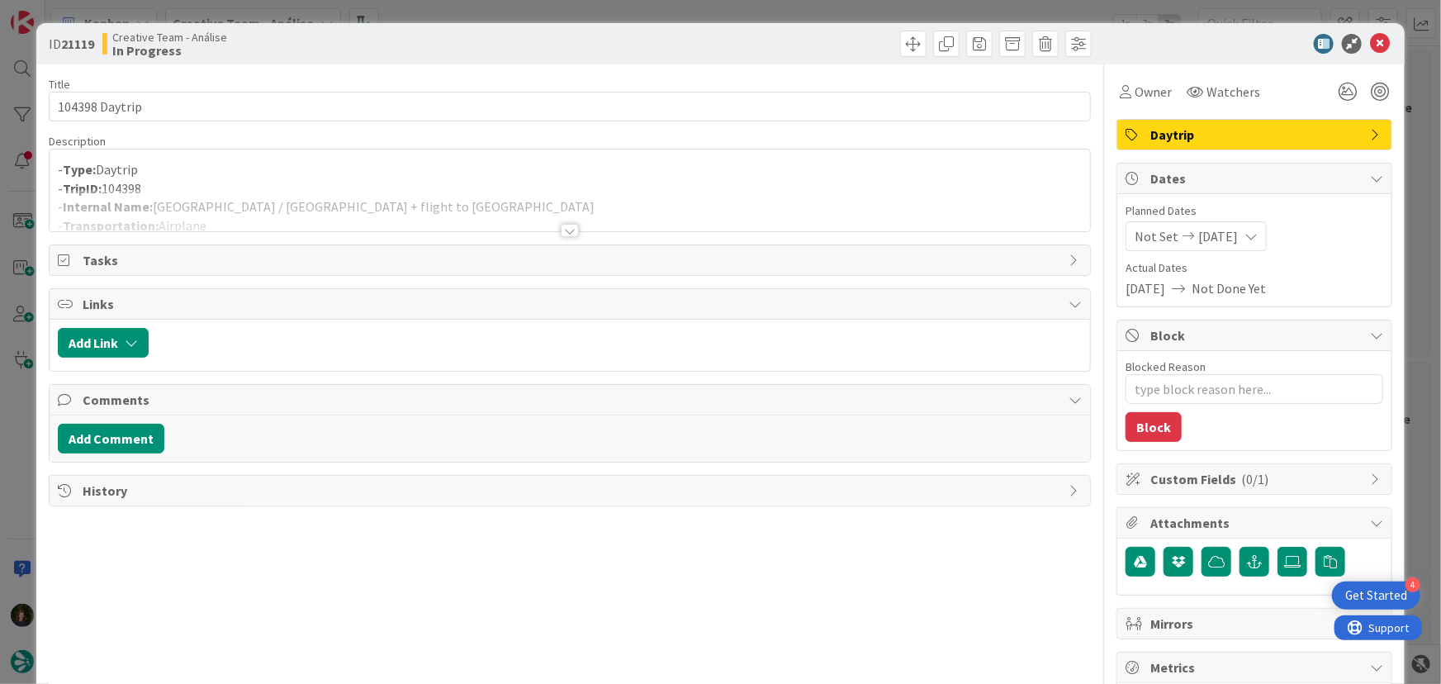
click at [569, 226] on div at bounding box center [570, 230] width 18 height 13
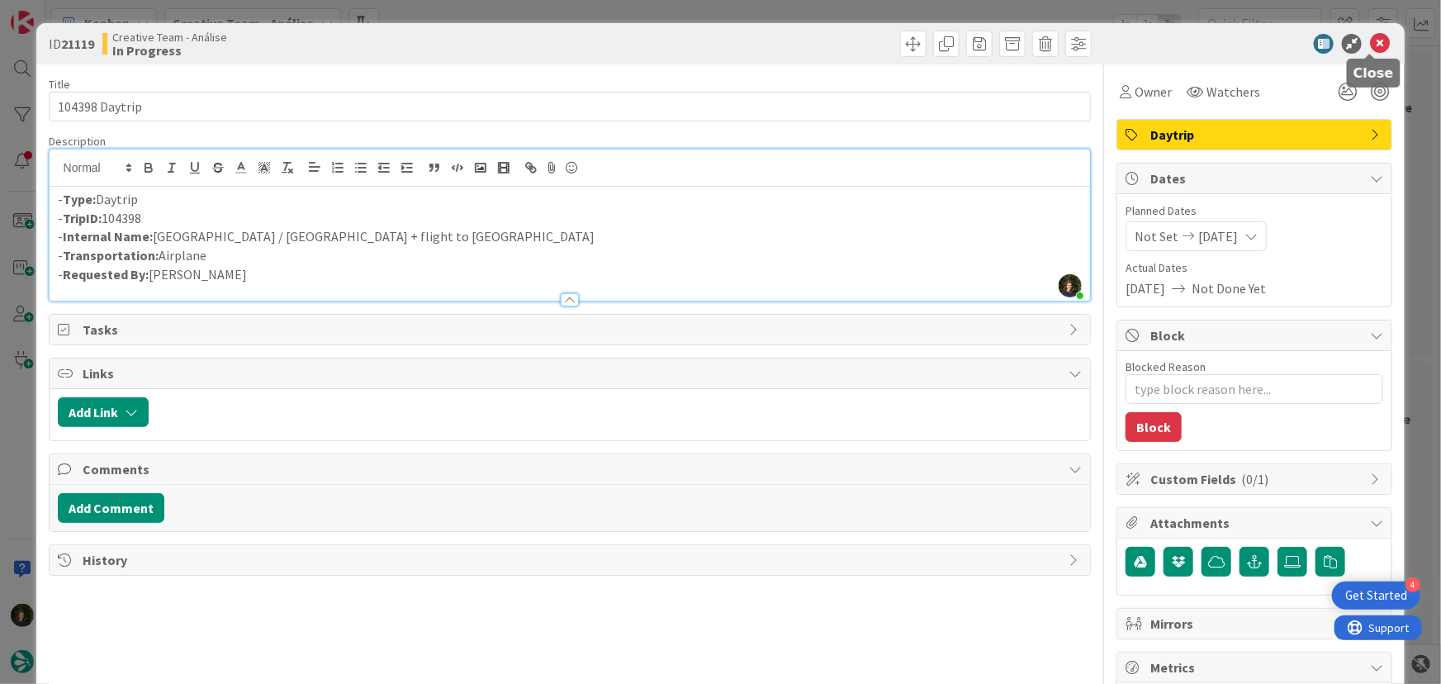
click at [1376, 51] on icon at bounding box center [1380, 44] width 20 height 20
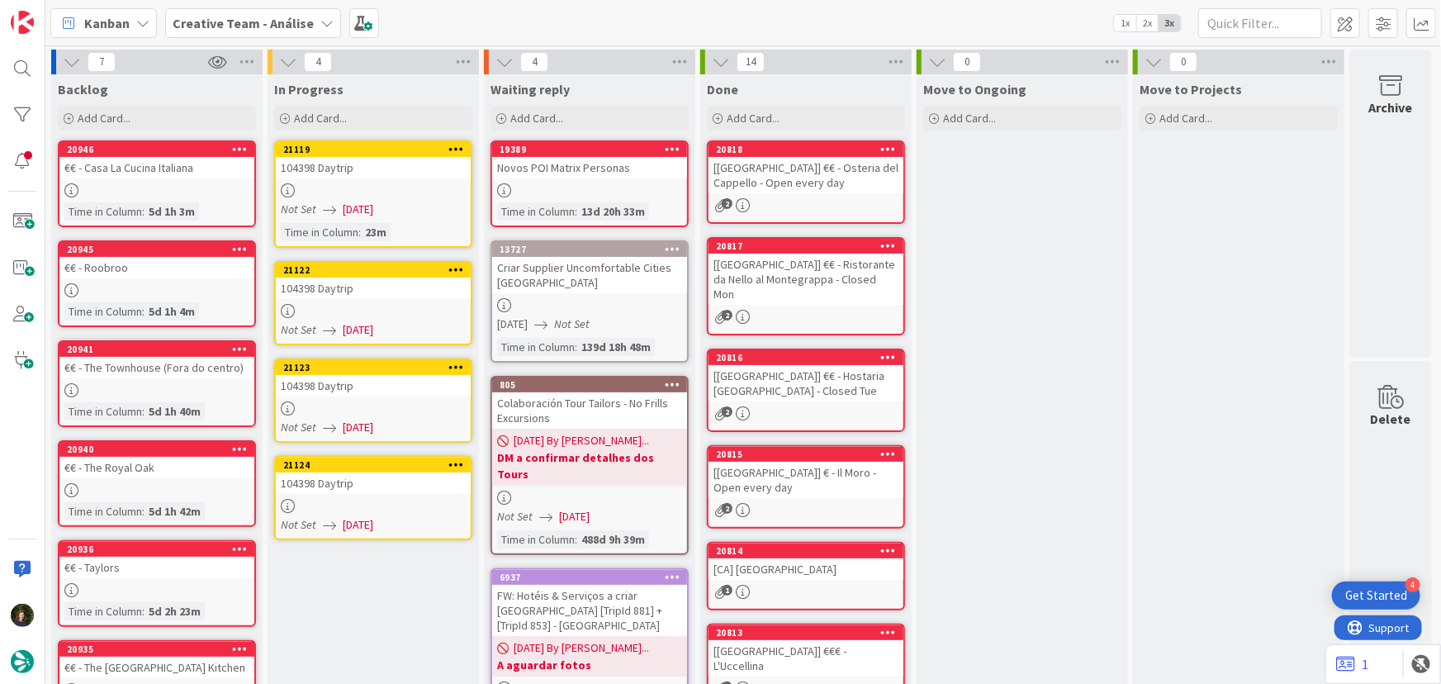
click at [461, 148] on icon at bounding box center [456, 149] width 16 height 12
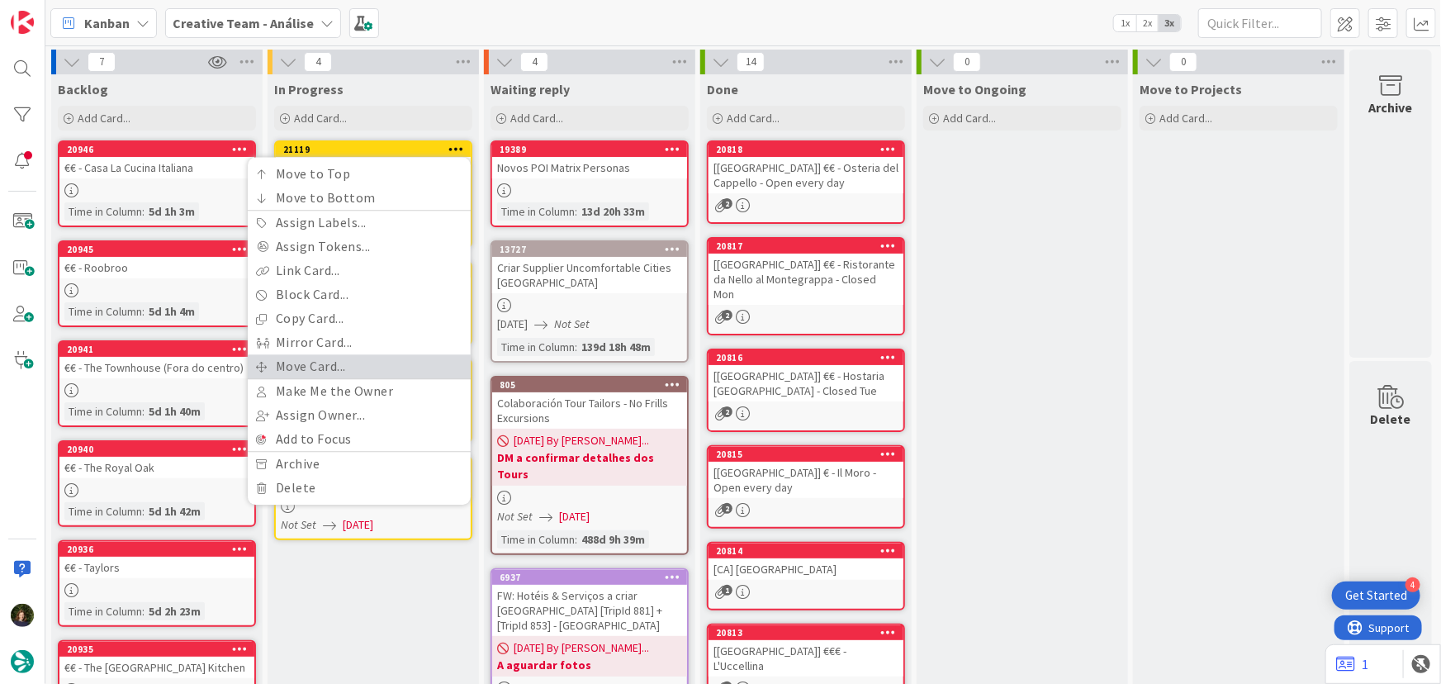
click at [396, 355] on link "Move Card..." at bounding box center [359, 366] width 223 height 24
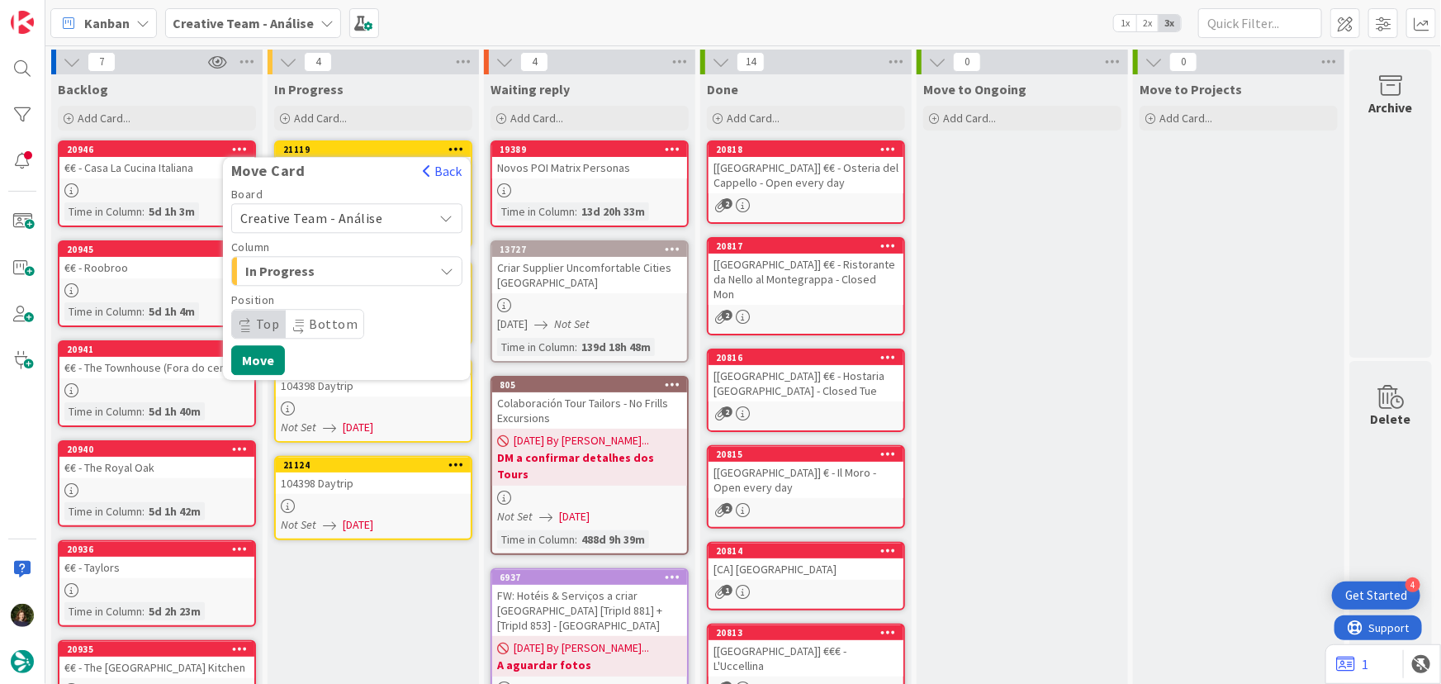
click at [375, 215] on span "Creative Team - Análise" at bounding box center [311, 218] width 143 height 17
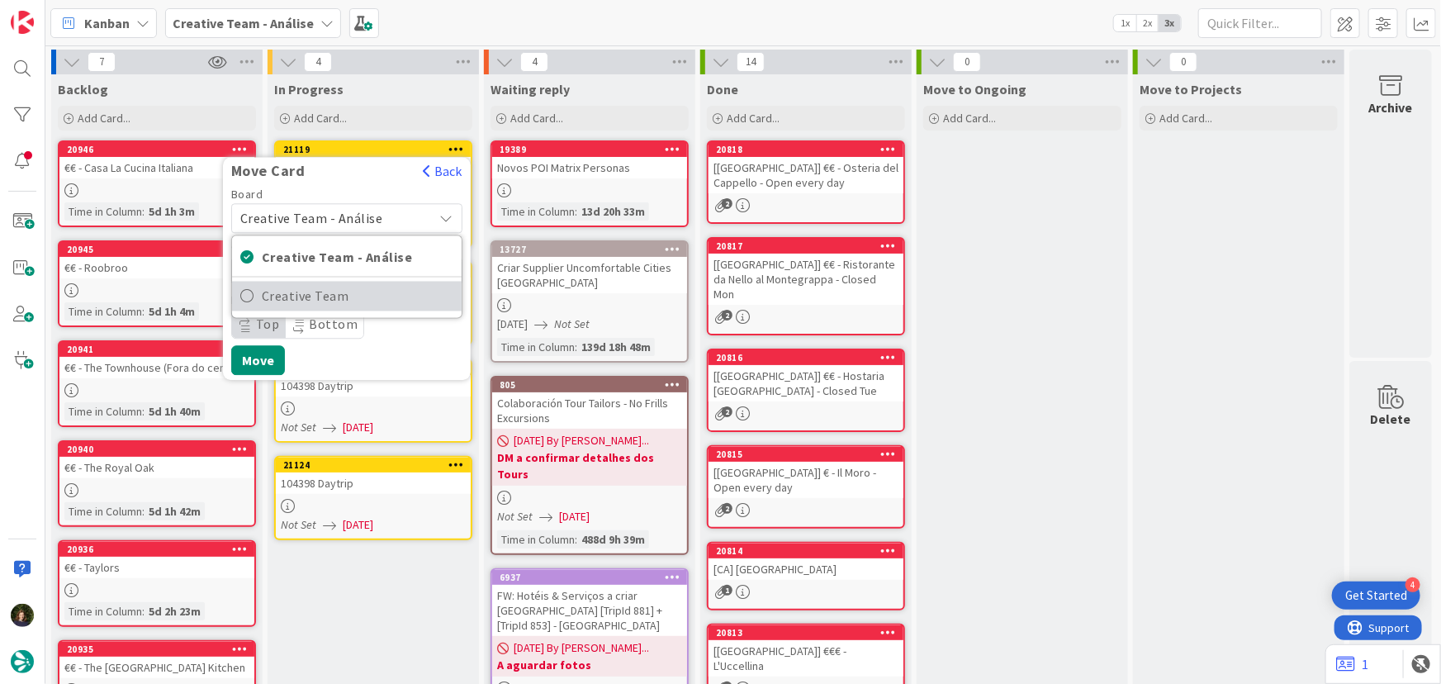
click at [396, 294] on span "Creative Team" at bounding box center [358, 296] width 192 height 25
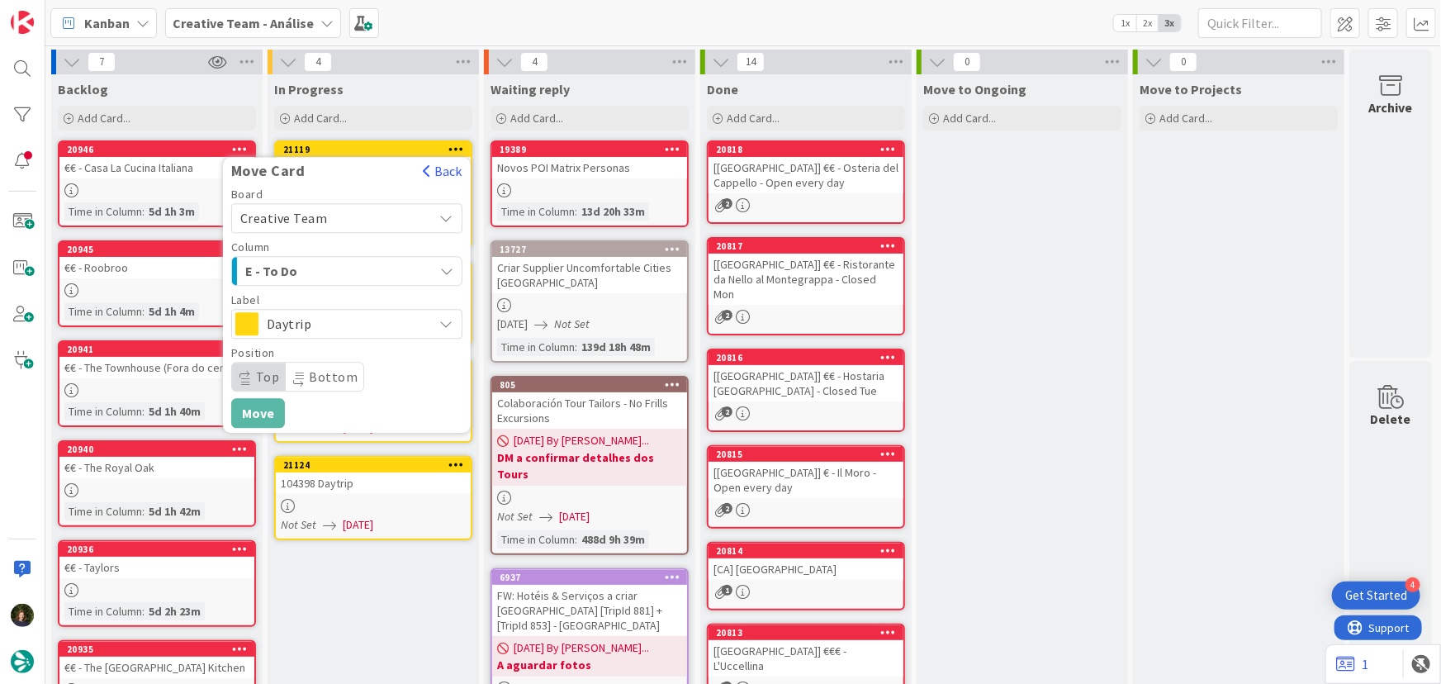
click at [381, 270] on div "E - To Do" at bounding box center [337, 271] width 192 height 26
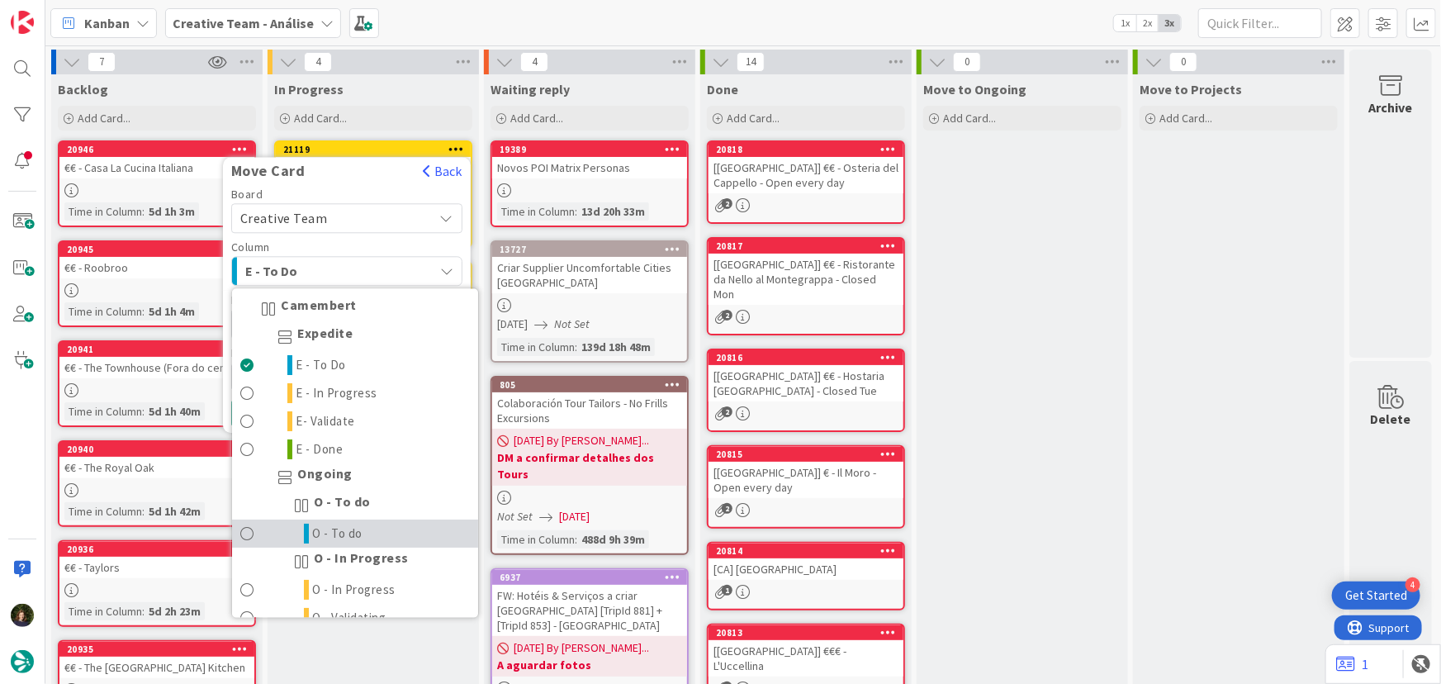
click at [370, 533] on link "O - To do" at bounding box center [355, 534] width 246 height 28
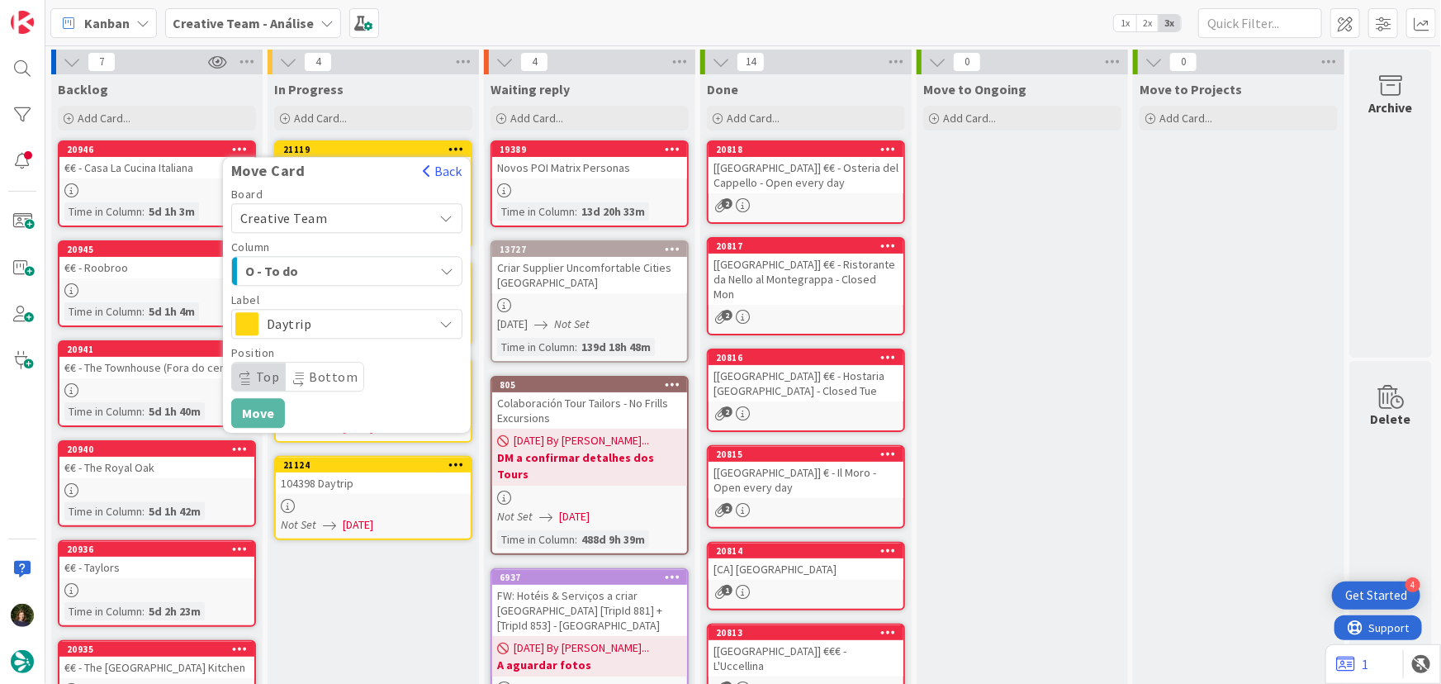
click at [392, 347] on div "Position" at bounding box center [346, 353] width 231 height 12
click at [263, 409] on button "Move" at bounding box center [258, 413] width 54 height 30
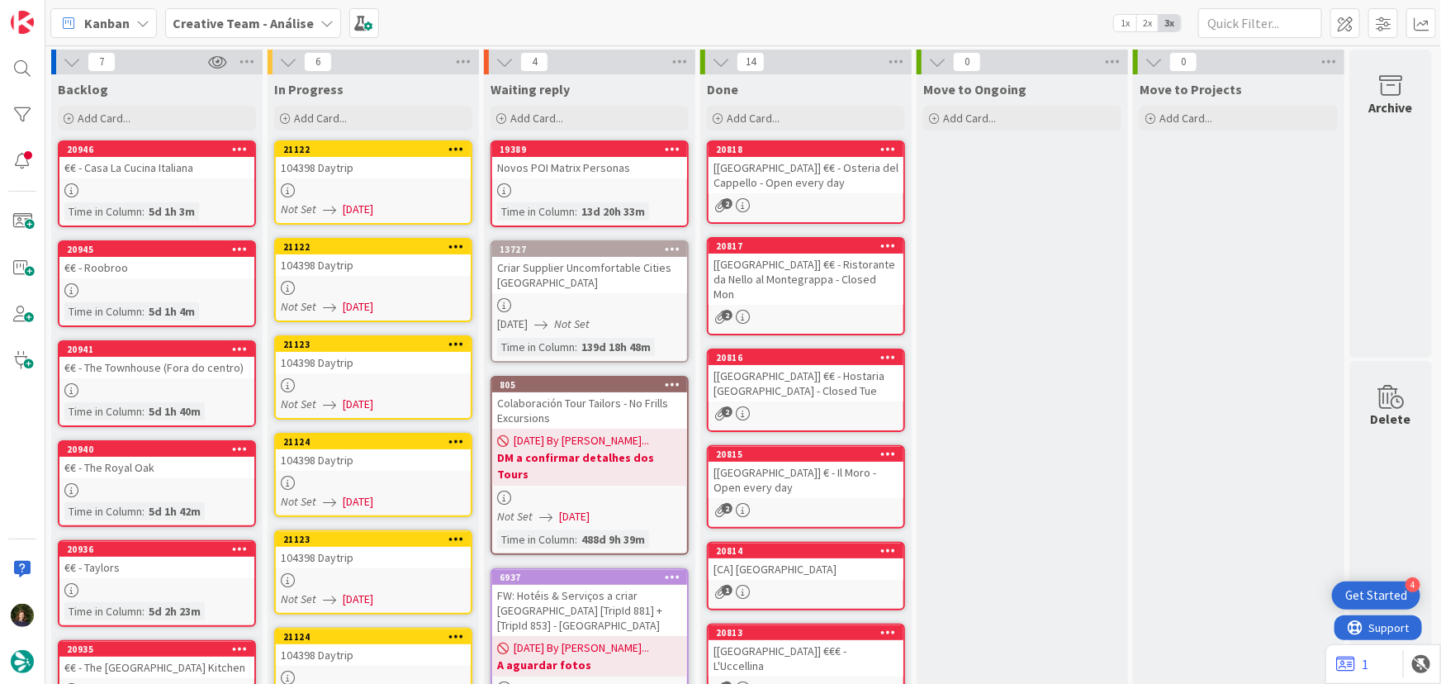
click at [394, 183] on div at bounding box center [373, 190] width 195 height 14
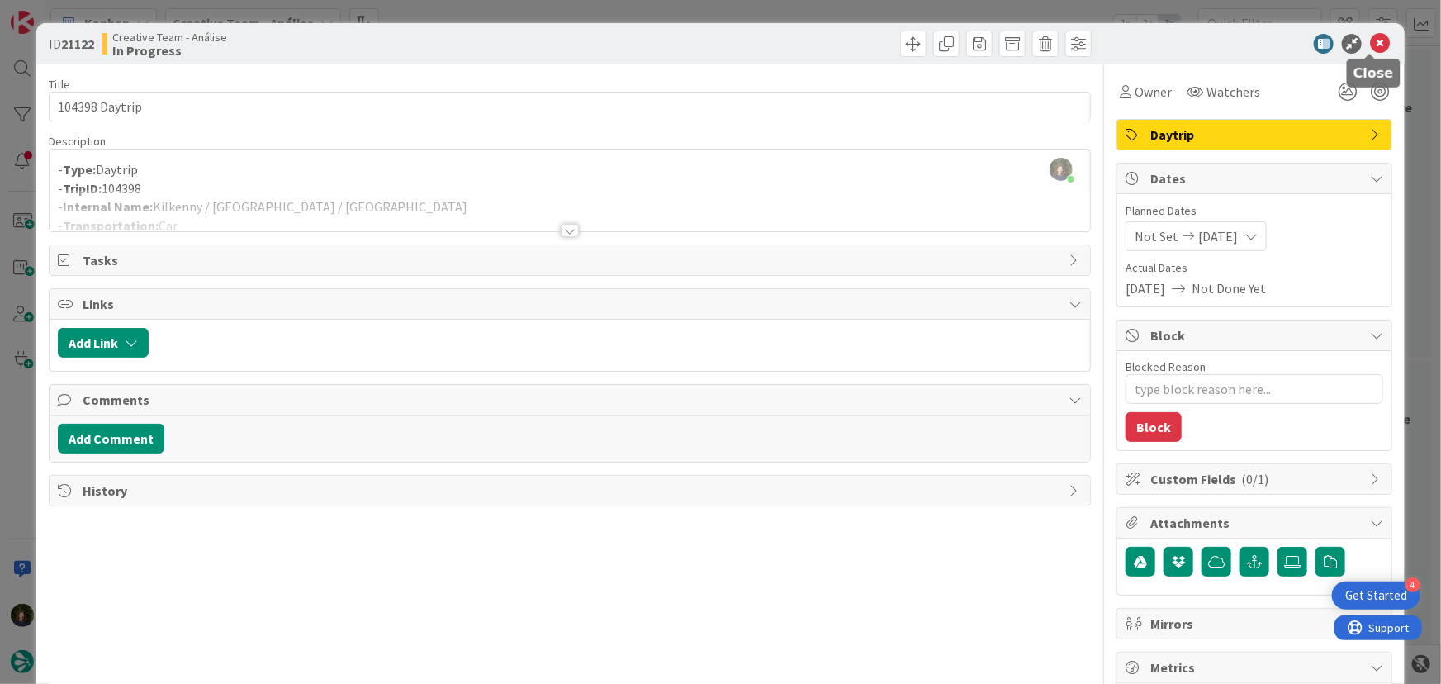
click at [1373, 44] on icon at bounding box center [1380, 44] width 20 height 20
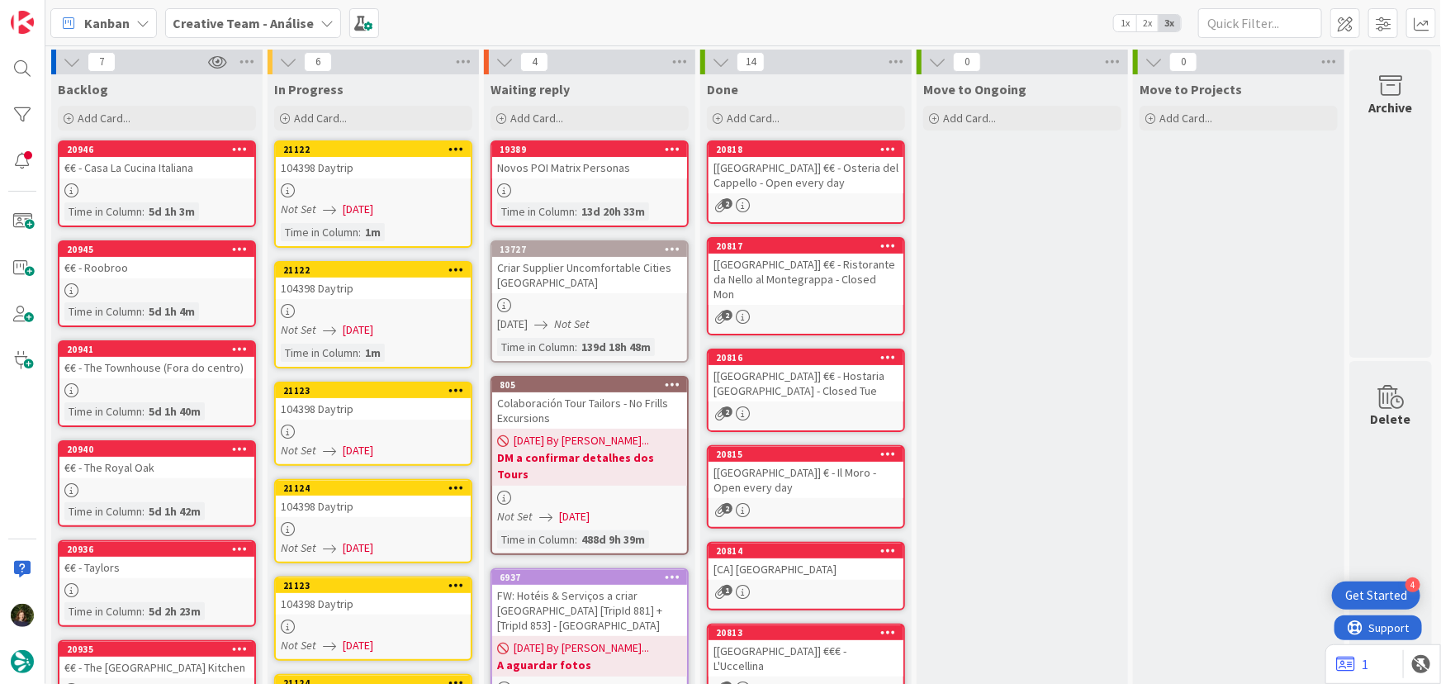
click at [379, 197] on div at bounding box center [373, 190] width 195 height 14
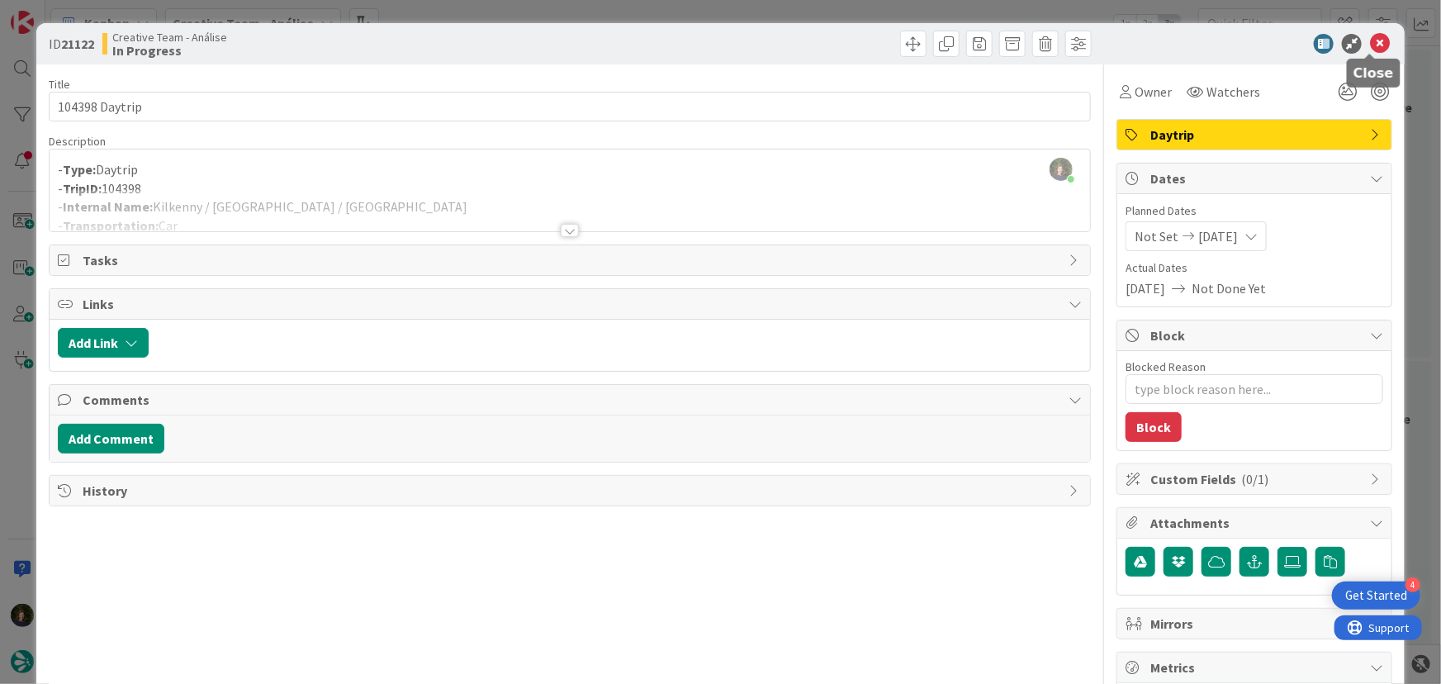
click at [1370, 47] on icon at bounding box center [1380, 44] width 20 height 20
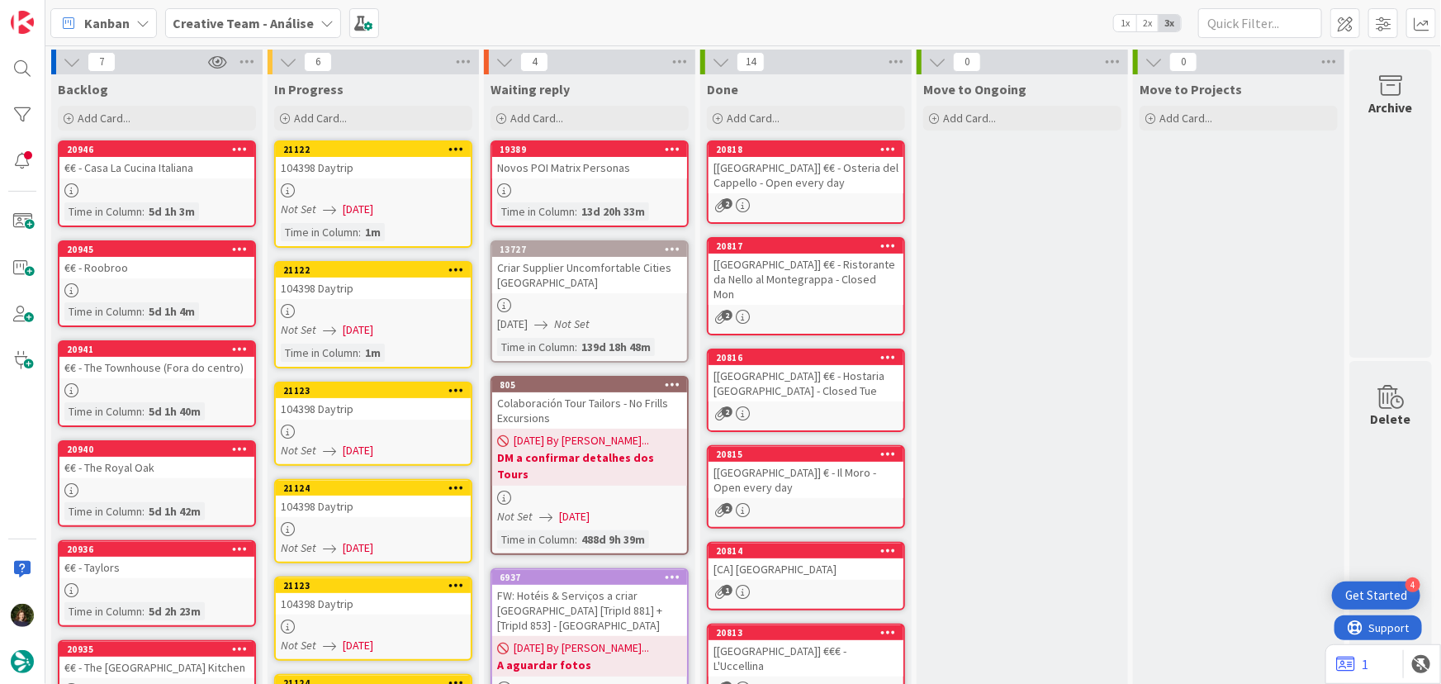
click at [358, 417] on div "104398 Daytrip" at bounding box center [373, 408] width 195 height 21
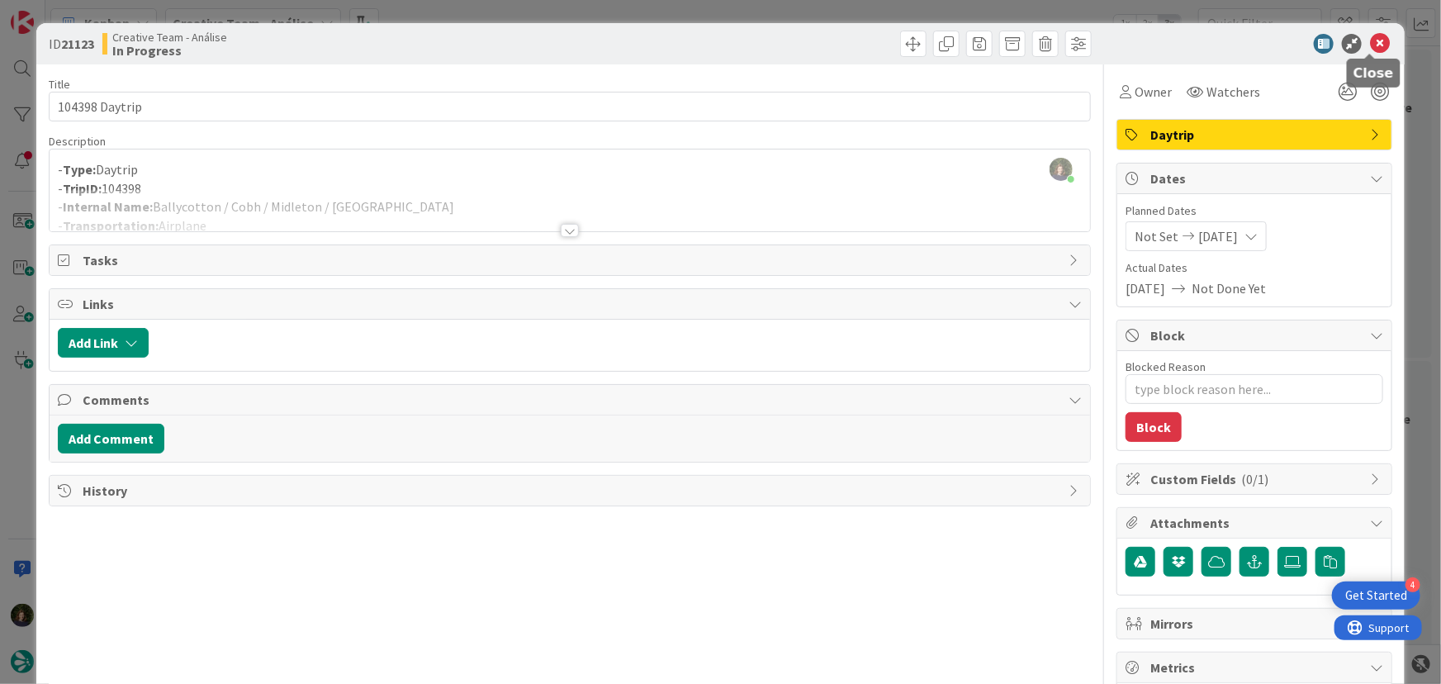
click at [1376, 46] on icon at bounding box center [1380, 44] width 20 height 20
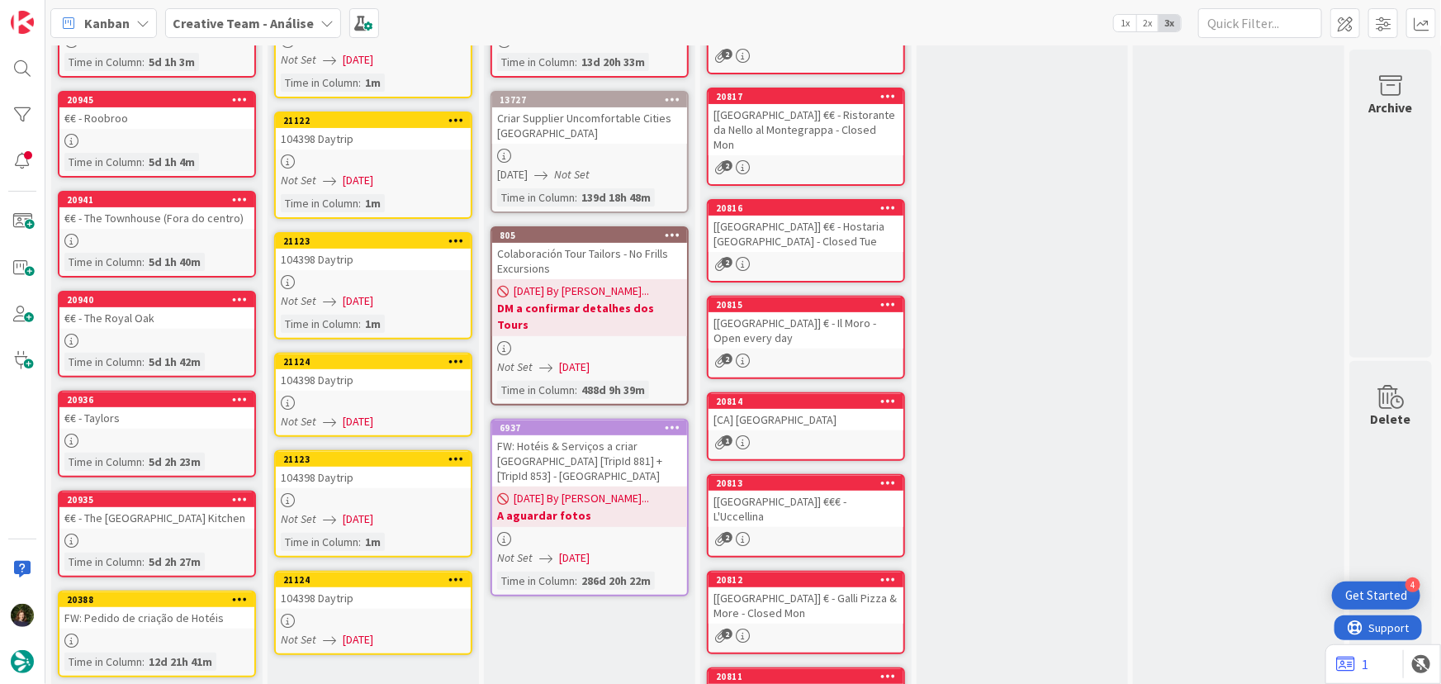
click at [379, 272] on link "21123 104398 Daytrip Not Set 18/08/2025 Time in Column : 1m" at bounding box center [373, 285] width 198 height 107
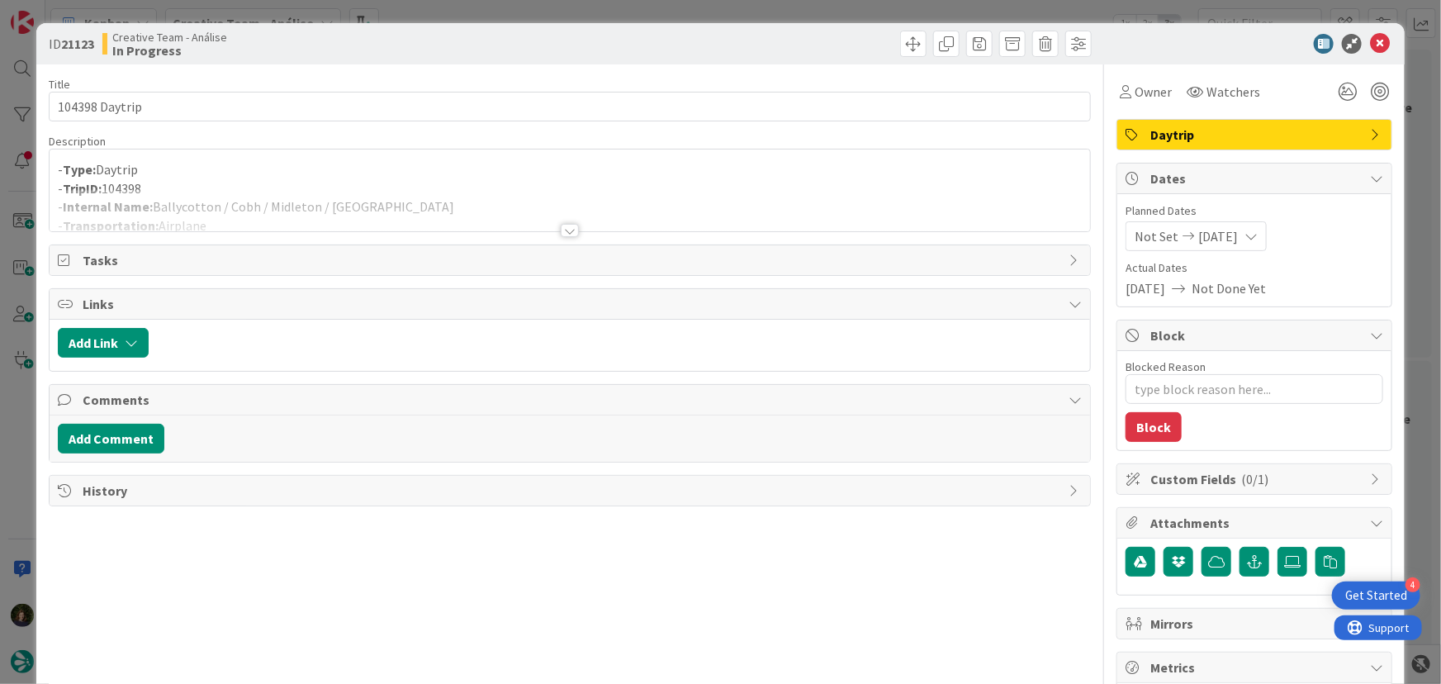
click at [562, 224] on div at bounding box center [570, 230] width 18 height 13
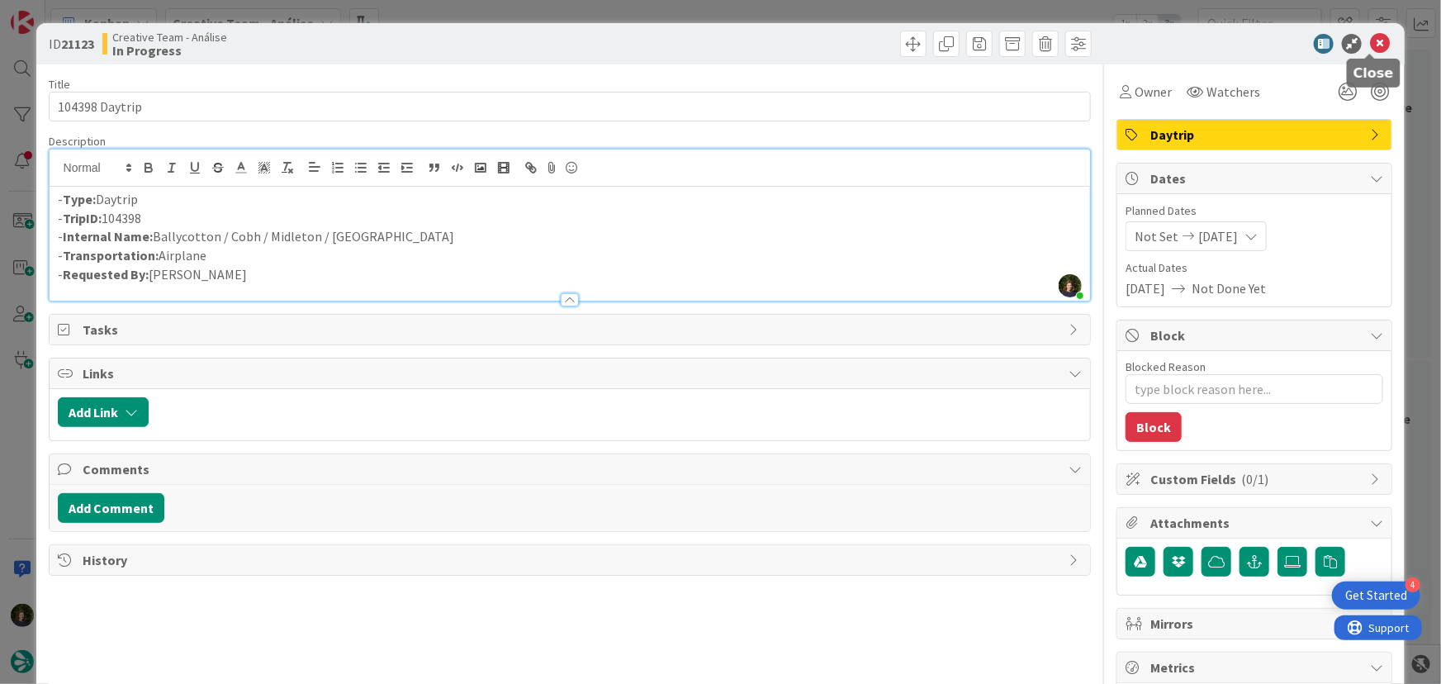
click at [1374, 42] on icon at bounding box center [1380, 44] width 20 height 20
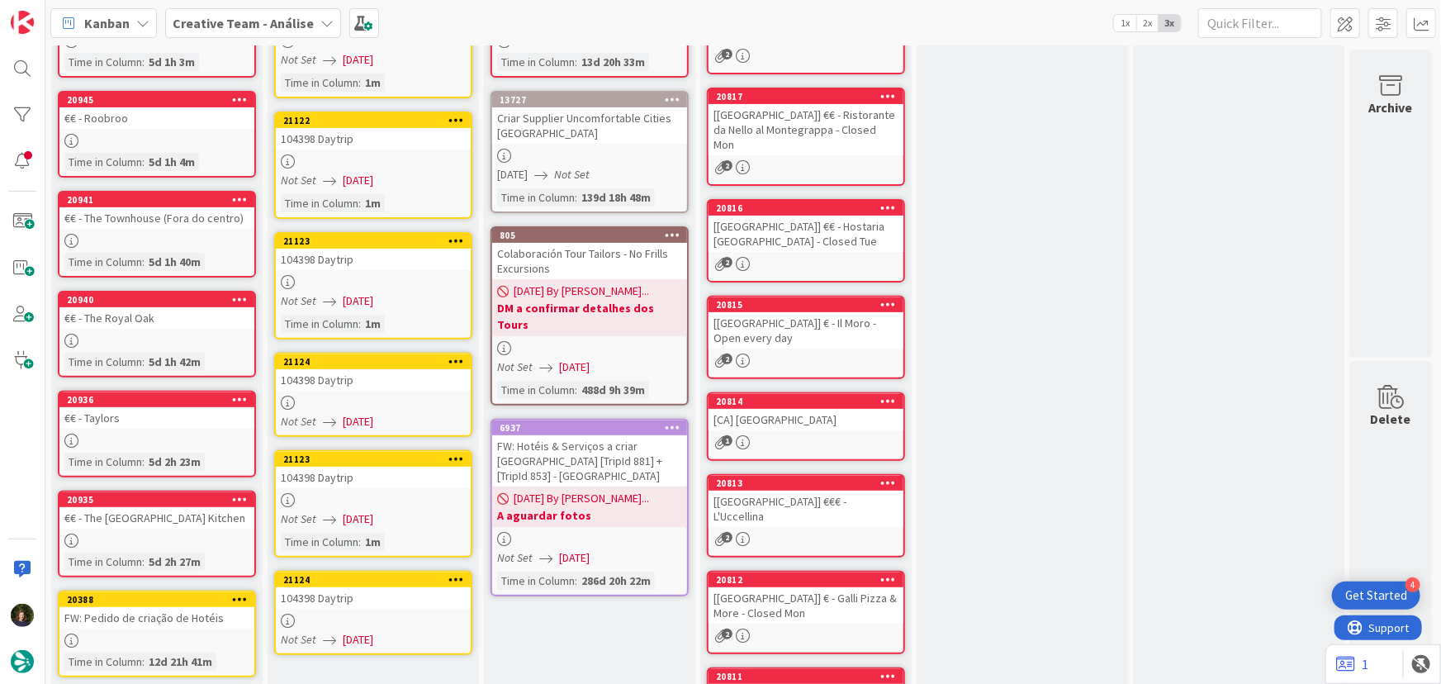
click at [356, 270] on div "104398 Daytrip" at bounding box center [373, 259] width 195 height 21
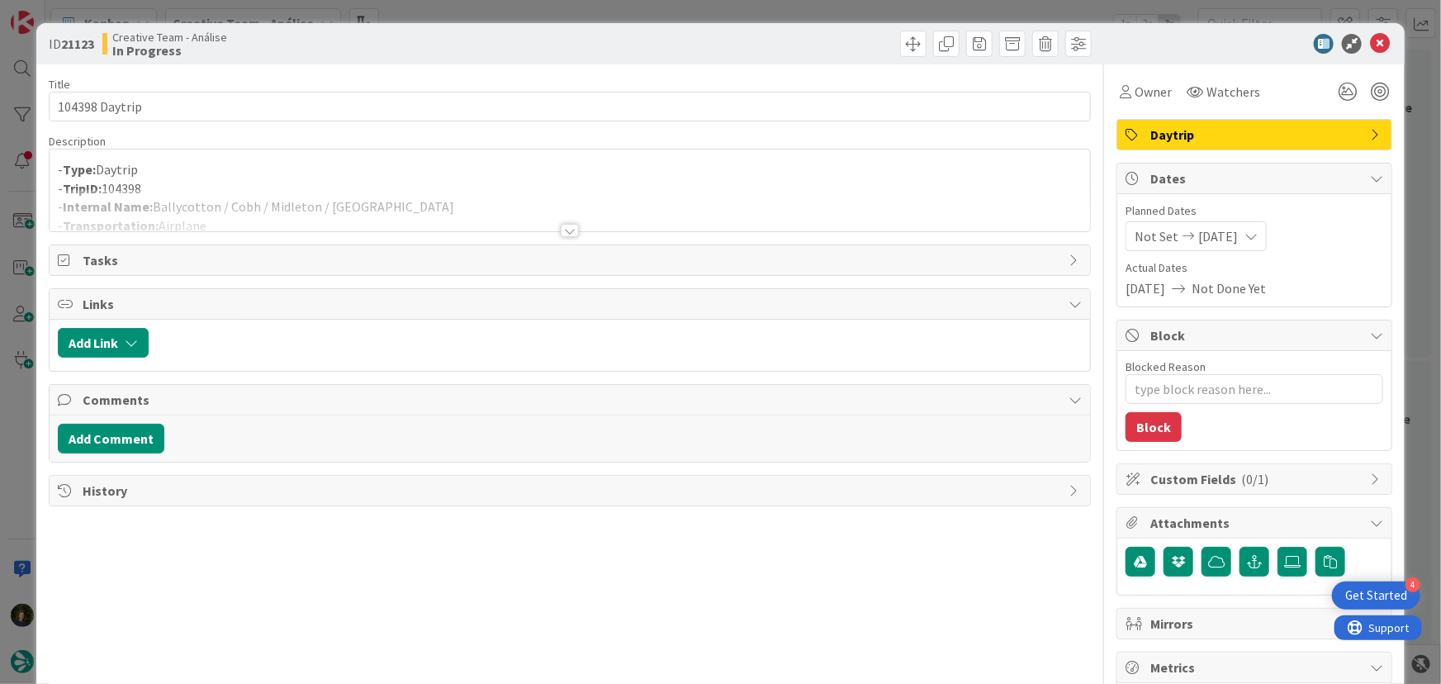
click at [566, 225] on div at bounding box center [570, 230] width 18 height 13
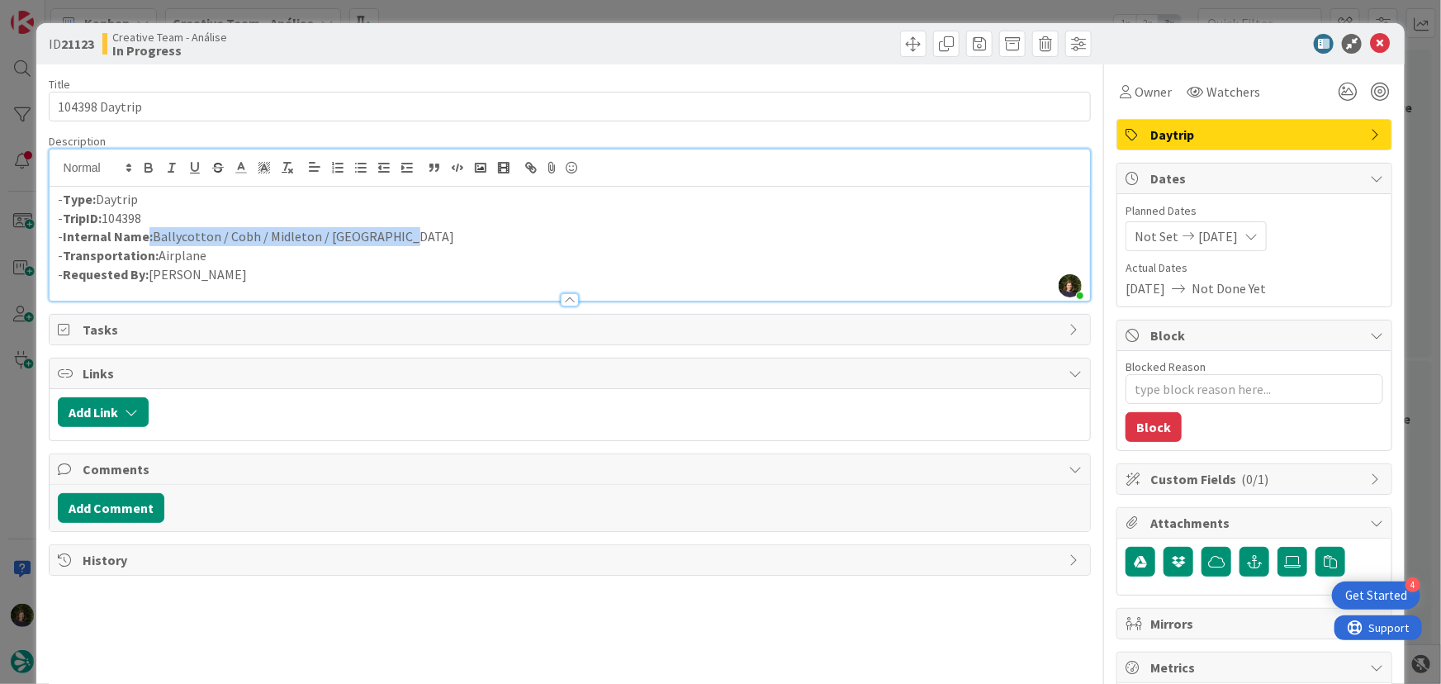
drag, startPoint x: 397, startPoint y: 236, endPoint x: 145, endPoint y: 235, distance: 251.8
click at [145, 235] on p "- Internal Name: Ballycotton / Cobh / Midleton / Ballycotton" at bounding box center [570, 236] width 1025 height 19
copy p ": Ballycotton / Cobh / Midleton / Ballycotton"
click at [1374, 47] on icon at bounding box center [1380, 44] width 20 height 20
